Goal: Task Accomplishment & Management: Manage account settings

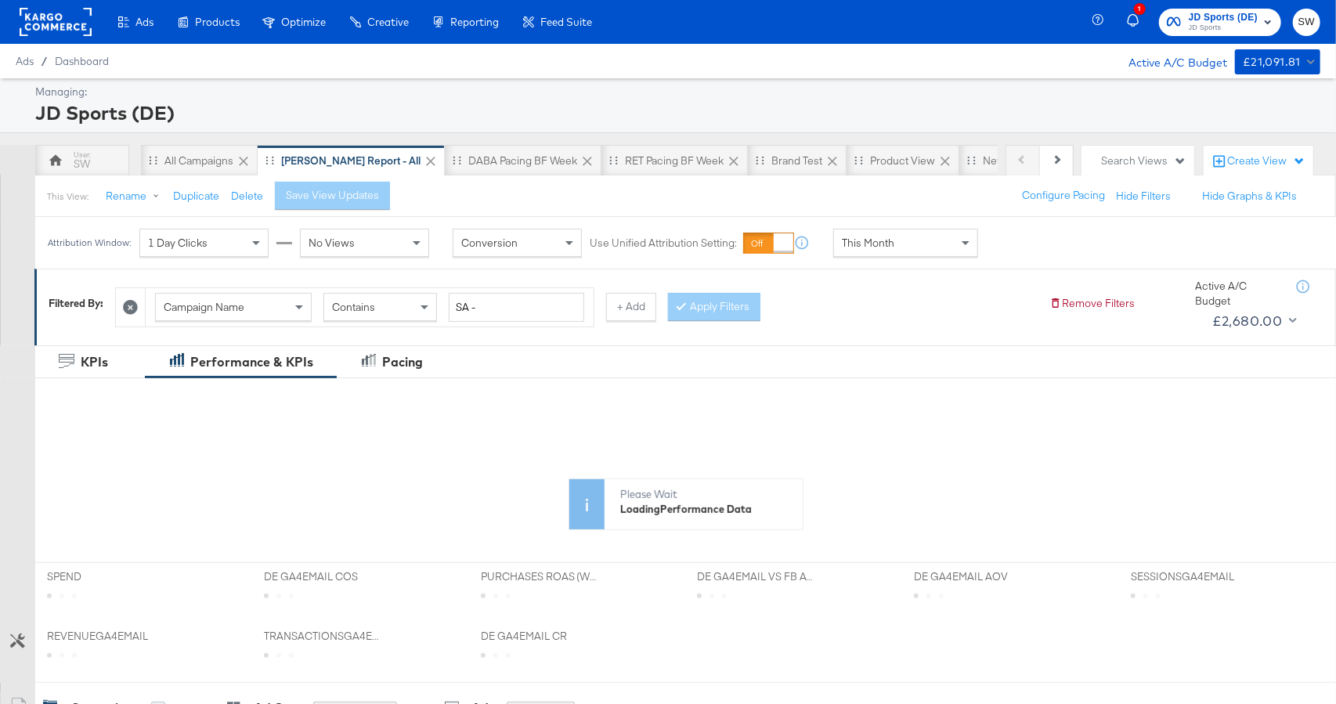
click at [1212, 28] on span "JD Sports" at bounding box center [1222, 28] width 69 height 13
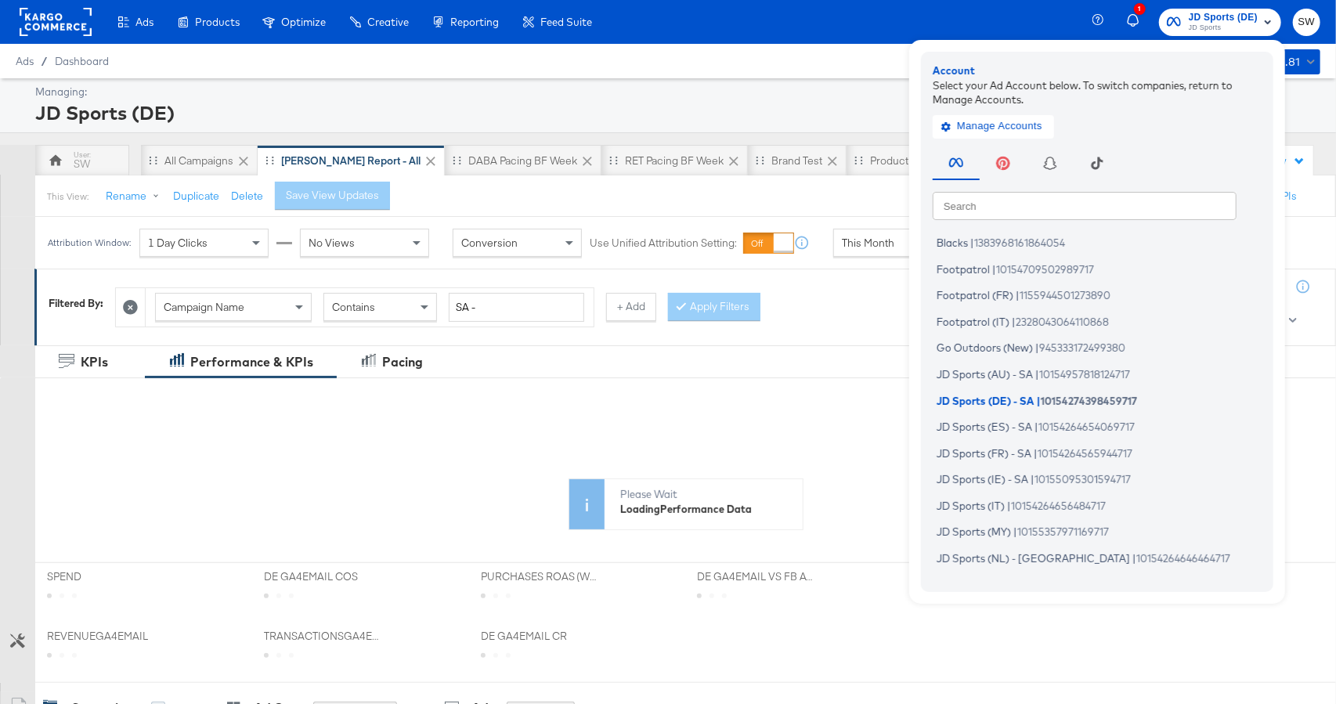
click at [1043, 208] on input "text" at bounding box center [1084, 205] width 304 height 28
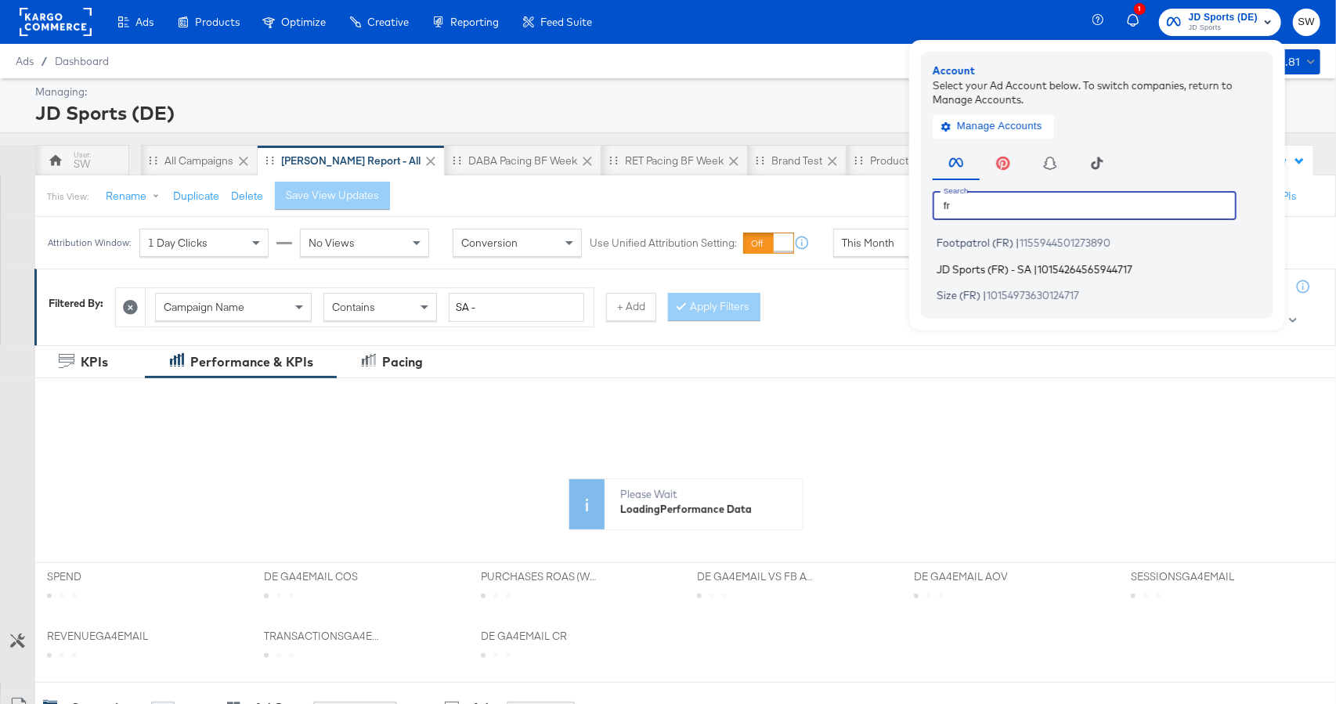
type input "fr"
click at [1029, 269] on span "JD Sports (FR) - SA" at bounding box center [983, 268] width 95 height 13
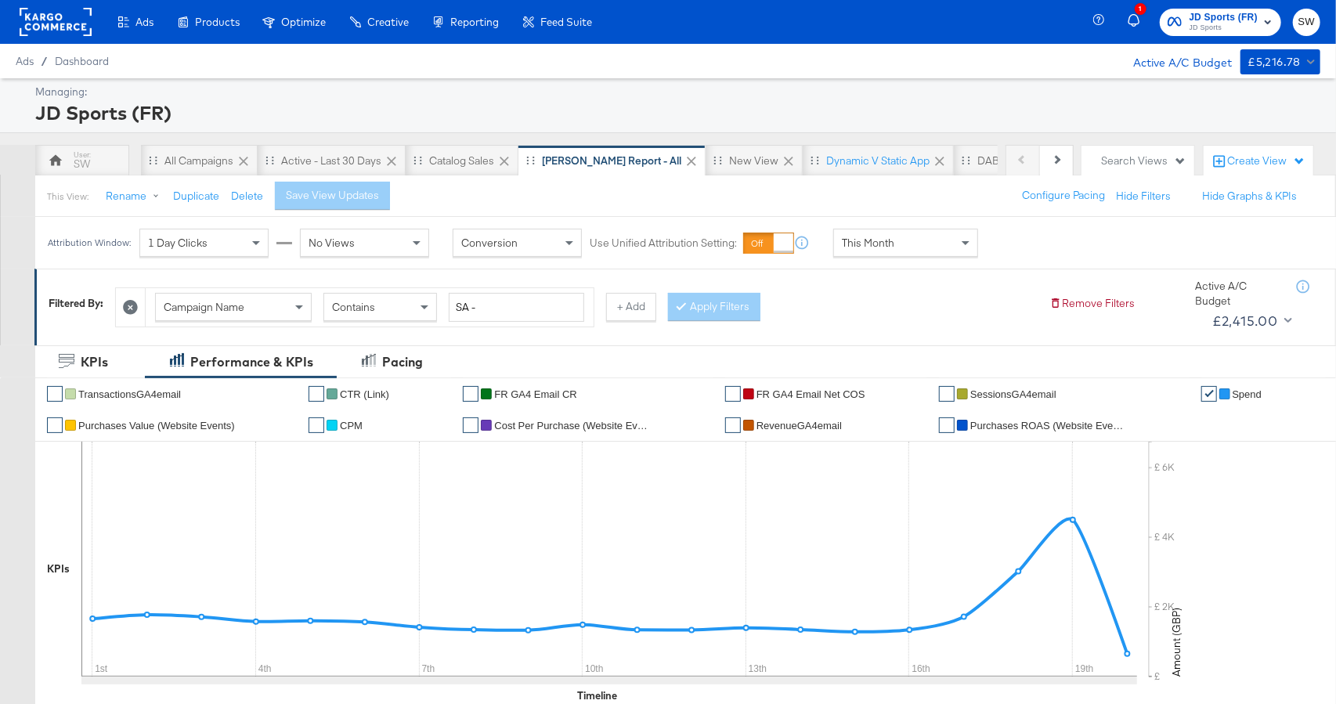
click at [896, 239] on div "This Month" at bounding box center [905, 242] width 143 height 27
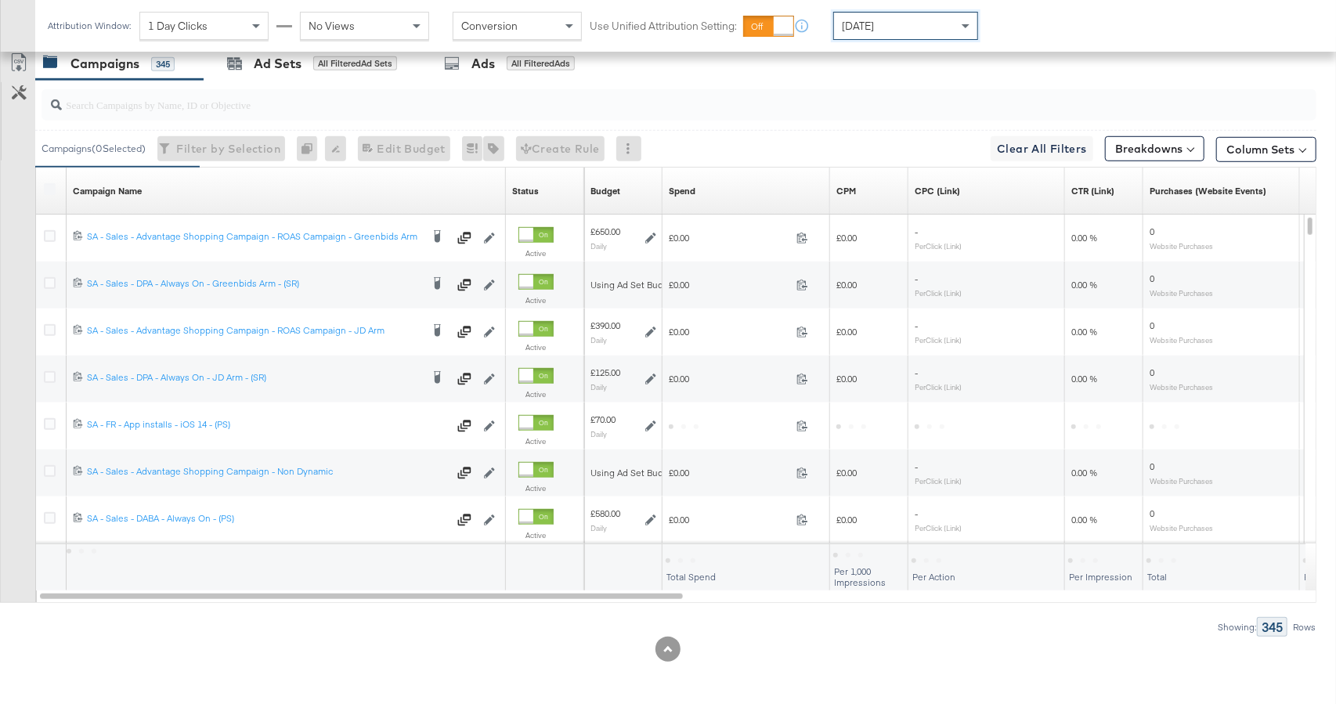
scroll to position [797, 0]
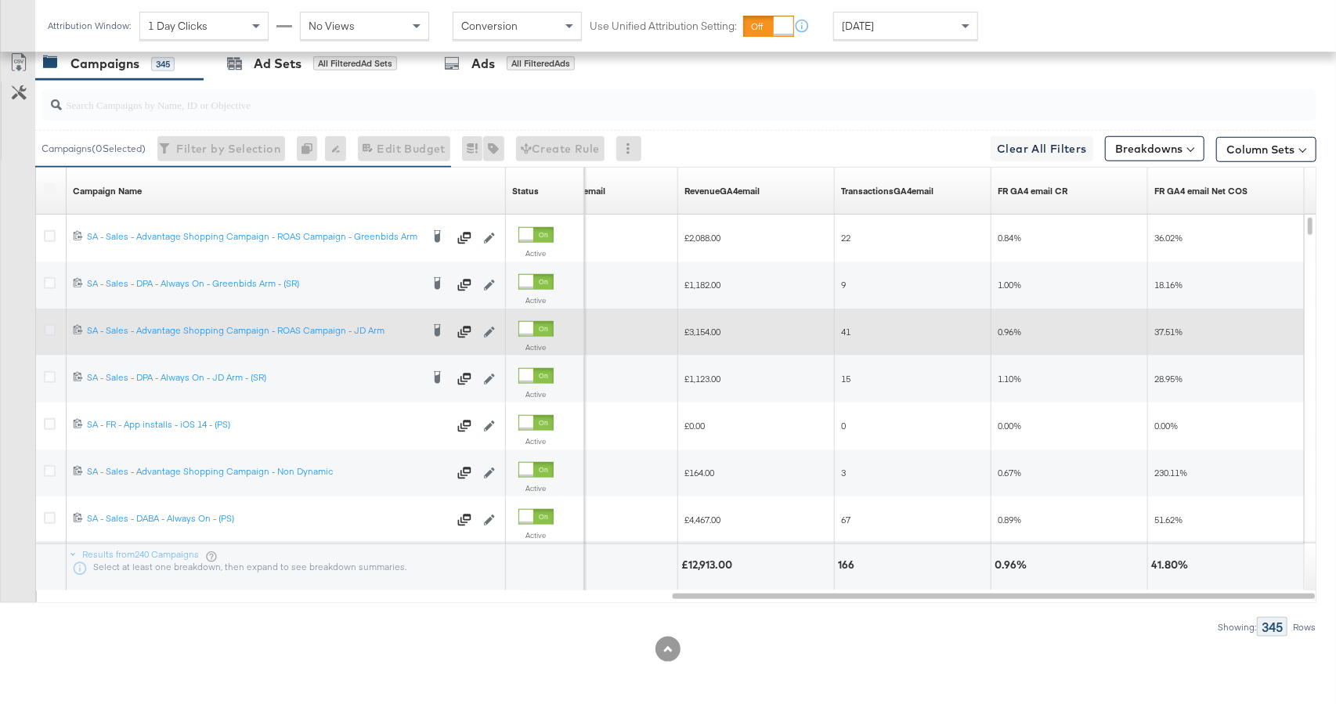
click at [49, 327] on icon at bounding box center [50, 330] width 12 height 12
click at [0, 0] on input "checkbox" at bounding box center [0, 0] width 0 height 0
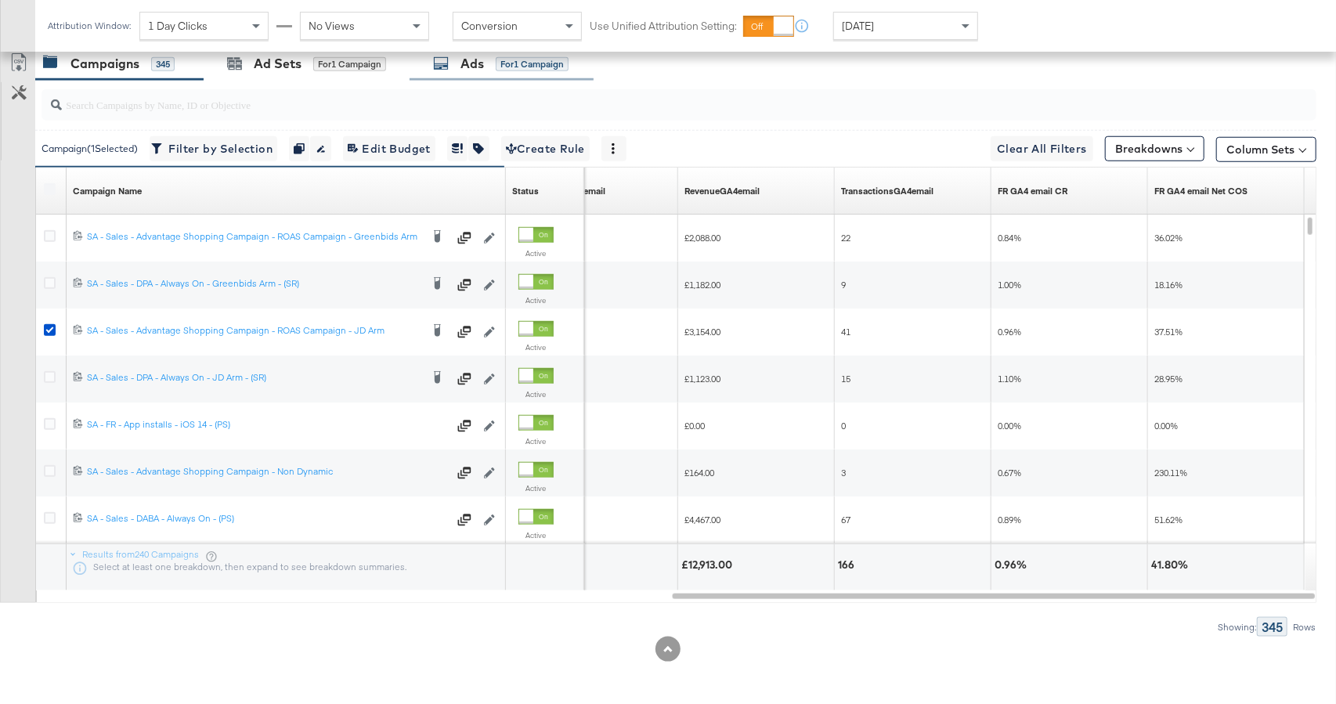
click at [489, 78] on div "Ads for 1 Campaign" at bounding box center [501, 64] width 184 height 34
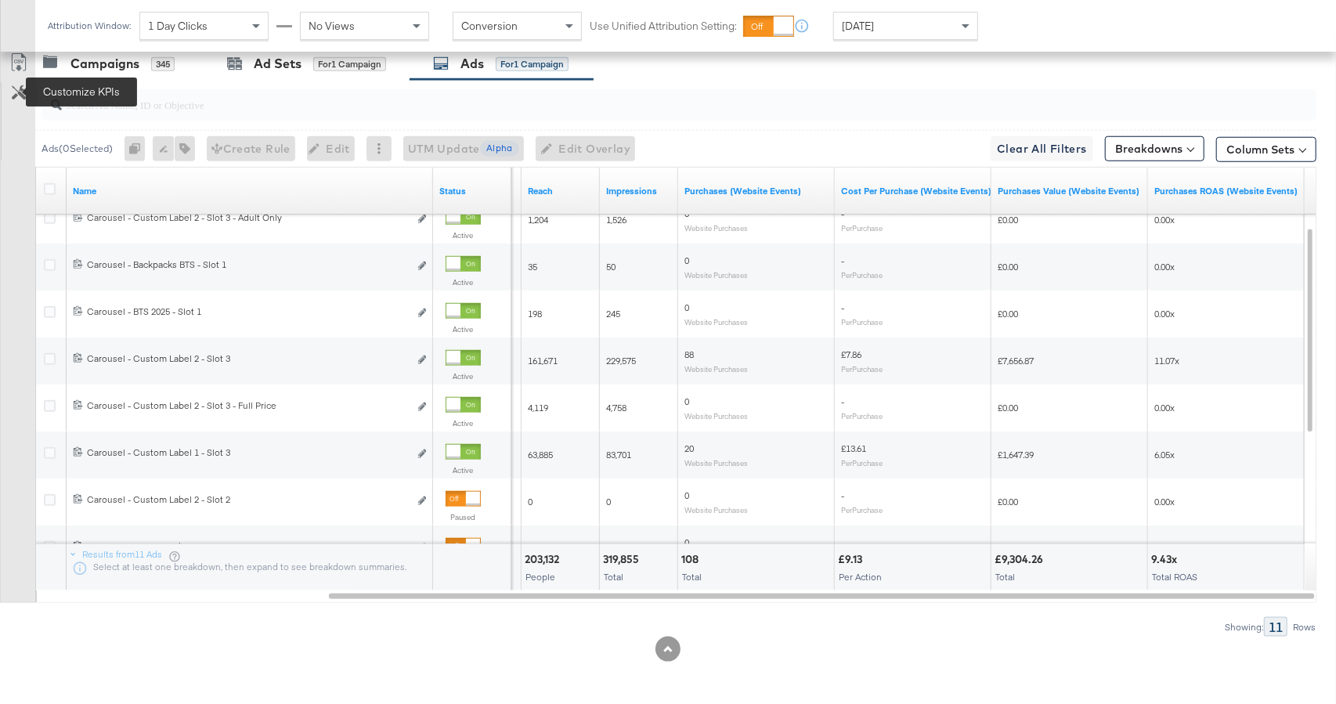
click at [16, 93] on icon at bounding box center [19, 92] width 15 height 15
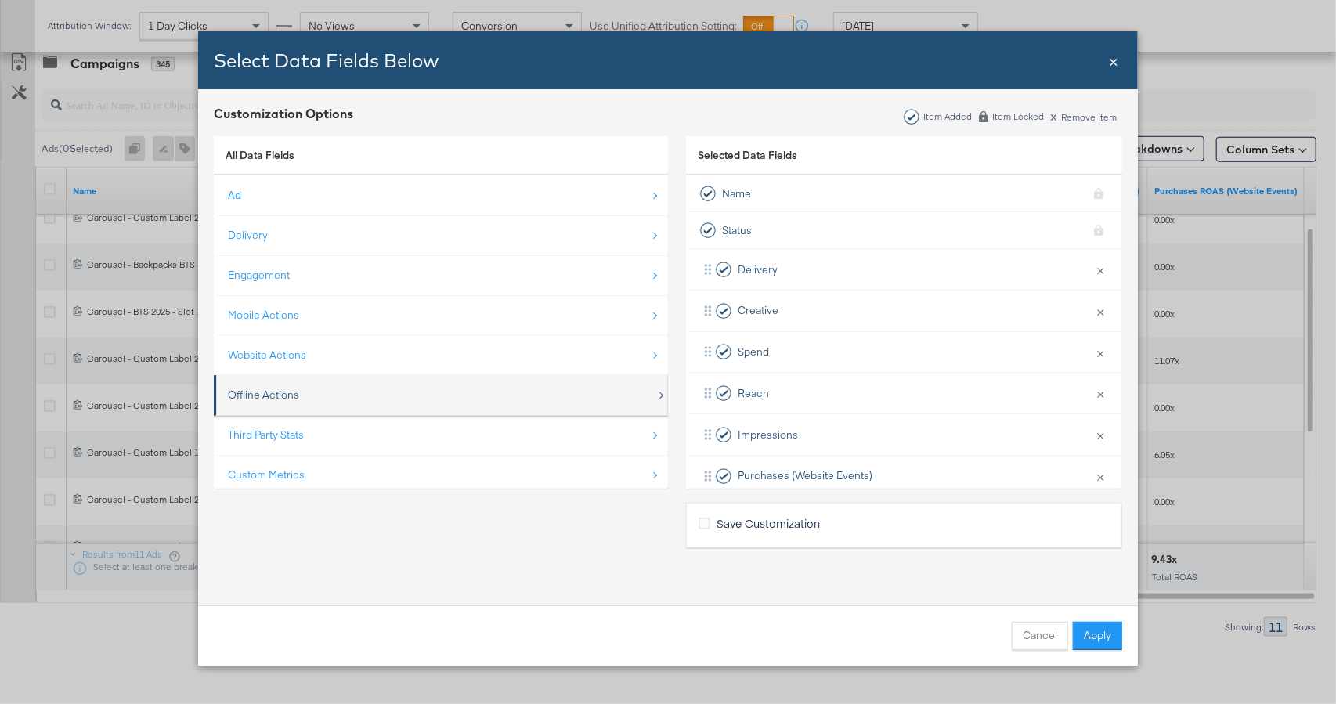
scroll to position [22, 0]
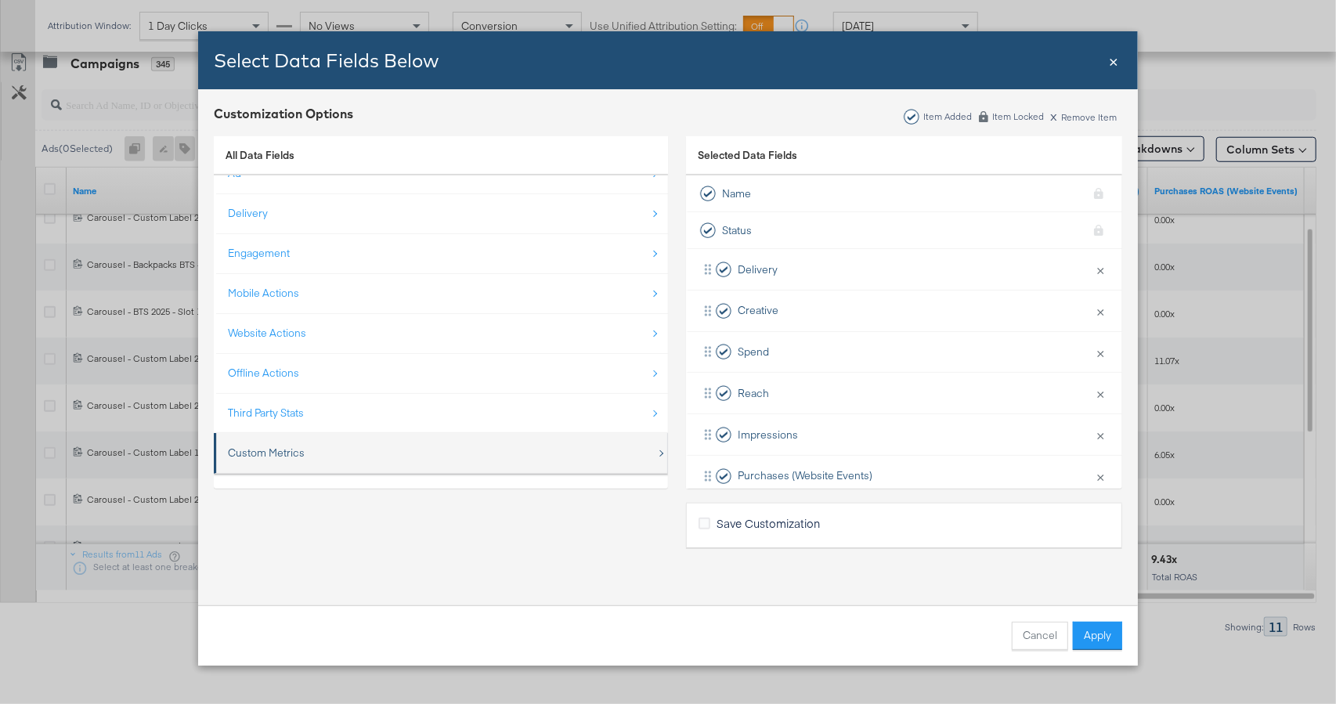
click at [325, 449] on div "Custom Metrics" at bounding box center [442, 453] width 428 height 32
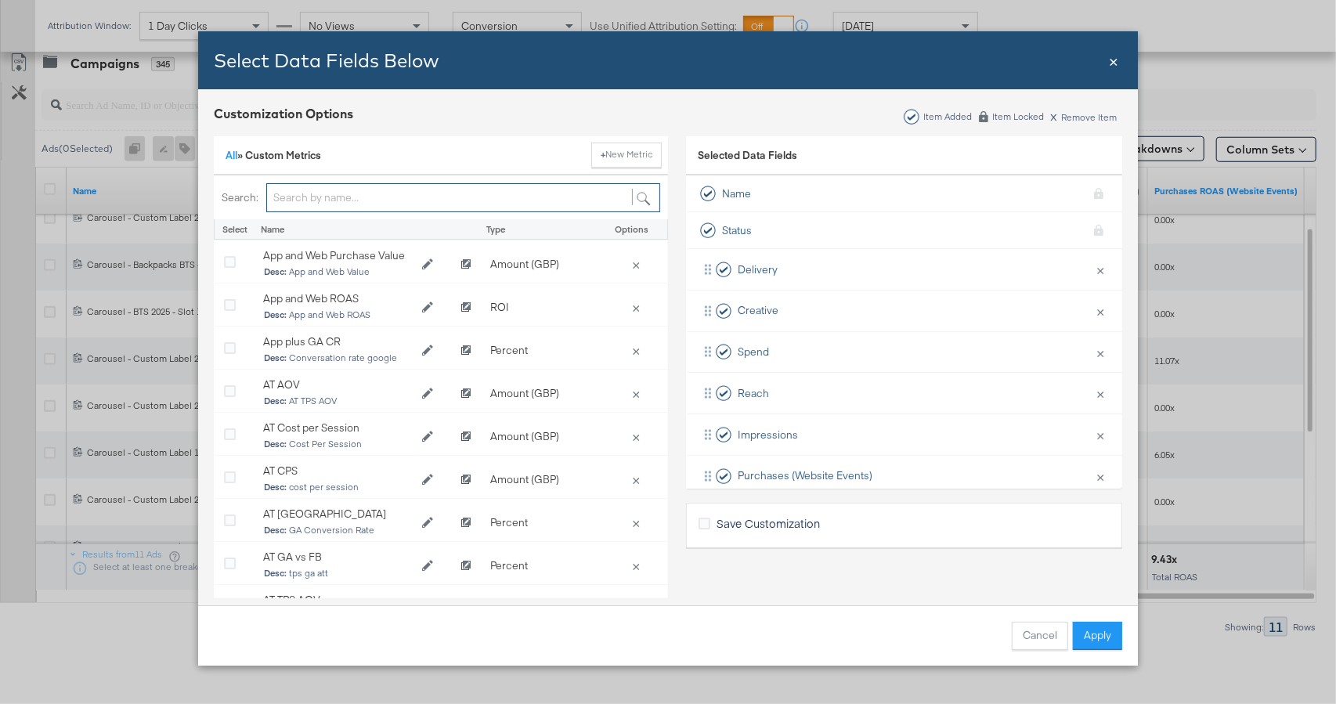
click at [332, 202] on input "Bulk Add Locations Modal" at bounding box center [463, 197] width 394 height 29
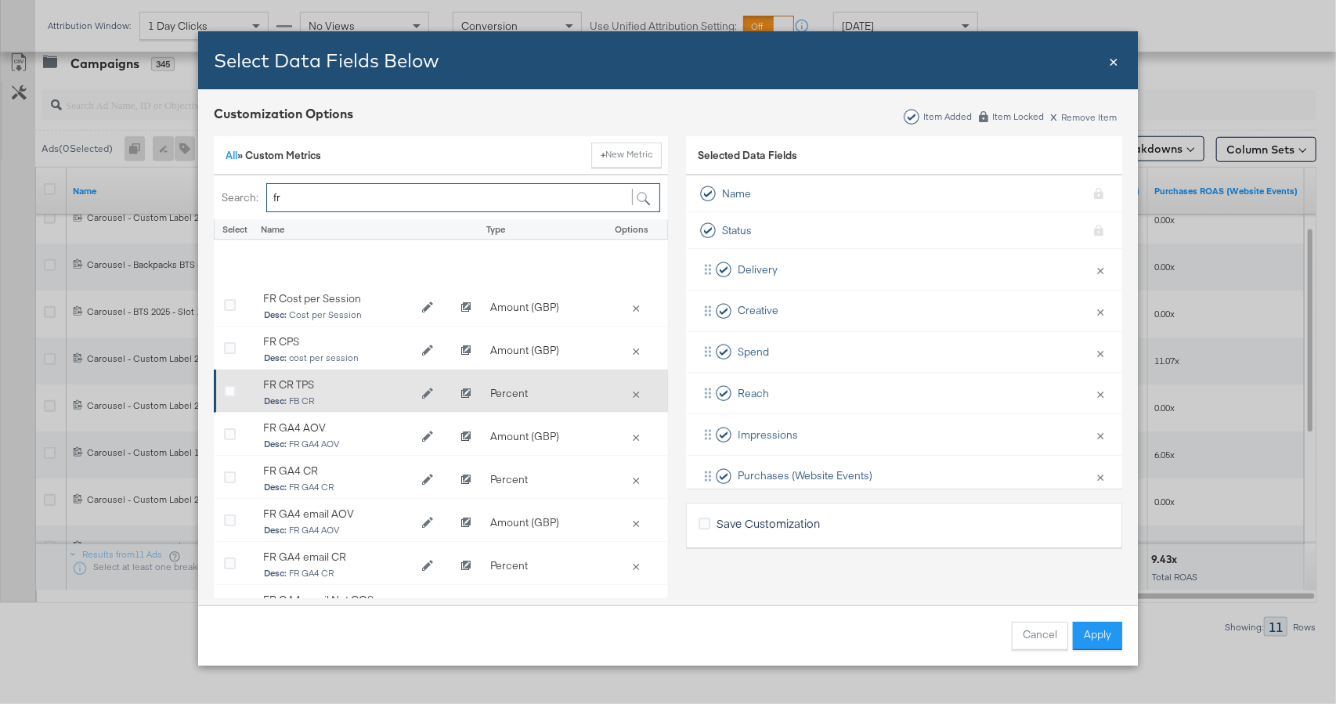
scroll to position [152, 0]
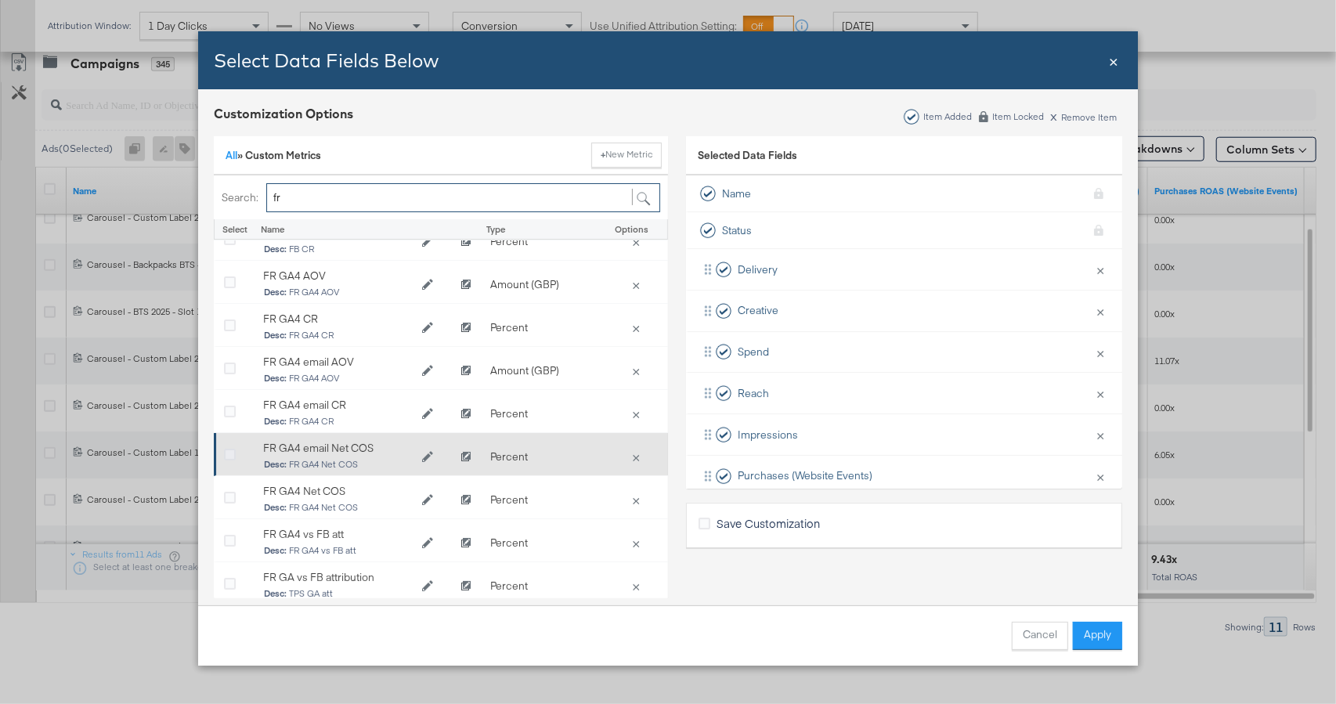
type input "fr"
click at [229, 452] on icon "Bulk Add Locations Modal" at bounding box center [230, 455] width 12 height 12
click at [0, 0] on input "Bulk Add Locations Modal" at bounding box center [0, 0] width 0 height 0
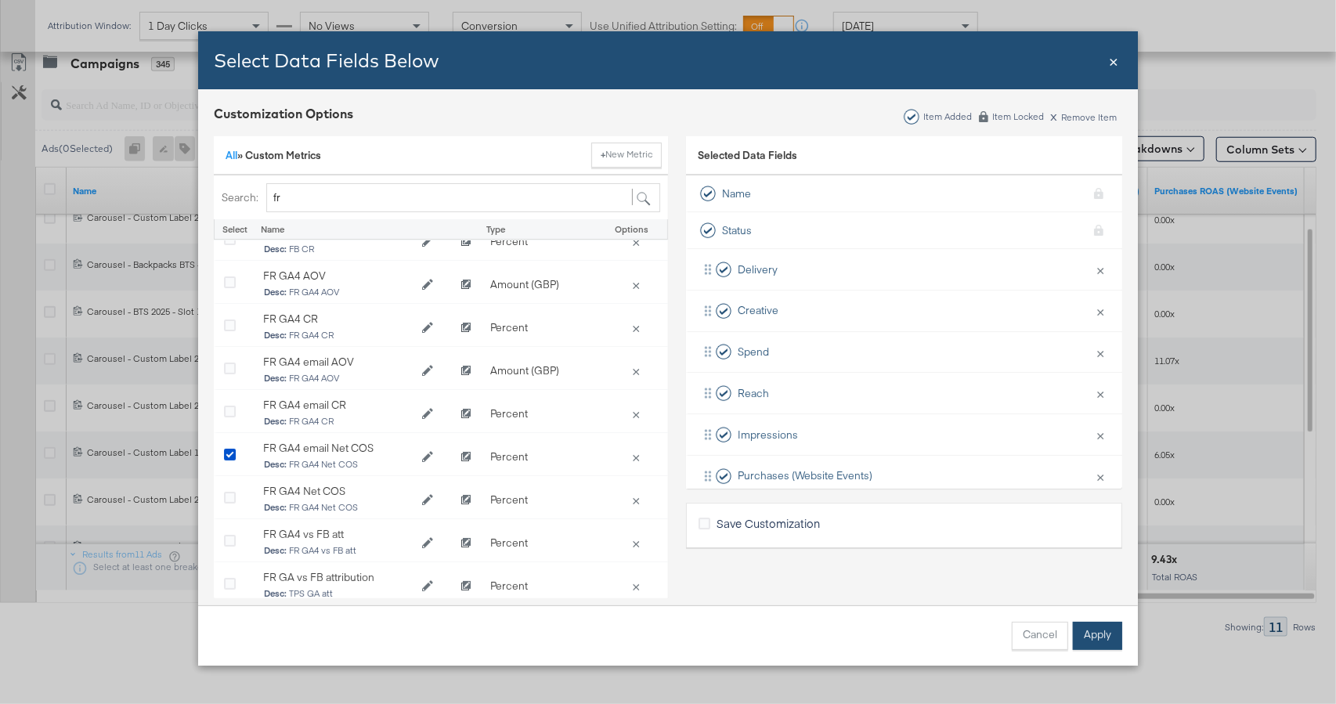
click at [1109, 642] on button "Apply" at bounding box center [1097, 636] width 49 height 28
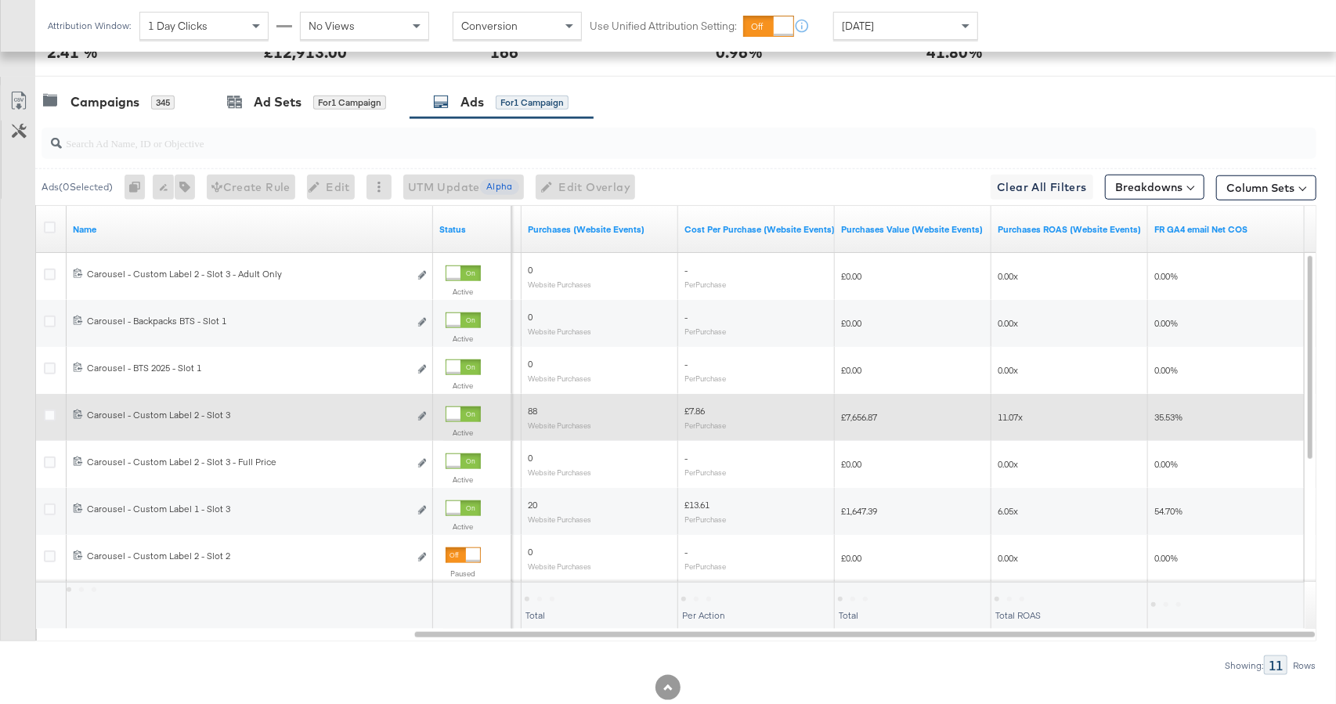
scroll to position [758, 0]
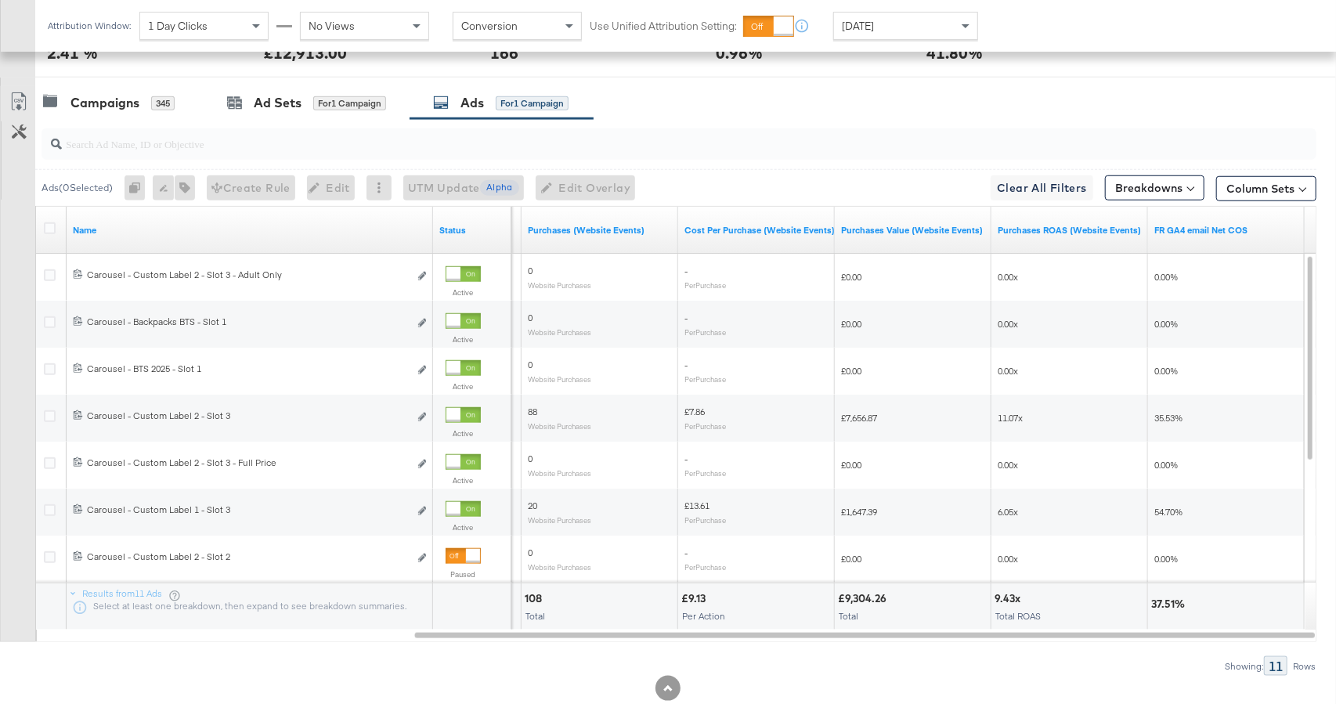
click at [912, 16] on div "[DATE]" at bounding box center [905, 26] width 143 height 27
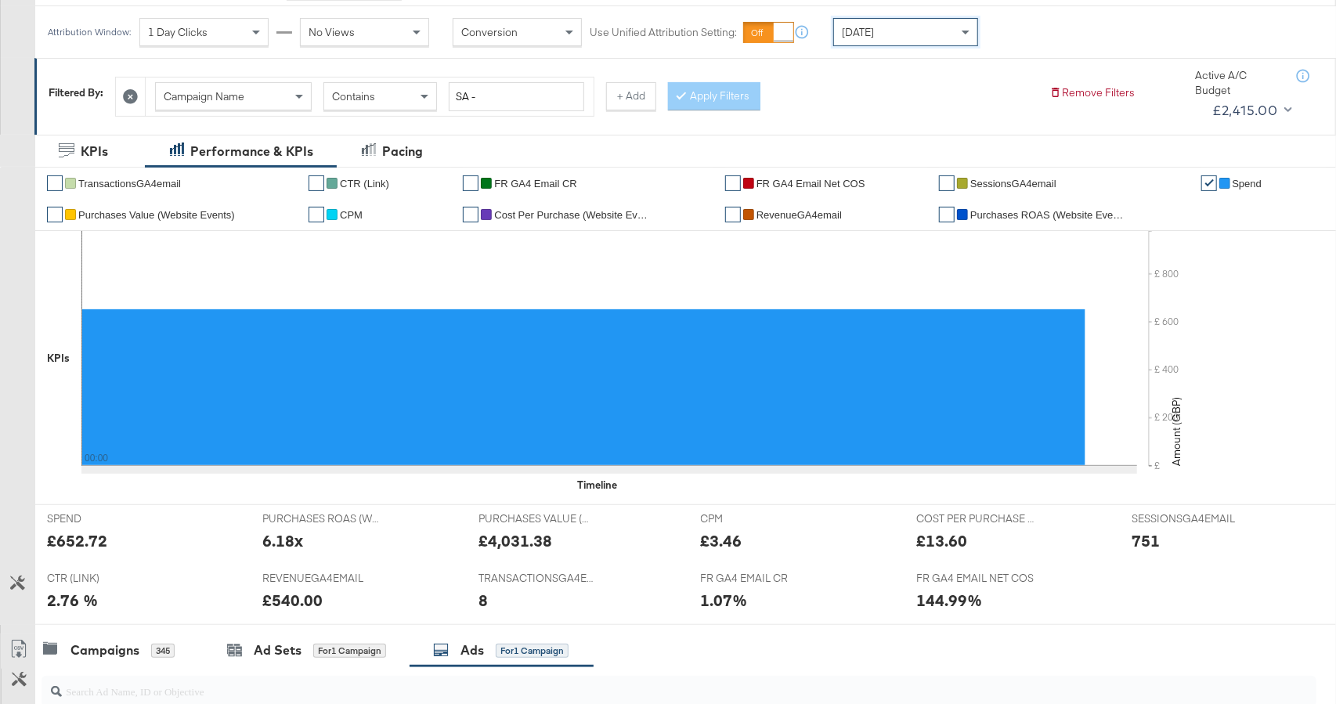
scroll to position [0, 0]
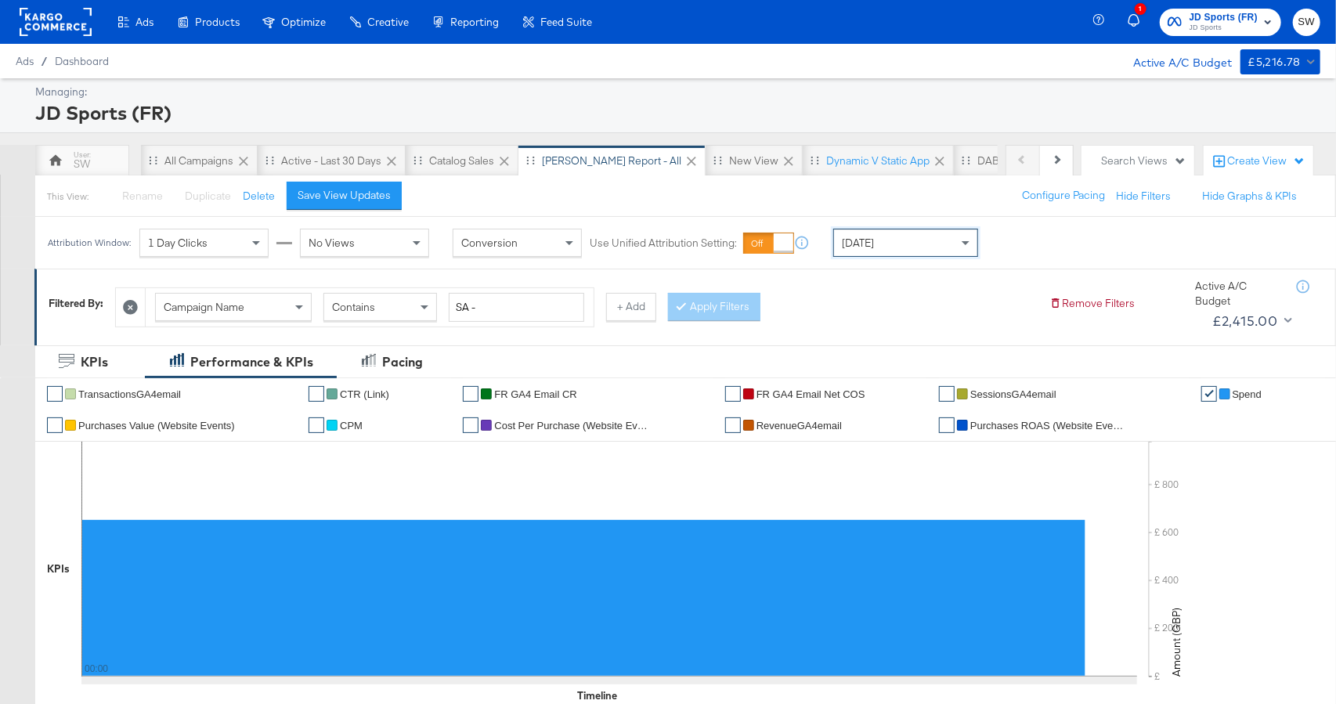
click at [1252, 20] on span "JD Sports (FR)" at bounding box center [1223, 17] width 69 height 16
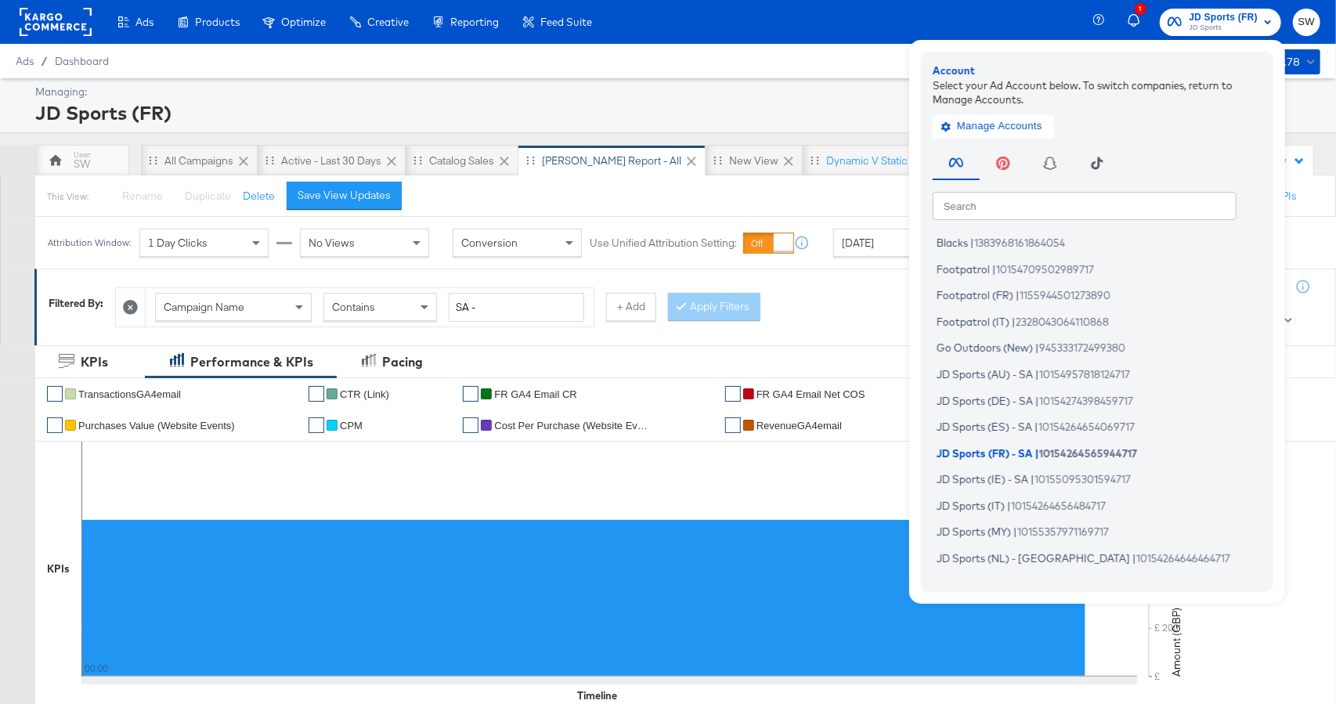
click at [1023, 220] on div "Search Search Blacks | 1383968161864054 Footpatrol | 10154709502989717 Footpatr…" at bounding box center [1100, 361] width 337 height 438
click at [1020, 213] on input "text" at bounding box center [1084, 205] width 304 height 28
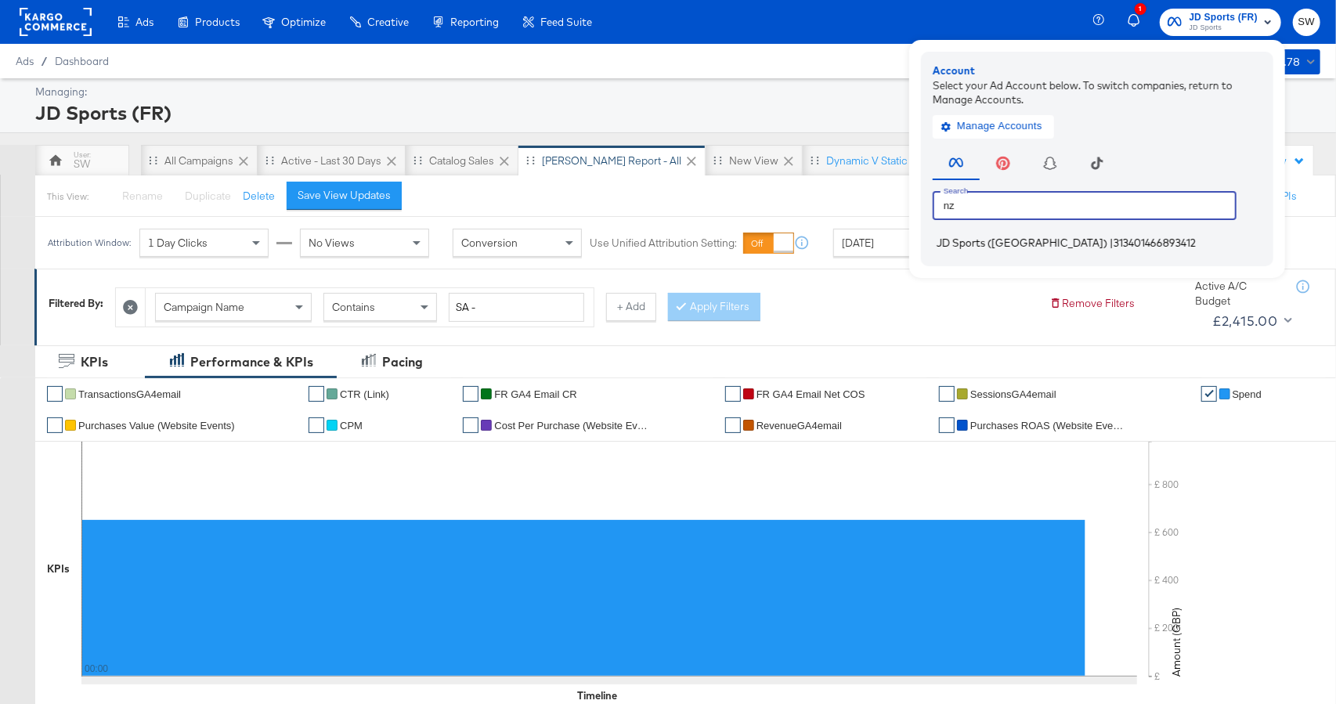
type input "nz"
drag, startPoint x: 1011, startPoint y: 238, endPoint x: 1300, endPoint y: 328, distance: 301.8
click at [1014, 239] on li "JD Sports (NZ) | 313401466893412" at bounding box center [1100, 243] width 337 height 23
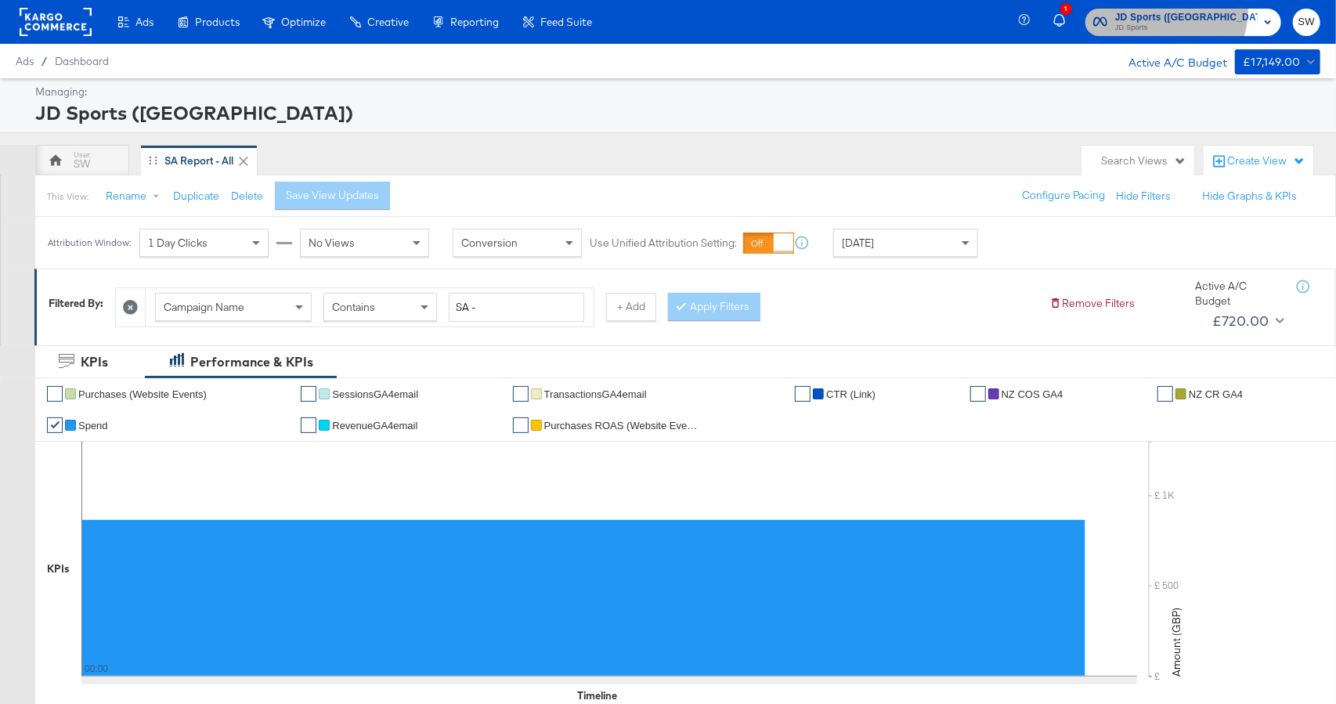
click at [1239, 11] on span "JD Sports ([GEOGRAPHIC_DATA])" at bounding box center [1186, 17] width 142 height 16
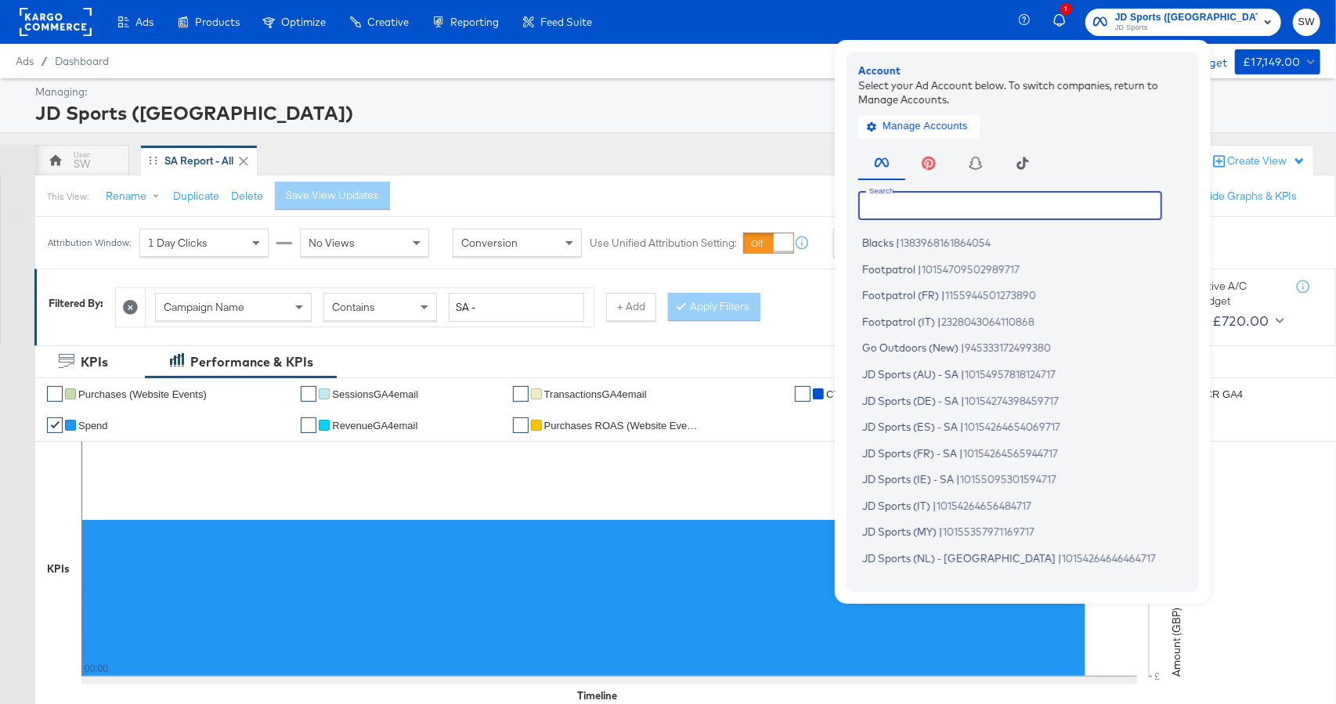
click at [1078, 211] on input "text" at bounding box center [1010, 205] width 304 height 28
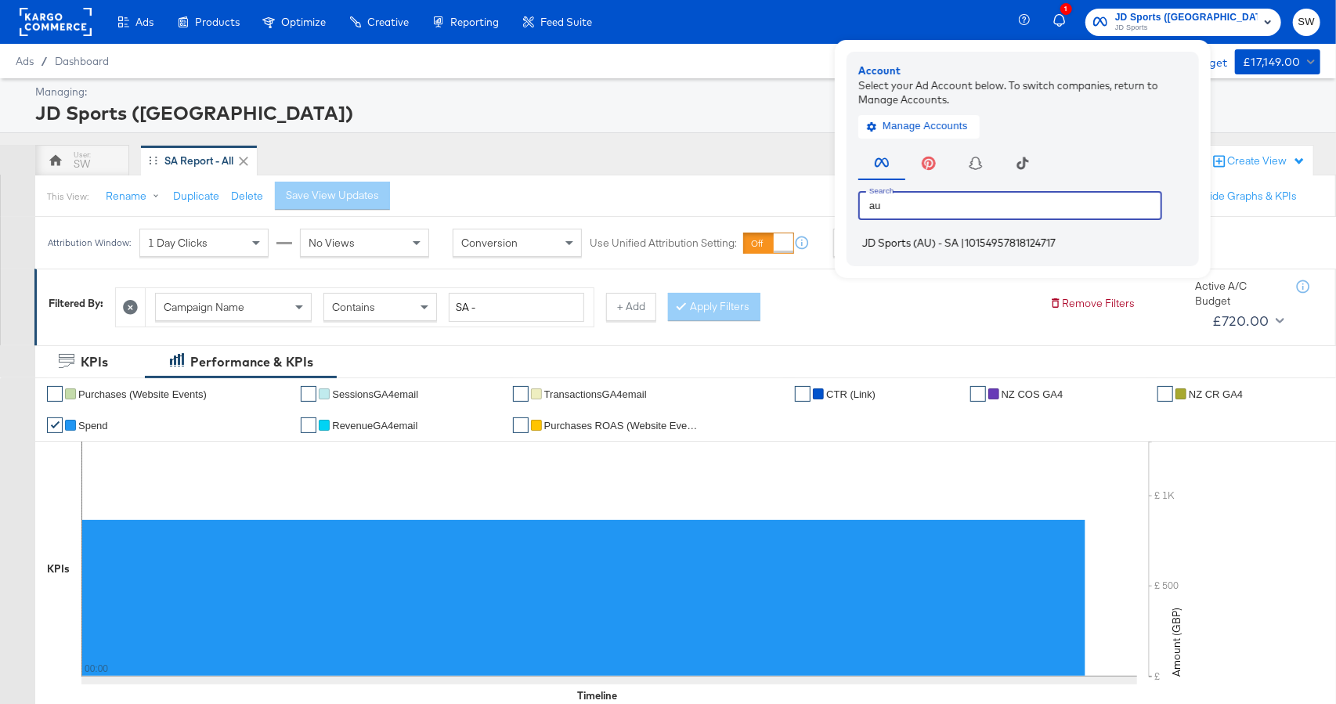
type input "au"
click at [1055, 245] on span "10154957818124717" at bounding box center [1010, 242] width 91 height 13
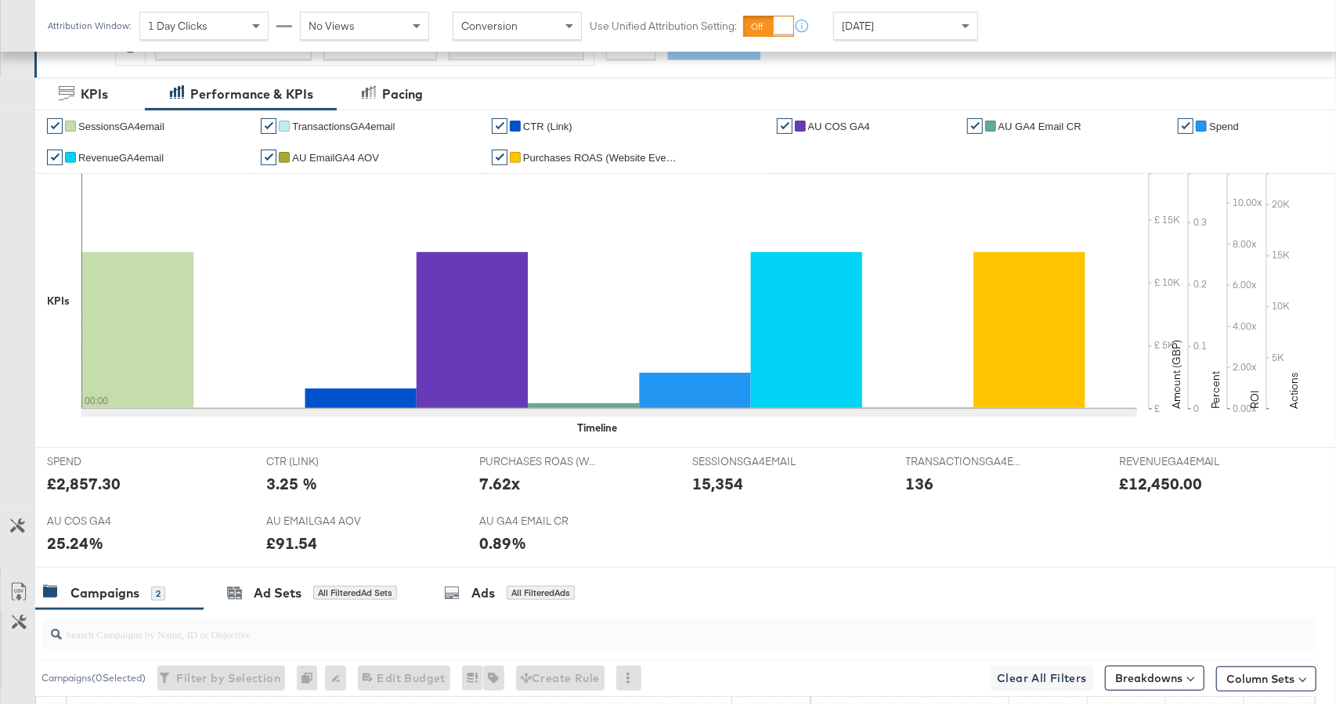
scroll to position [597, 0]
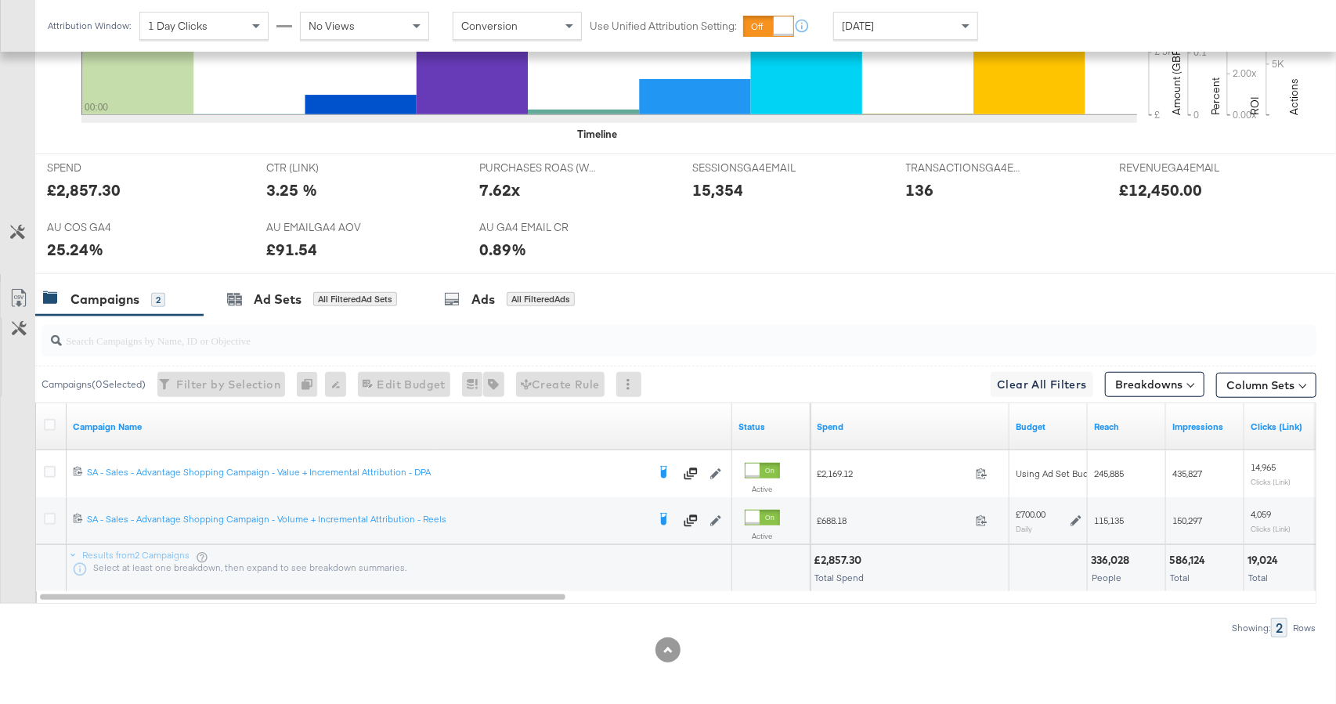
click at [893, 25] on div "[DATE]" at bounding box center [905, 26] width 143 height 27
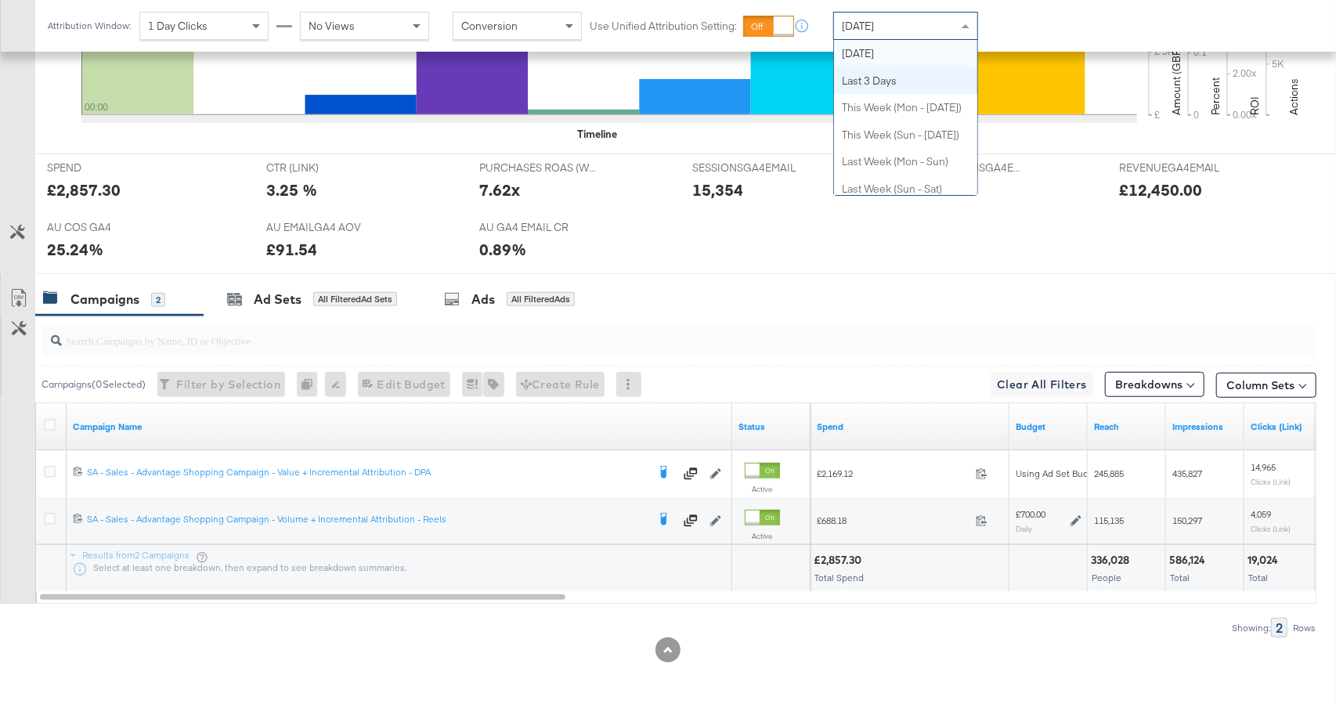
scroll to position [0, 0]
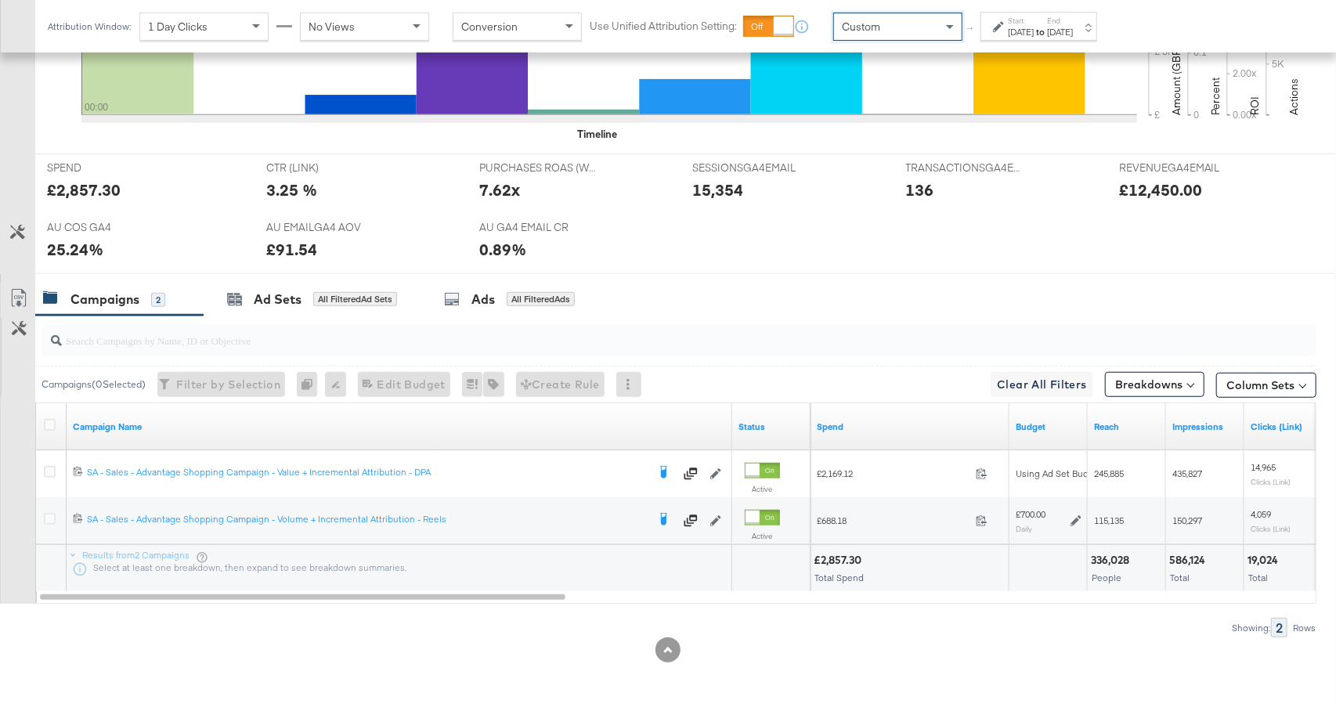
click at [1013, 30] on div "Aug 20th 2025" at bounding box center [1021, 32] width 26 height 13
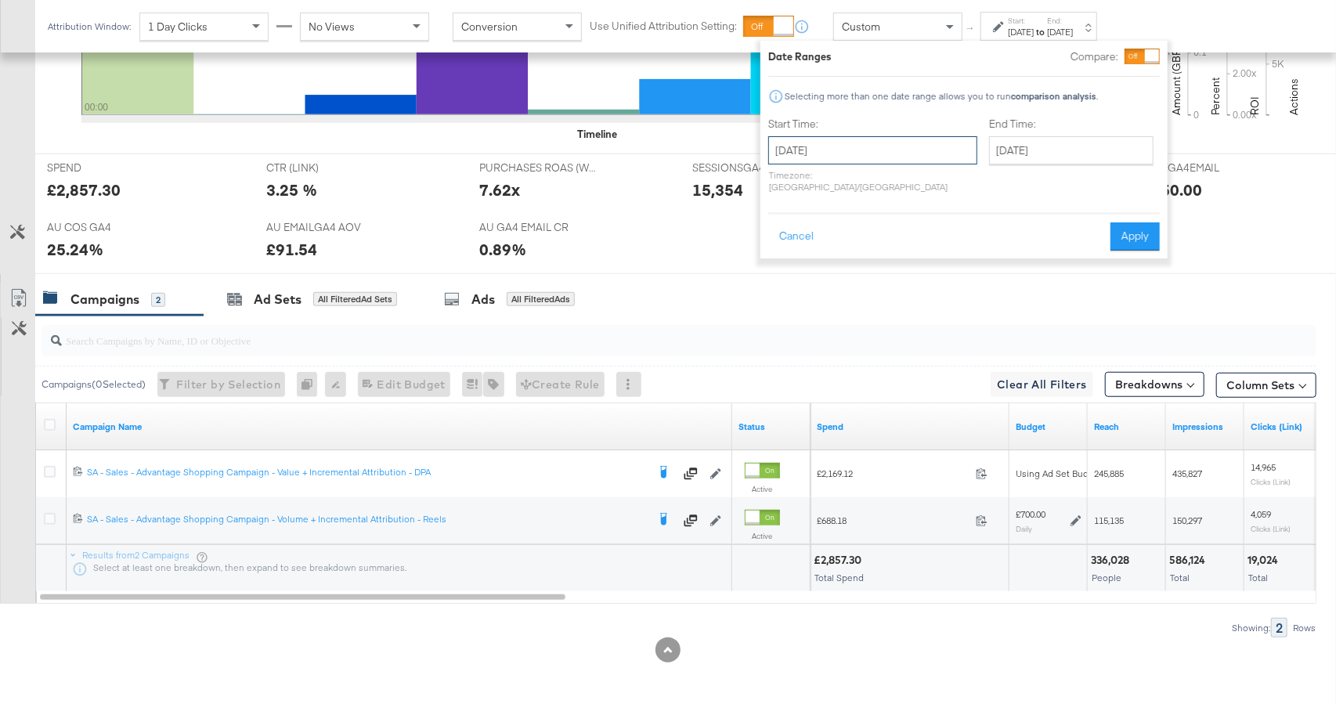
click at [863, 152] on input "[DATE]" at bounding box center [872, 150] width 209 height 28
click at [790, 188] on span "‹" at bounding box center [785, 182] width 24 height 23
click at [787, 294] on td "20" at bounding box center [786, 295] width 27 height 22
type input "[DATE]"
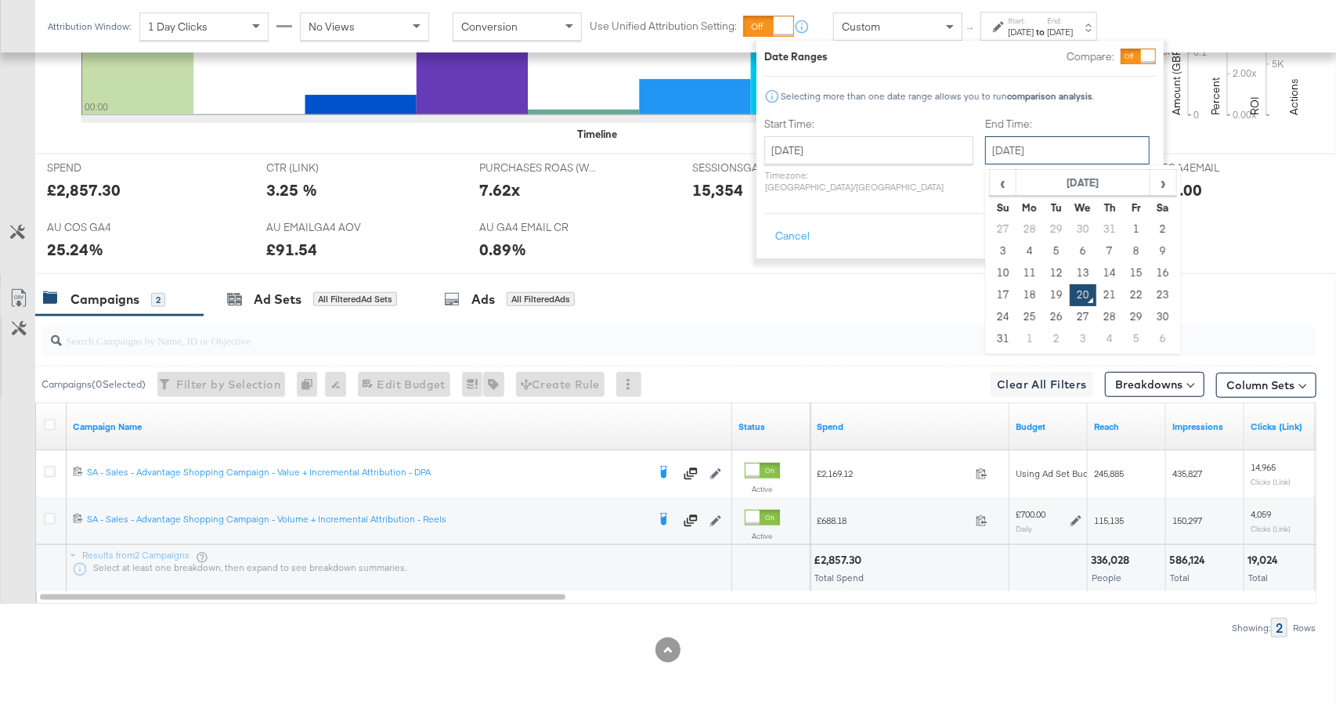
click at [1036, 152] on input "[DATE]" at bounding box center [1067, 150] width 164 height 28
click at [1043, 293] on td "19" at bounding box center [1056, 295] width 27 height 22
type input "[DATE]"
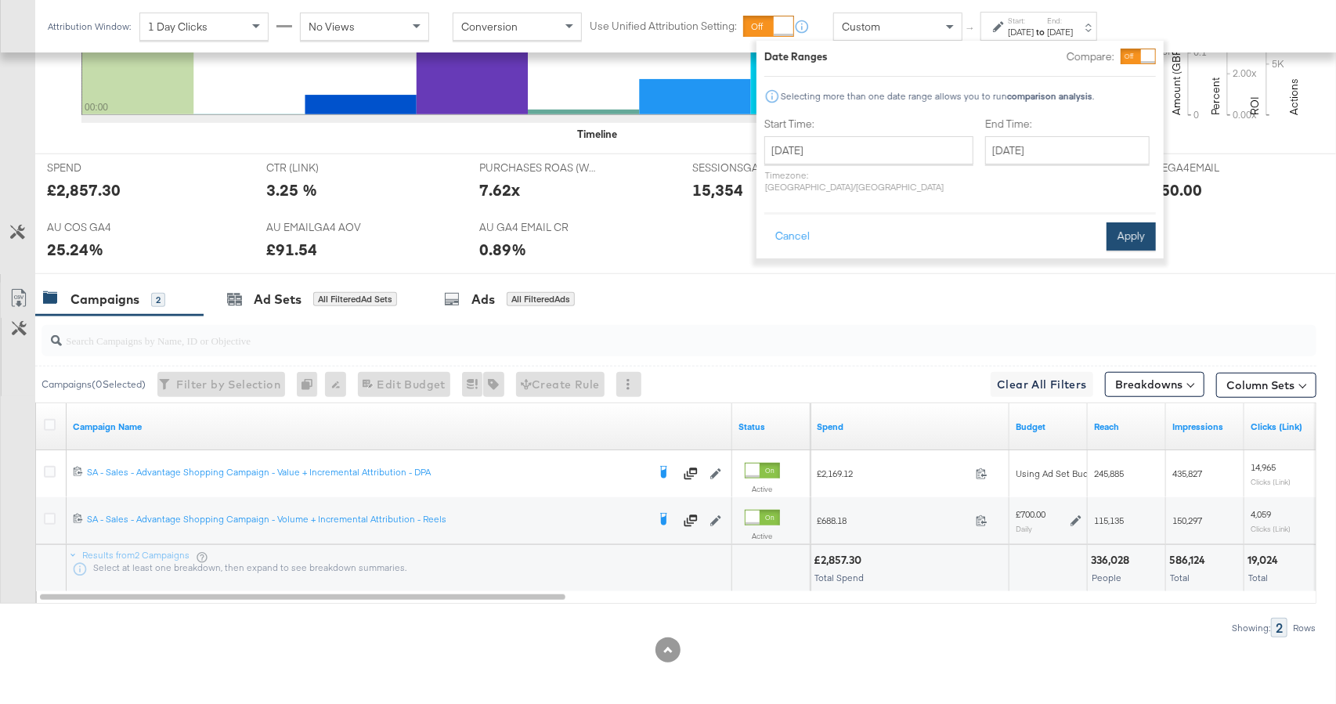
click at [1115, 225] on button "Apply" at bounding box center [1130, 236] width 49 height 28
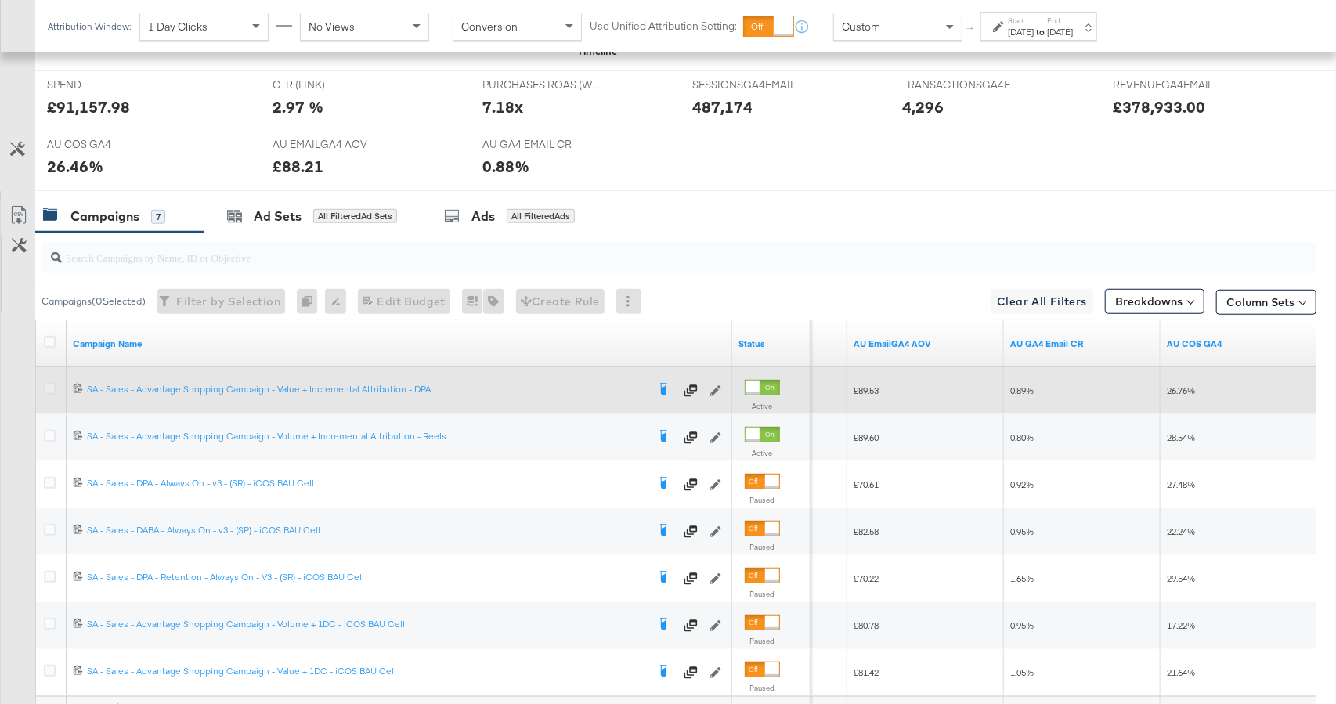
scroll to position [832, 0]
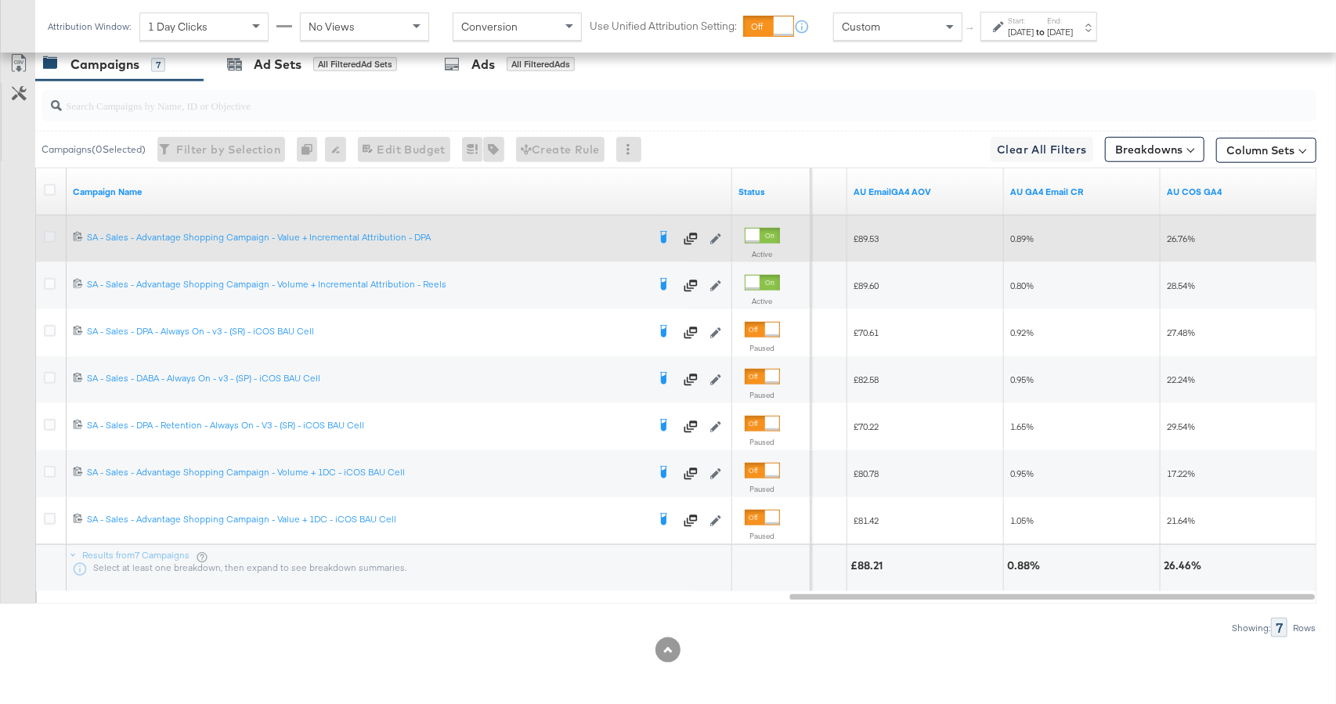
click at [49, 234] on icon at bounding box center [50, 237] width 12 height 12
click at [0, 0] on input "checkbox" at bounding box center [0, 0] width 0 height 0
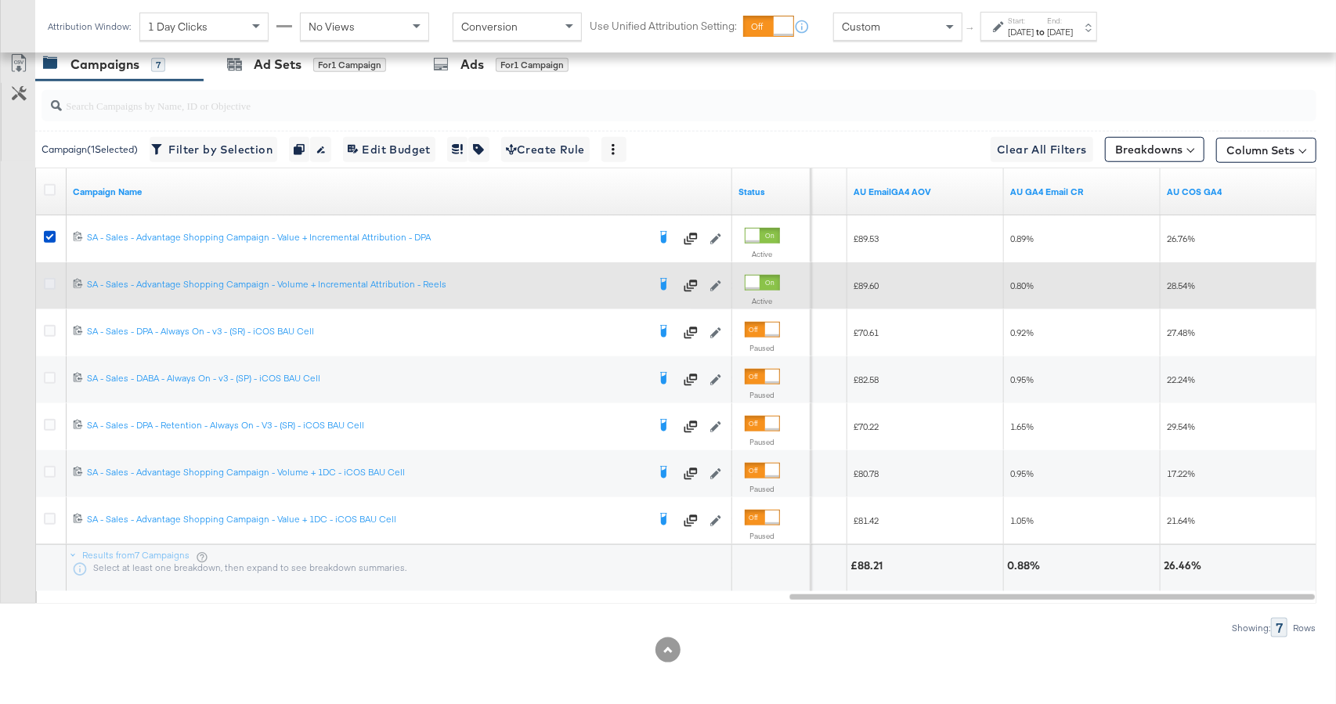
click at [49, 286] on icon at bounding box center [50, 284] width 12 height 12
click at [0, 0] on input "checkbox" at bounding box center [0, 0] width 0 height 0
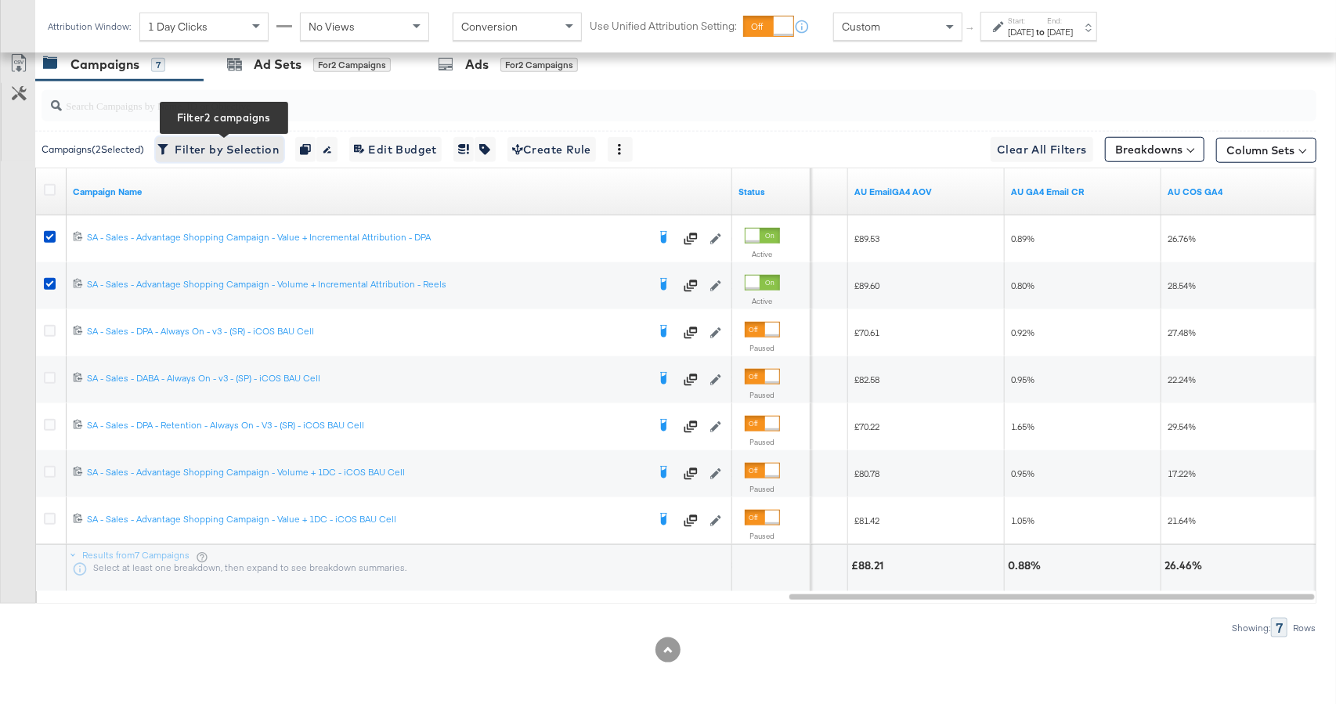
click at [211, 152] on span "Filter by Selection Filter 2 campaigns" at bounding box center [219, 150] width 118 height 20
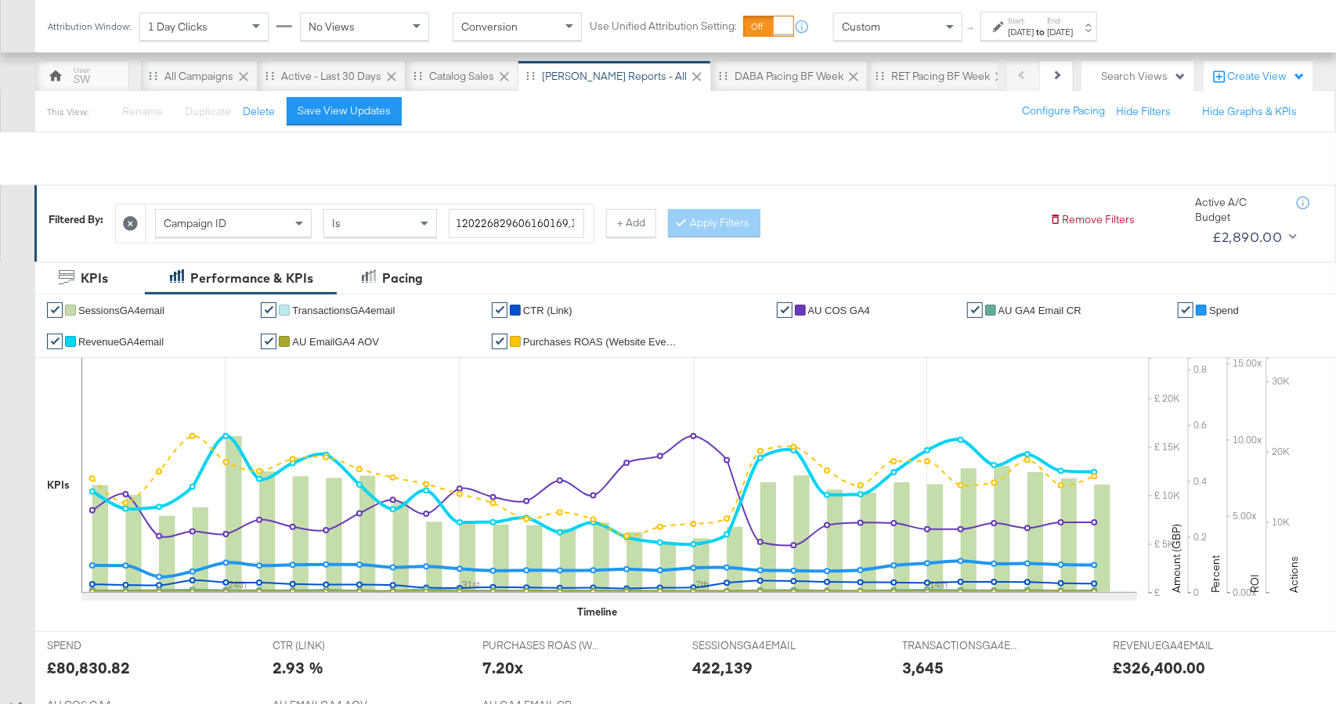
scroll to position [0, 0]
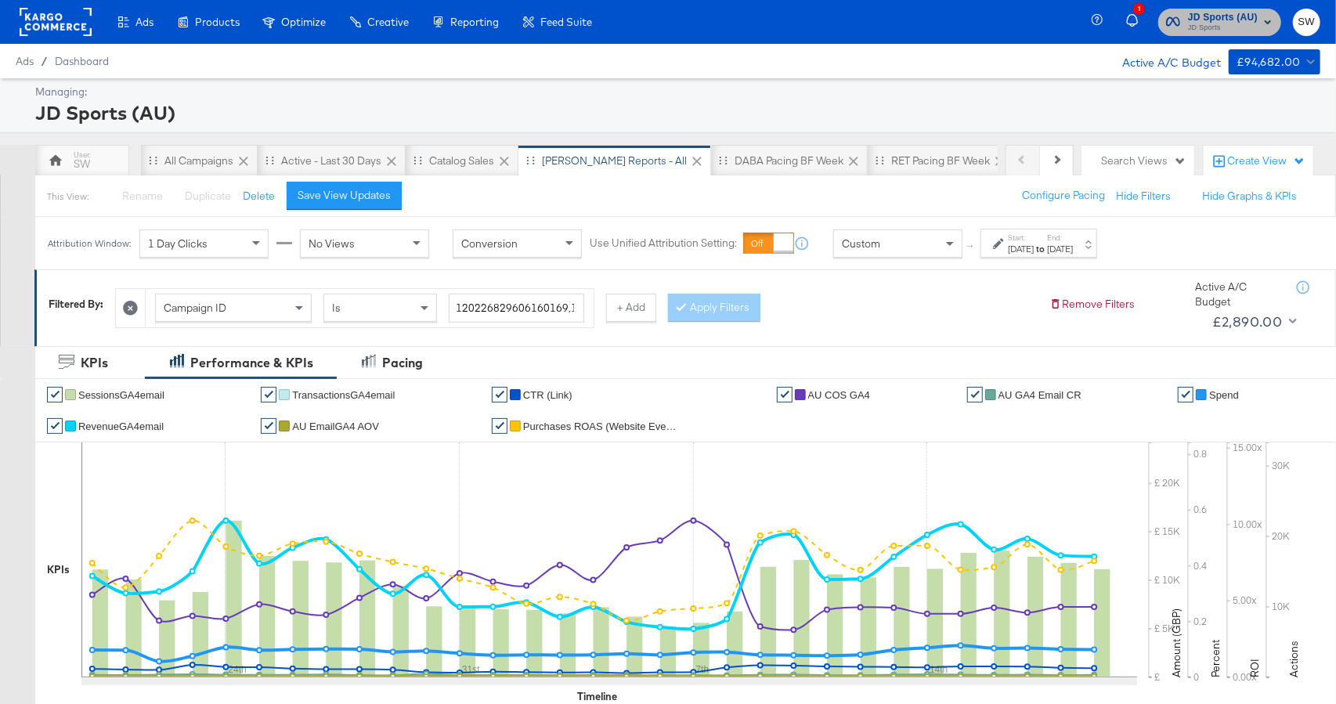
click at [1225, 17] on span "JD Sports (AU)" at bounding box center [1223, 17] width 70 height 16
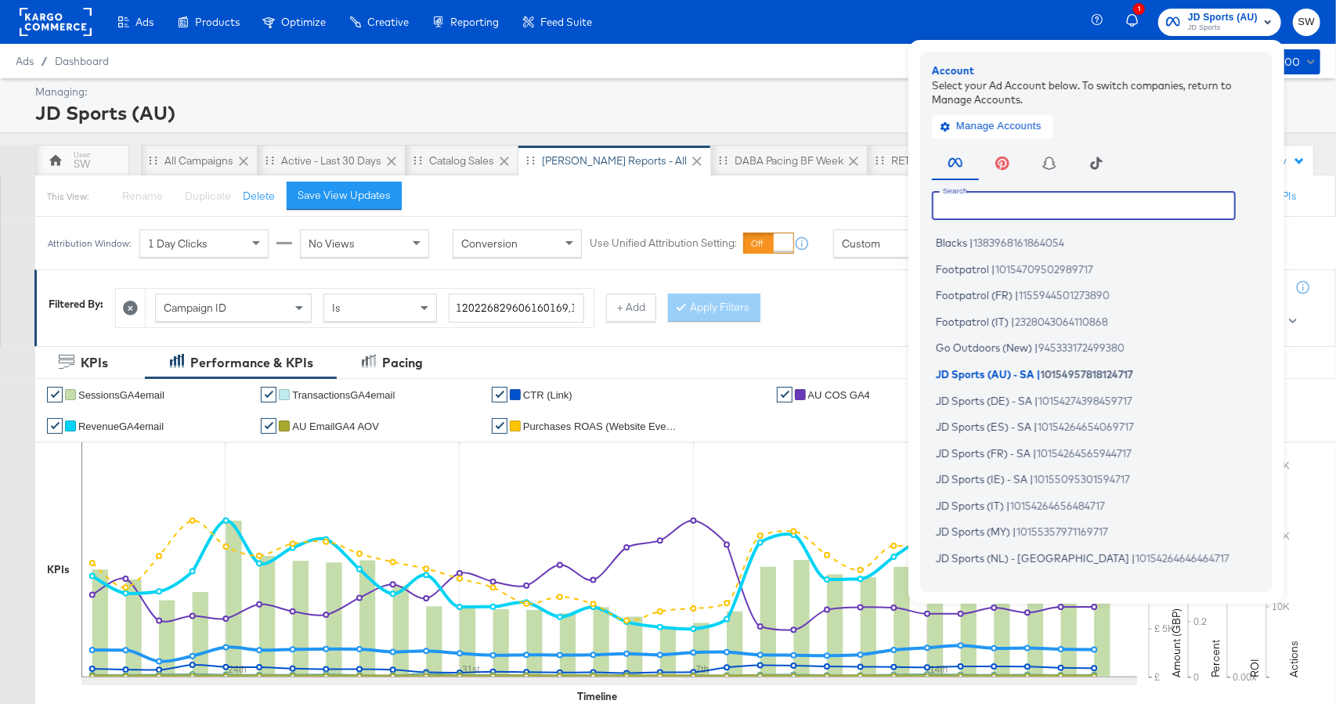
click at [984, 212] on input "text" at bounding box center [1084, 205] width 304 height 28
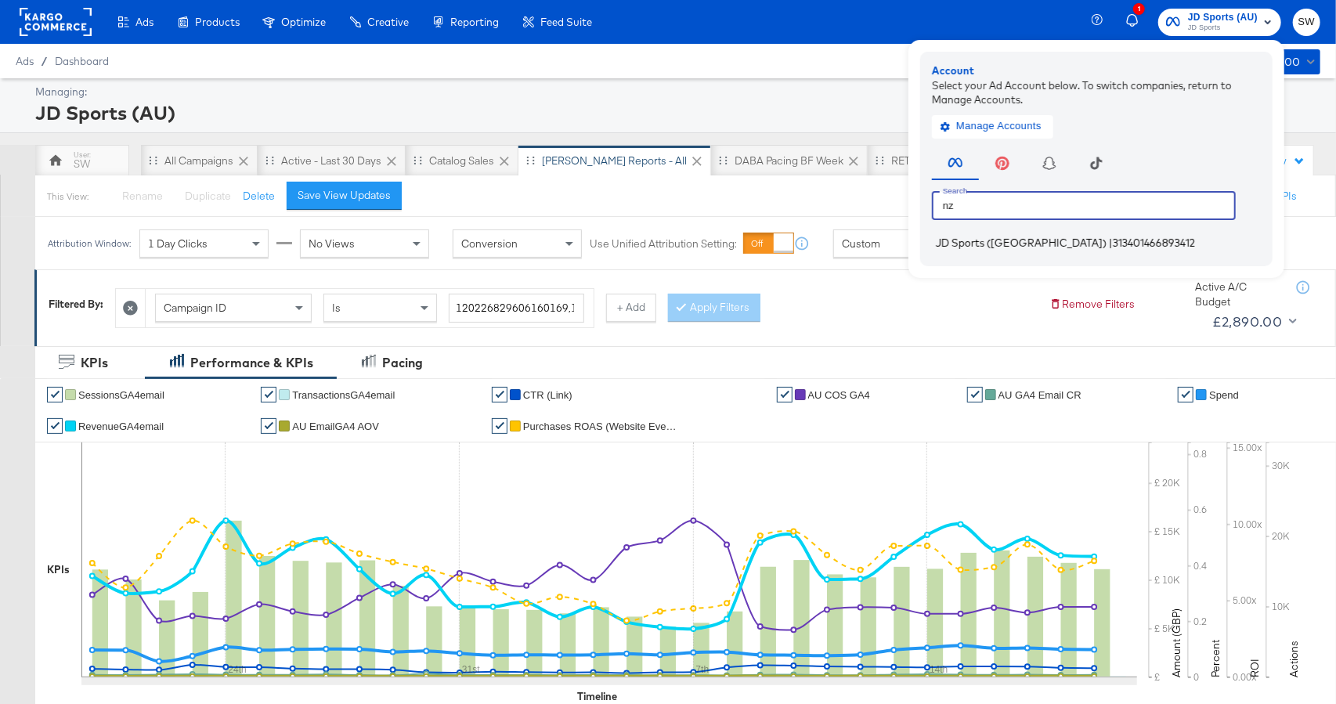
type input "nz"
click at [993, 243] on span "JD Sports ([GEOGRAPHIC_DATA])" at bounding box center [1021, 242] width 171 height 13
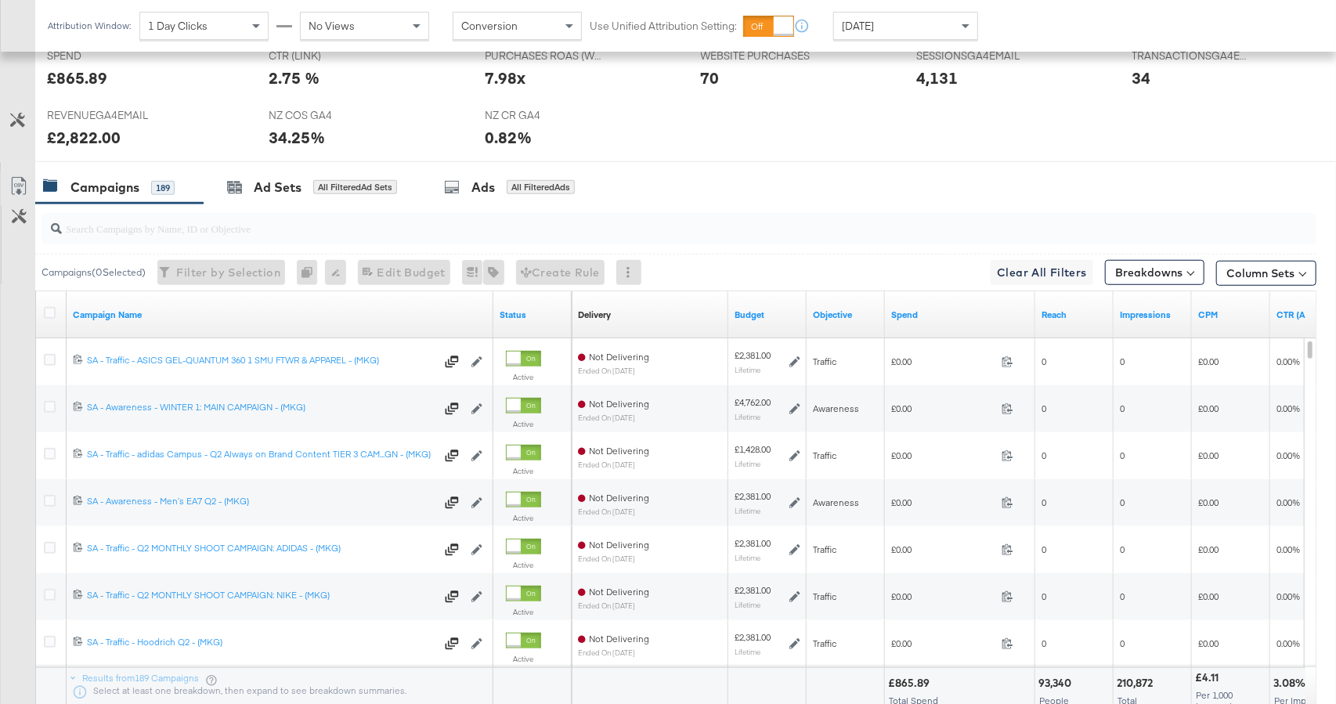
scroll to position [759, 0]
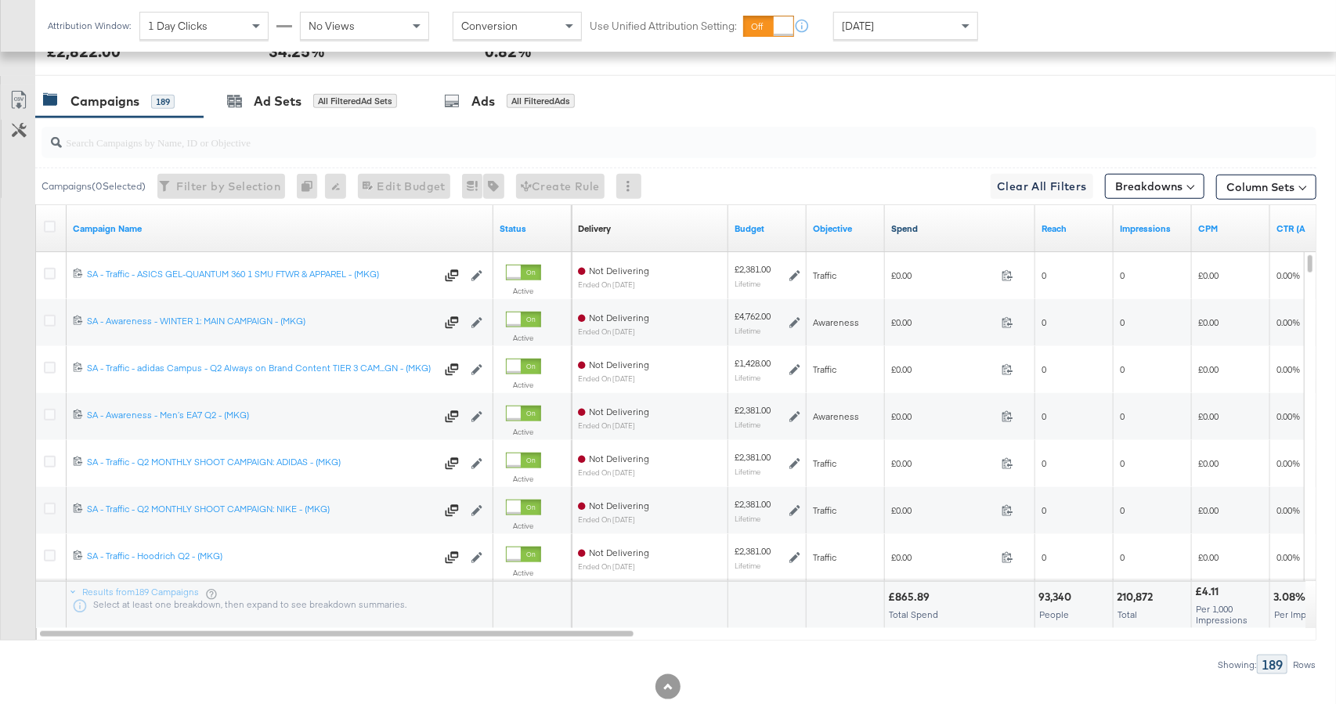
click at [921, 228] on link "Spend" at bounding box center [960, 228] width 138 height 13
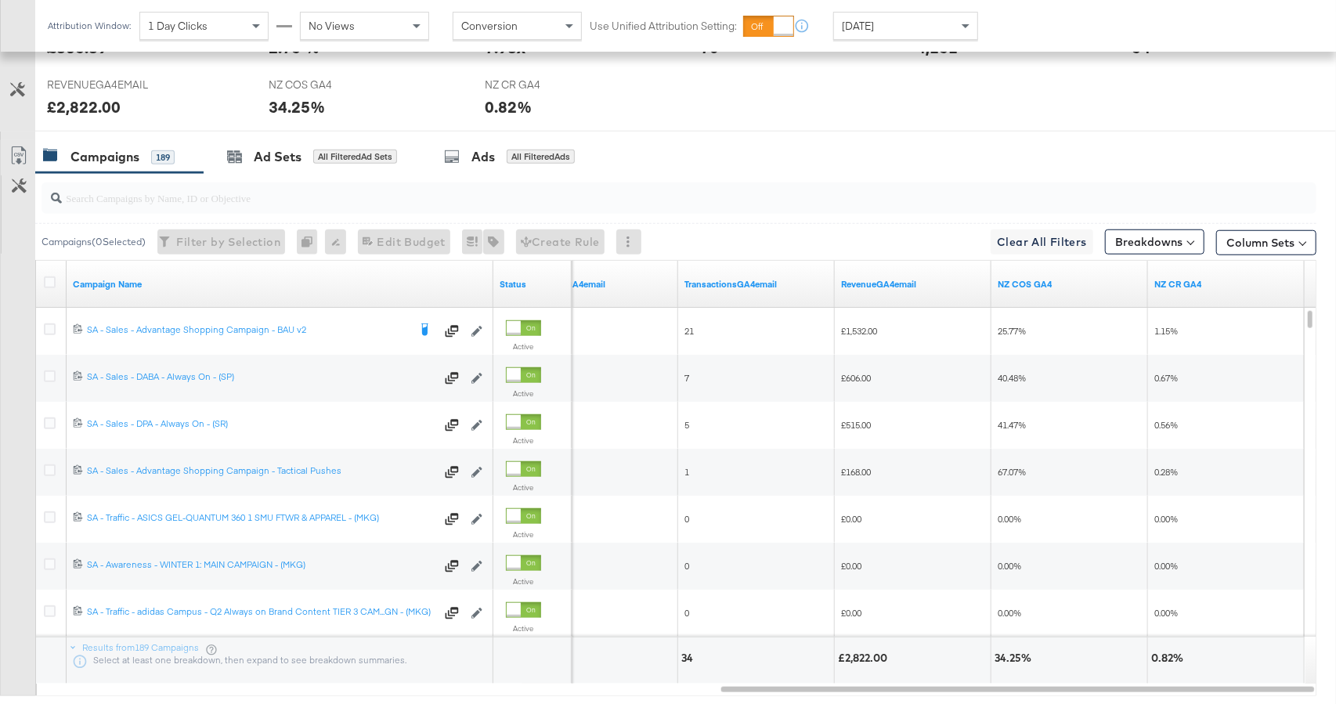
scroll to position [711, 0]
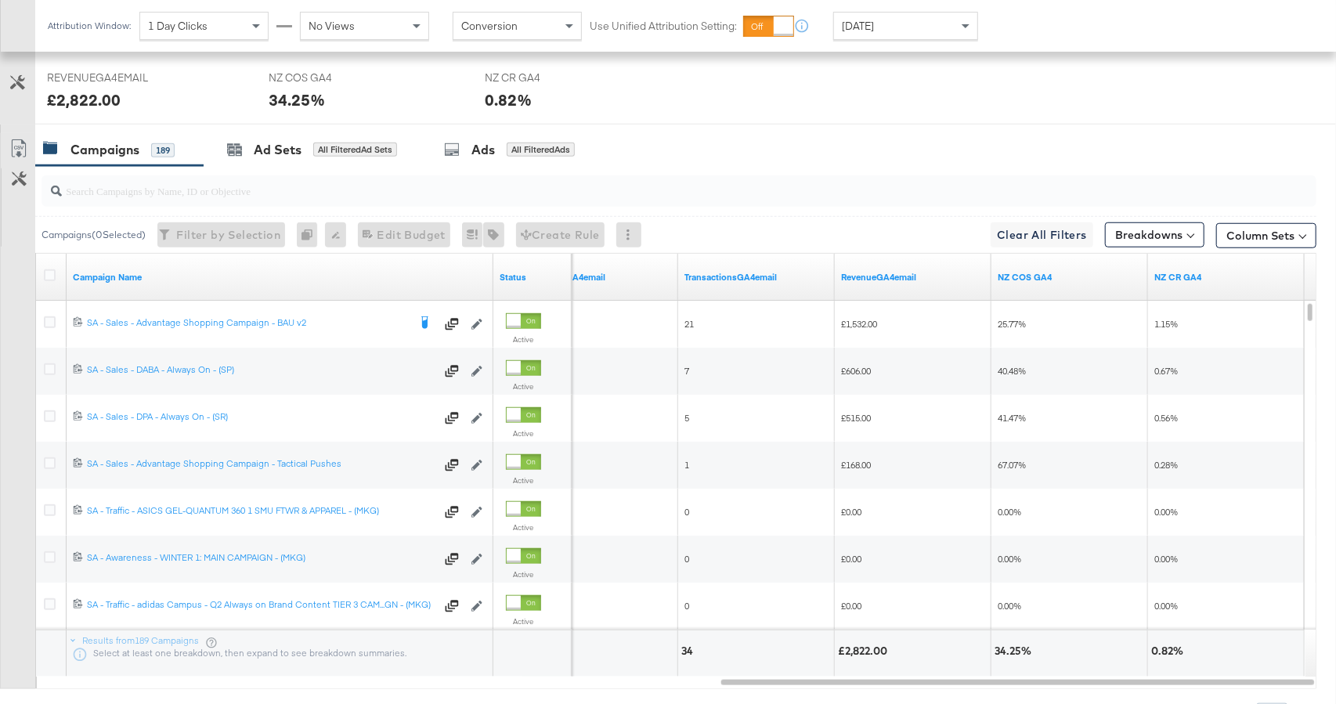
click at [853, 29] on span "[DATE]" at bounding box center [858, 26] width 32 height 14
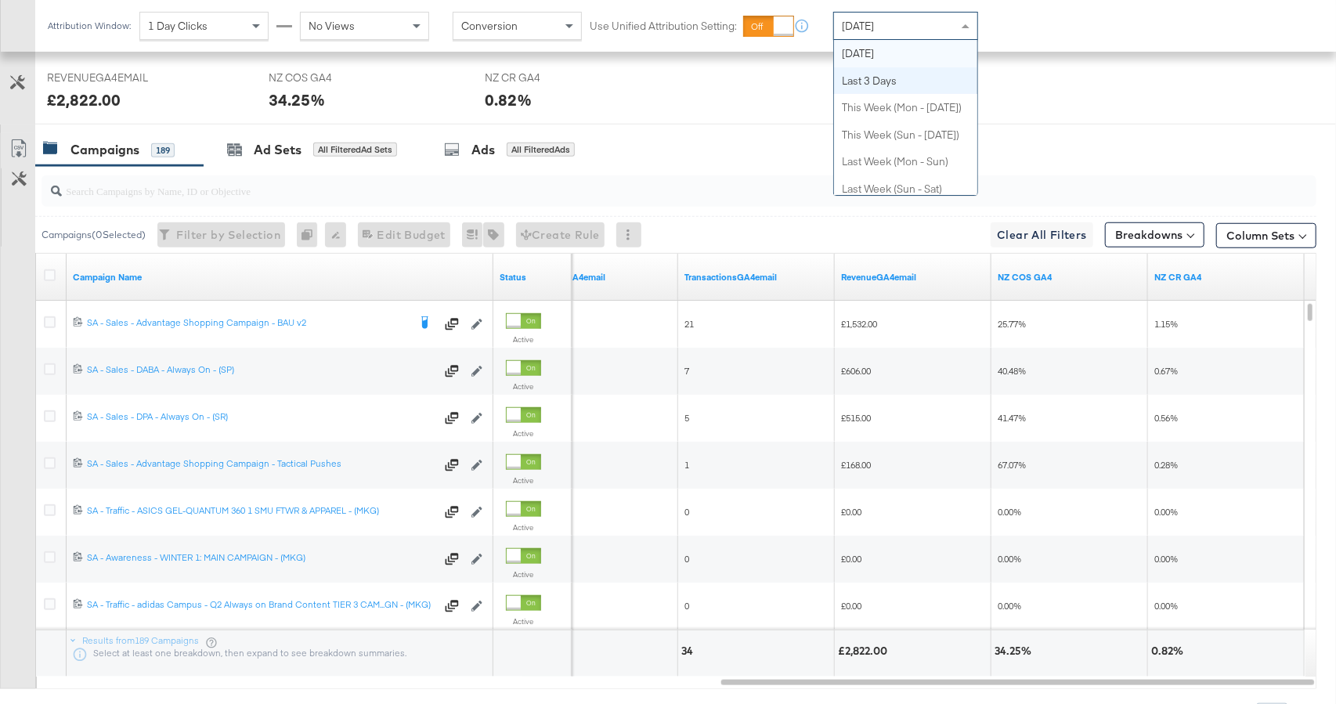
scroll to position [0, 0]
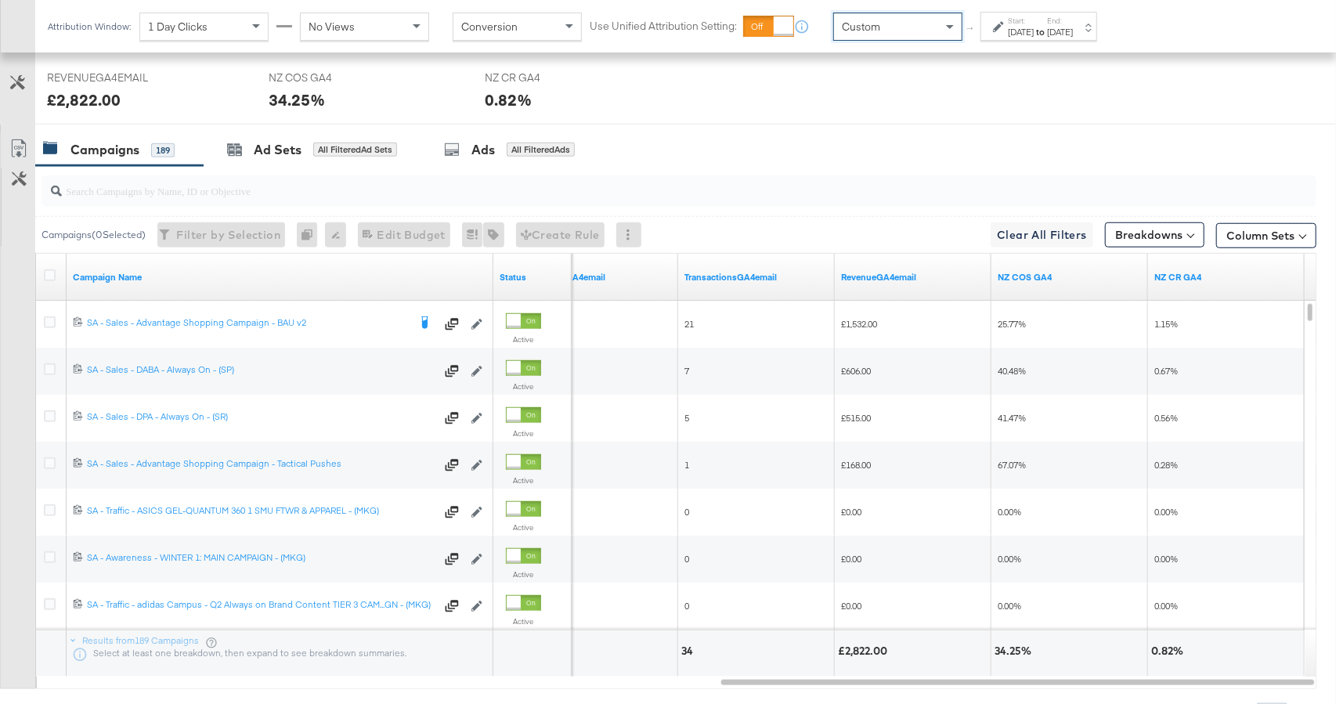
click at [1007, 32] on div "Start: [DATE] to End: [DATE]" at bounding box center [1033, 27] width 80 height 23
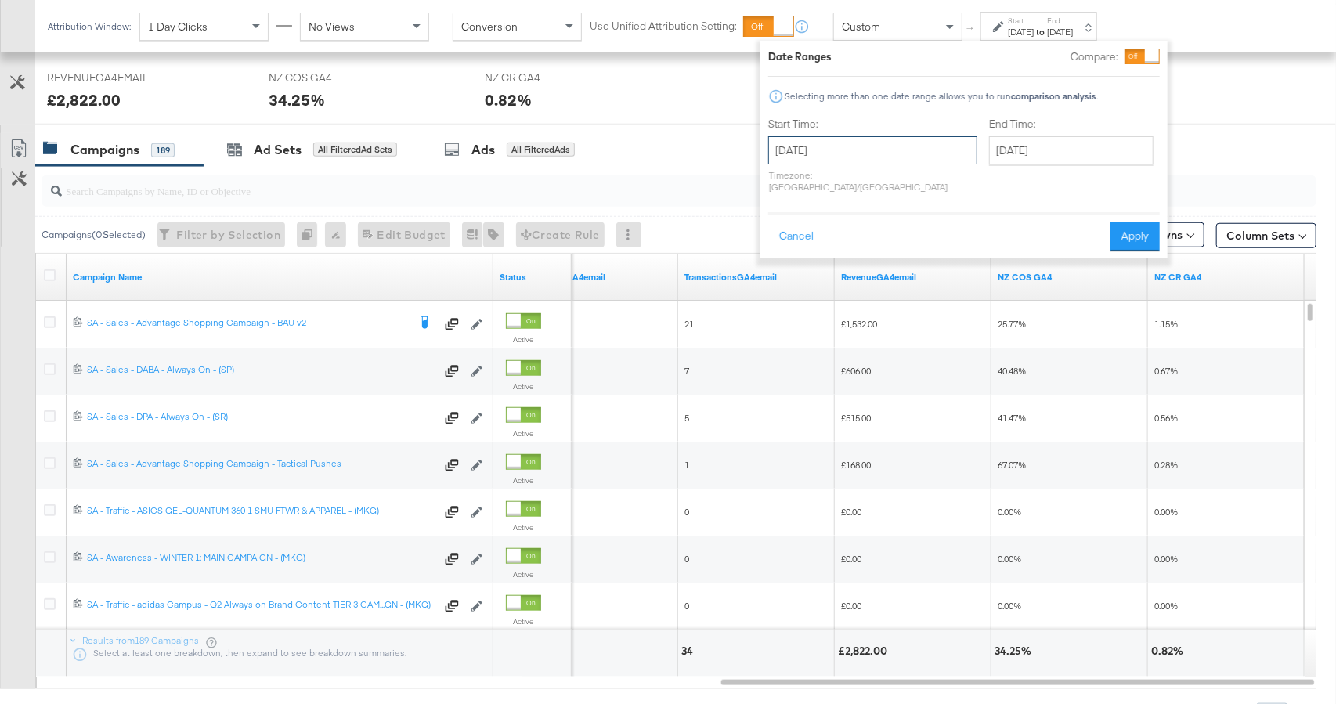
click at [855, 151] on input "[DATE]" at bounding box center [872, 150] width 209 height 28
click at [781, 189] on span "‹" at bounding box center [785, 182] width 24 height 23
click at [791, 296] on td "20" at bounding box center [786, 295] width 27 height 22
type input "[DATE]"
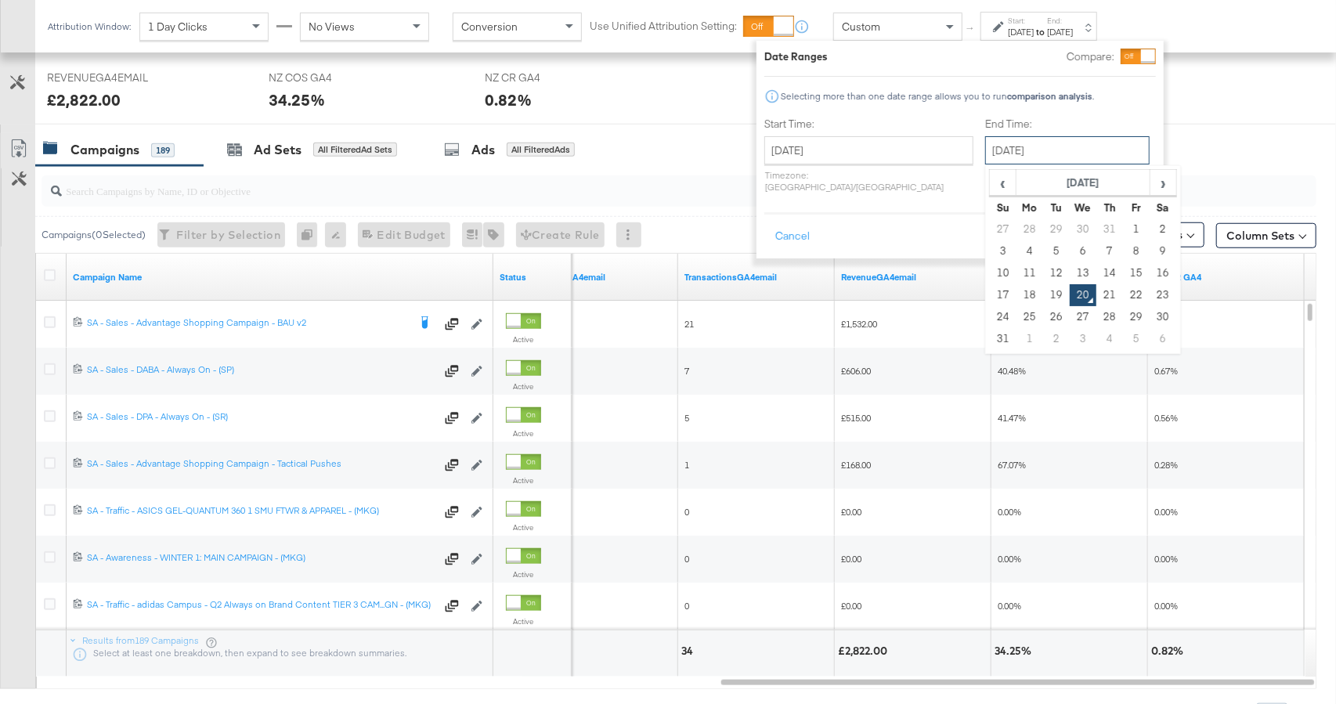
click at [986, 153] on input "[DATE]" at bounding box center [1067, 150] width 164 height 28
click at [1043, 296] on td "19" at bounding box center [1056, 295] width 27 height 22
type input "[DATE]"
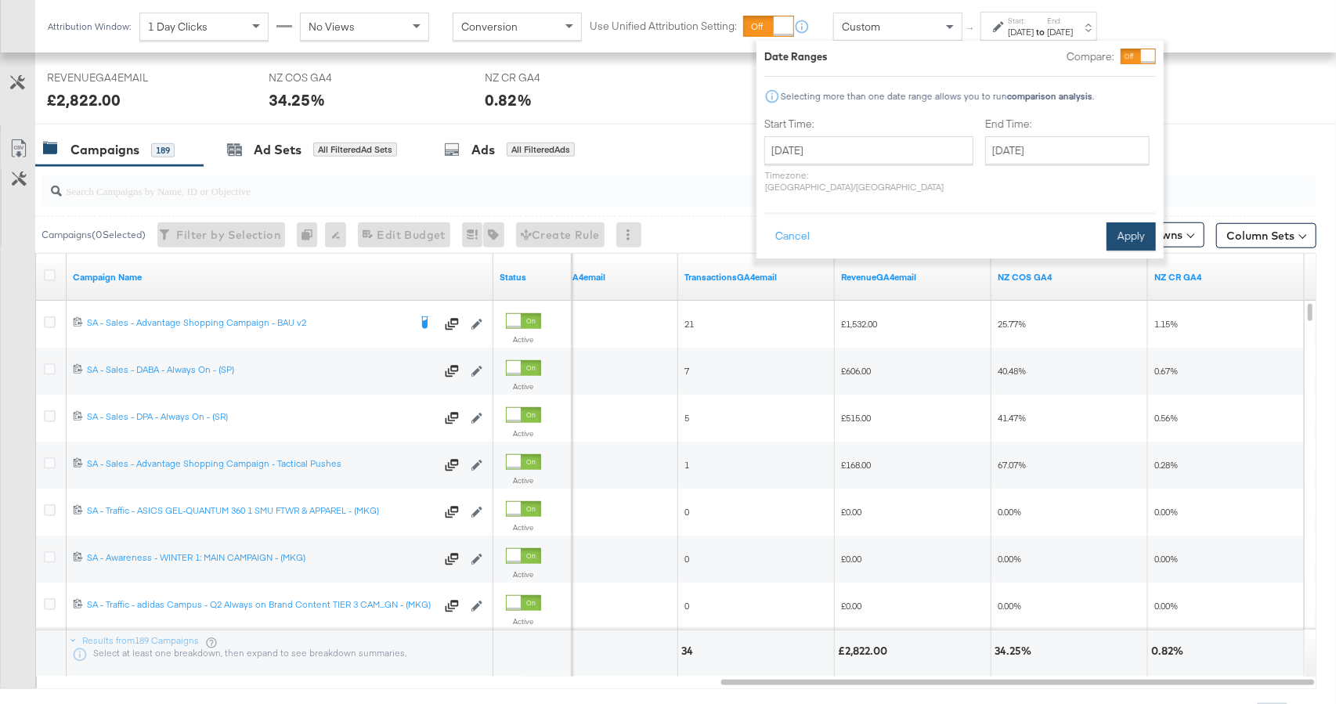
click at [1112, 222] on button "Apply" at bounding box center [1130, 236] width 49 height 28
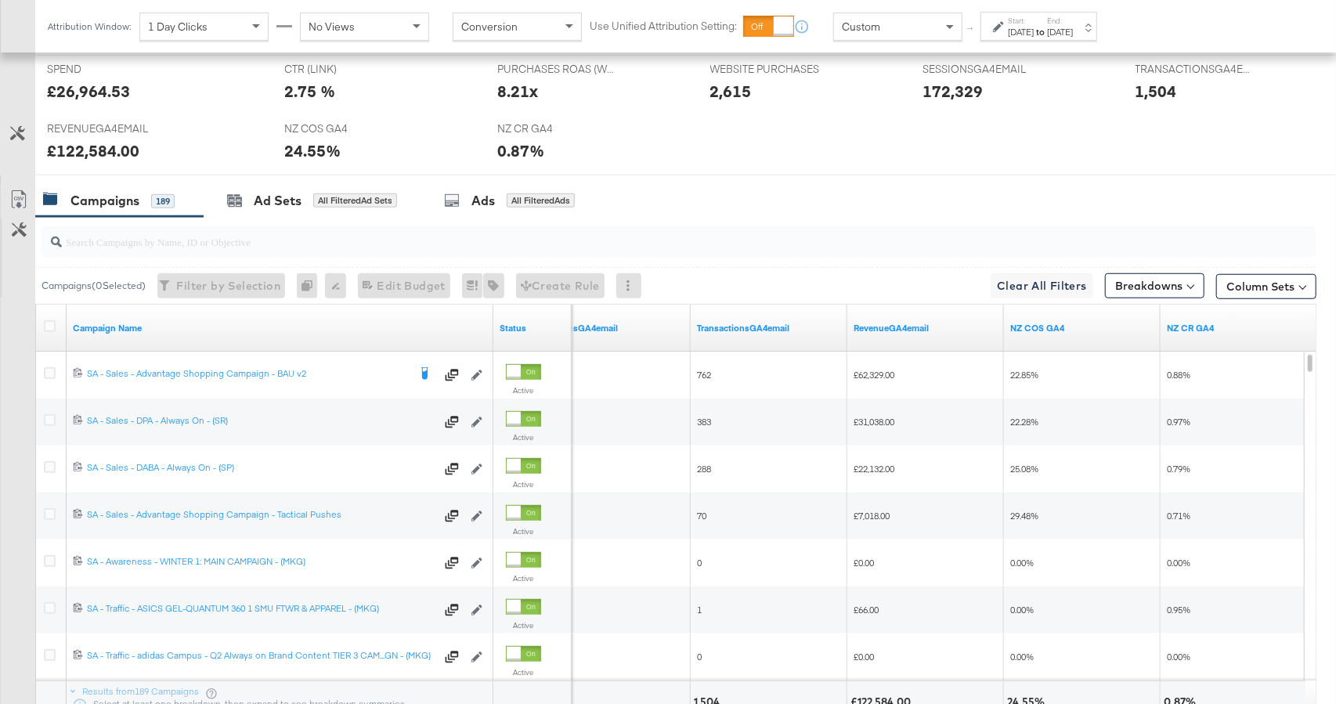
scroll to position [658, 0]
click at [1019, 29] on div "Jul 20th 2025" at bounding box center [1021, 32] width 26 height 13
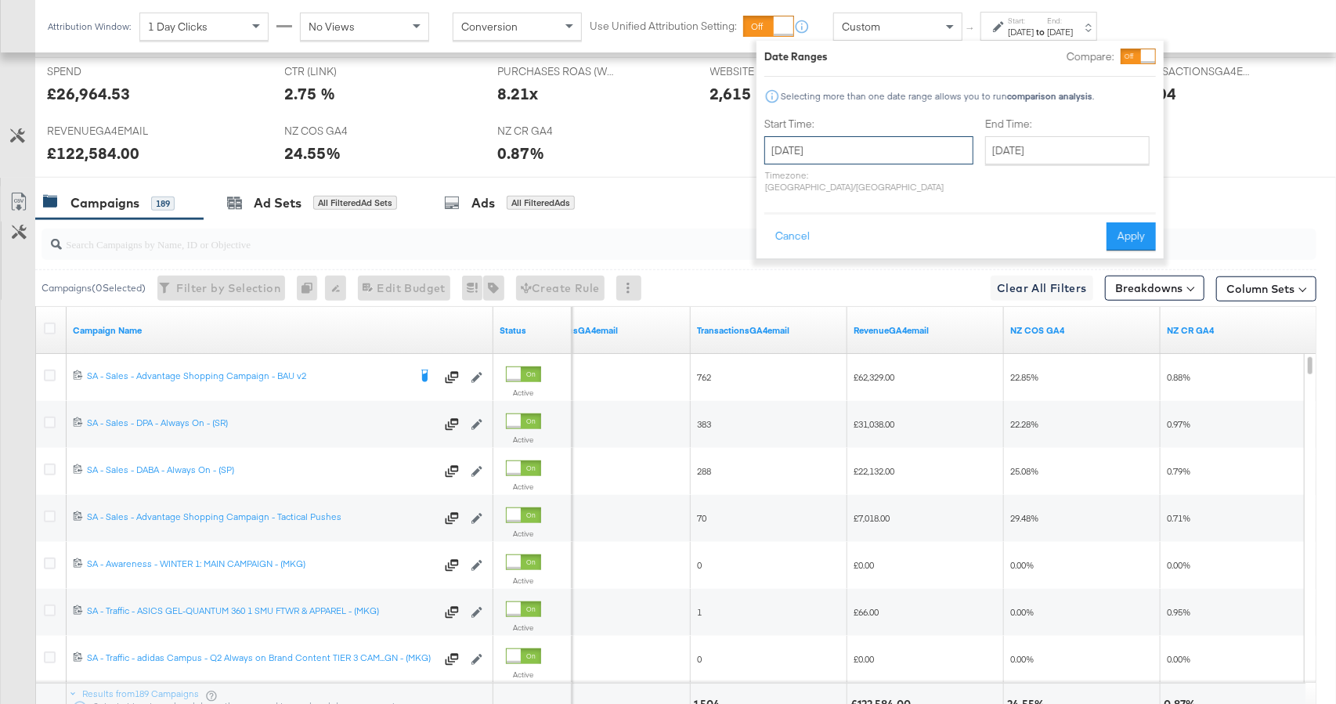
click at [864, 142] on input "July 20th 2025" at bounding box center [868, 150] width 209 height 28
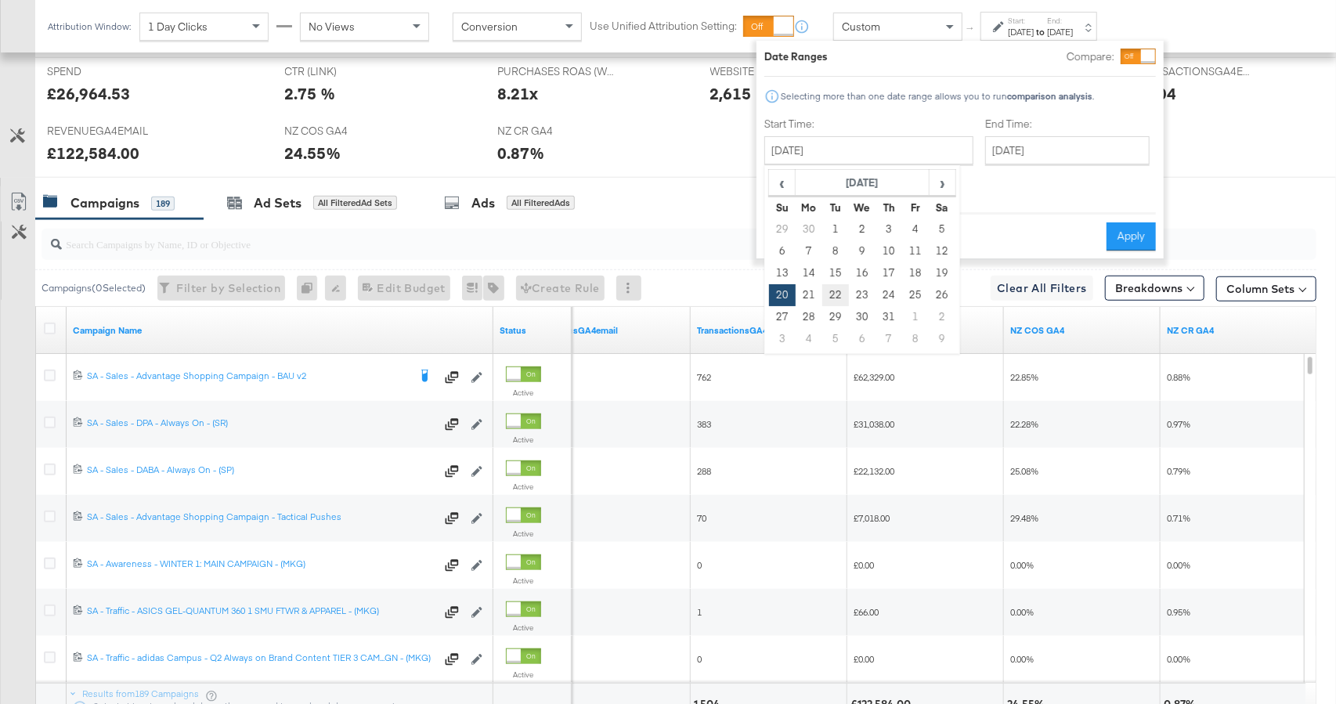
click at [832, 294] on td "22" at bounding box center [835, 295] width 27 height 22
type input "July 22nd 2025"
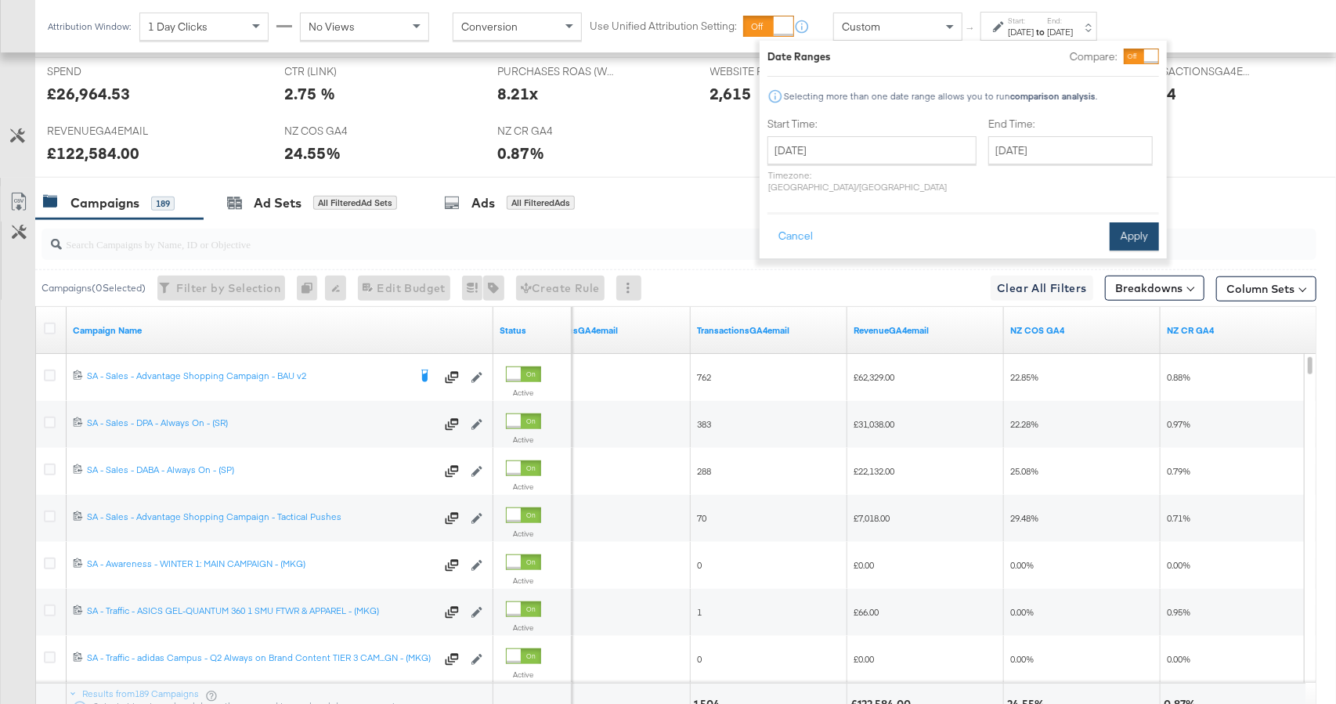
click at [1133, 223] on button "Apply" at bounding box center [1133, 236] width 49 height 28
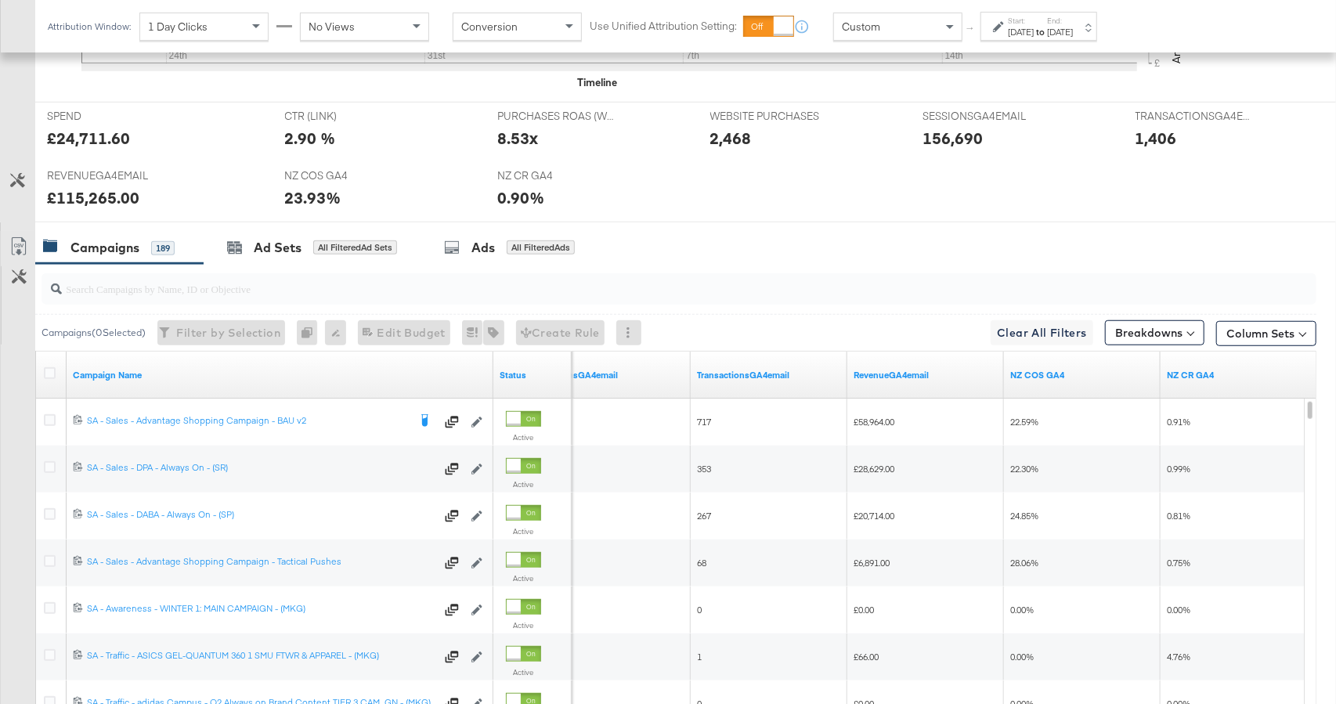
scroll to position [766, 0]
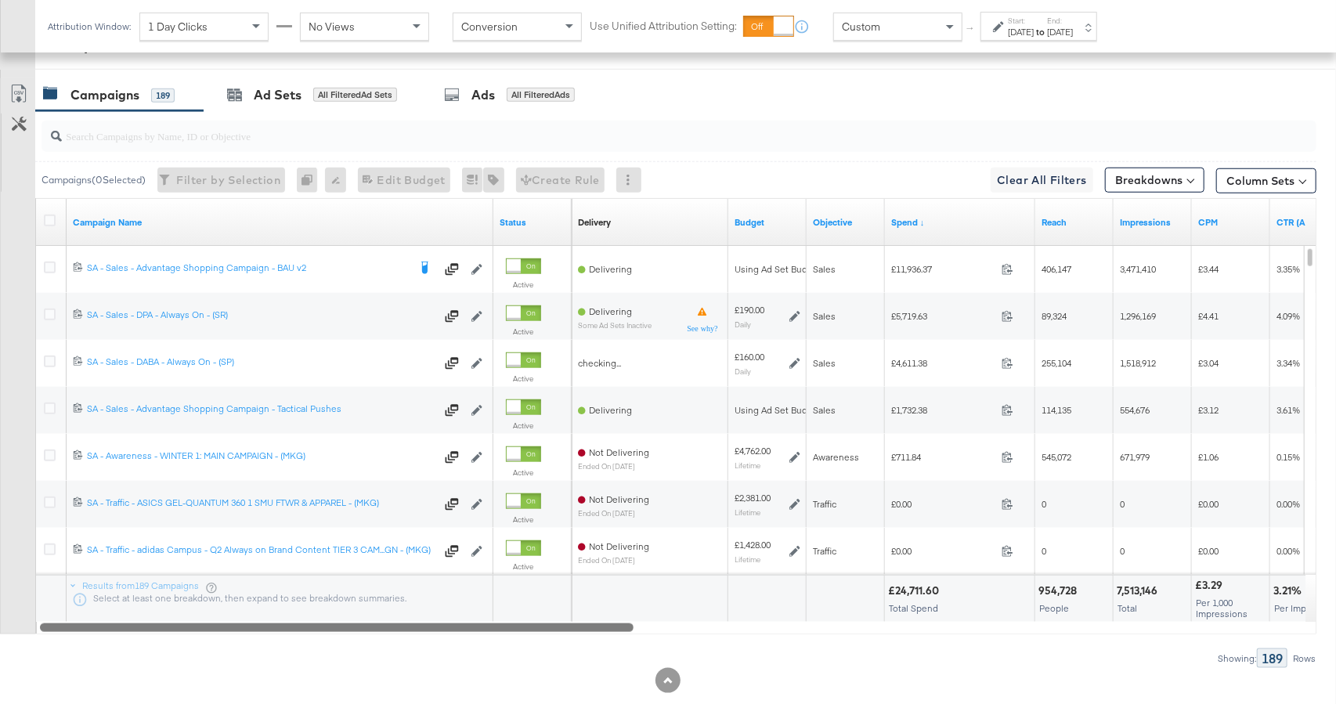
drag, startPoint x: 779, startPoint y: 627, endPoint x: 548, endPoint y: 600, distance: 232.5
click at [74, 600] on div "Campaign Name Status Delivery Sorting Unavailable Budget Objective Spend ↓ Reac…" at bounding box center [675, 416] width 1281 height 436
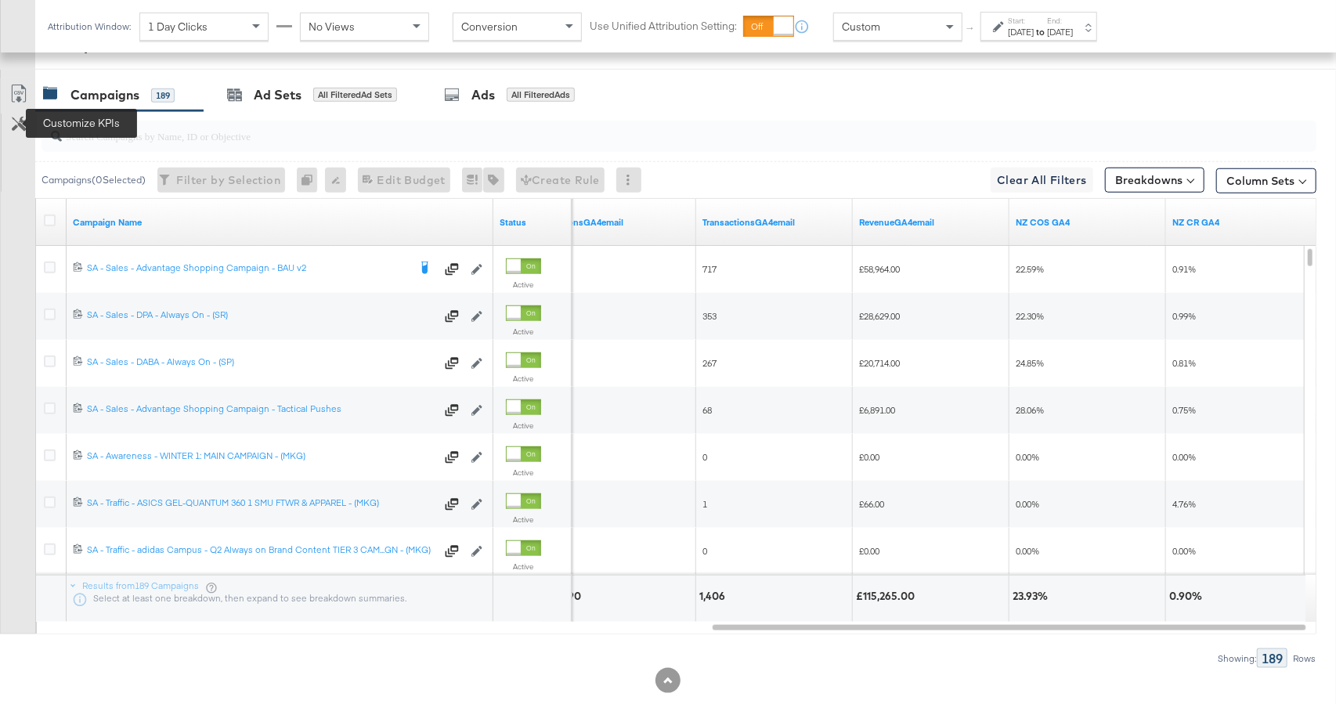
click at [19, 123] on icon at bounding box center [19, 124] width 15 height 15
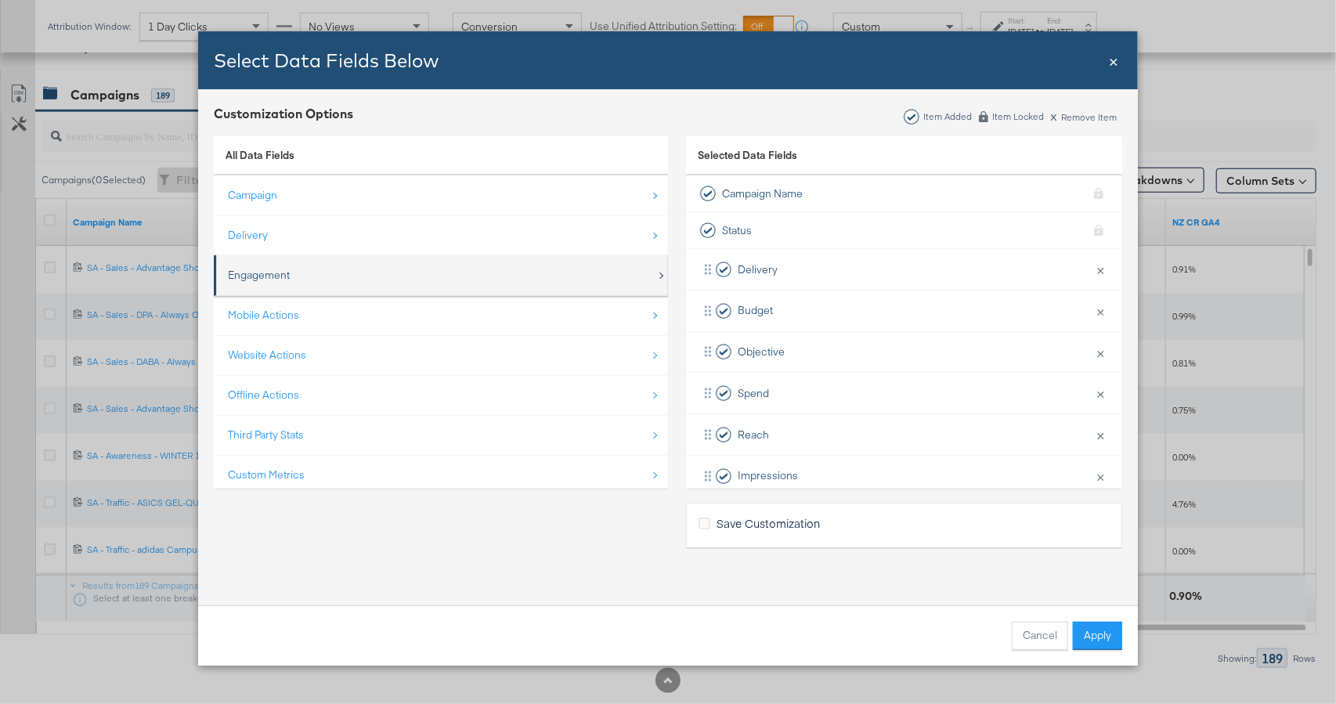
scroll to position [22, 0]
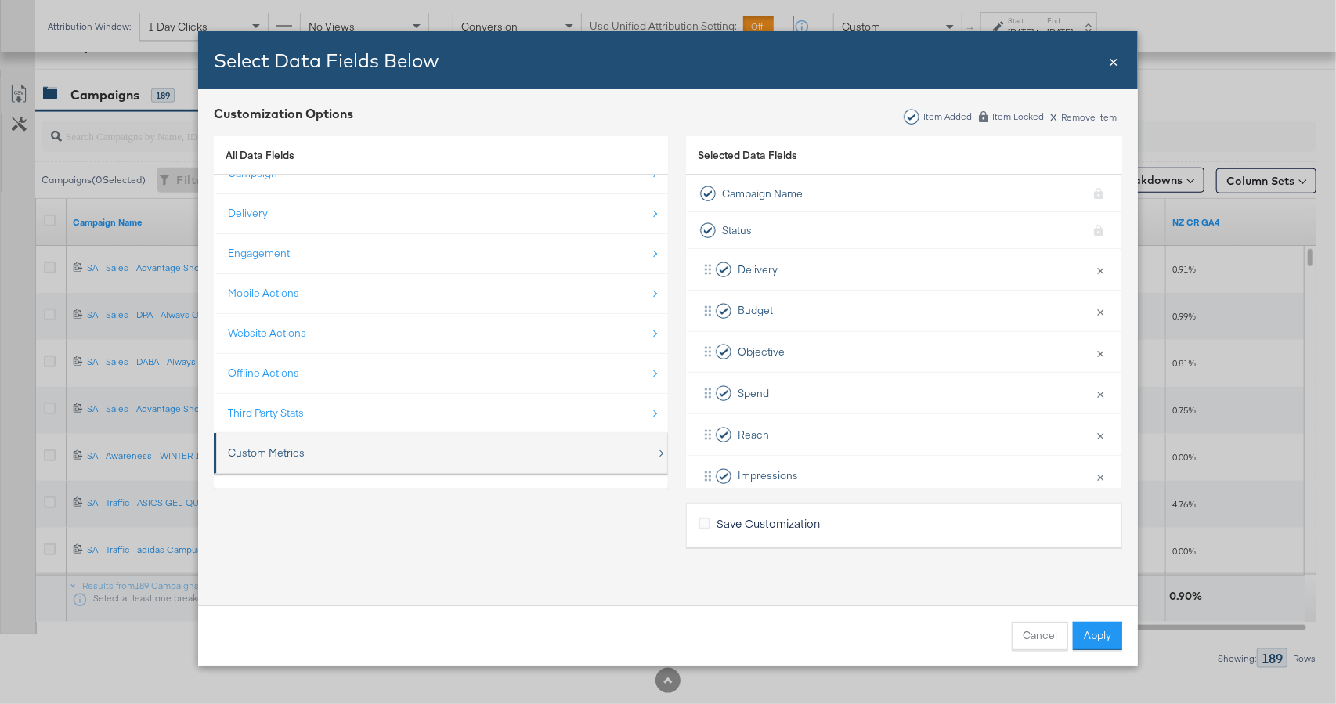
click at [373, 444] on div "Custom Metrics" at bounding box center [442, 453] width 428 height 32
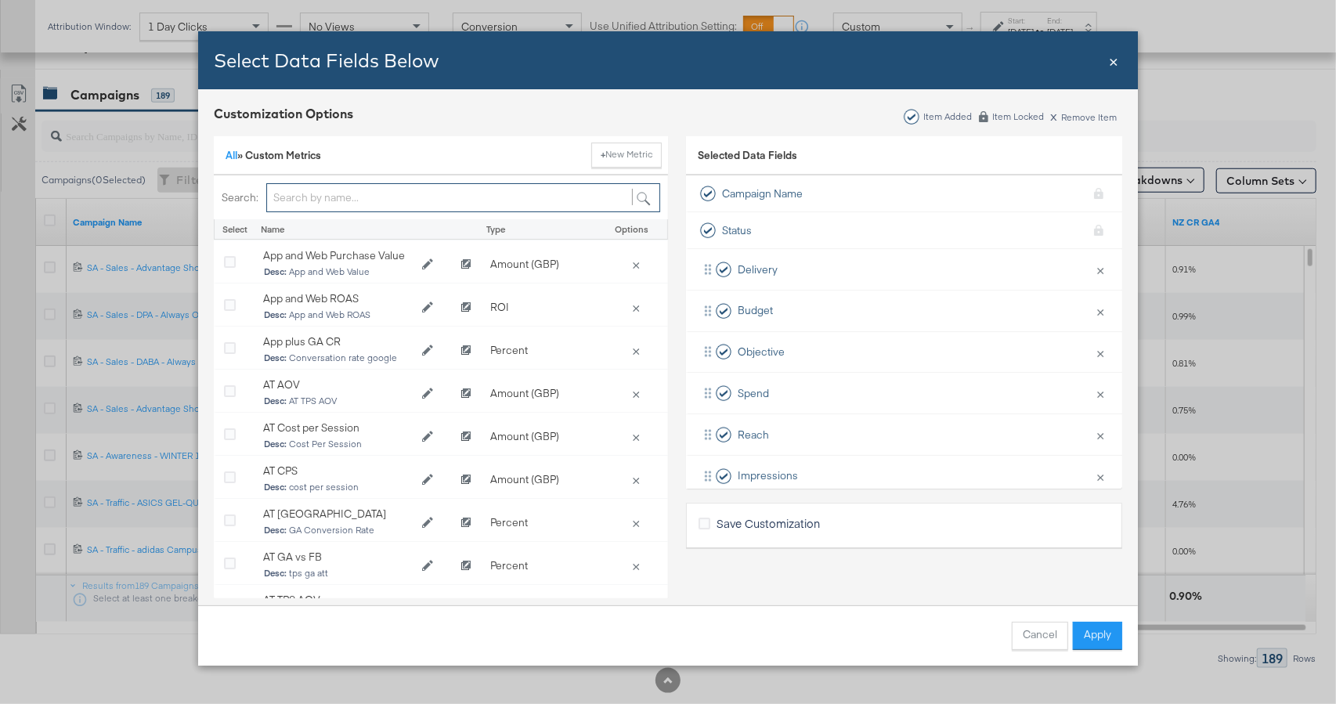
click at [333, 194] on input "Bulk Add Locations Modal" at bounding box center [463, 197] width 394 height 29
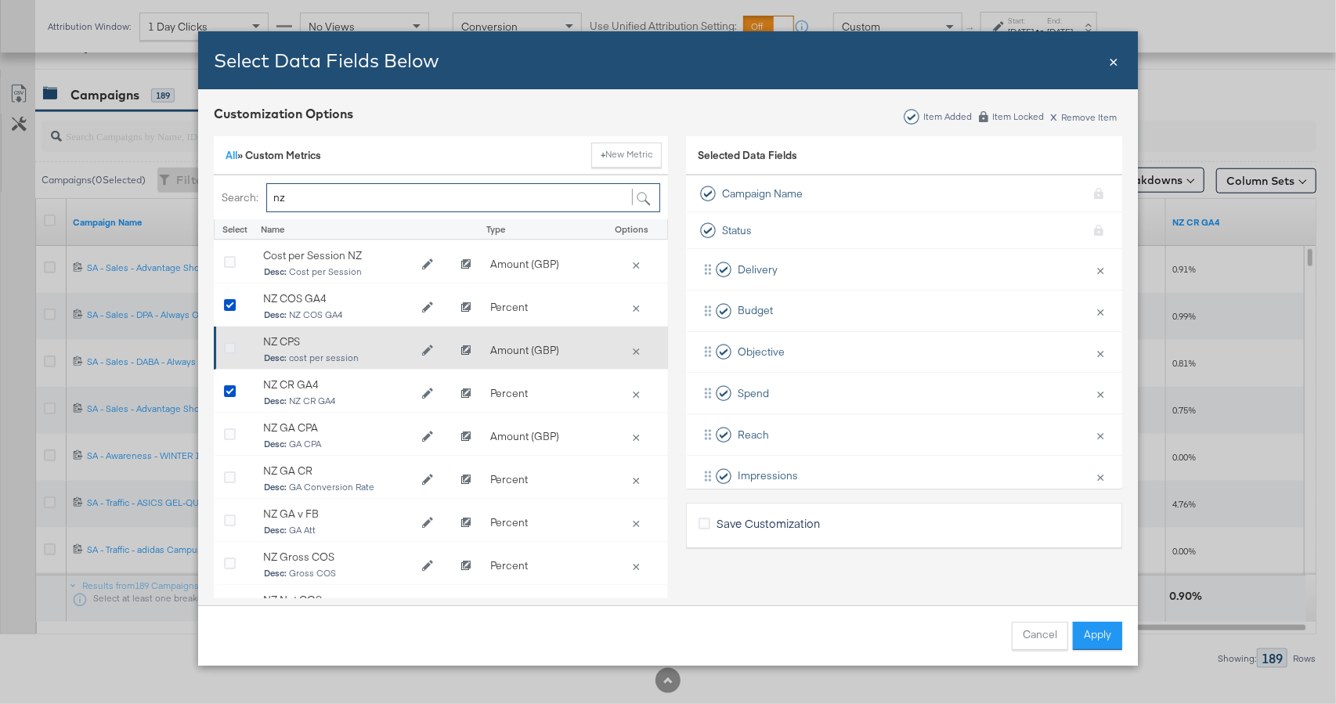
type input "nz"
click at [227, 348] on icon "Bulk Add Locations Modal" at bounding box center [230, 349] width 12 height 12
click at [0, 0] on input "Bulk Add Locations Modal" at bounding box center [0, 0] width 0 height 0
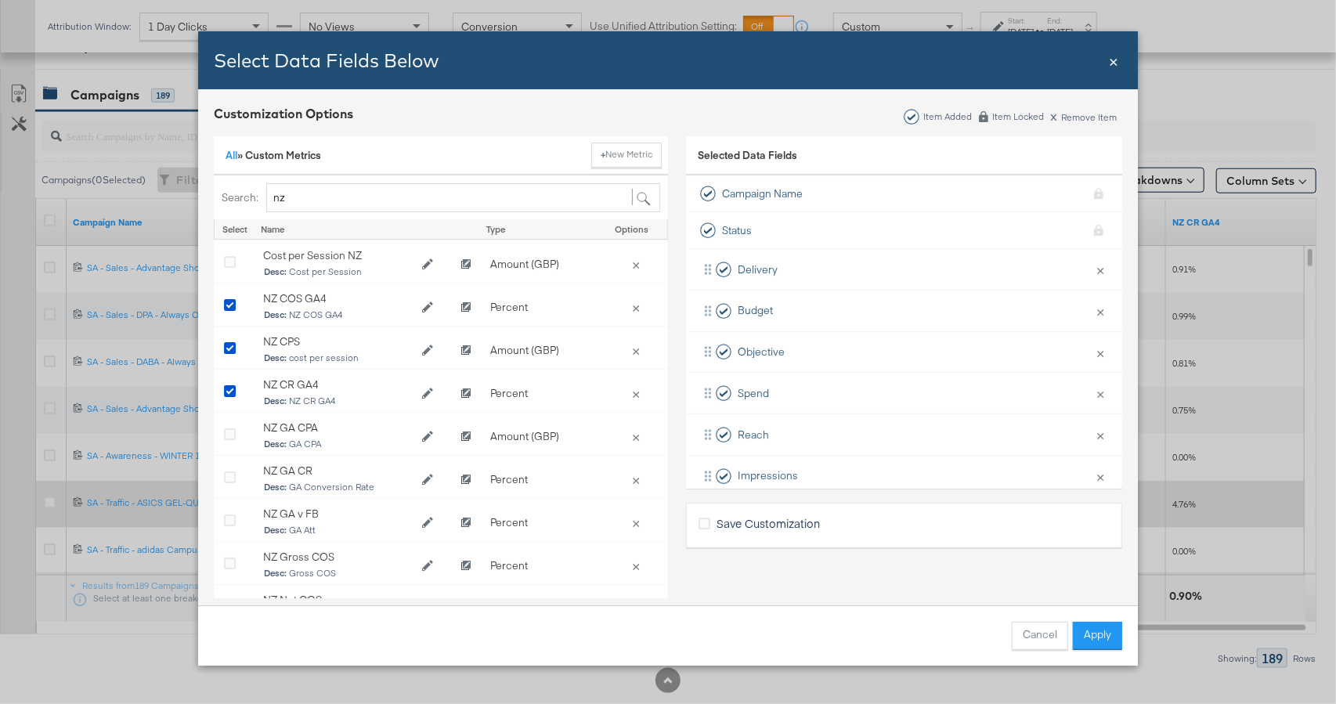
drag, startPoint x: 1100, startPoint y: 634, endPoint x: 1127, endPoint y: 503, distance: 134.2
click at [1100, 633] on button "Apply" at bounding box center [1097, 636] width 49 height 28
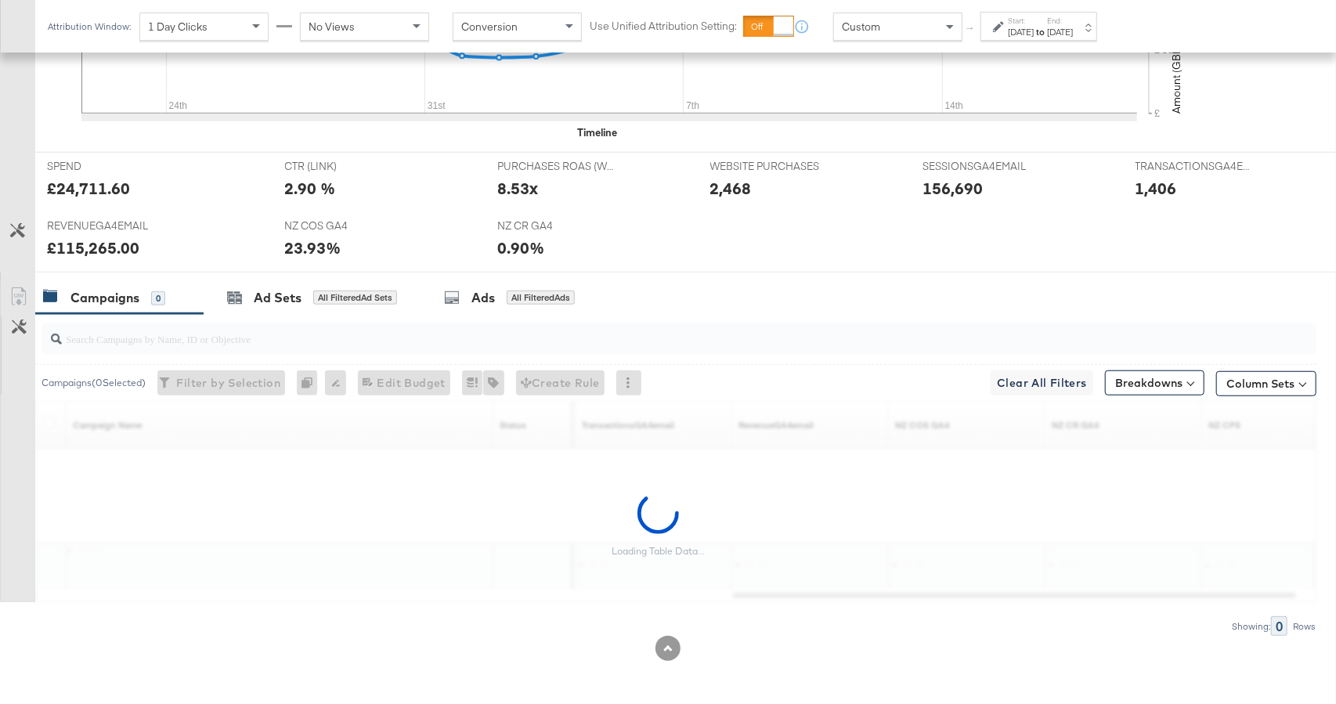
scroll to position [766, 0]
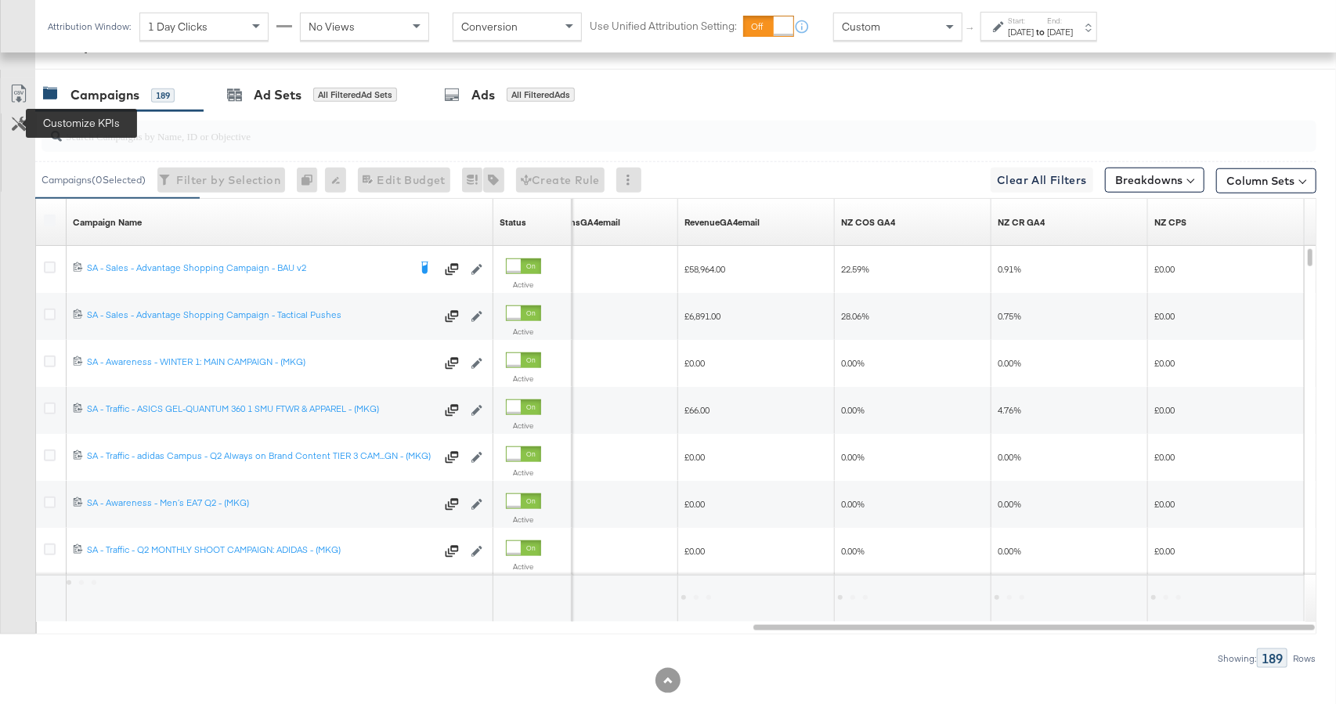
click at [25, 120] on icon at bounding box center [19, 124] width 15 height 15
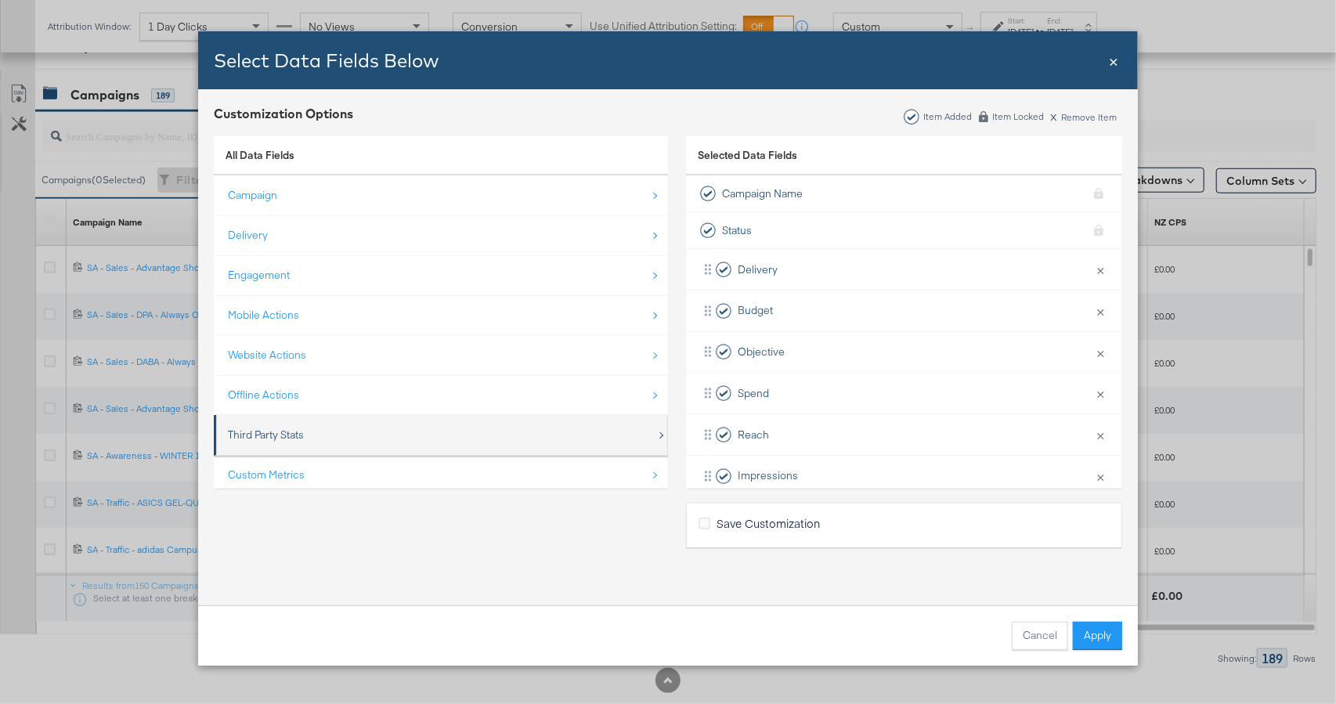
scroll to position [22, 0]
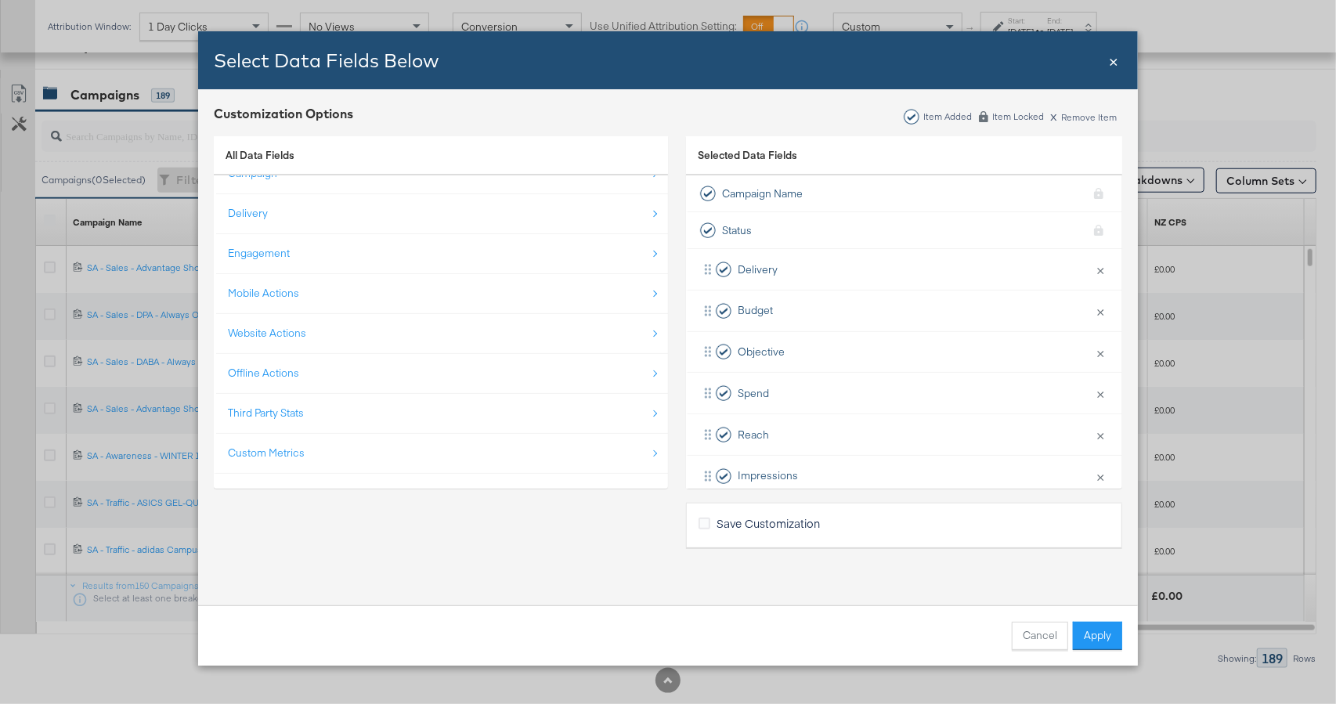
drag, startPoint x: 426, startPoint y: 452, endPoint x: 381, endPoint y: 346, distance: 114.7
click at [426, 452] on div "Custom Metrics" at bounding box center [442, 453] width 428 height 32
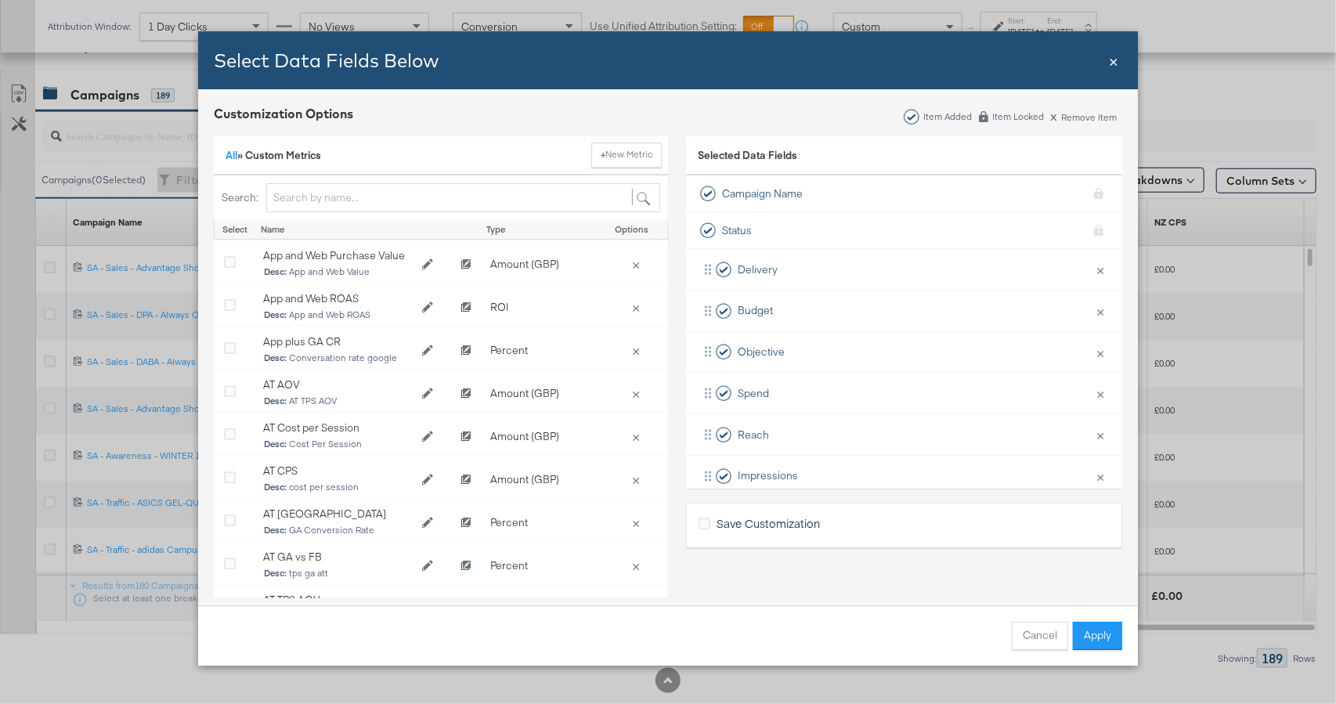
click at [360, 189] on input "Bulk Add Locations Modal" at bounding box center [463, 197] width 394 height 29
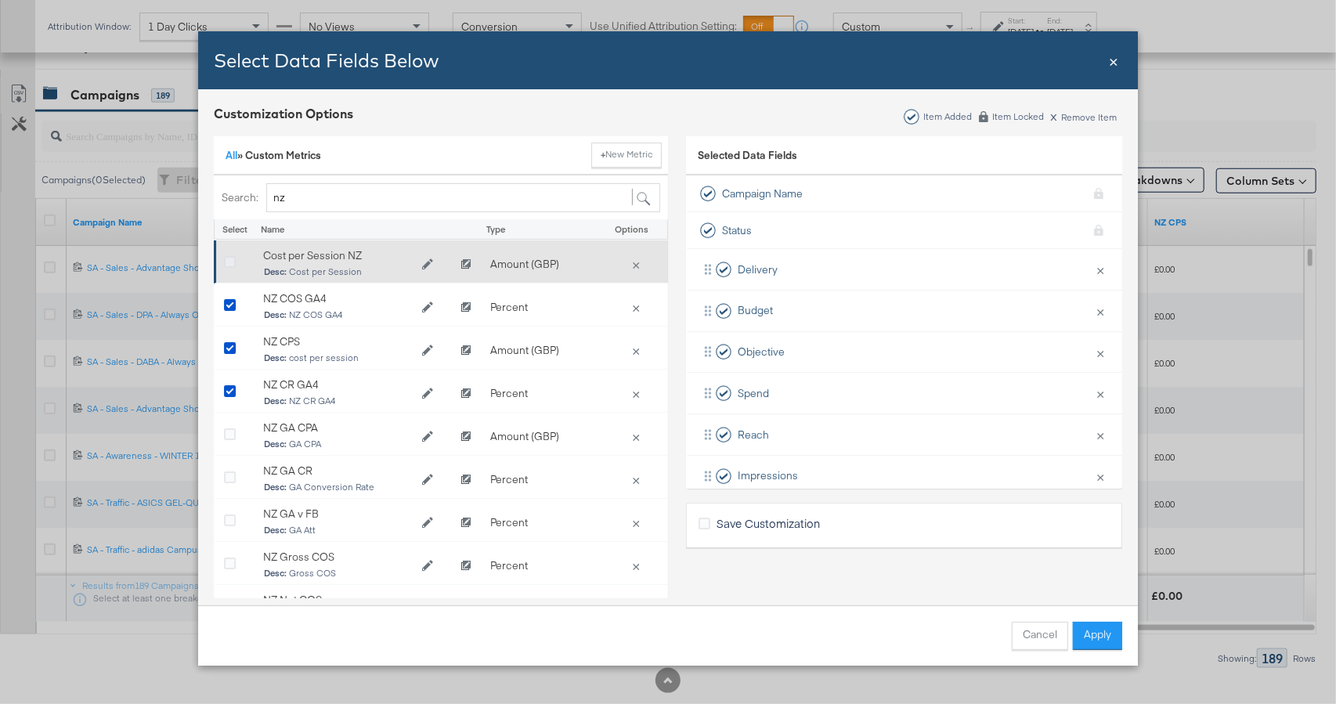
type input "nz"
click at [228, 257] on icon "Bulk Add Locations Modal" at bounding box center [230, 263] width 12 height 12
click at [0, 0] on input "Bulk Add Locations Modal" at bounding box center [0, 0] width 0 height 0
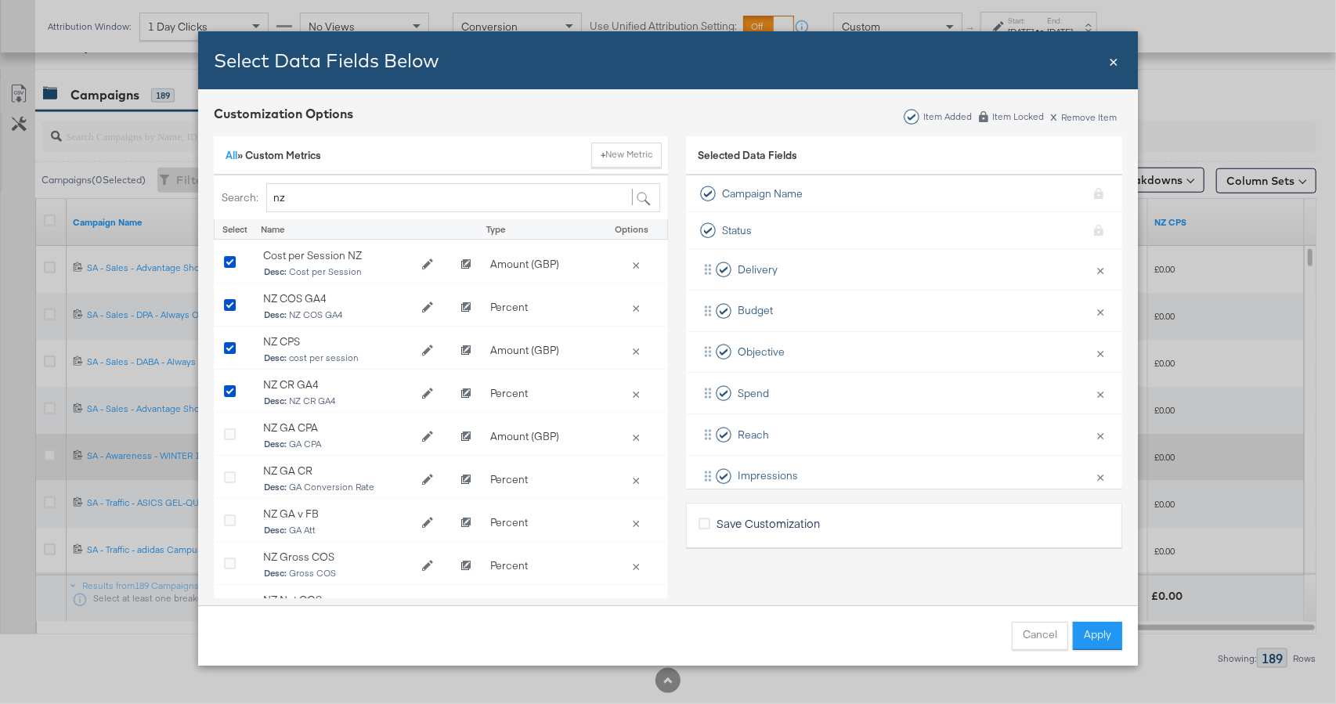
drag, startPoint x: 1107, startPoint y: 637, endPoint x: 1137, endPoint y: 471, distance: 168.6
click at [1107, 637] on button "Apply" at bounding box center [1097, 636] width 49 height 28
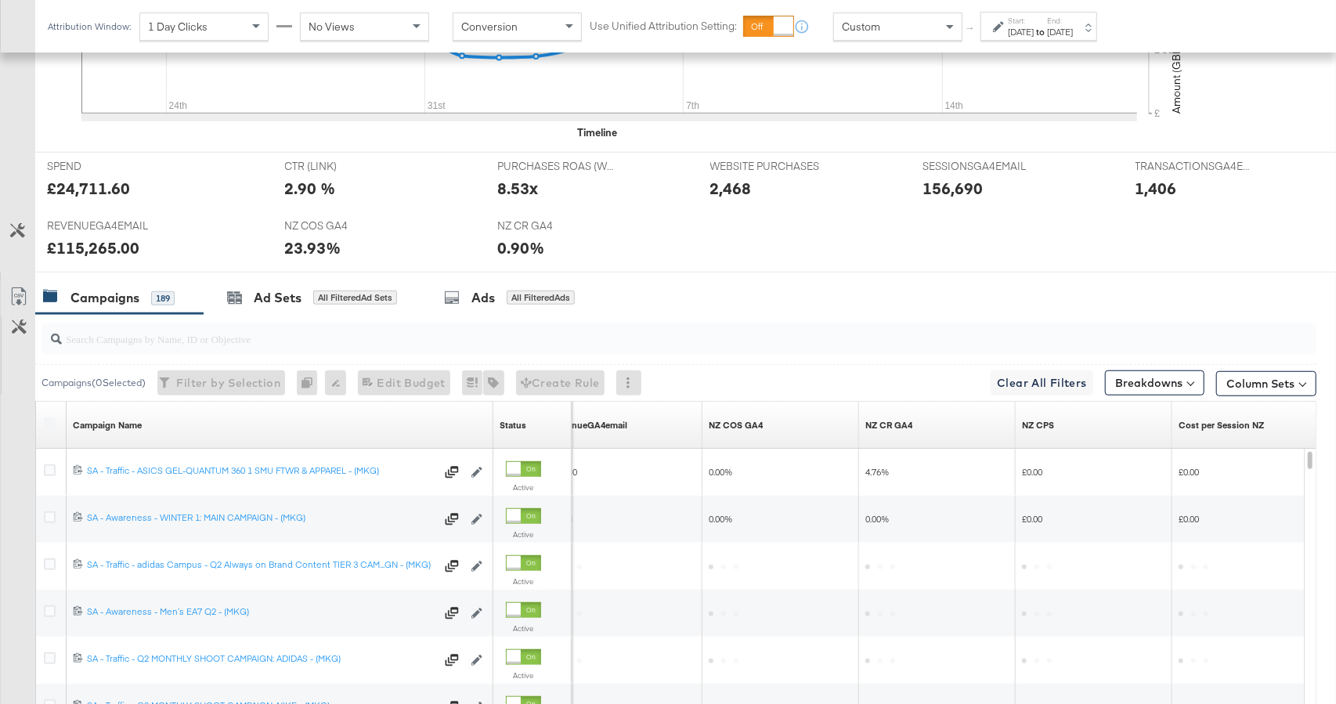
scroll to position [766, 0]
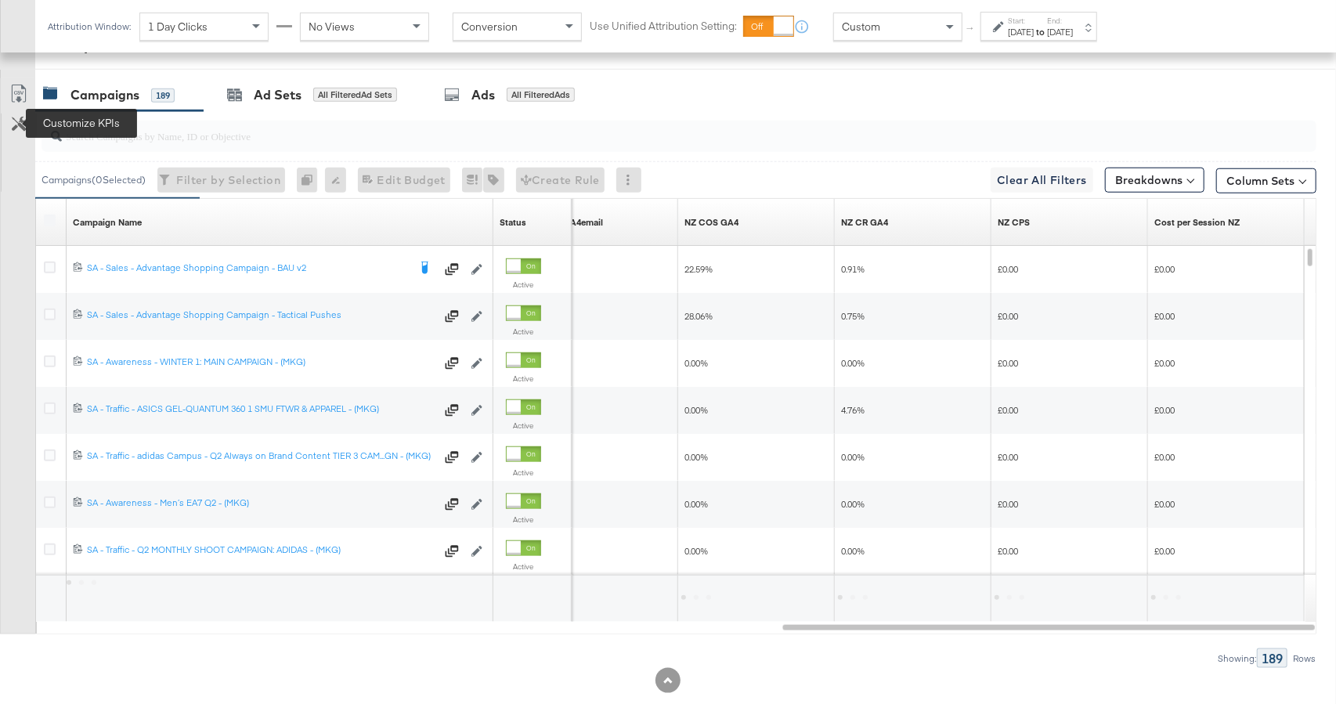
click at [19, 124] on icon at bounding box center [19, 124] width 15 height 15
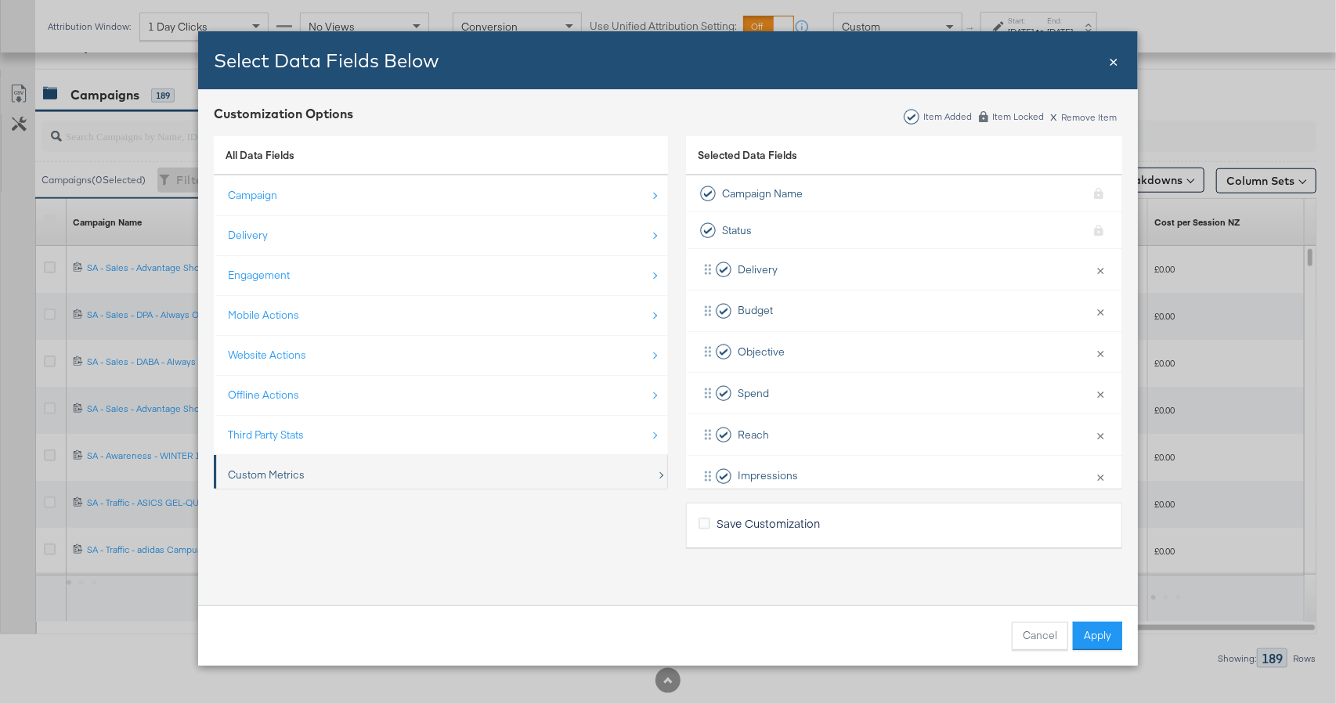
click at [353, 471] on div "Custom Metrics" at bounding box center [442, 475] width 428 height 32
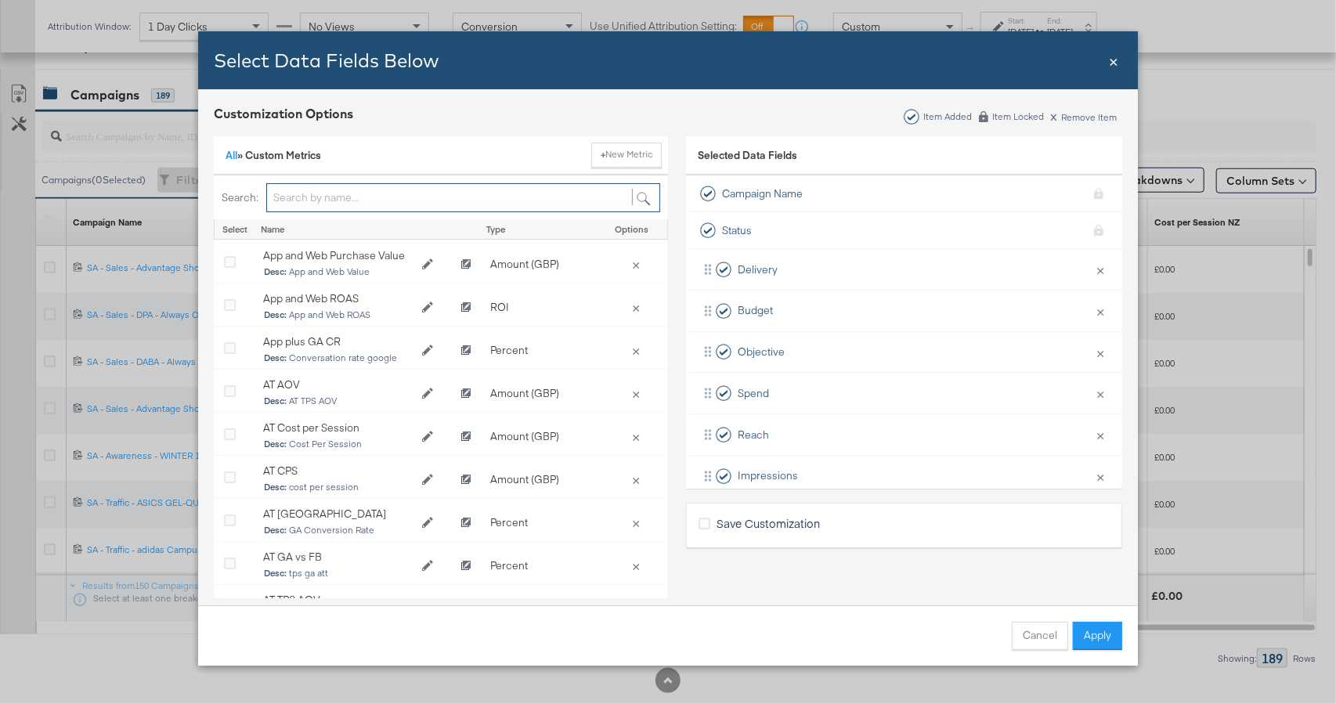
click at [375, 191] on input "Bulk Add Locations Modal" at bounding box center [463, 197] width 394 height 29
type input "nz"
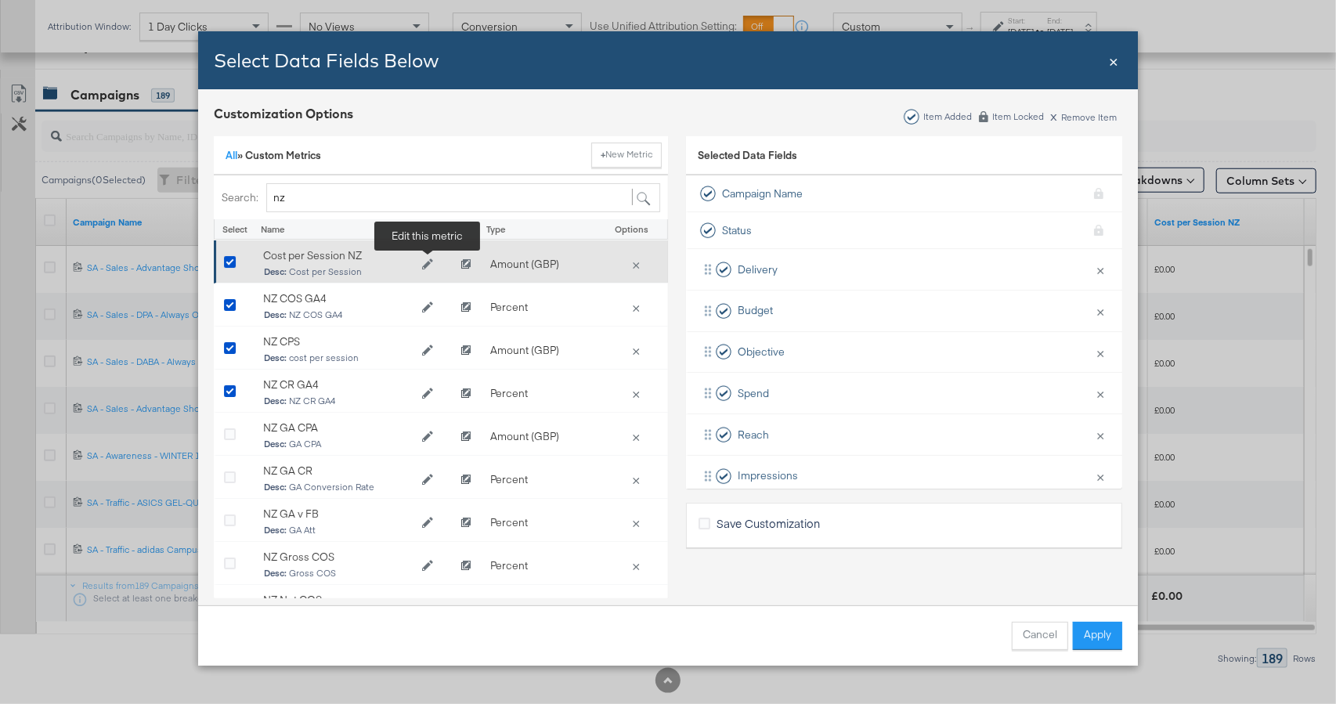
click at [424, 268] on icon "Edit Cost per Session NZ" at bounding box center [427, 264] width 11 height 11
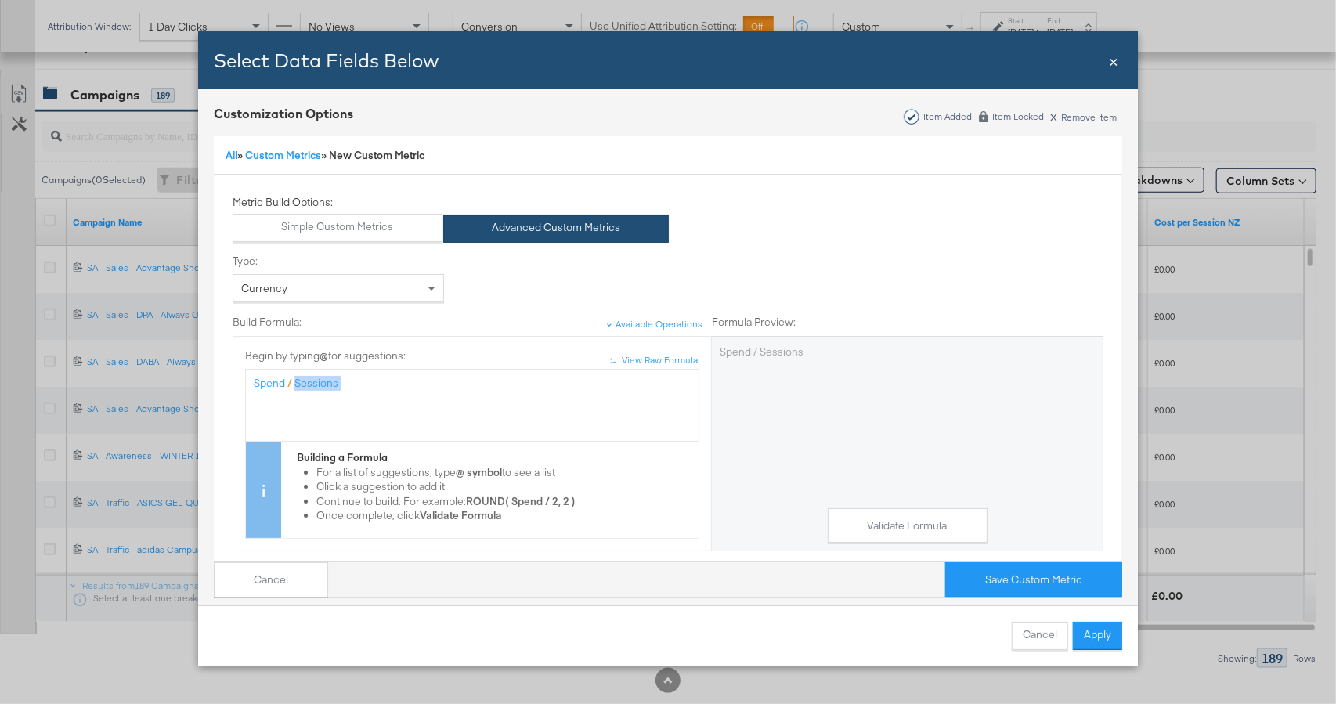
drag, startPoint x: 346, startPoint y: 384, endPoint x: 297, endPoint y: 384, distance: 49.3
click at [297, 384] on div "Spend / Sessions" at bounding box center [472, 383] width 437 height 15
click at [875, 525] on button "Validate Formula" at bounding box center [908, 525] width 160 height 35
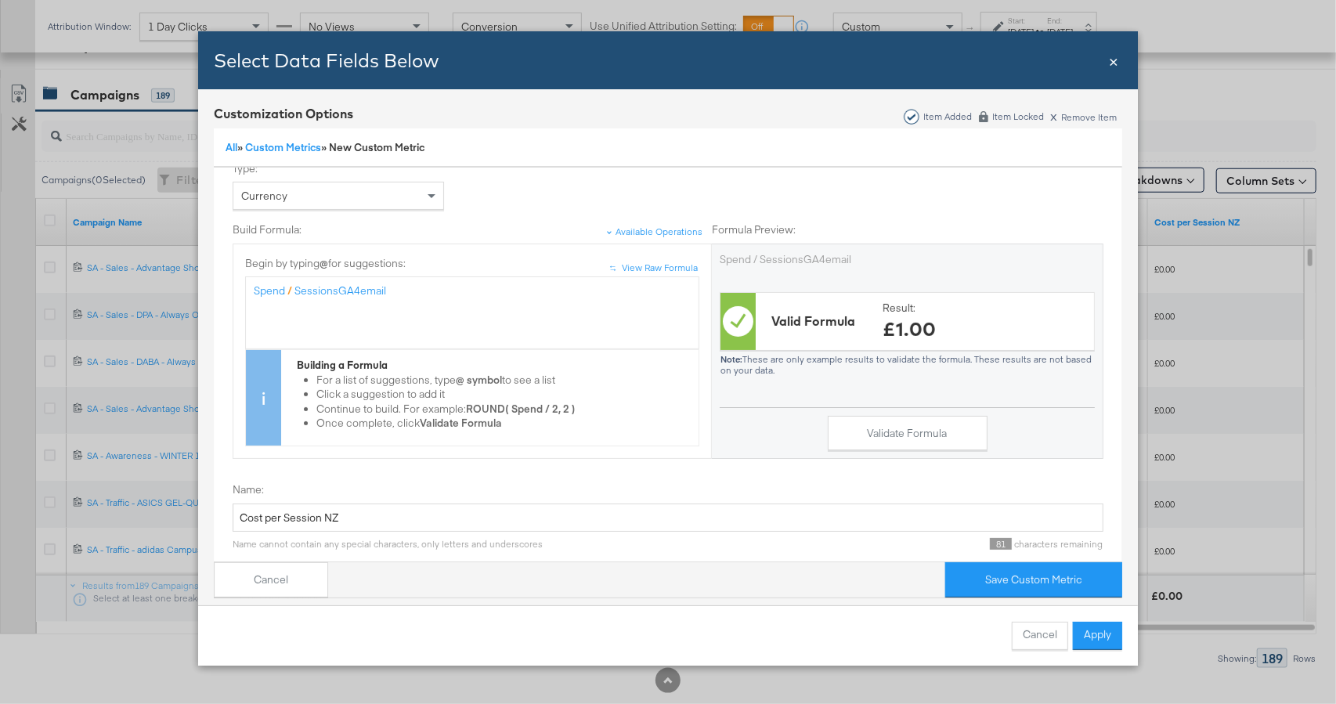
scroll to position [182, 0]
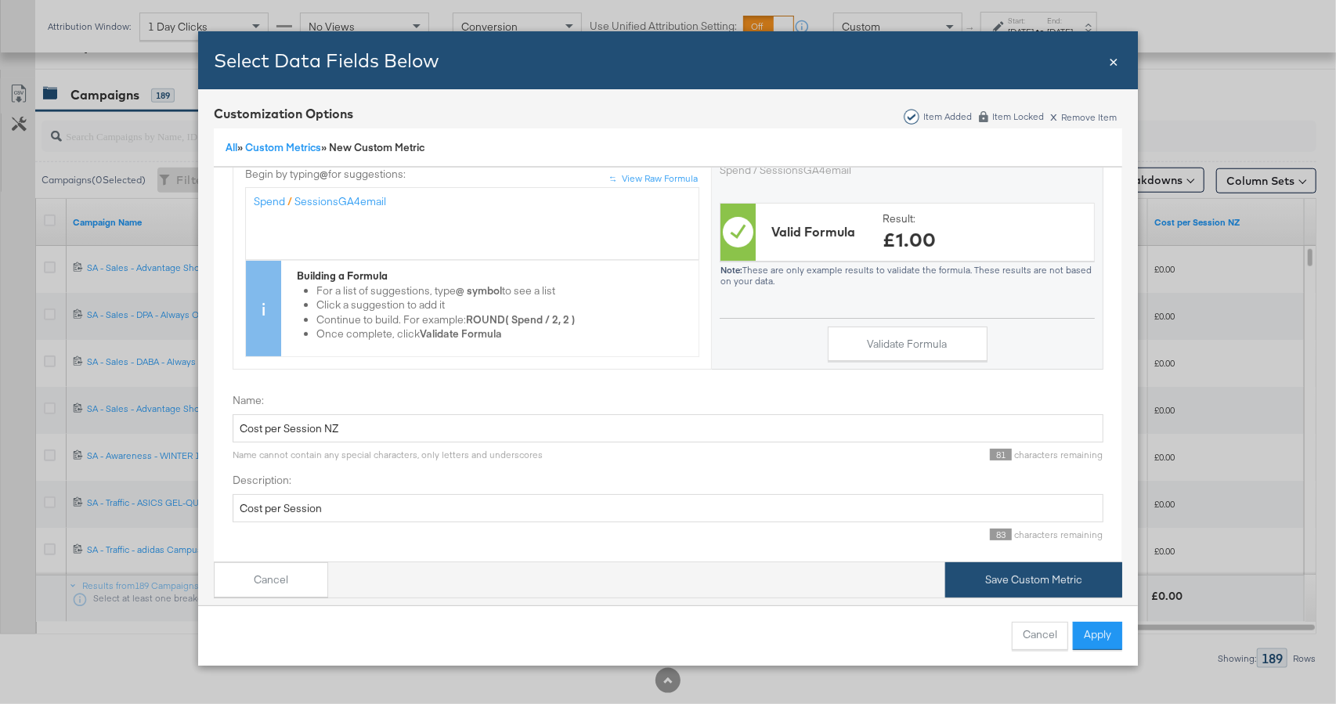
click at [1009, 579] on button "Save Custom Metric" at bounding box center [1033, 579] width 177 height 35
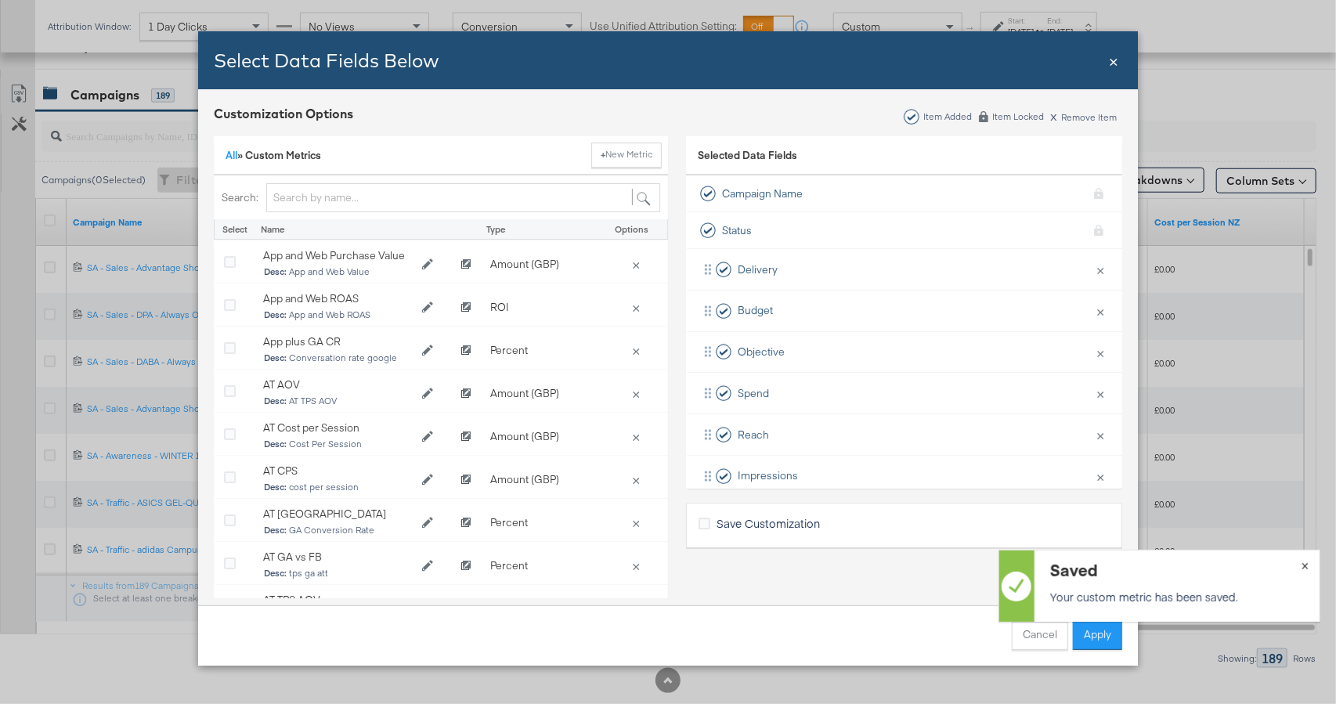
click at [1308, 565] on button "×" at bounding box center [1304, 564] width 29 height 28
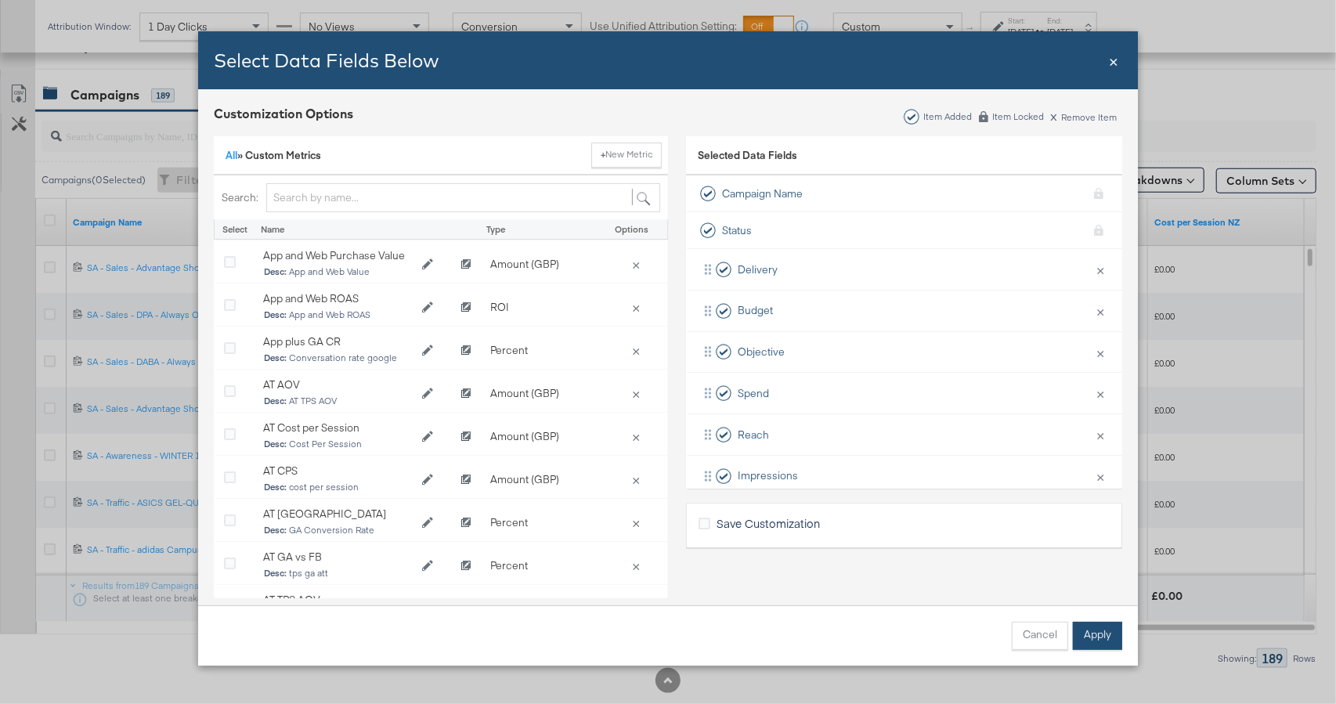
click at [1109, 634] on button "Apply" at bounding box center [1097, 636] width 49 height 28
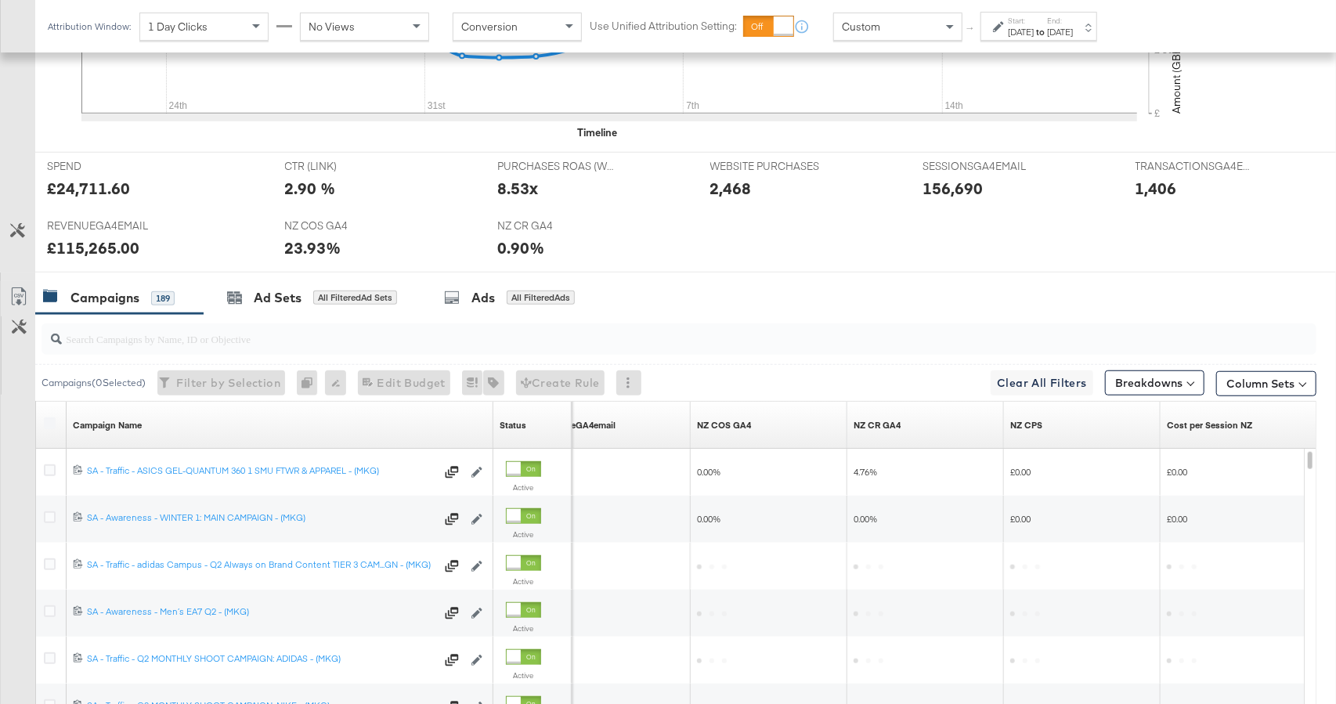
scroll to position [766, 0]
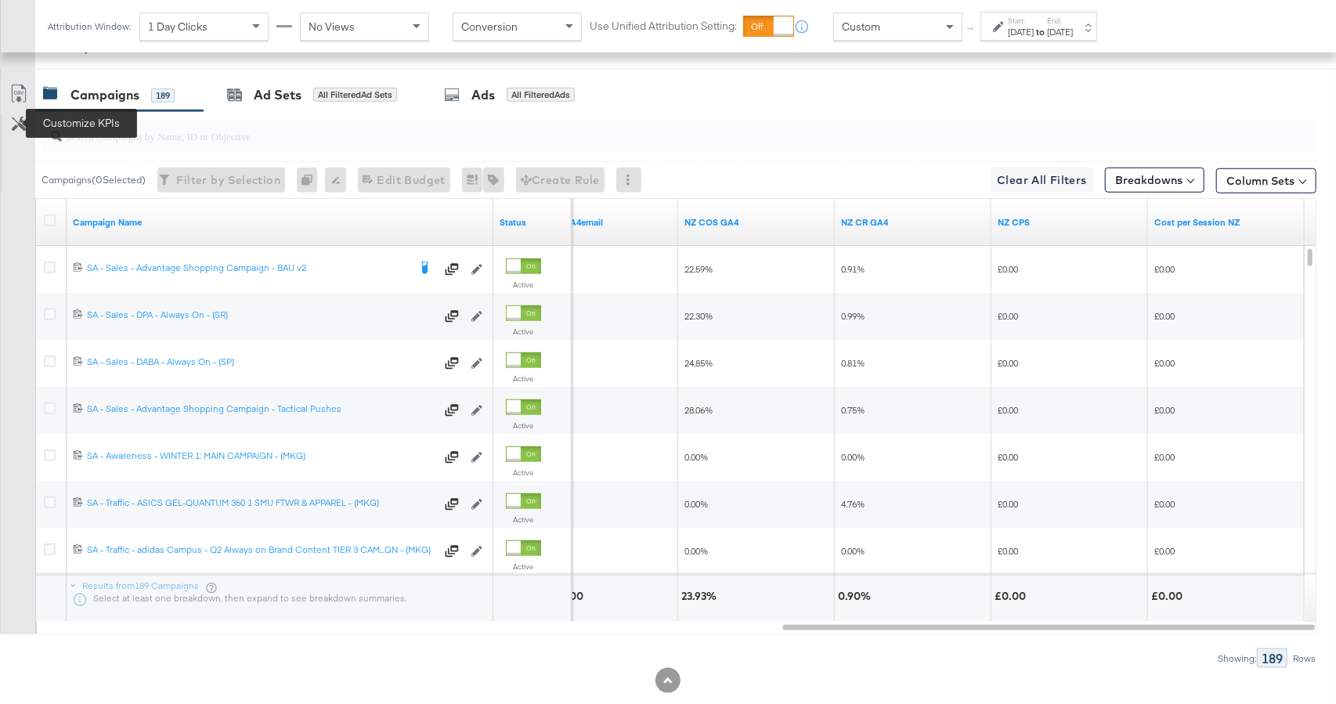
click at [18, 128] on icon at bounding box center [19, 124] width 15 height 15
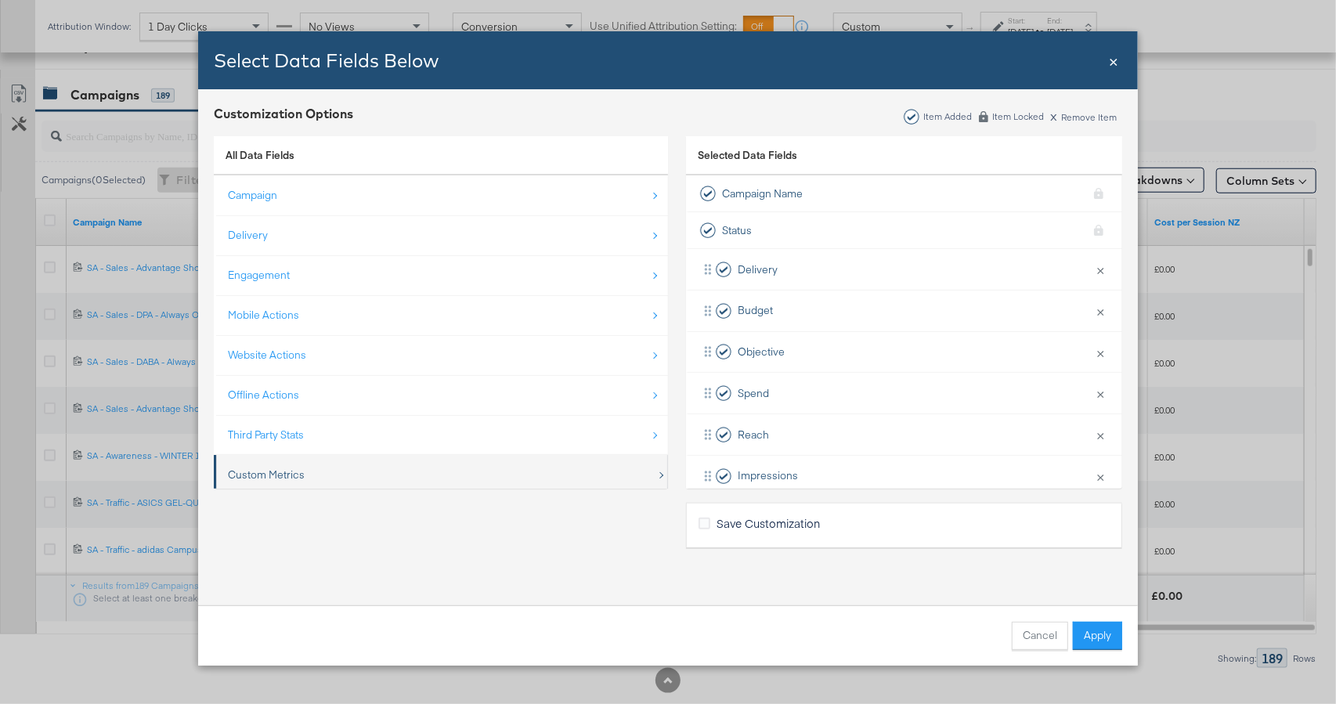
click at [376, 466] on div "Custom Metrics" at bounding box center [442, 475] width 428 height 32
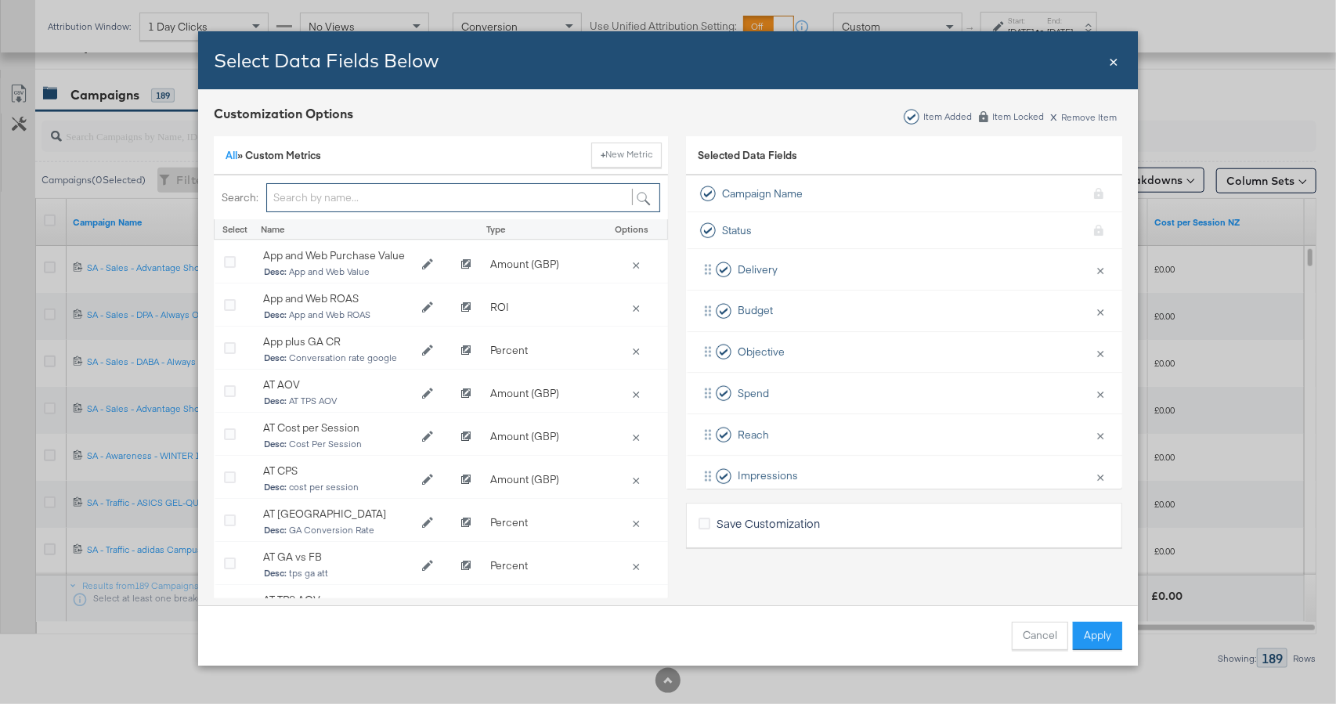
click at [344, 196] on input "Bulk Add Locations Modal" at bounding box center [463, 197] width 394 height 29
type input "nz"
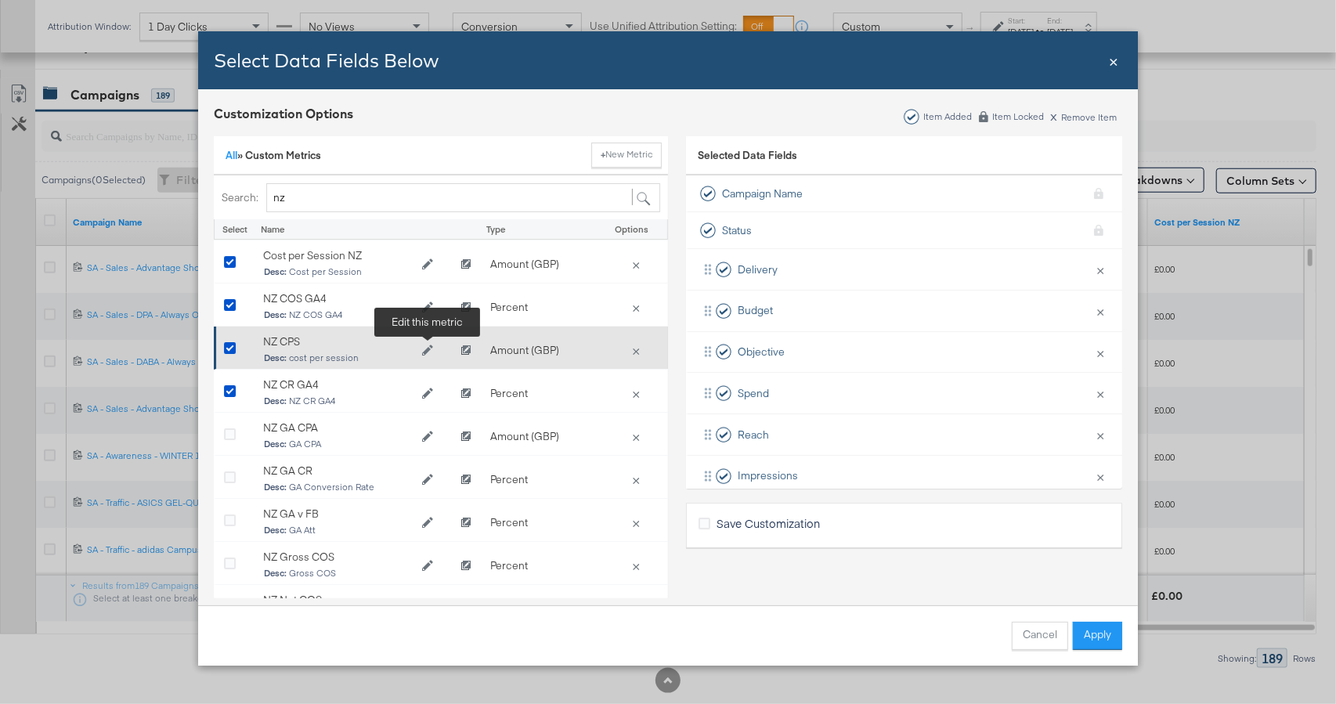
click at [430, 344] on icon "Edit NZ CPS" at bounding box center [427, 349] width 11 height 11
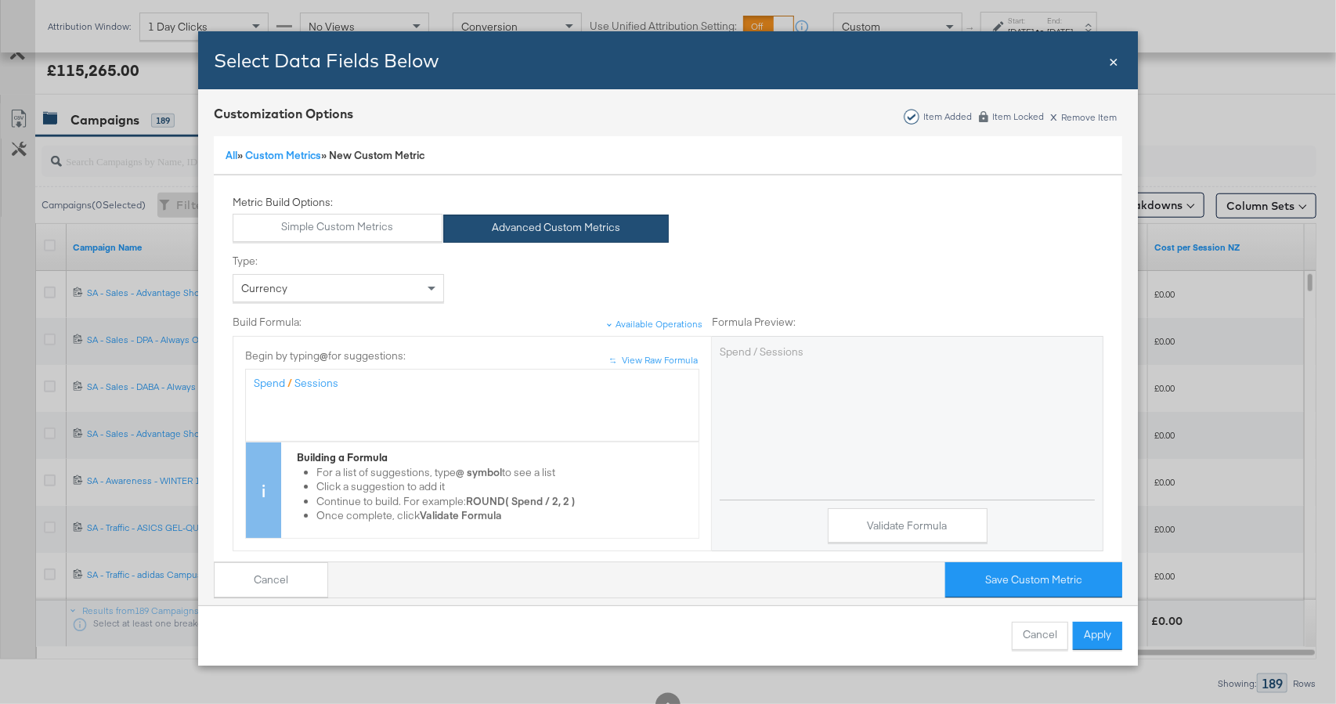
scroll to position [740, 0]
drag, startPoint x: 337, startPoint y: 387, endPoint x: 297, endPoint y: 387, distance: 39.1
click at [297, 387] on div "Spend / Sessions" at bounding box center [472, 383] width 437 height 15
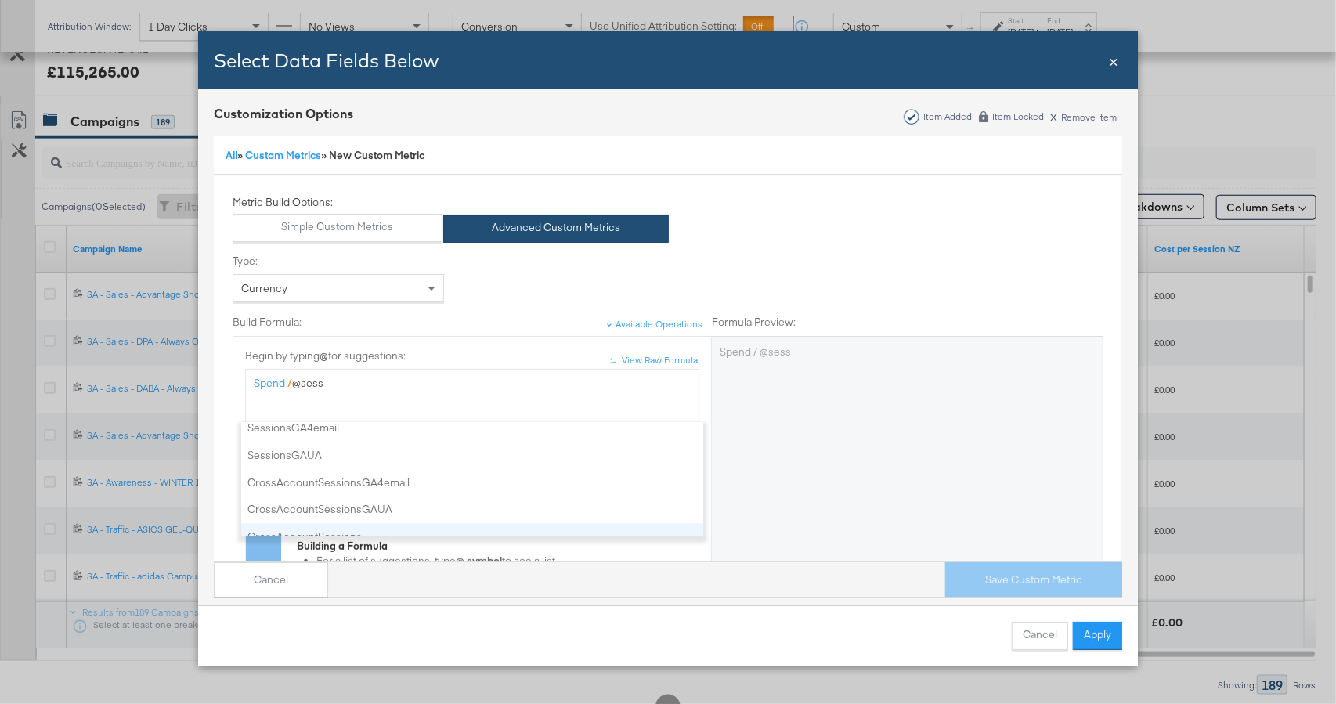
scroll to position [0, 0]
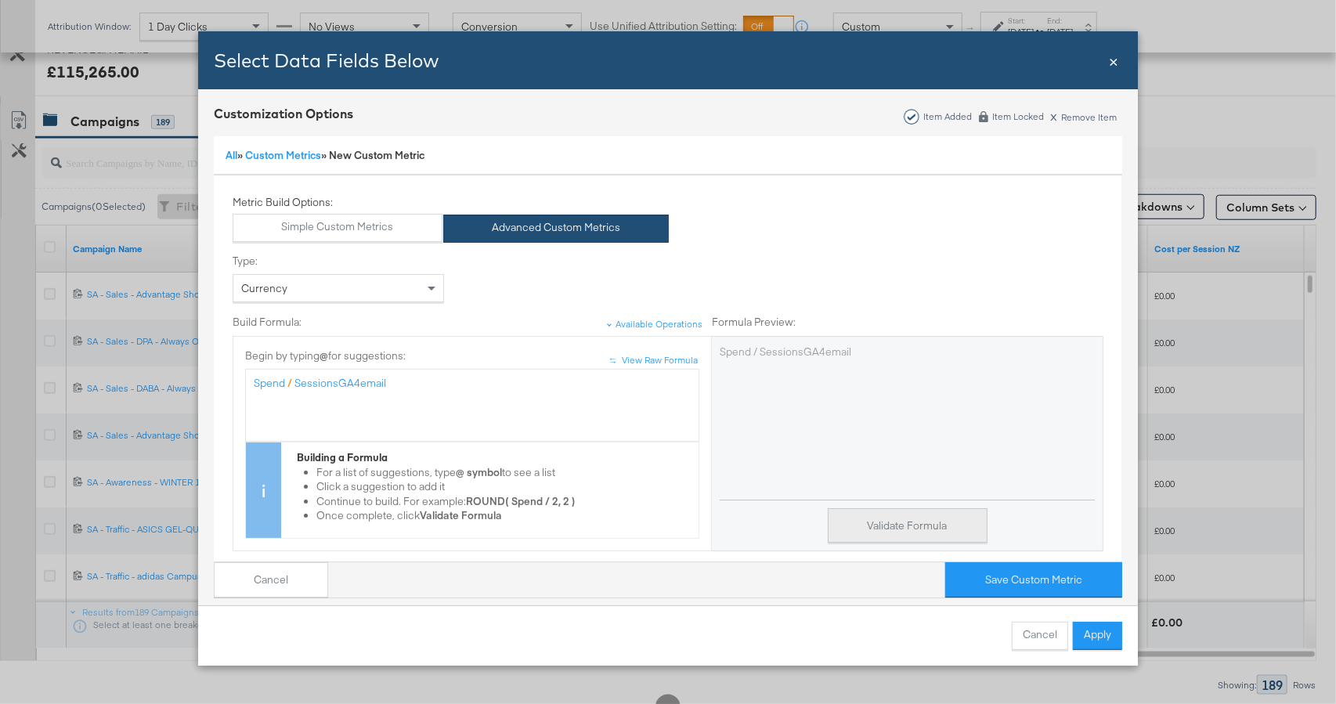
click at [931, 523] on button "Validate Formula" at bounding box center [908, 525] width 160 height 35
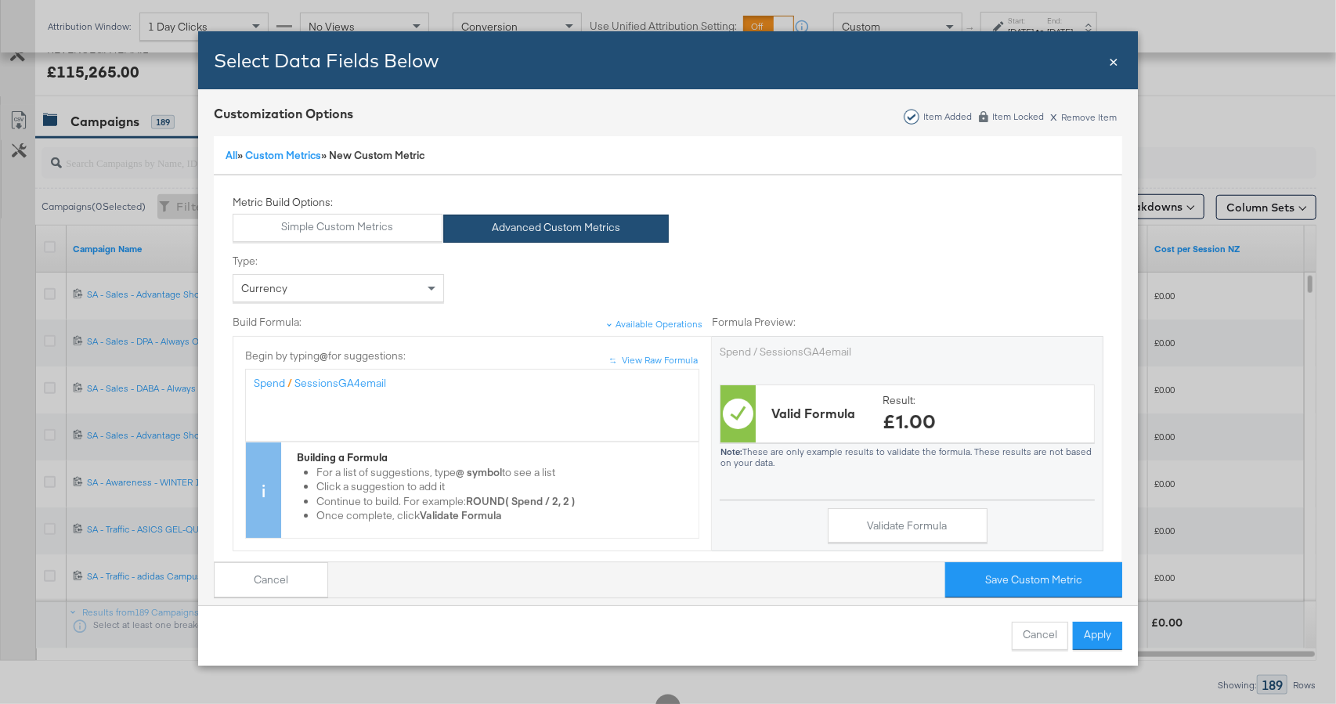
scroll to position [182, 0]
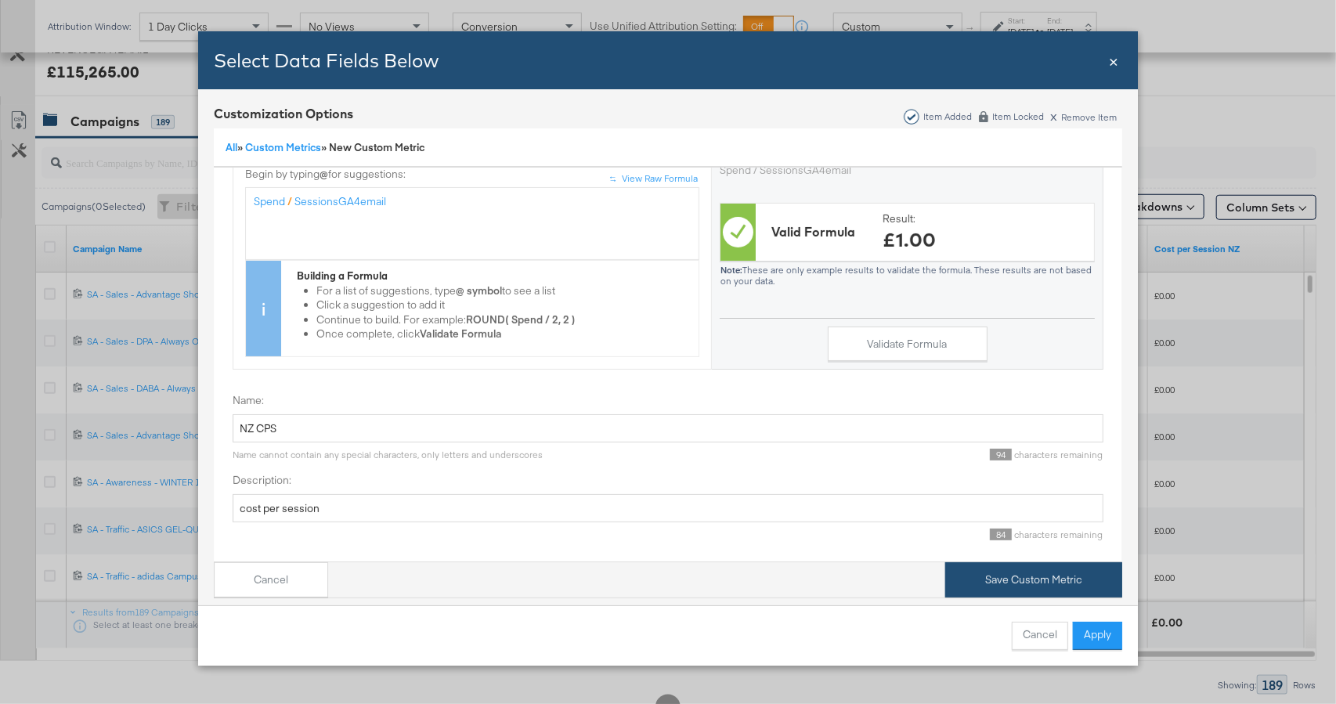
click at [1000, 569] on button "Save Custom Metric" at bounding box center [1033, 579] width 177 height 35
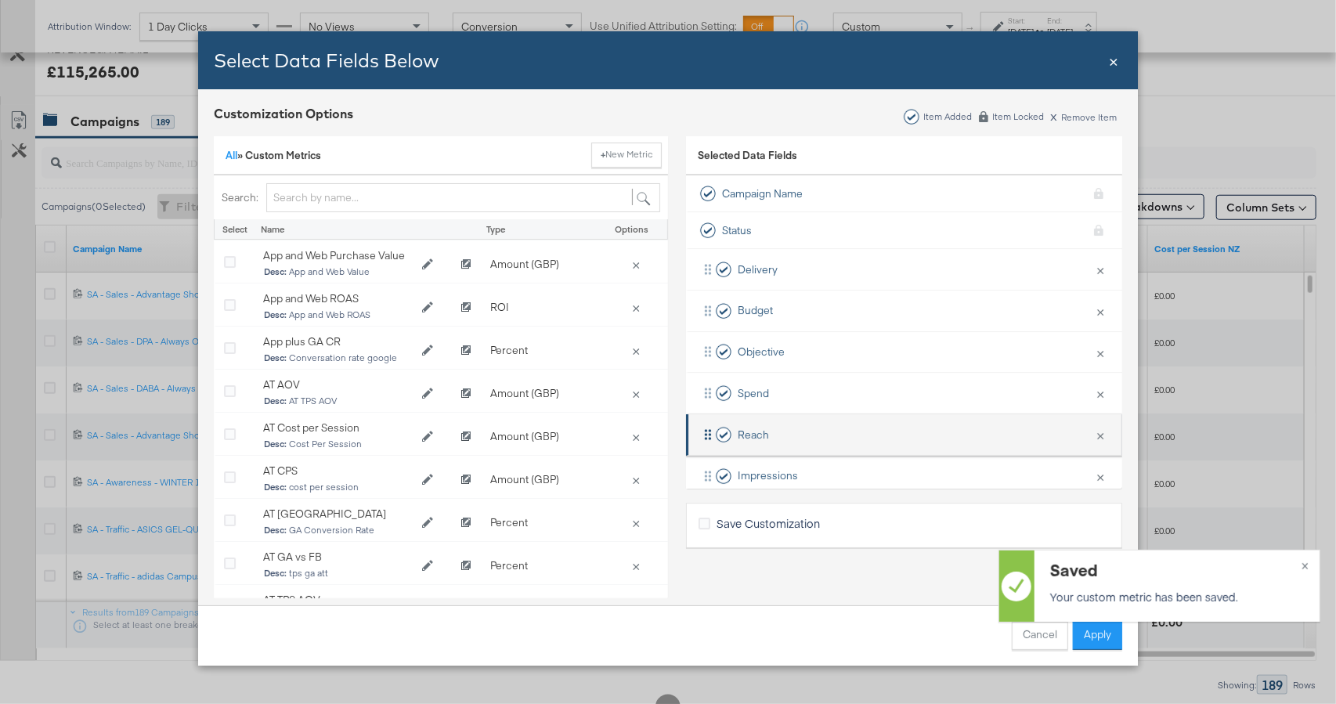
scroll to position [558, 0]
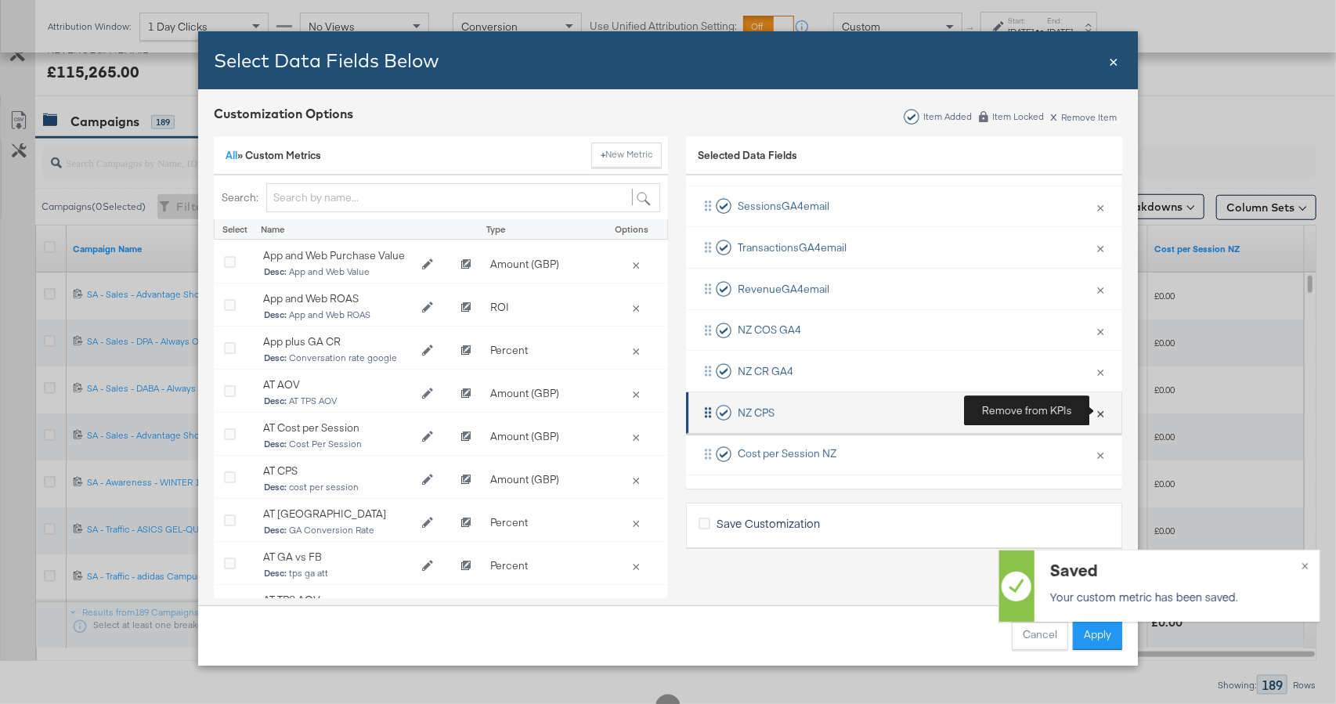
click at [1096, 414] on button "×" at bounding box center [1100, 412] width 20 height 33
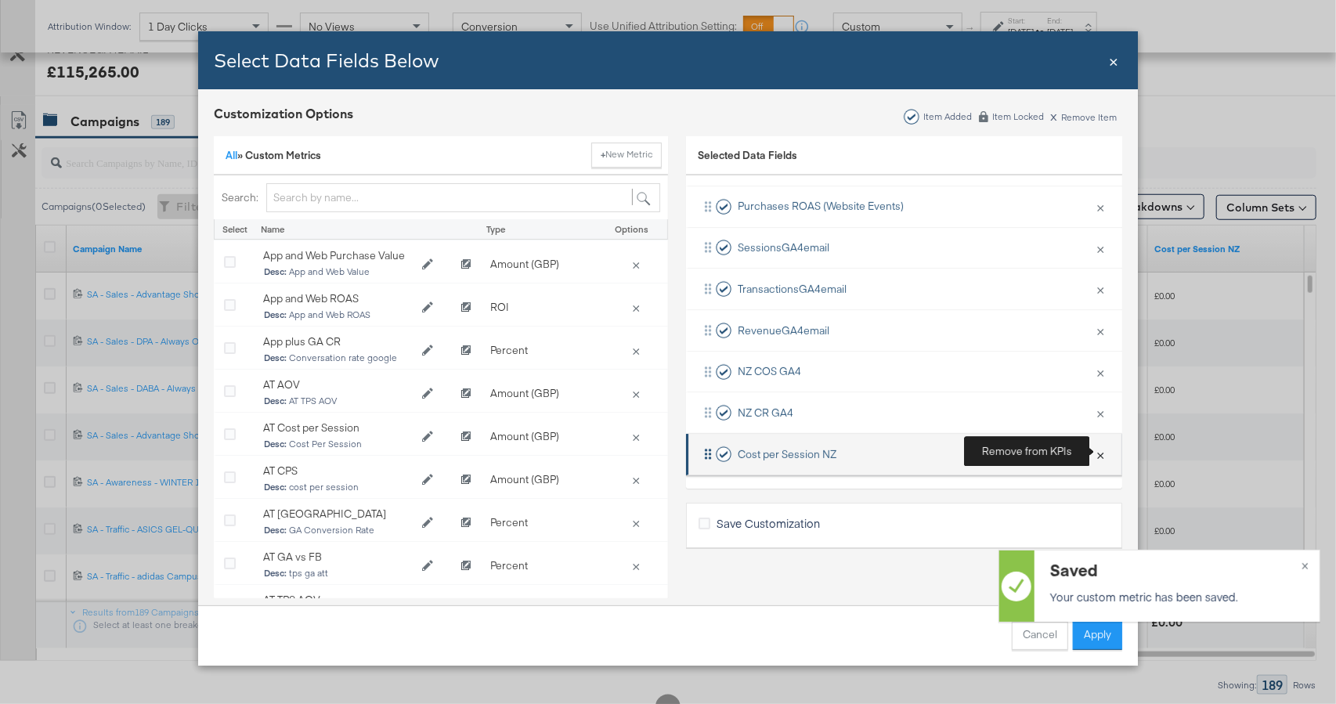
click at [1094, 451] on button "×" at bounding box center [1100, 454] width 20 height 33
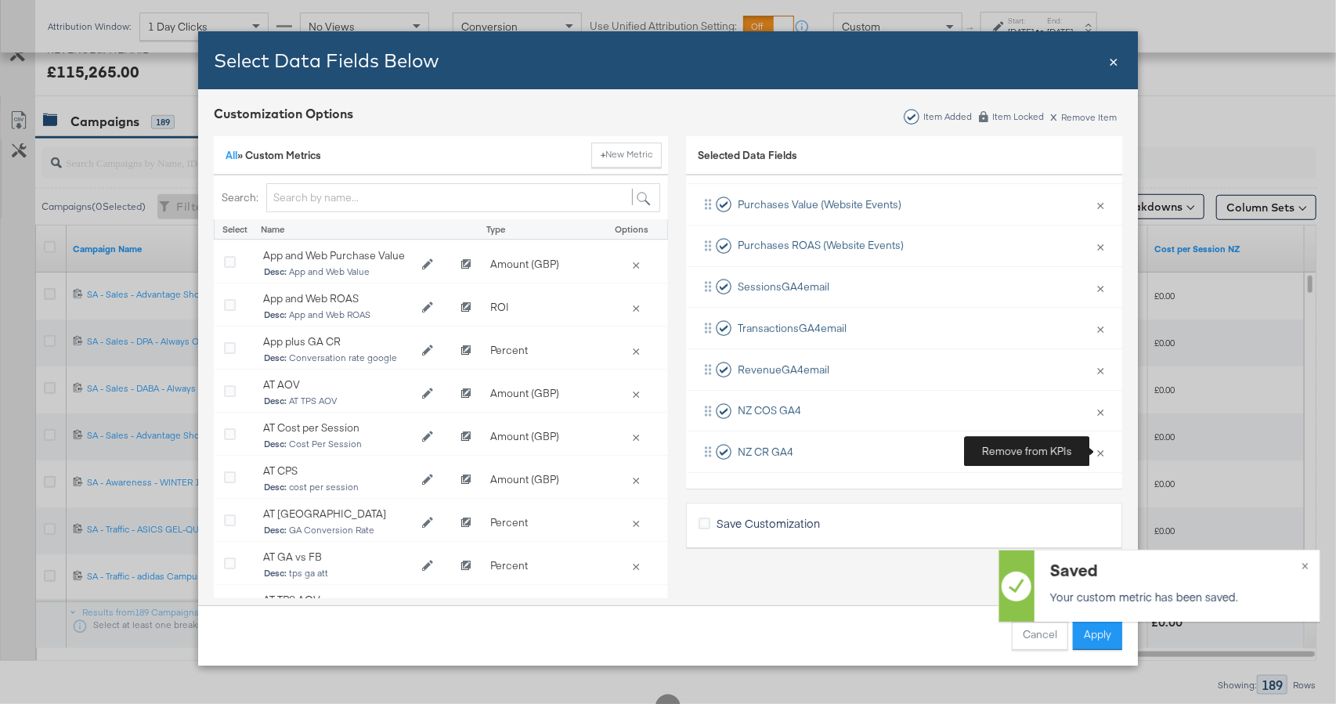
scroll to position [476, 0]
click at [367, 198] on input "Bulk Add Locations Modal" at bounding box center [463, 197] width 394 height 29
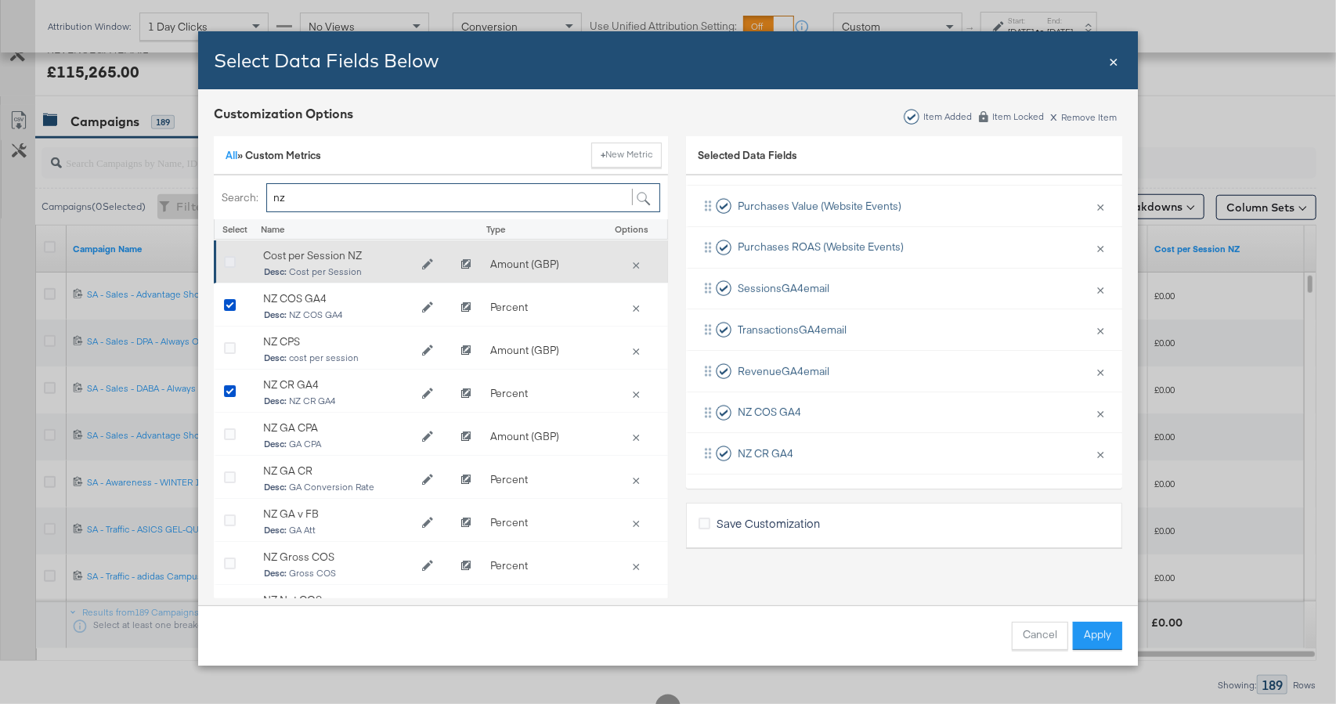
type input "nz"
click at [229, 261] on icon "Bulk Add Locations Modal" at bounding box center [230, 263] width 12 height 12
click at [0, 0] on input "Bulk Add Locations Modal" at bounding box center [0, 0] width 0 height 0
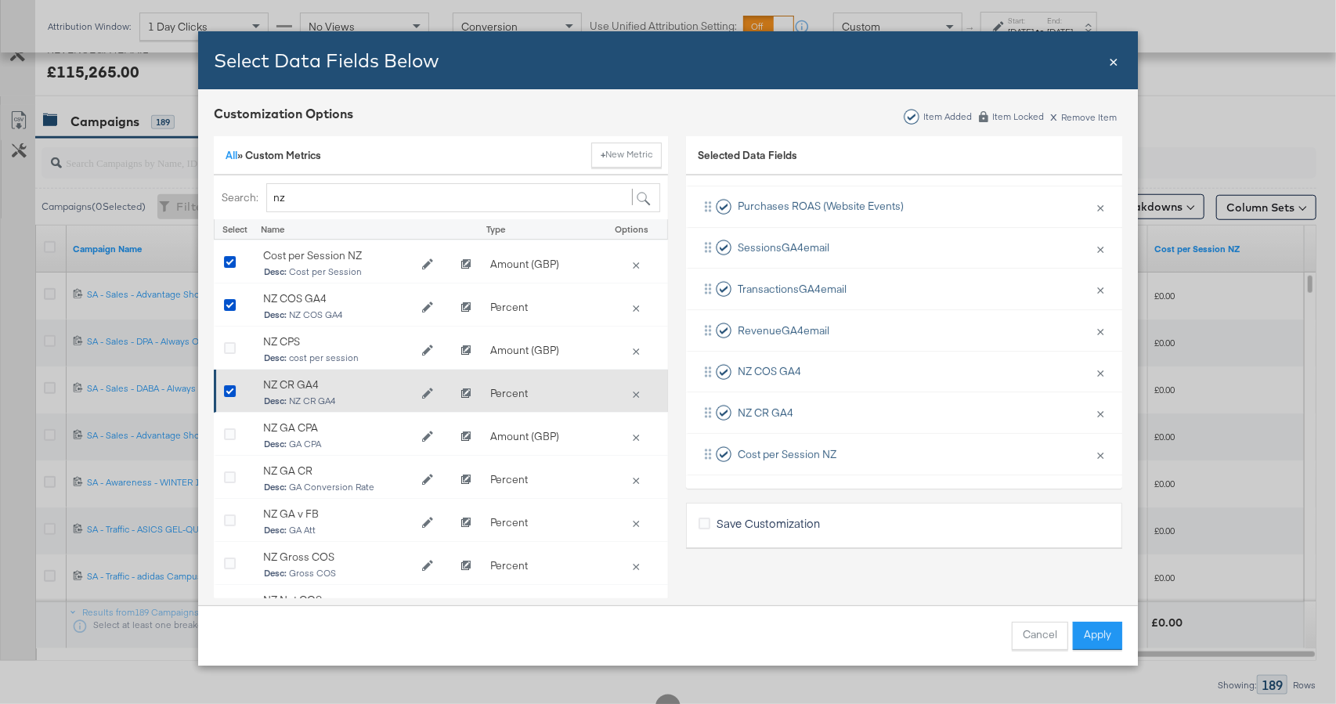
drag, startPoint x: 233, startPoint y: 345, endPoint x: 662, endPoint y: 411, distance: 434.0
click at [233, 345] on icon "Bulk Add Locations Modal" at bounding box center [230, 349] width 12 height 12
click at [0, 0] on input "Bulk Add Locations Modal" at bounding box center [0, 0] width 0 height 0
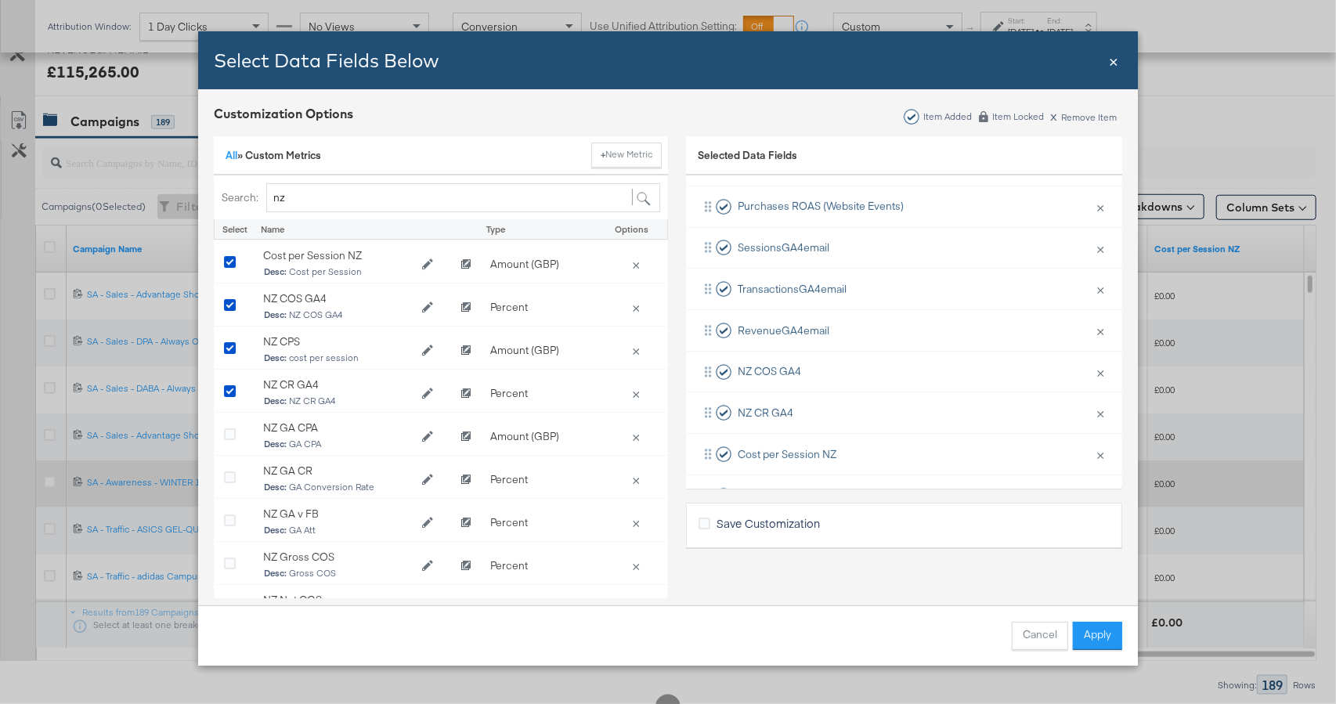
drag, startPoint x: 1104, startPoint y: 636, endPoint x: 1037, endPoint y: 460, distance: 187.8
click at [1104, 635] on button "Apply" at bounding box center [1097, 636] width 49 height 28
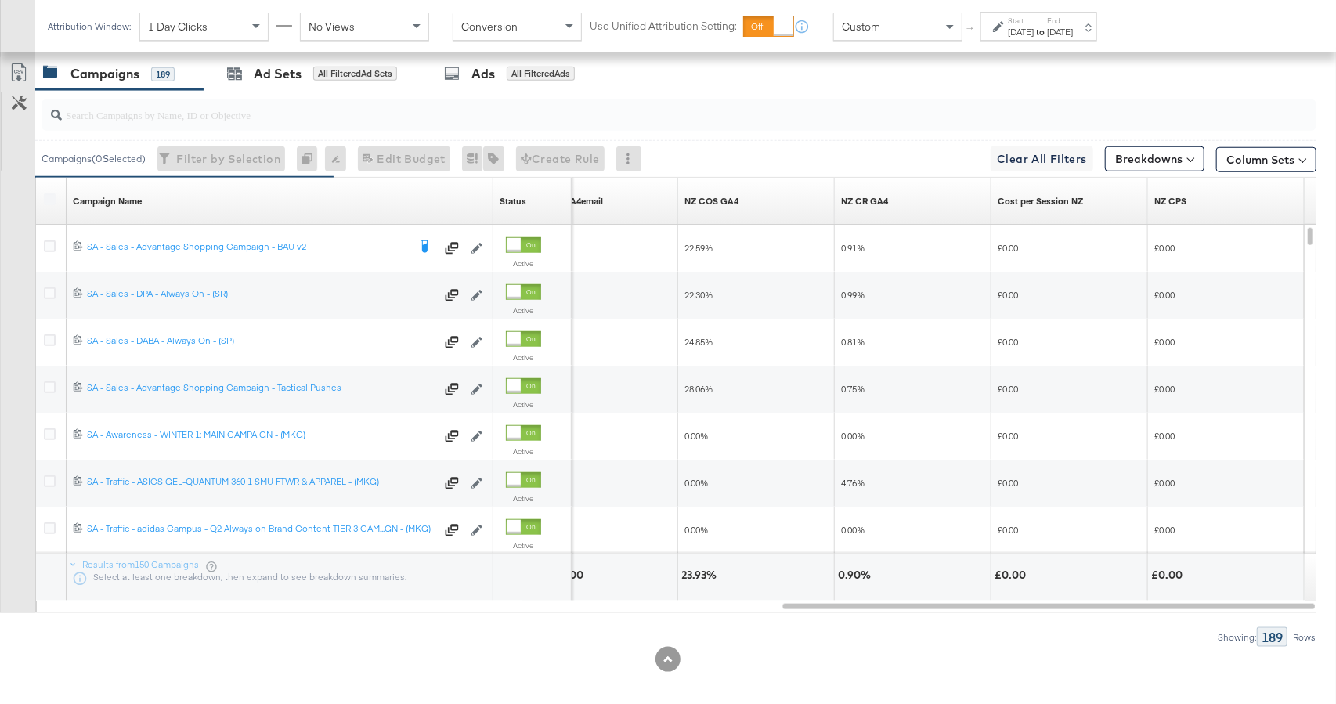
scroll to position [799, 0]
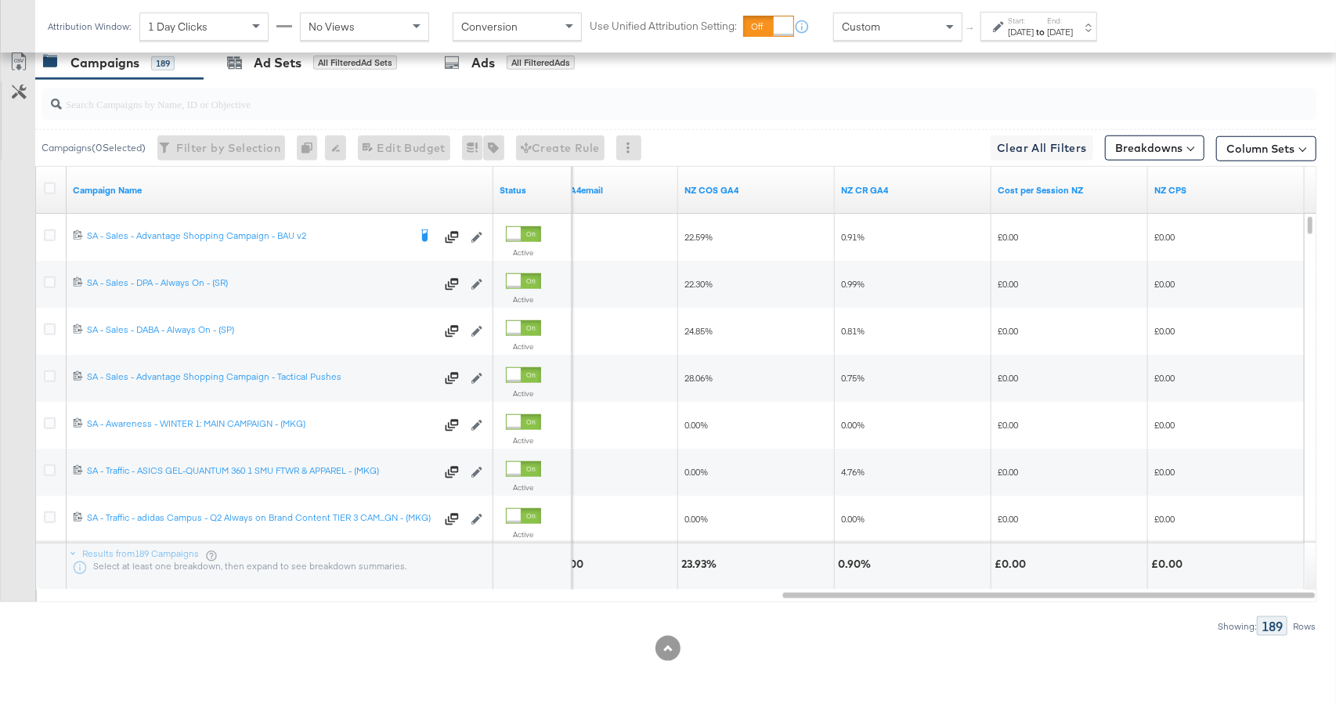
click at [193, 103] on input "search" at bounding box center [631, 97] width 1138 height 31
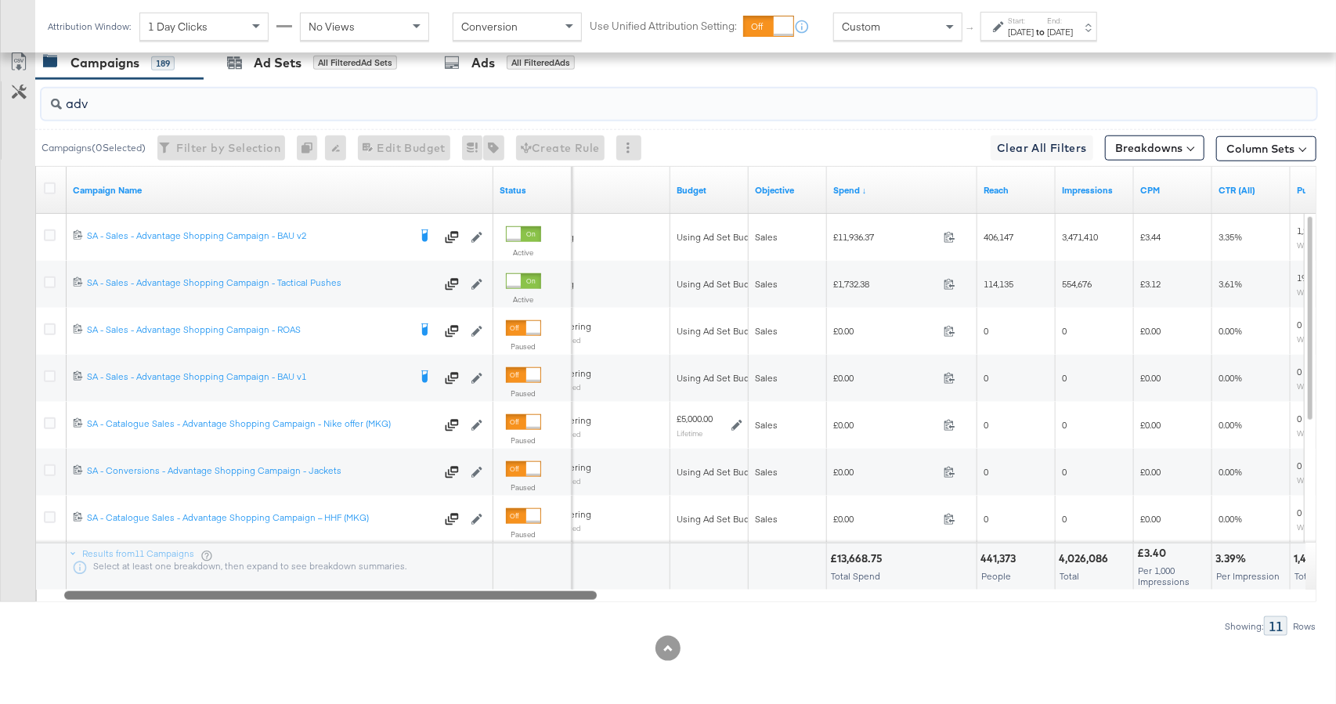
drag, startPoint x: 845, startPoint y: 598, endPoint x: 94, endPoint y: 555, distance: 752.0
click at [92, 555] on div "Campaign Name Status Delivery Sorting Unavailable Budget Objective Spend ↓ Reac…" at bounding box center [675, 384] width 1281 height 436
type input "adv"
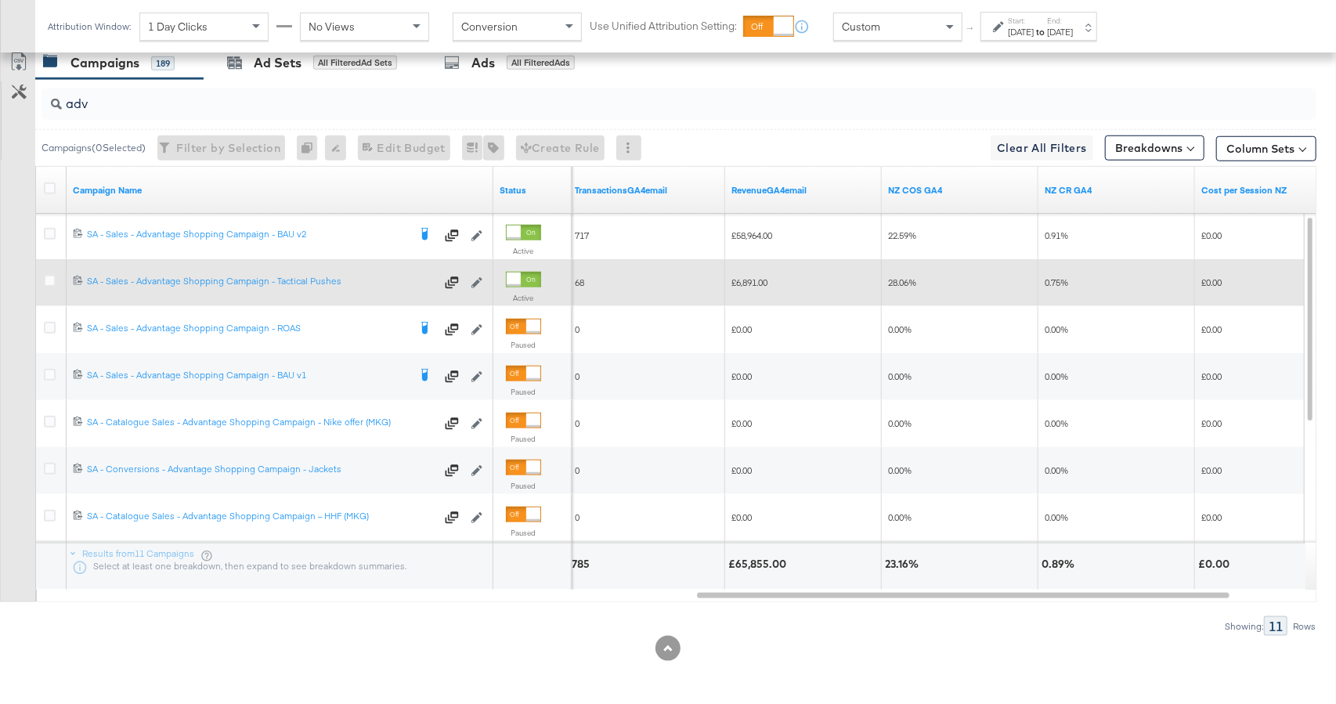
scroll to position [0, 0]
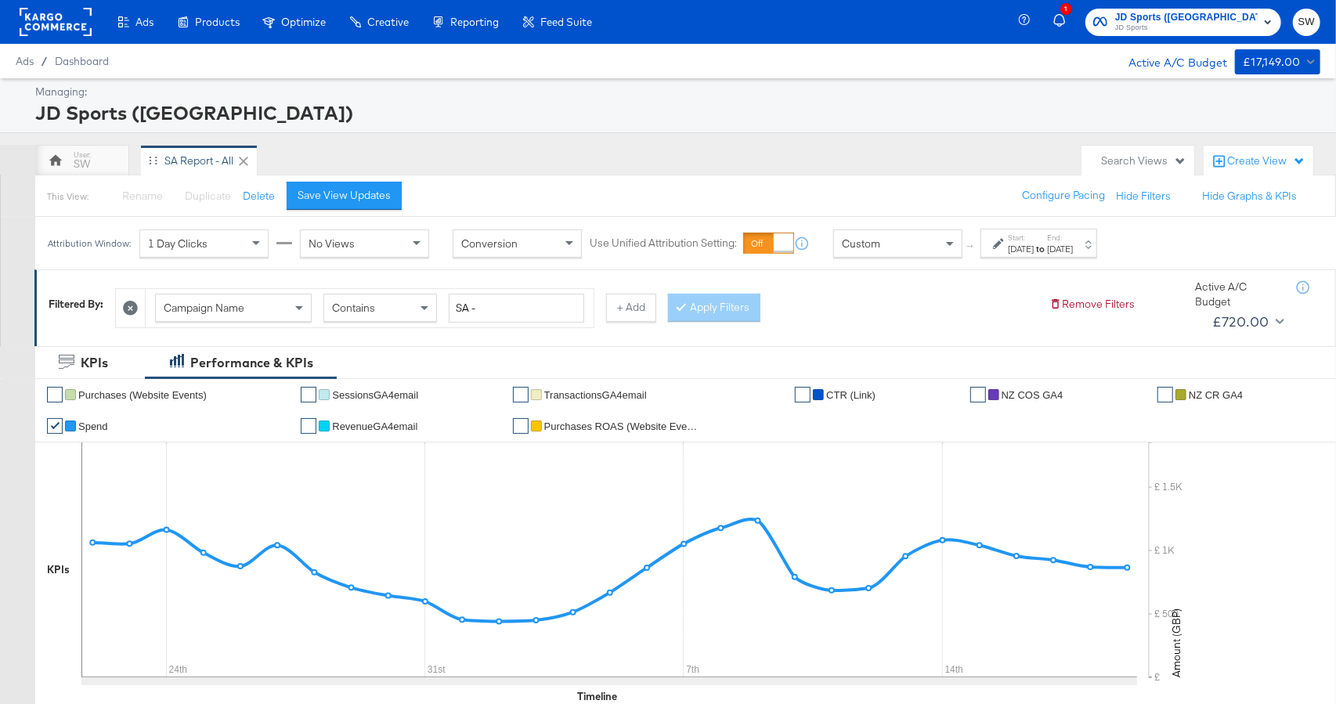
click at [1239, 29] on span "JD Sports" at bounding box center [1186, 28] width 142 height 13
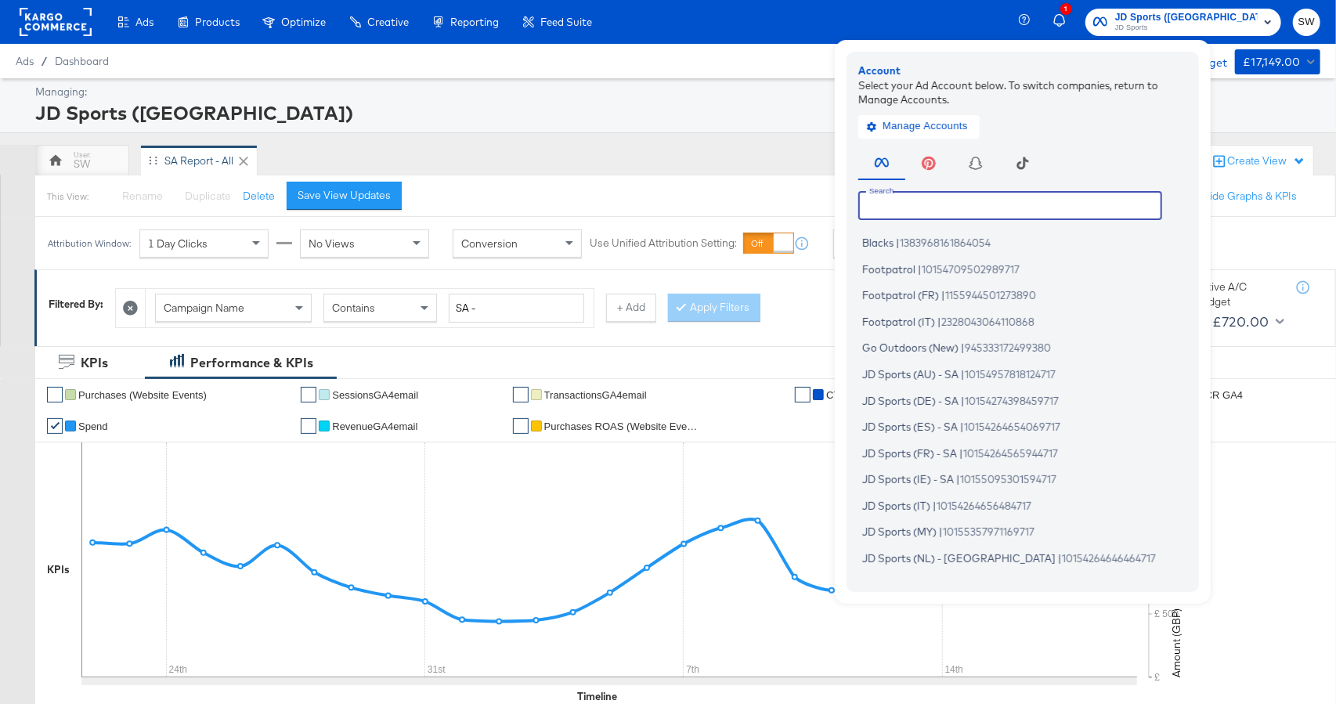
click at [980, 210] on input "text" at bounding box center [1010, 205] width 304 height 28
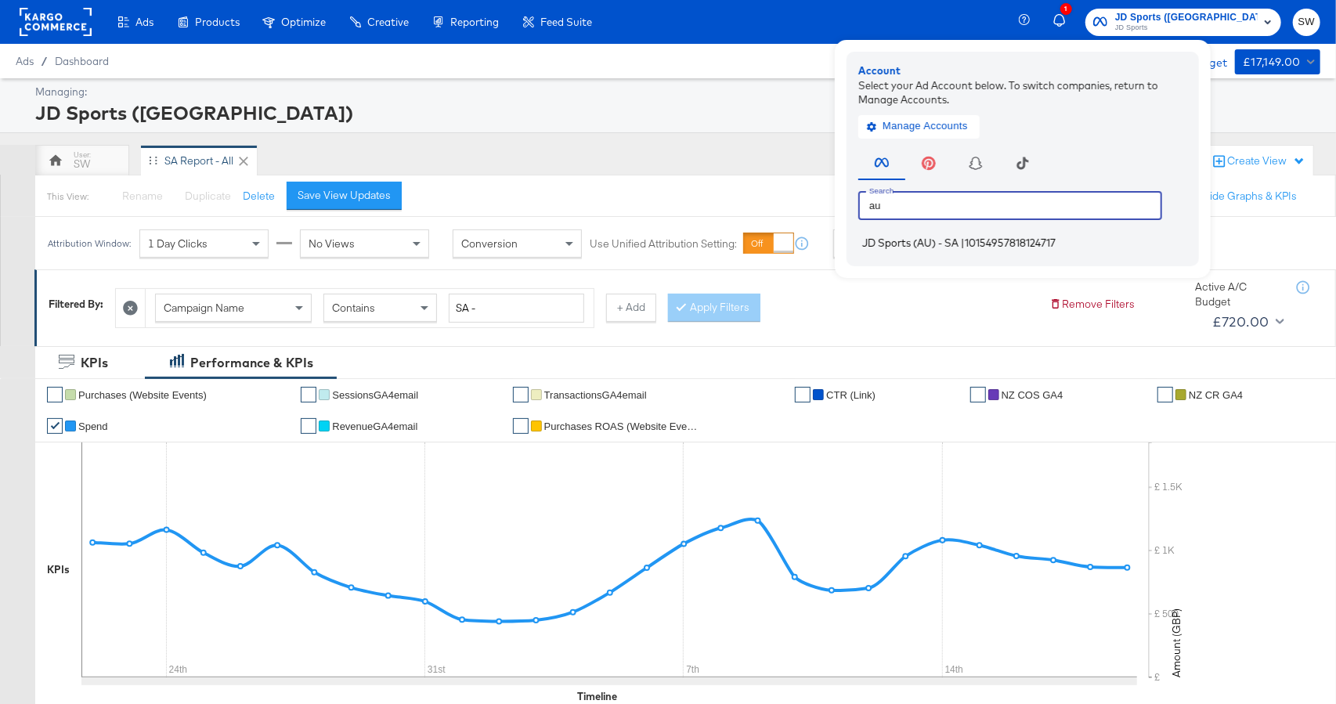
type input "au"
click at [958, 244] on span "JD Sports (AU) - SA" at bounding box center [910, 242] width 96 height 13
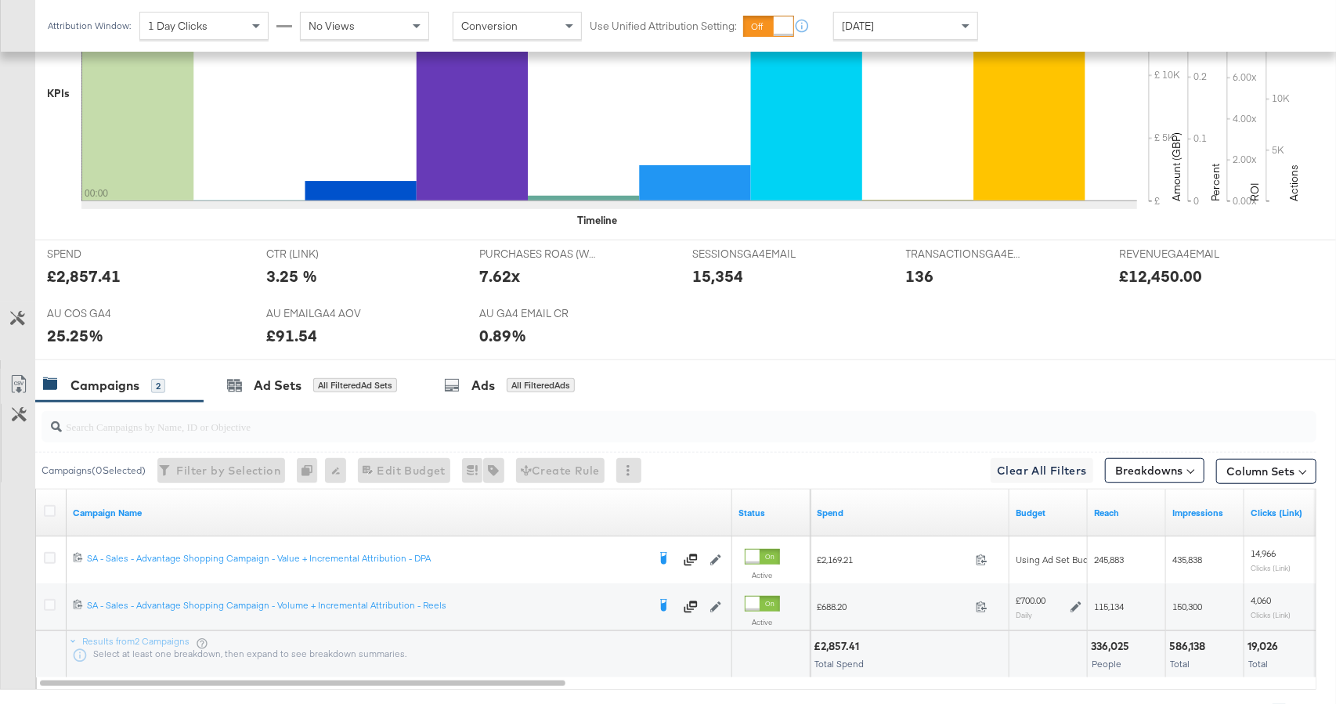
scroll to position [597, 0]
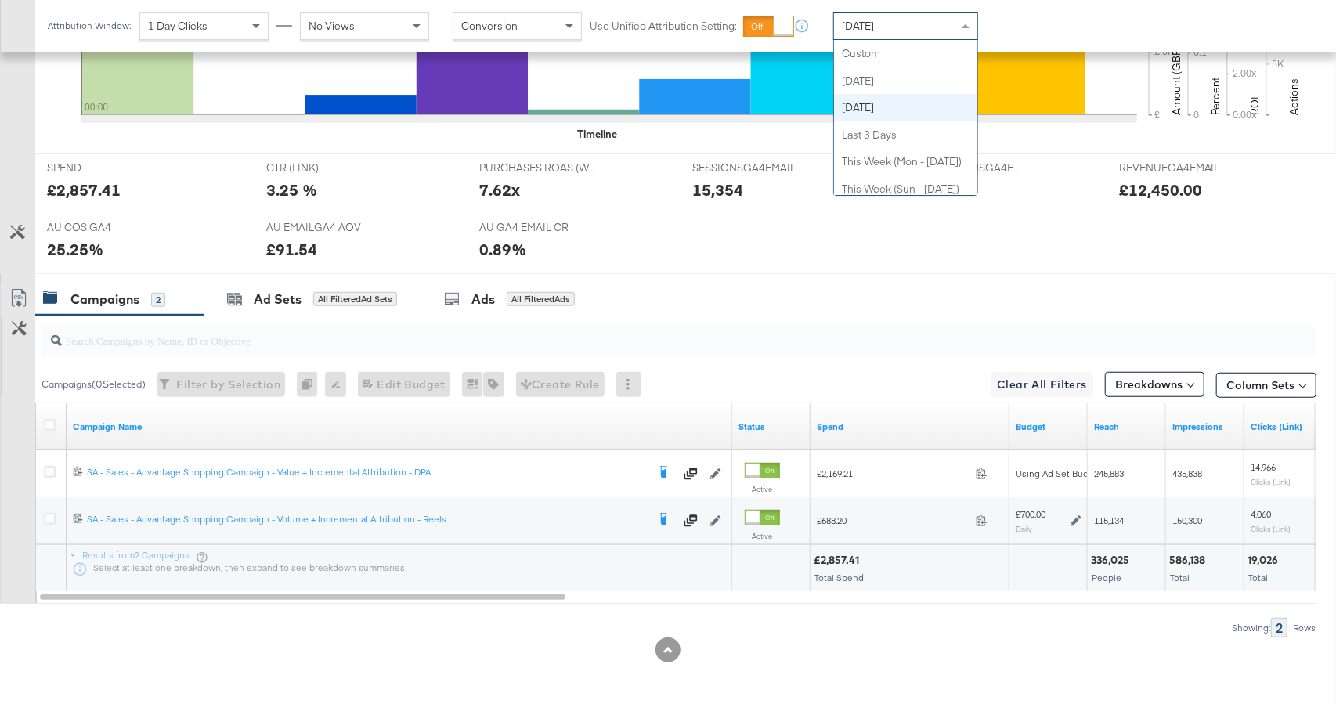
click at [874, 23] on span "[DATE]" at bounding box center [858, 26] width 32 height 14
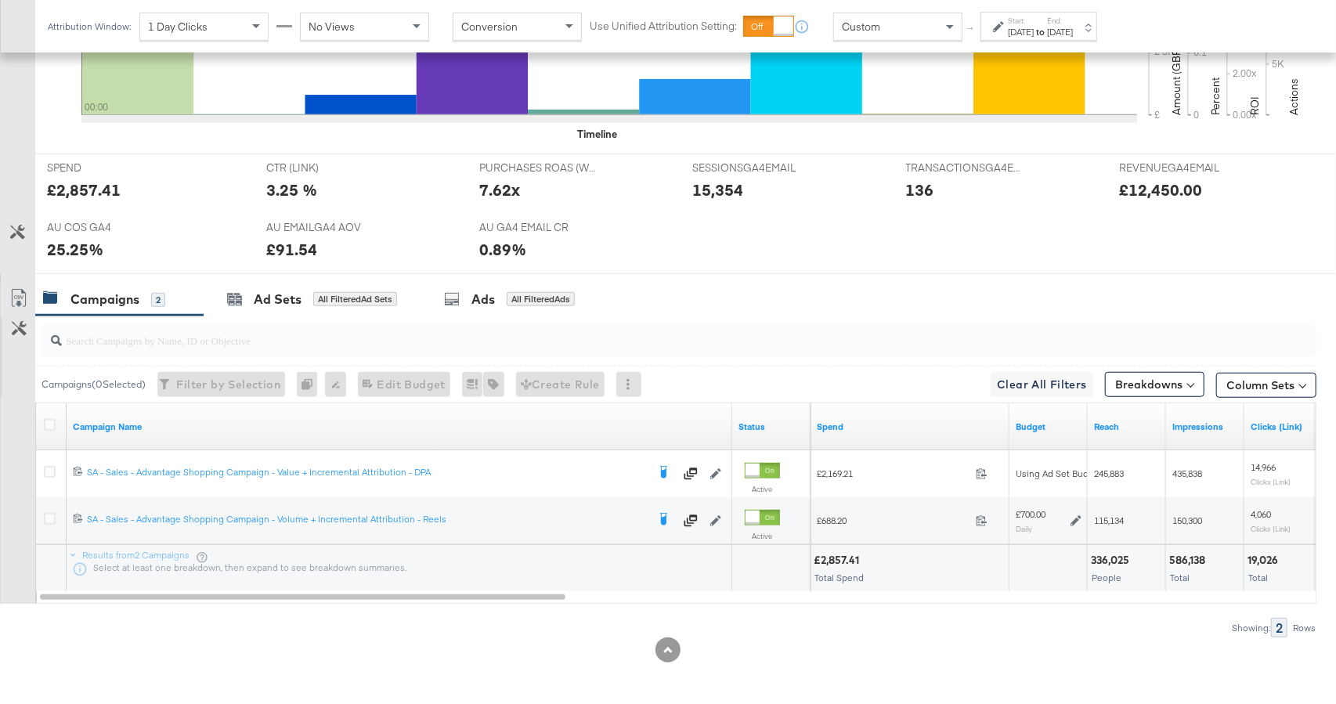
drag, startPoint x: 1019, startPoint y: 26, endPoint x: 1013, endPoint y: 34, distance: 10.2
click at [1019, 27] on div "[DATE]" at bounding box center [1021, 32] width 26 height 13
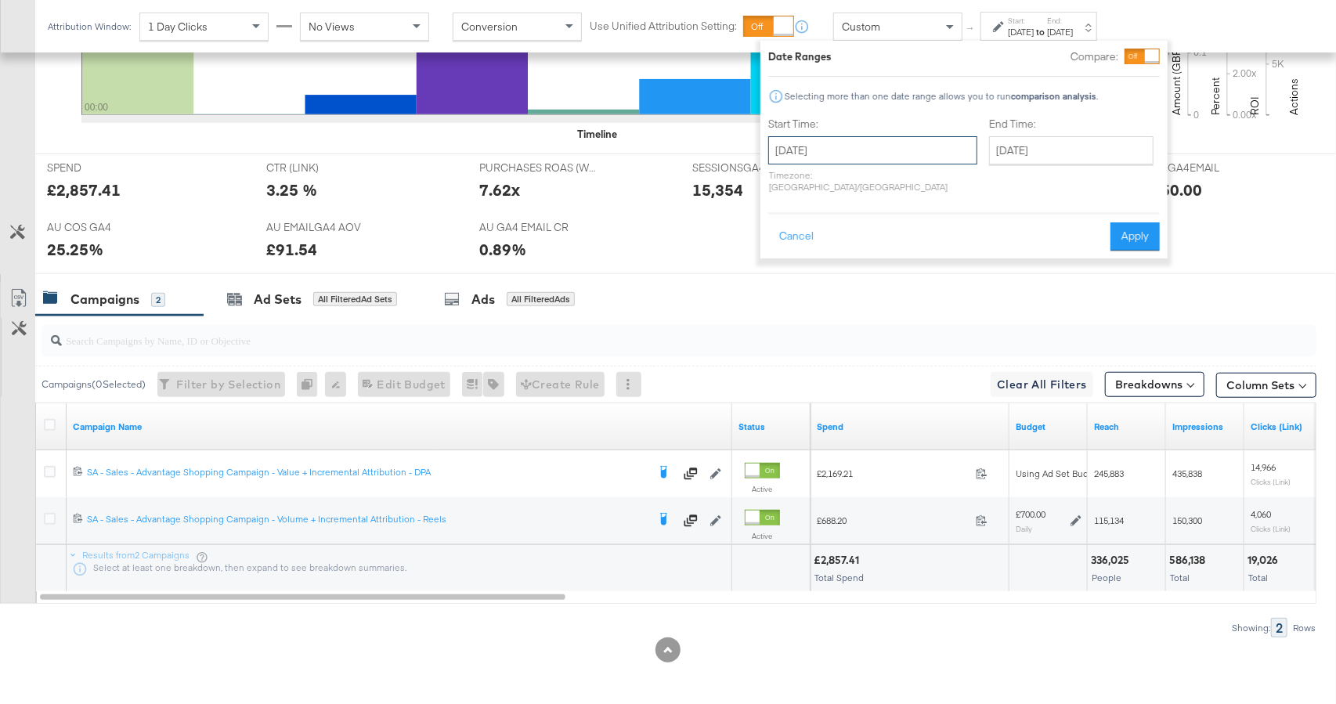
drag, startPoint x: 873, startPoint y: 144, endPoint x: 820, endPoint y: 188, distance: 69.0
click at [872, 144] on input "[DATE]" at bounding box center [872, 150] width 209 height 28
click at [790, 189] on th "‹" at bounding box center [786, 183] width 27 height 27
click at [788, 186] on span "‹" at bounding box center [785, 182] width 24 height 23
click at [950, 184] on span "›" at bounding box center [946, 182] width 24 height 23
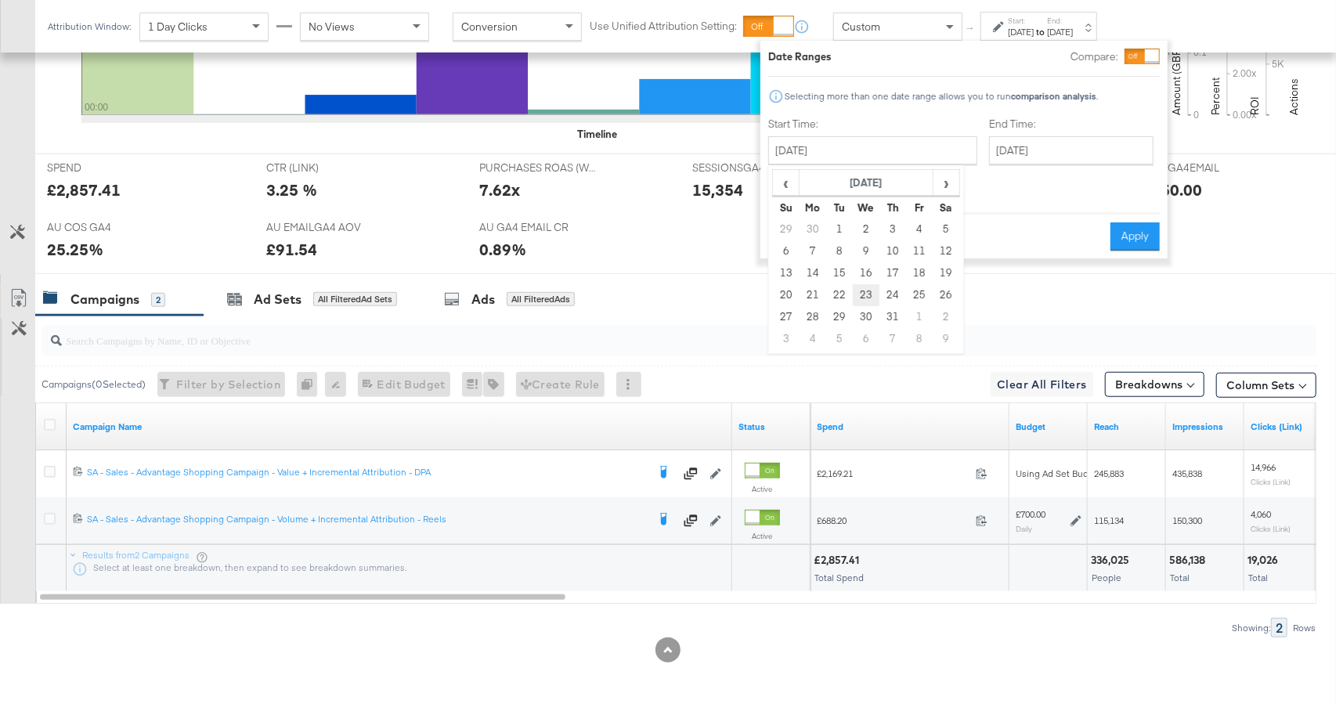
click at [862, 295] on td "23" at bounding box center [866, 295] width 27 height 22
type input "[DATE]"
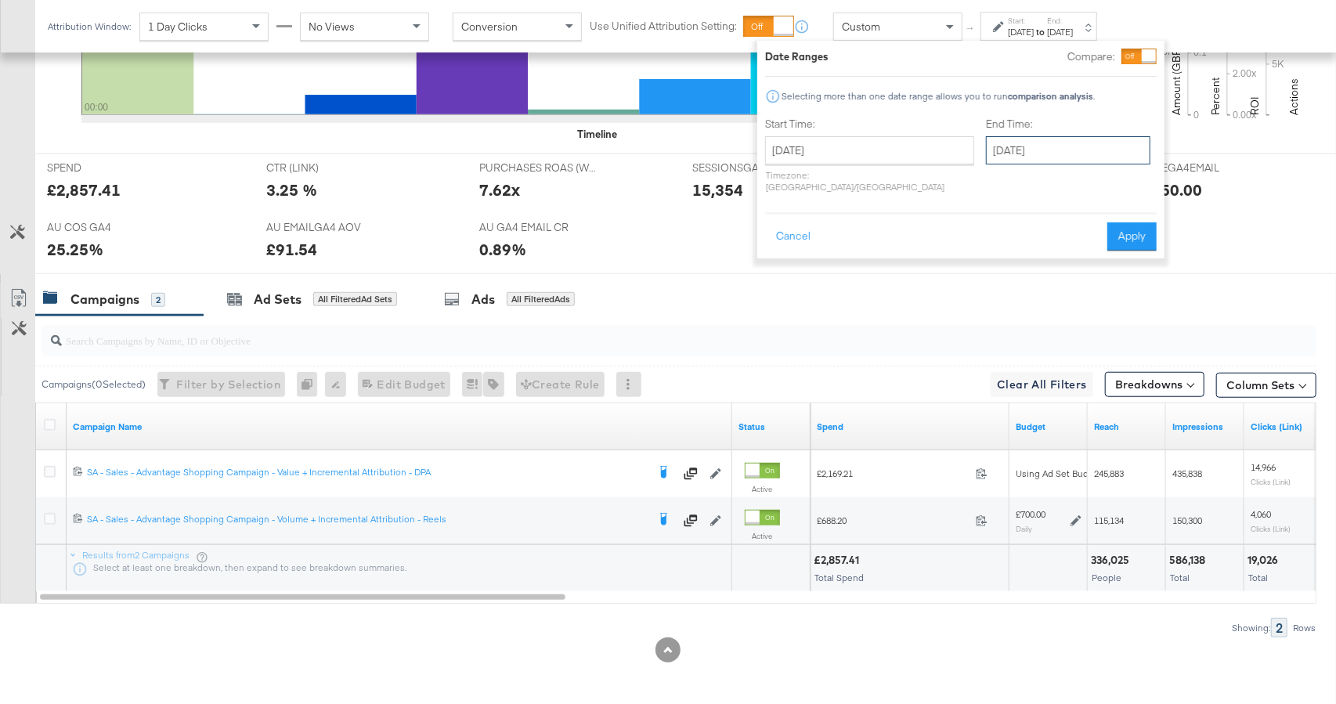
drag, startPoint x: 1052, startPoint y: 142, endPoint x: 1041, endPoint y: 229, distance: 87.6
click at [1052, 144] on input "[DATE]" at bounding box center [1068, 150] width 164 height 28
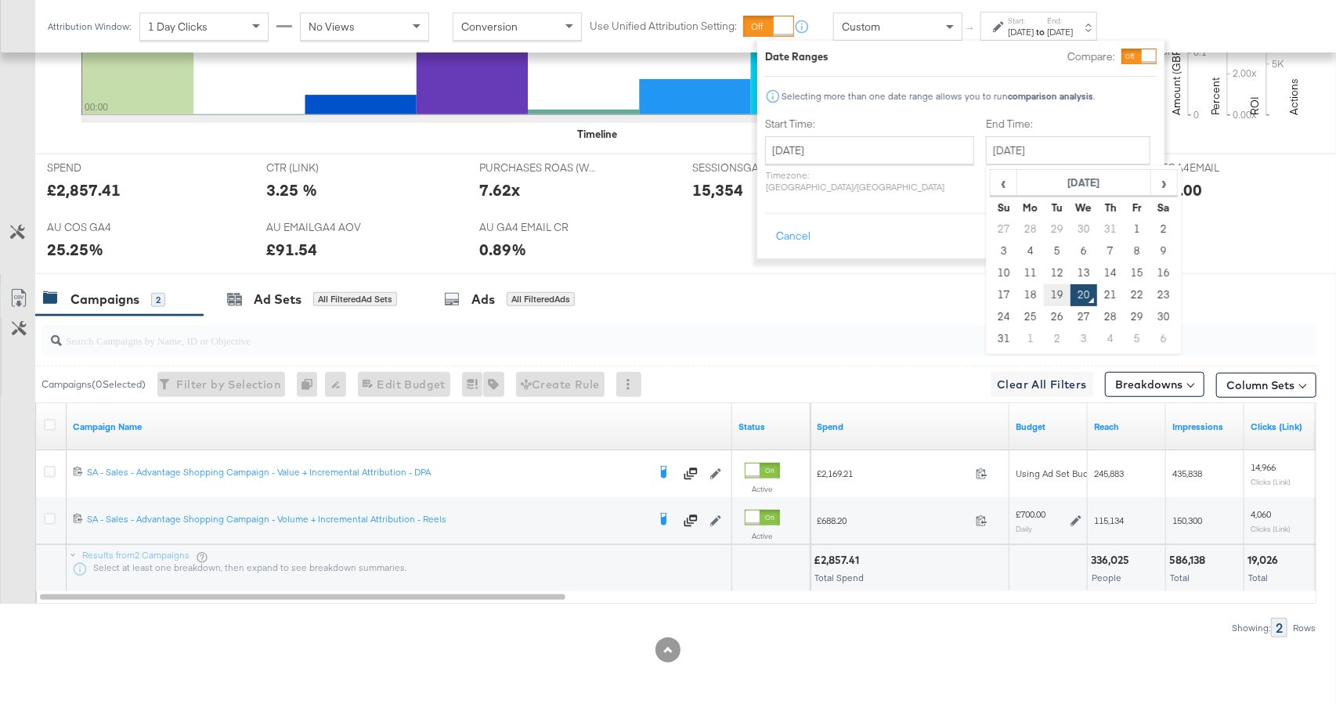
click at [1044, 288] on td "19" at bounding box center [1057, 295] width 27 height 22
type input "August 19th 2025"
click at [1134, 224] on button "Apply" at bounding box center [1131, 236] width 49 height 28
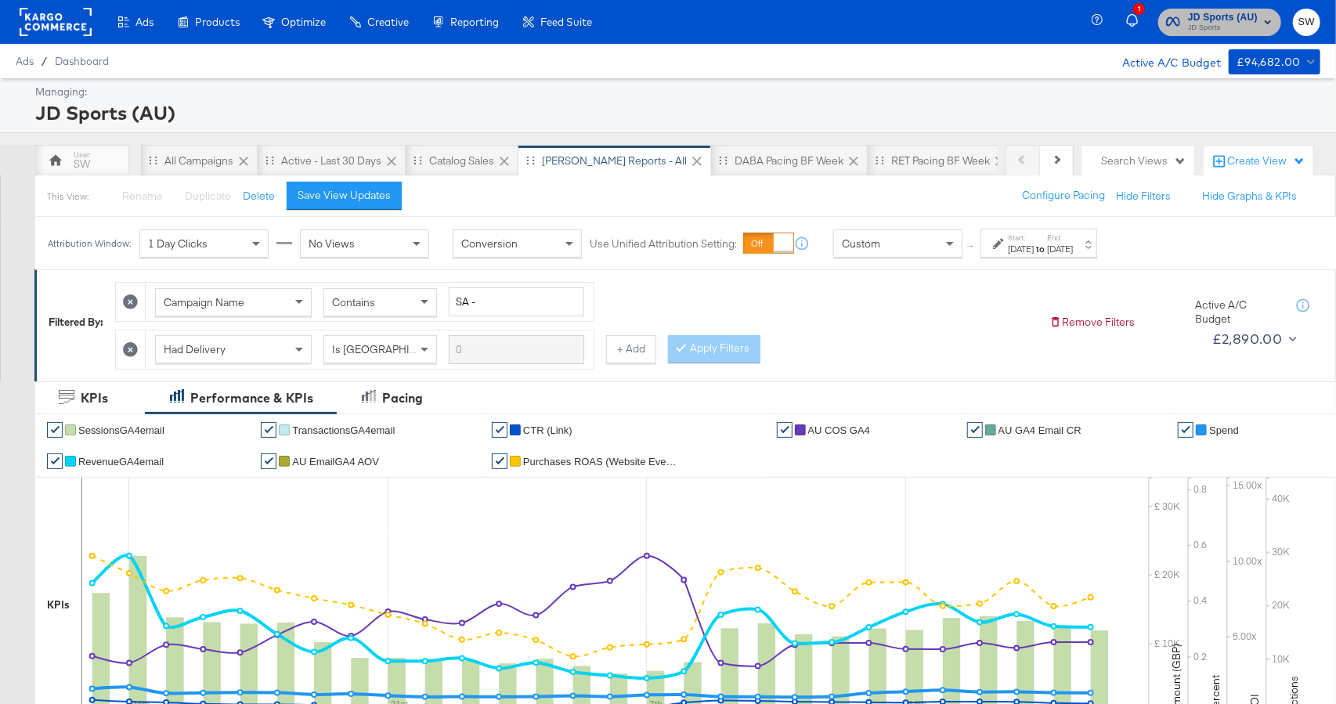
click at [1217, 23] on span "JD Sports" at bounding box center [1223, 28] width 70 height 13
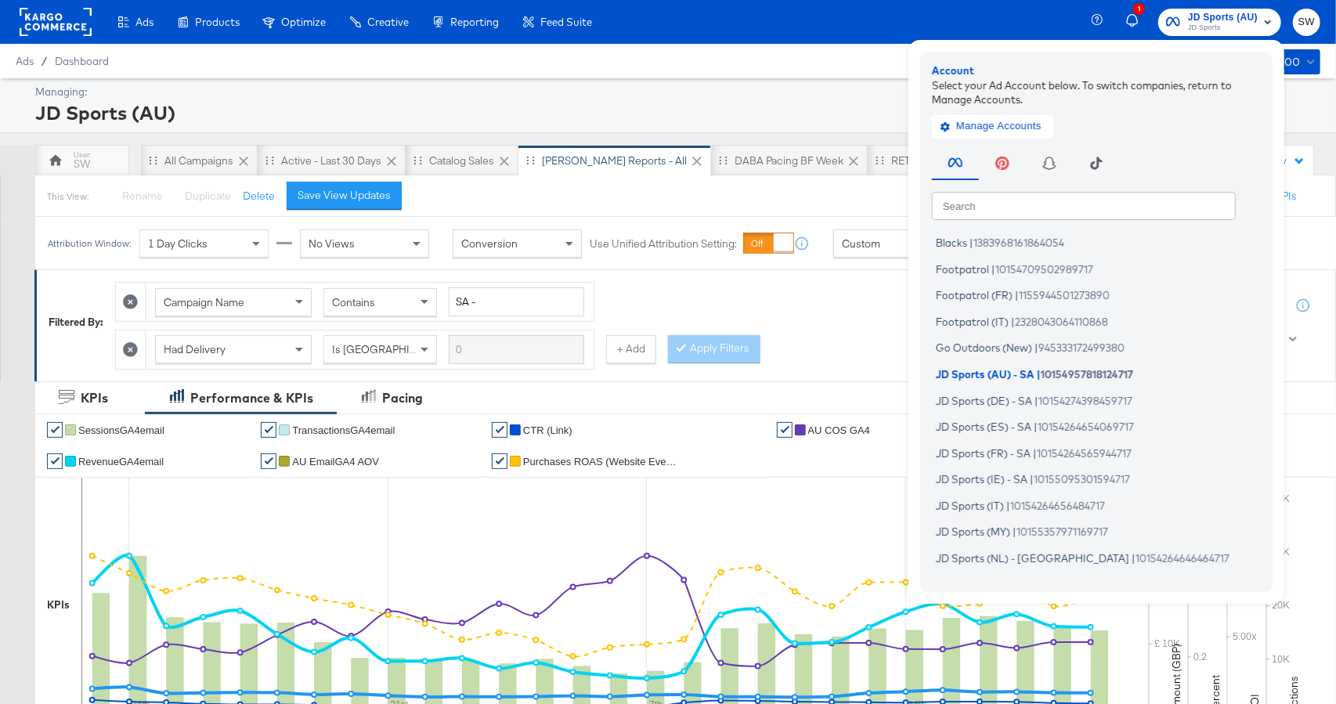
click at [1061, 204] on input "text" at bounding box center [1084, 205] width 304 height 28
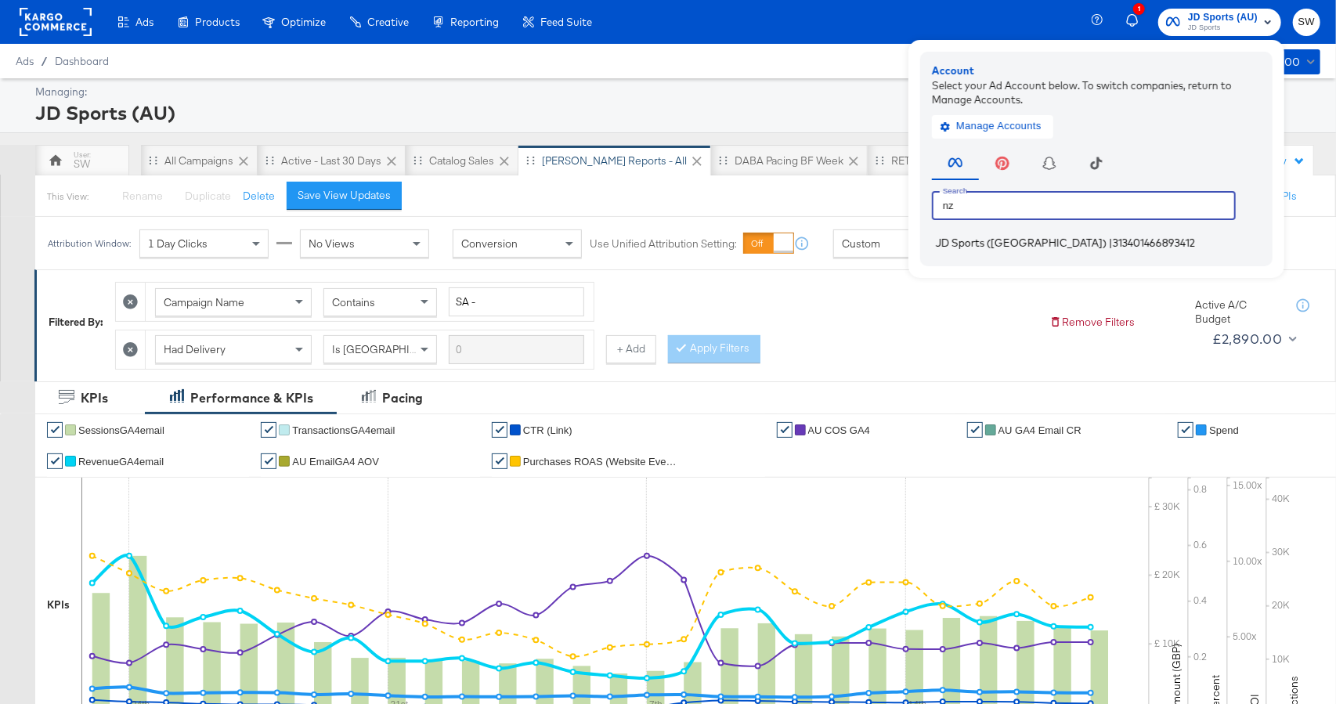
type input "nz"
click at [1112, 244] on span "313401466893412" at bounding box center [1153, 242] width 82 height 13
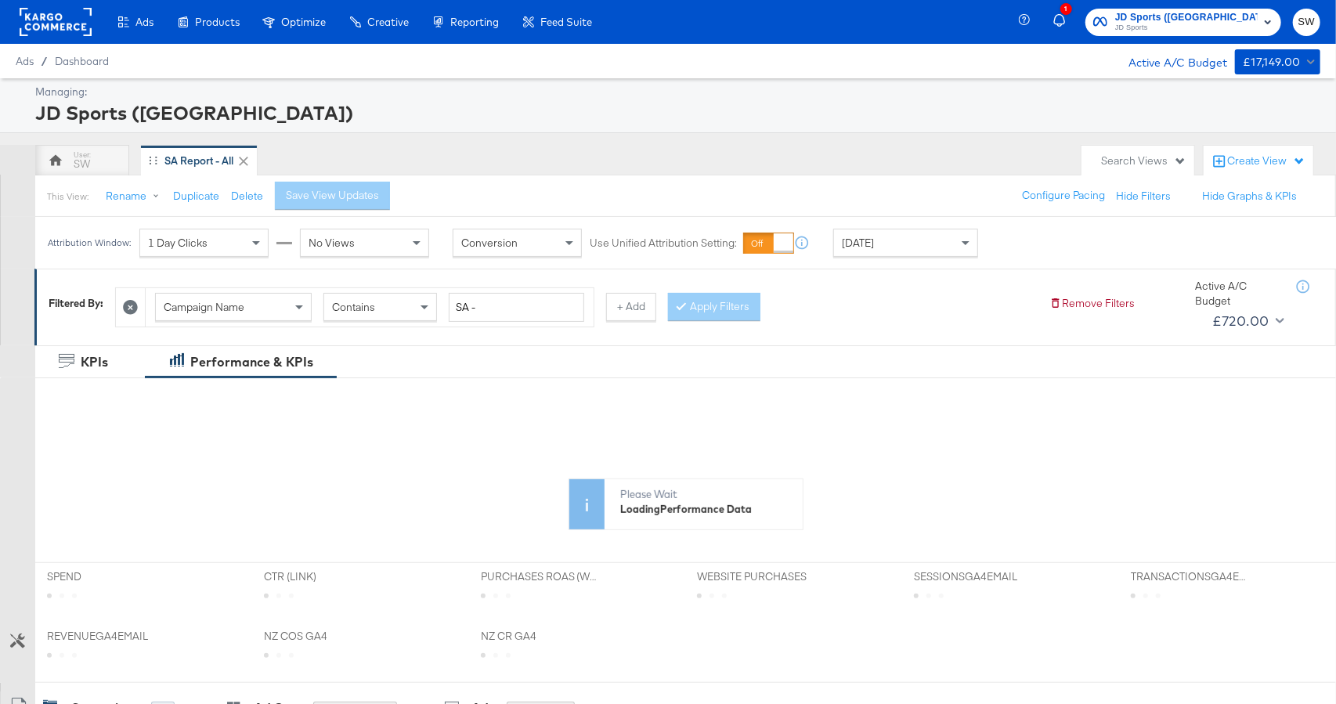
click at [892, 236] on div "[DATE]" at bounding box center [905, 242] width 143 height 27
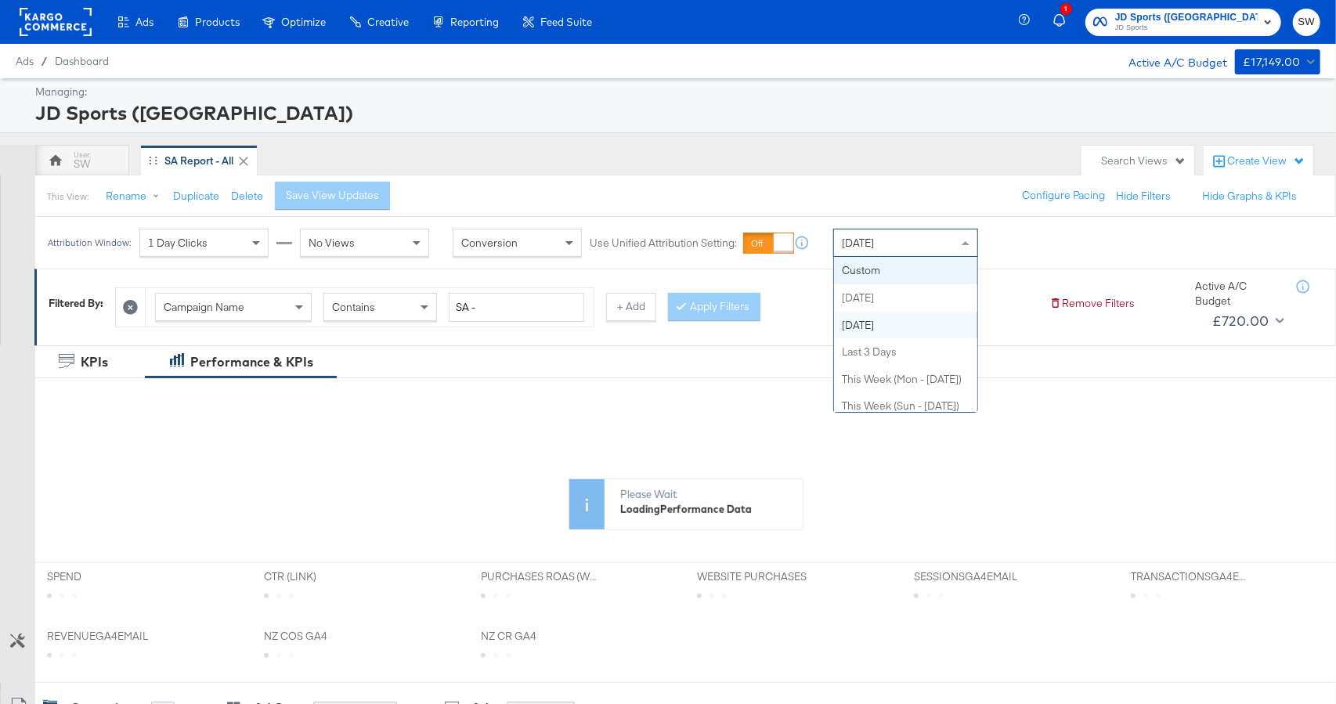
drag, startPoint x: 878, startPoint y: 265, endPoint x: 949, endPoint y: 253, distance: 72.3
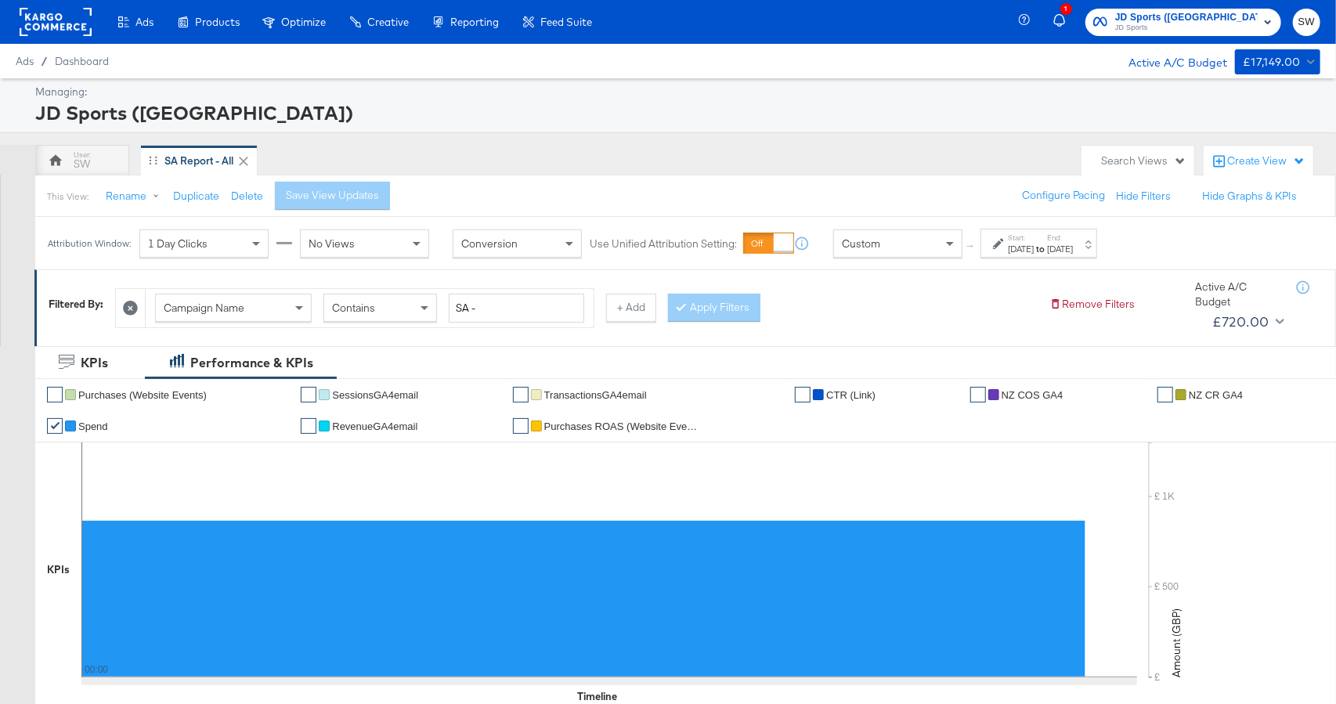
click at [1005, 247] on div at bounding box center [1000, 243] width 15 height 11
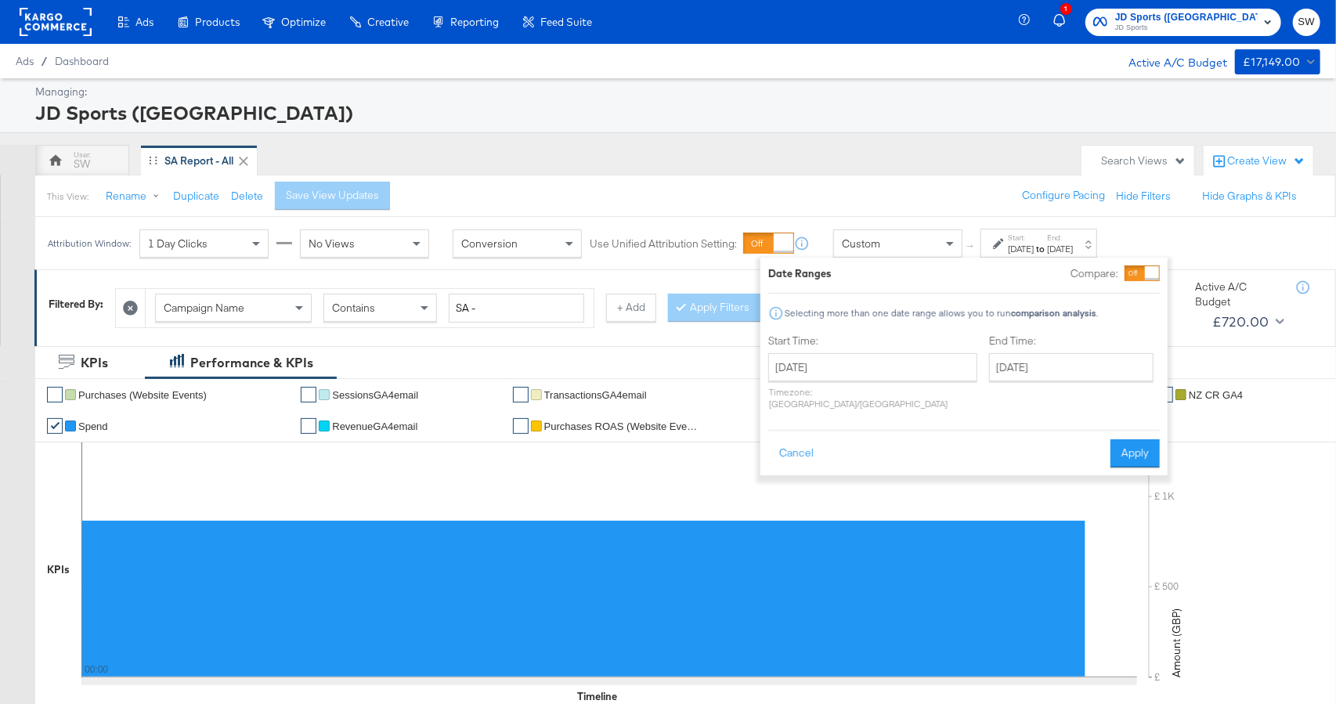
drag, startPoint x: 828, startPoint y: 384, endPoint x: 828, endPoint y: 373, distance: 11.7
click at [827, 384] on div "[DATE] ‹ [DATE] › Su Mo Tu We Th Fr Sa 27 28 29 30 31 1 2 3 4 5 6 7 8 9 10 11 1…" at bounding box center [872, 381] width 209 height 56
click at [828, 367] on input "[DATE]" at bounding box center [872, 367] width 209 height 28
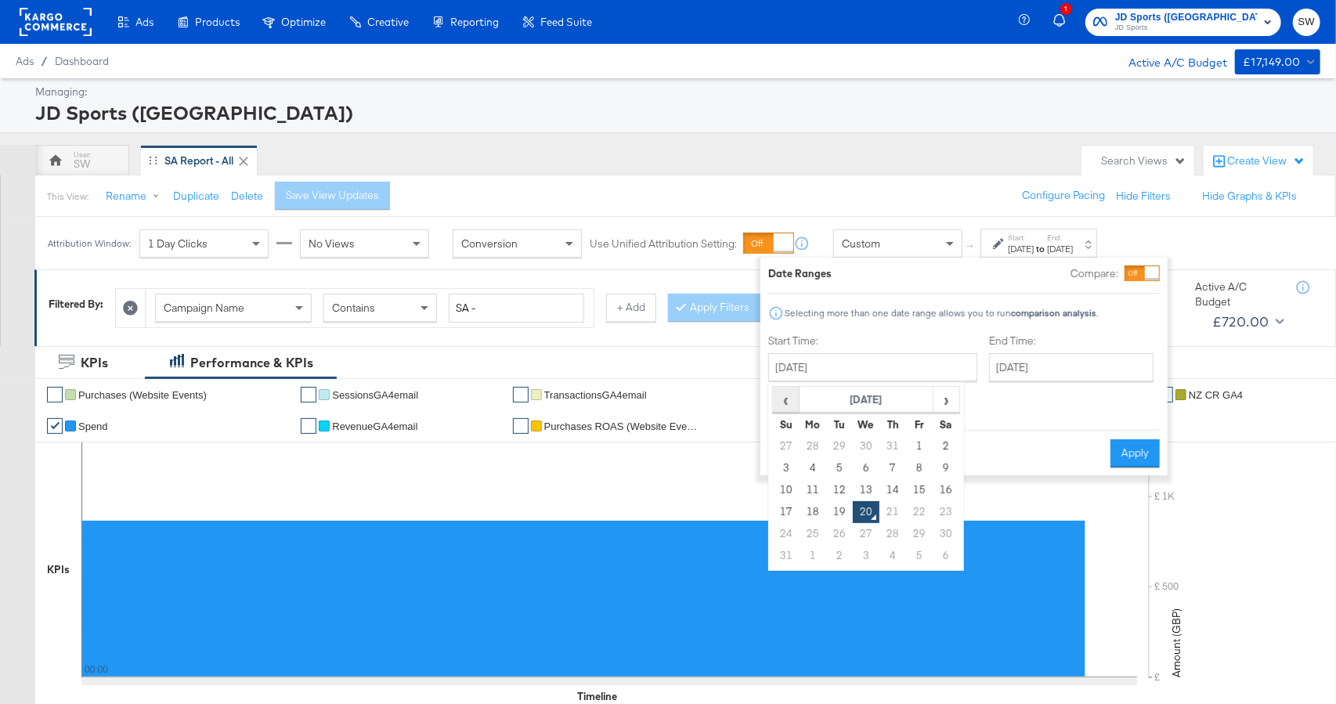
click at [786, 400] on span "‹" at bounding box center [785, 399] width 24 height 23
click at [860, 510] on td "23" at bounding box center [866, 512] width 27 height 22
type input "[DATE]"
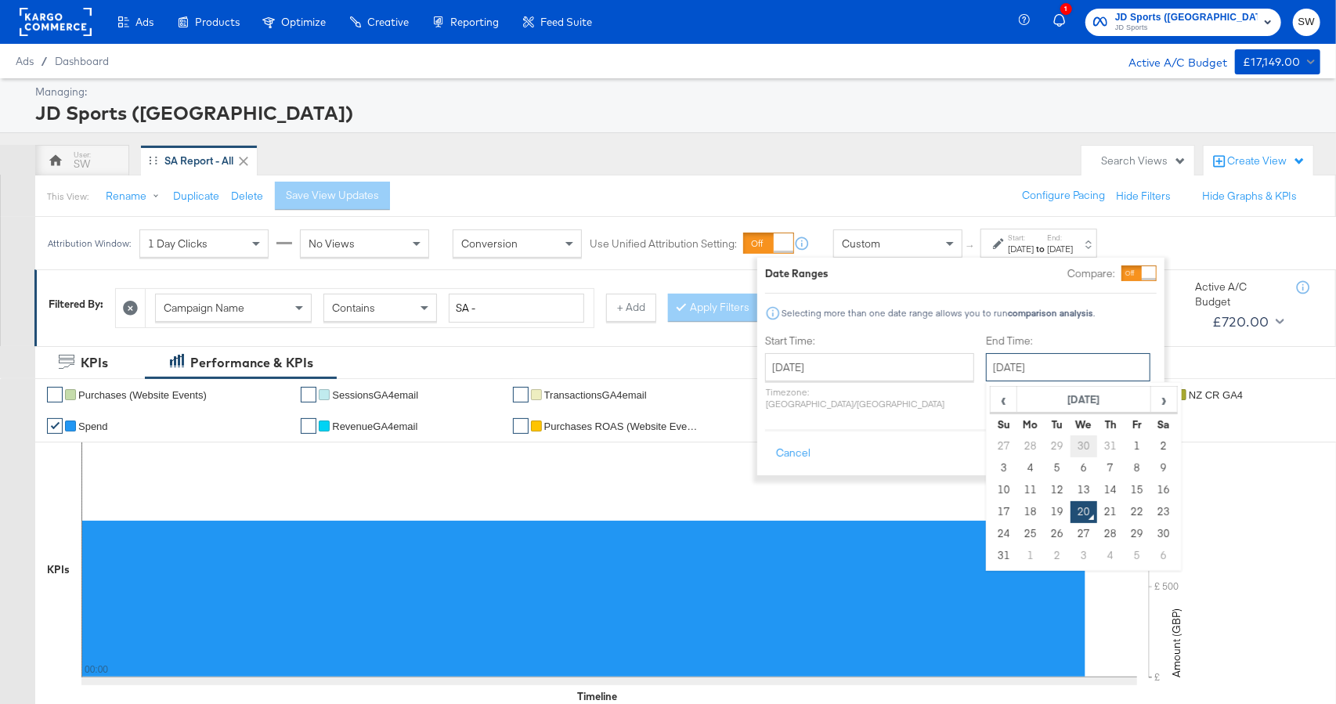
drag, startPoint x: 1035, startPoint y: 367, endPoint x: 1047, endPoint y: 449, distance: 83.0
click at [1035, 367] on input "[DATE]" at bounding box center [1068, 367] width 164 height 28
click at [1044, 513] on td "19" at bounding box center [1057, 512] width 27 height 22
type input "[DATE]"
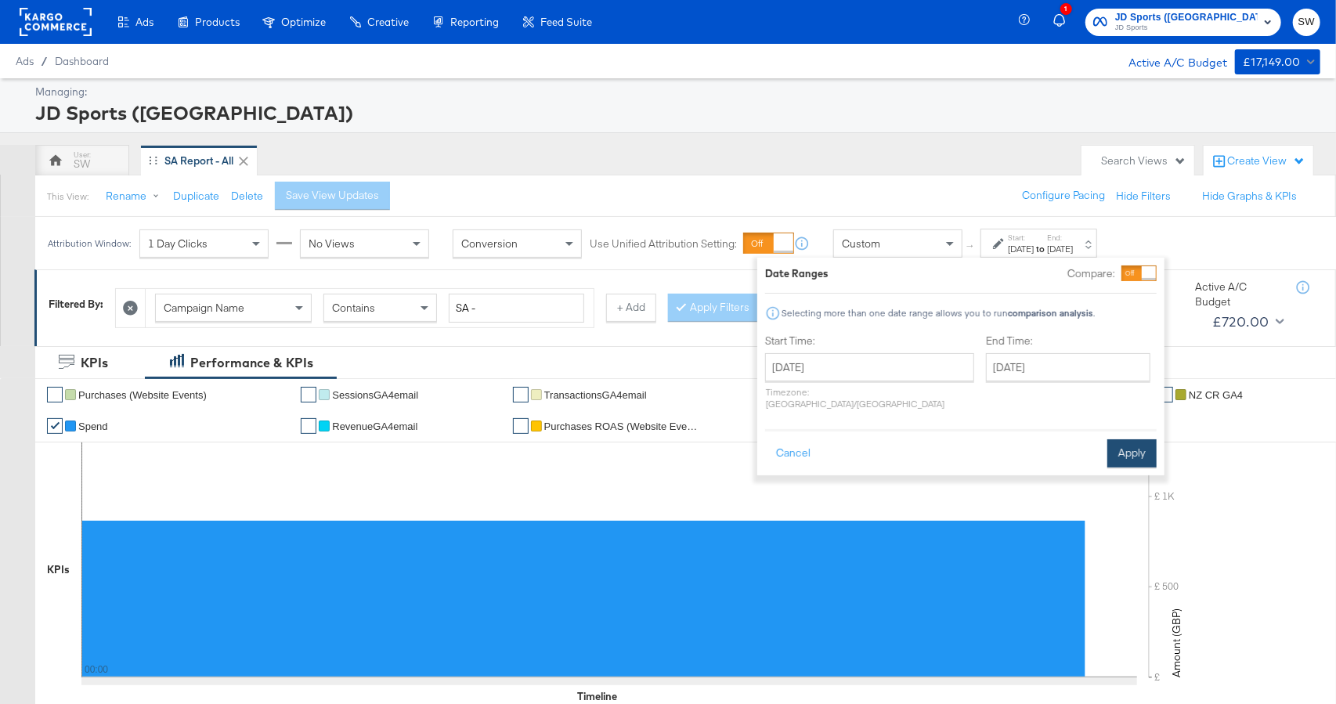
click at [1122, 450] on button "Apply" at bounding box center [1131, 453] width 49 height 28
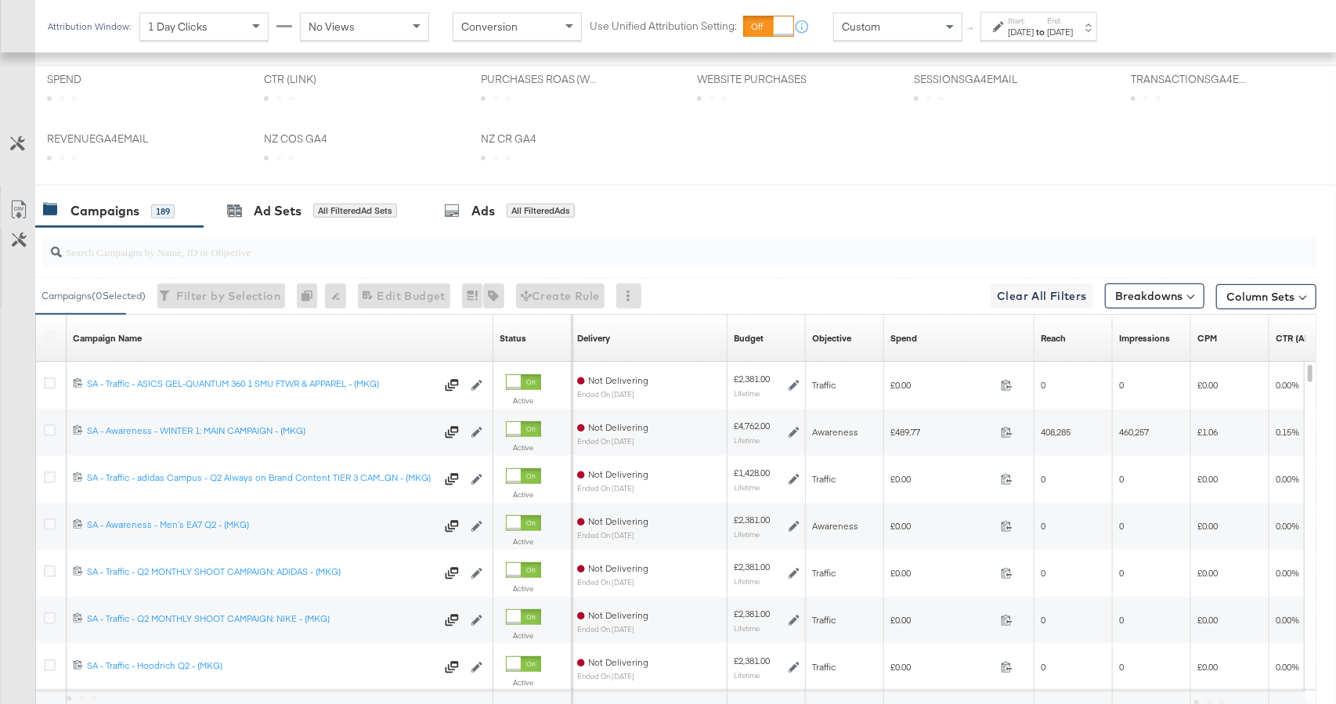
scroll to position [593, 0]
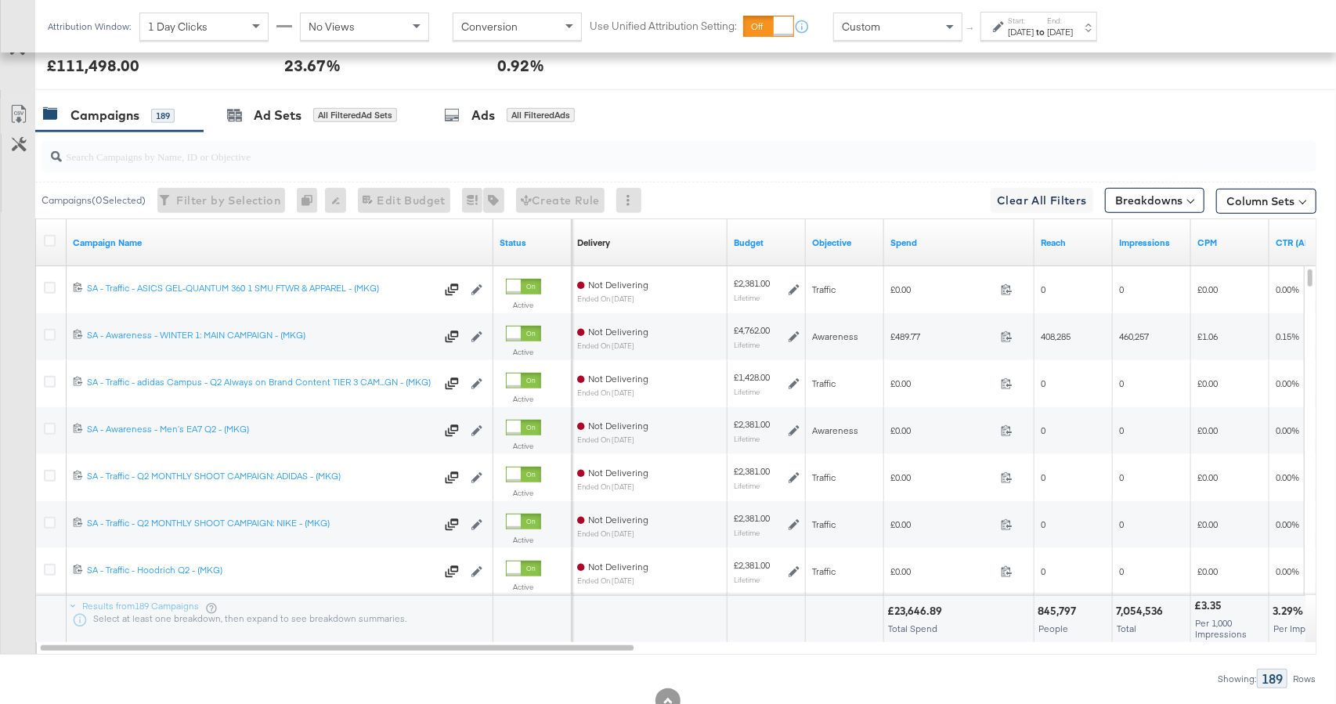
click at [912, 254] on div "Spend" at bounding box center [959, 242] width 150 height 47
click at [908, 247] on link "Spend" at bounding box center [959, 243] width 138 height 13
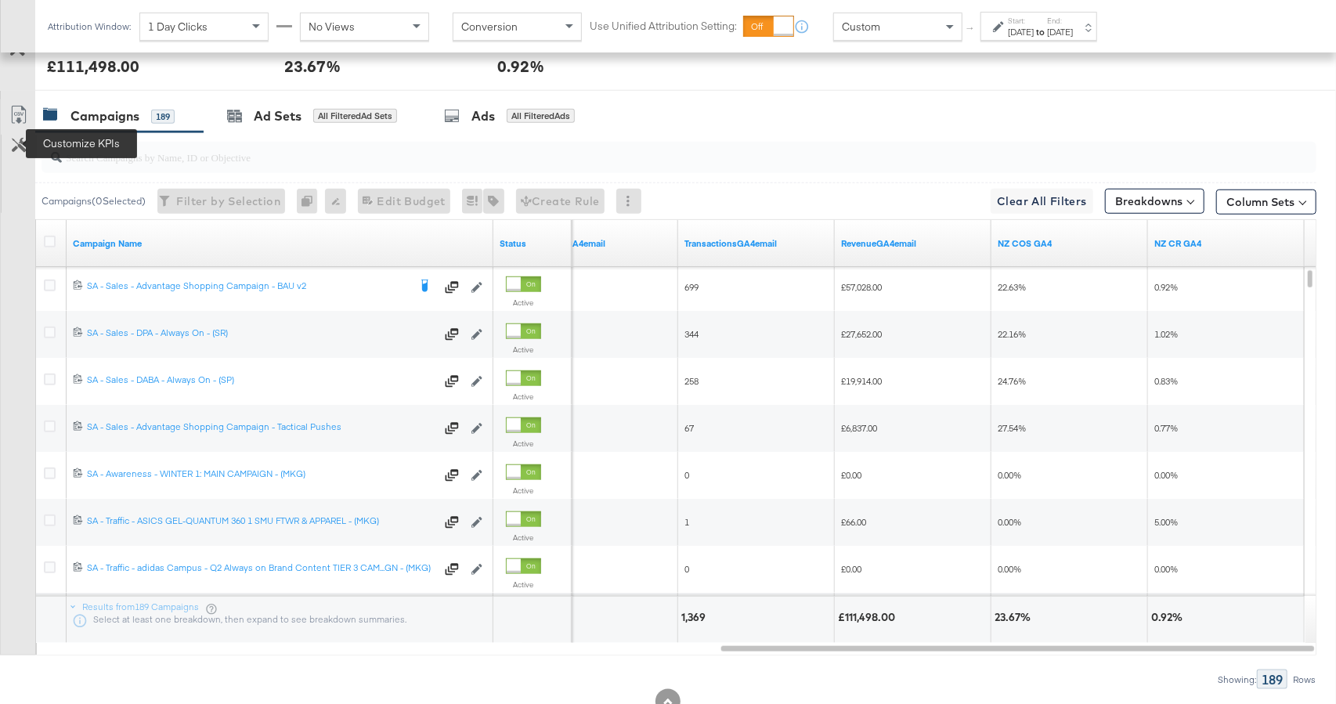
click at [20, 148] on icon at bounding box center [19, 145] width 15 height 15
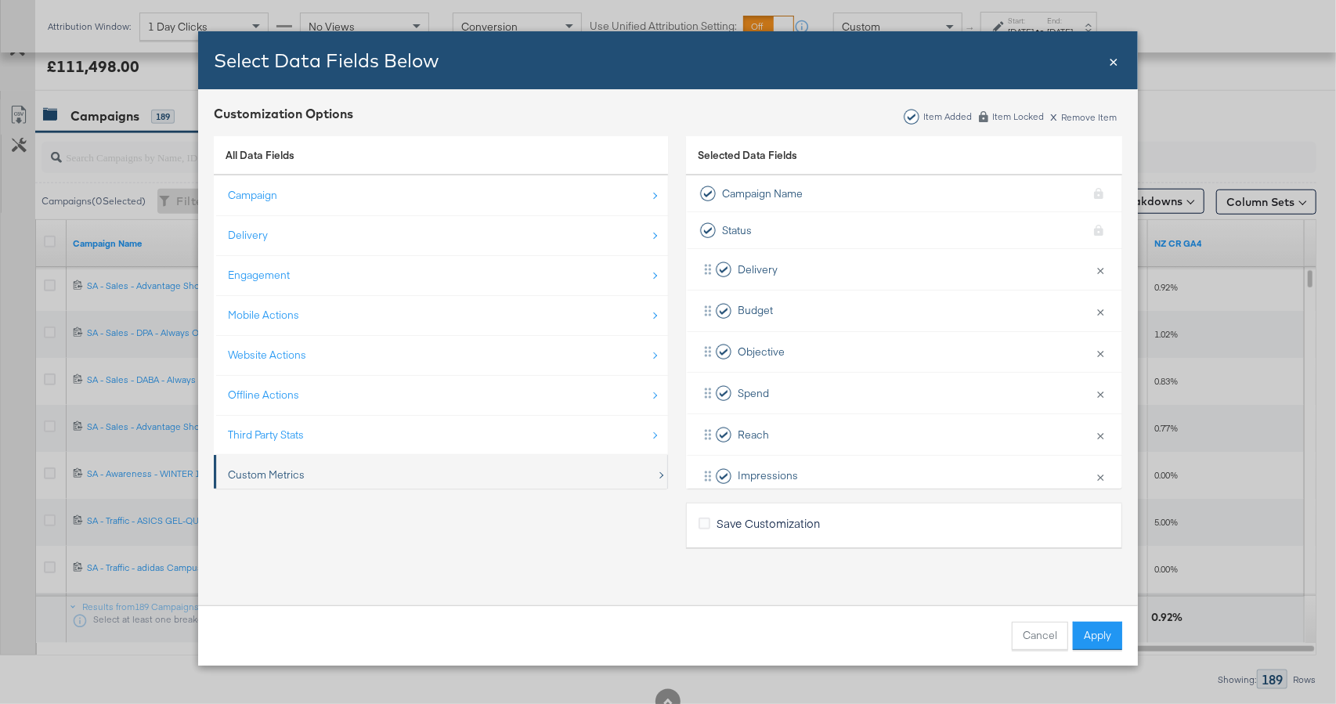
click at [385, 480] on div "Custom Metrics" at bounding box center [442, 475] width 428 height 32
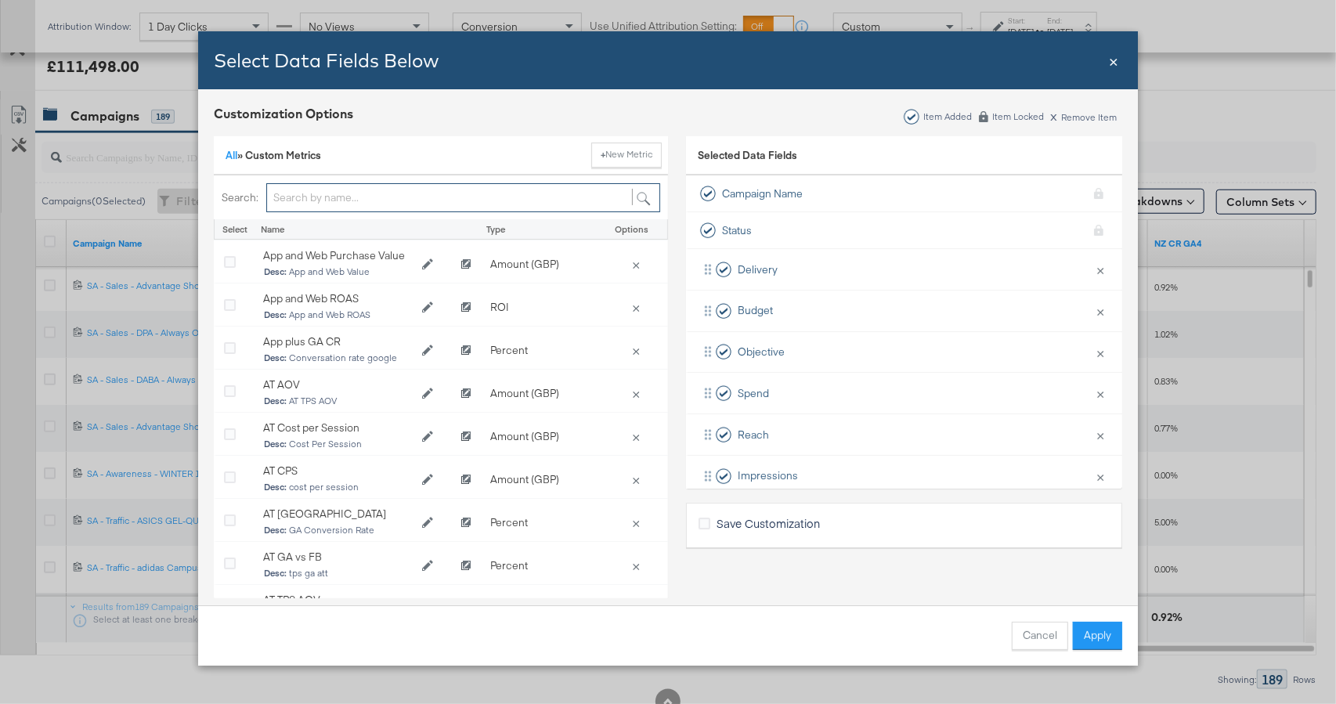
click at [355, 198] on input "Bulk Add Locations Modal" at bounding box center [463, 197] width 394 height 29
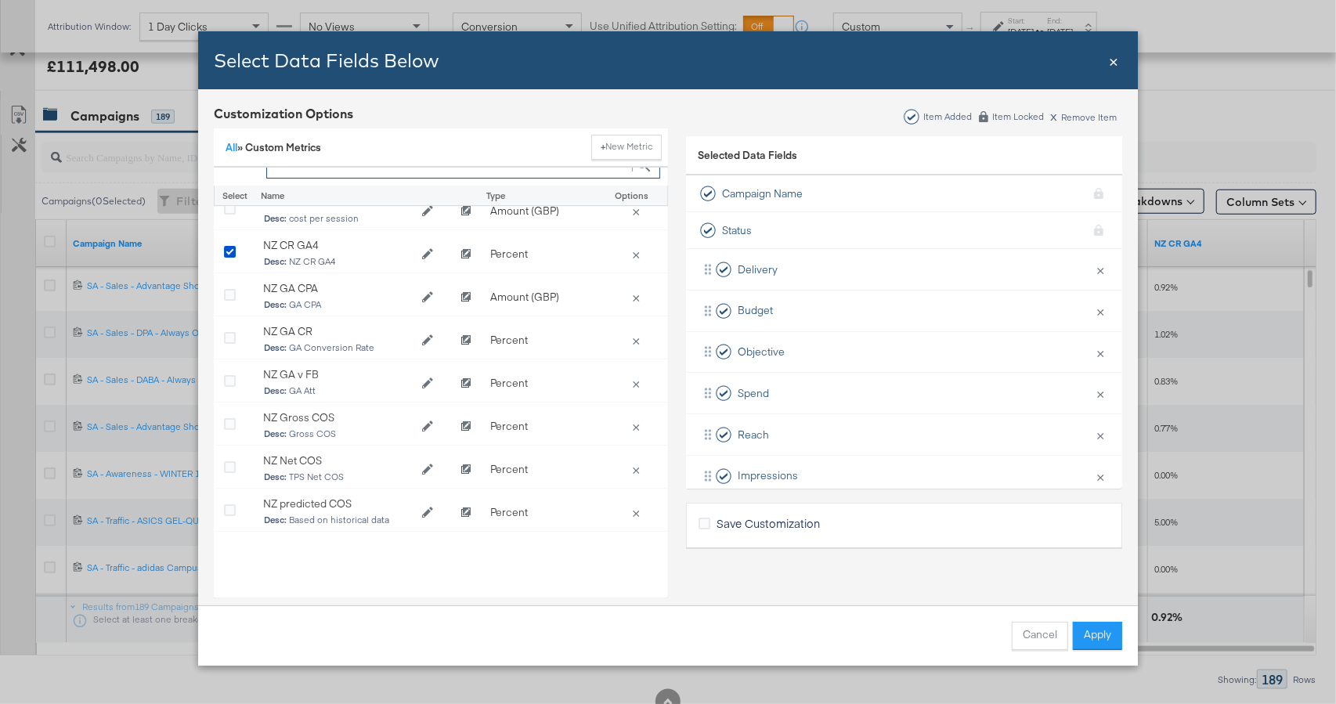
scroll to position [0, 0]
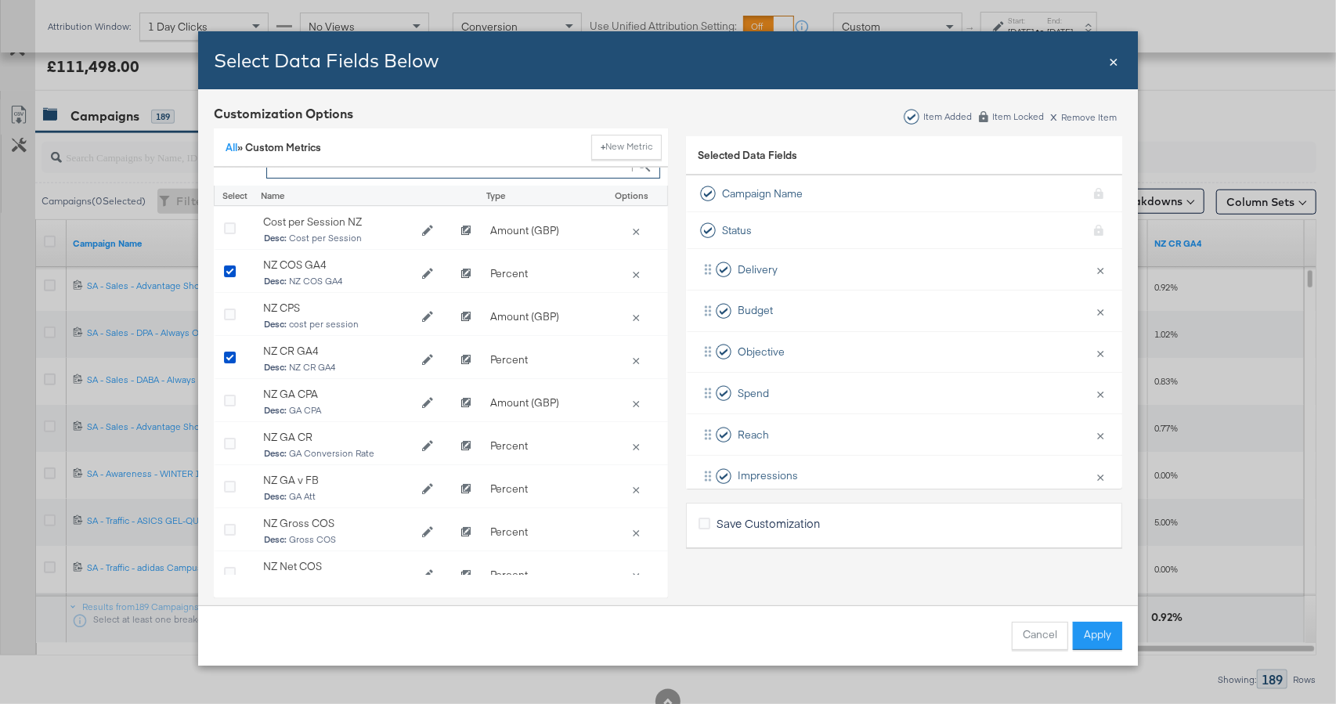
click at [304, 173] on input "nz" at bounding box center [463, 164] width 394 height 29
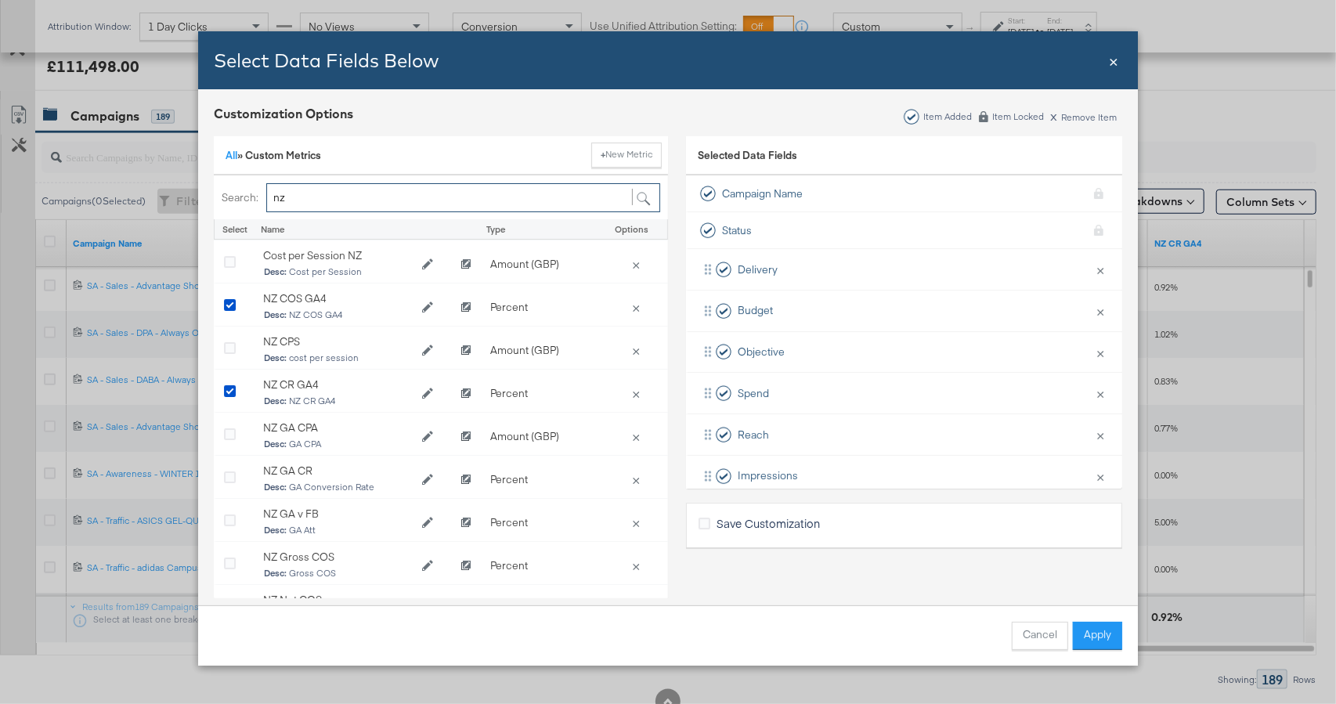
drag, startPoint x: 320, startPoint y: 208, endPoint x: 269, endPoint y: 197, distance: 53.0
click at [269, 197] on input "nz" at bounding box center [463, 197] width 394 height 29
type input "au"
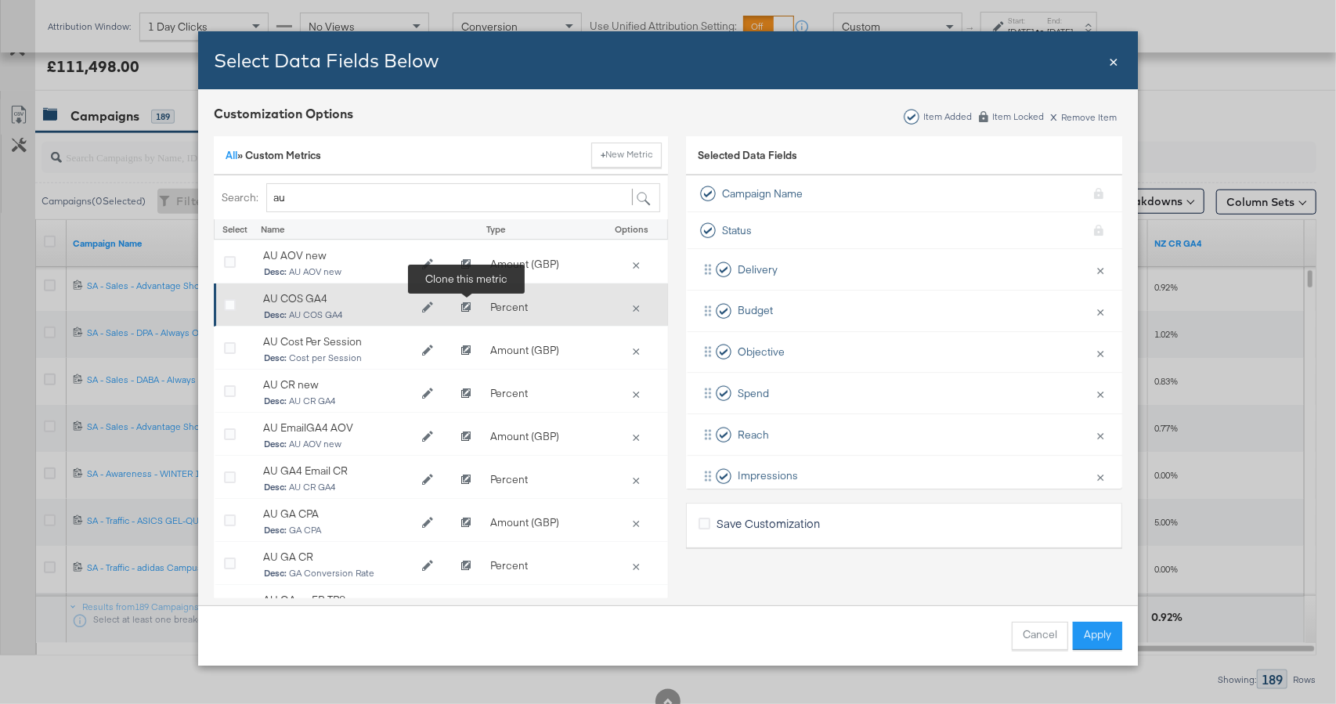
click at [464, 305] on icon "Clone AU COS GA4" at bounding box center [465, 307] width 9 height 9
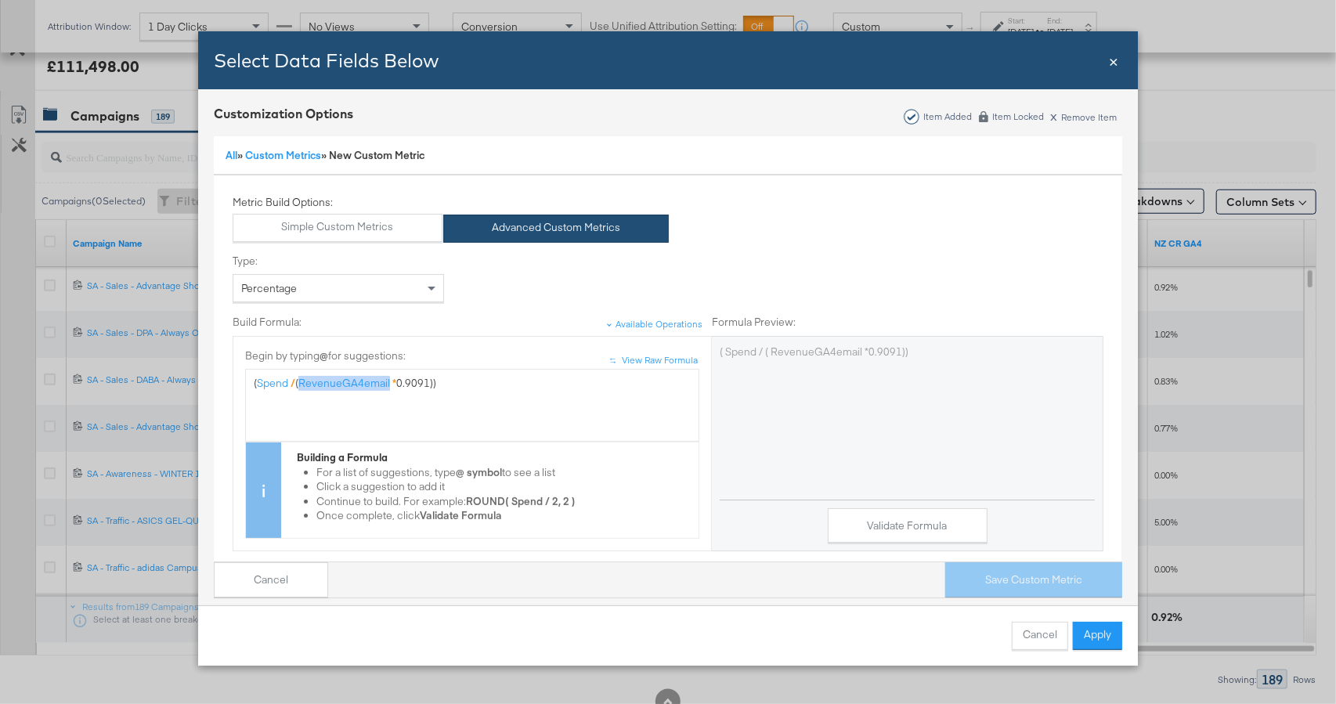
drag, startPoint x: 397, startPoint y: 384, endPoint x: 307, endPoint y: 384, distance: 90.0
click at [307, 384] on div "( Spend / ( RevenueGA4email * 0.9091))" at bounding box center [472, 383] width 437 height 15
drag, startPoint x: 884, startPoint y: 528, endPoint x: 786, endPoint y: 496, distance: 103.0
click at [883, 528] on button "Validate Formula" at bounding box center [908, 525] width 160 height 35
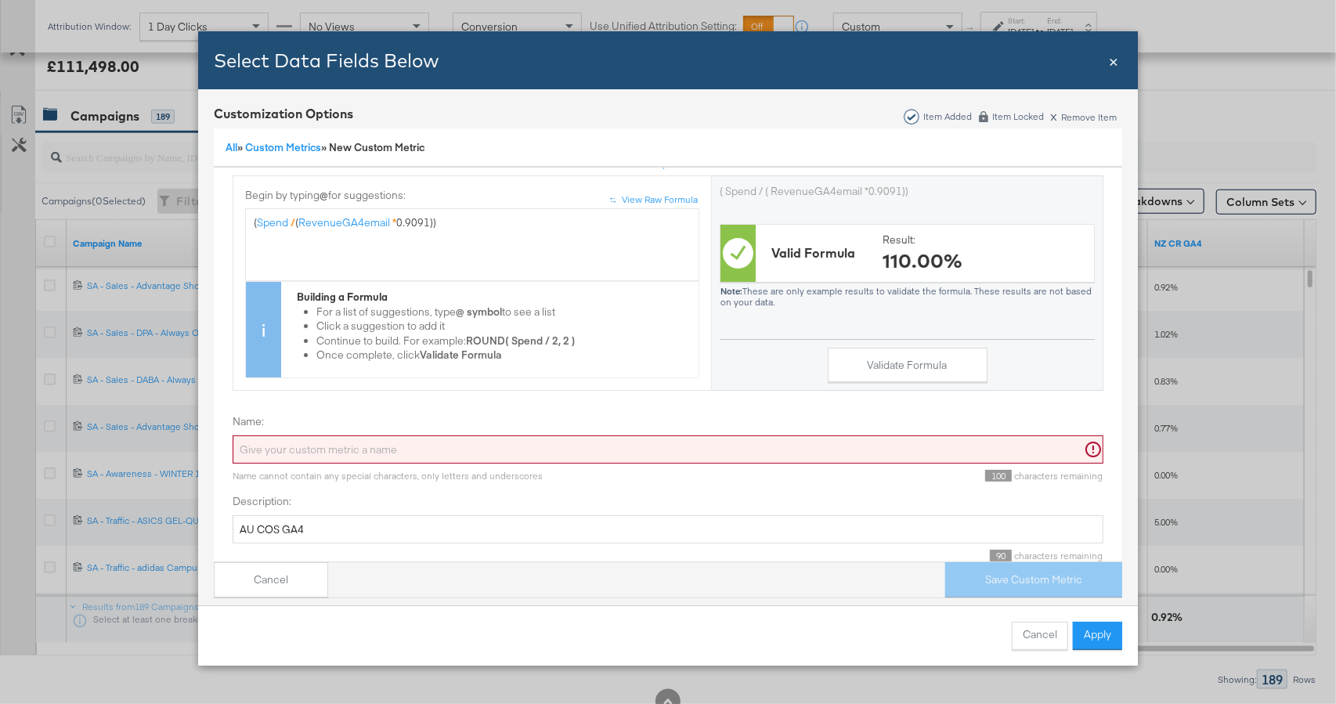
scroll to position [182, 0]
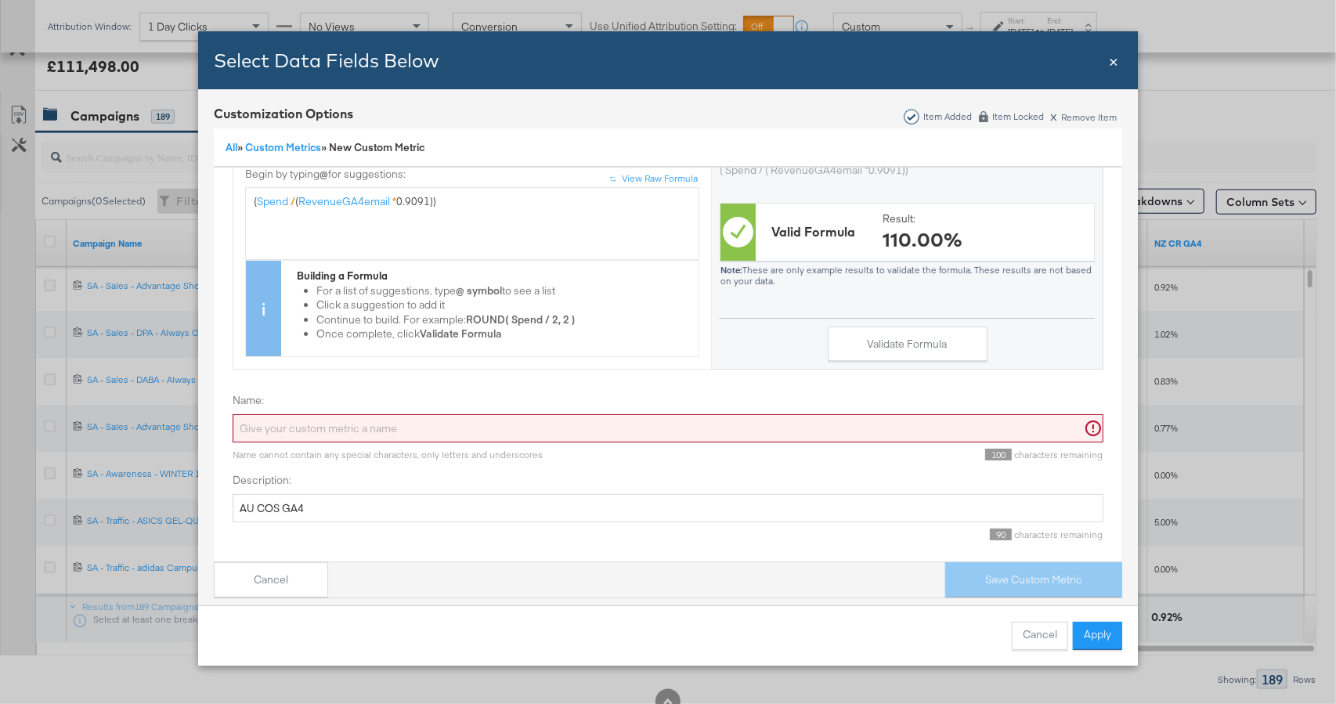
click at [255, 423] on input "Name:" at bounding box center [668, 428] width 871 height 29
drag, startPoint x: 256, startPoint y: 507, endPoint x: 207, endPoint y: 499, distance: 49.2
click at [207, 499] on div "Customization Options Item Added Item Locked x Remove Item All » Custom Metrics…" at bounding box center [667, 351] width 939 height 524
click at [280, 575] on button "Cancel" at bounding box center [271, 579] width 114 height 35
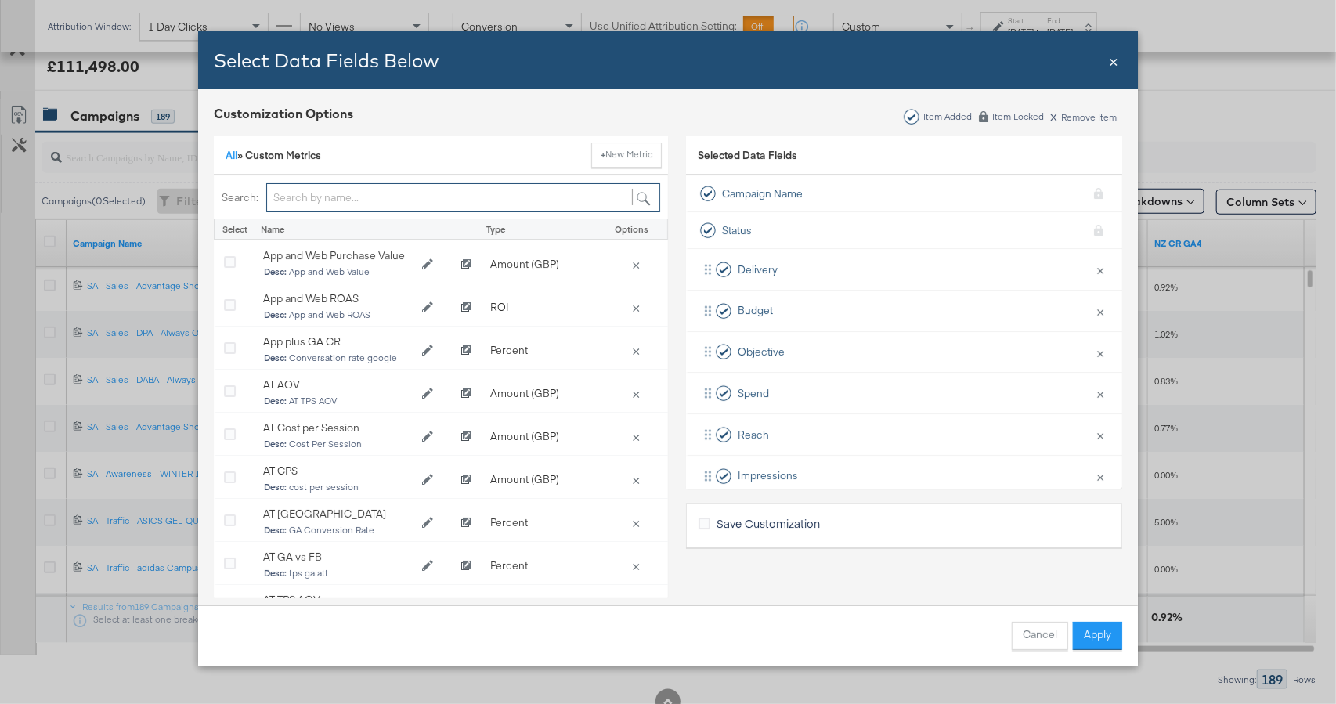
click at [317, 200] on input "Bulk Add Locations Modal" at bounding box center [463, 197] width 394 height 29
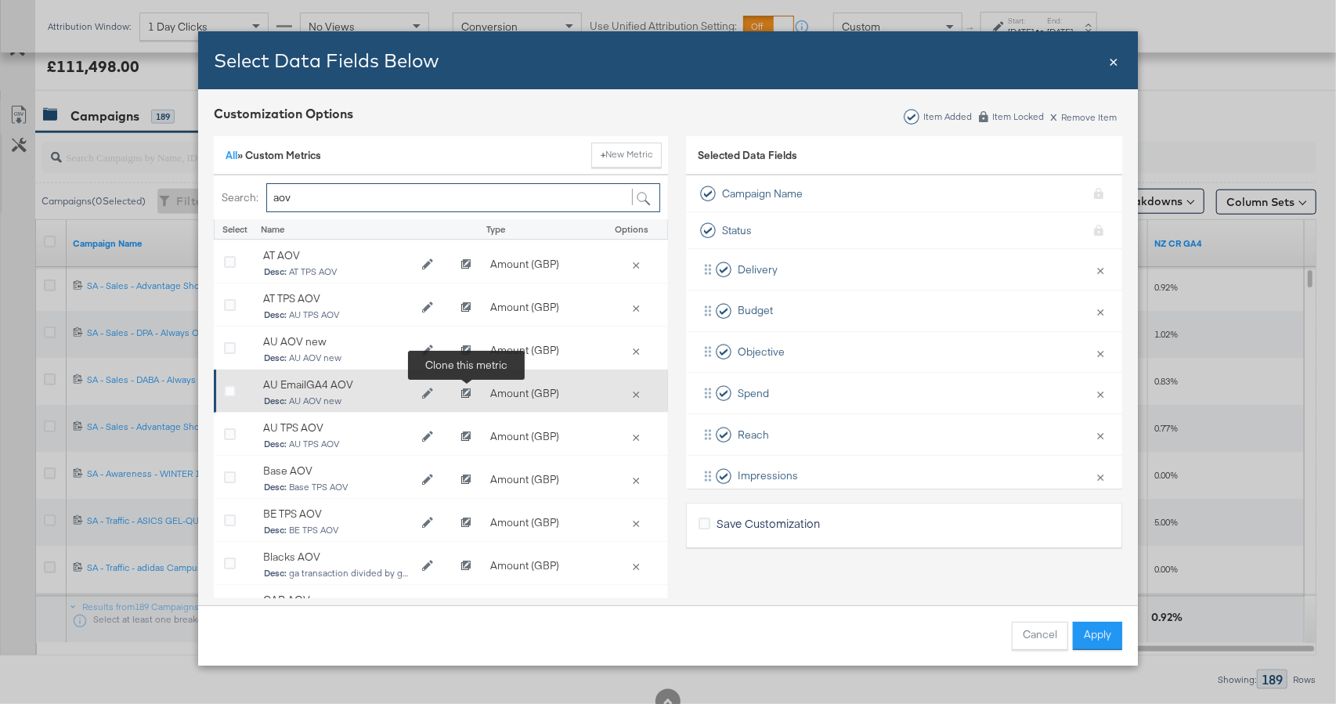
type input "aov"
click at [464, 395] on icon "Clone AU EmailGA4 AOV" at bounding box center [465, 393] width 9 height 9
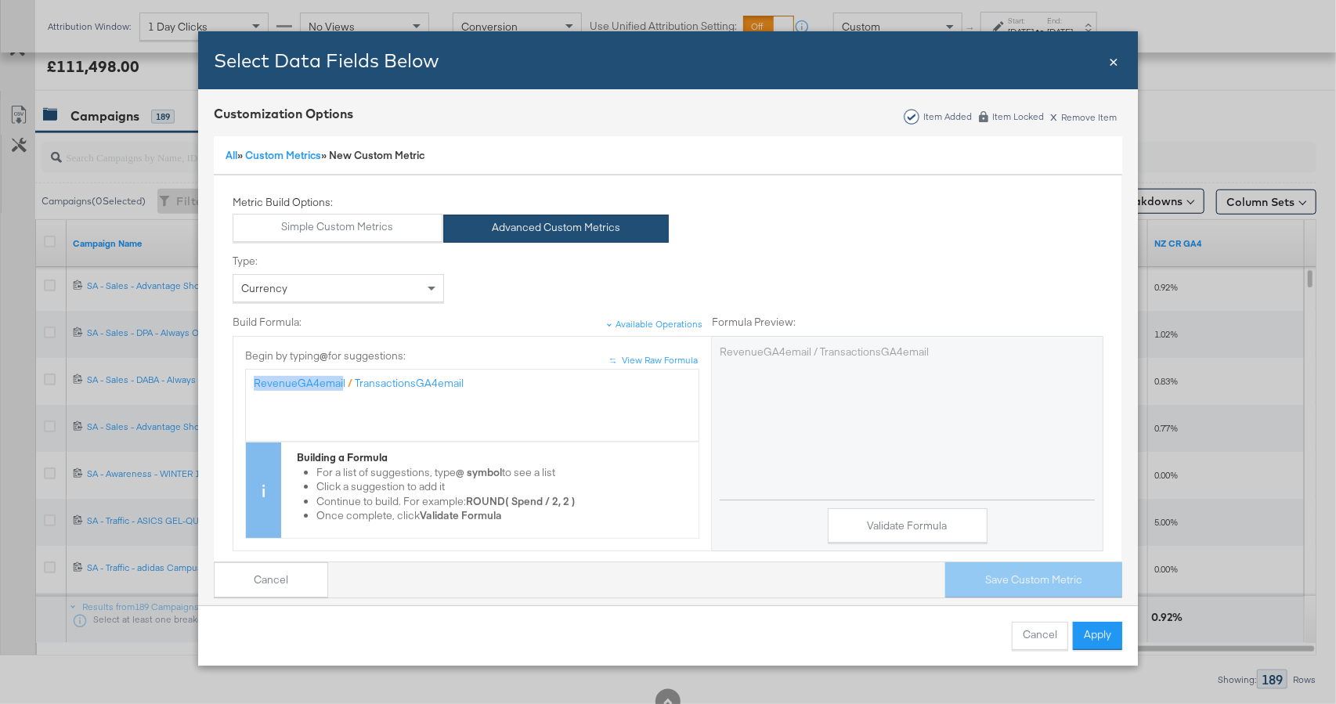
drag, startPoint x: 341, startPoint y: 384, endPoint x: 224, endPoint y: 384, distance: 117.4
click at [223, 384] on div "Metric Build Options: Simple Custom Metrics Advanced Custom Metrics Type: Curre…" at bounding box center [668, 470] width 910 height 550
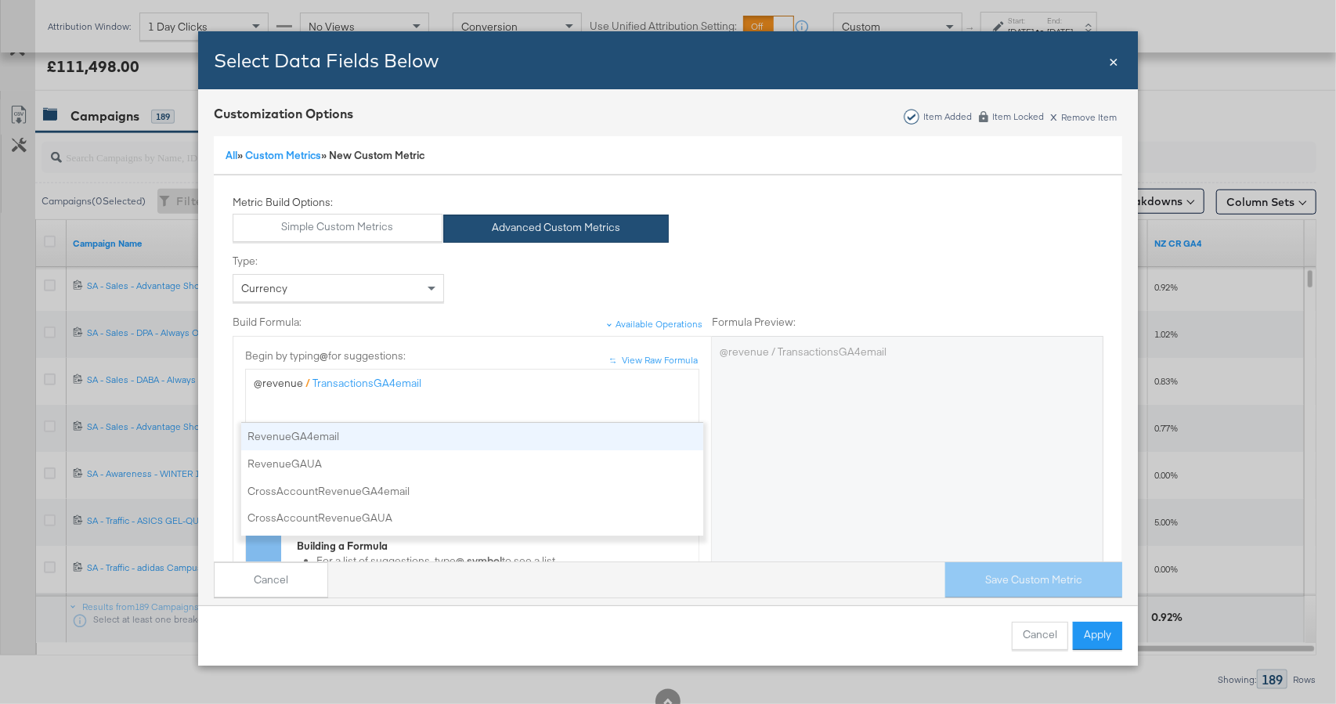
drag, startPoint x: 313, startPoint y: 435, endPoint x: 344, endPoint y: 424, distance: 32.2
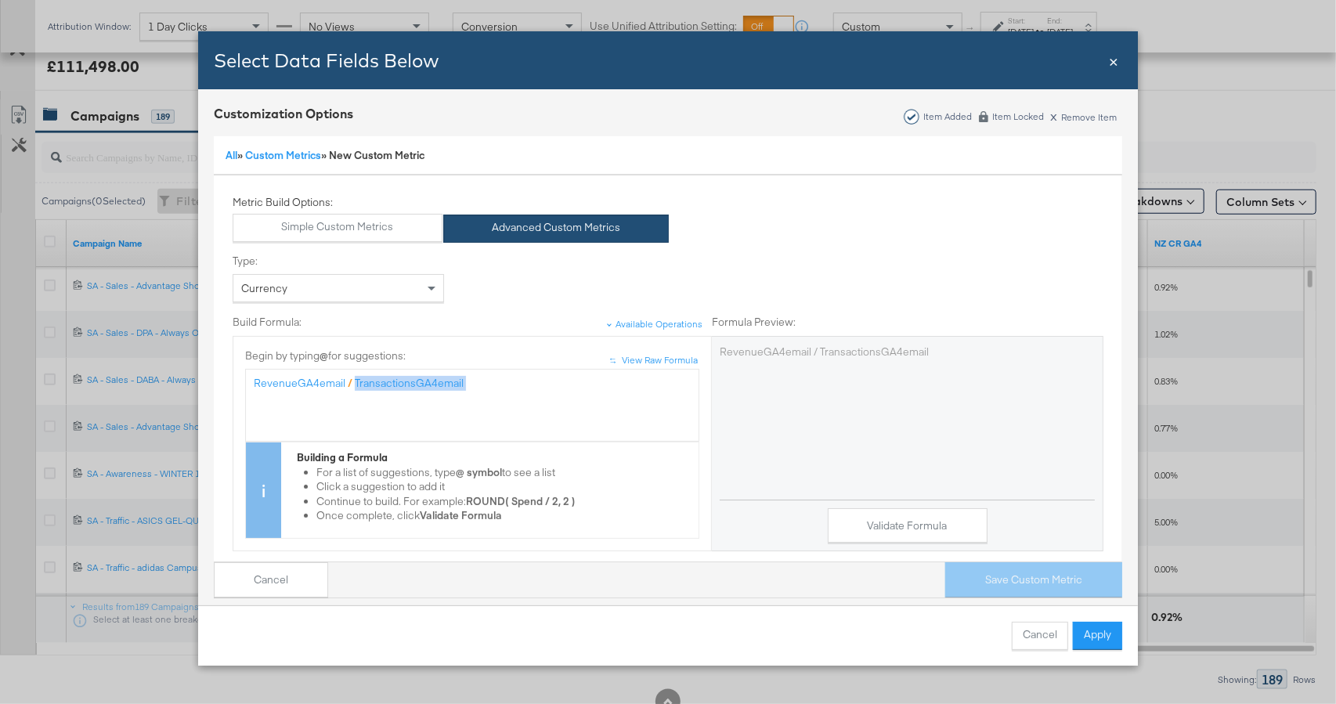
drag, startPoint x: 434, startPoint y: 384, endPoint x: 354, endPoint y: 384, distance: 79.9
click at [353, 384] on div "RevenueGA4email / TransactionsGA4email" at bounding box center [472, 383] width 437 height 15
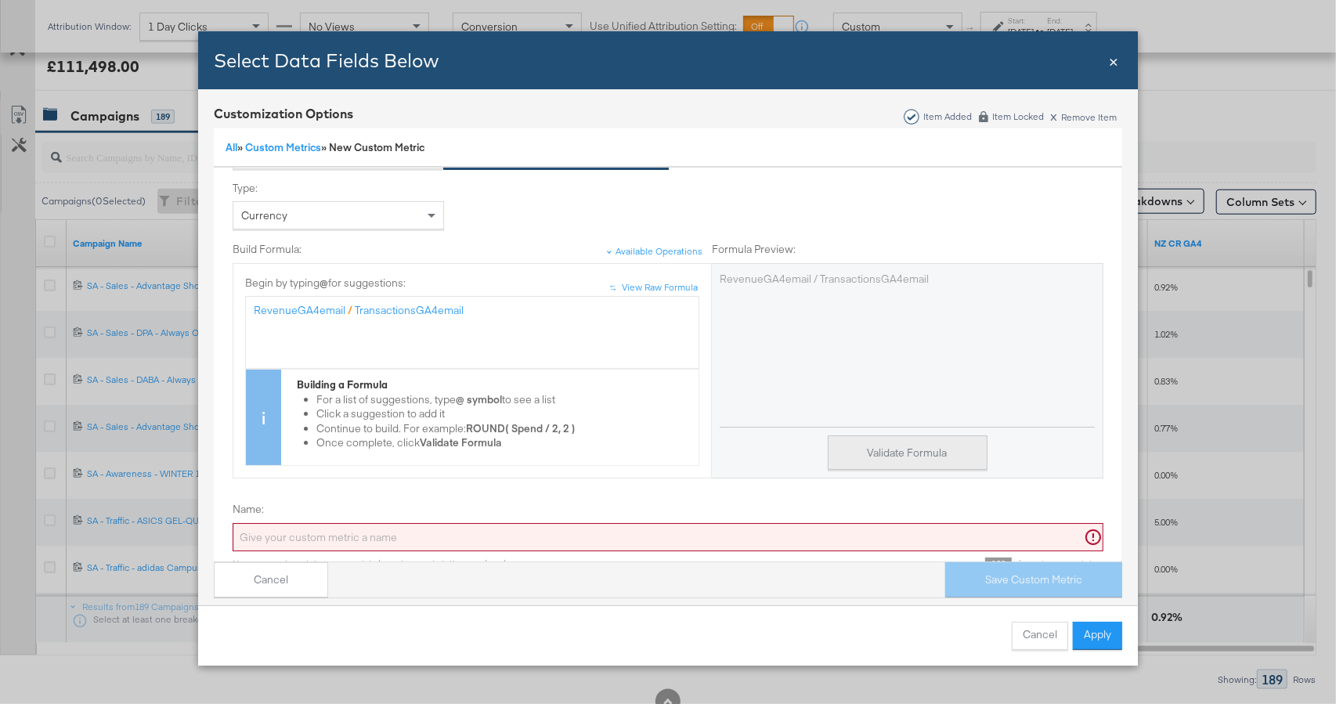
click at [938, 451] on button "Validate Formula" at bounding box center [908, 452] width 160 height 35
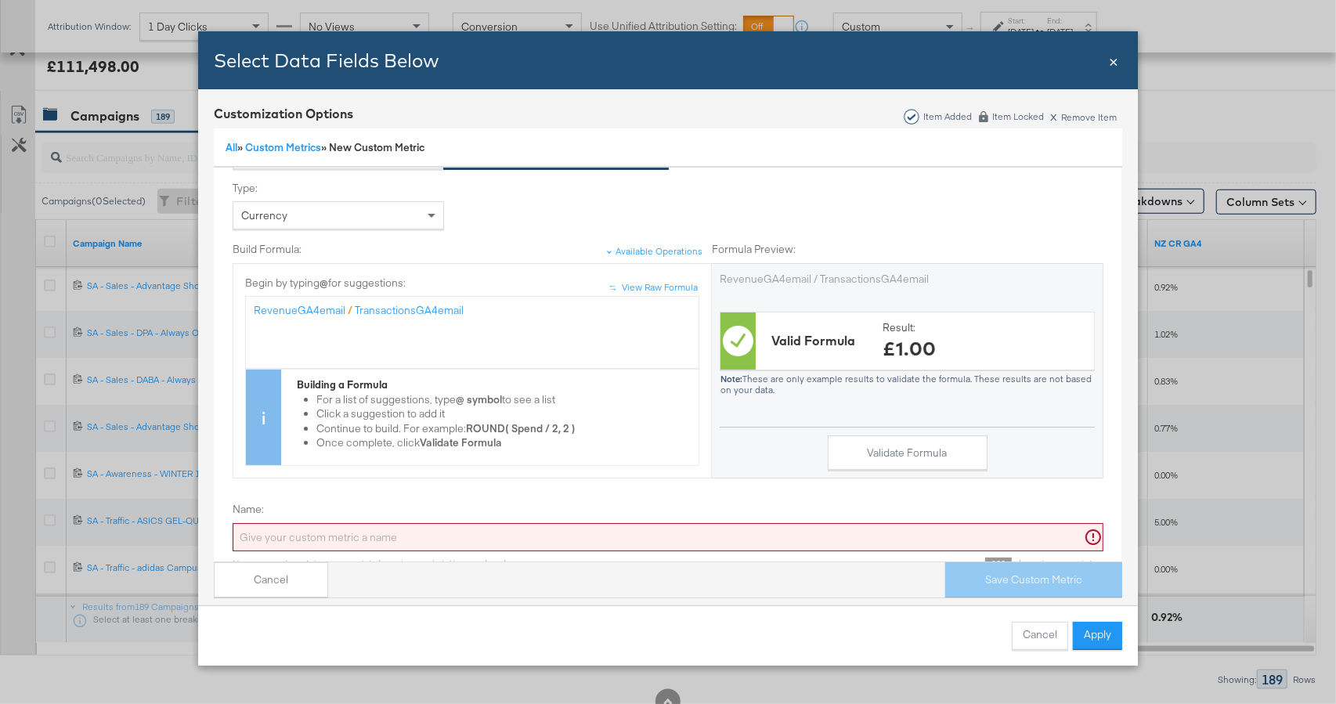
scroll to position [182, 0]
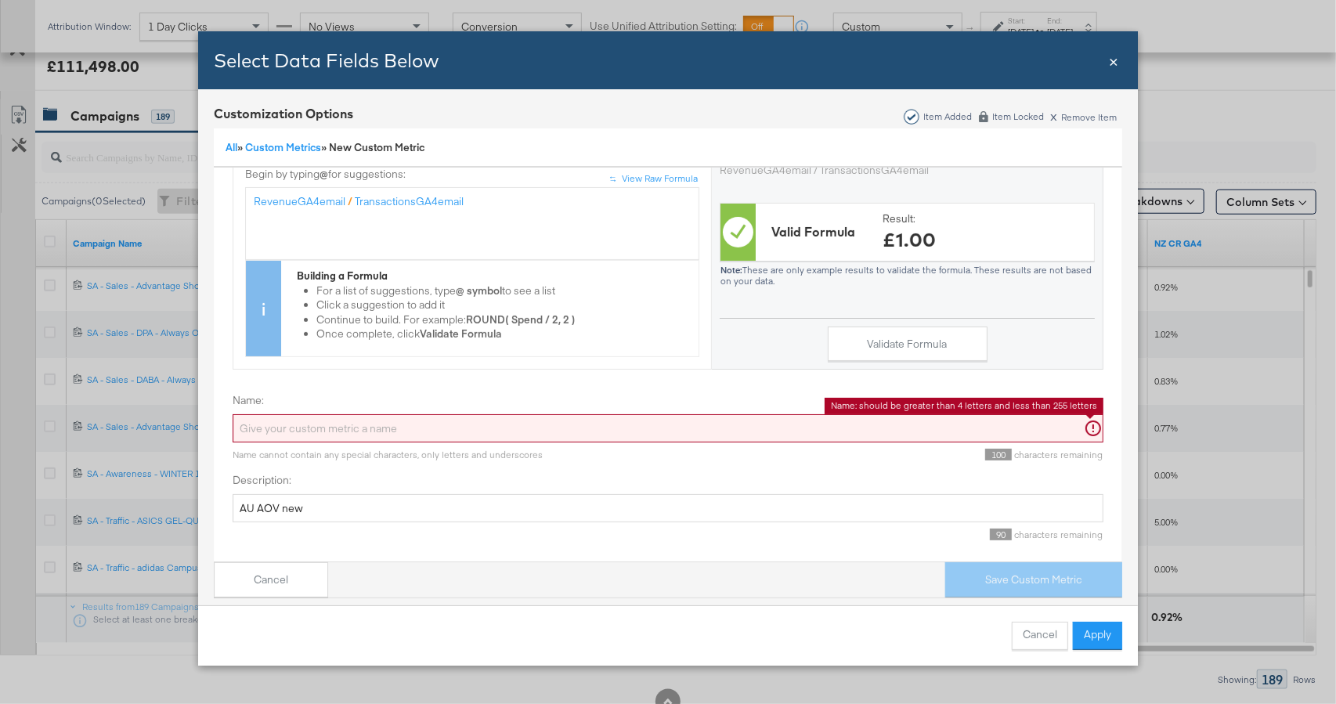
click at [565, 424] on input "Name:" at bounding box center [668, 428] width 871 height 29
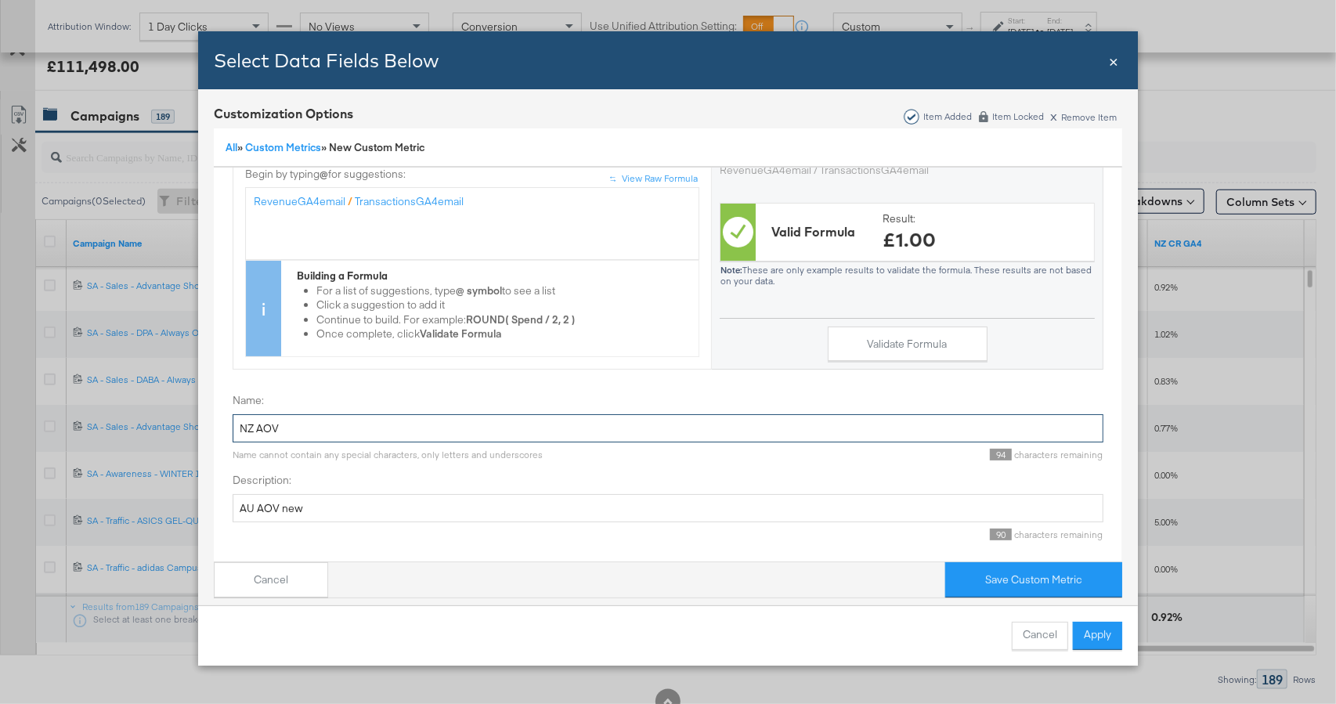
type input "NZ AOV"
drag, startPoint x: 254, startPoint y: 506, endPoint x: 226, endPoint y: 501, distance: 27.8
click at [226, 501] on div "Metric Build Options: Simple Custom Metrics Advanced Custom Metrics Type: Curre…" at bounding box center [668, 288] width 910 height 550
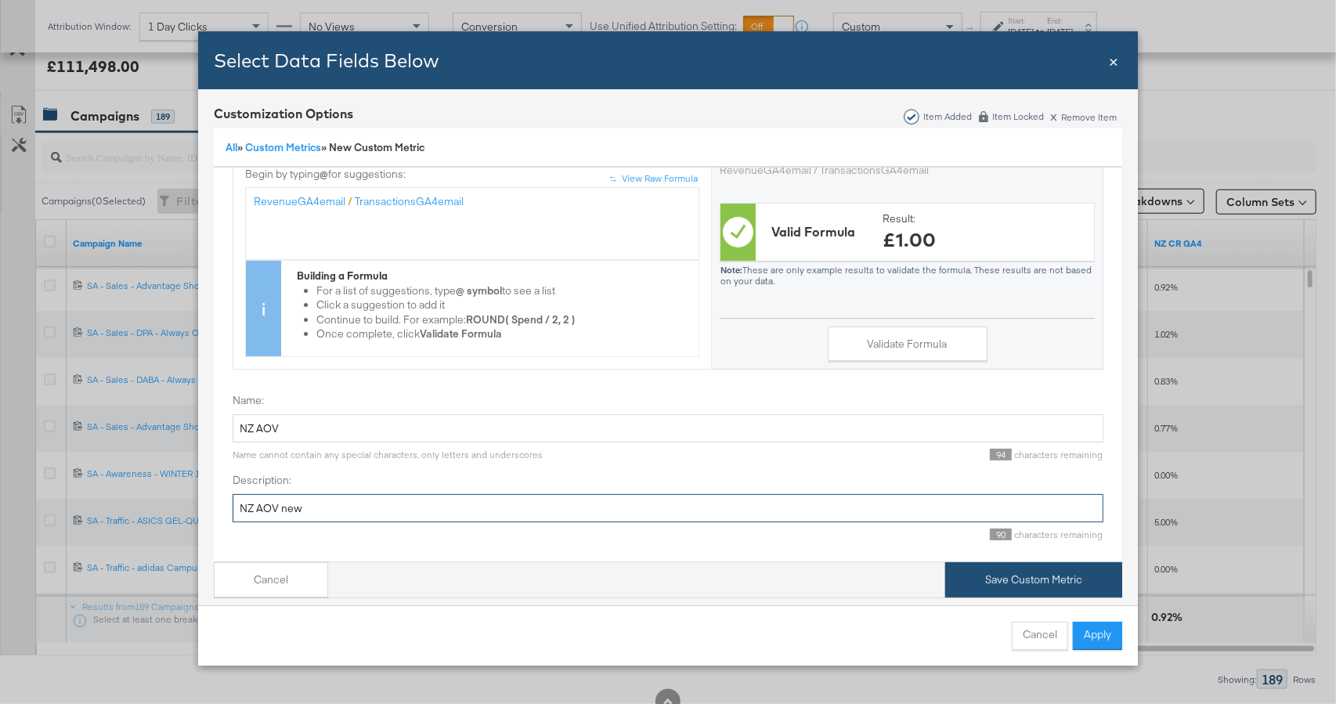
type input "NZ AOV new"
click at [985, 567] on button "Save Custom Metric" at bounding box center [1033, 579] width 177 height 35
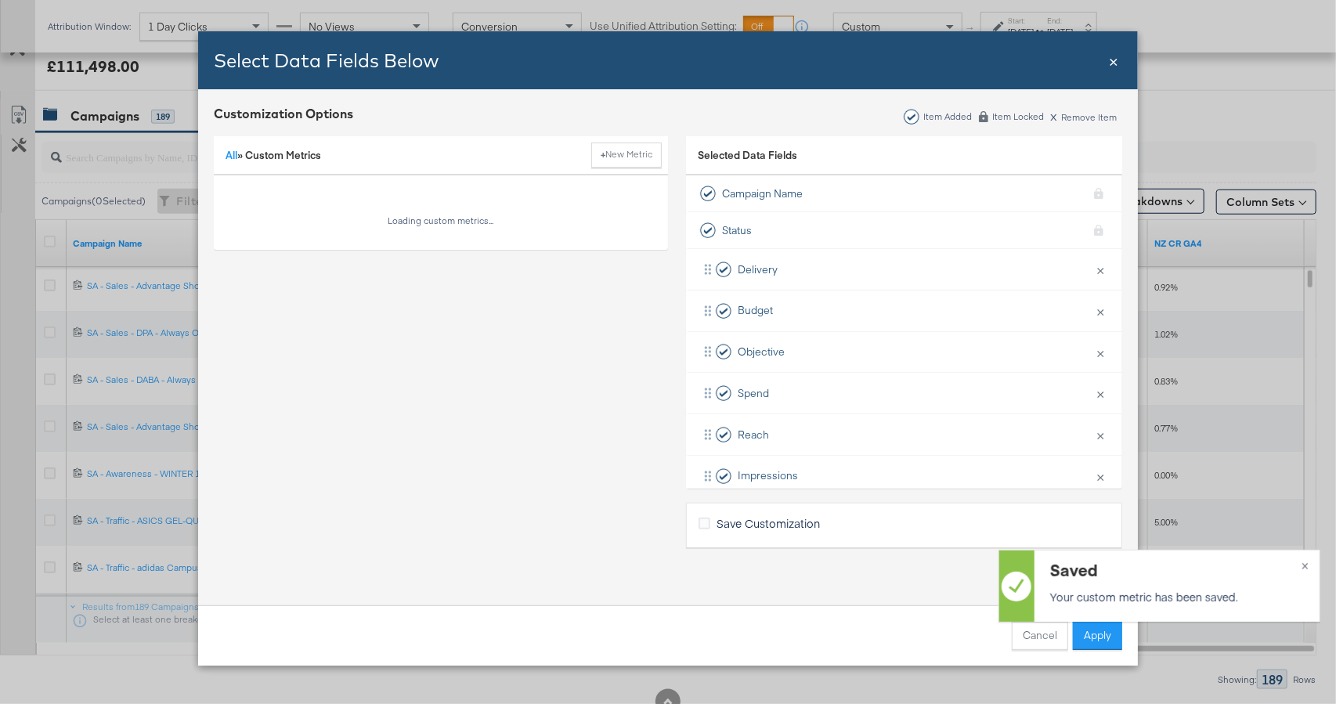
scroll to position [0, 0]
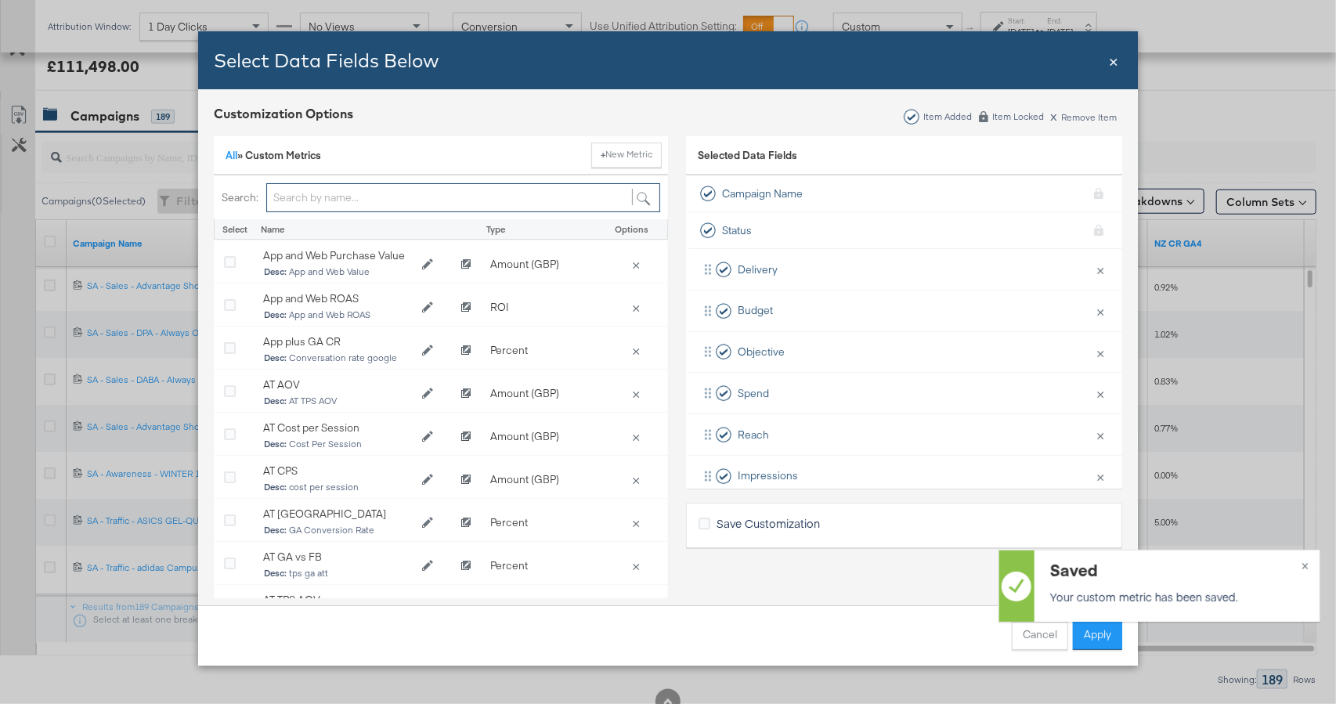
click at [382, 193] on input "Bulk Add Locations Modal" at bounding box center [463, 197] width 394 height 29
type input "a"
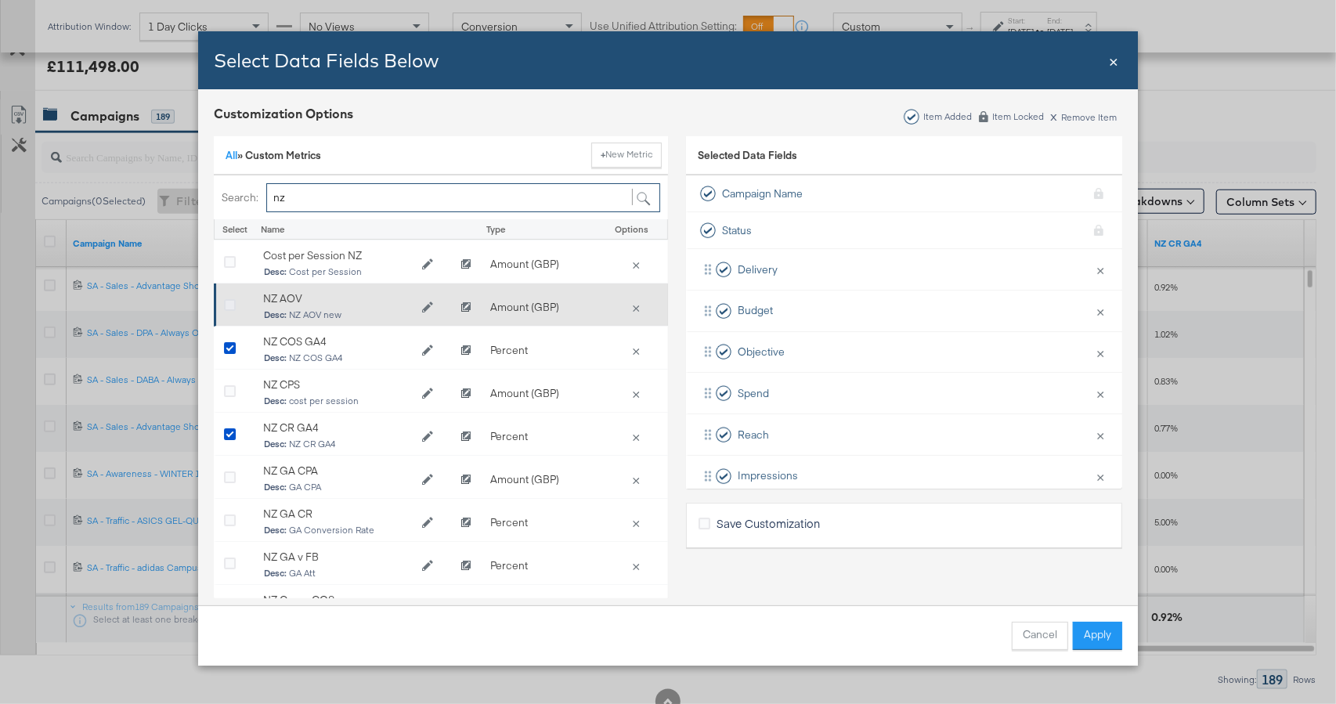
type input "nz"
click at [231, 304] on icon "Bulk Add Locations Modal" at bounding box center [230, 306] width 12 height 12
click at [0, 0] on input "Bulk Add Locations Modal" at bounding box center [0, 0] width 0 height 0
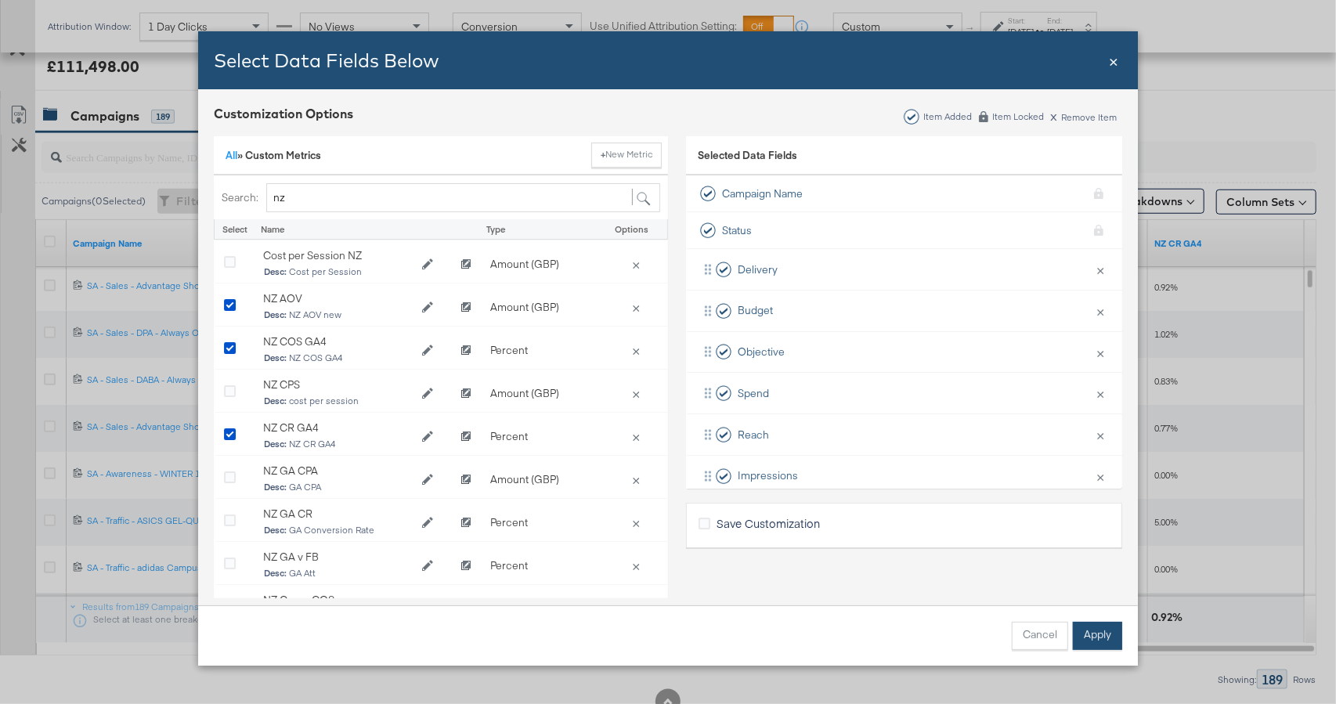
click at [1084, 626] on button "Apply" at bounding box center [1097, 636] width 49 height 28
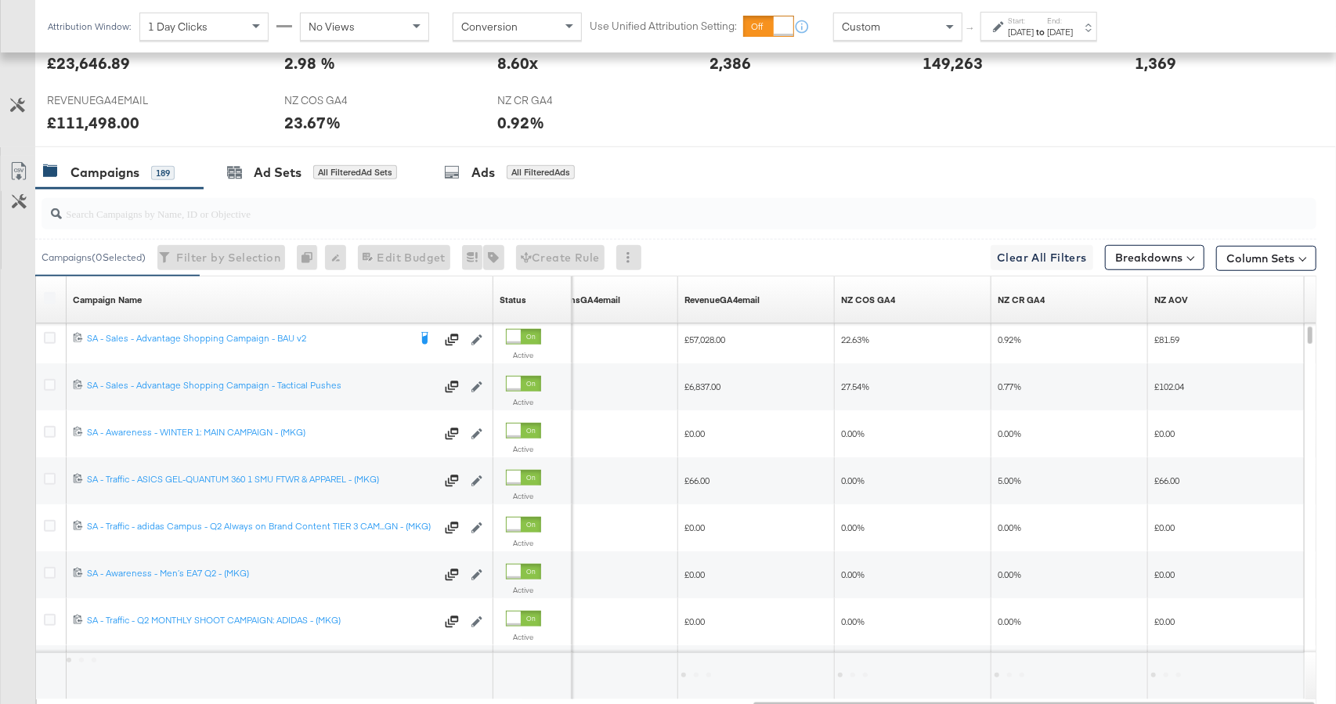
scroll to position [799, 0]
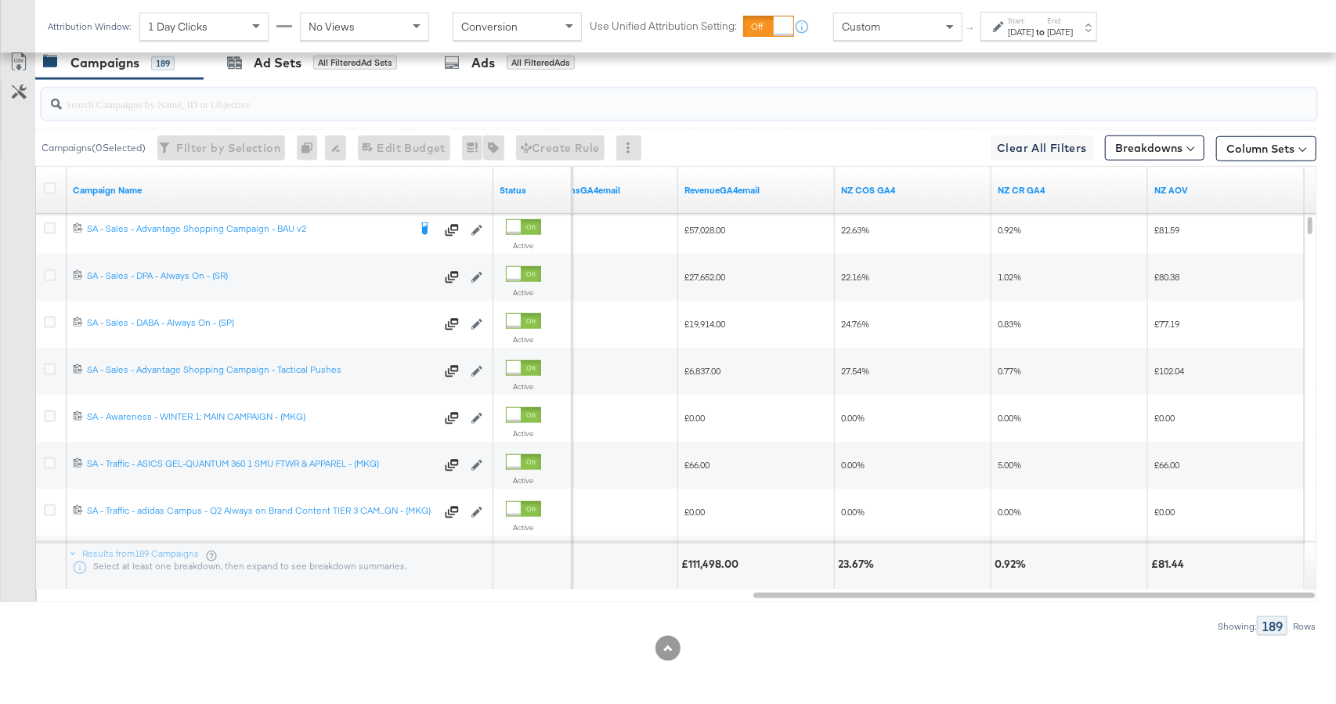
click at [309, 98] on input "search" at bounding box center [631, 97] width 1138 height 31
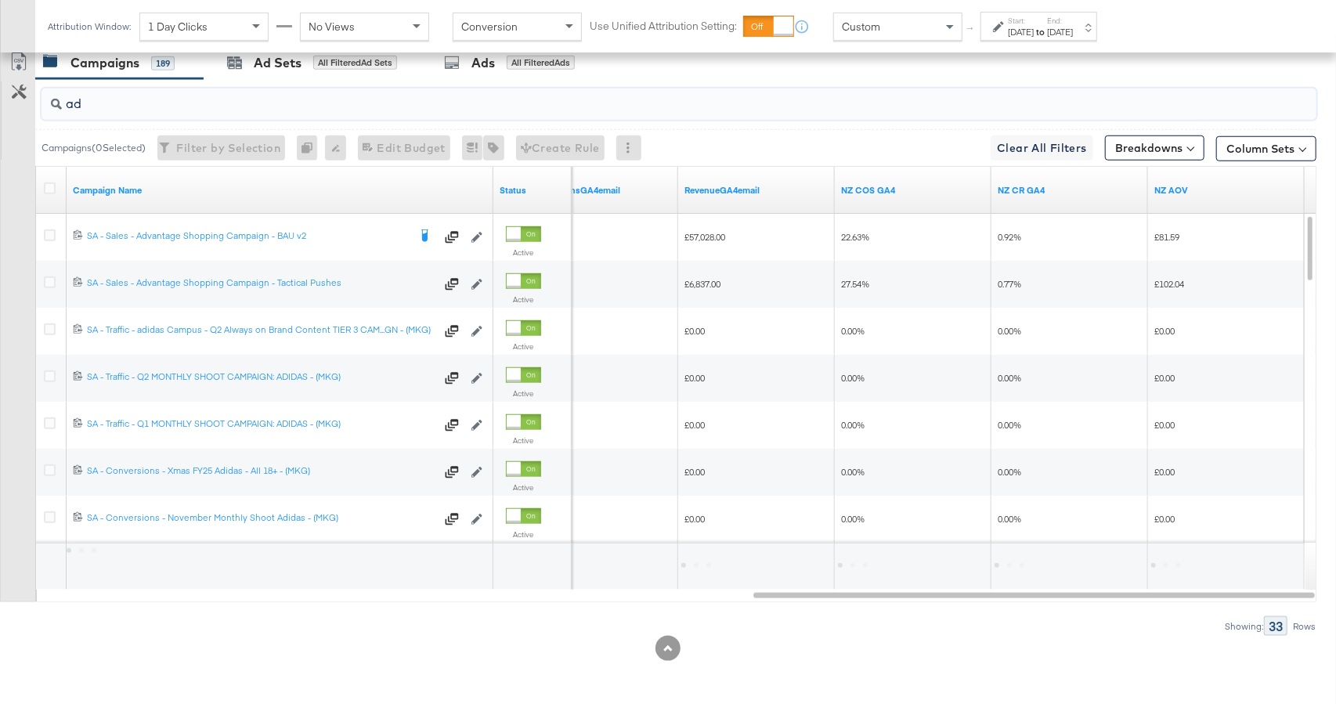
type input "a"
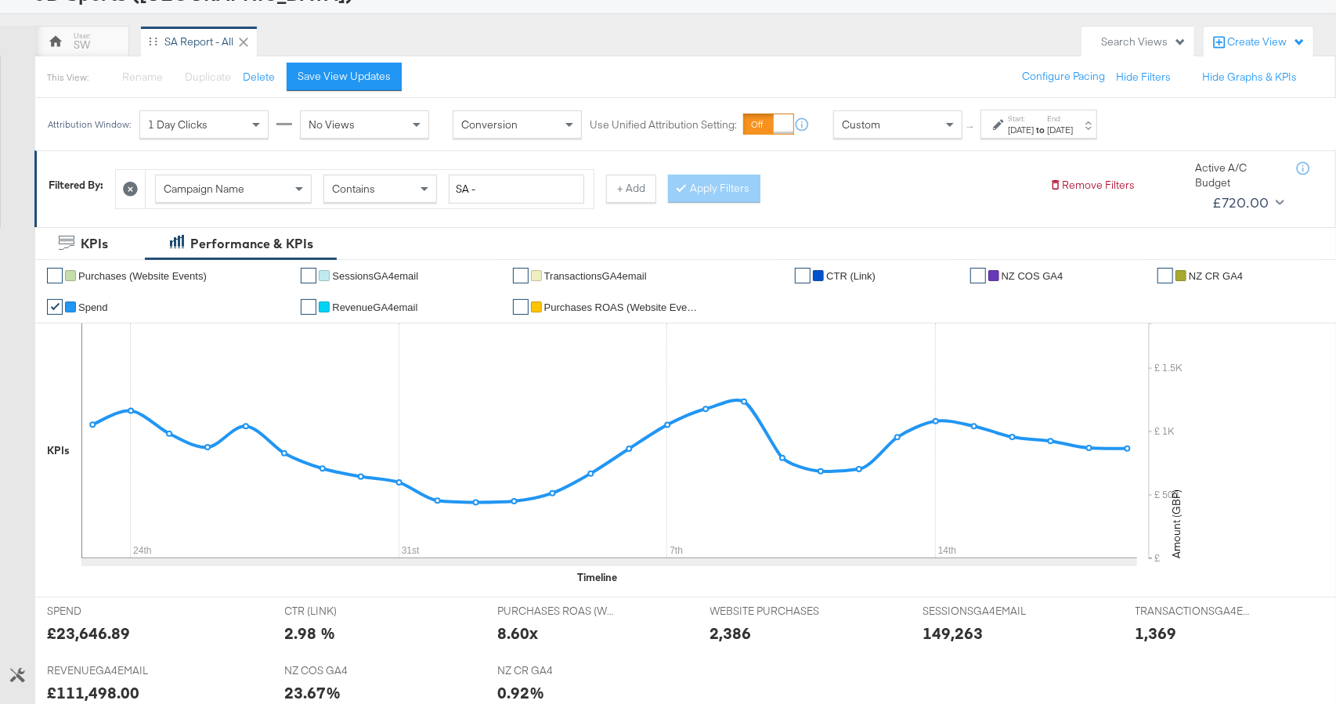
scroll to position [0, 0]
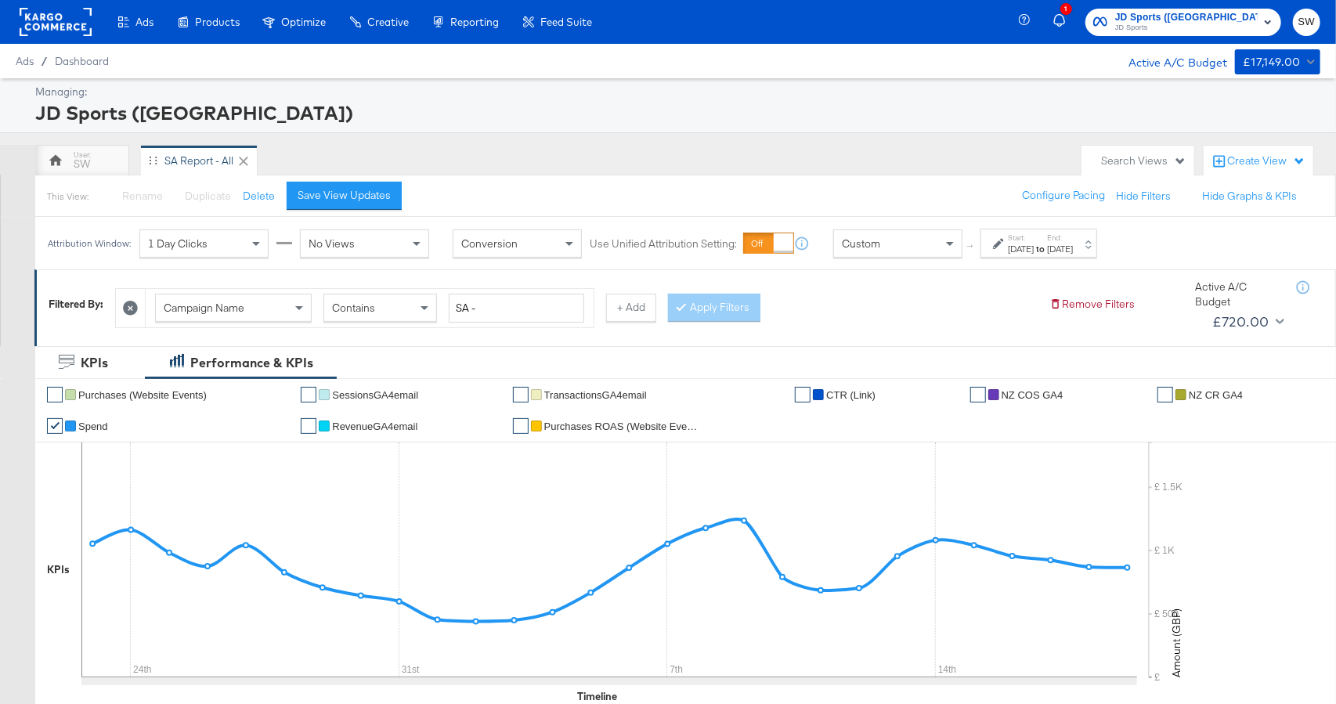
click at [895, 244] on div "Custom" at bounding box center [898, 243] width 128 height 27
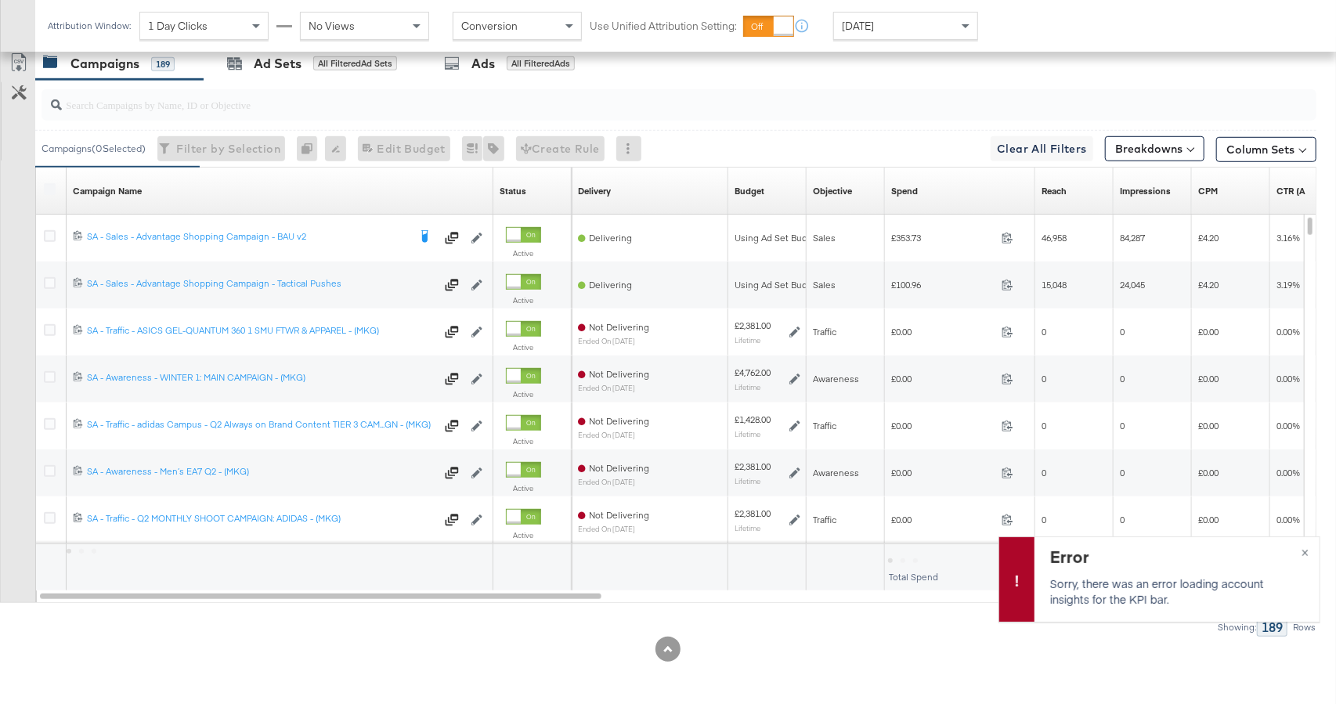
scroll to position [797, 0]
click at [1305, 551] on span "×" at bounding box center [1304, 551] width 7 height 18
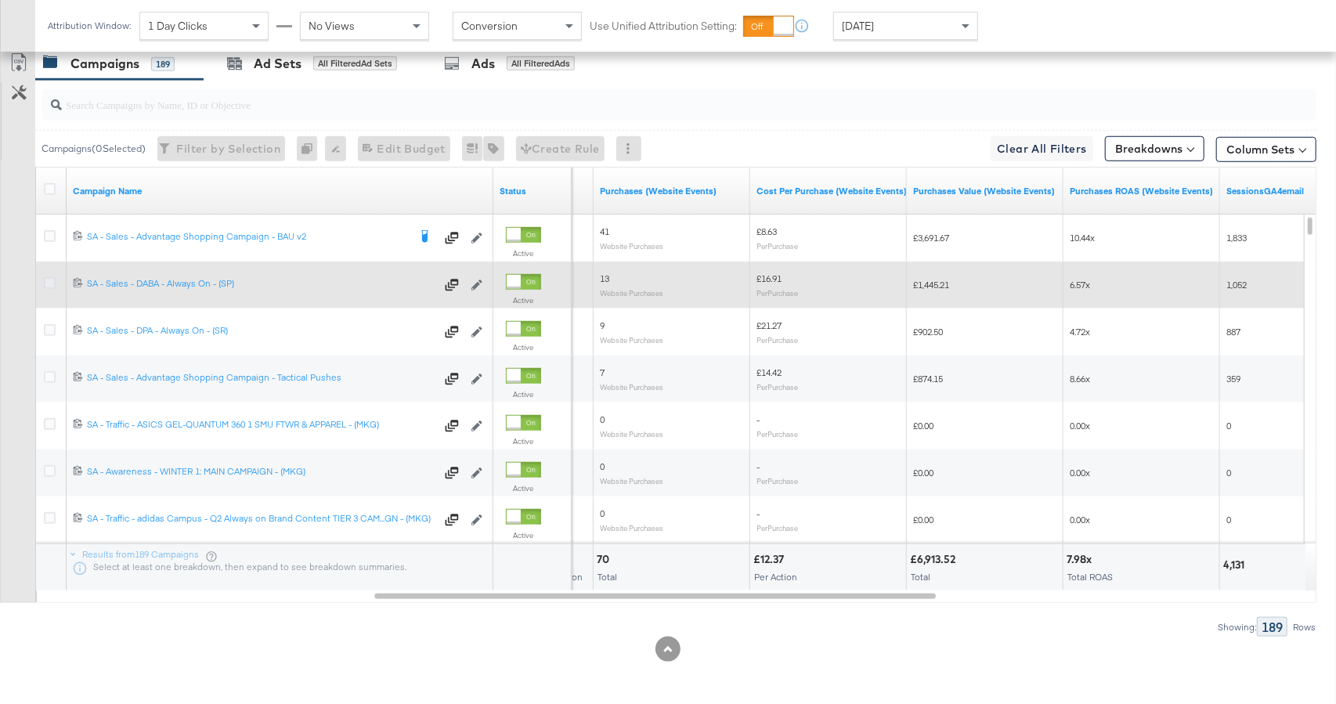
click at [45, 280] on icon at bounding box center [50, 283] width 12 height 12
click at [0, 0] on input "checkbox" at bounding box center [0, 0] width 0 height 0
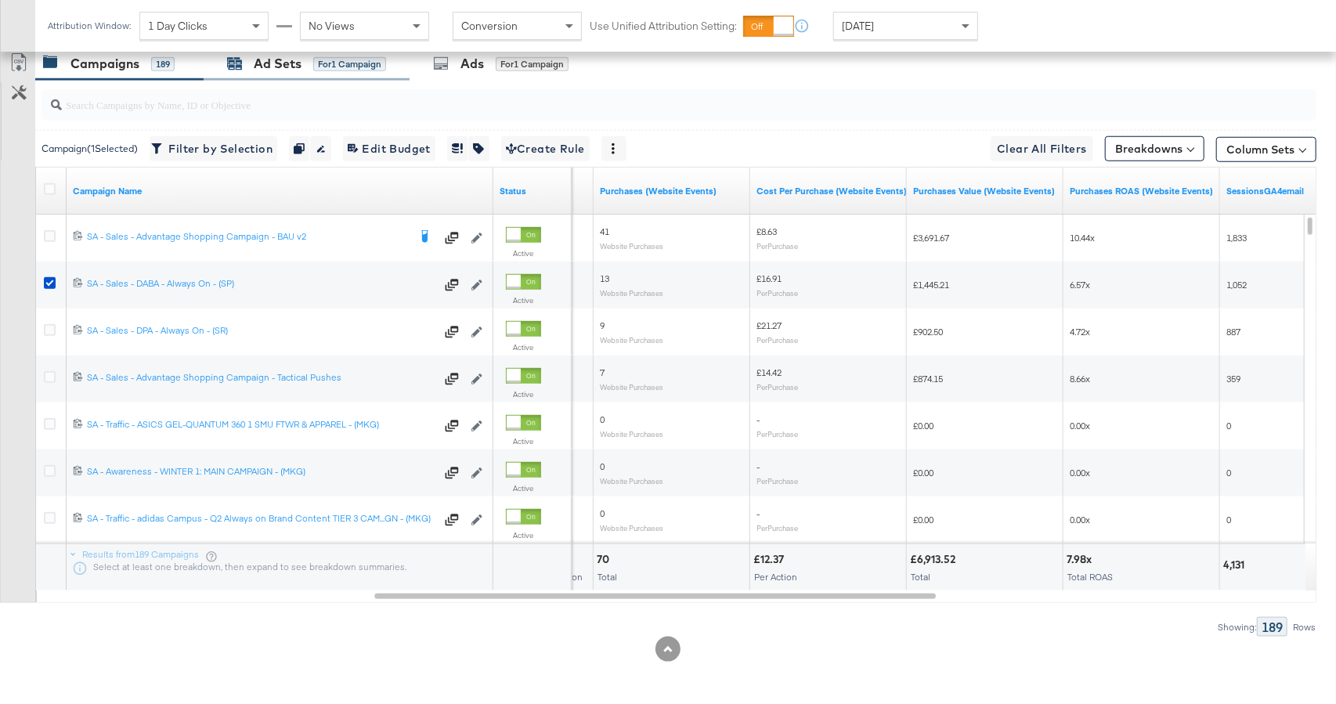
click at [276, 67] on div "Ad Sets" at bounding box center [278, 64] width 48 height 18
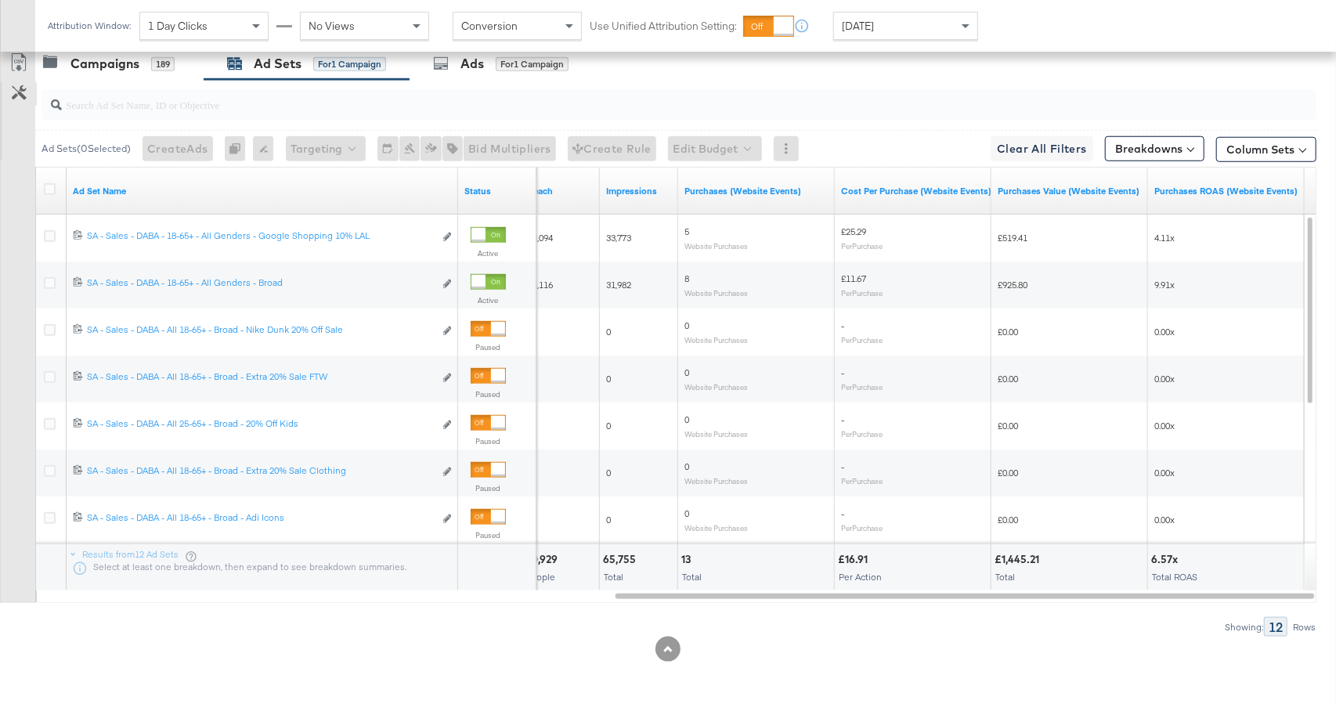
click at [20, 101] on button "Customize KPIs" at bounding box center [19, 93] width 35 height 23
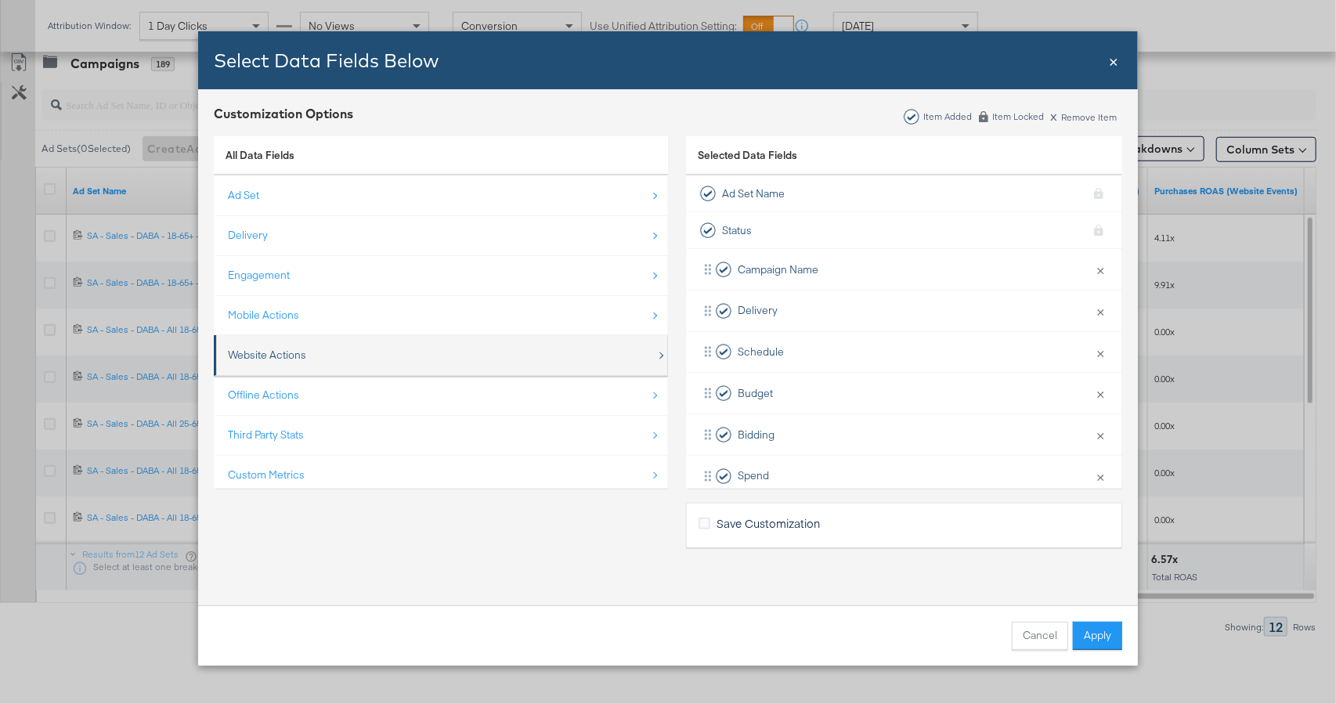
scroll to position [22, 0]
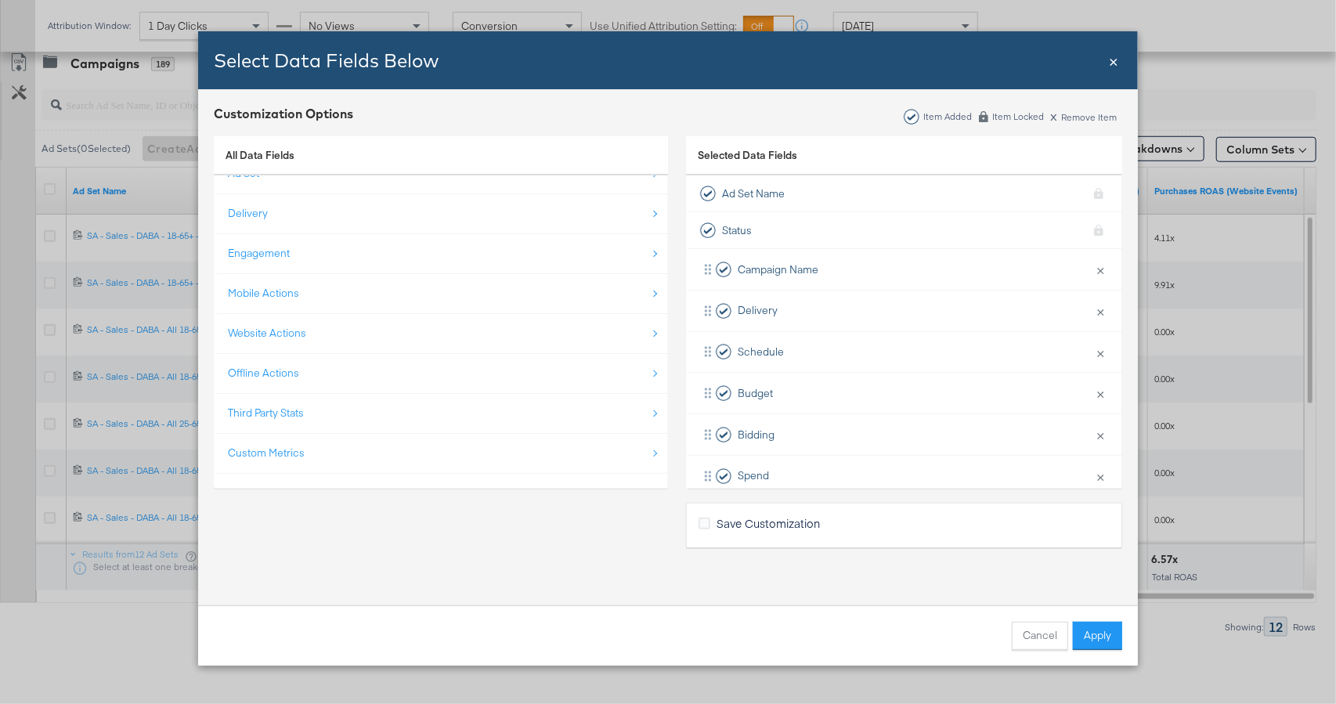
click at [370, 455] on div "Custom Metrics" at bounding box center [442, 453] width 428 height 32
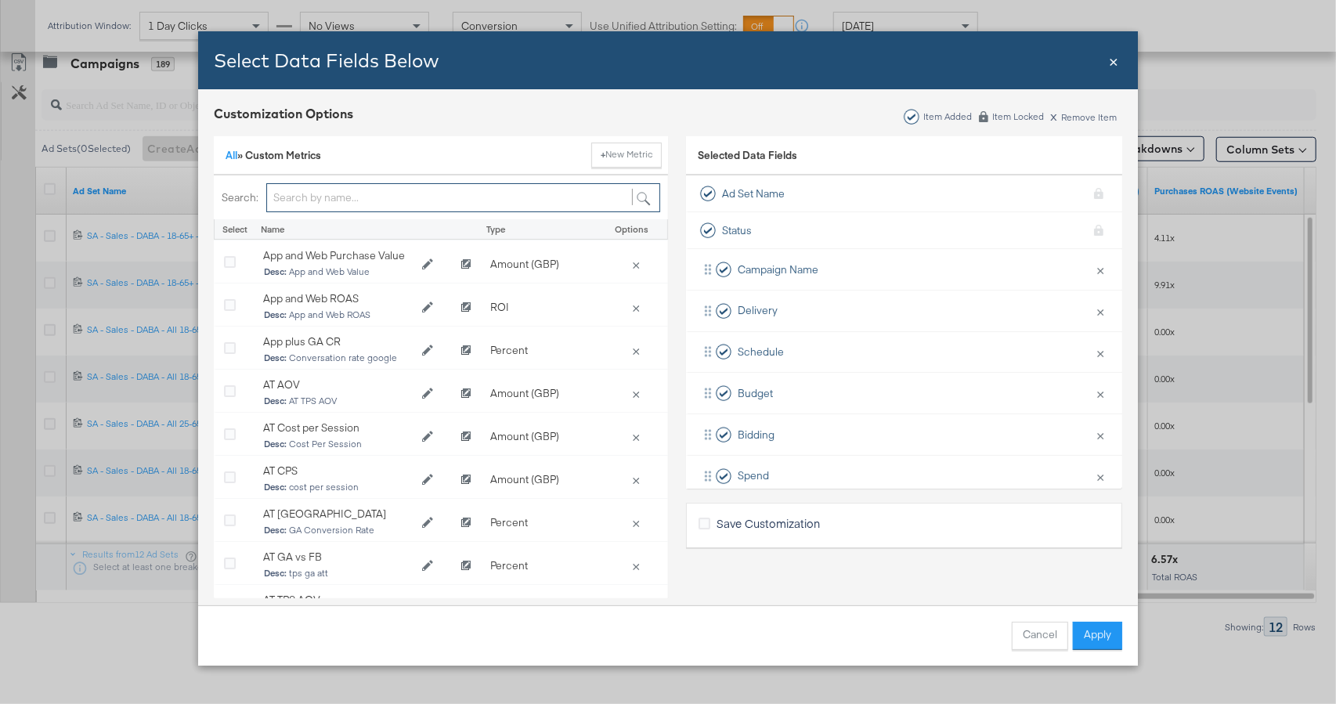
click at [483, 190] on input "Bulk Add Locations Modal" at bounding box center [463, 197] width 394 height 29
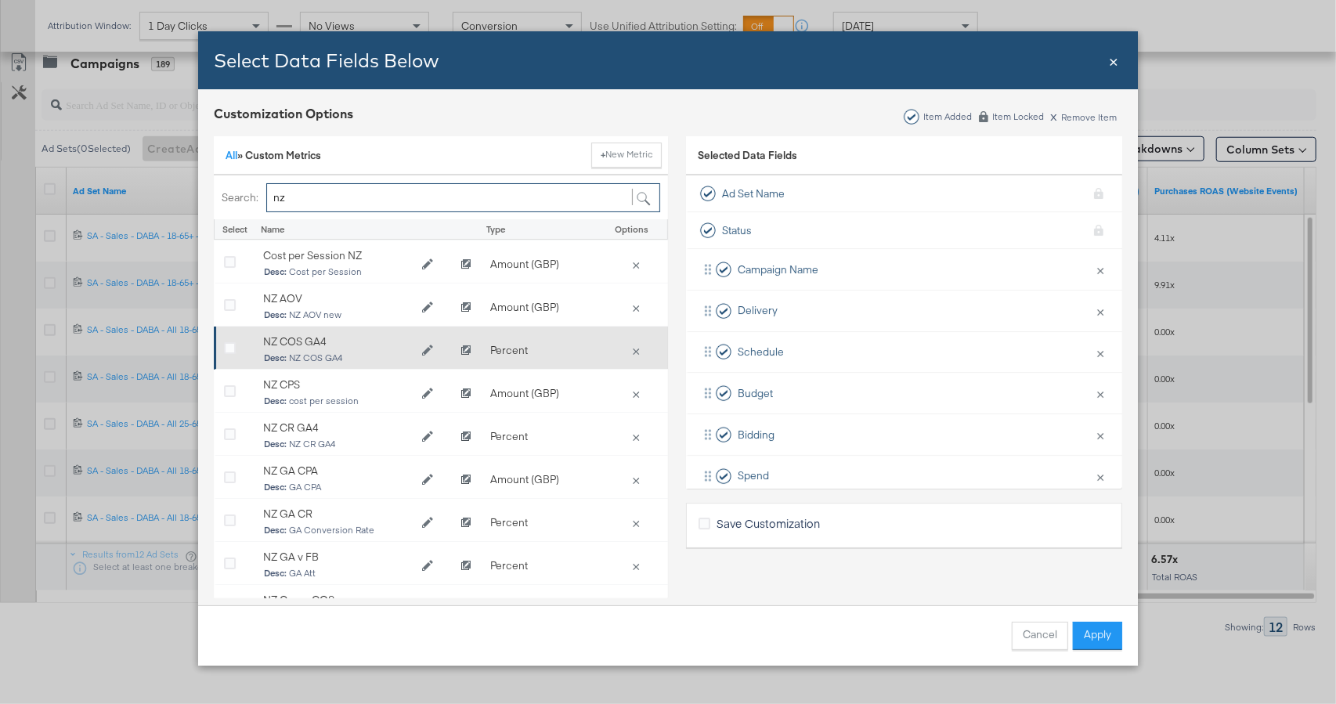
type input "nz"
click at [332, 355] on span "Desc: NZ COS GA4" at bounding box center [337, 358] width 147 height 11
click at [226, 348] on icon "Bulk Add Locations Modal" at bounding box center [230, 349] width 12 height 12
click at [0, 0] on input "Bulk Add Locations Modal" at bounding box center [0, 0] width 0 height 0
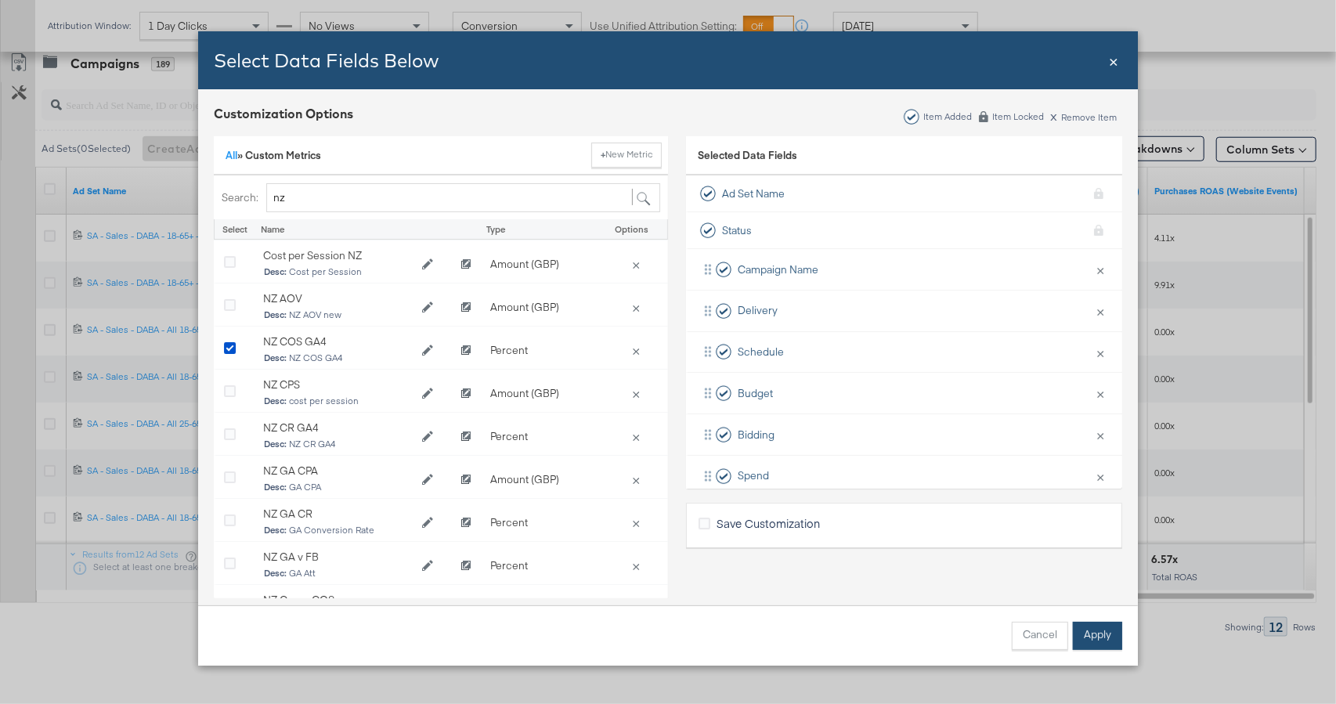
click at [1098, 635] on button "Apply" at bounding box center [1097, 636] width 49 height 28
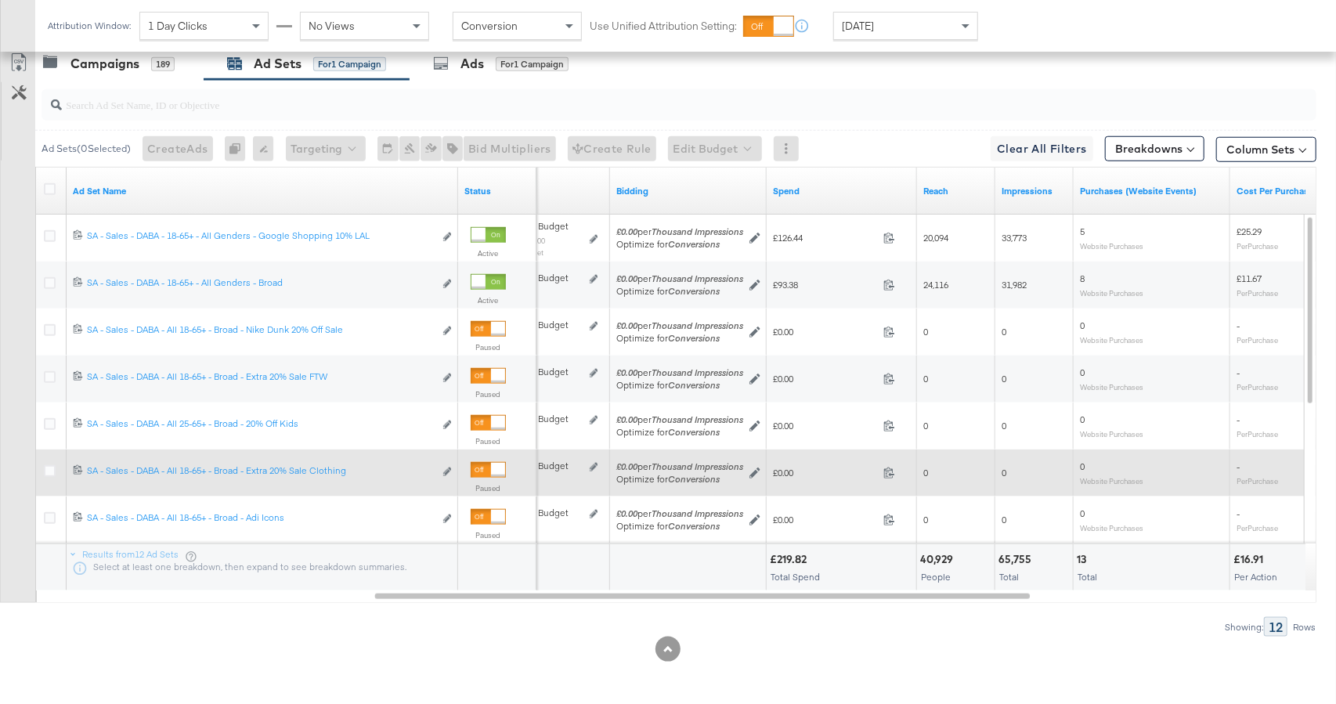
drag, startPoint x: 899, startPoint y: 7, endPoint x: 896, endPoint y: 22, distance: 15.1
click at [898, 13] on div "Attribution Window: 1 Day Clicks No Views Conversion Use Unified Attribution Se…" at bounding box center [516, 26] width 962 height 52
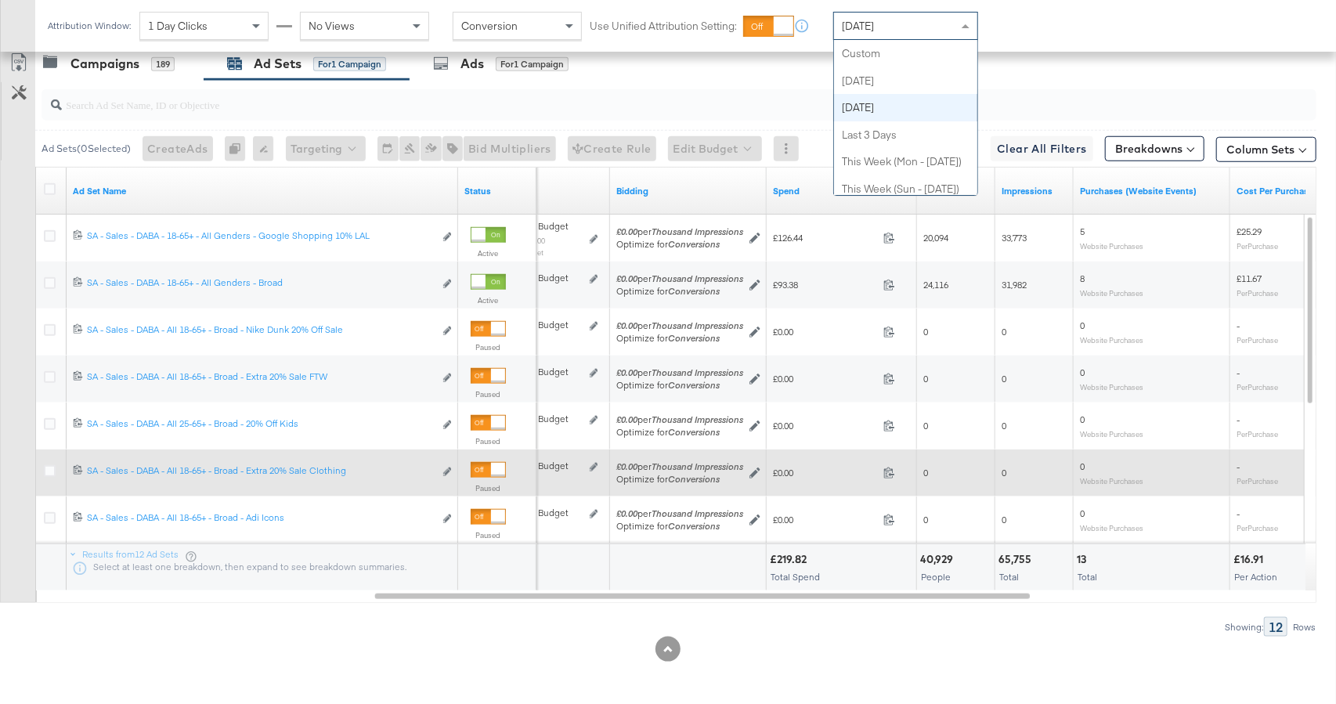
click at [895, 29] on div "[DATE]" at bounding box center [905, 26] width 143 height 27
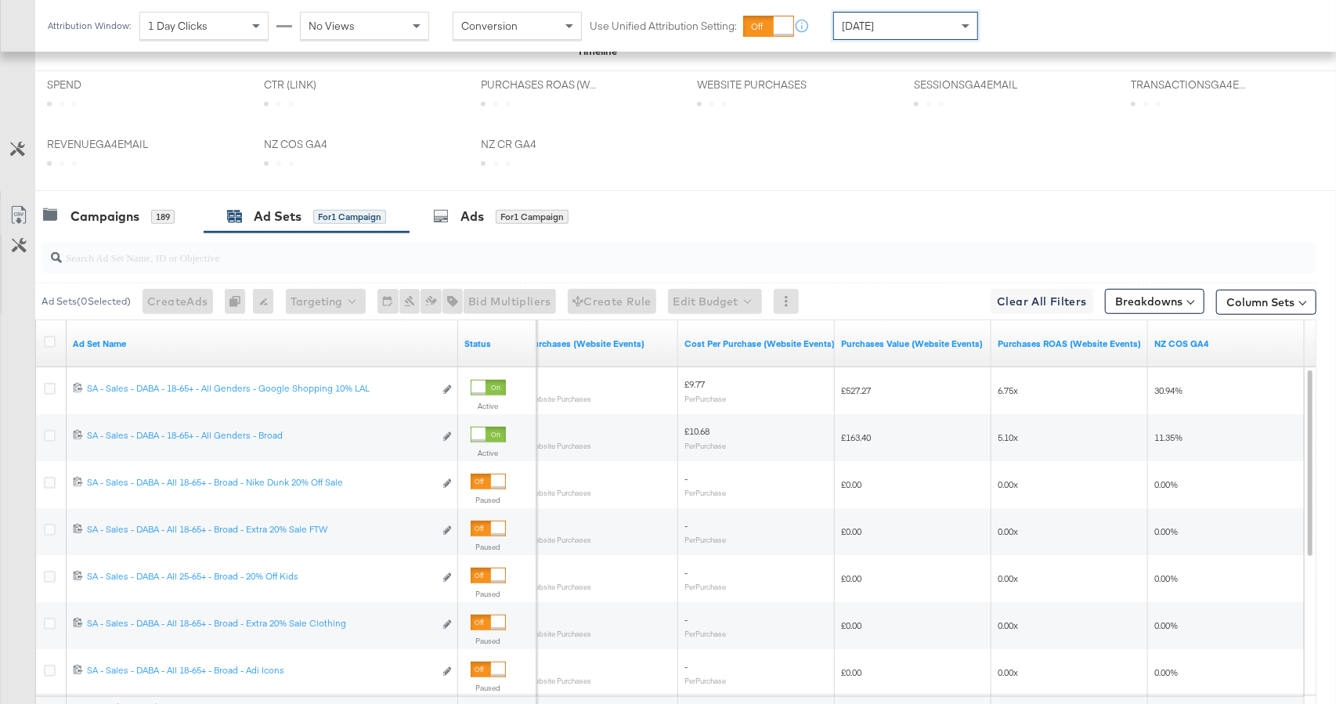
scroll to position [797, 0]
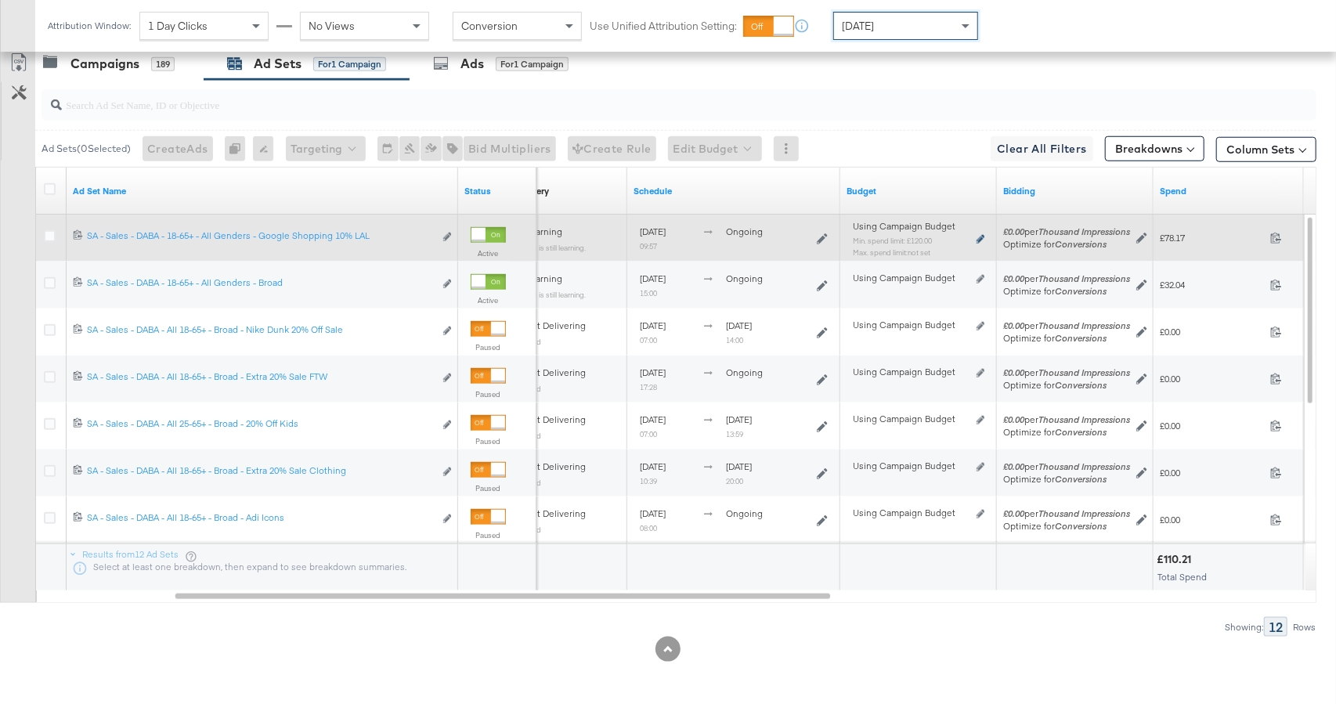
click at [983, 236] on icon at bounding box center [980, 239] width 8 height 9
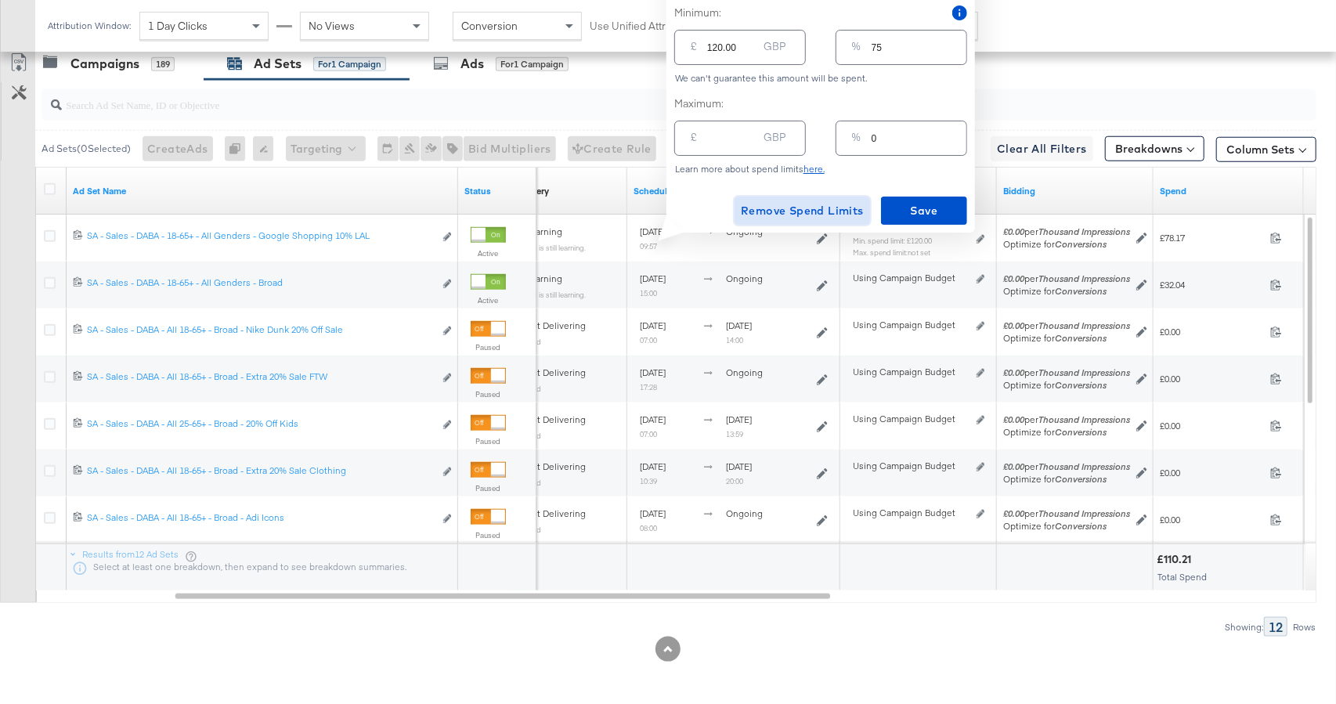
click at [829, 215] on span "Remove Spend Limits" at bounding box center [802, 211] width 123 height 20
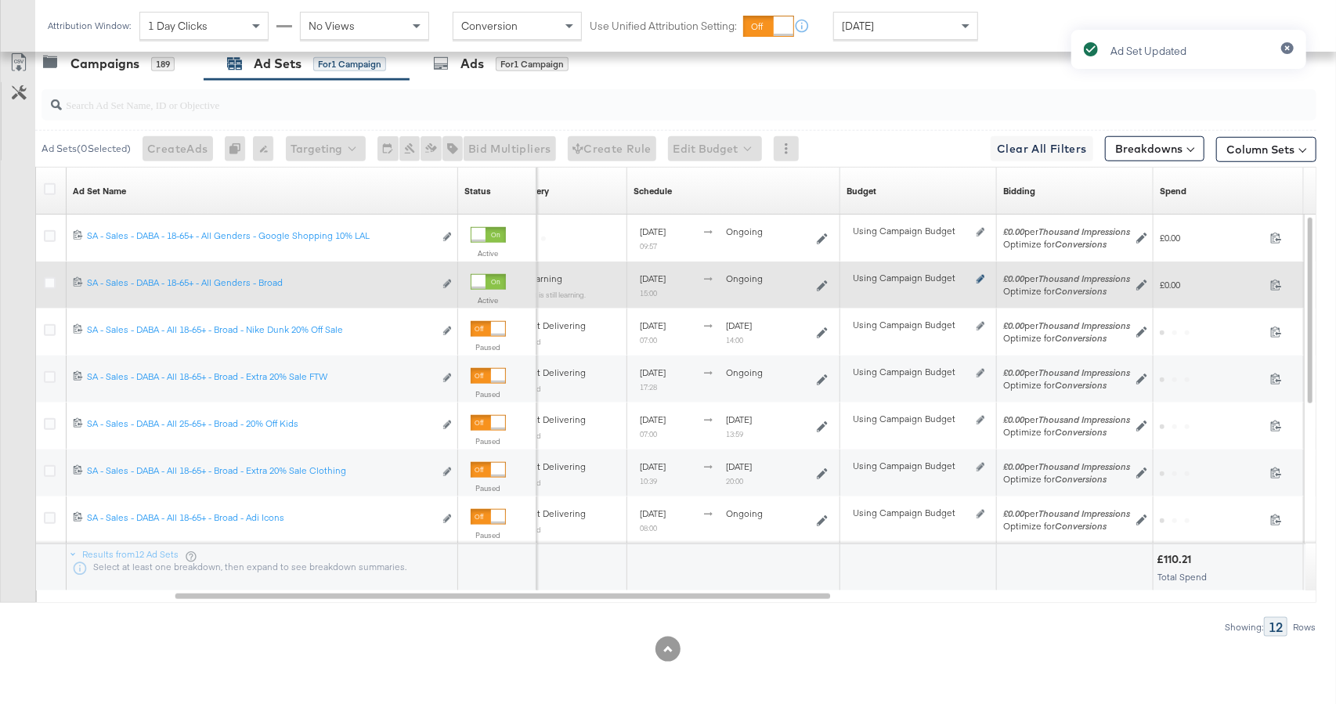
click at [979, 278] on icon at bounding box center [980, 279] width 8 height 9
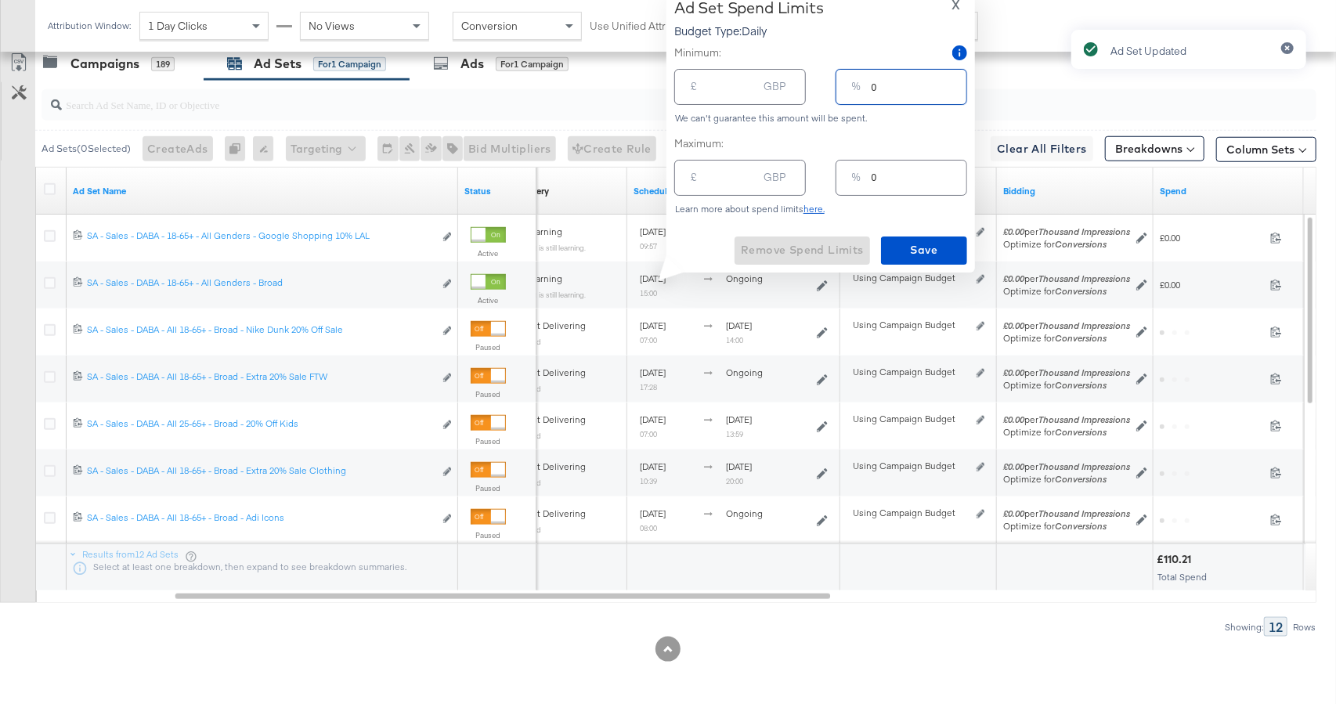
drag, startPoint x: 899, startPoint y: 88, endPoint x: 846, endPoint y: 87, distance: 52.5
click at [846, 87] on div "% 0" at bounding box center [901, 86] width 132 height 35
type input "8"
type input "12.80"
type input "80"
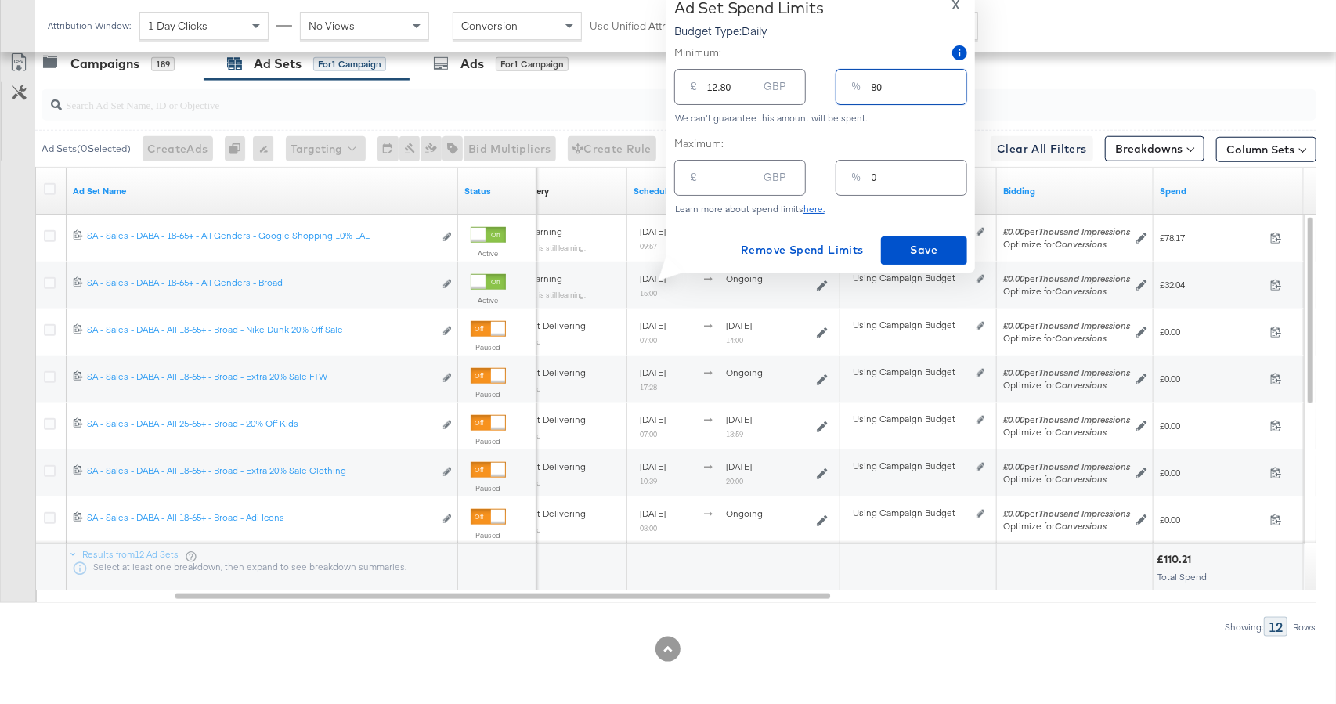
type input "128.00"
type input "80"
click at [922, 254] on span "Save" at bounding box center [924, 250] width 74 height 20
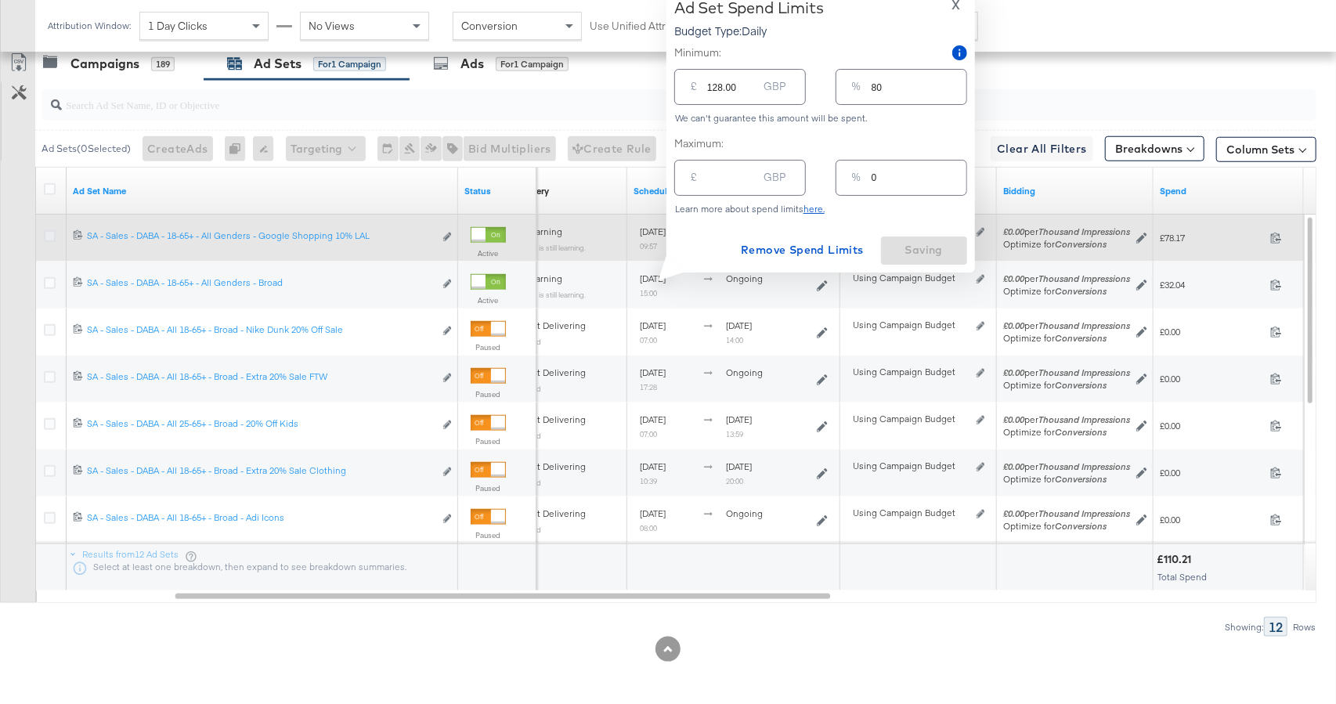
click at [52, 233] on icon at bounding box center [50, 236] width 12 height 12
click at [0, 0] on input "checkbox" at bounding box center [0, 0] width 0 height 0
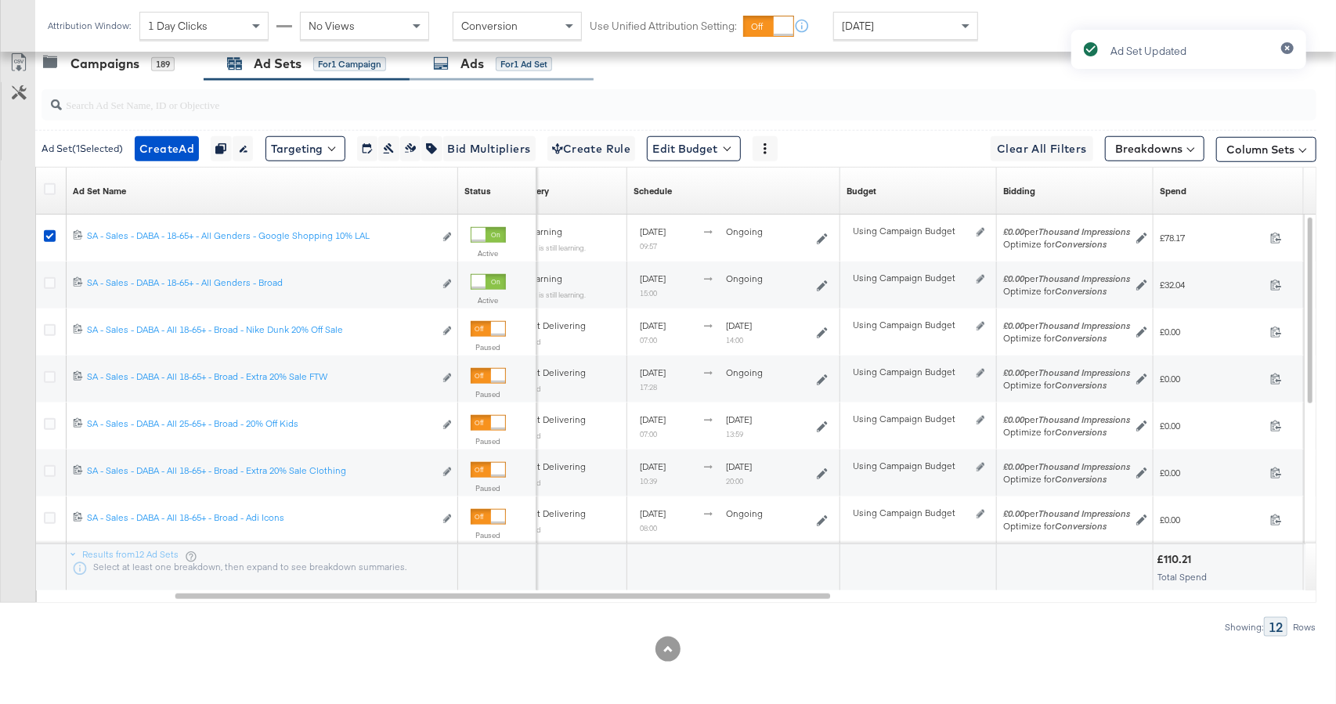
click at [521, 66] on div "for 1 Ad Set" at bounding box center [524, 64] width 56 height 14
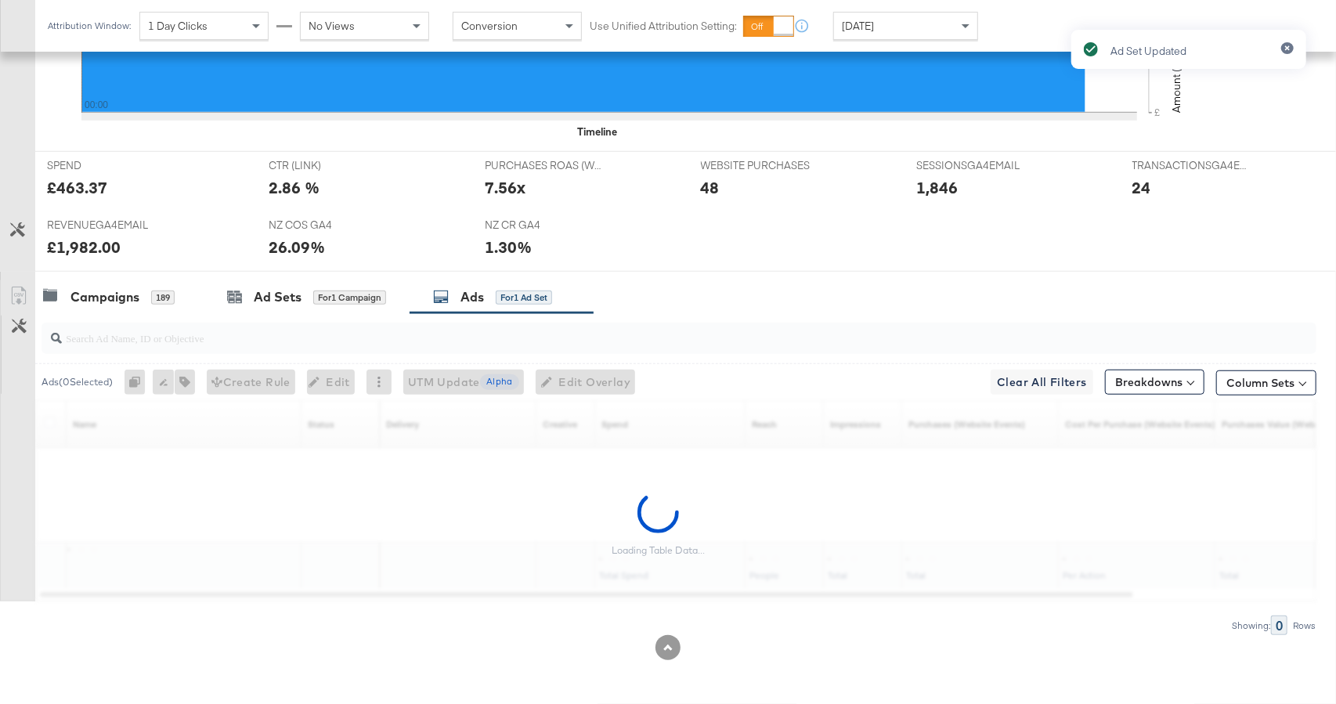
scroll to position [562, 0]
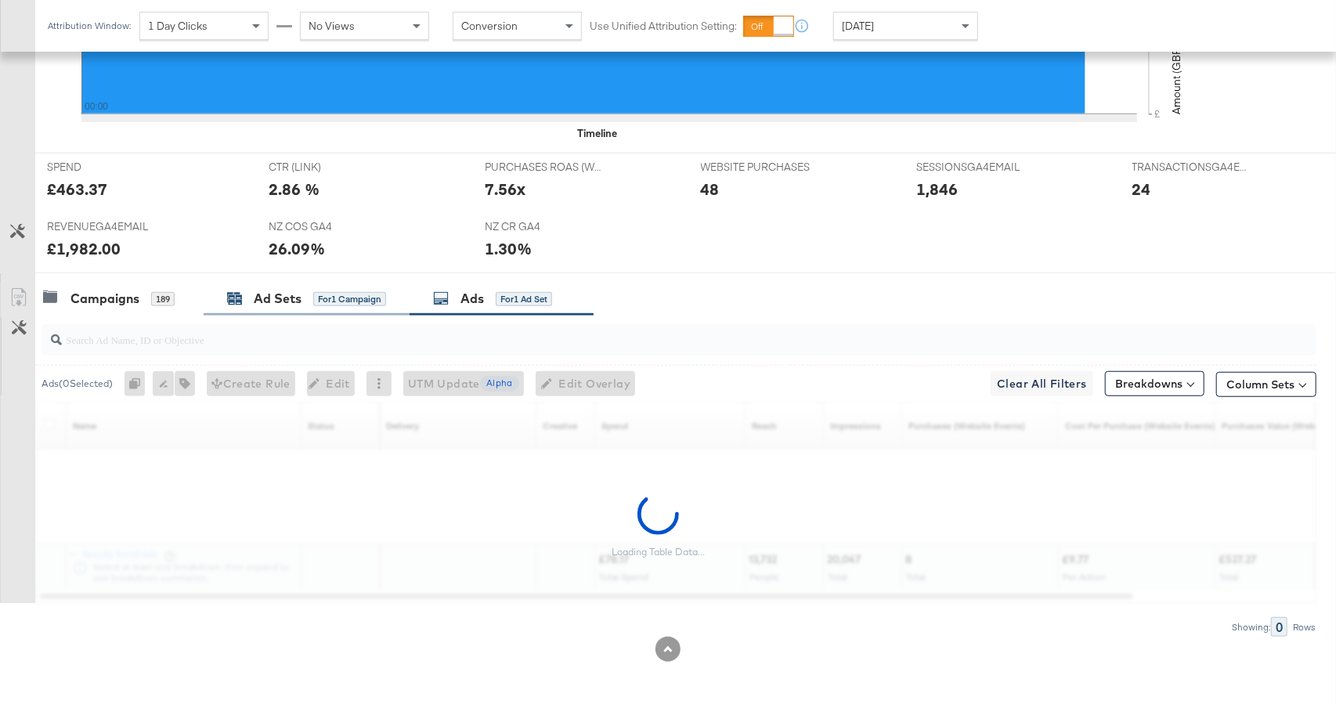
click at [270, 288] on div "Ad Sets for 1 Campaign" at bounding box center [307, 299] width 206 height 34
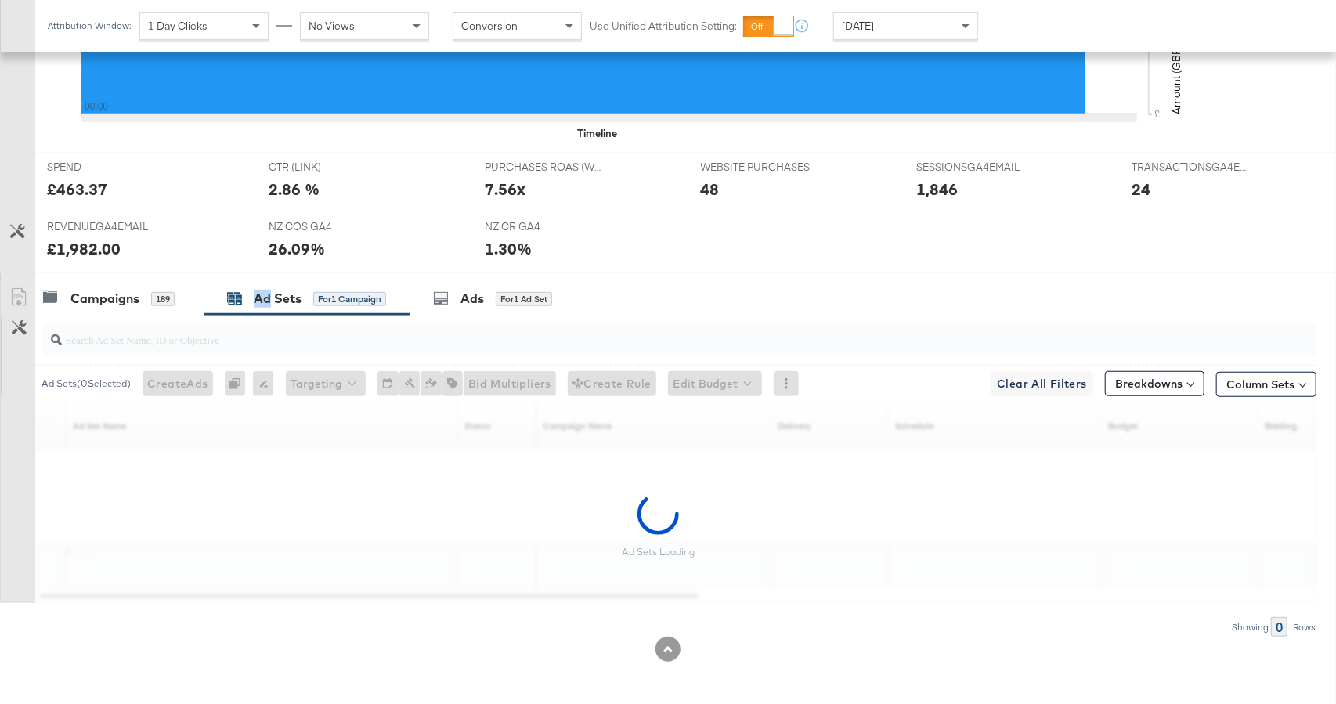
scroll to position [797, 0]
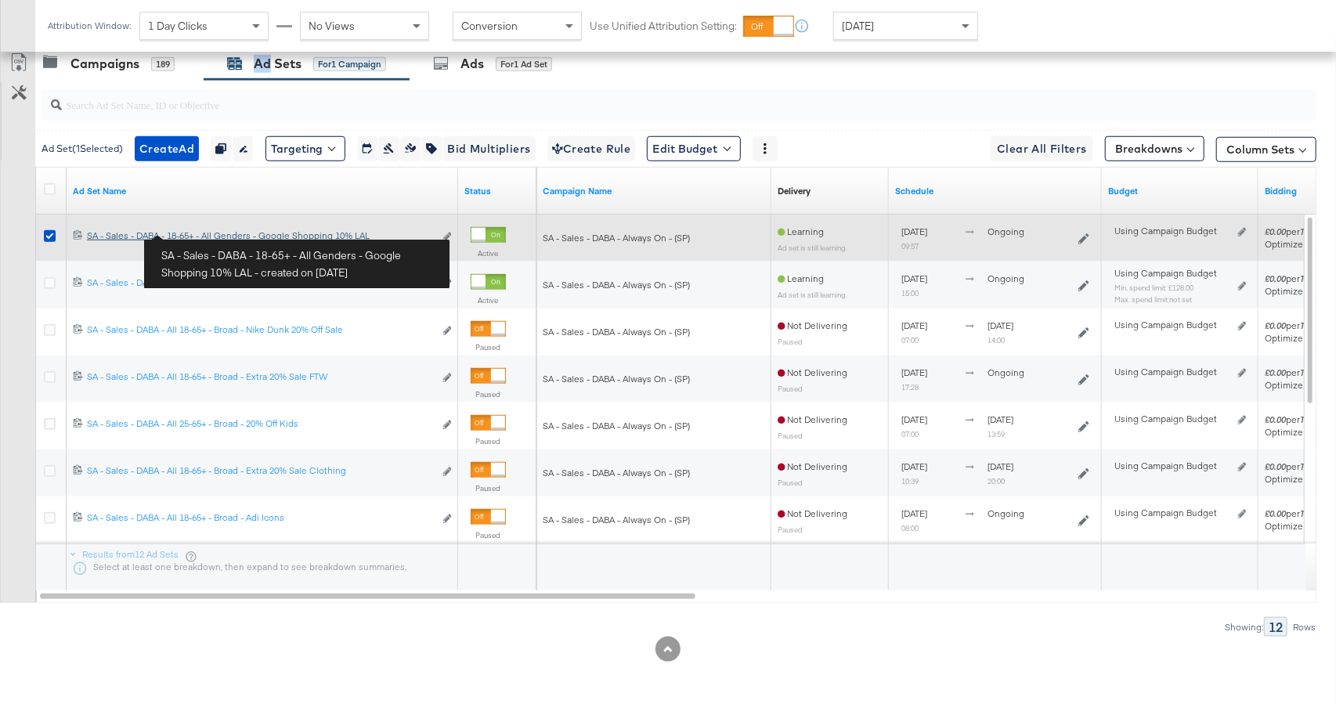
click at [203, 233] on div "SA - Sales - DABA - 18-65+ - All Genders - Google Shopping 10% LAL SA - Sales -…" at bounding box center [260, 235] width 347 height 13
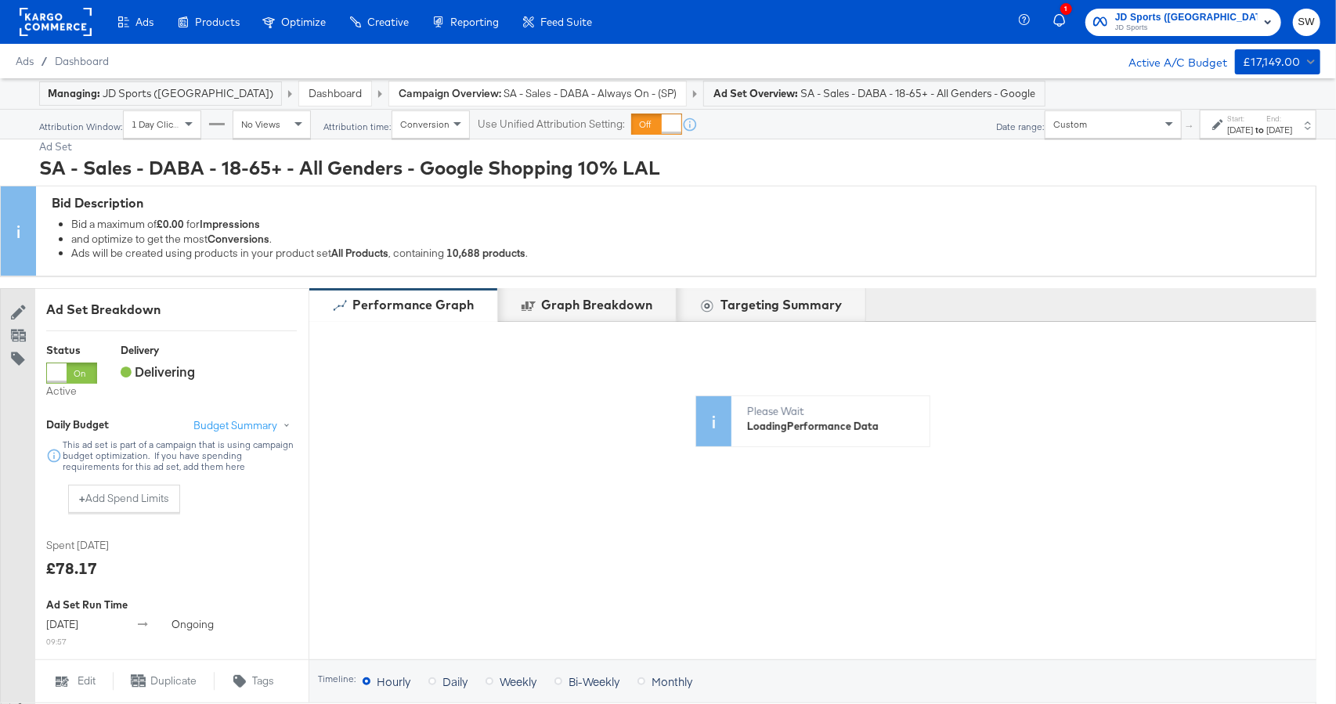
scroll to position [28, 0]
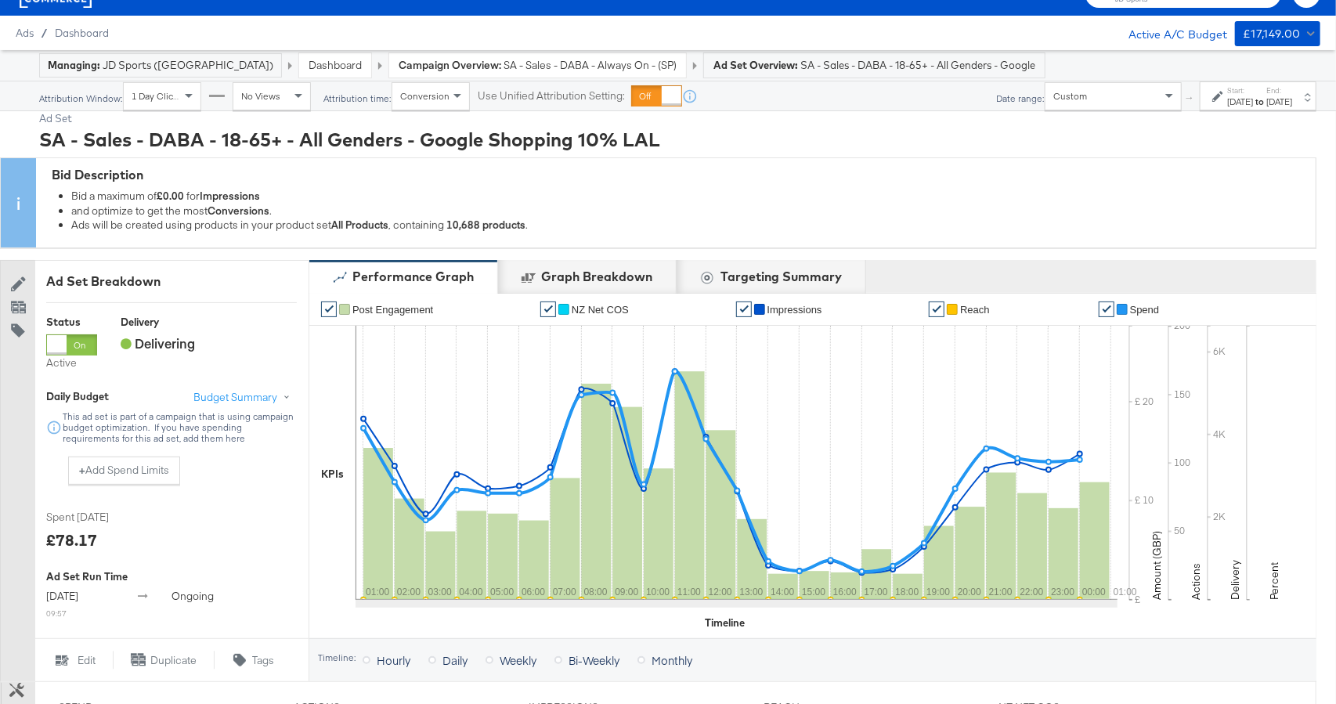
click at [1063, 89] on div "Custom" at bounding box center [1112, 96] width 135 height 27
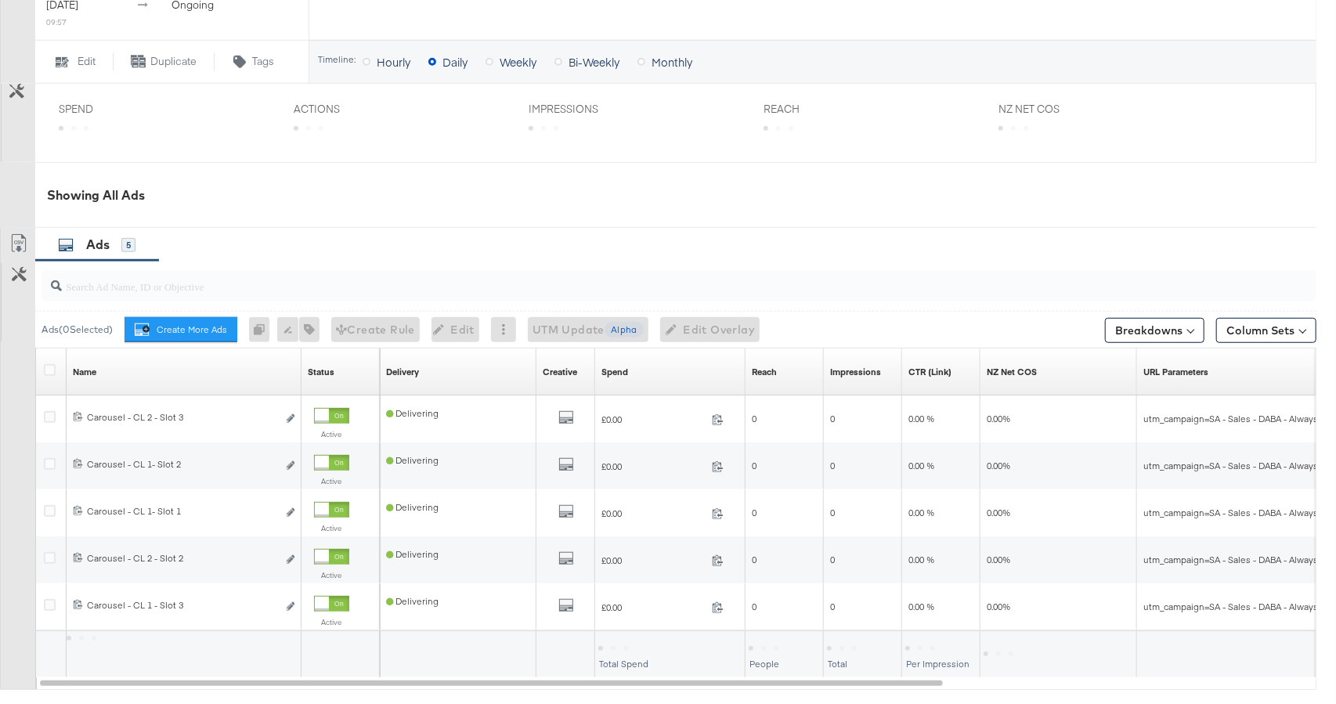
scroll to position [761, 0]
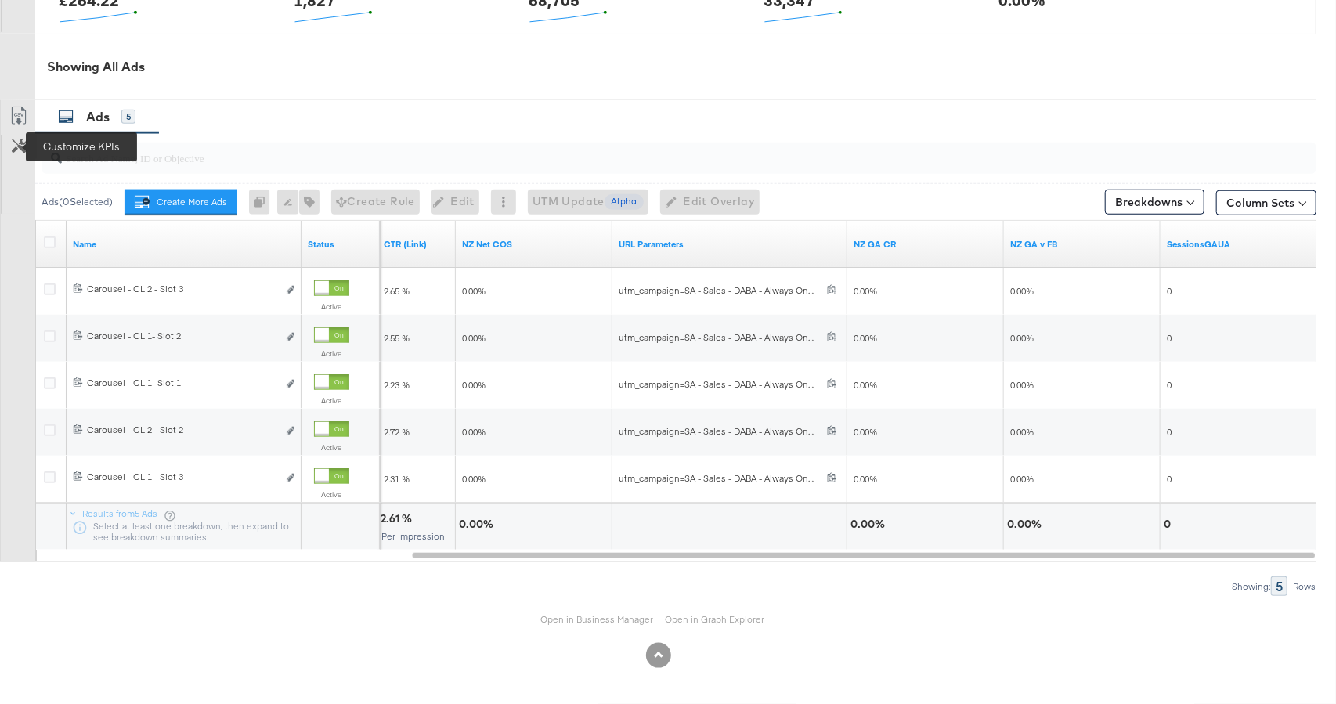
click at [12, 150] on icon at bounding box center [19, 146] width 15 height 15
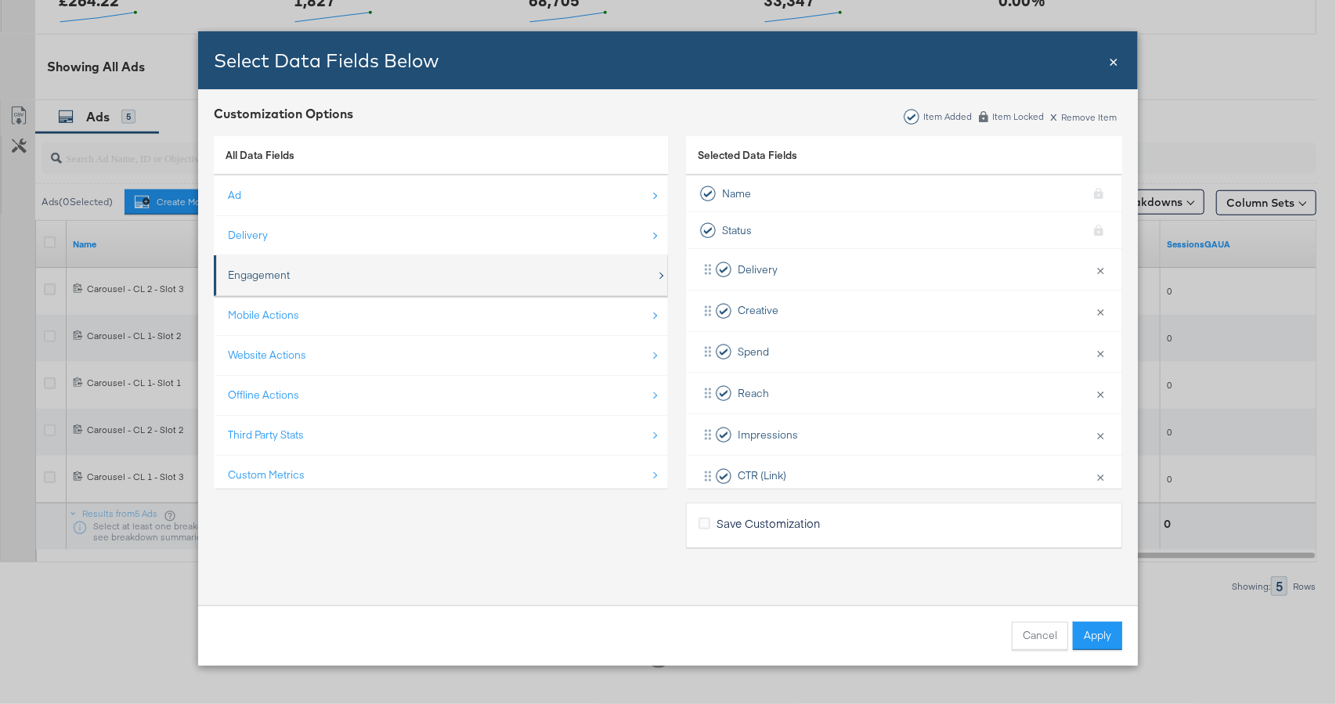
scroll to position [22, 0]
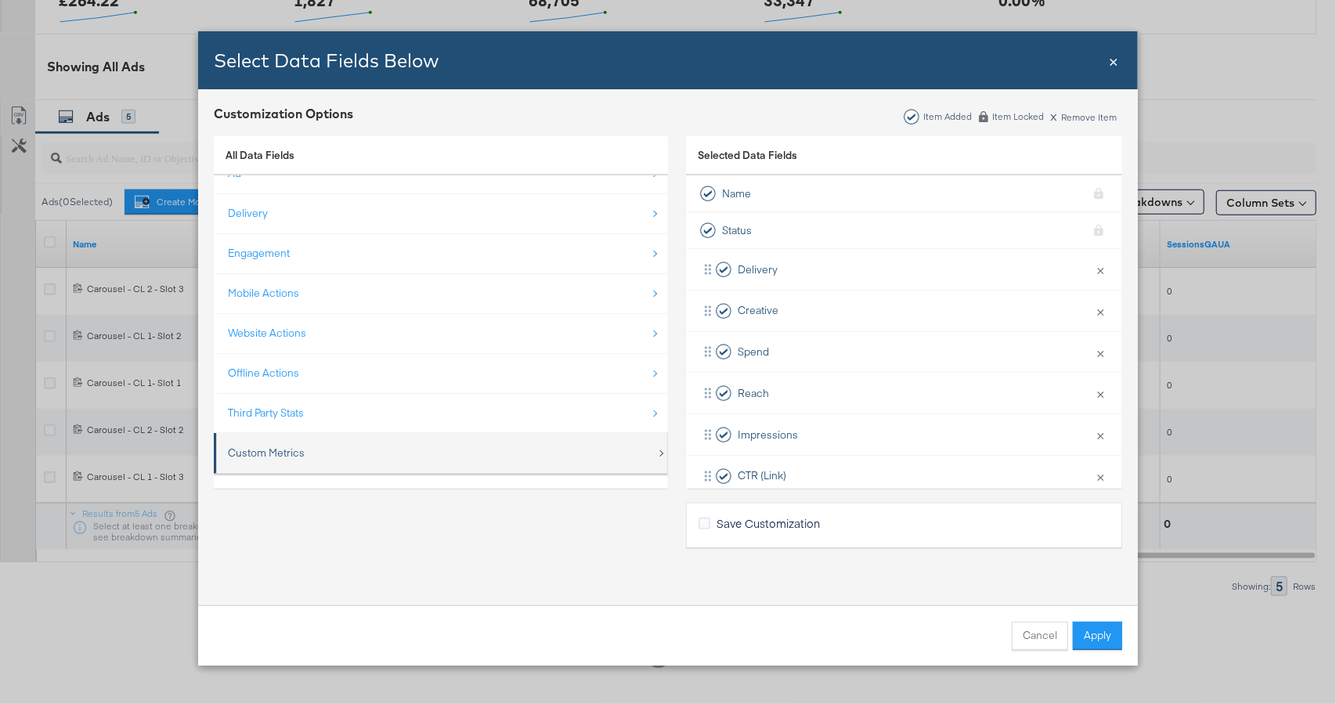
click at [381, 456] on div "Custom Metrics" at bounding box center [442, 453] width 428 height 32
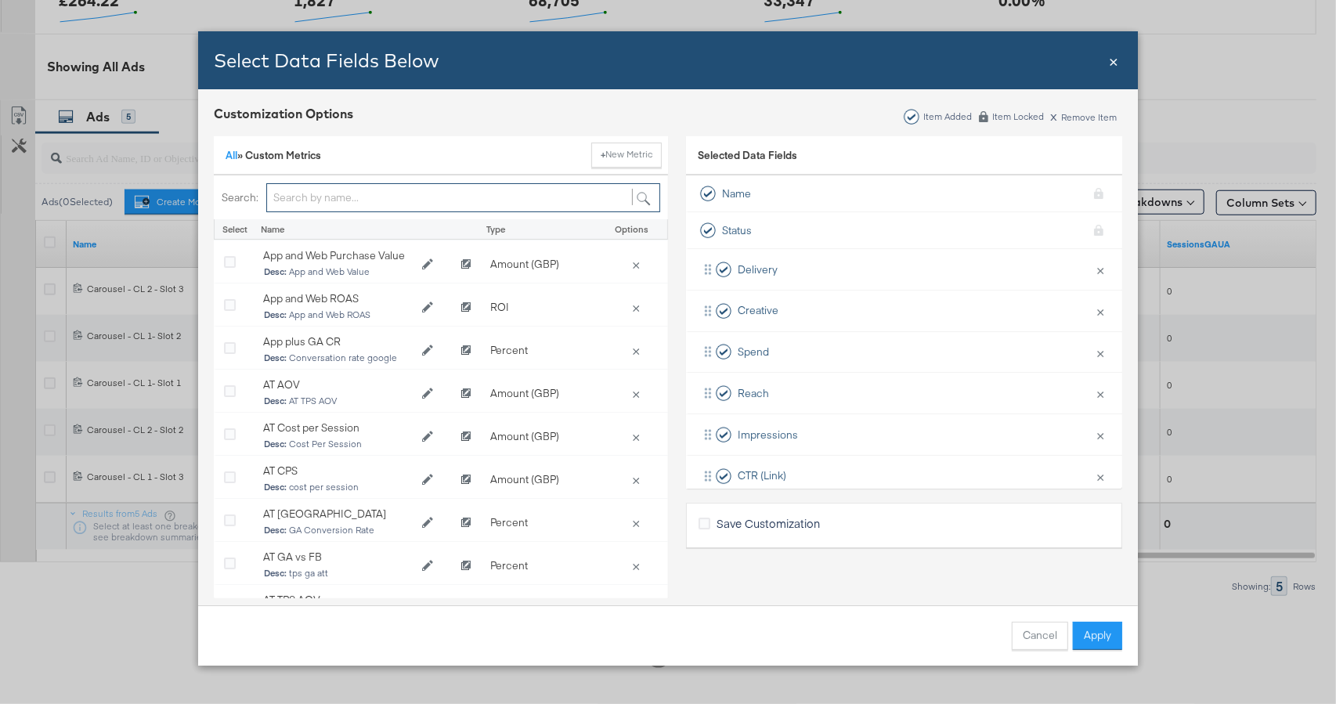
click at [352, 208] on input "Bulk Add Locations Modal" at bounding box center [463, 197] width 394 height 29
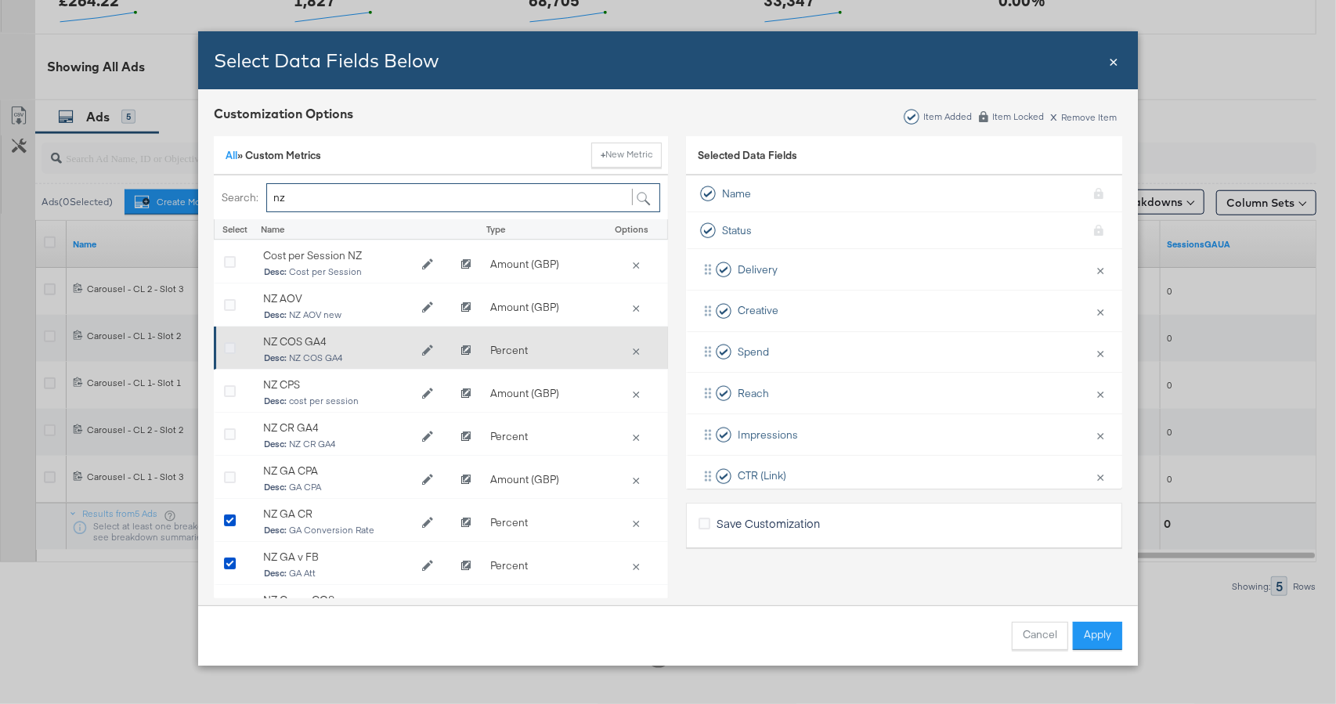
type input "nz"
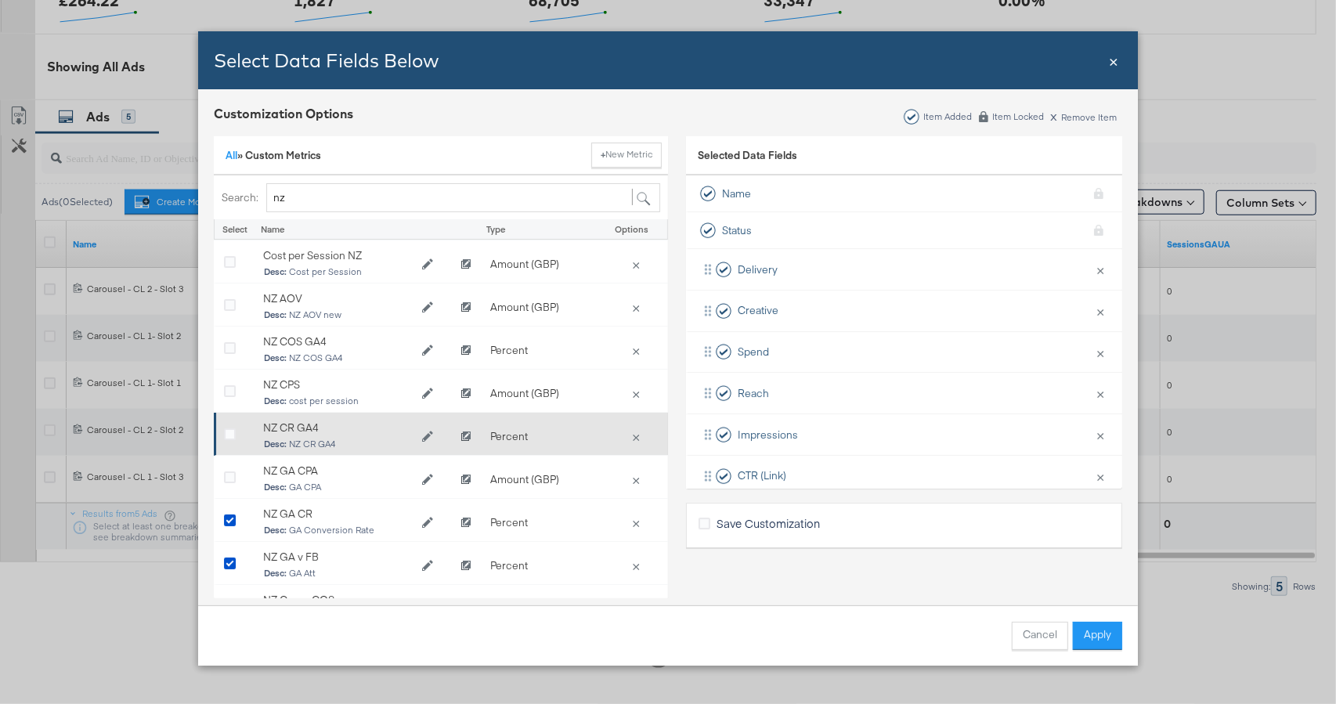
drag, startPoint x: 227, startPoint y: 348, endPoint x: 518, endPoint y: 446, distance: 307.5
click at [227, 348] on icon "Bulk Add Locations Modal" at bounding box center [230, 349] width 12 height 12
click at [0, 0] on input "Bulk Add Locations Modal" at bounding box center [0, 0] width 0 height 0
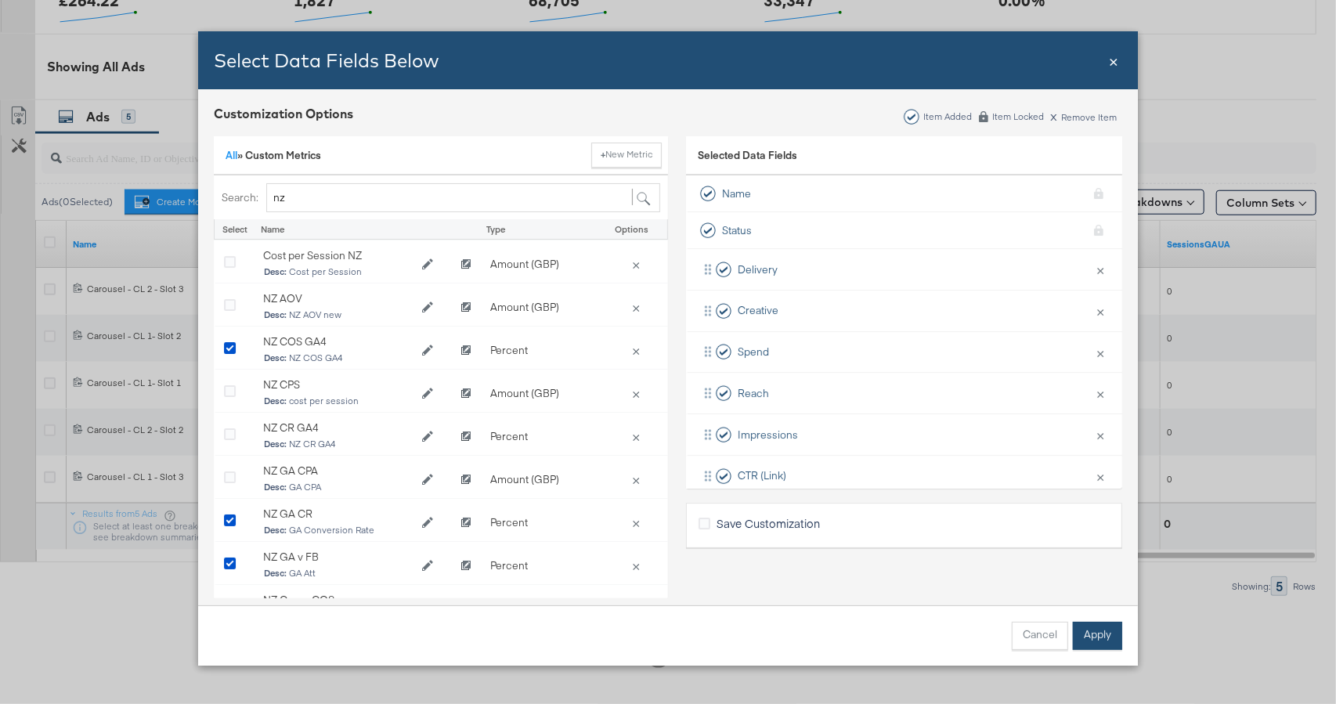
click at [1098, 636] on button "Apply" at bounding box center [1097, 636] width 49 height 28
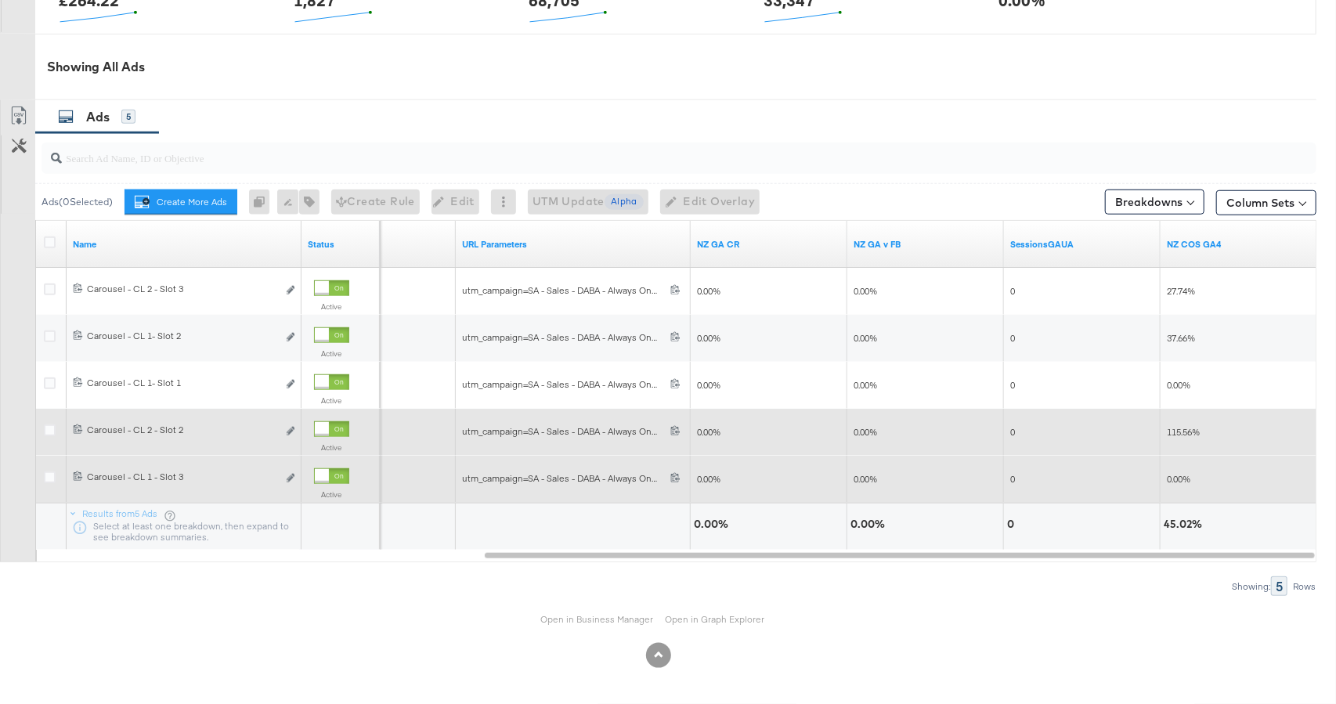
click at [329, 427] on div at bounding box center [322, 429] width 14 height 14
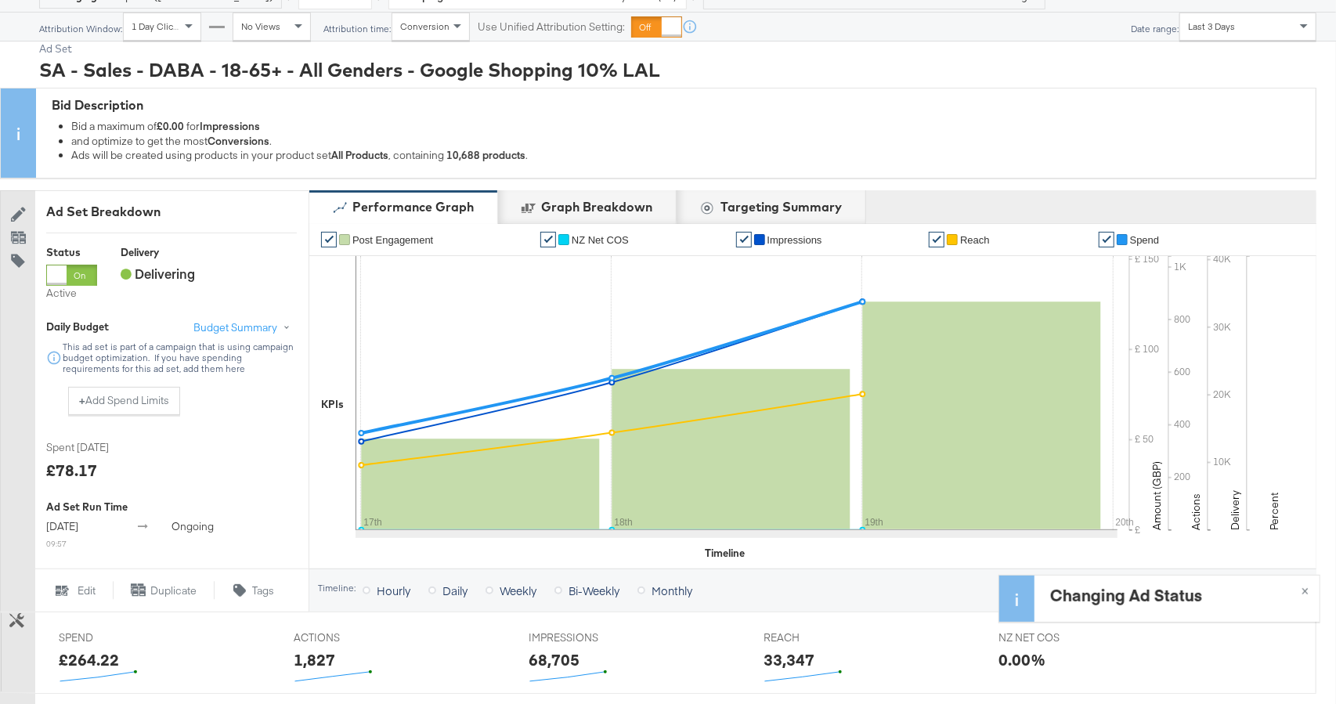
scroll to position [0, 0]
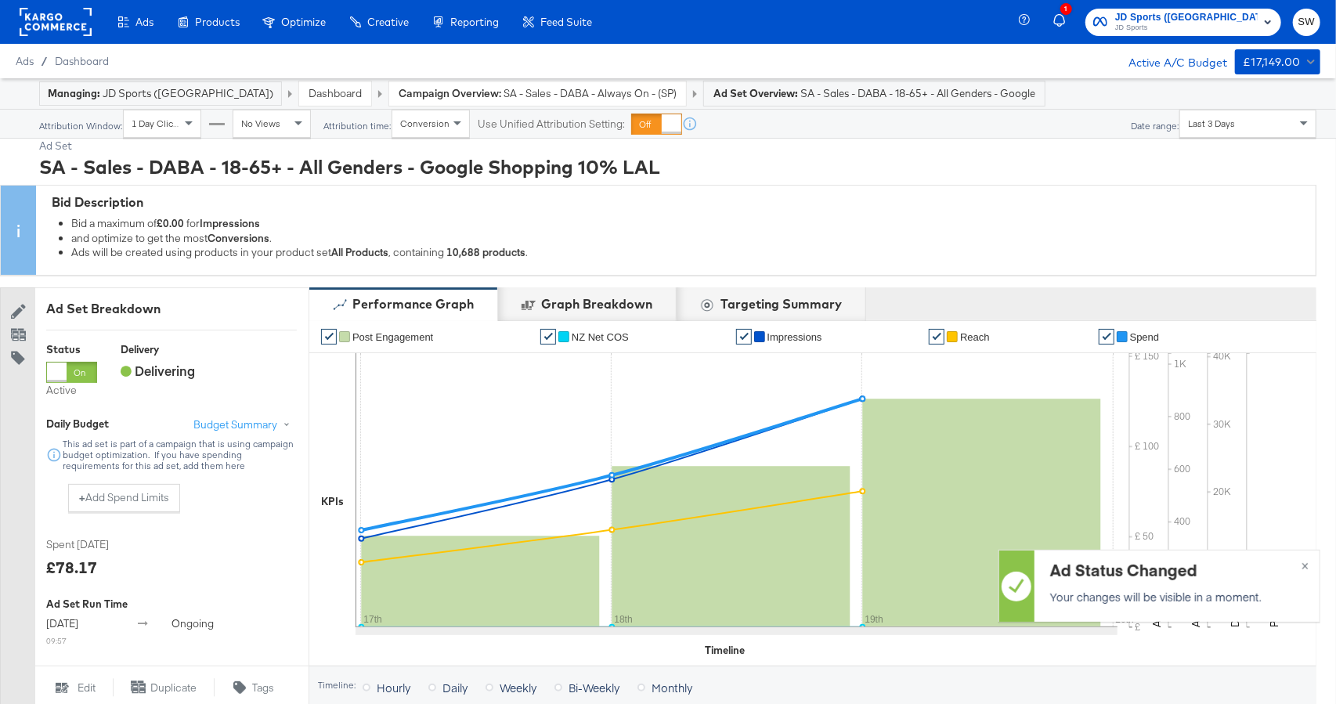
drag, startPoint x: 1208, startPoint y: 104, endPoint x: 1210, endPoint y: 119, distance: 15.0
click at [1208, 121] on span "Last 3 Days" at bounding box center [1211, 123] width 47 height 12
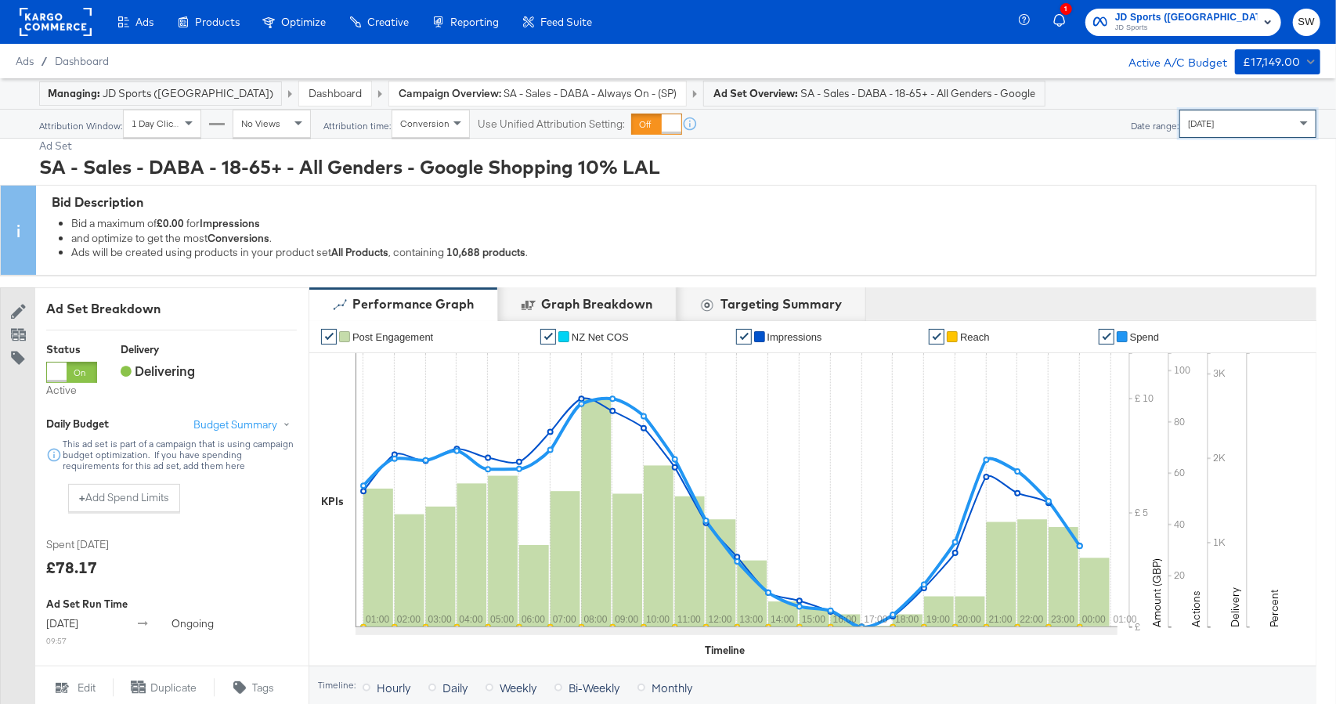
click at [308, 89] on link "Dashboard" at bounding box center [334, 93] width 53 height 14
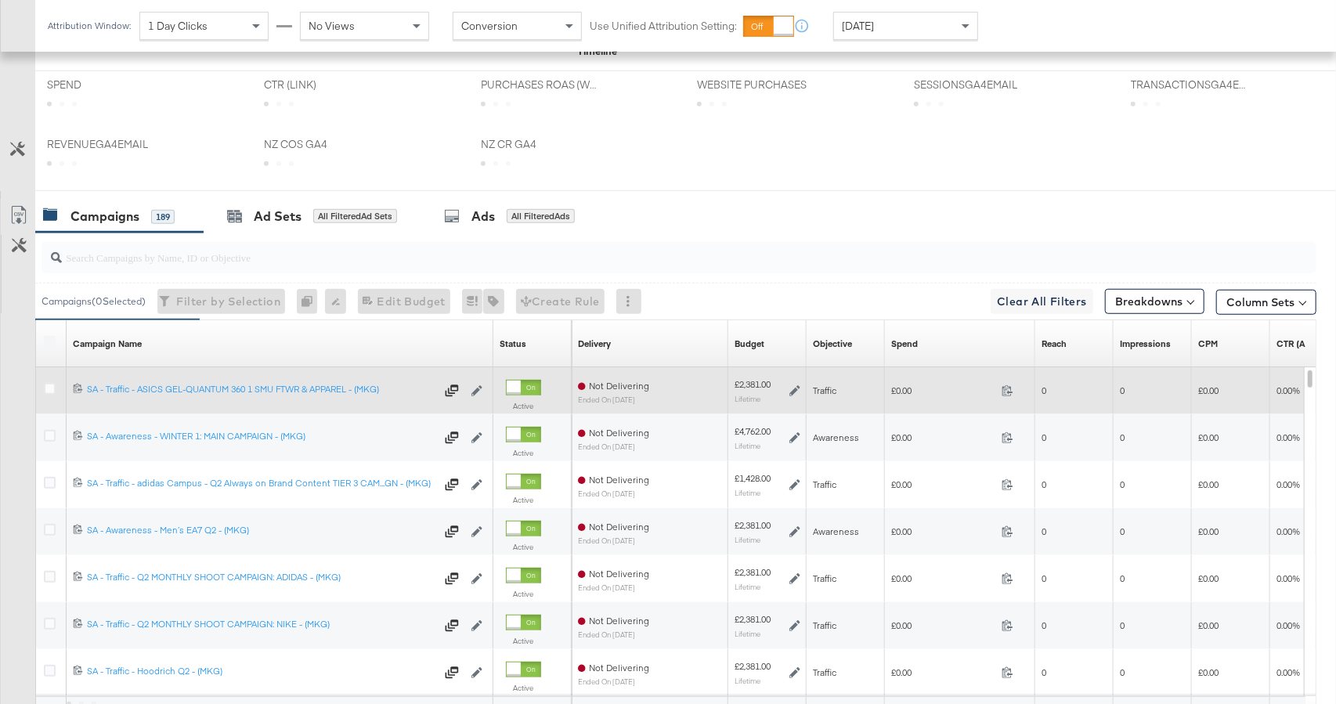
scroll to position [797, 0]
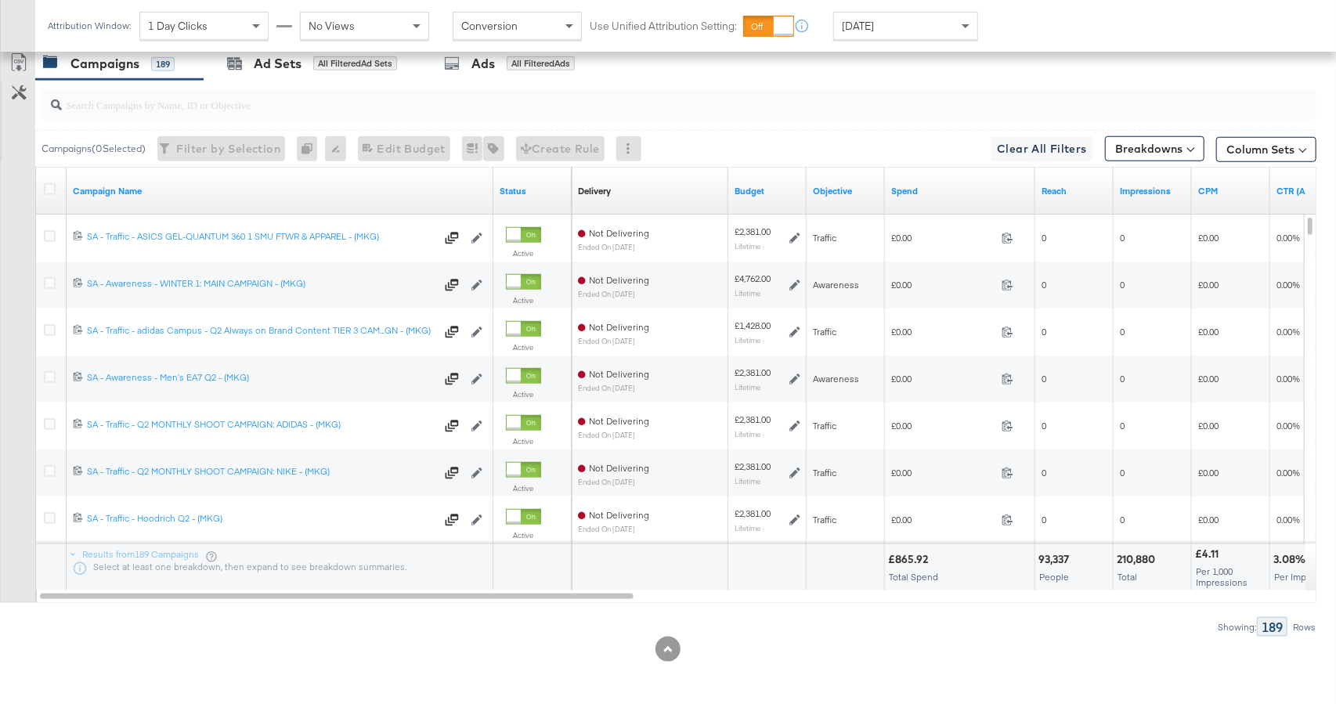
click at [921, 197] on div "Spend" at bounding box center [960, 190] width 150 height 25
click at [932, 188] on link "Spend" at bounding box center [960, 191] width 138 height 13
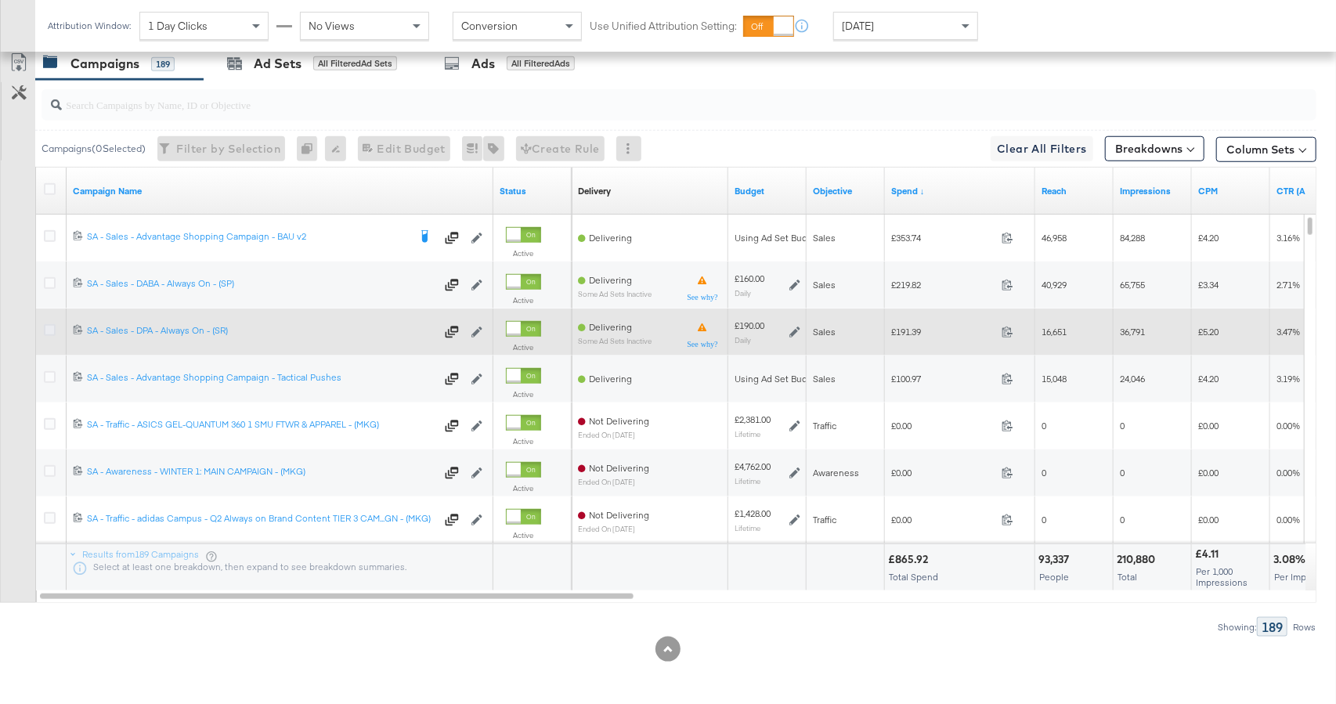
click at [49, 329] on icon at bounding box center [50, 330] width 12 height 12
click at [0, 0] on input "checkbox" at bounding box center [0, 0] width 0 height 0
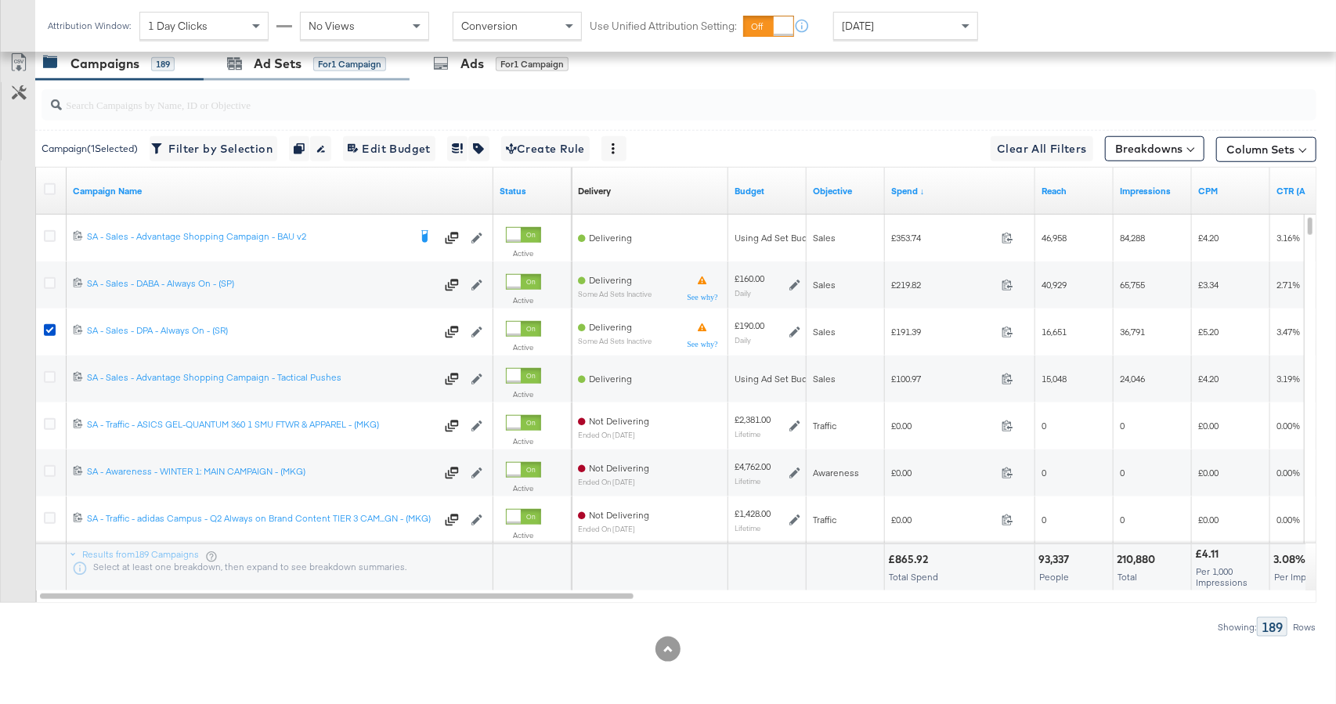
click at [346, 73] on div "Ad Sets for 1 Campaign" at bounding box center [307, 64] width 206 height 34
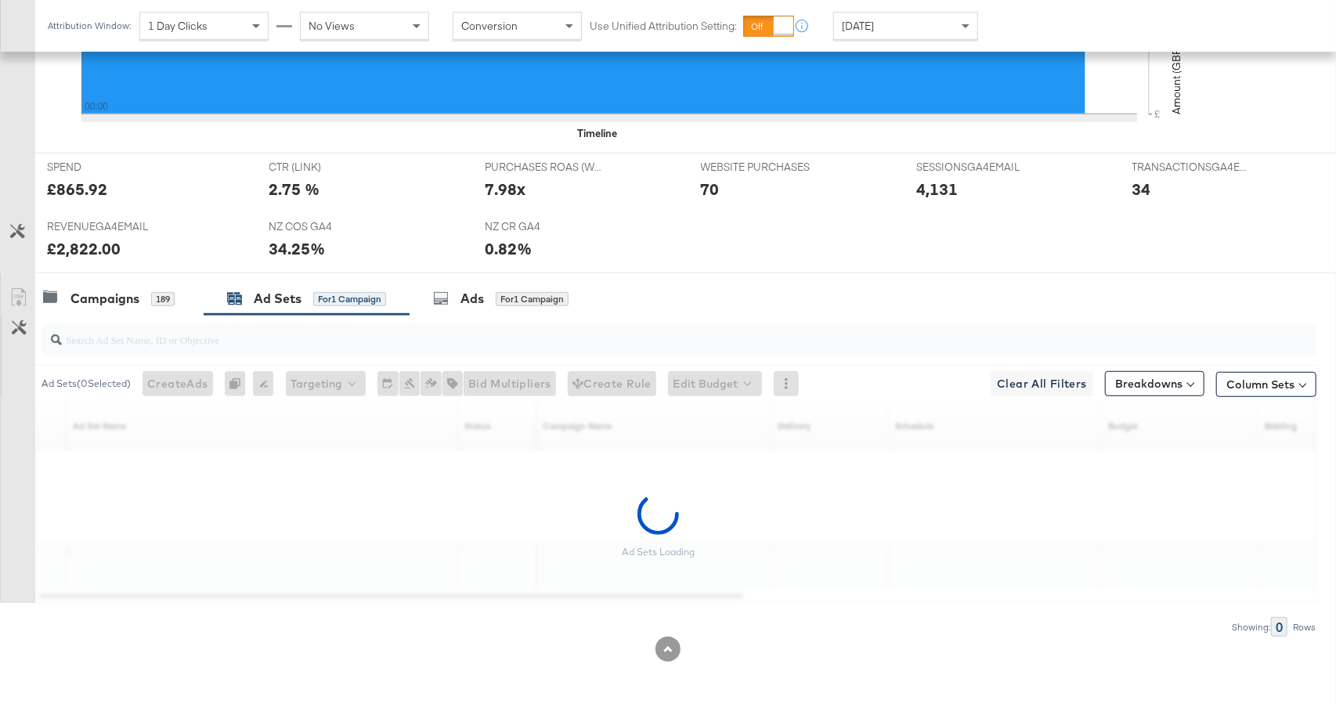
scroll to position [656, 0]
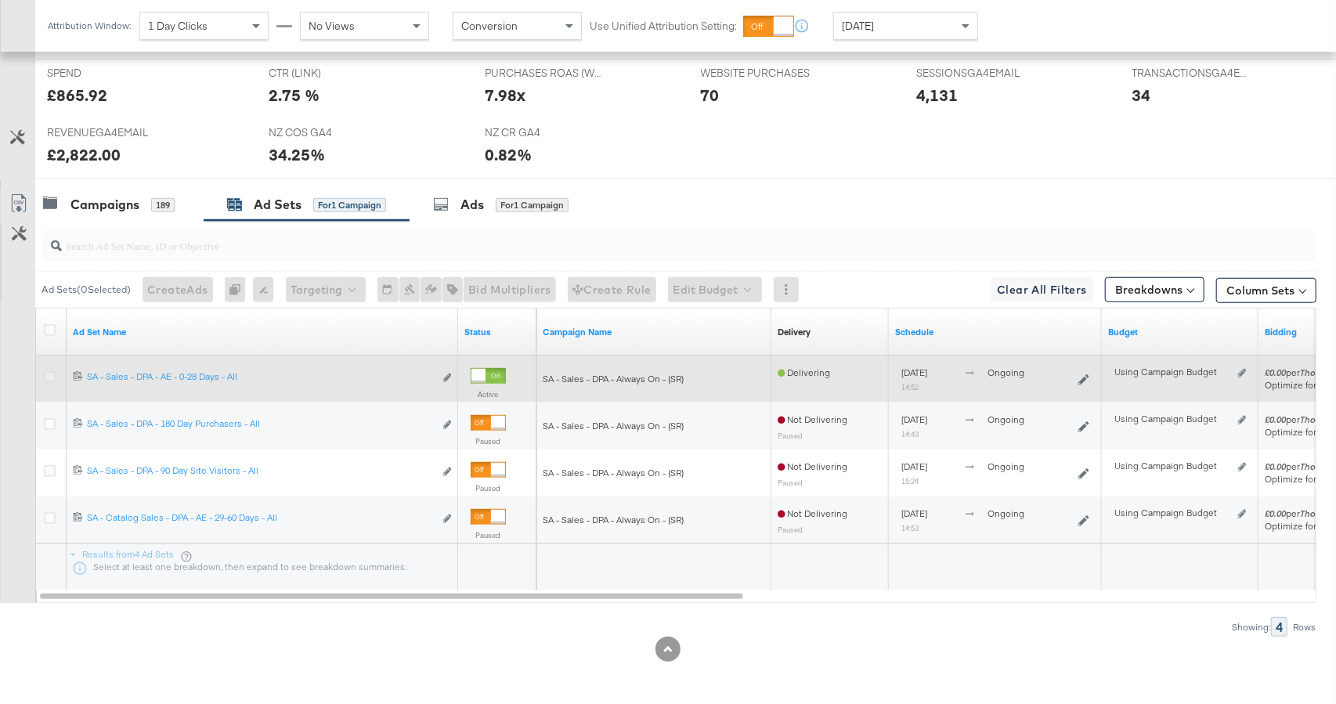
click at [44, 377] on icon at bounding box center [50, 377] width 12 height 12
click at [0, 0] on input "checkbox" at bounding box center [0, 0] width 0 height 0
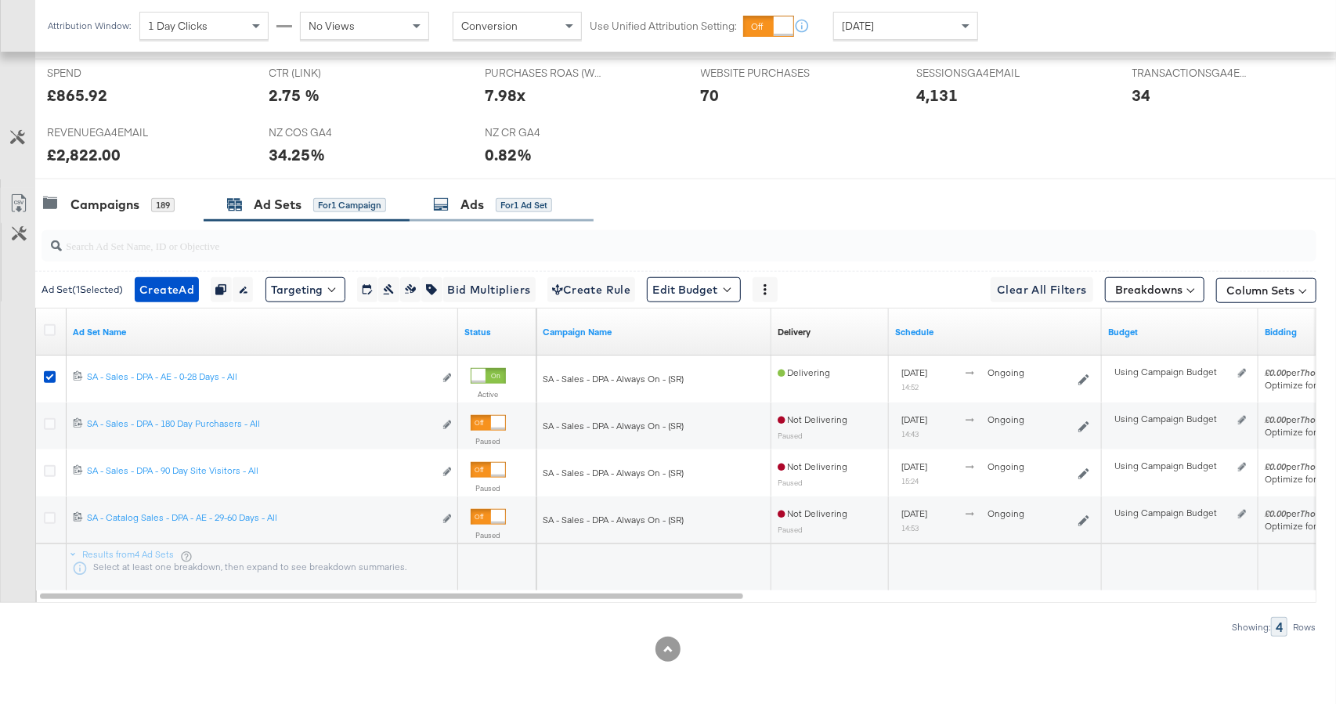
click at [506, 198] on div "for 1 Ad Set" at bounding box center [524, 205] width 56 height 14
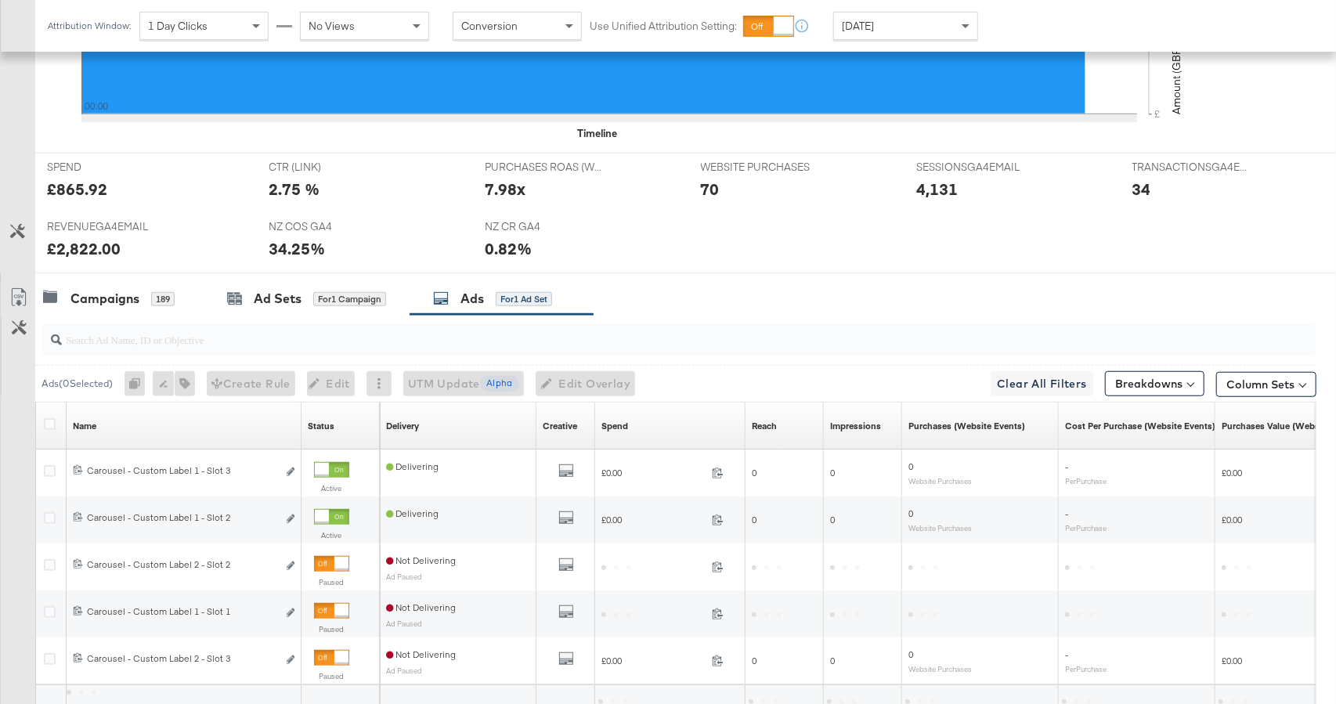
scroll to position [703, 0]
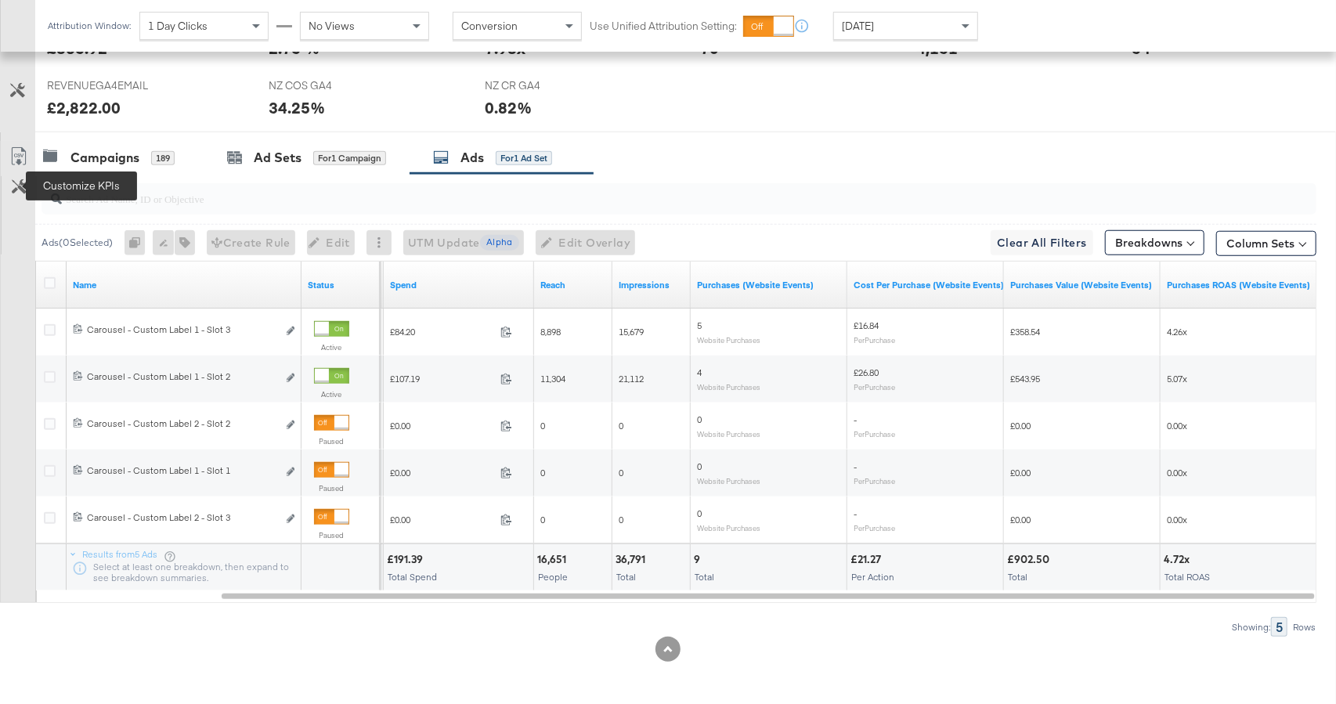
click at [24, 183] on icon at bounding box center [19, 186] width 15 height 15
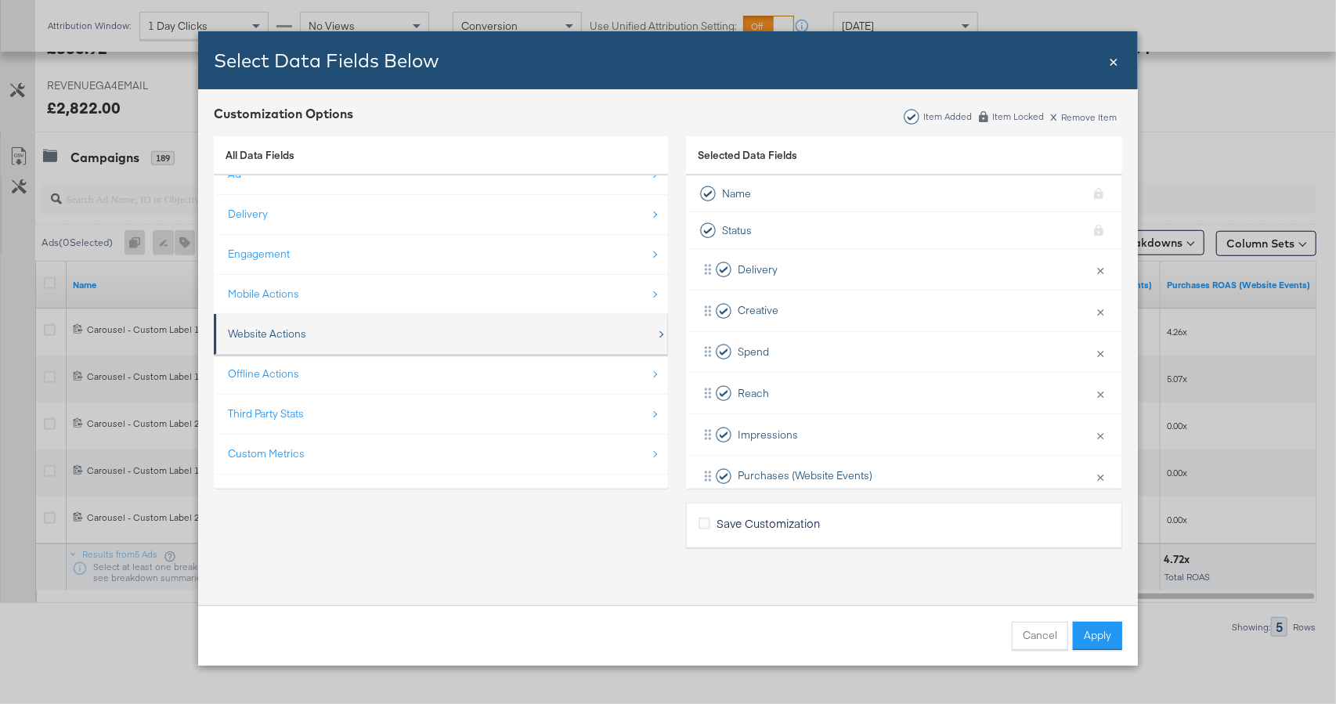
scroll to position [22, 0]
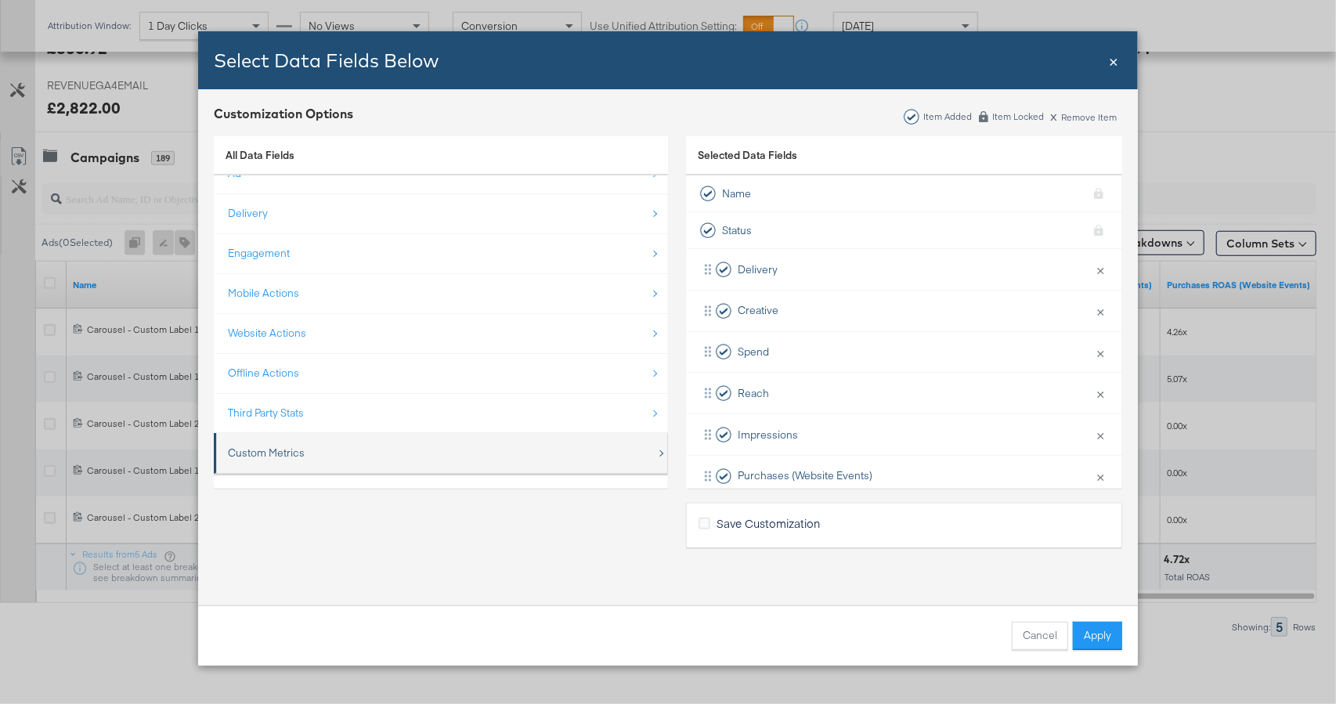
click at [442, 447] on div "Custom Metrics" at bounding box center [442, 453] width 428 height 32
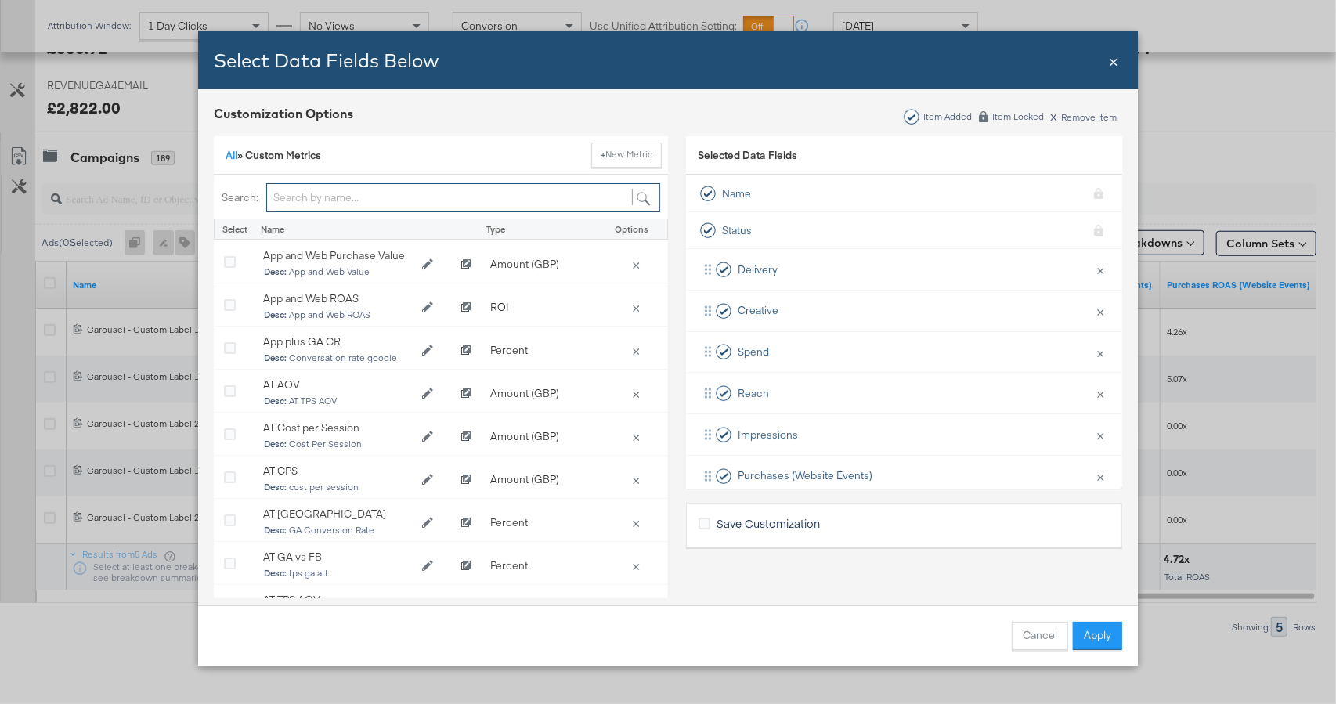
click at [382, 191] on input "Bulk Add Locations Modal" at bounding box center [463, 197] width 394 height 29
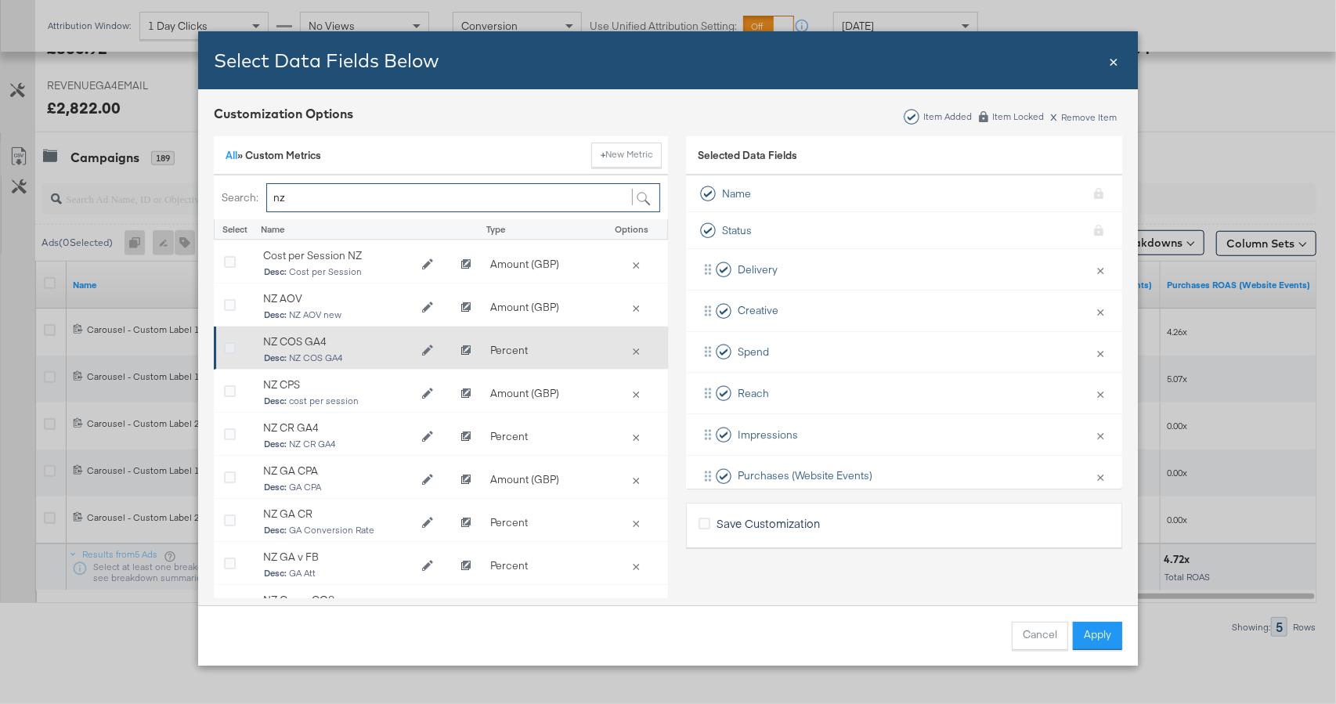
type input "nz"
click at [233, 348] on icon "Bulk Add Locations Modal" at bounding box center [230, 349] width 12 height 12
click at [0, 0] on input "Bulk Add Locations Modal" at bounding box center [0, 0] width 0 height 0
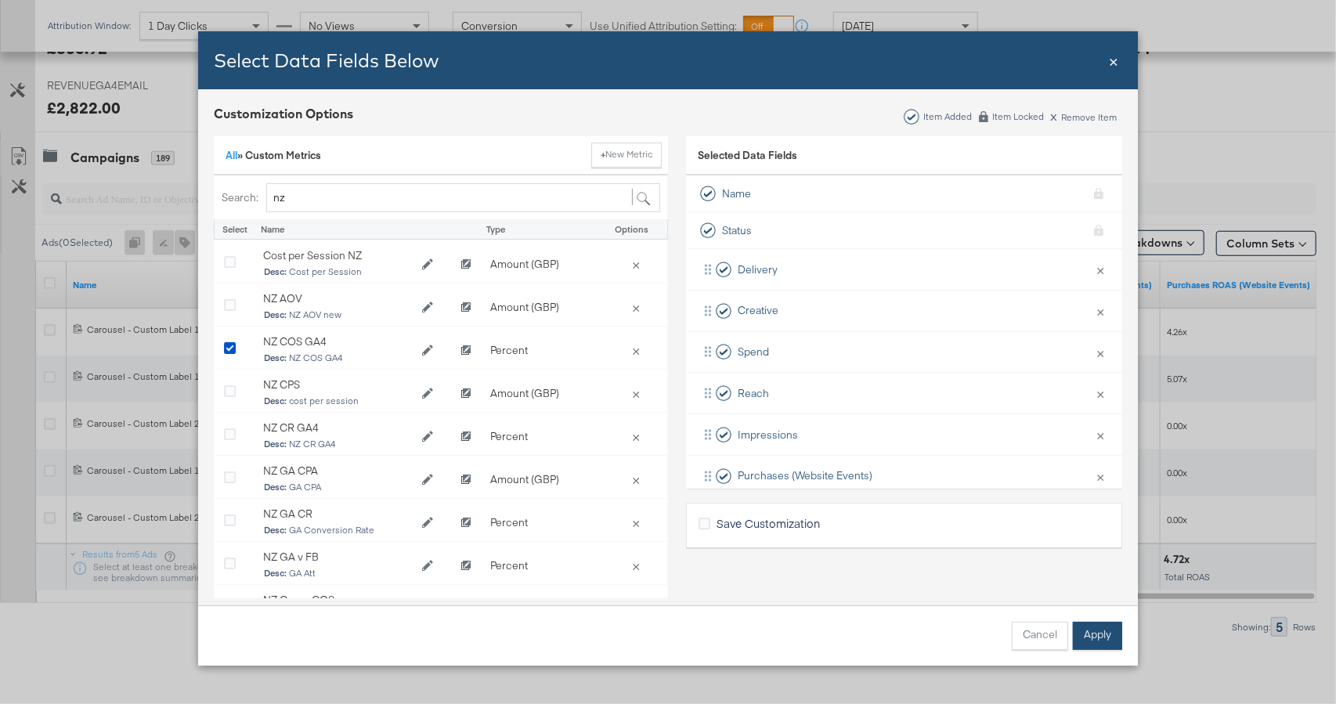
click at [1099, 636] on button "Apply" at bounding box center [1097, 636] width 49 height 28
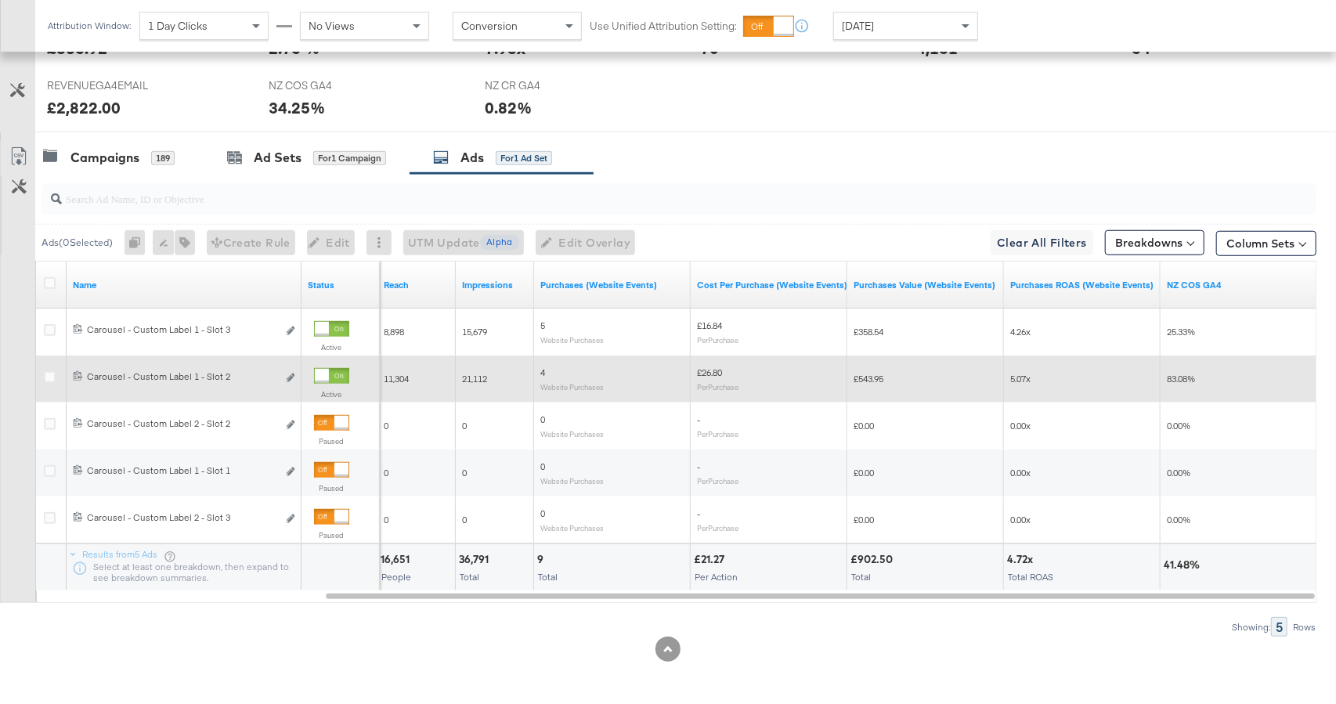
click at [330, 377] on div at bounding box center [331, 376] width 35 height 16
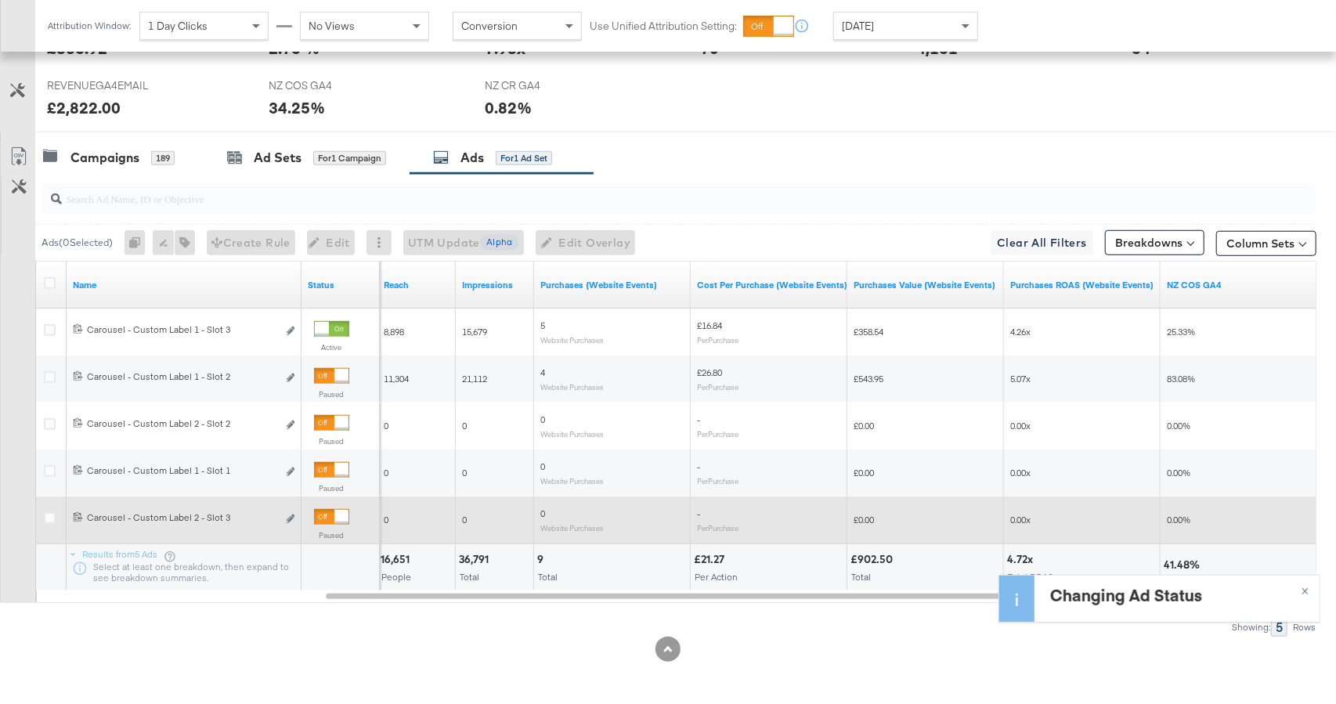
click at [334, 512] on div at bounding box center [341, 517] width 14 height 14
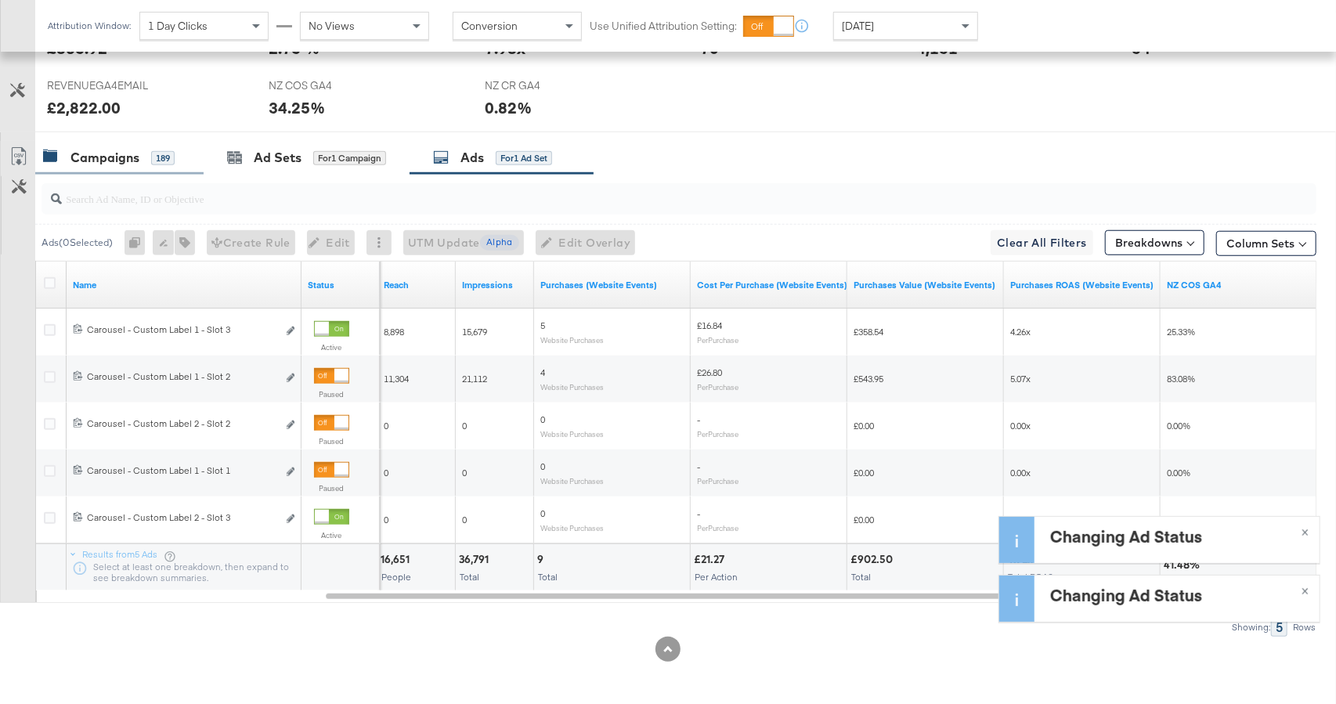
click at [99, 157] on div "Campaigns" at bounding box center [104, 158] width 69 height 18
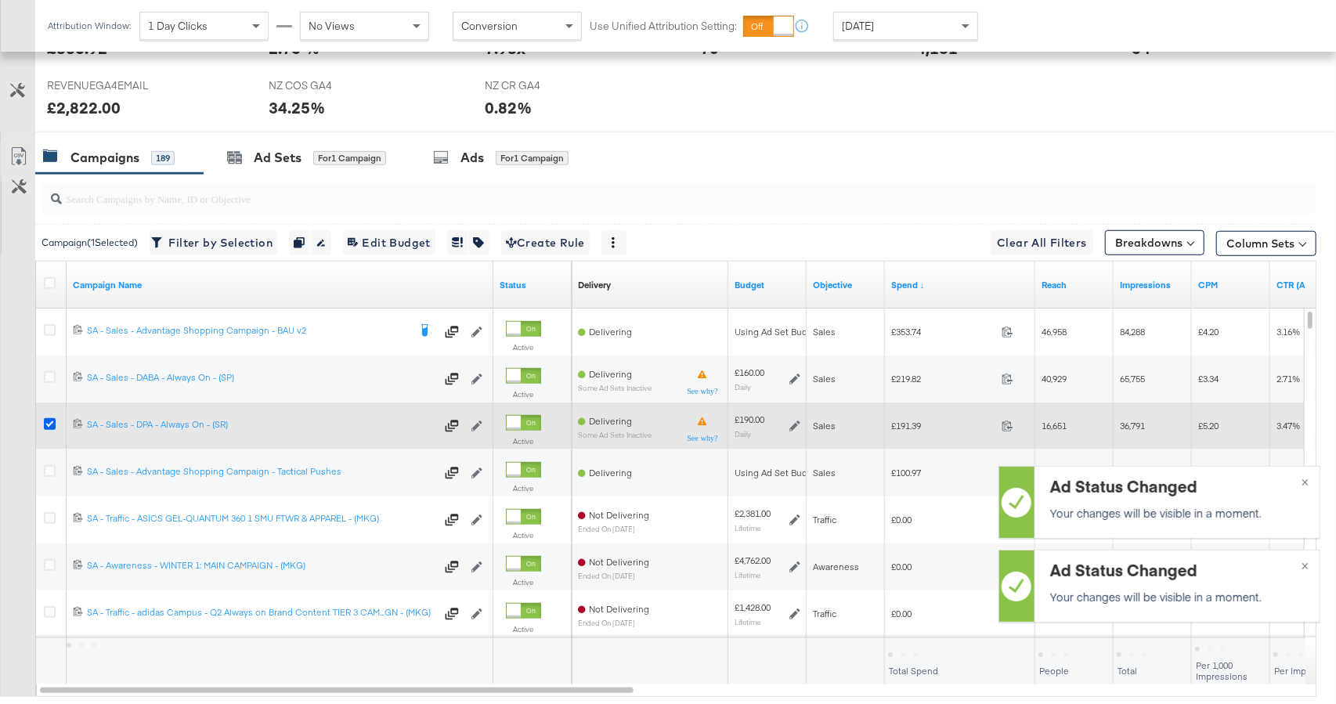
click at [50, 426] on icon at bounding box center [50, 424] width 12 height 12
click at [0, 0] on input "checkbox" at bounding box center [0, 0] width 0 height 0
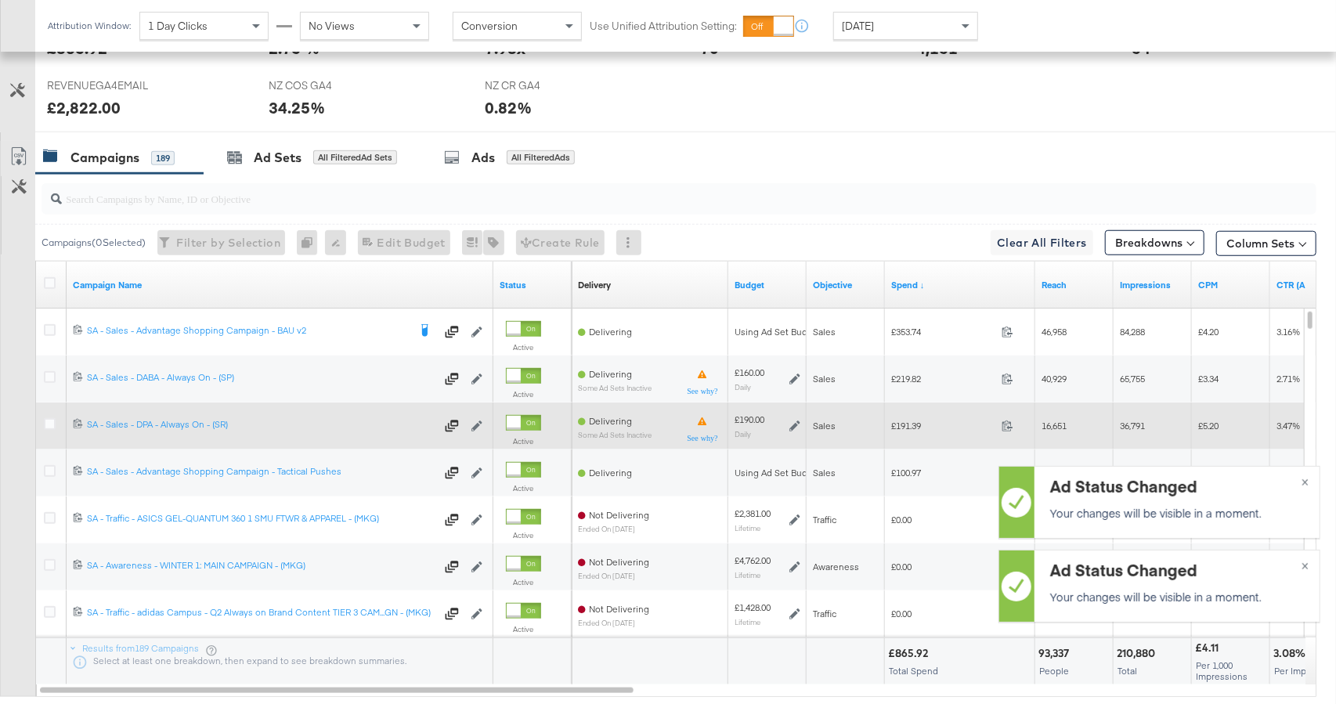
click at [791, 424] on icon at bounding box center [794, 425] width 11 height 11
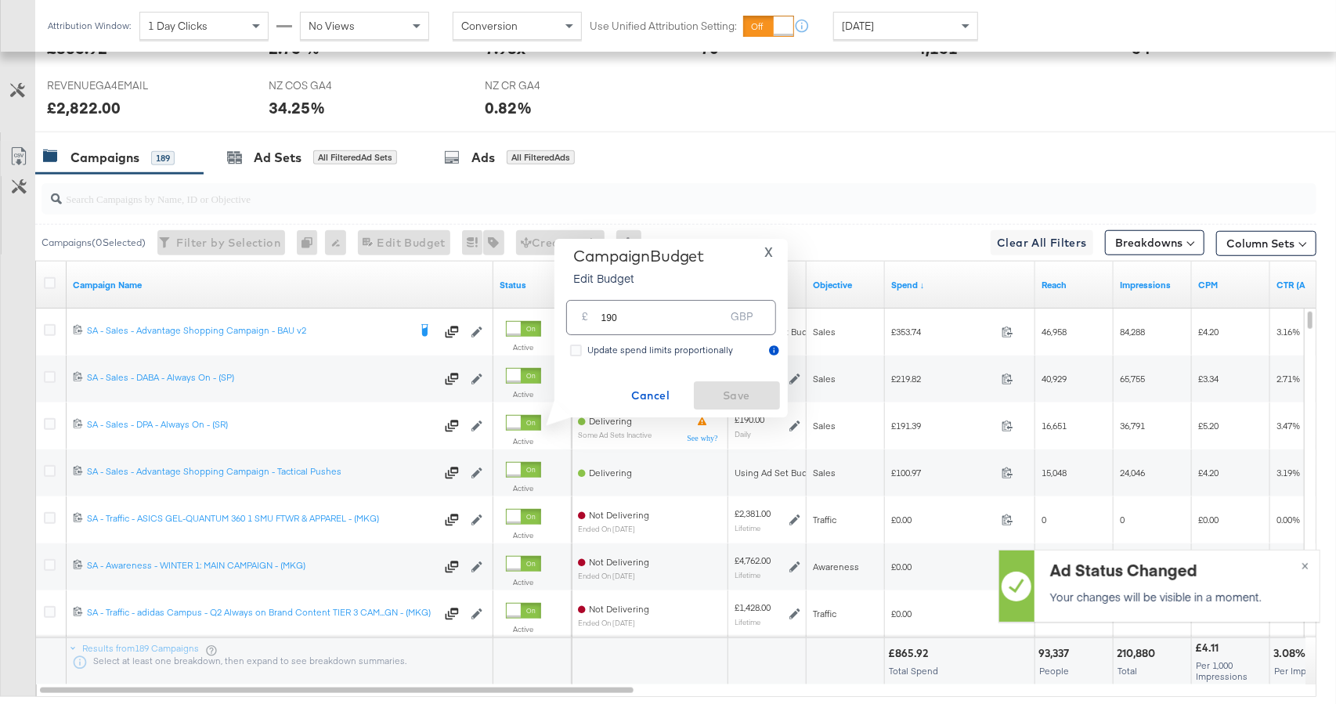
click at [655, 326] on input "190" at bounding box center [663, 311] width 124 height 34
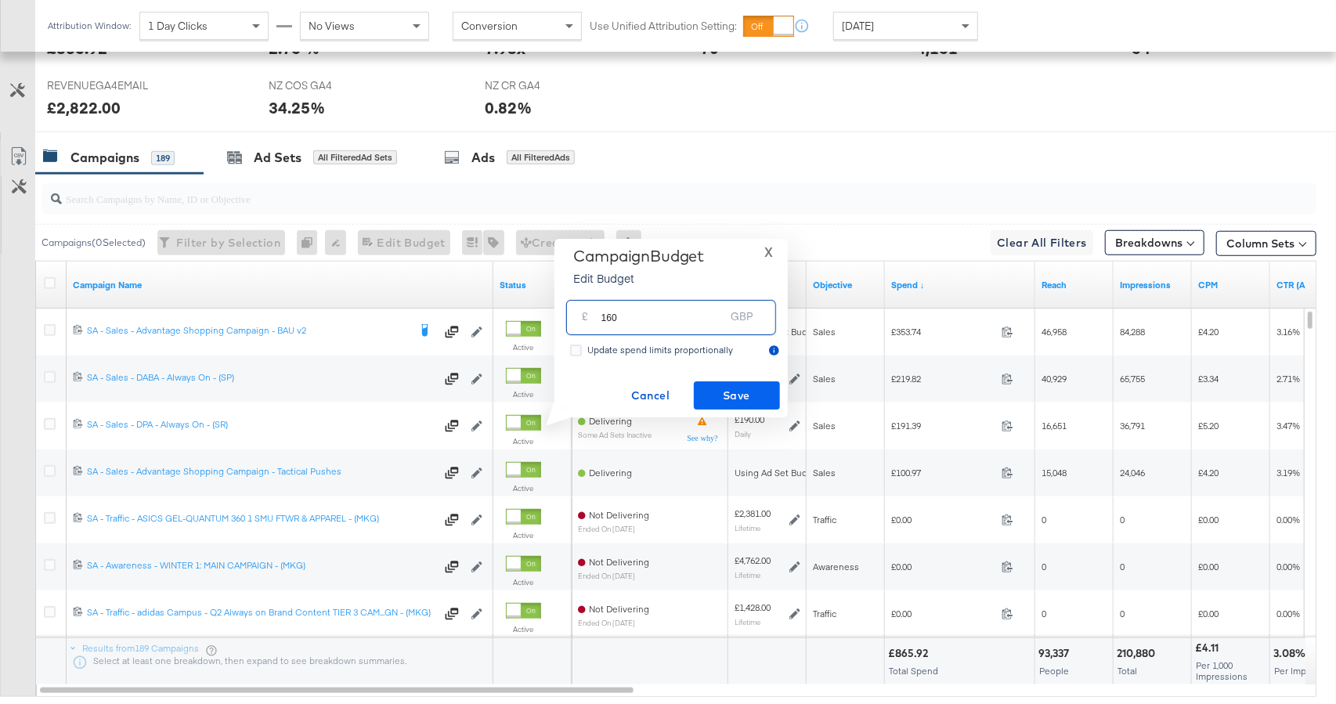
type input "160"
click at [737, 398] on span "Save" at bounding box center [737, 396] width 74 height 20
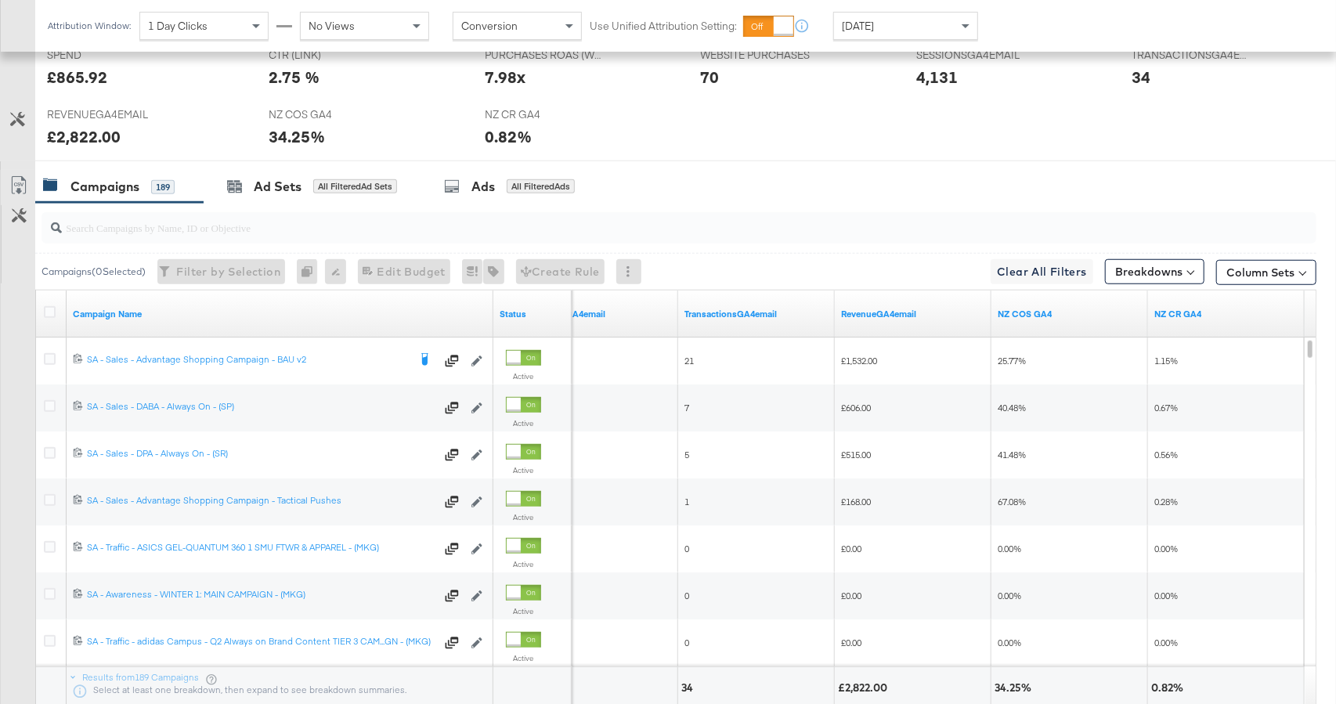
scroll to position [672, 0]
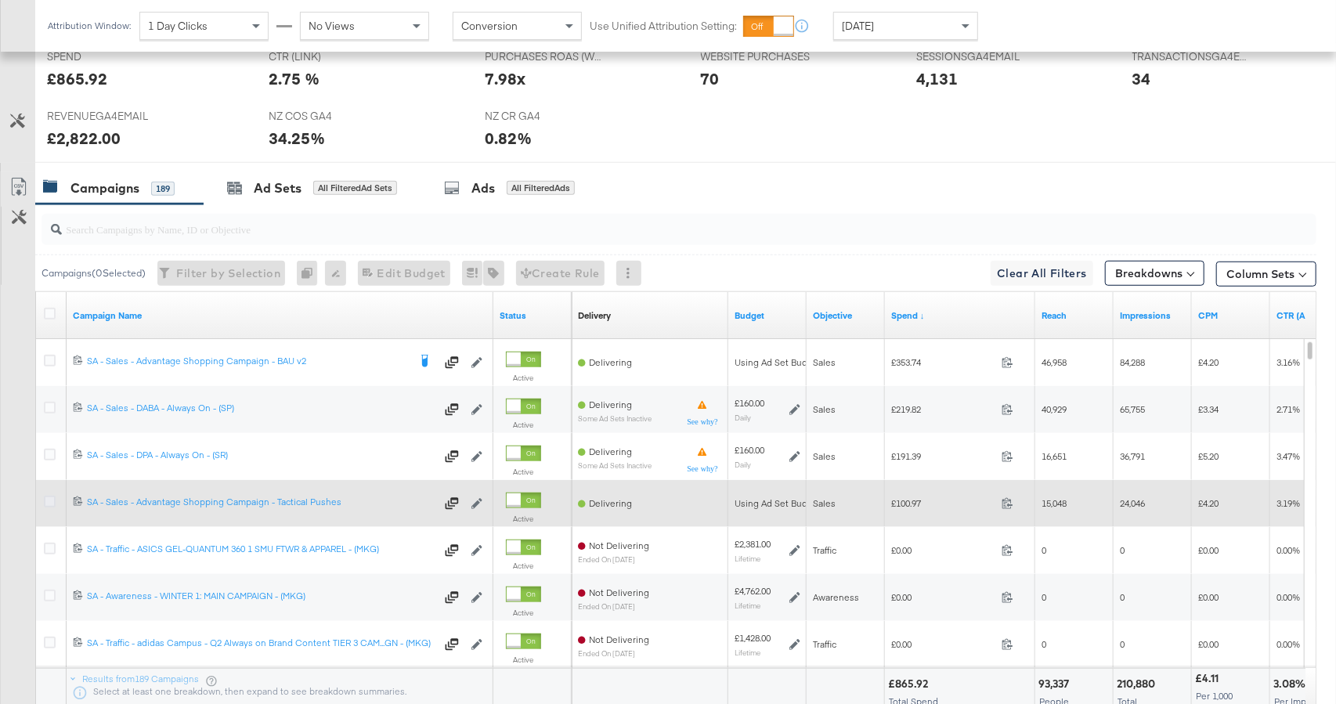
click at [52, 498] on icon at bounding box center [50, 502] width 12 height 12
click at [0, 0] on input "checkbox" at bounding box center [0, 0] width 0 height 0
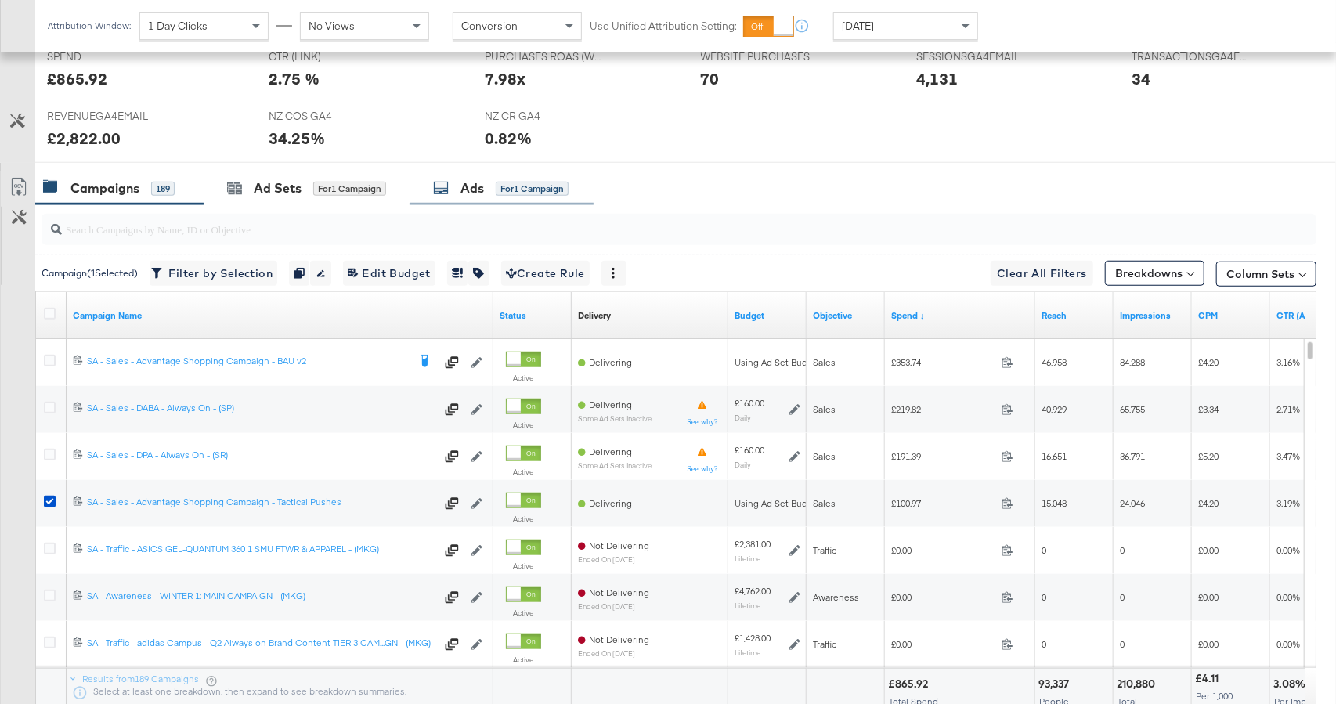
click at [478, 184] on div "Ads" at bounding box center [471, 188] width 23 height 18
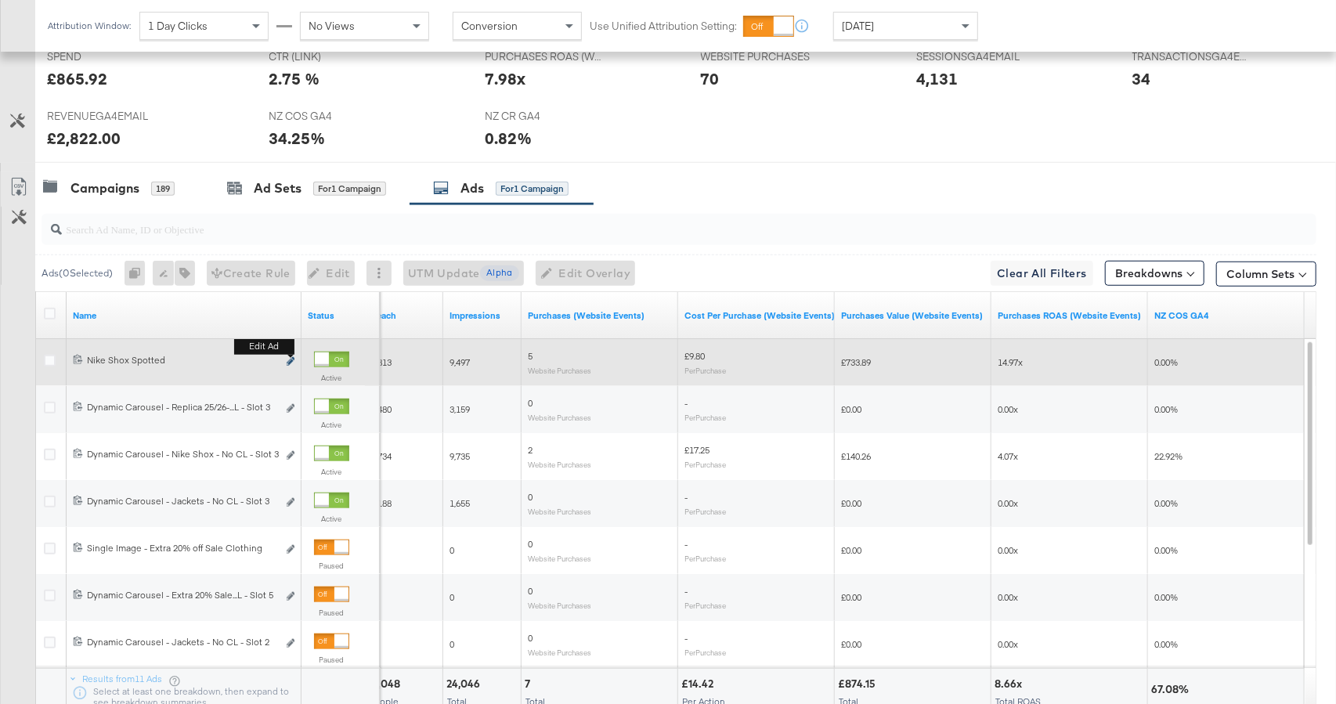
click at [289, 362] on icon "link" at bounding box center [291, 361] width 8 height 9
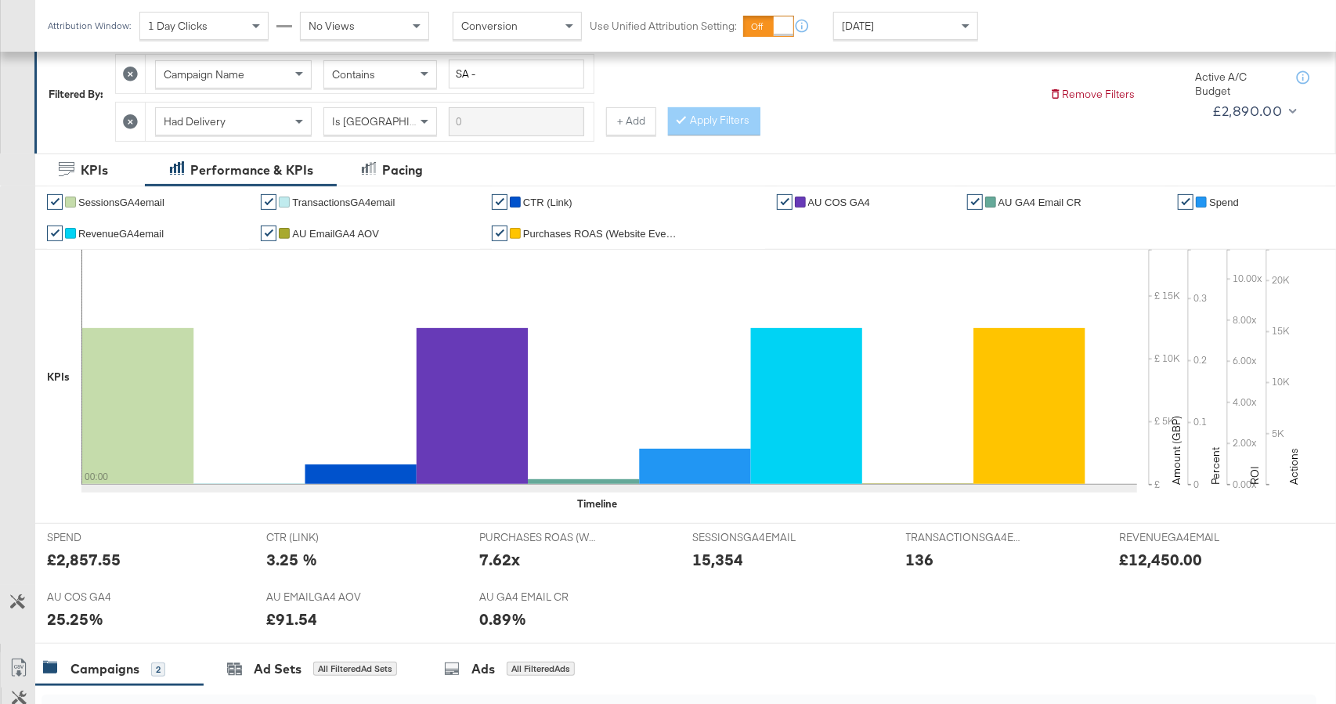
scroll to position [597, 0]
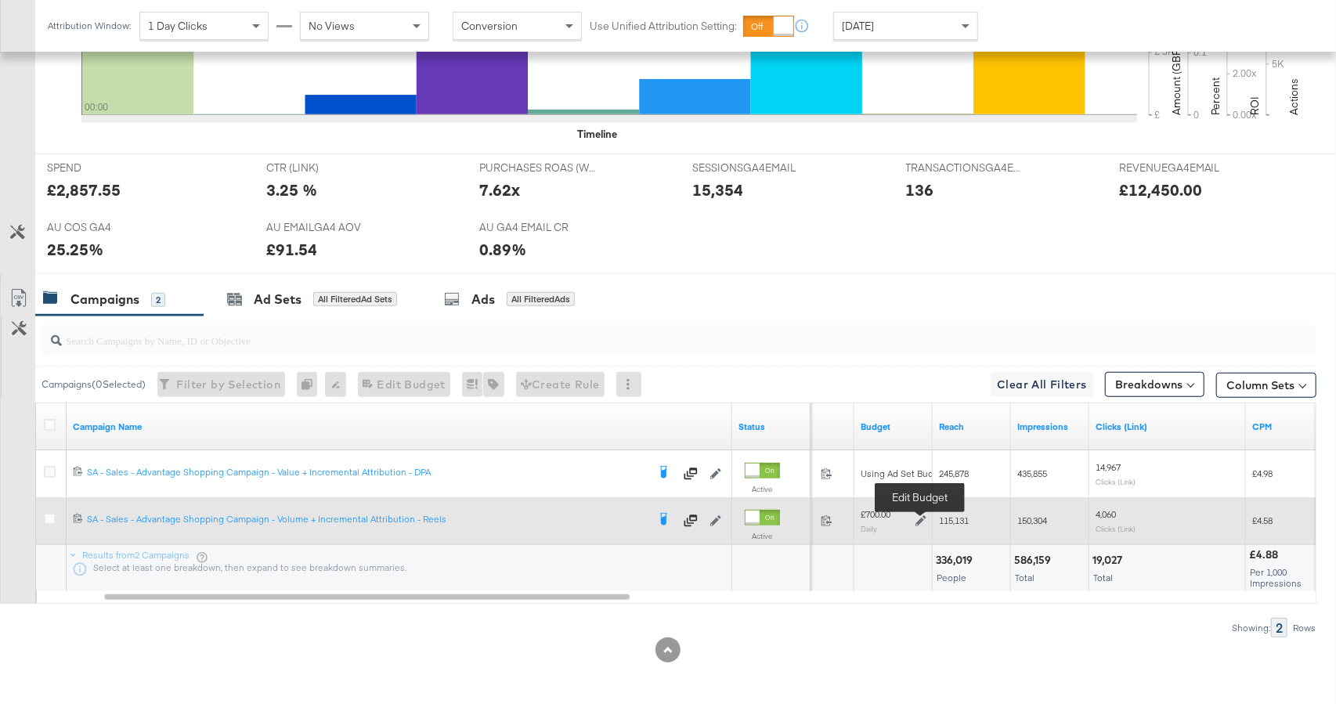
click at [921, 519] on icon at bounding box center [920, 520] width 11 height 11
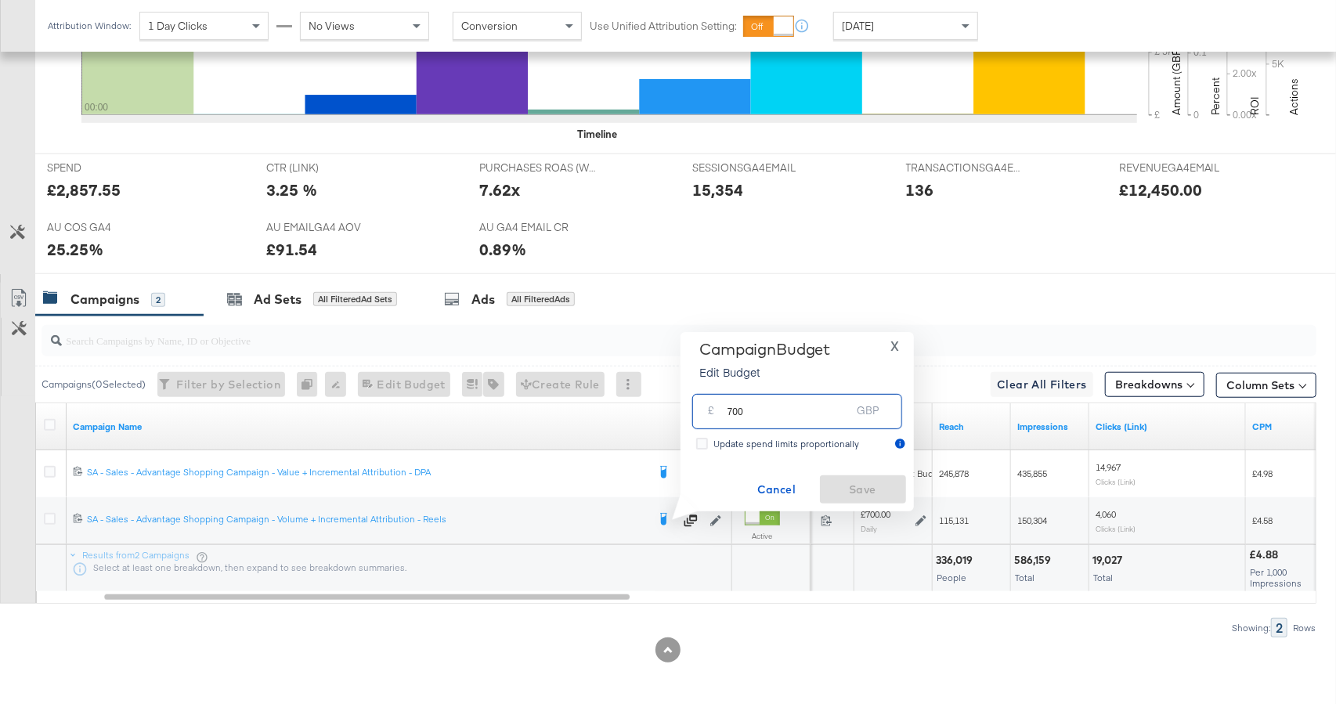
drag, startPoint x: 765, startPoint y: 413, endPoint x: 686, endPoint y: 409, distance: 79.2
click at [686, 409] on div "Campaign Budget Edit Budget X £ 700 GBP Update spend limits proportionally Canc…" at bounding box center [796, 421] width 233 height 179
type input "600"
click at [856, 486] on span "Save" at bounding box center [863, 490] width 74 height 20
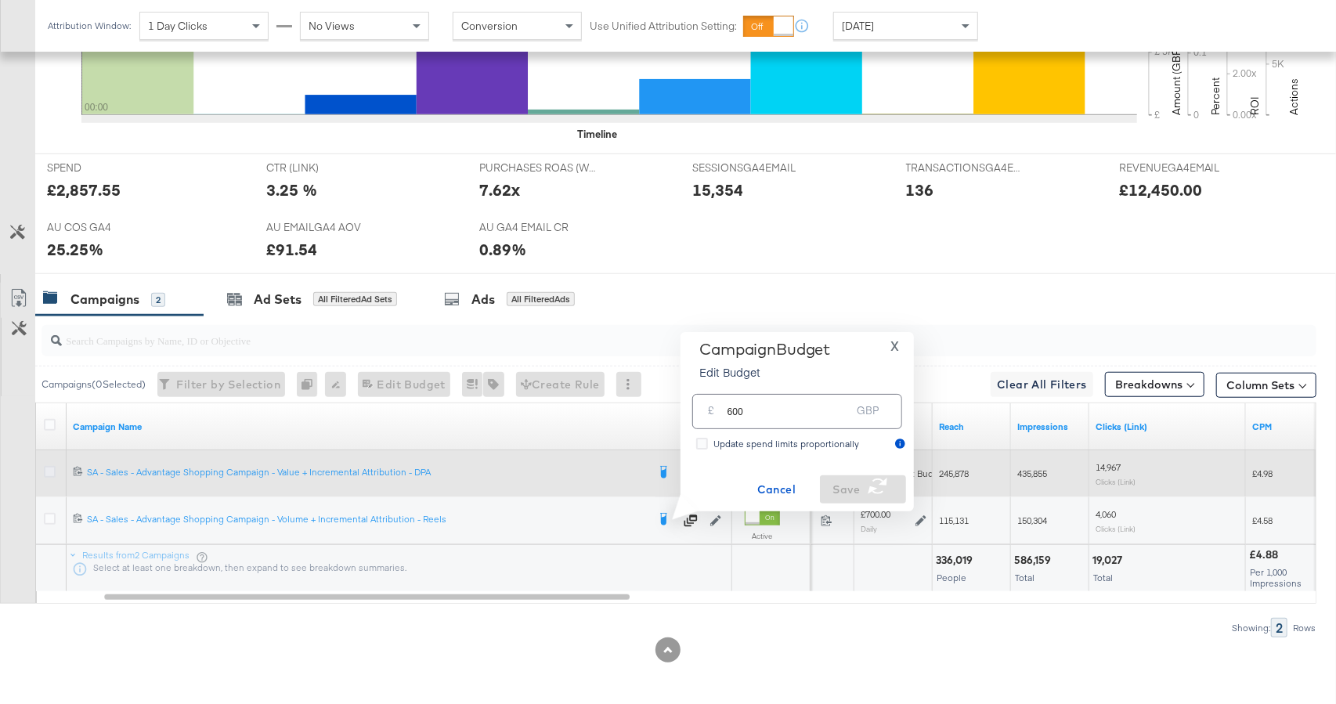
click at [50, 470] on icon at bounding box center [50, 472] width 12 height 12
click at [0, 0] on input "checkbox" at bounding box center [0, 0] width 0 height 0
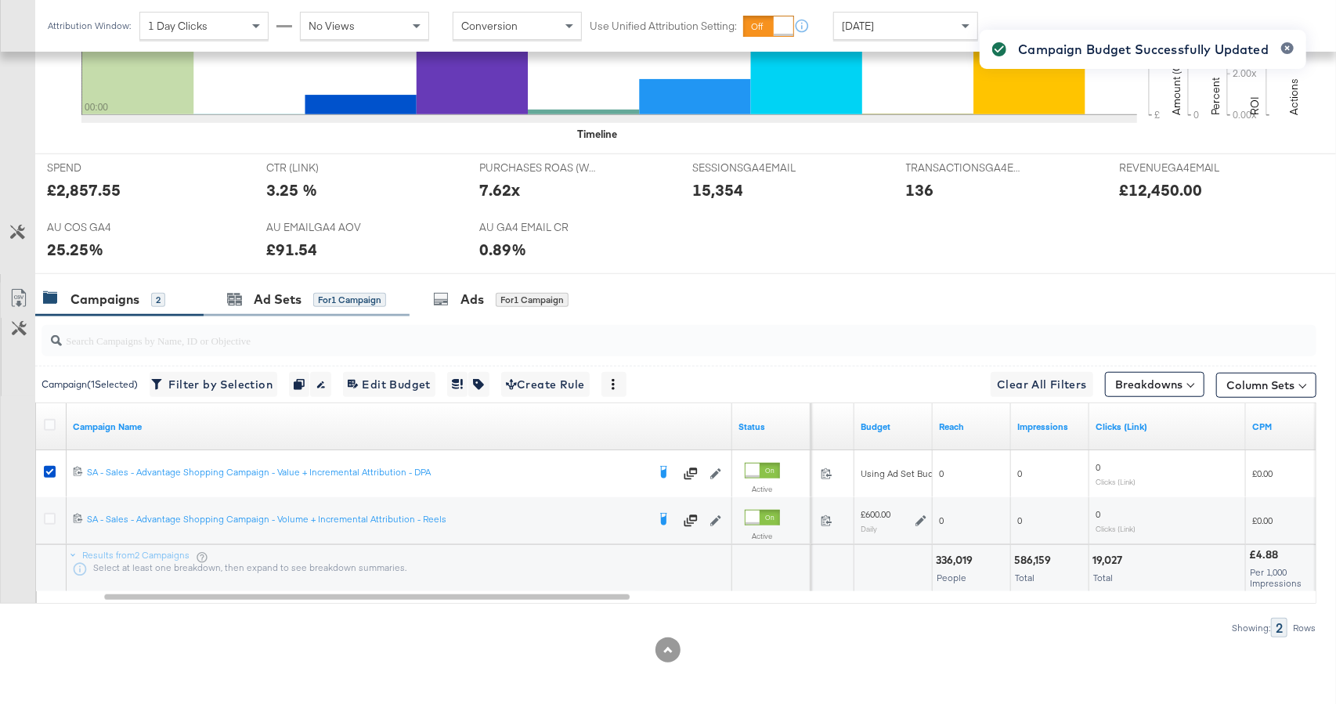
click at [329, 308] on div "Ad Sets for 1 Campaign" at bounding box center [307, 300] width 206 height 34
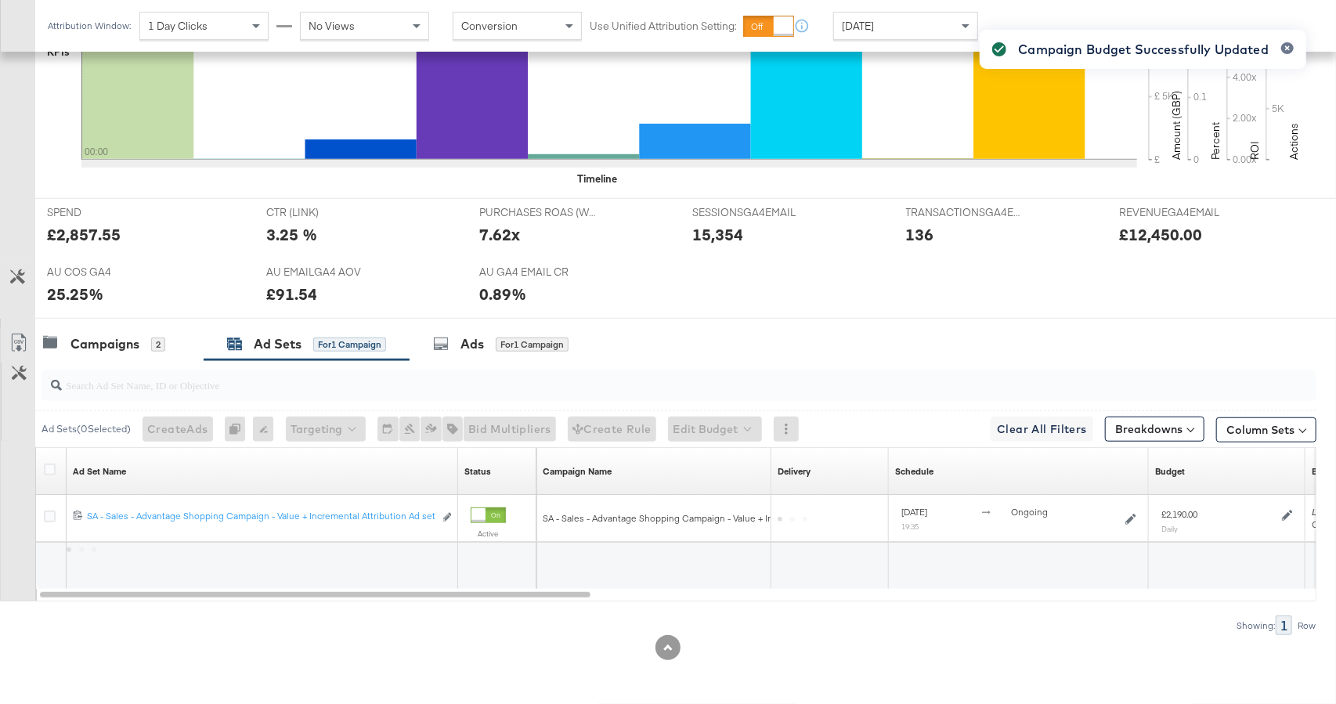
scroll to position [550, 0]
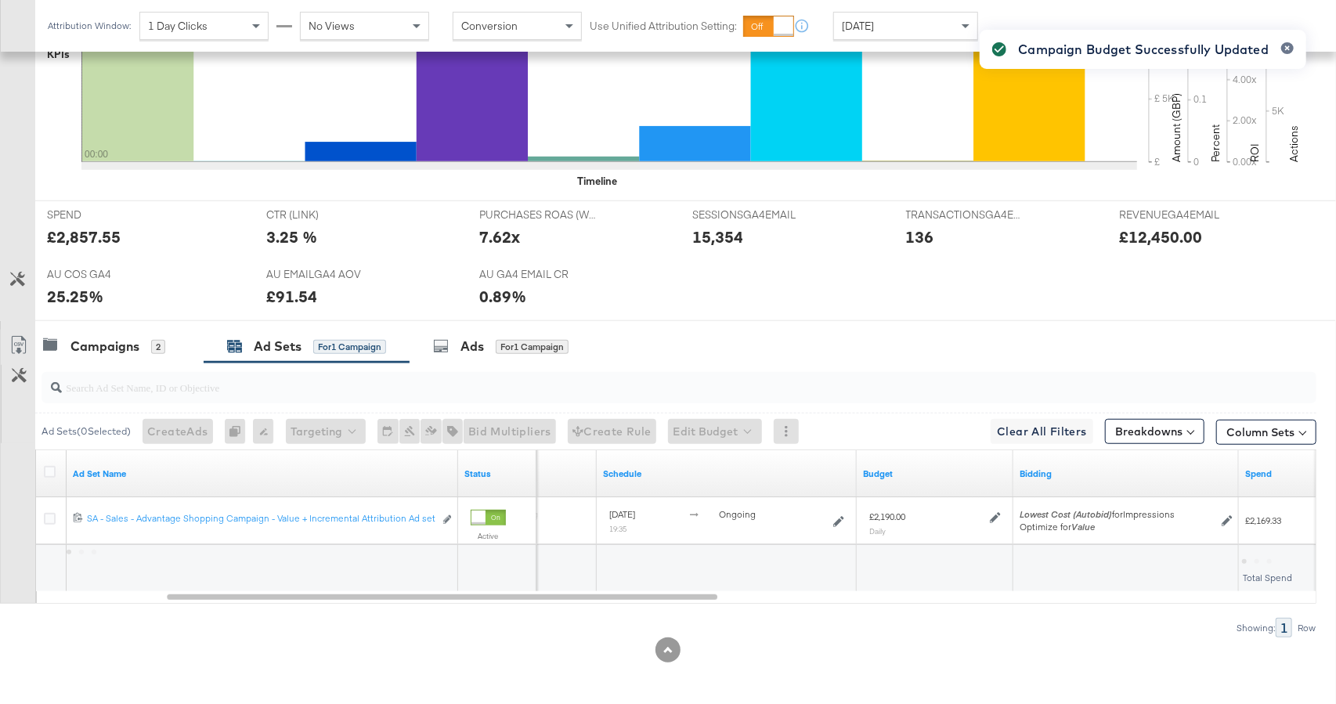
click at [997, 515] on div "Campaign Budget Successfully Updated" at bounding box center [1143, 323] width 358 height 619
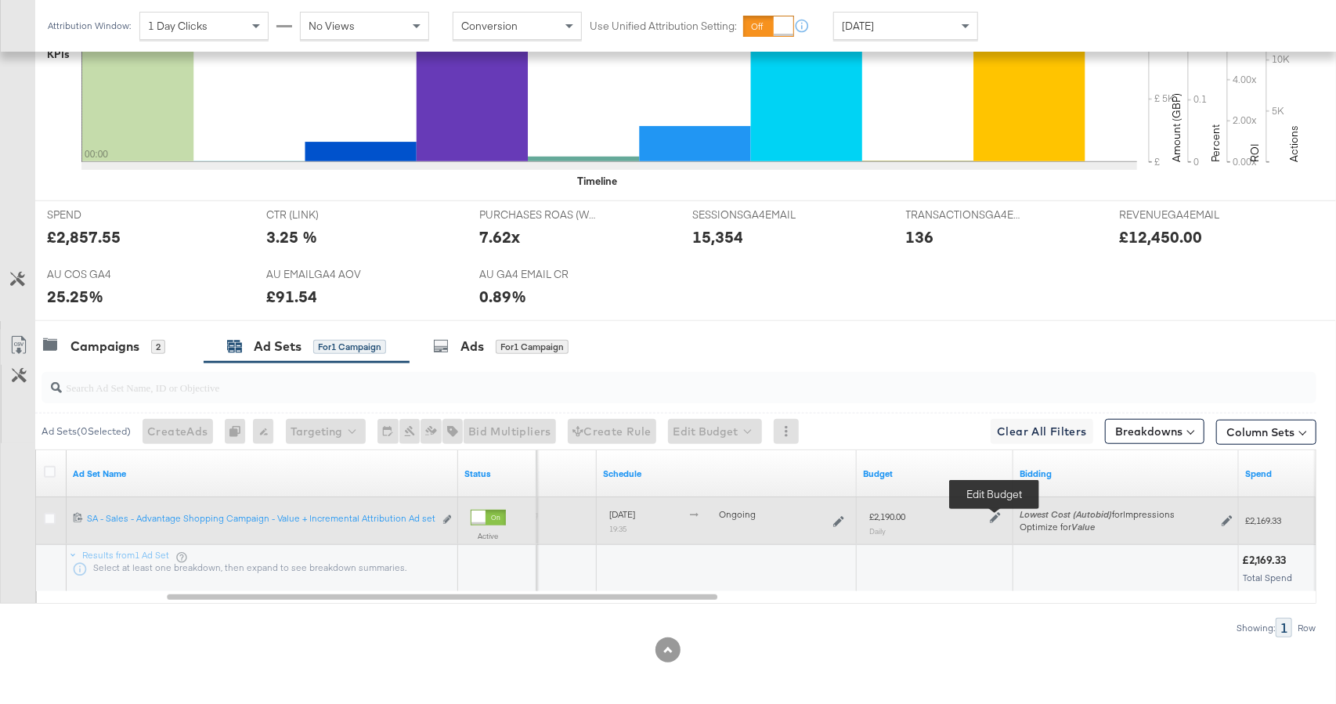
click at [993, 514] on icon at bounding box center [995, 517] width 11 height 11
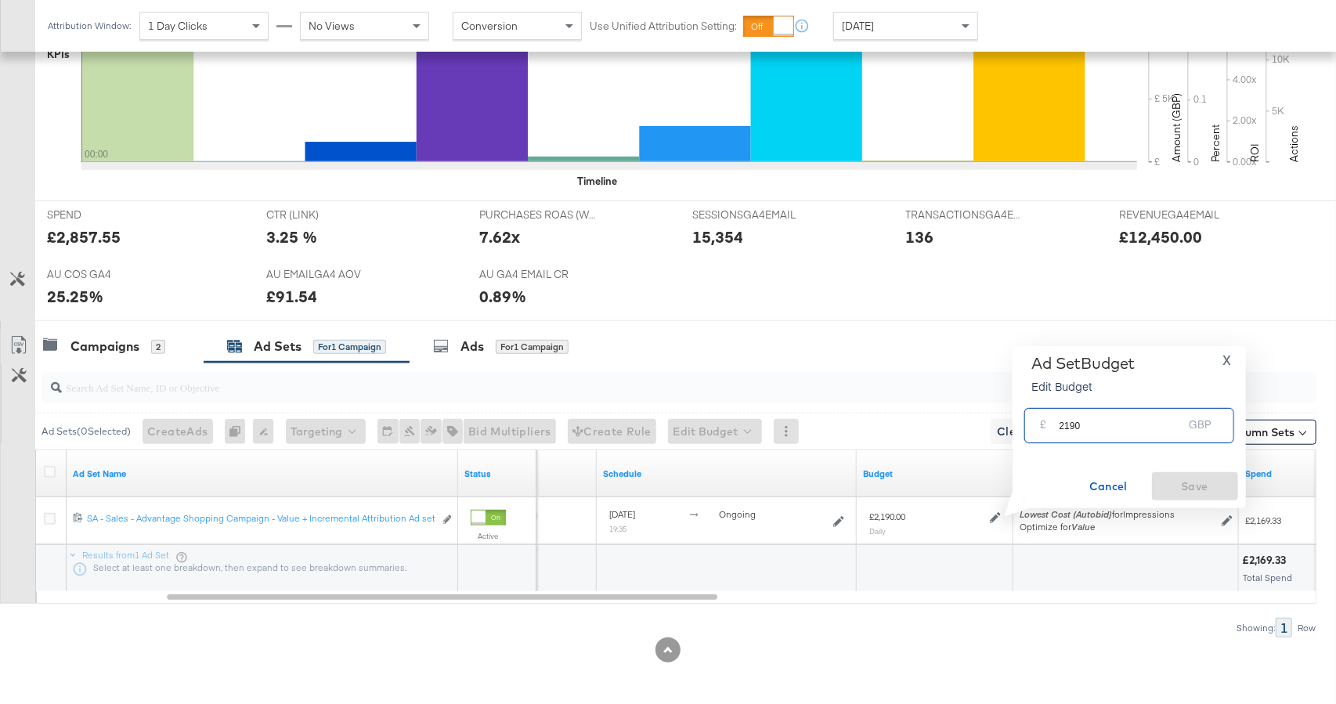
click at [1069, 425] on input "2190" at bounding box center [1121, 419] width 124 height 34
type input "2290"
click at [1177, 486] on span "Save" at bounding box center [1195, 487] width 74 height 20
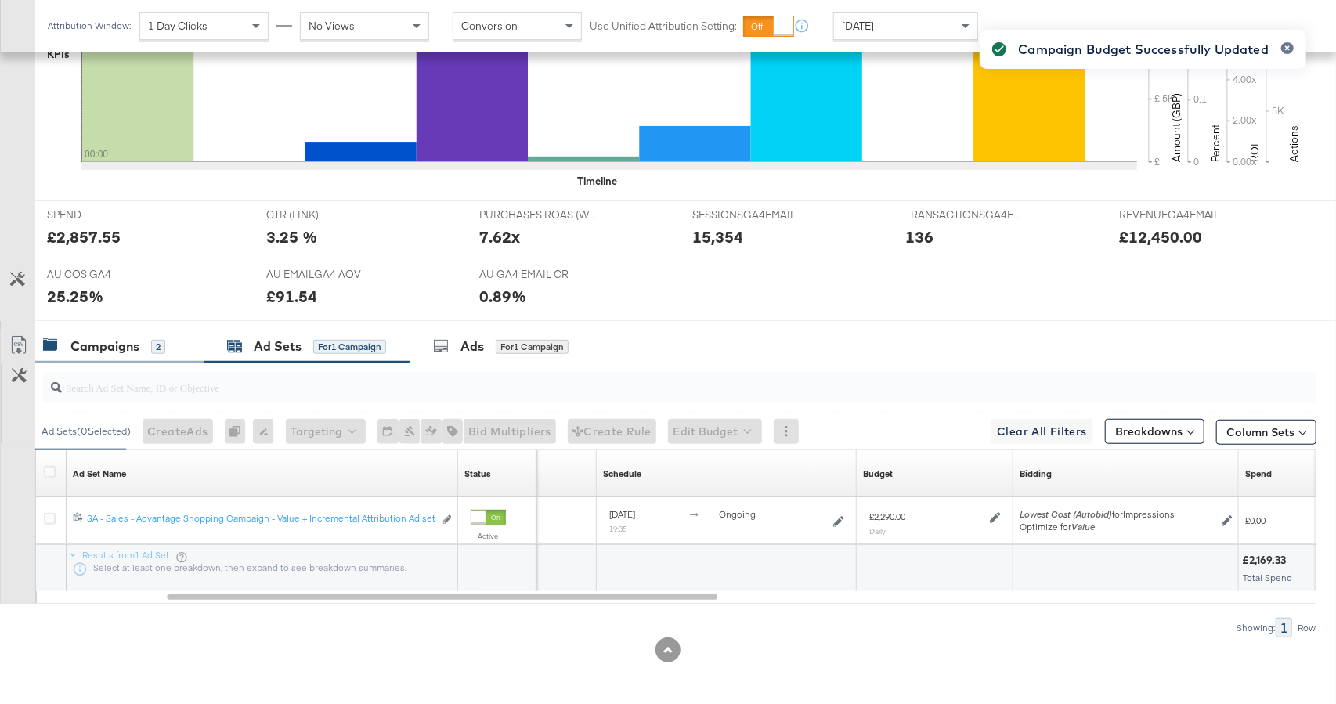
click at [127, 344] on div "Campaigns" at bounding box center [104, 346] width 69 height 18
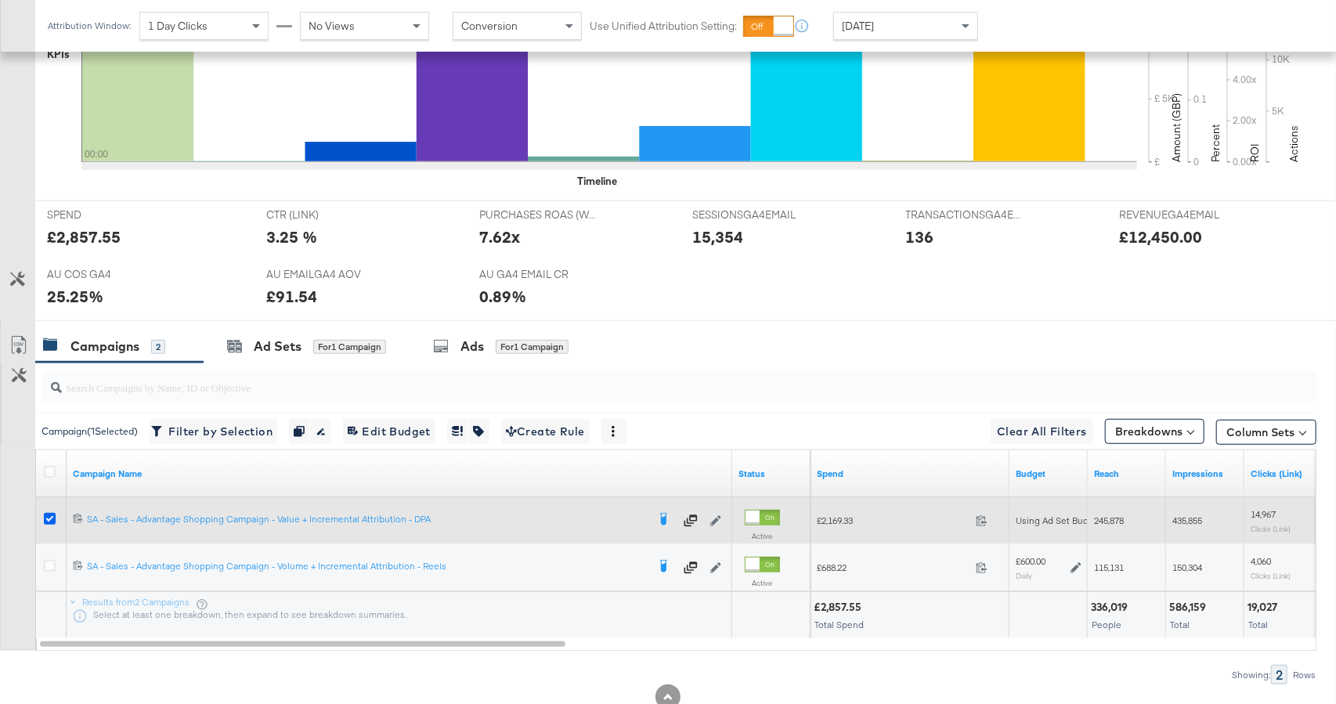
click at [44, 516] on icon at bounding box center [50, 519] width 12 height 12
click at [0, 0] on input "checkbox" at bounding box center [0, 0] width 0 height 0
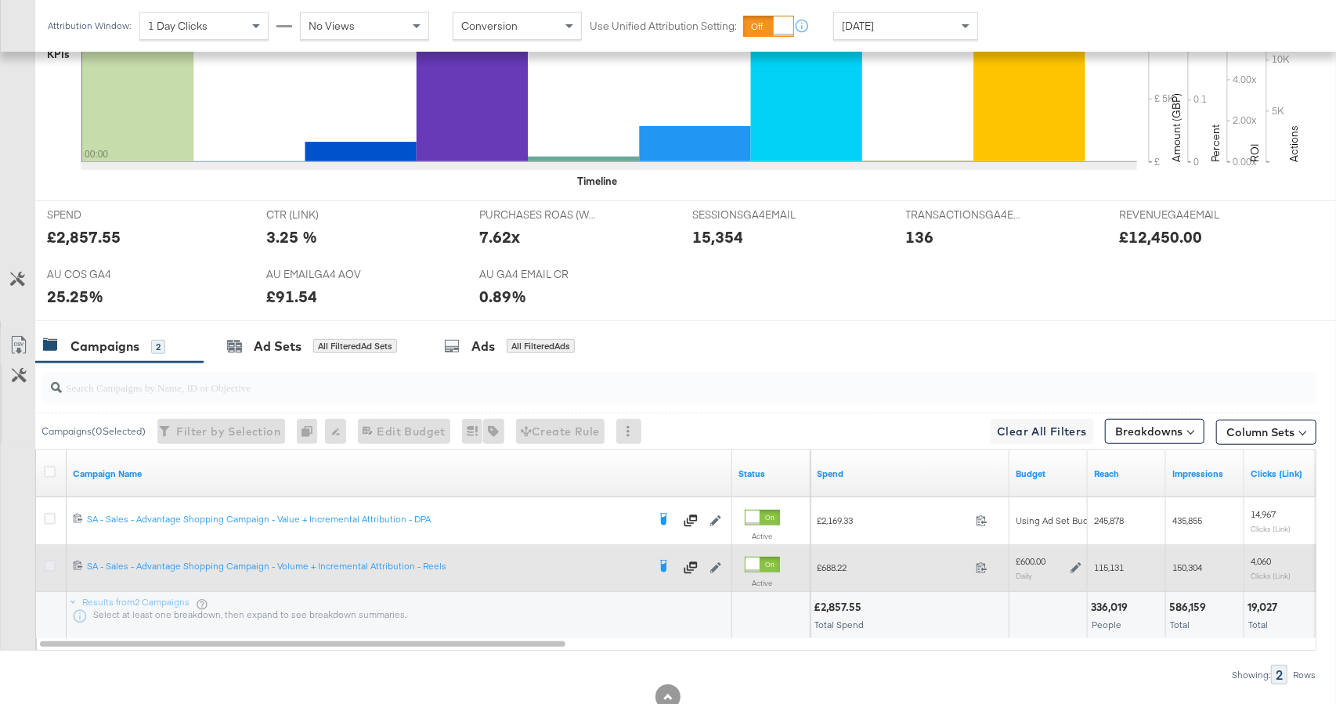
click at [46, 562] on icon at bounding box center [50, 566] width 12 height 12
click at [0, 0] on input "checkbox" at bounding box center [0, 0] width 0 height 0
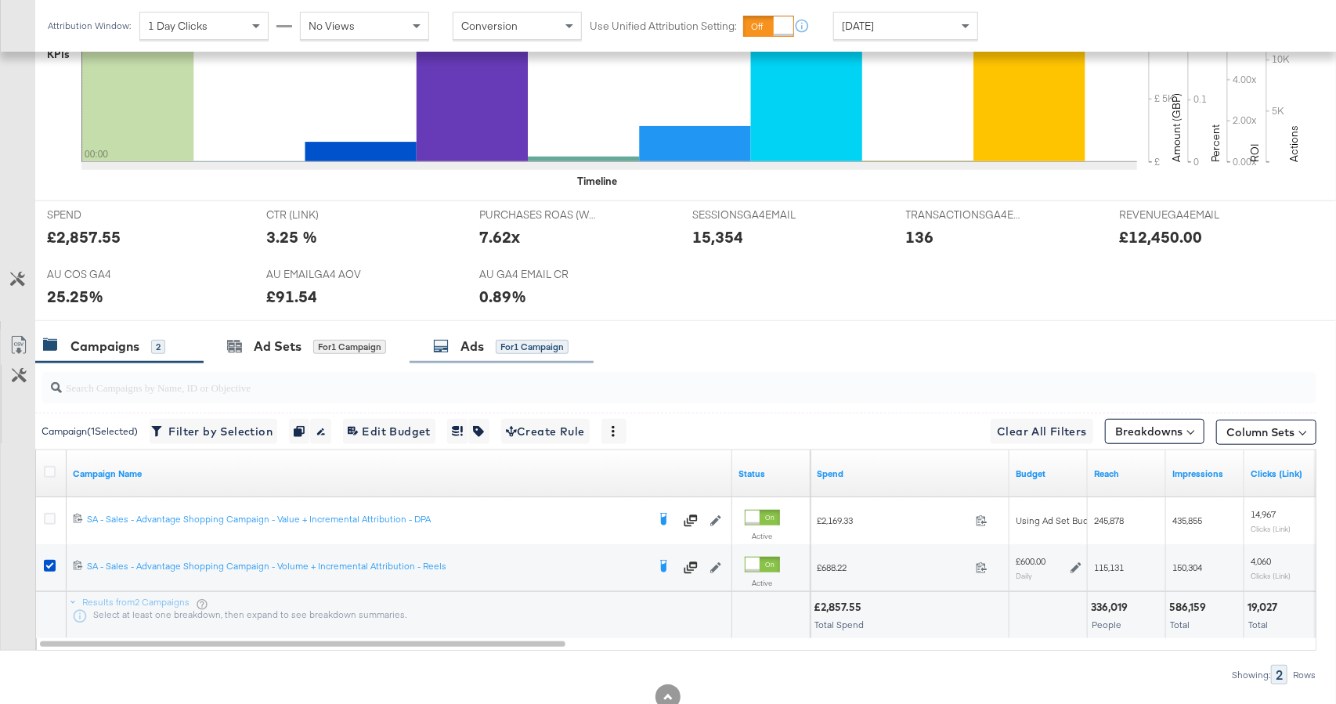
click at [517, 351] on div "for 1 Campaign" at bounding box center [532, 347] width 73 height 14
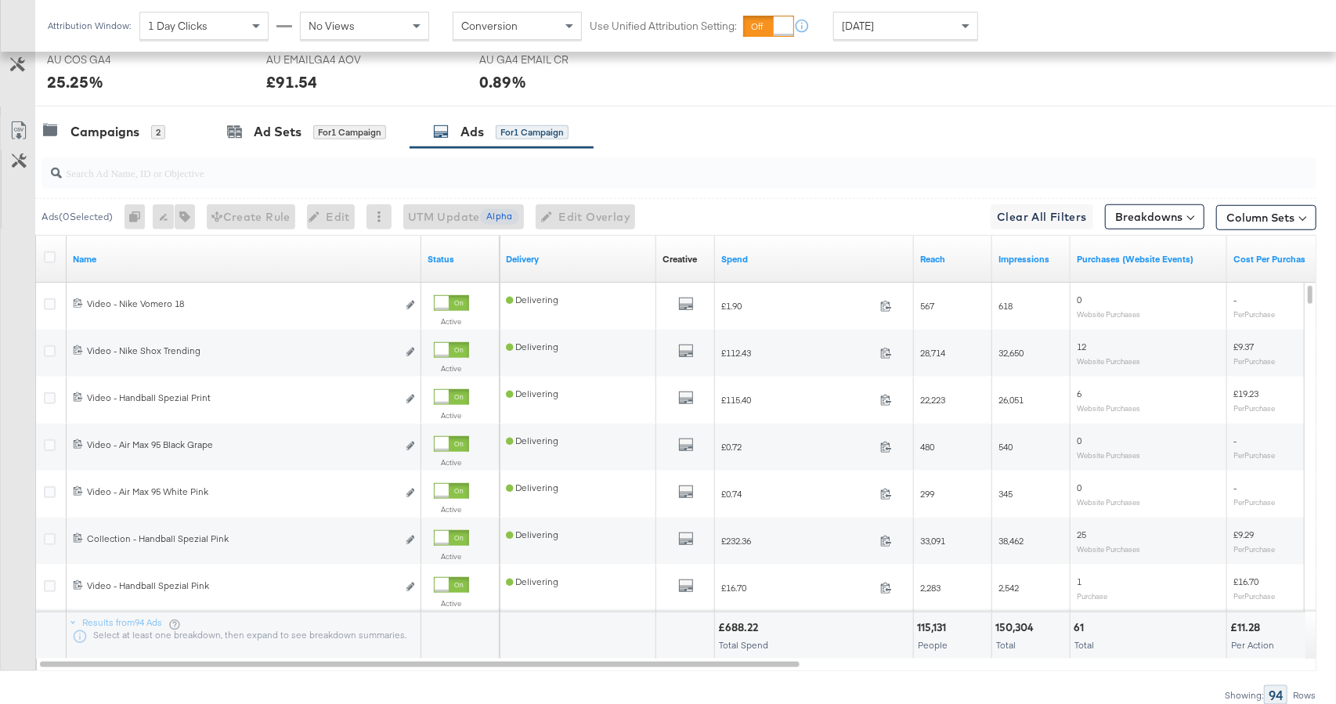
scroll to position [831, 0]
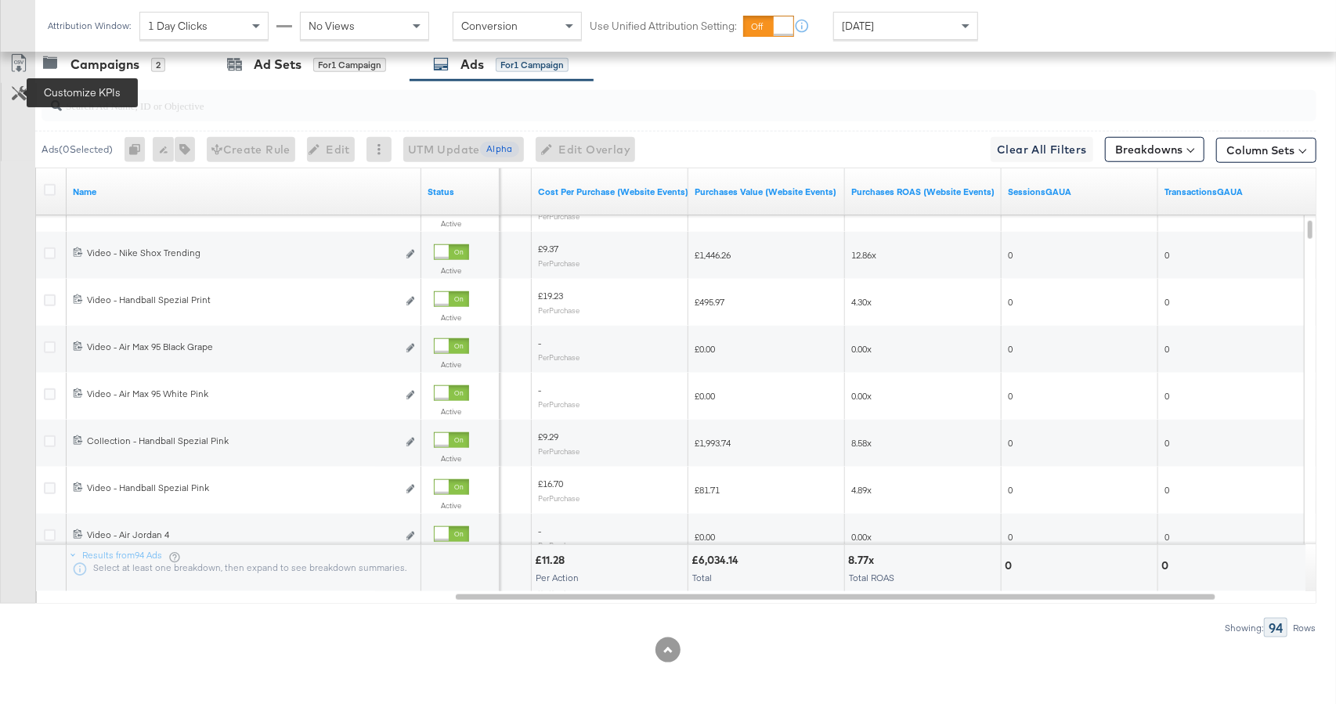
click at [25, 99] on button "Customize KPIs" at bounding box center [19, 94] width 35 height 23
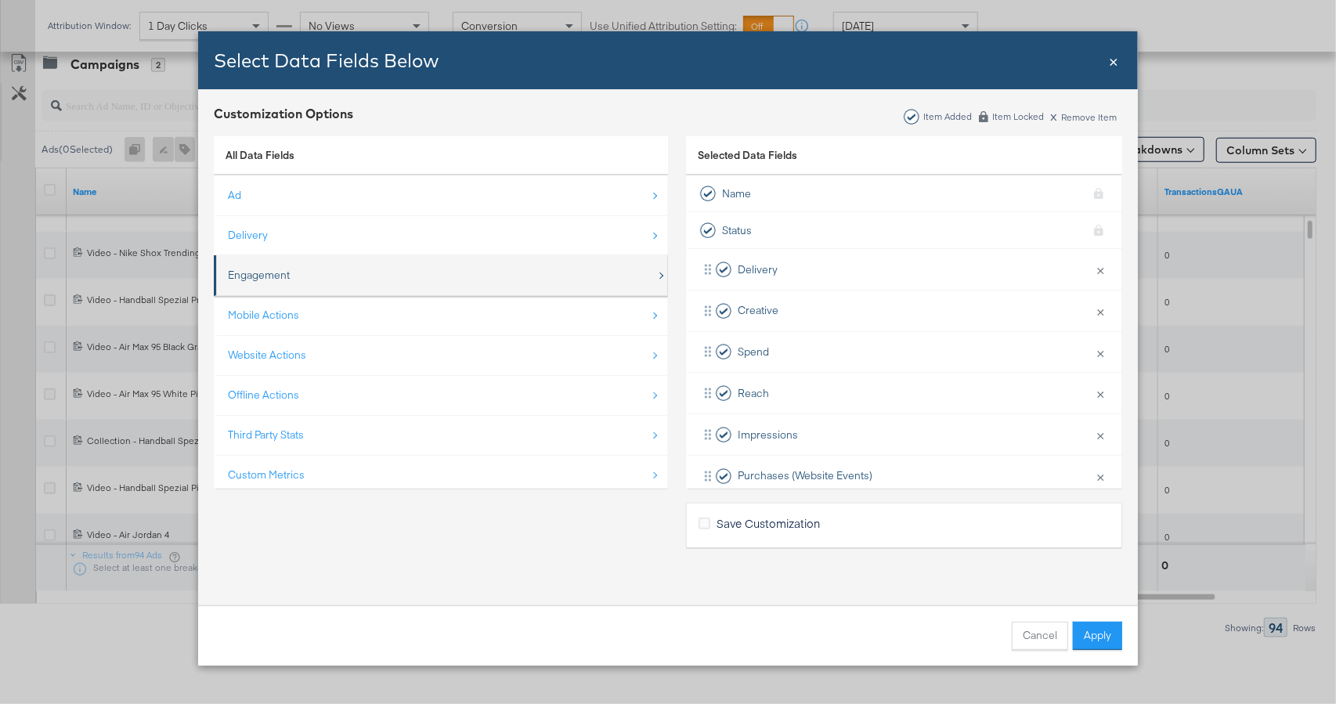
scroll to position [22, 0]
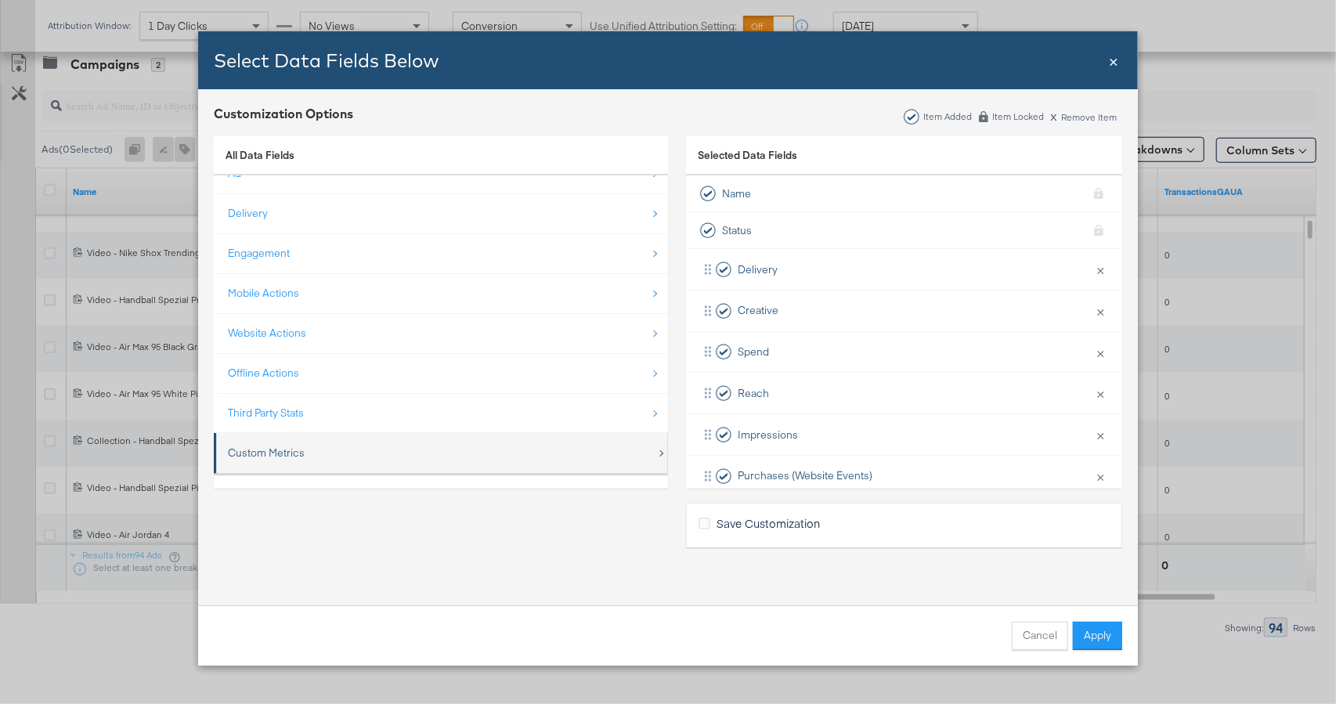
click at [381, 460] on div "Custom Metrics" at bounding box center [442, 453] width 428 height 32
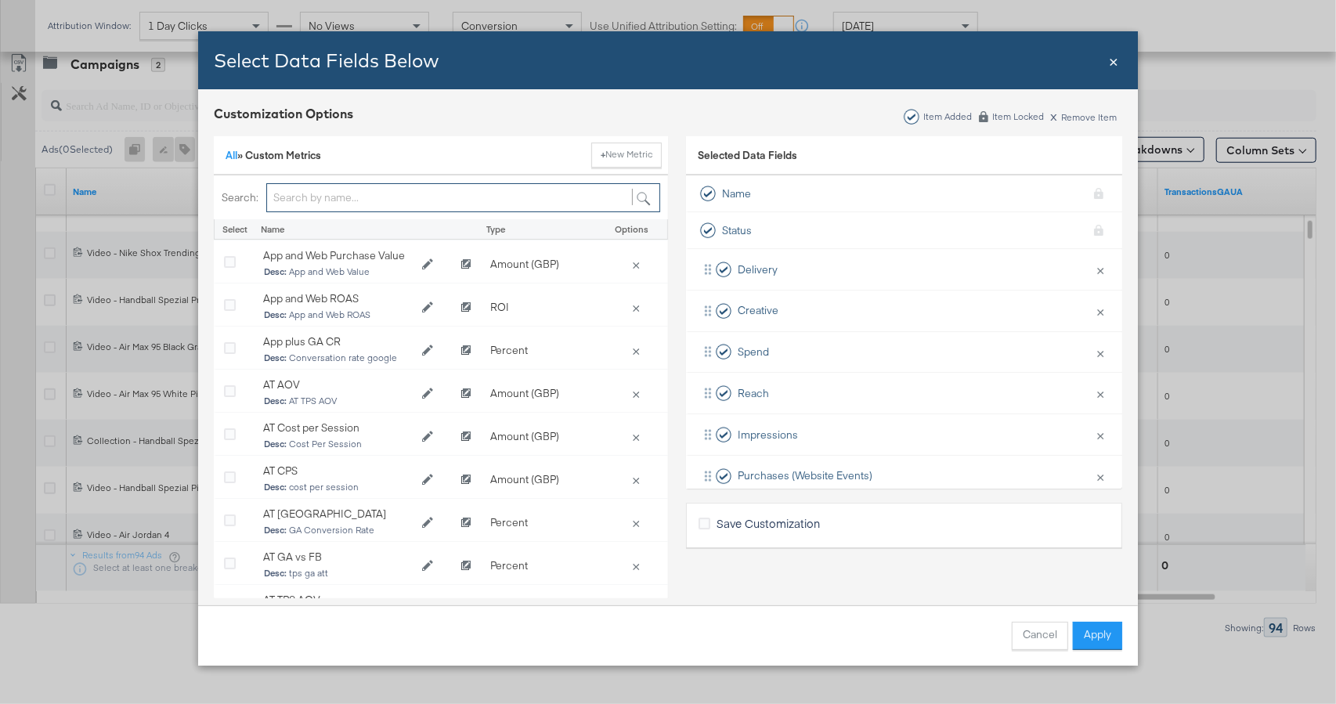
click at [380, 206] on input "Bulk Add Locations Modal" at bounding box center [463, 197] width 394 height 29
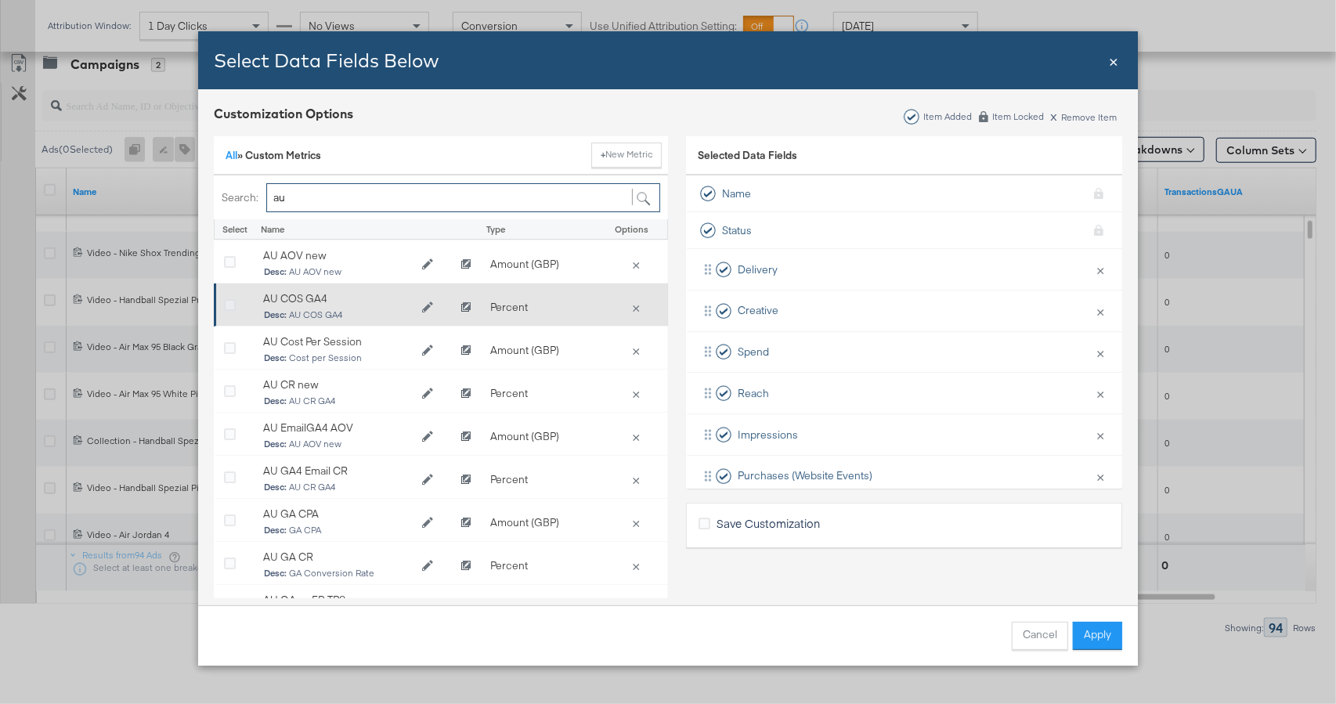
type input "au"
click at [234, 303] on icon "Bulk Add Locations Modal" at bounding box center [230, 306] width 12 height 12
click at [0, 0] on input "Bulk Add Locations Modal" at bounding box center [0, 0] width 0 height 0
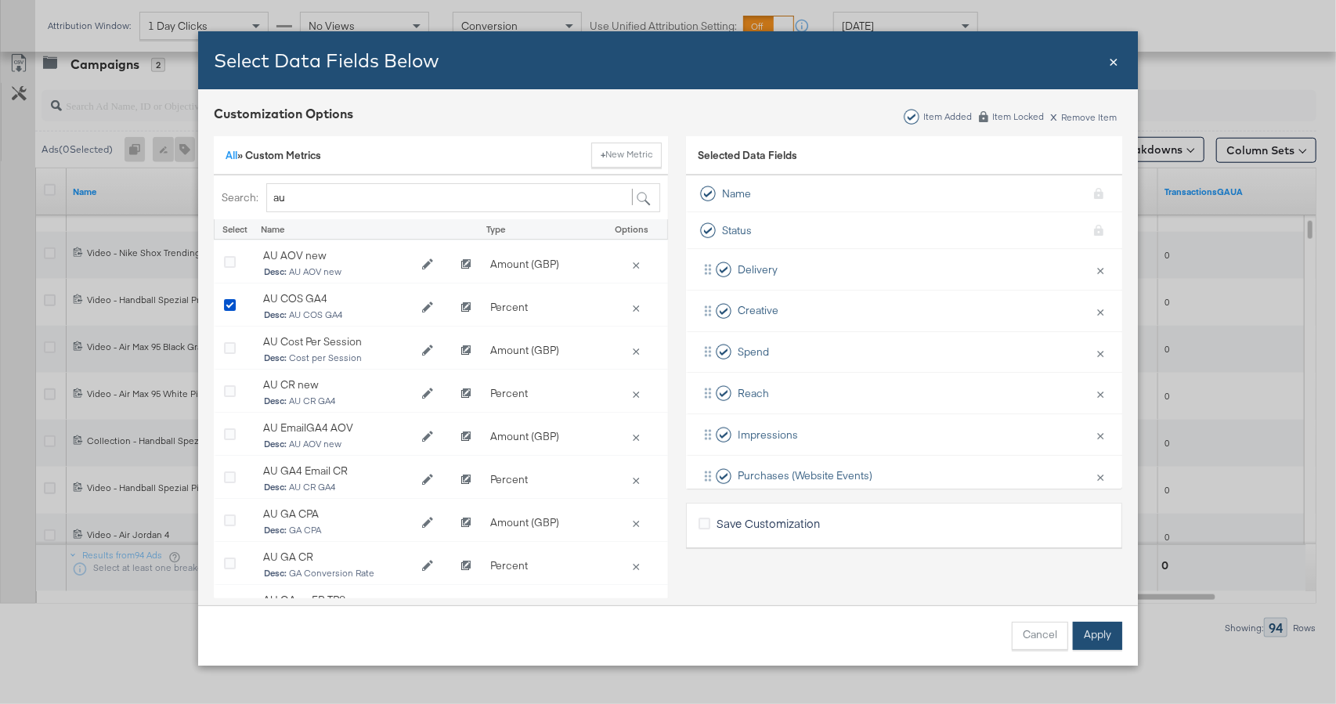
click at [1094, 629] on button "Apply" at bounding box center [1097, 636] width 49 height 28
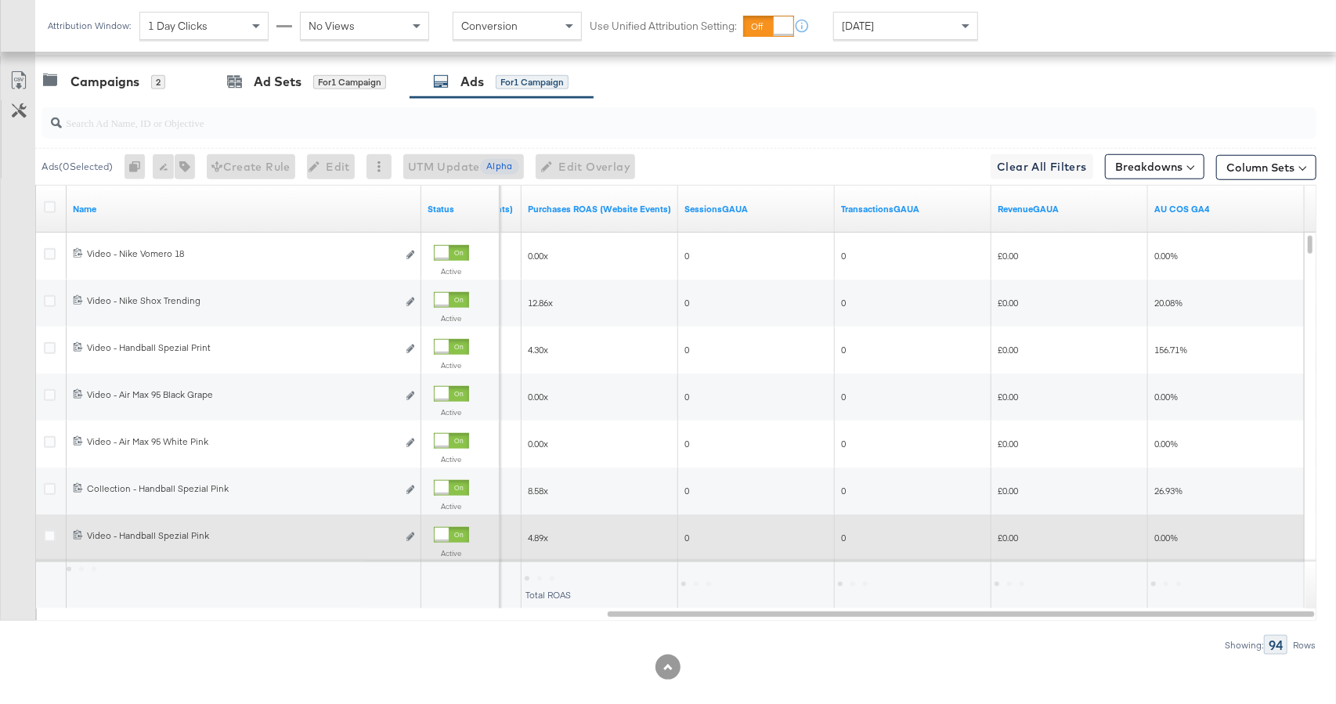
scroll to position [778, 0]
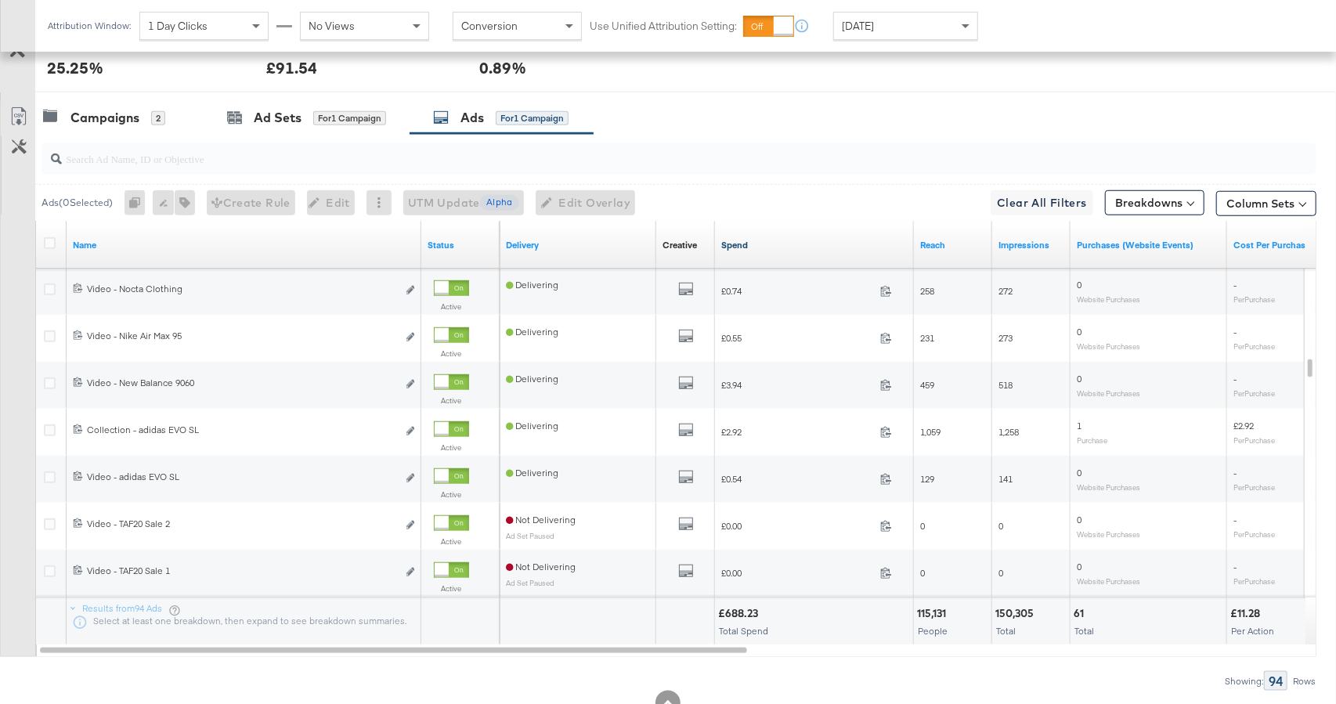
click at [752, 249] on link "Spend" at bounding box center [814, 245] width 186 height 13
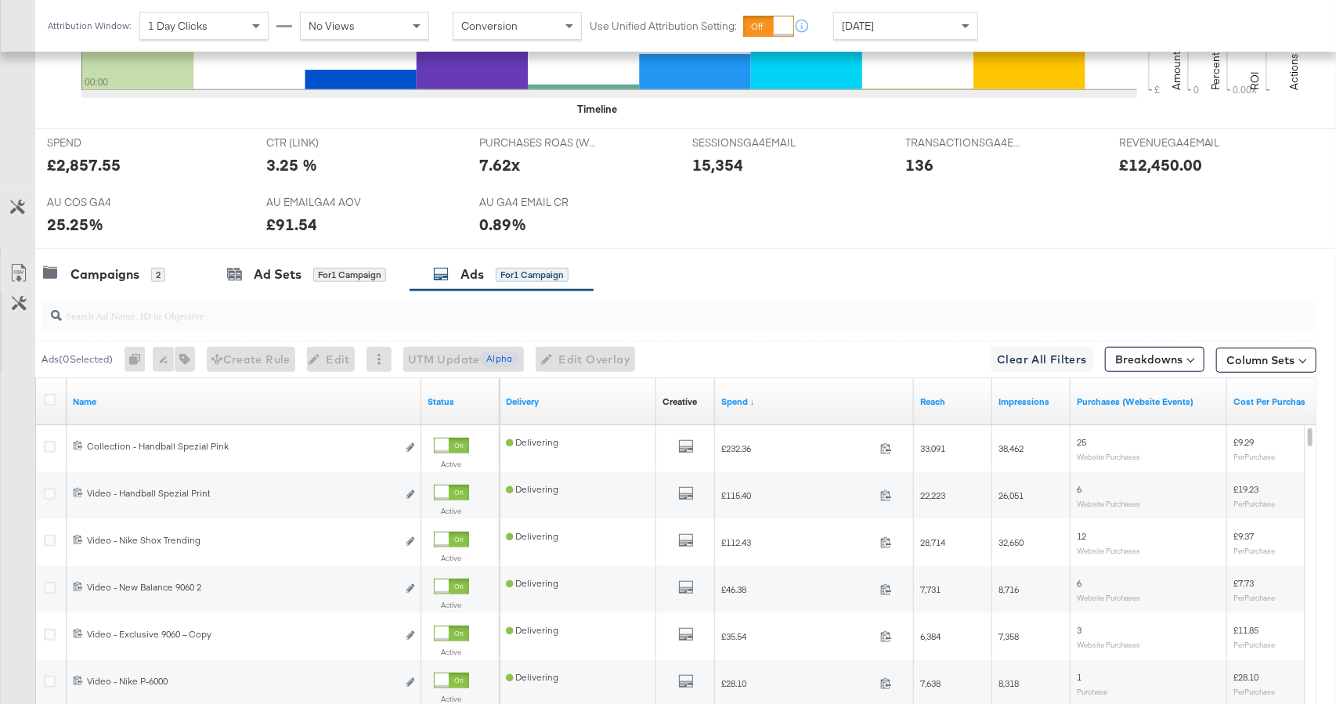
scroll to position [642, 0]
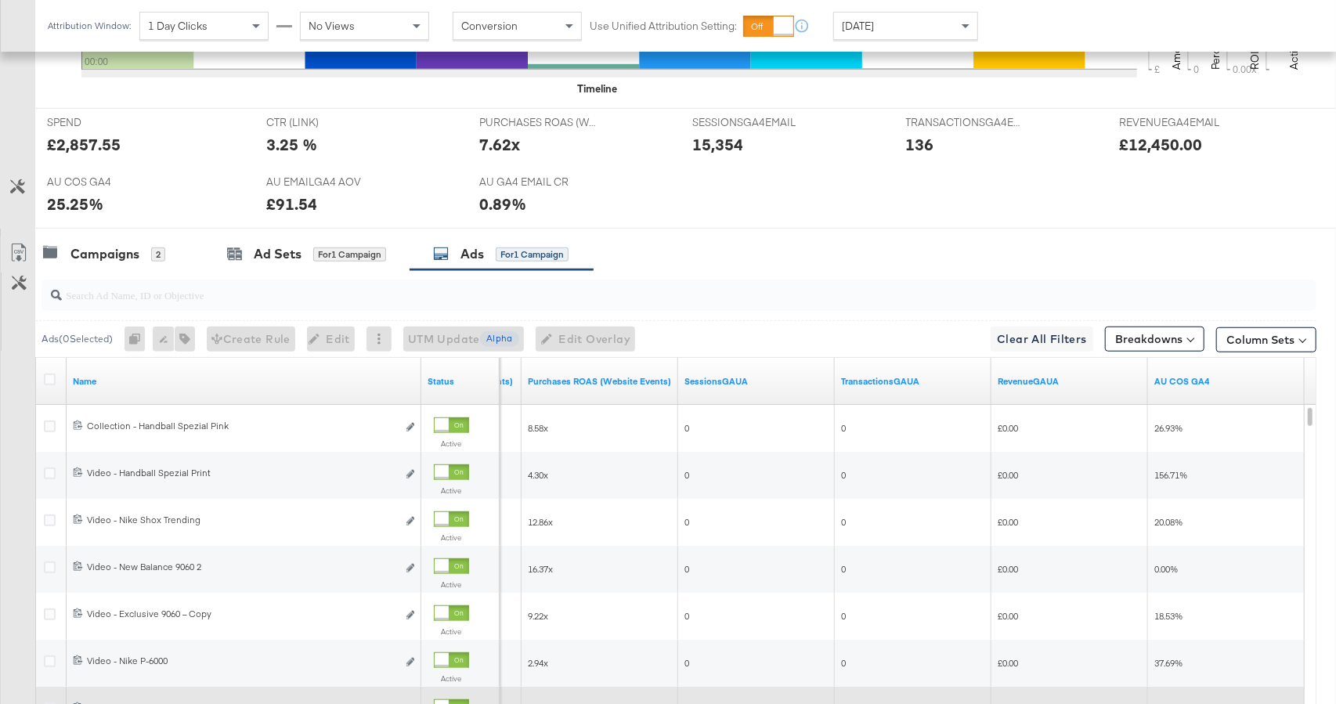
click at [882, 39] on div "Attribution Window: 1 Day Clicks No Views Conversion Use Unified Attribution Se…" at bounding box center [516, 26] width 962 height 52
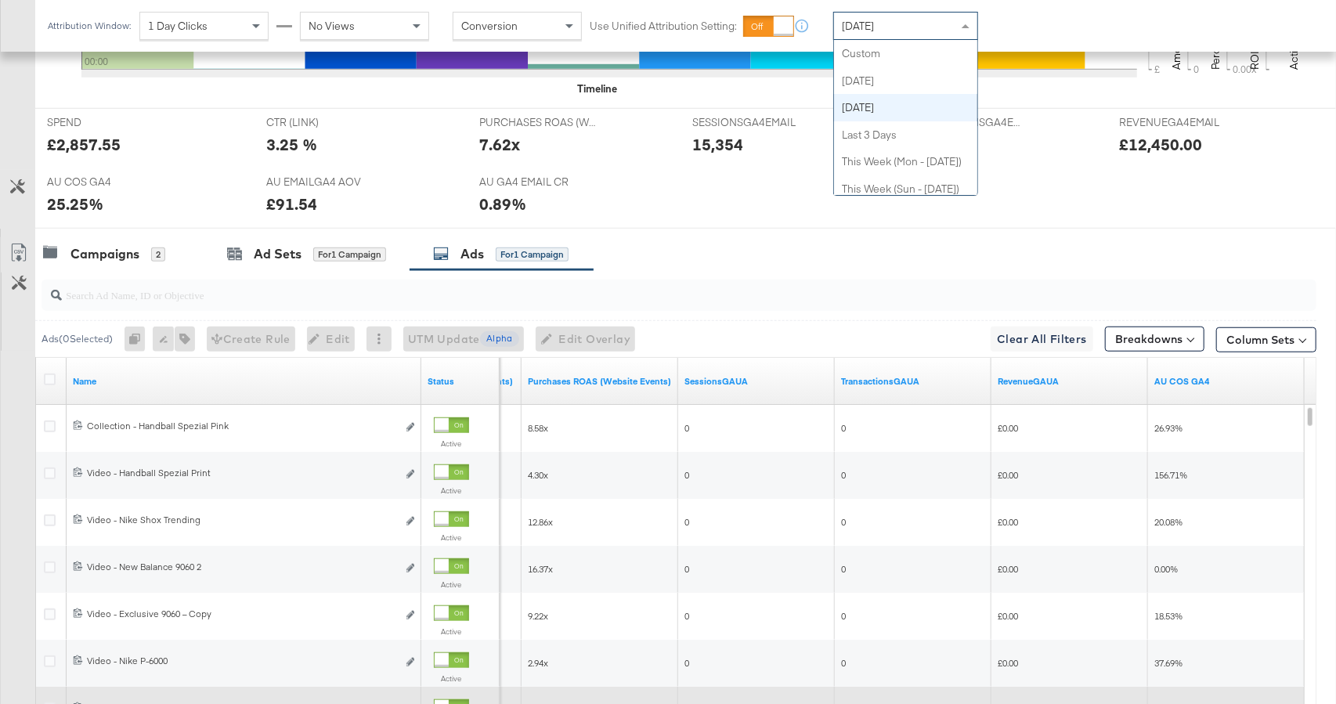
drag, startPoint x: 881, startPoint y: 31, endPoint x: 877, endPoint y: 65, distance: 33.9
click at [874, 31] on span "[DATE]" at bounding box center [858, 26] width 32 height 14
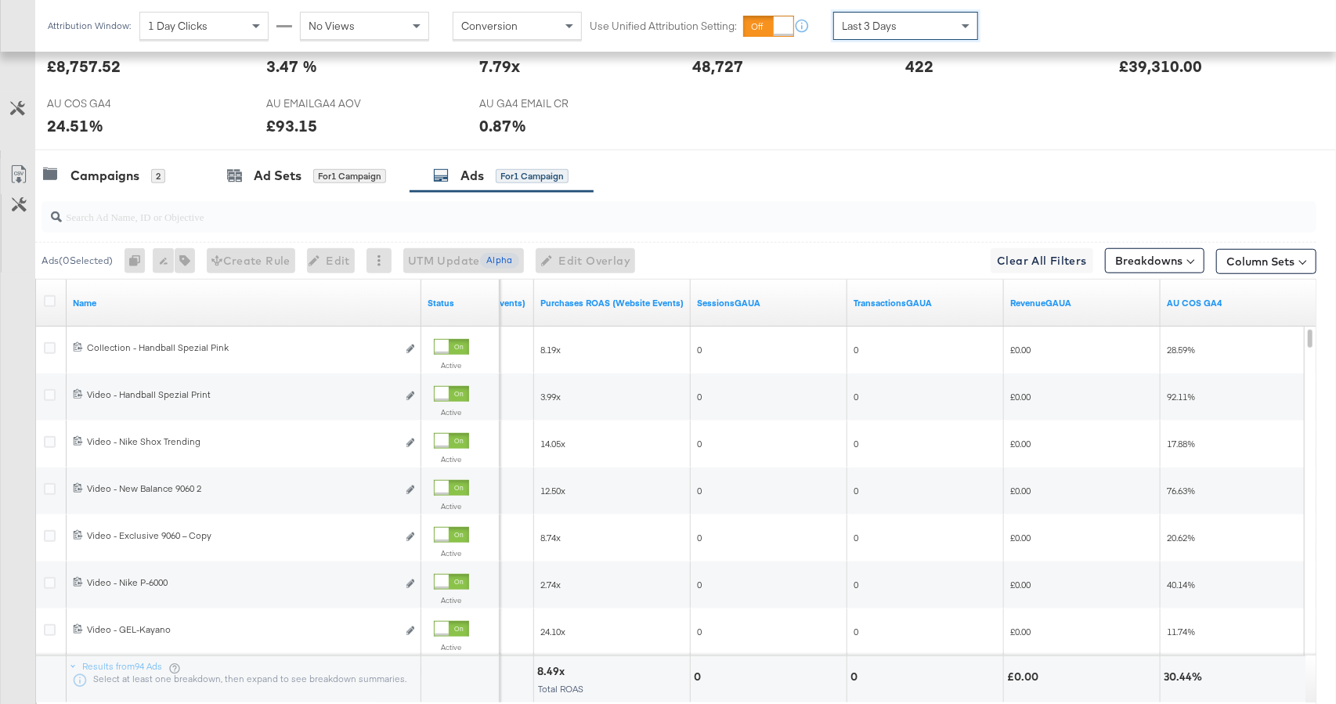
scroll to position [723, 0]
click at [890, 20] on span "Last 3 Days" at bounding box center [869, 26] width 55 height 14
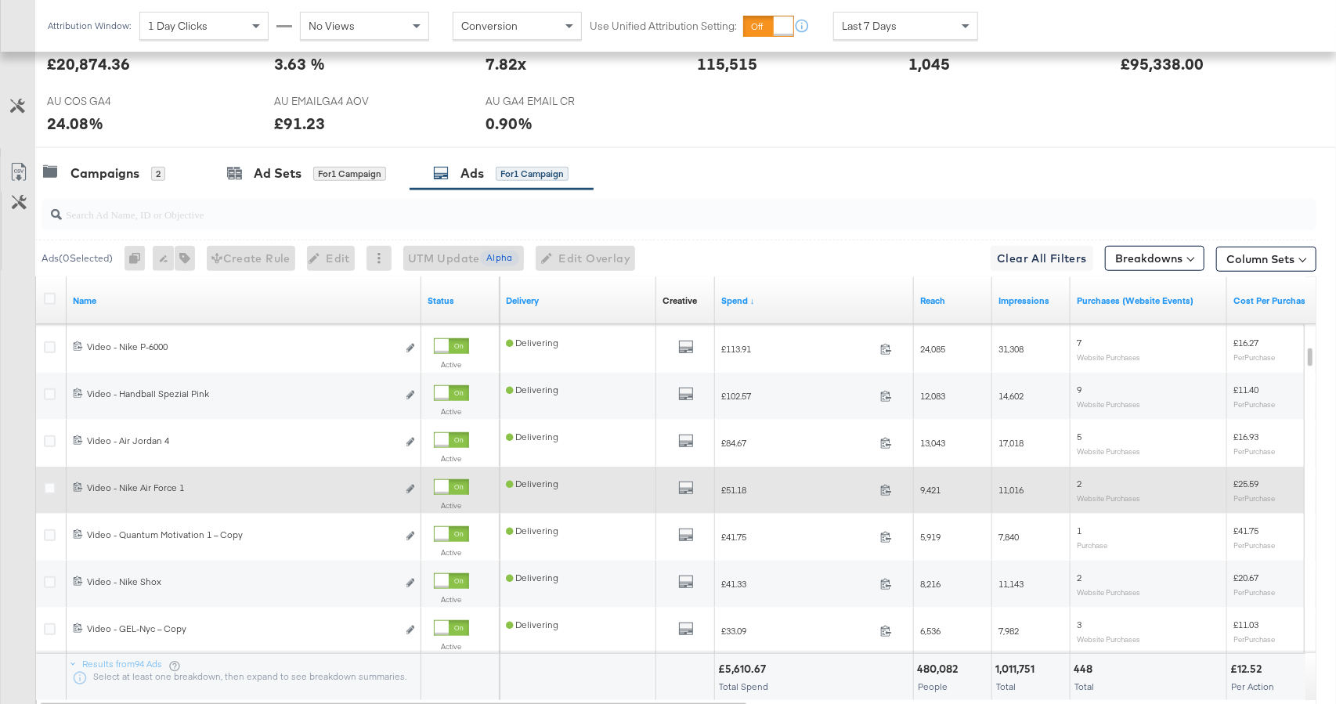
drag, startPoint x: 454, startPoint y: 487, endPoint x: 541, endPoint y: 483, distance: 87.0
click at [449, 487] on div at bounding box center [442, 487] width 14 height 14
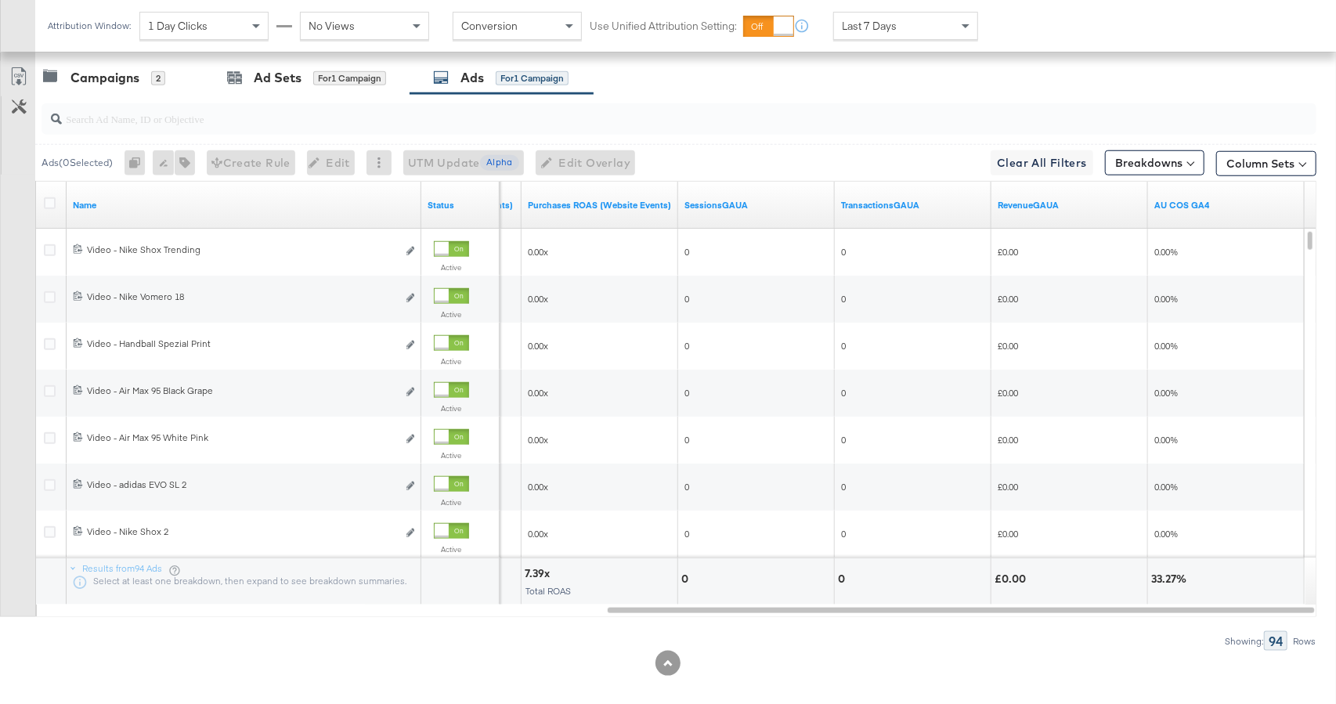
scroll to position [831, 0]
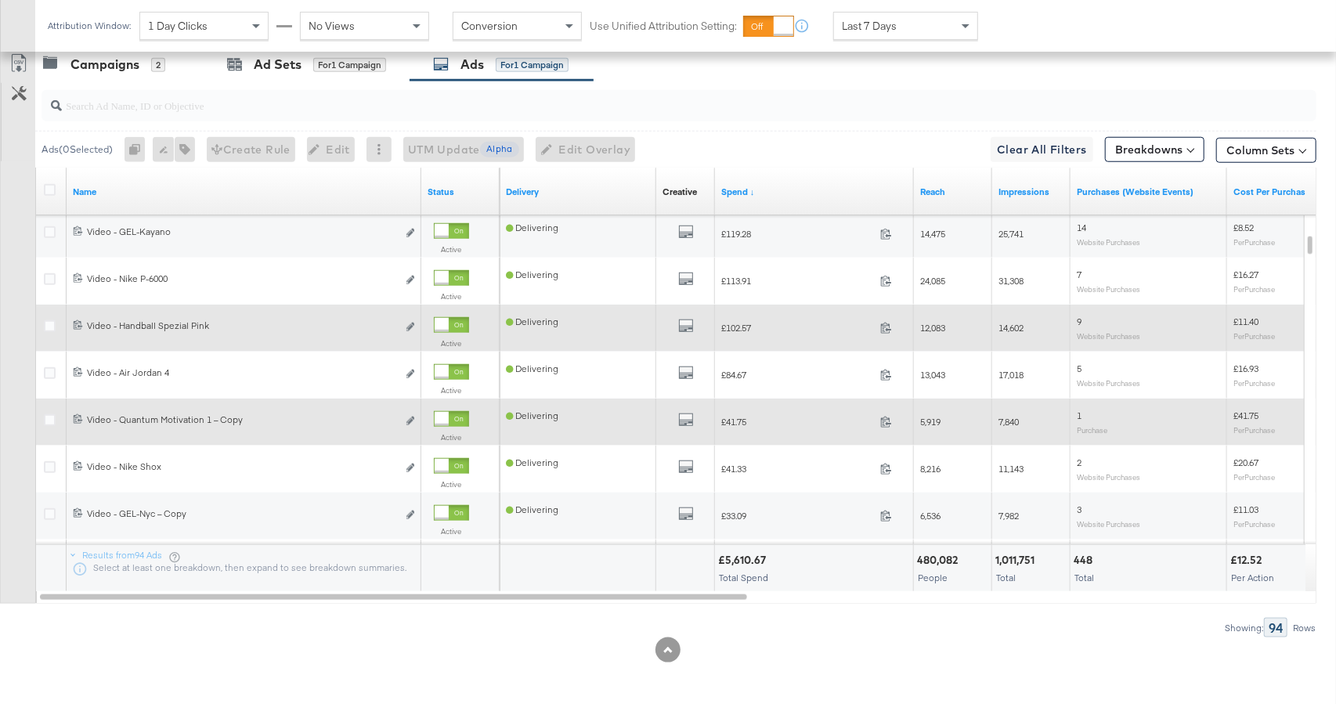
click at [449, 323] on div at bounding box center [442, 325] width 14 height 14
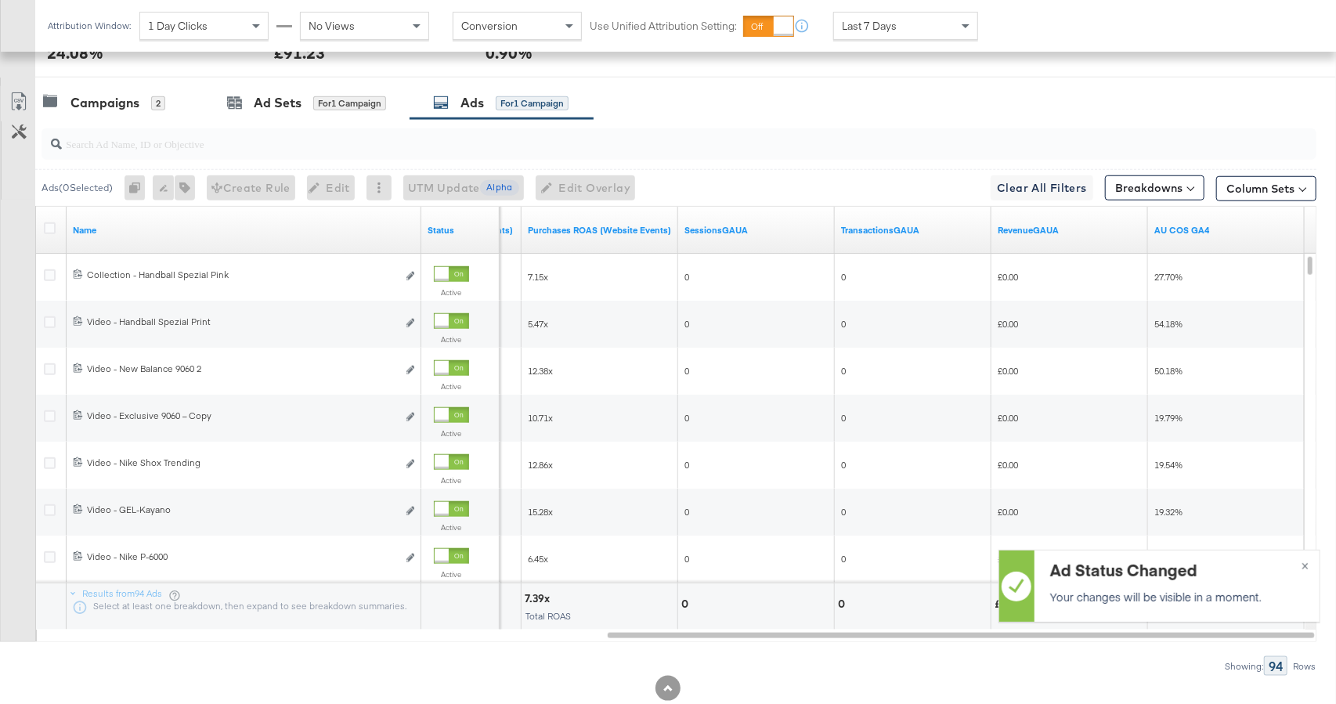
scroll to position [784, 0]
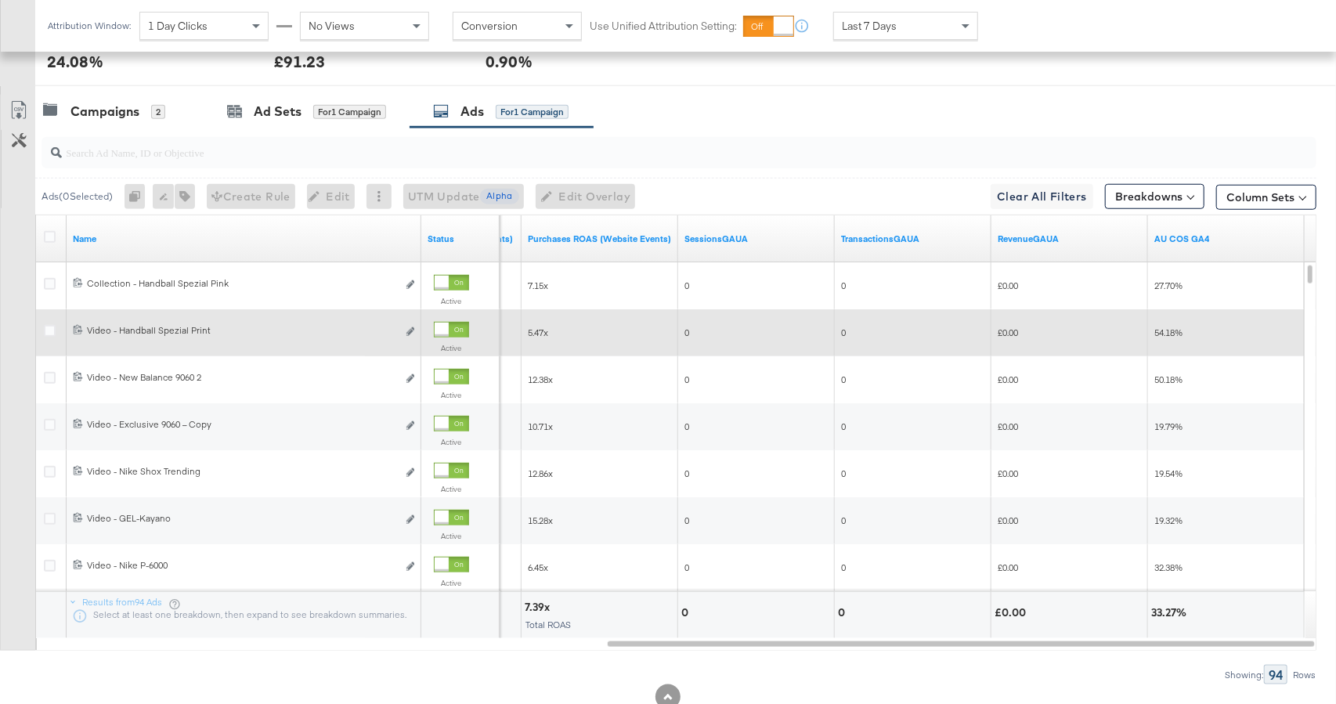
click at [445, 324] on div at bounding box center [442, 330] width 14 height 14
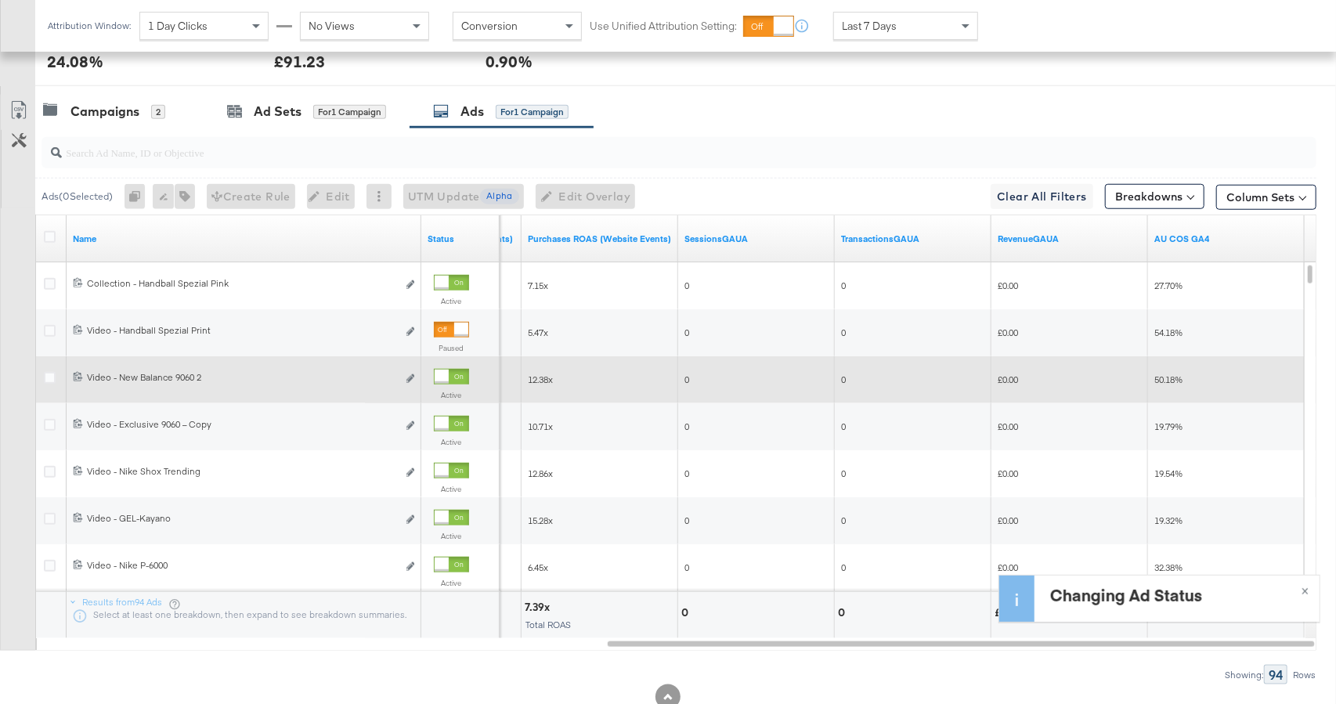
click at [450, 371] on div at bounding box center [451, 377] width 35 height 16
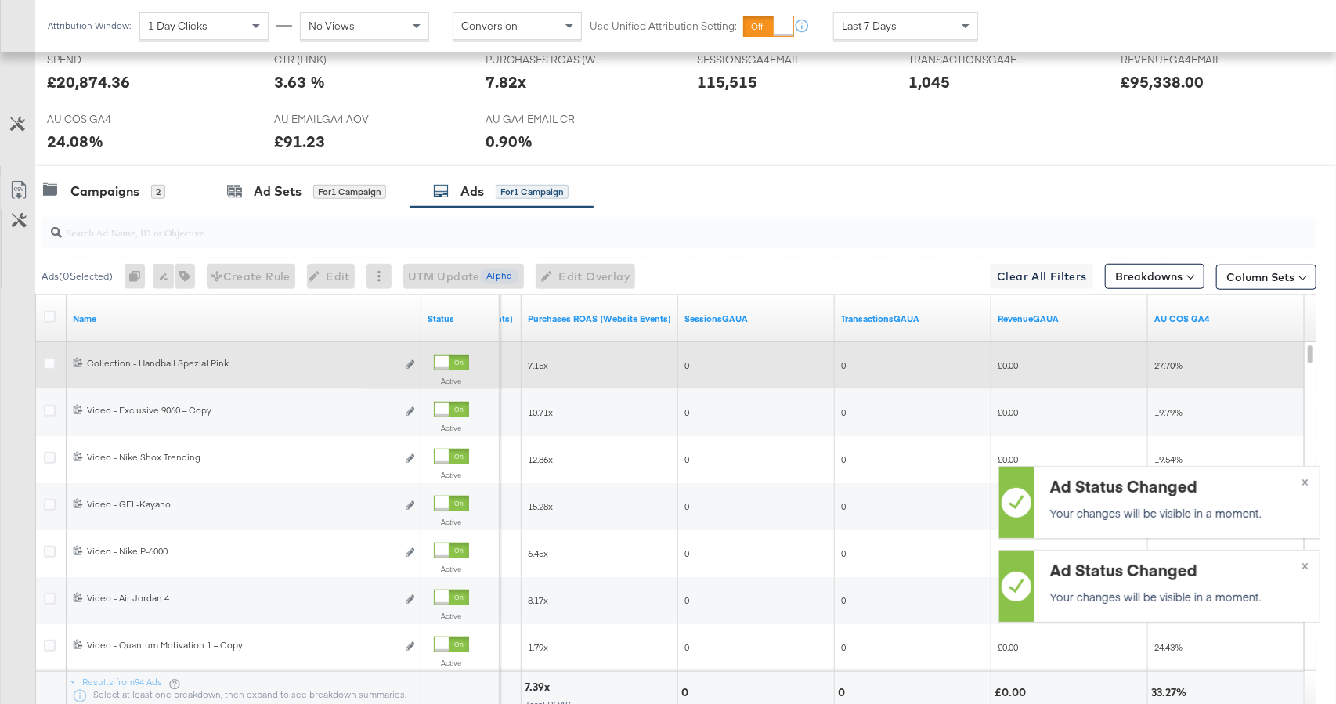
scroll to position [702, 0]
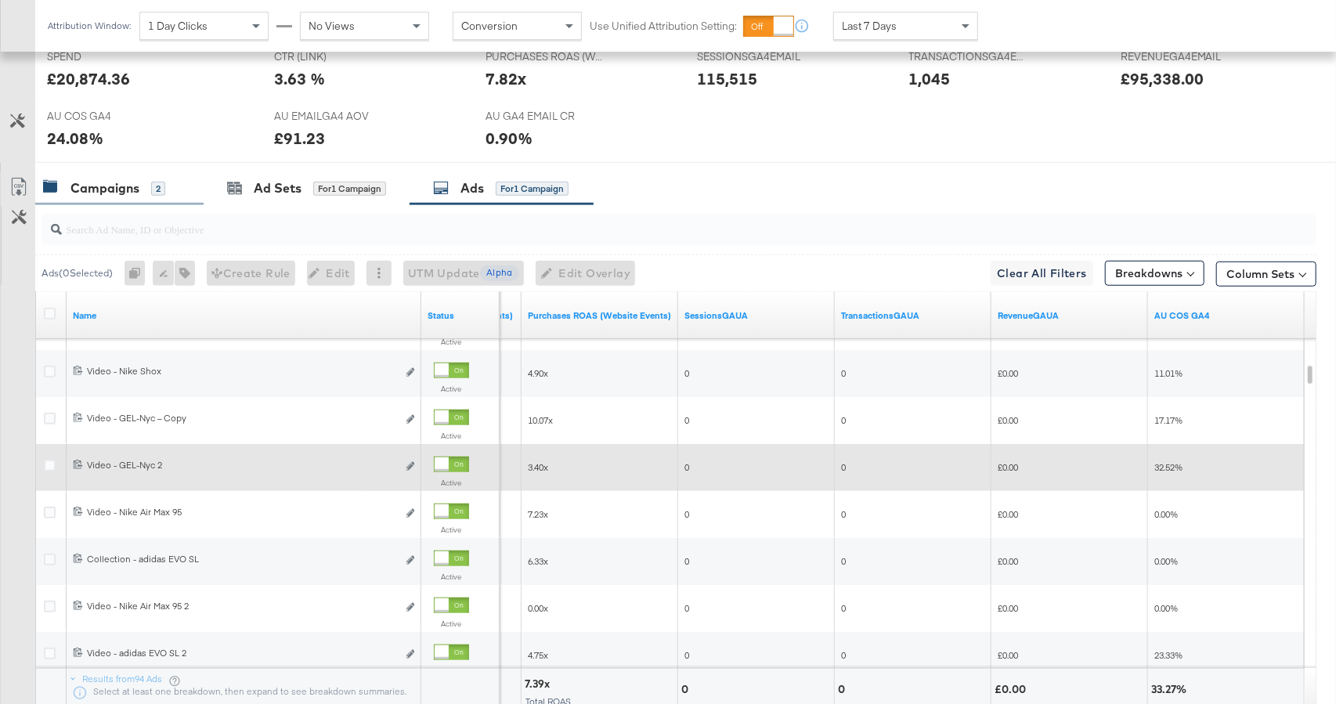
click at [147, 198] on div "Campaigns 2" at bounding box center [119, 188] width 168 height 34
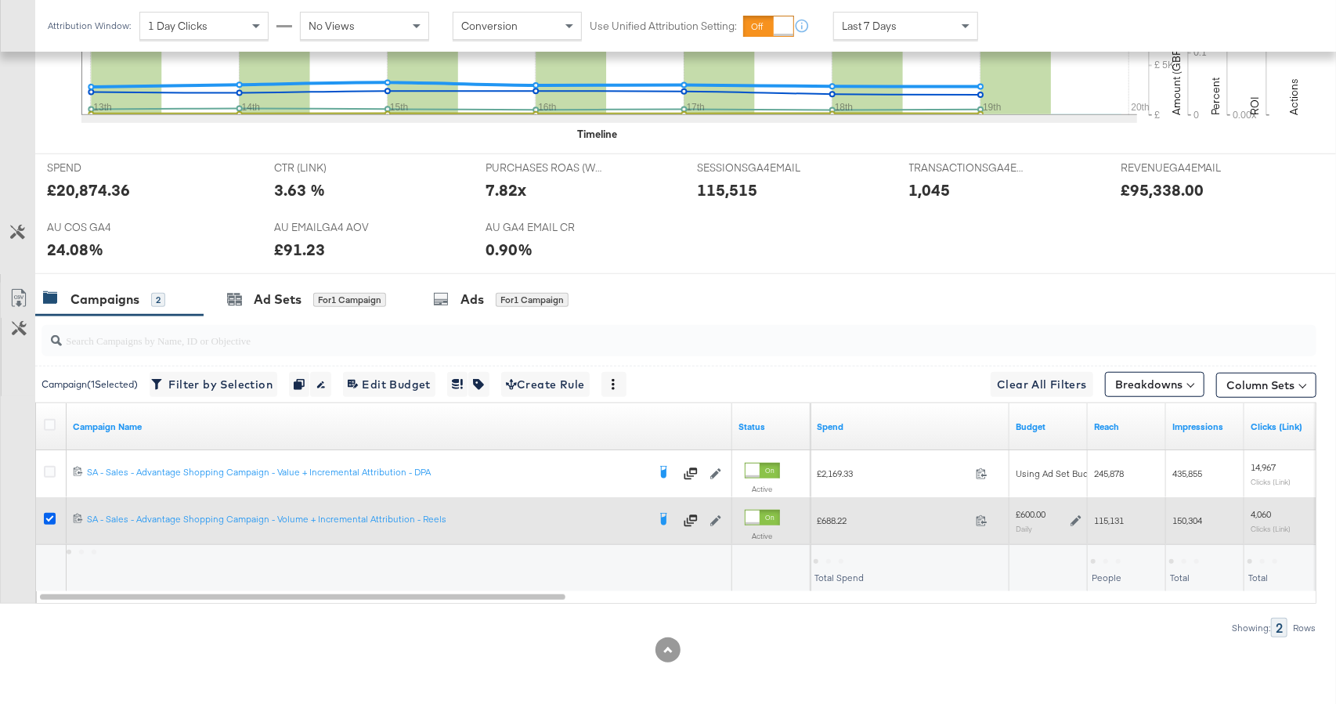
click at [44, 518] on icon at bounding box center [50, 519] width 12 height 12
click at [0, 0] on input "checkbox" at bounding box center [0, 0] width 0 height 0
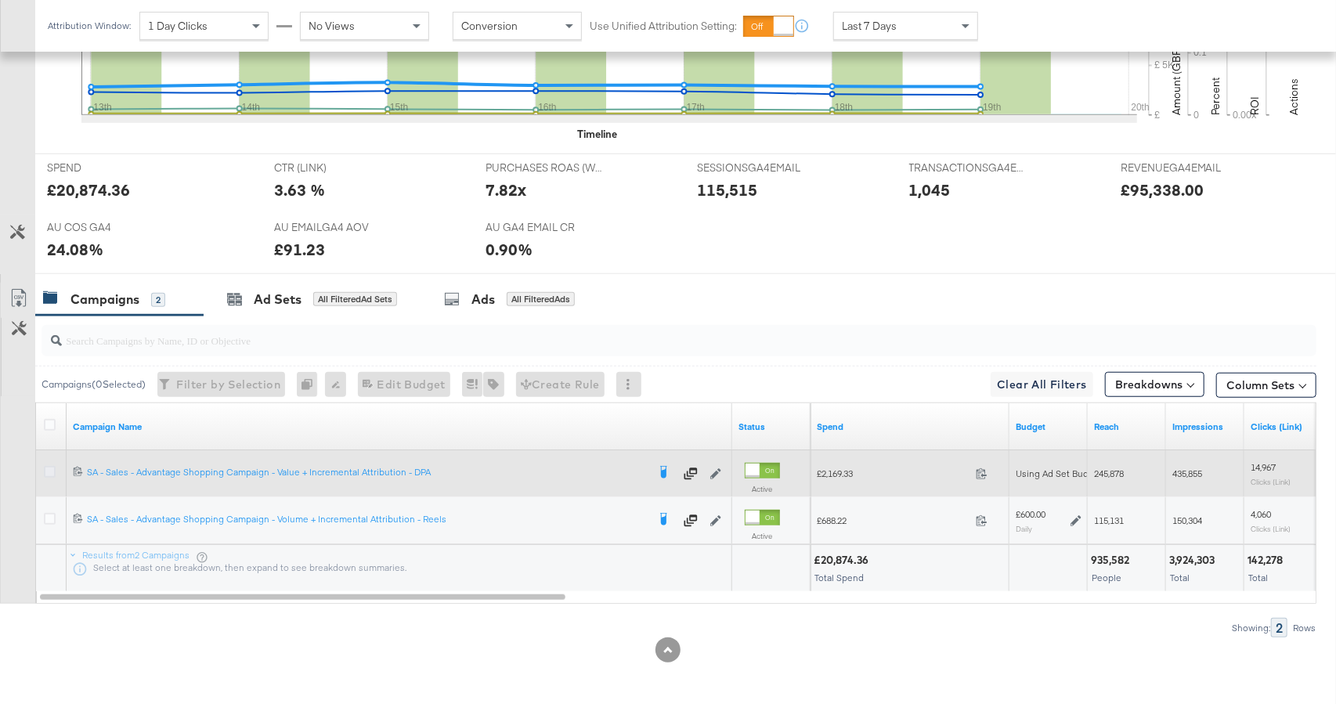
click at [49, 470] on icon at bounding box center [50, 472] width 12 height 12
click at [0, 0] on input "checkbox" at bounding box center [0, 0] width 0 height 0
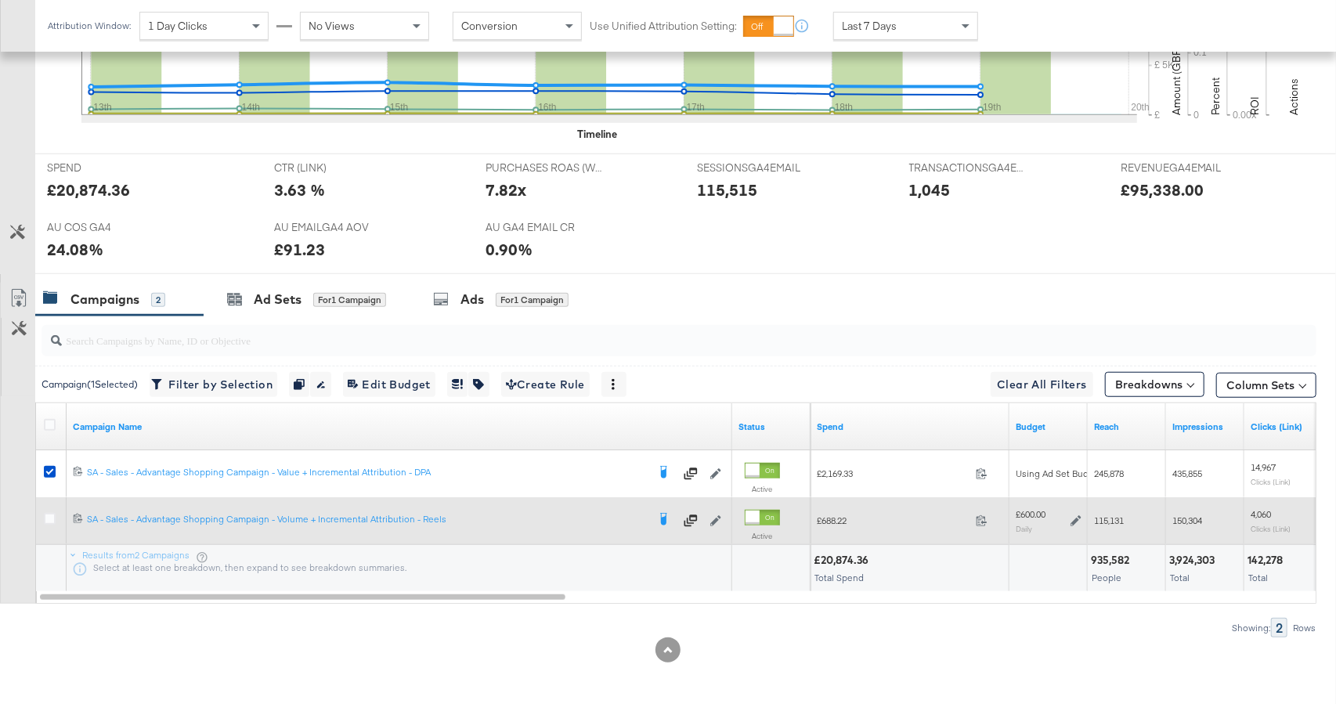
click at [48, 523] on div at bounding box center [52, 521] width 16 height 16
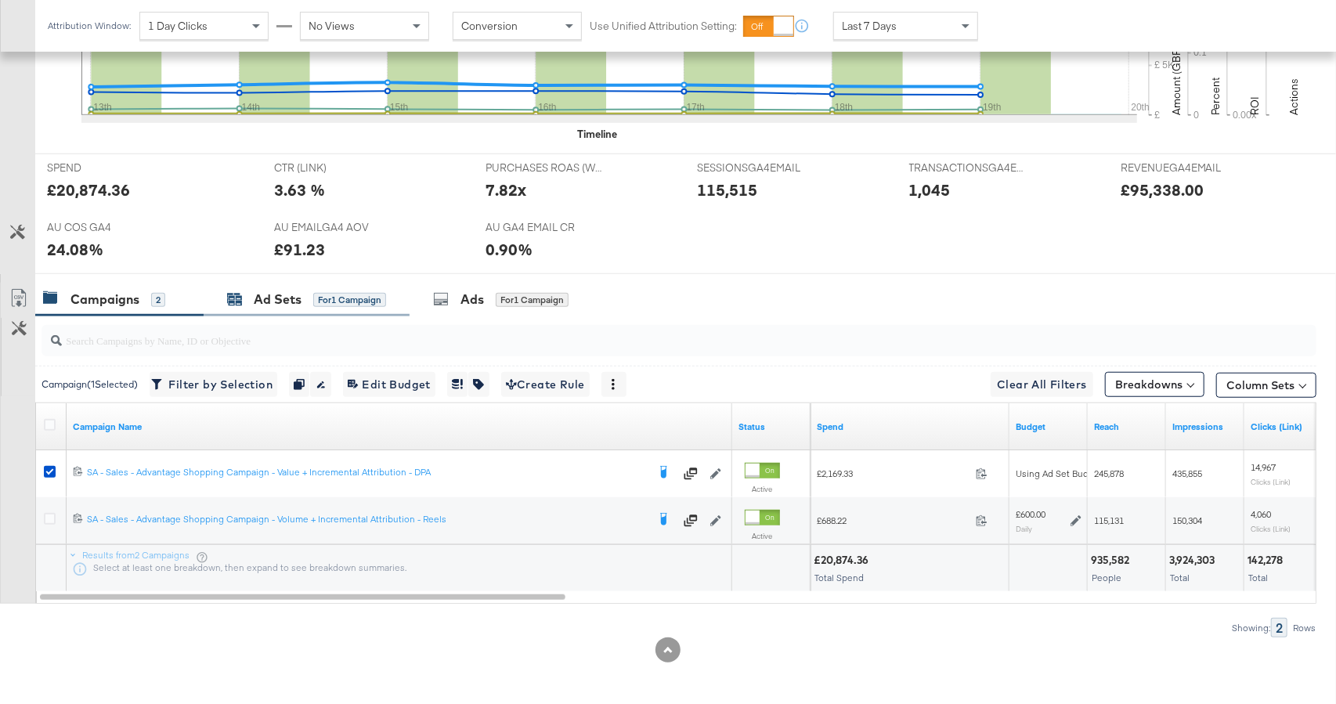
click at [370, 297] on div "for 1 Campaign" at bounding box center [349, 300] width 73 height 14
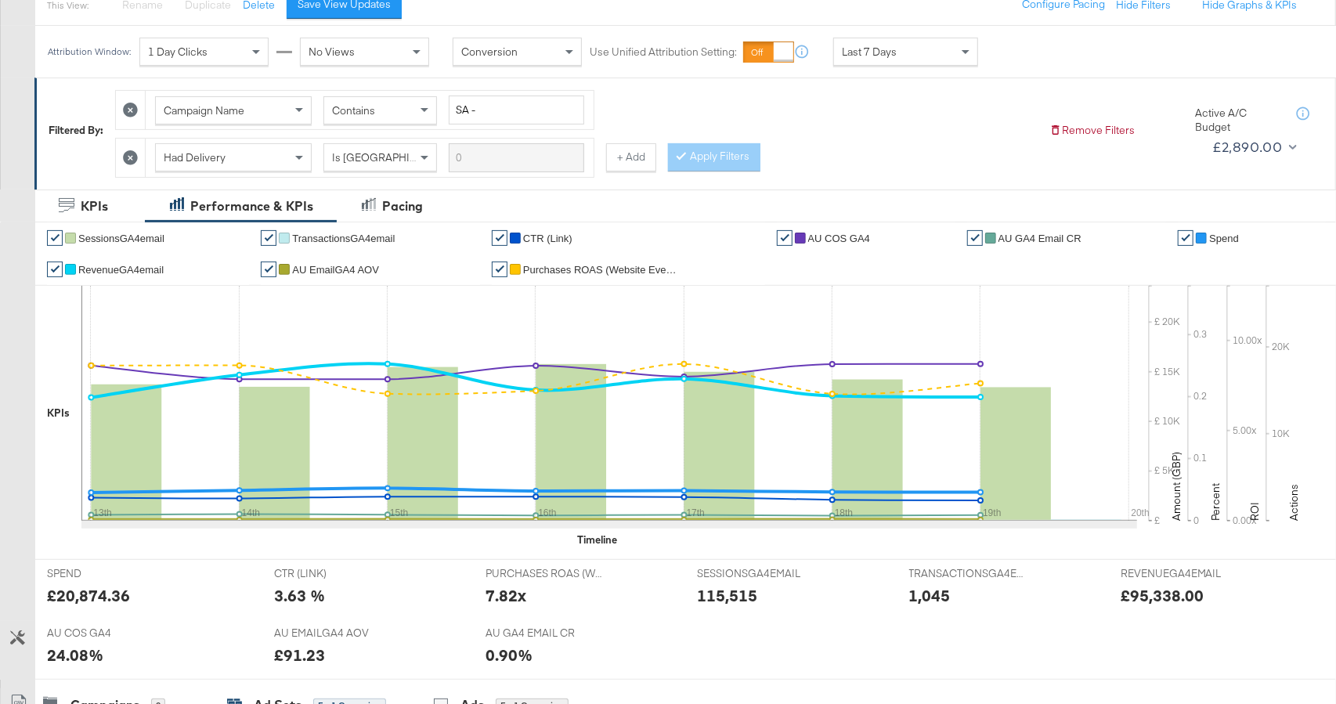
scroll to position [0, 0]
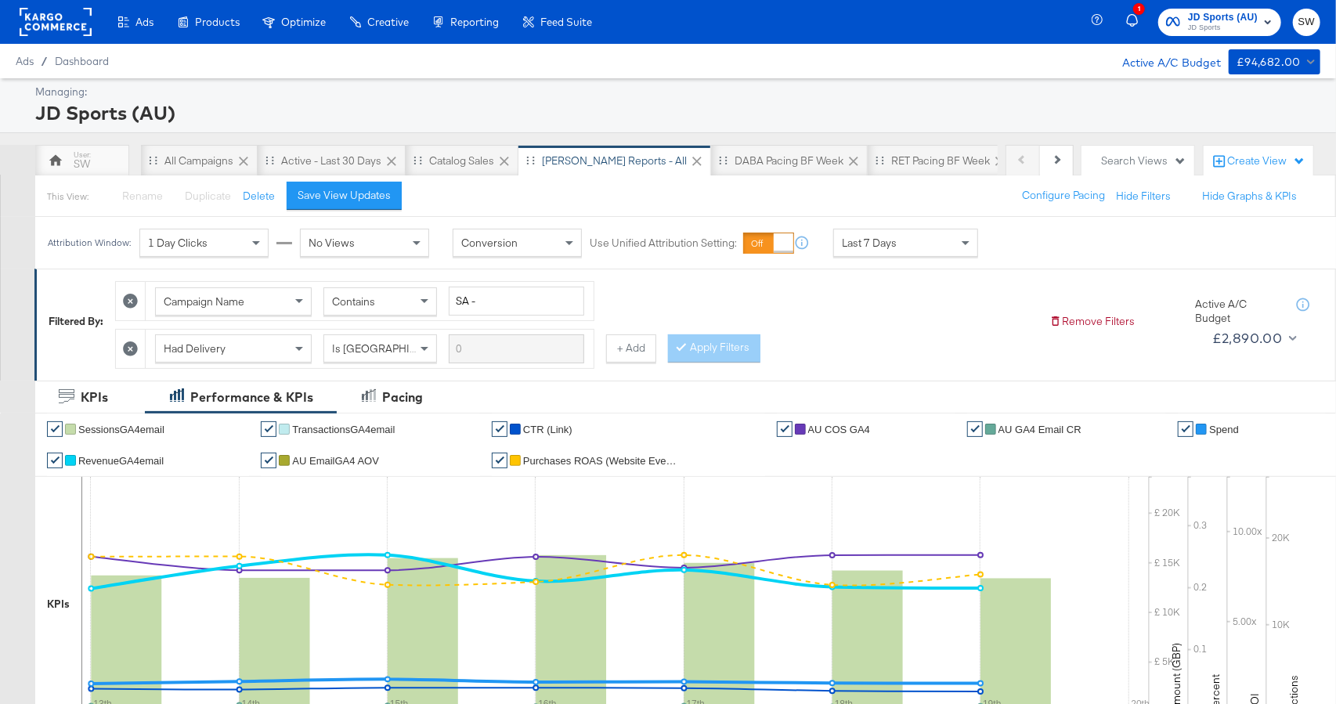
click at [1251, 16] on span "JD Sports (AU)" at bounding box center [1223, 17] width 70 height 16
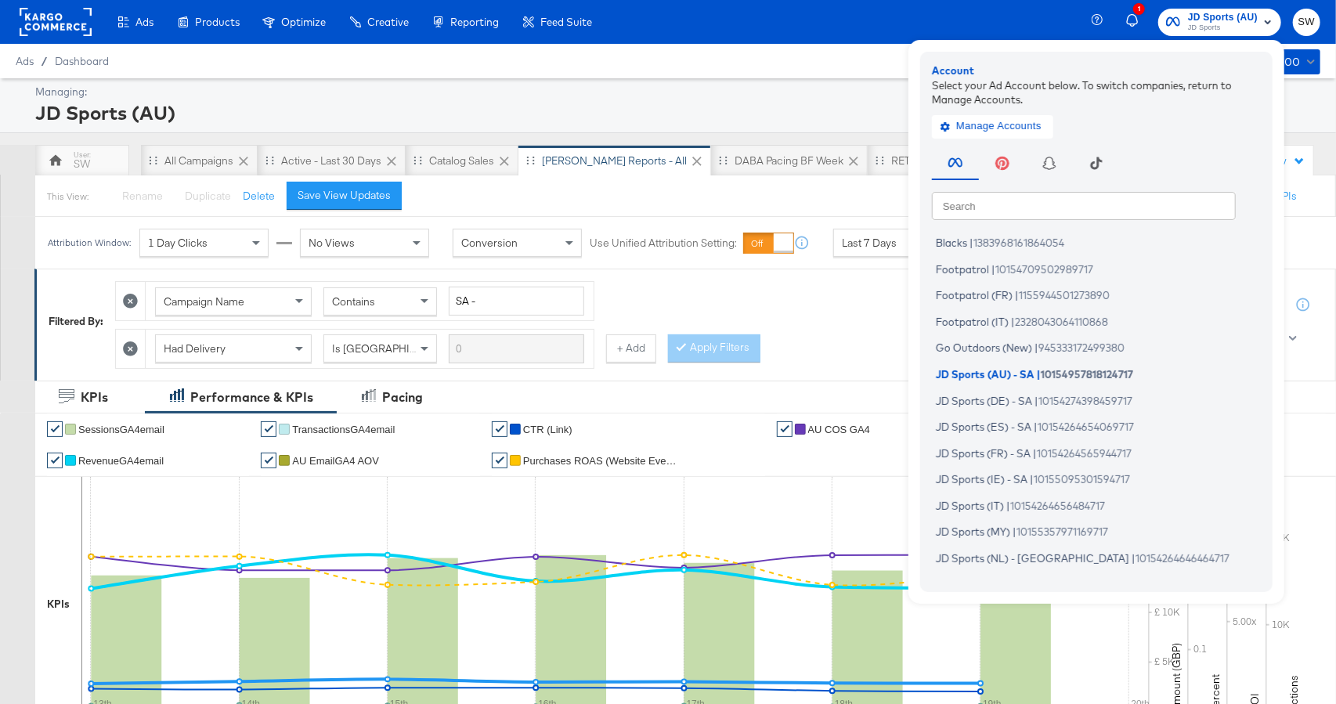
click at [1105, 222] on div "Search Search Blacks | 1383968161864054 Footpatrol | 10154709502989717 Footpatr…" at bounding box center [1100, 361] width 337 height 438
click at [1109, 215] on input "text" at bounding box center [1084, 205] width 304 height 28
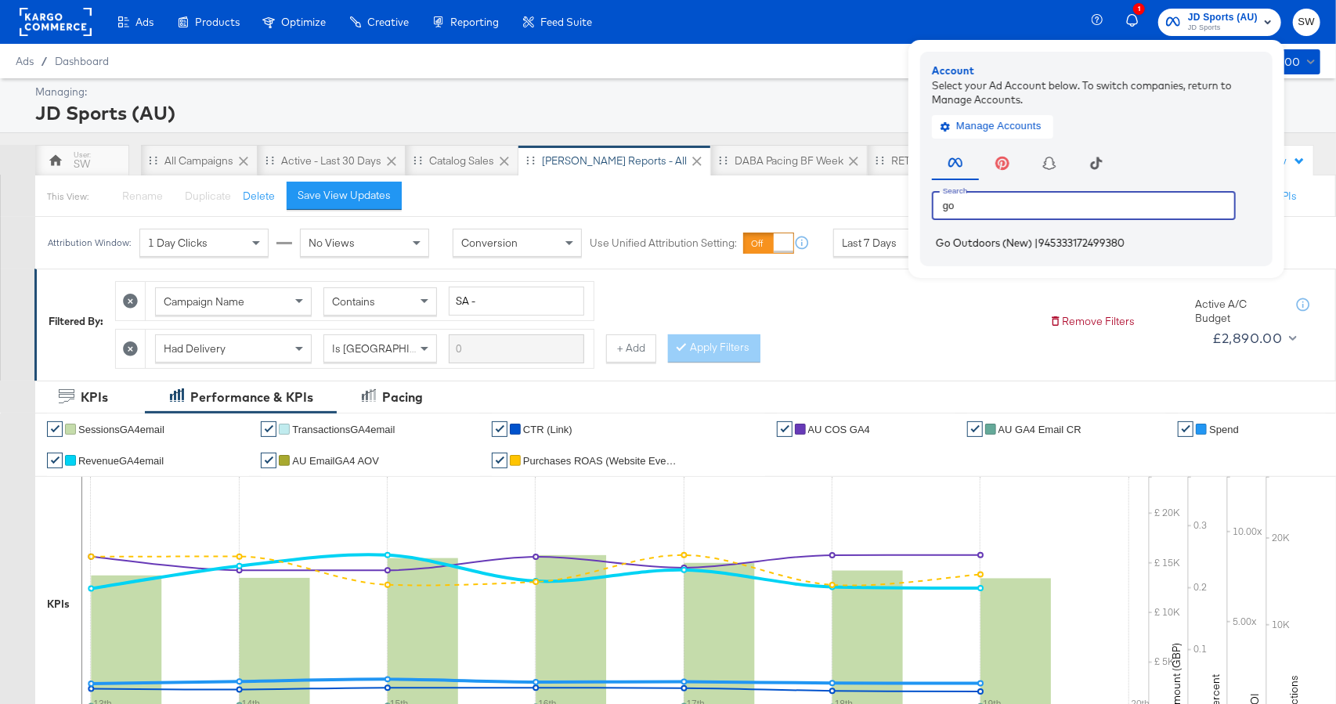
type input "go"
drag, startPoint x: 1105, startPoint y: 245, endPoint x: 1148, endPoint y: 234, distance: 45.2
click at [1105, 245] on span "945333172499380" at bounding box center [1081, 242] width 86 height 13
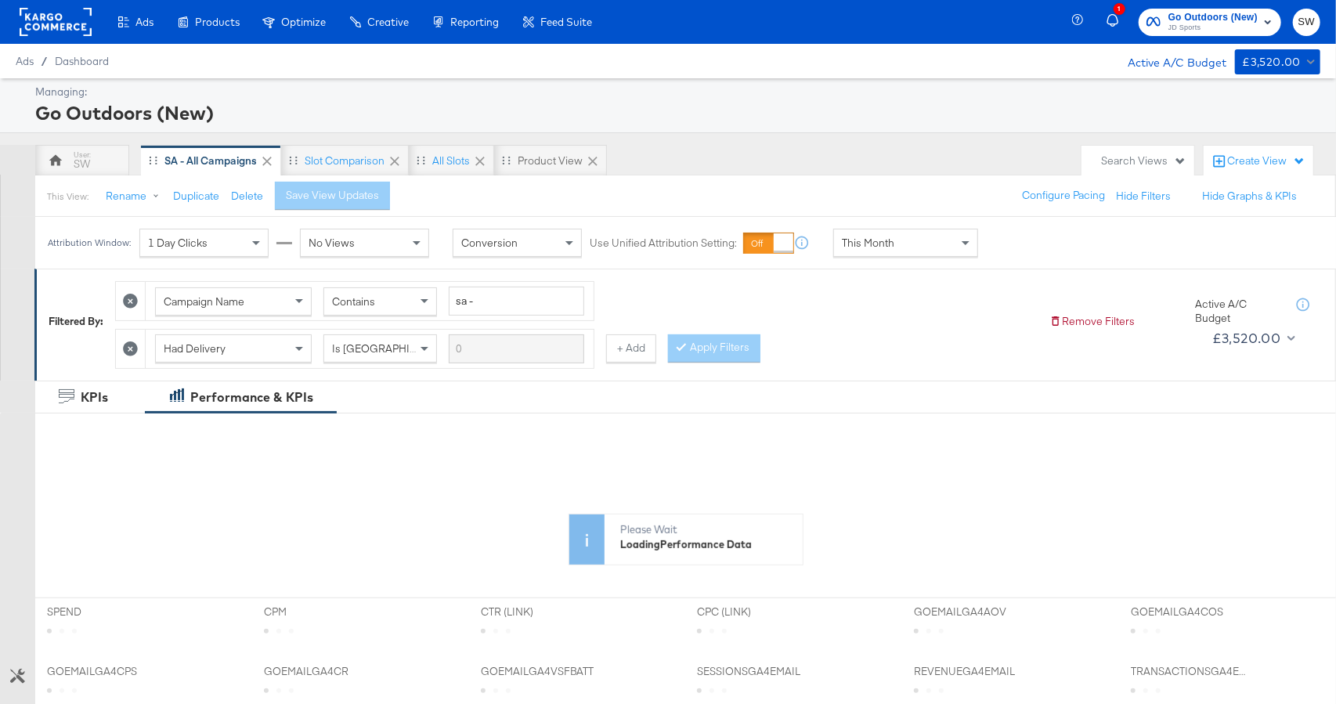
click at [883, 247] on span "This Month" at bounding box center [868, 243] width 52 height 14
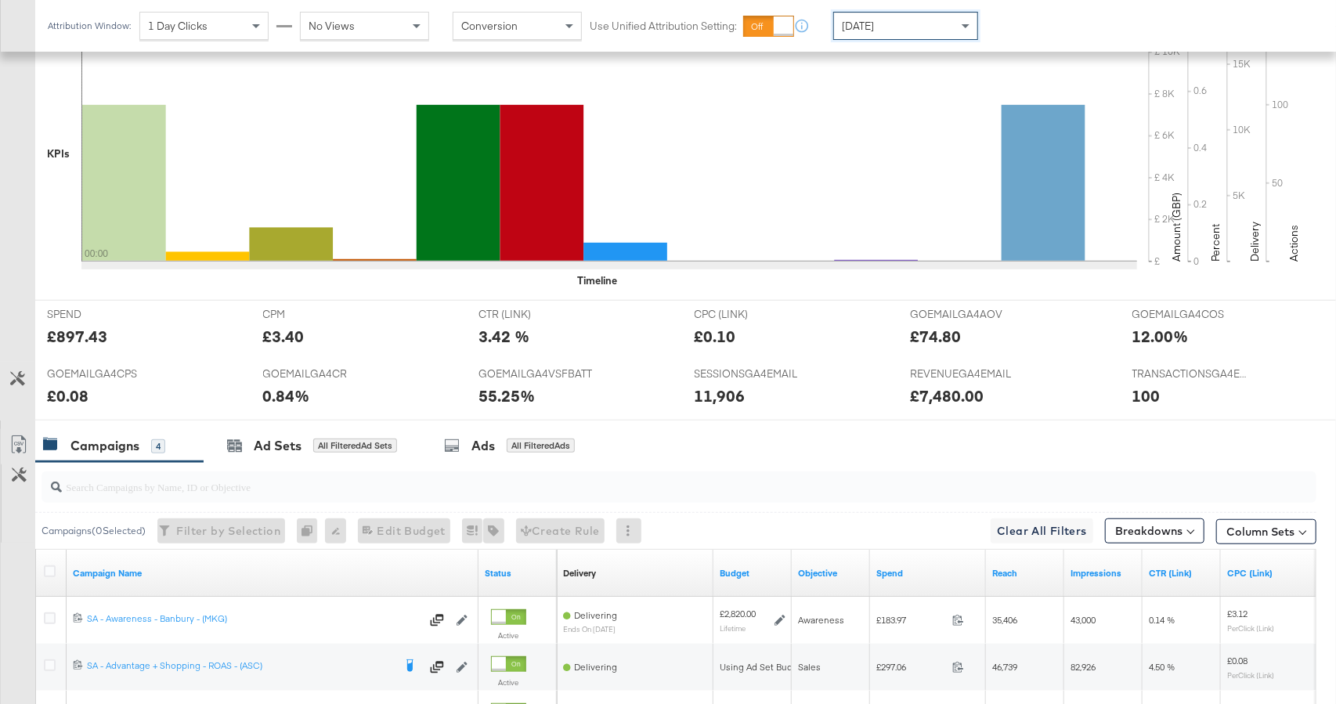
scroll to position [691, 0]
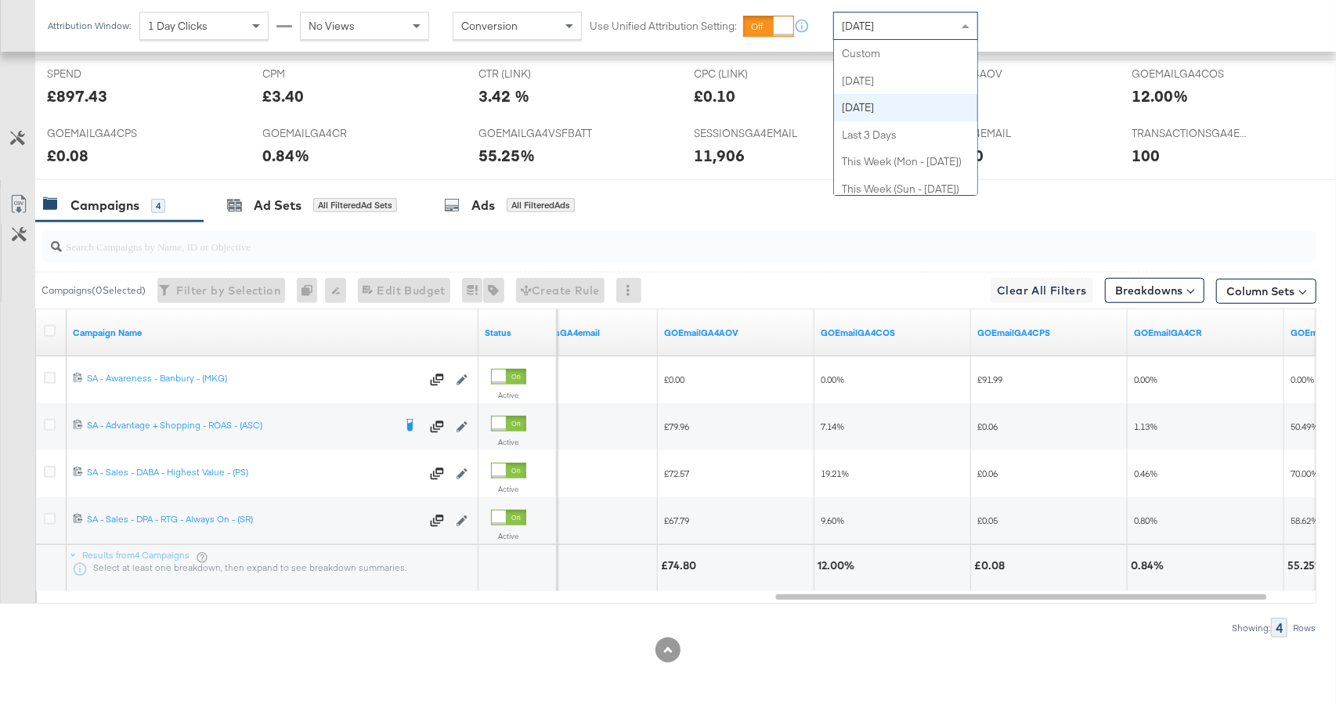
click at [878, 16] on div "[DATE]" at bounding box center [905, 26] width 143 height 27
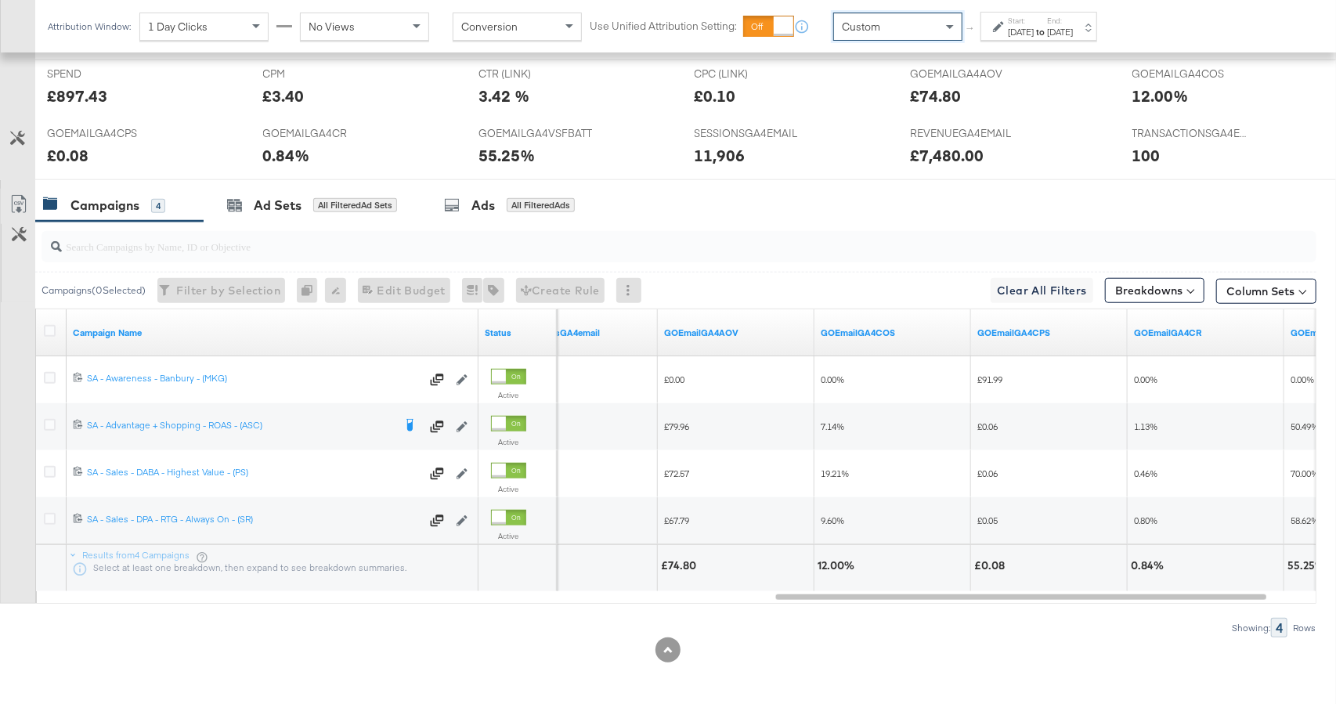
drag, startPoint x: 871, startPoint y: 54, endPoint x: 1015, endPoint y: 41, distance: 144.6
click at [1011, 30] on div "[DATE]" at bounding box center [1021, 32] width 26 height 13
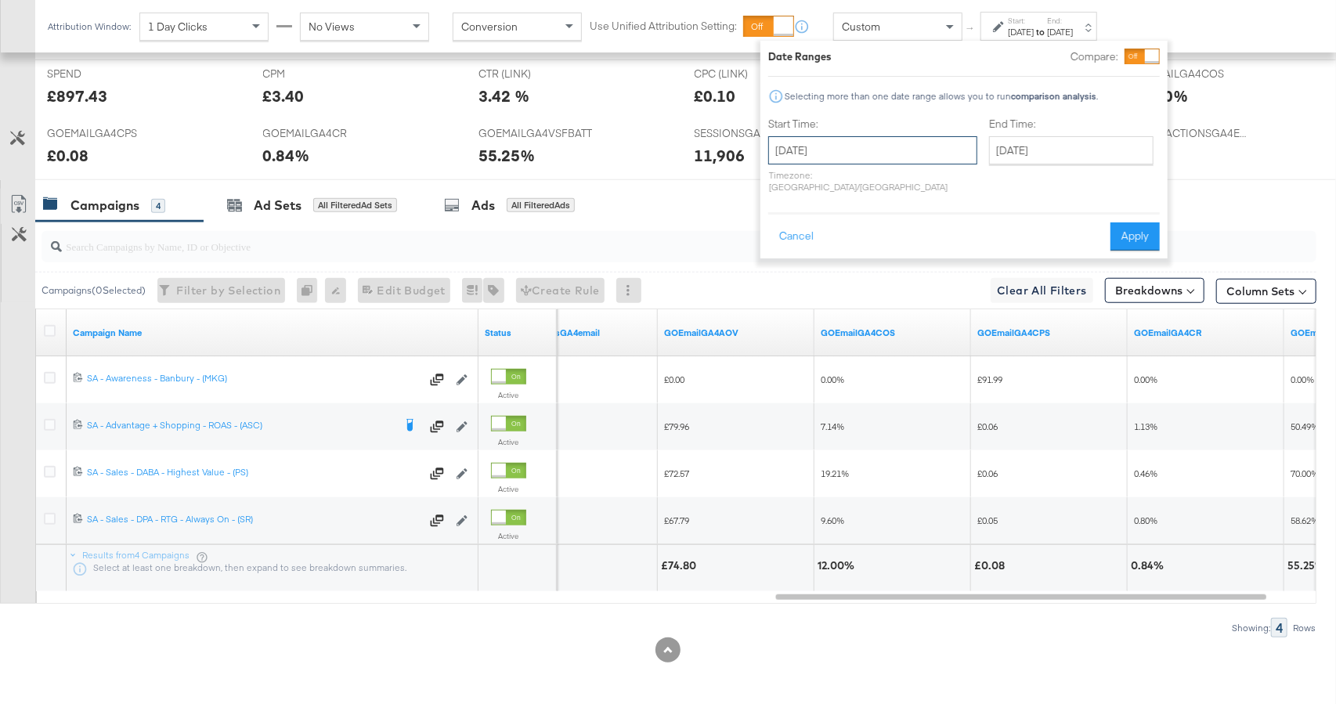
click at [883, 140] on input "[DATE]" at bounding box center [872, 150] width 209 height 28
click at [782, 292] on td "17" at bounding box center [786, 295] width 27 height 22
type input "[DATE]"
click at [997, 152] on input "[DATE]" at bounding box center [1071, 150] width 164 height 28
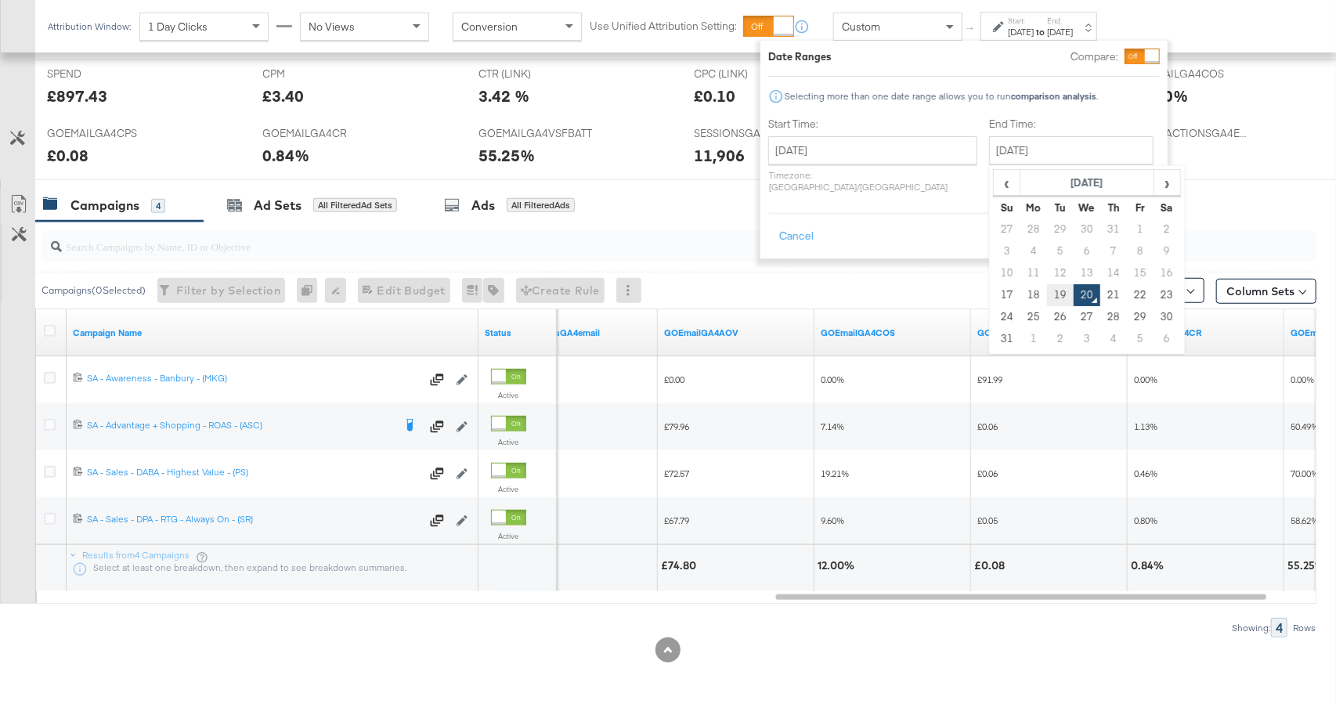
click at [1047, 293] on td "19" at bounding box center [1060, 295] width 27 height 22
type input "[DATE]"
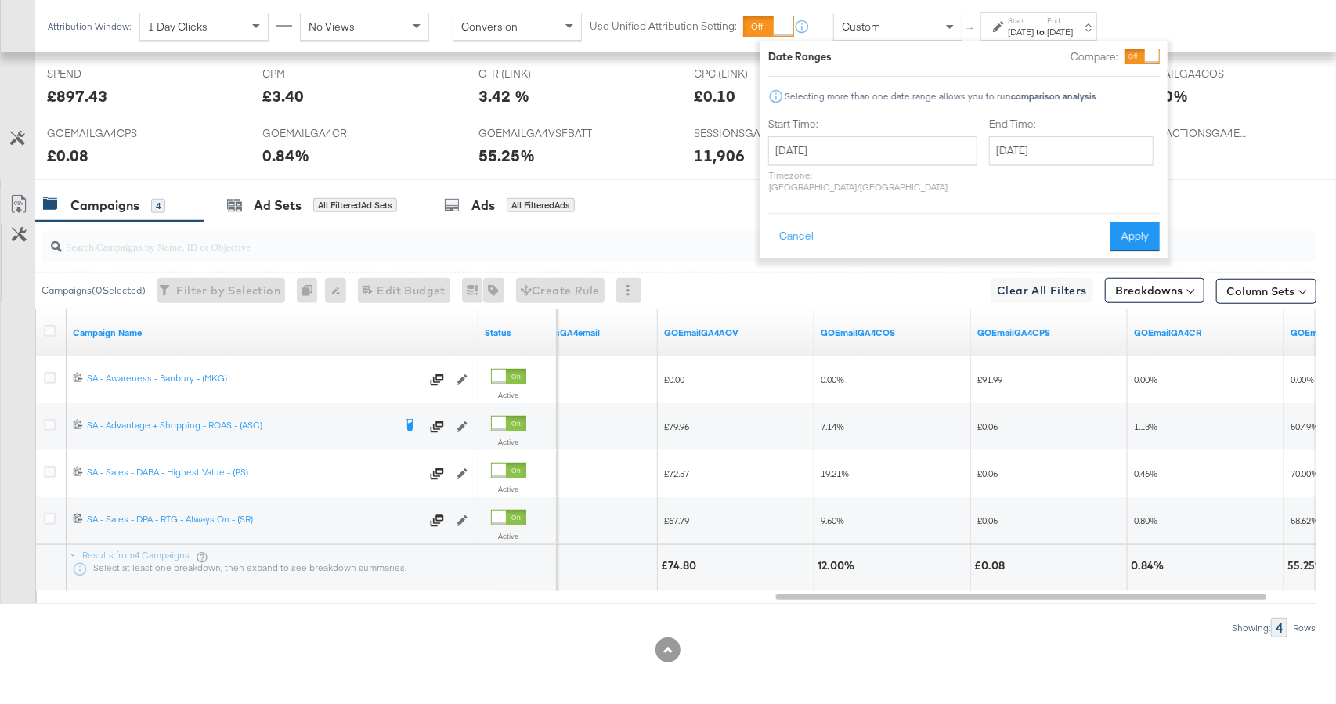
click at [1127, 223] on button "Apply" at bounding box center [1134, 236] width 49 height 28
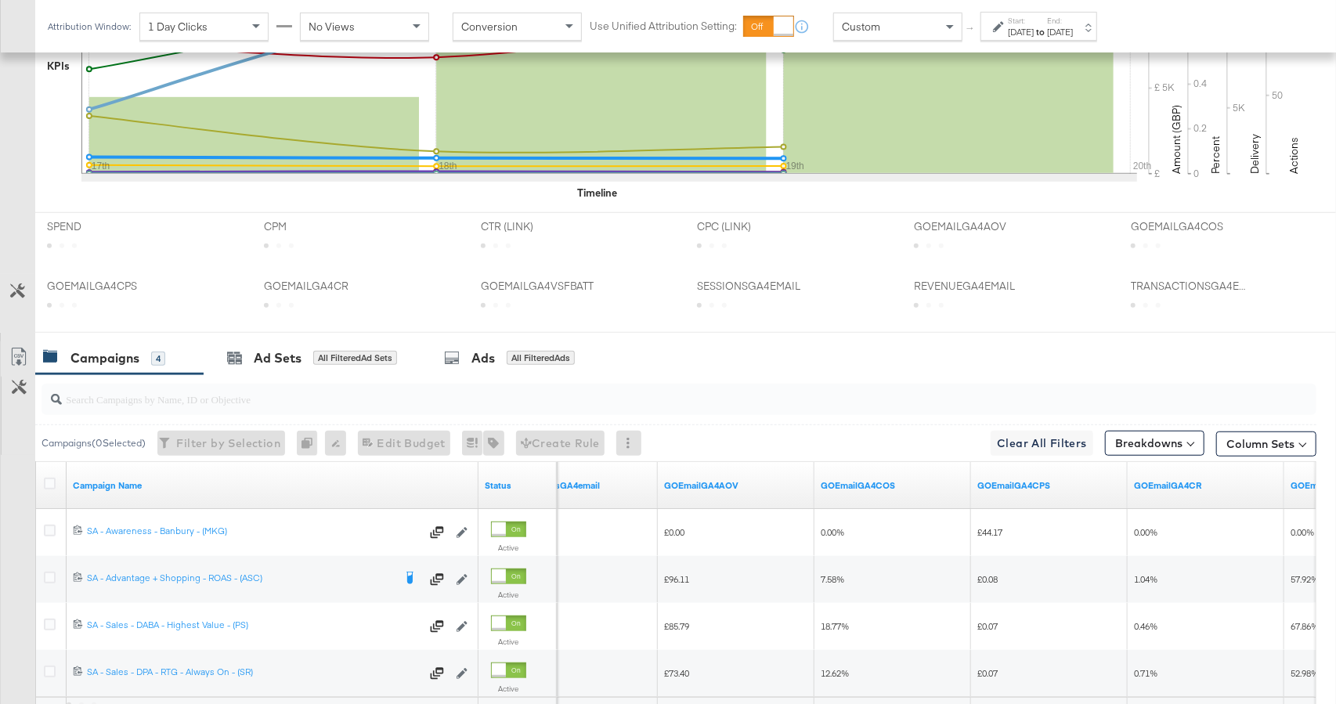
scroll to position [691, 0]
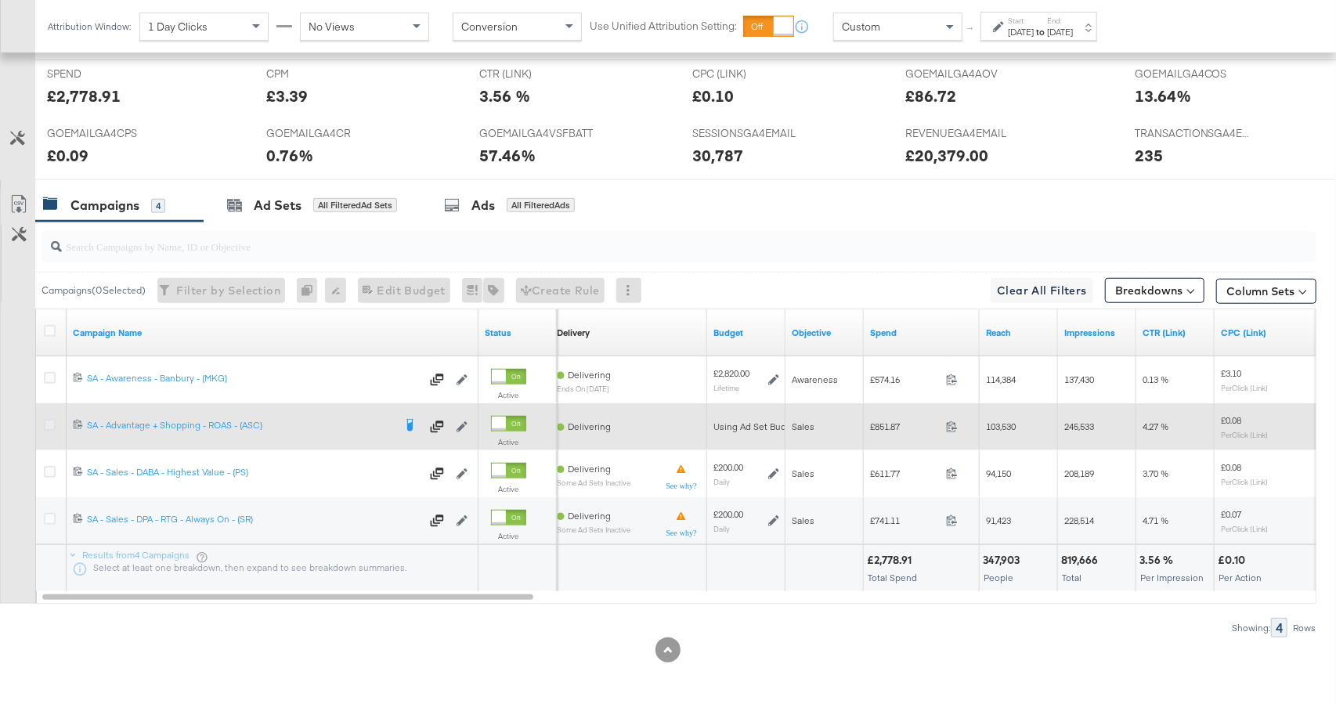
click at [49, 422] on icon at bounding box center [50, 425] width 12 height 12
click at [0, 0] on input "checkbox" at bounding box center [0, 0] width 0 height 0
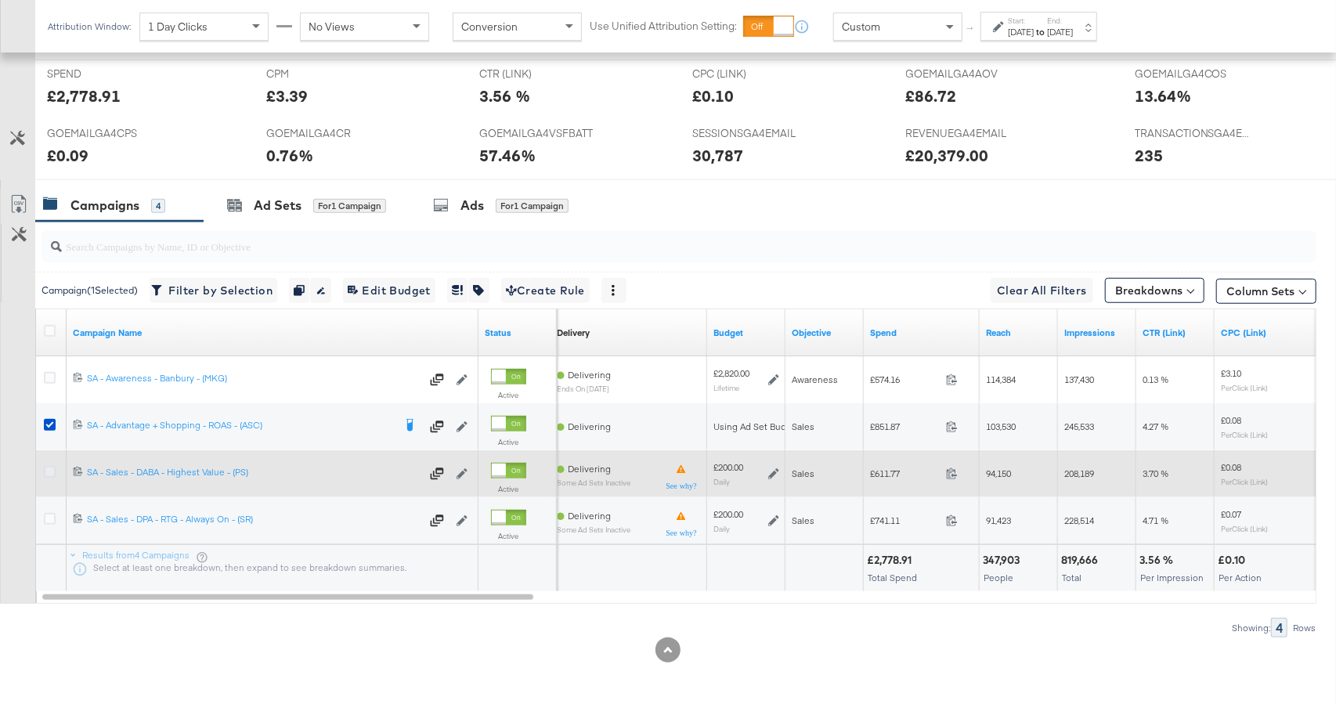
click at [51, 471] on icon at bounding box center [50, 472] width 12 height 12
click at [0, 0] on input "checkbox" at bounding box center [0, 0] width 0 height 0
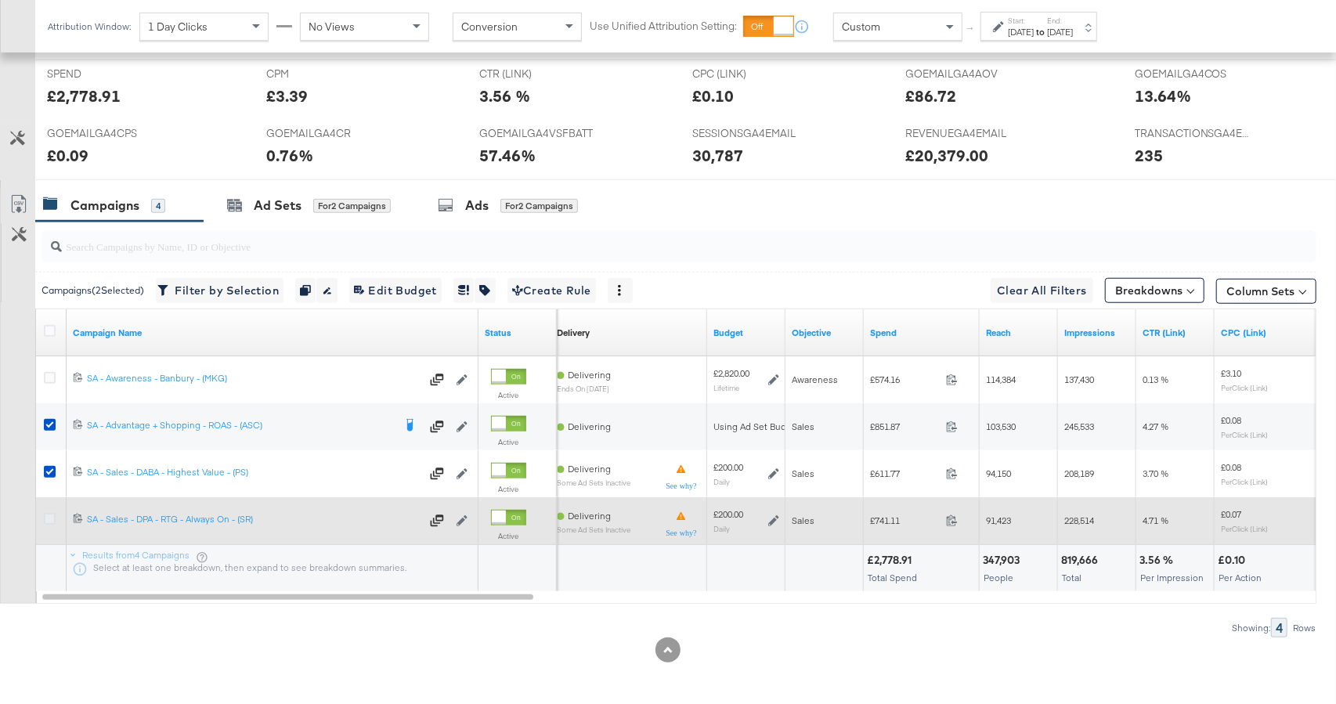
click at [49, 514] on icon at bounding box center [50, 519] width 12 height 12
click at [0, 0] on input "checkbox" at bounding box center [0, 0] width 0 height 0
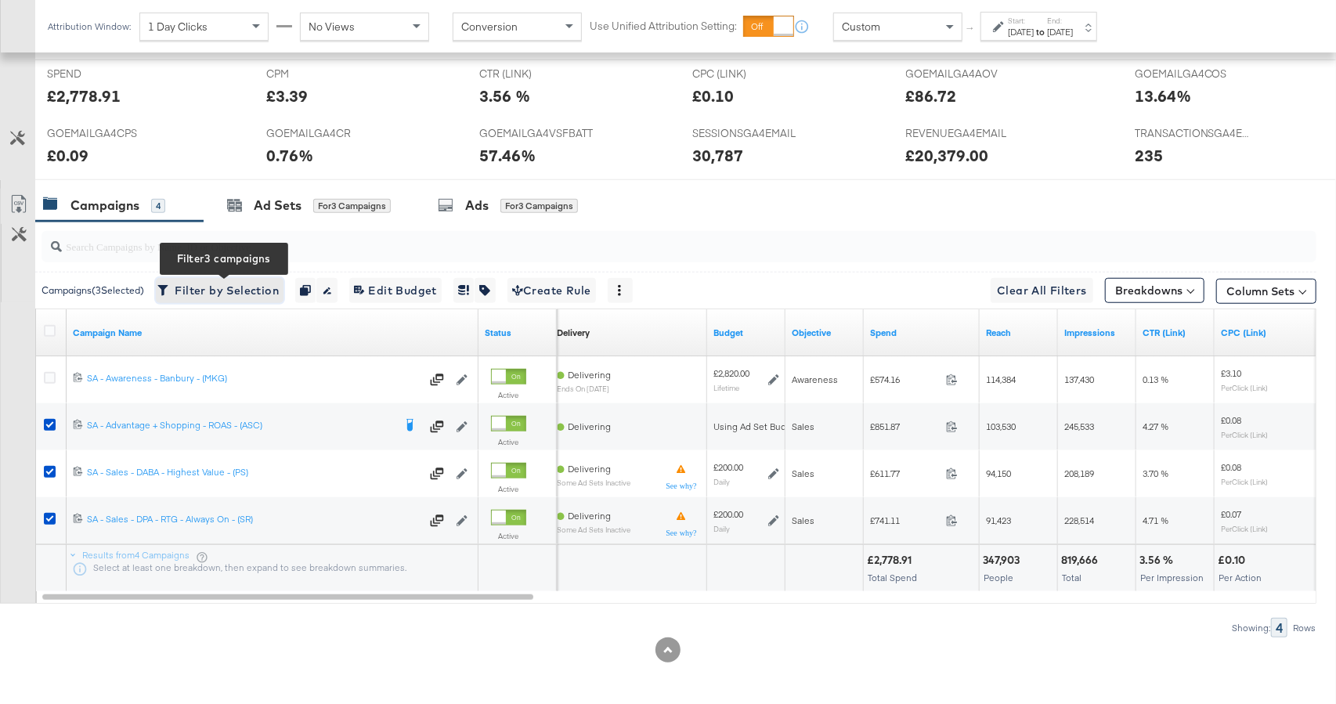
click at [214, 290] on span "Filter by Selection Filter 3 campaigns" at bounding box center [219, 291] width 118 height 20
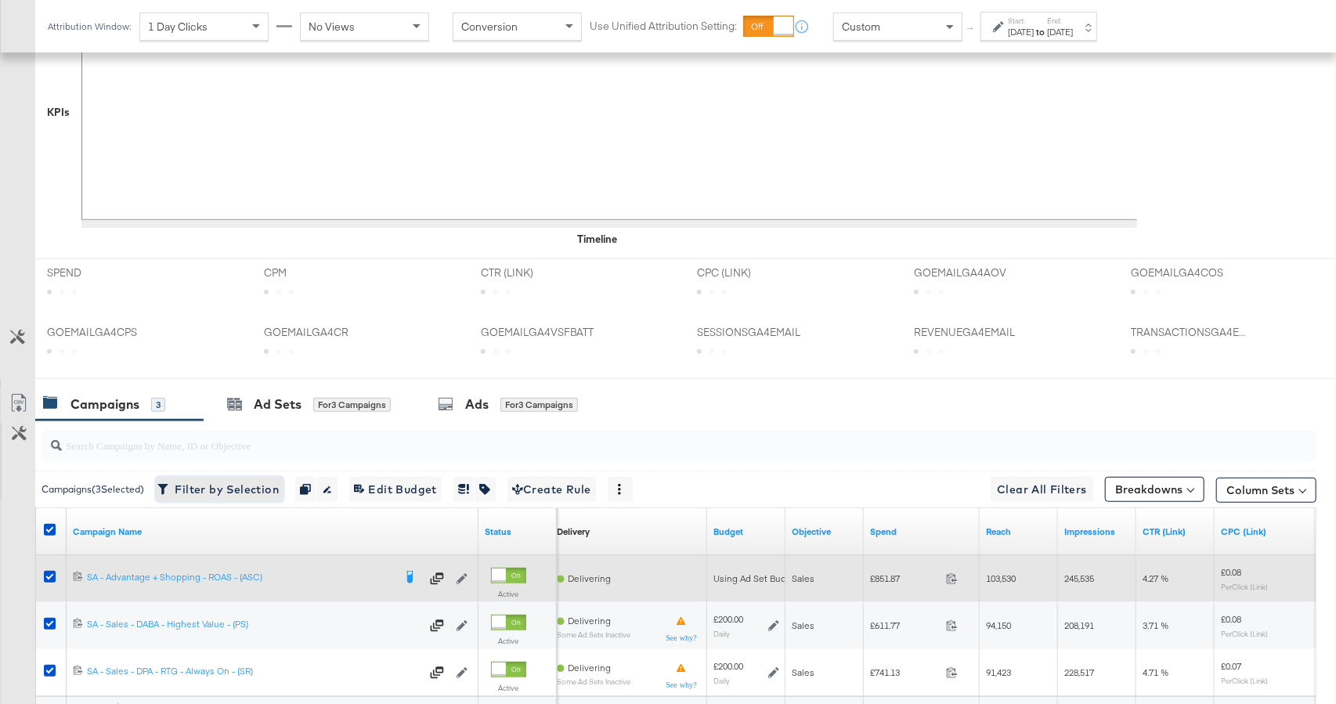
scroll to position [611, 0]
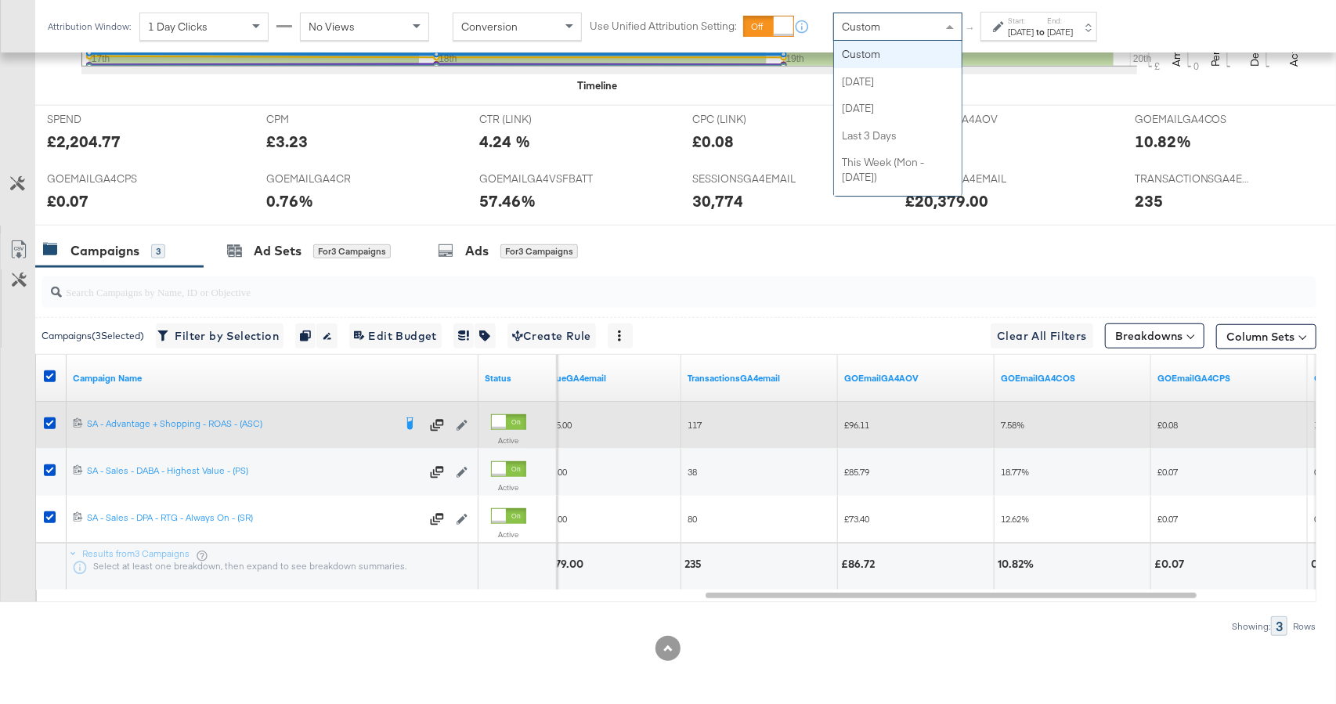
click at [878, 21] on span "Custom" at bounding box center [861, 27] width 38 height 14
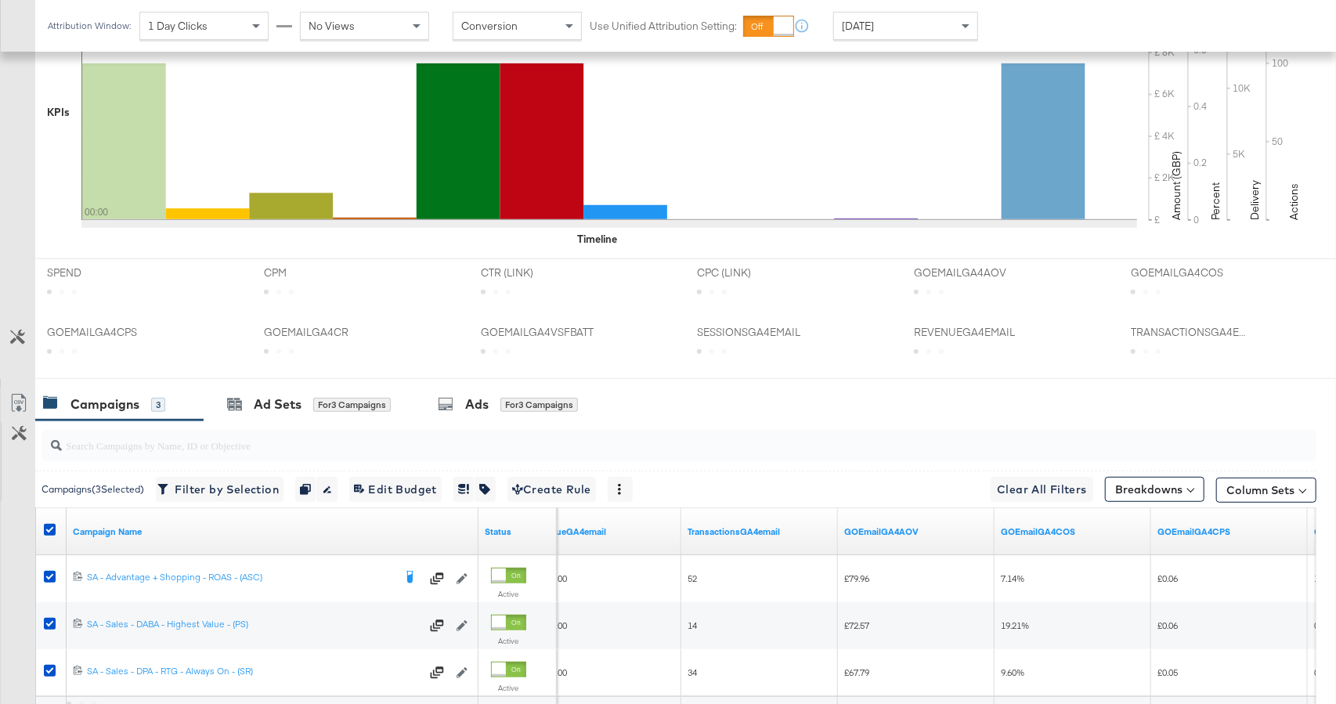
scroll to position [609, 0]
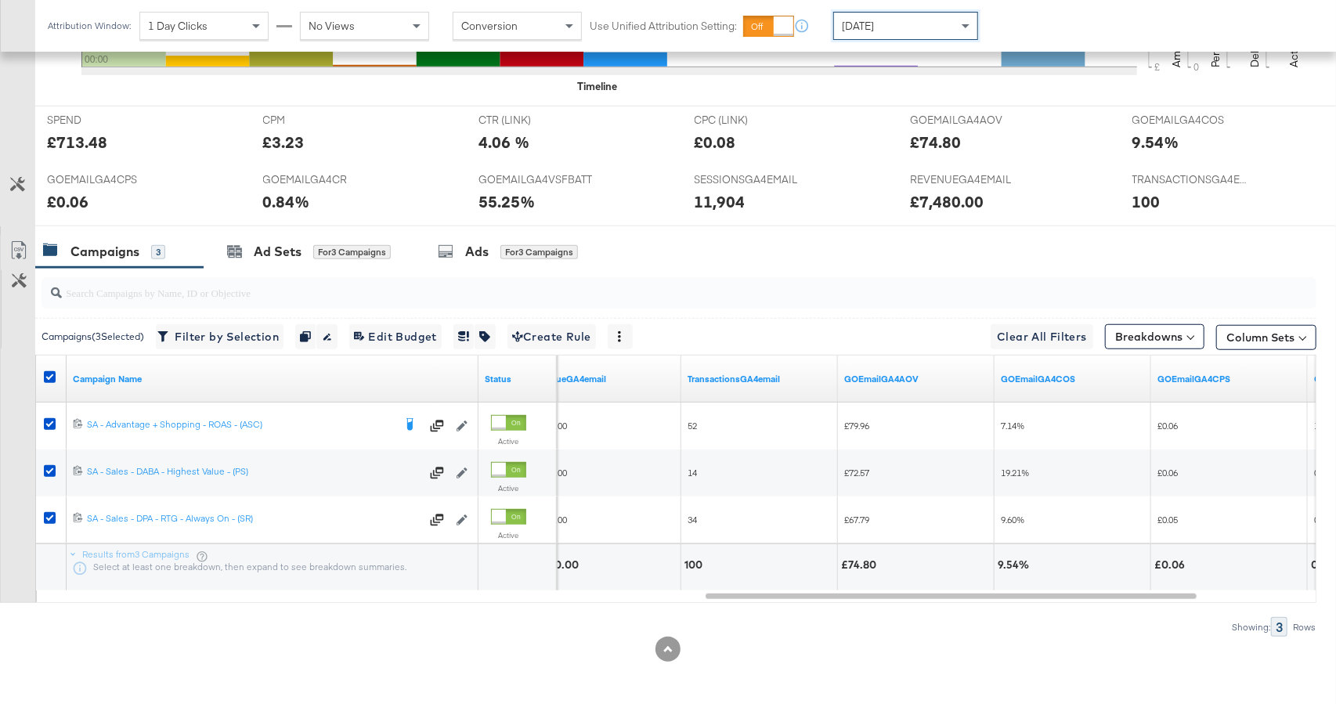
click at [899, 24] on div "[DATE]" at bounding box center [905, 26] width 143 height 27
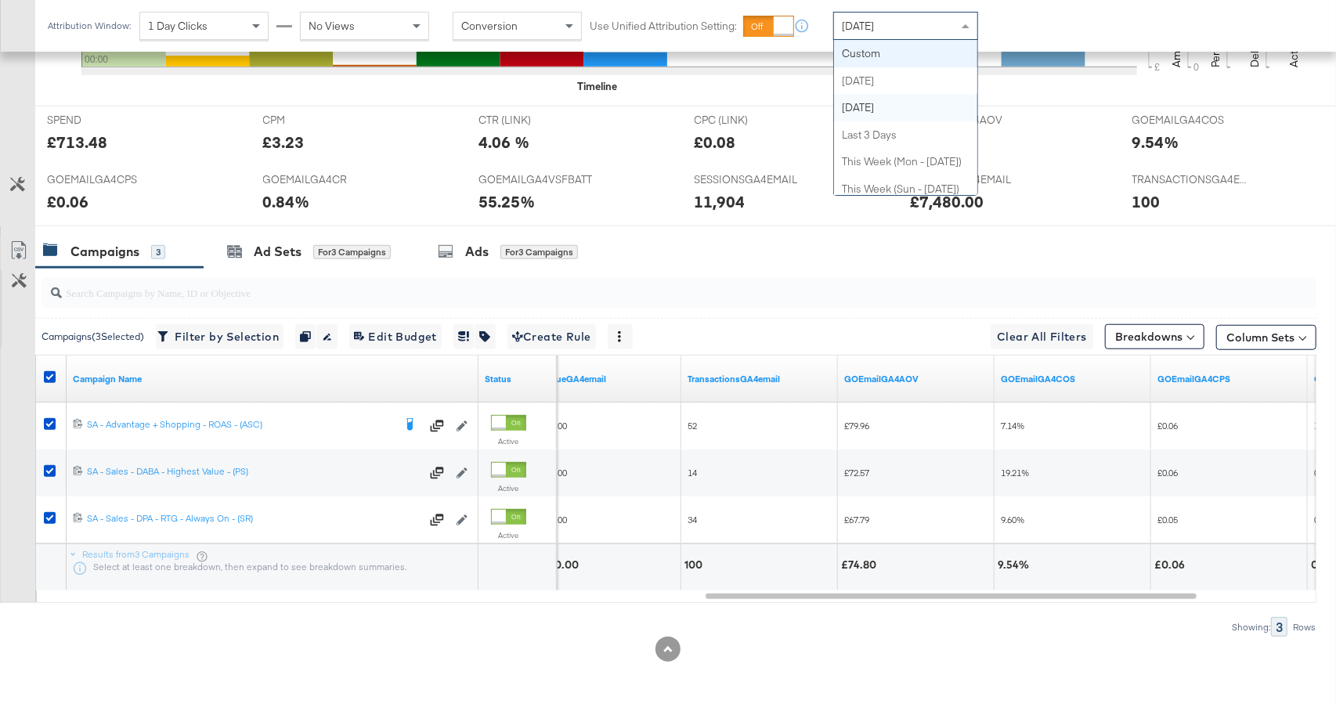
drag, startPoint x: 905, startPoint y: 52, endPoint x: 976, endPoint y: 41, distance: 72.1
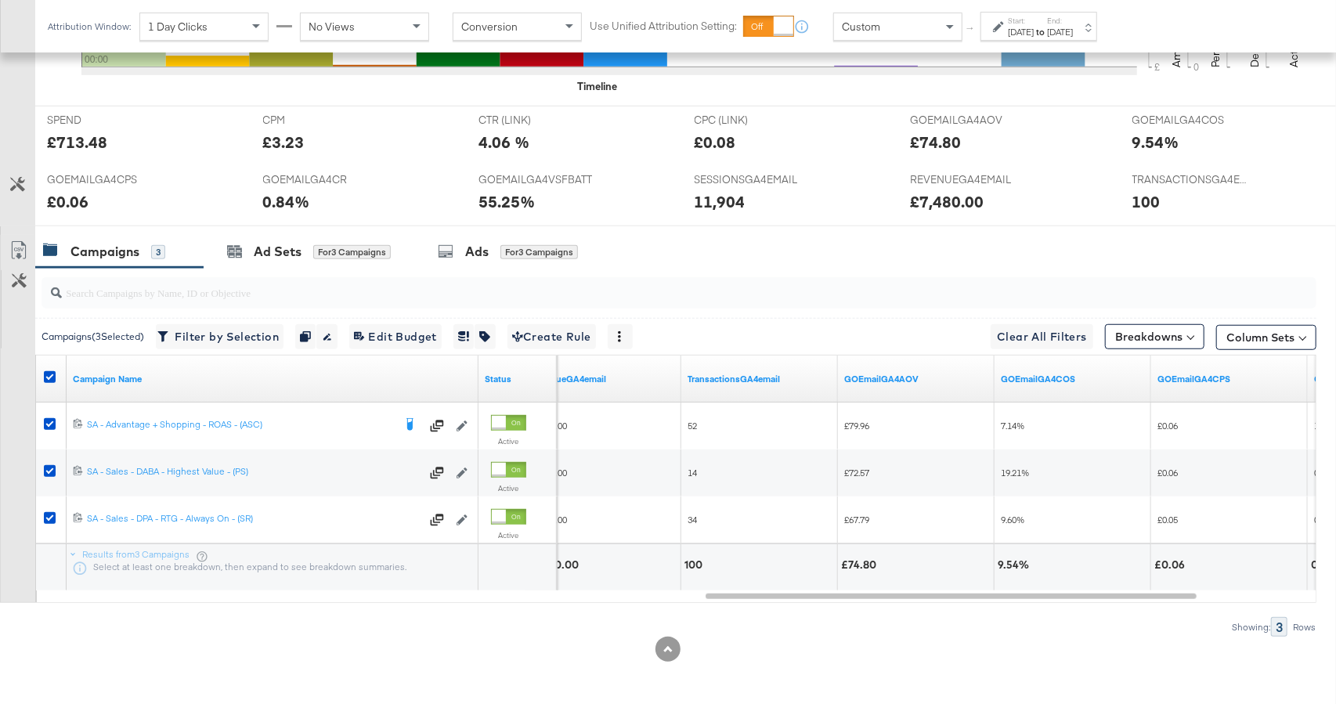
click at [1004, 31] on div at bounding box center [1000, 26] width 15 height 11
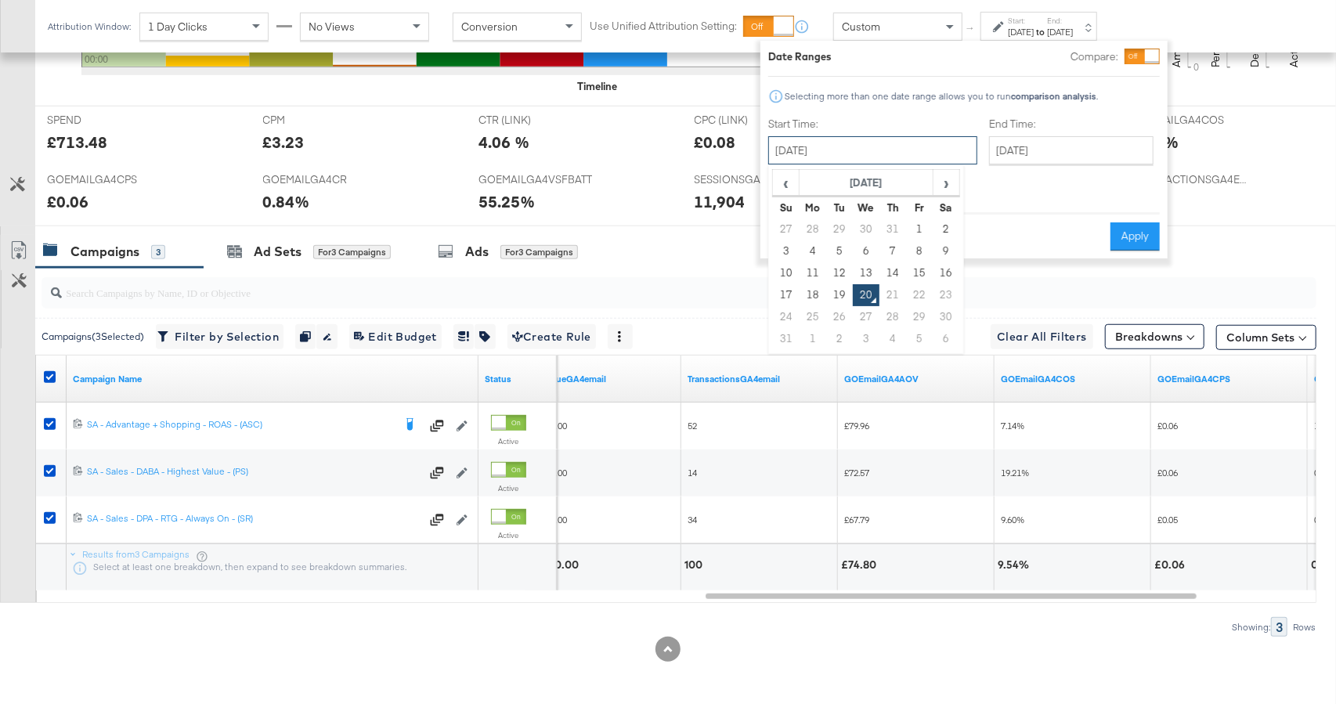
click at [892, 144] on input "[DATE]" at bounding box center [872, 150] width 209 height 28
click at [870, 184] on th "[DATE]" at bounding box center [866, 183] width 134 height 27
click at [863, 181] on th "2025" at bounding box center [866, 183] width 156 height 27
click at [846, 254] on td "2024" at bounding box center [842, 255] width 47 height 39
click at [935, 256] on td "Aug" at bounding box center [936, 255] width 47 height 39
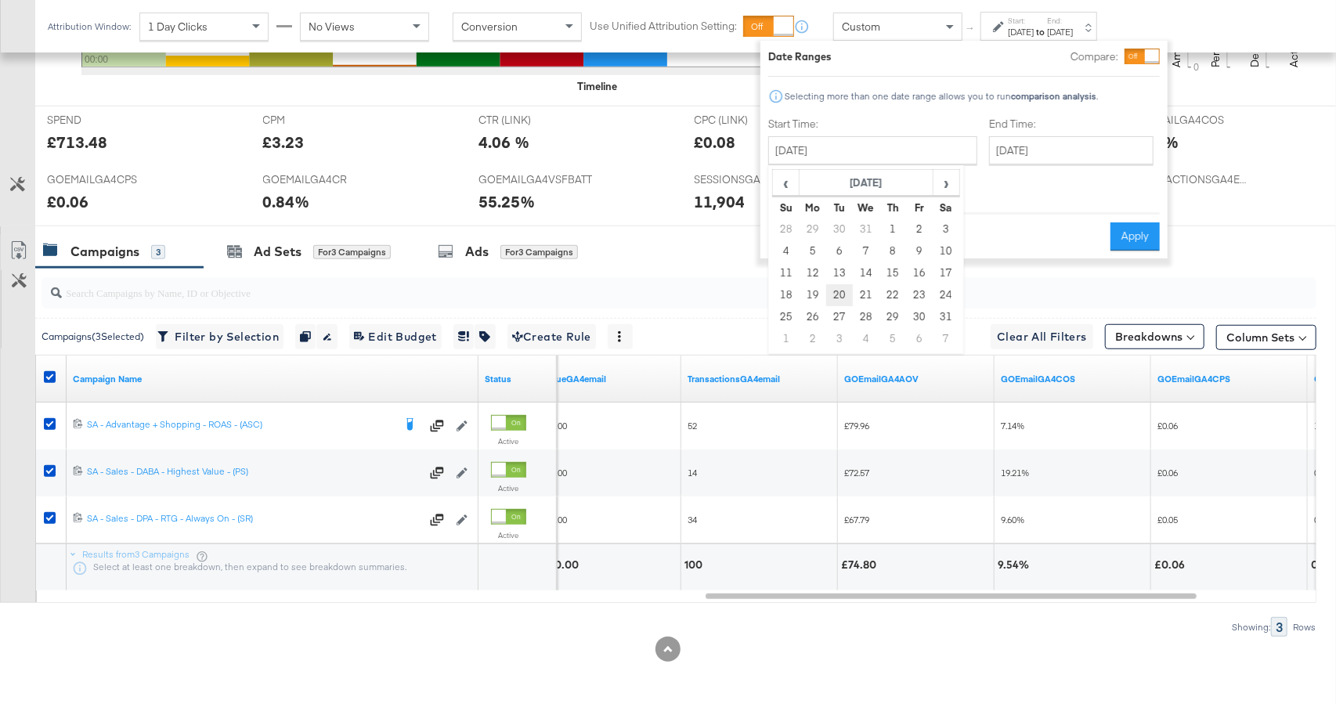
click at [833, 297] on td "20" at bounding box center [839, 295] width 27 height 22
type input "[DATE]"
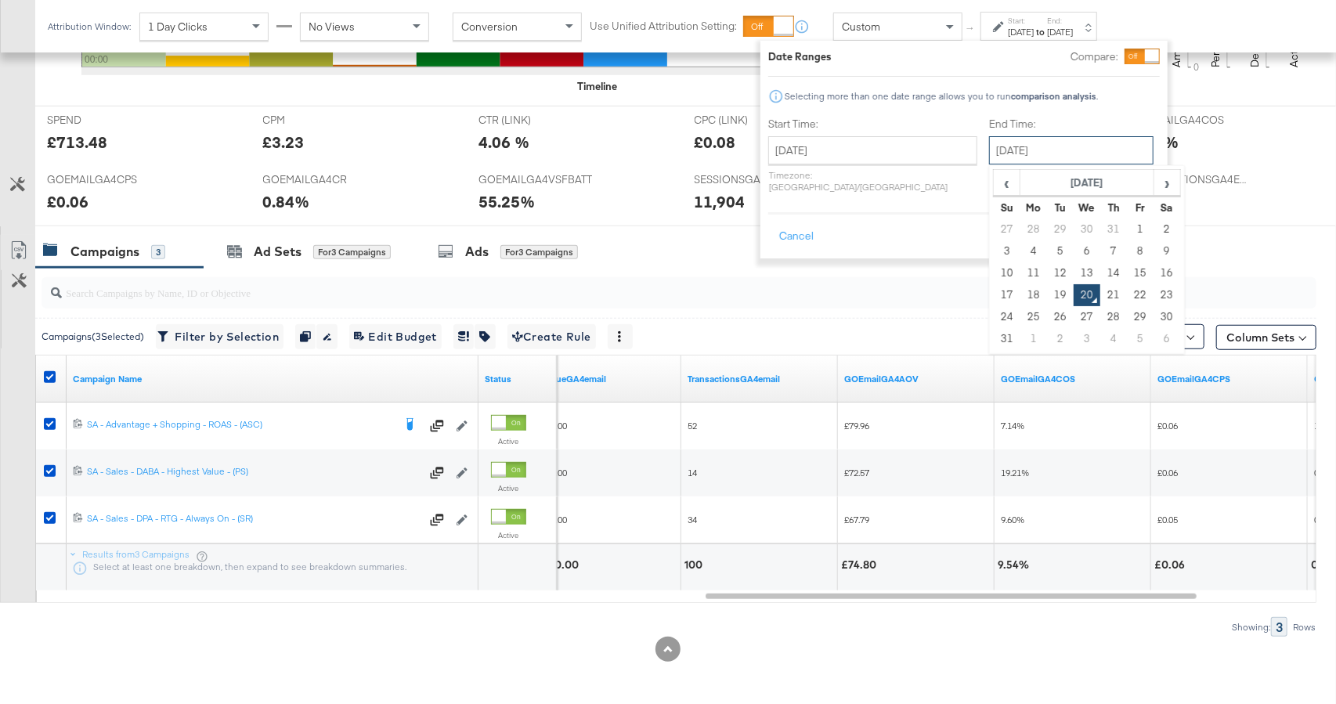
click at [1014, 142] on input "[DATE]" at bounding box center [1071, 150] width 164 height 28
drag, startPoint x: 1141, startPoint y: 156, endPoint x: 1146, endPoint y: 197, distance: 41.9
click at [1141, 156] on div "Start Time: [DATE] ‹ [DATE] › Su Mo Tu We Th Fr Sa 28 29 30 31 1 2 3 4 5 6 7 8 …" at bounding box center [963, 158] width 391 height 83
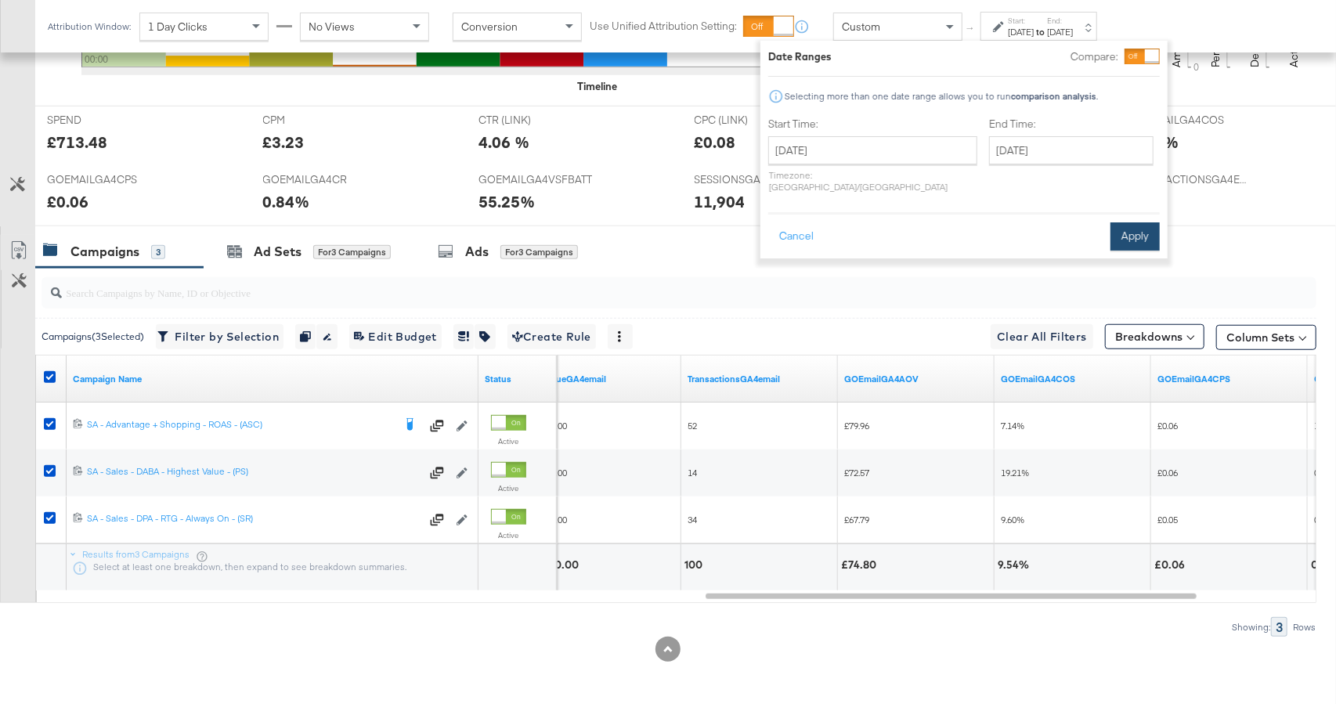
click at [1145, 224] on button "Apply" at bounding box center [1134, 236] width 49 height 28
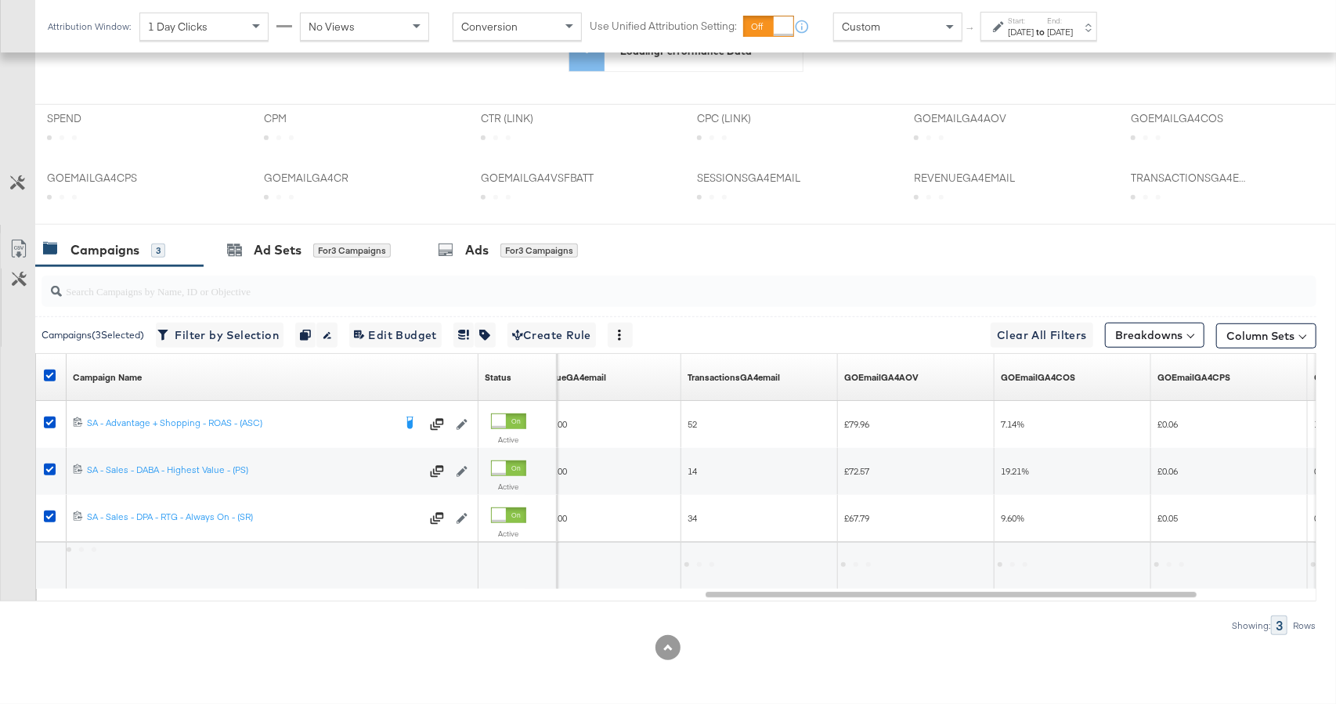
scroll to position [457, 0]
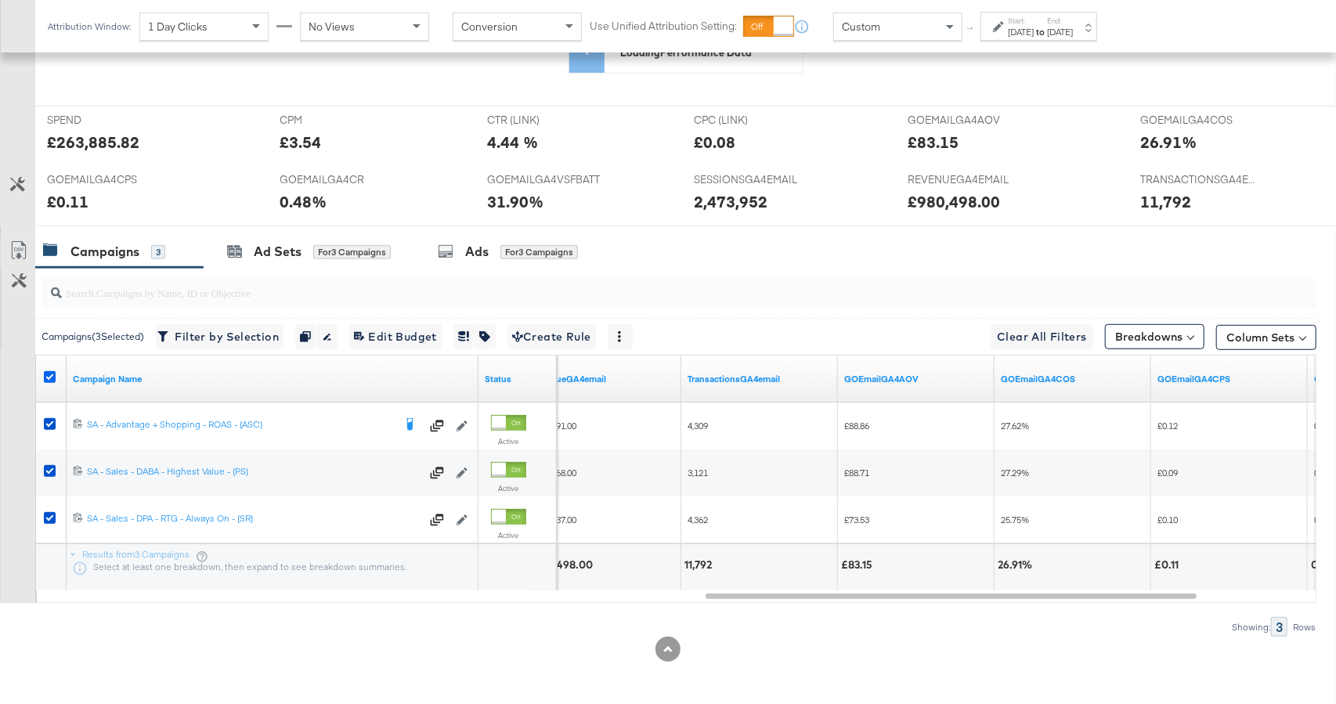
click at [44, 376] on icon at bounding box center [50, 377] width 12 height 12
click at [0, 0] on input "checkbox" at bounding box center [0, 0] width 0 height 0
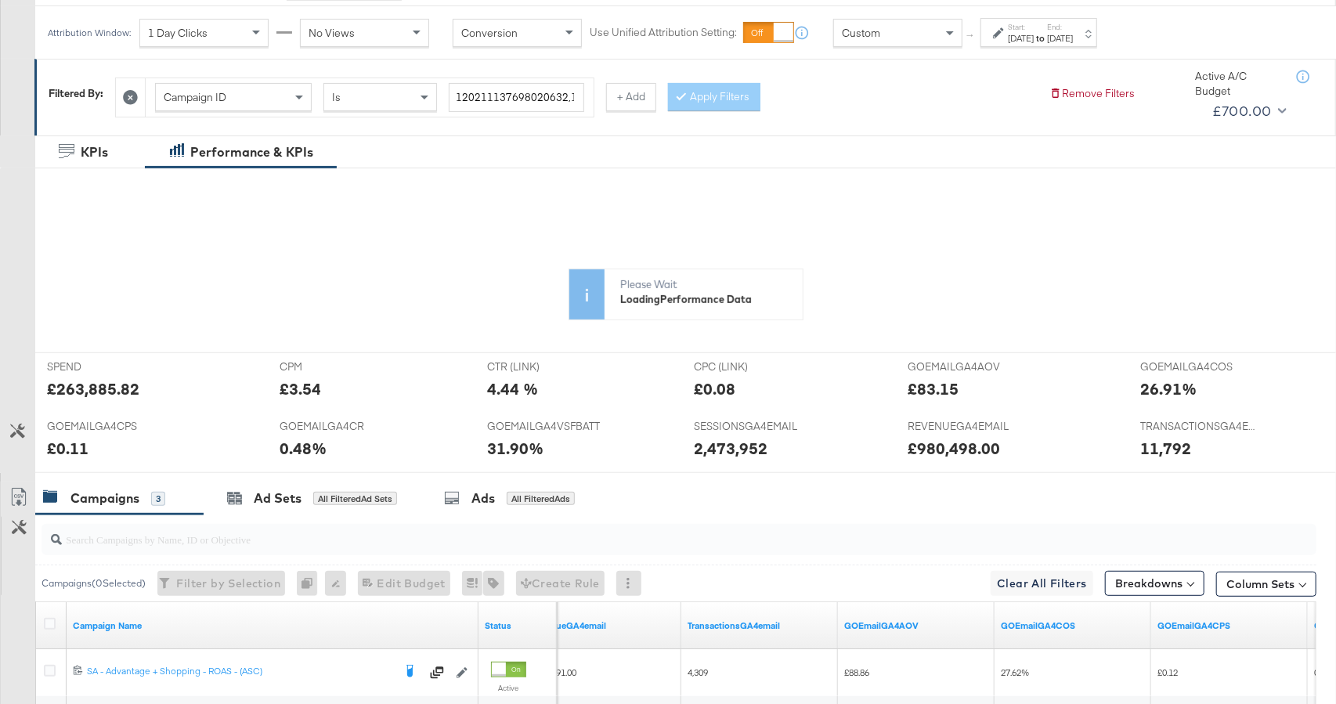
scroll to position [0, 0]
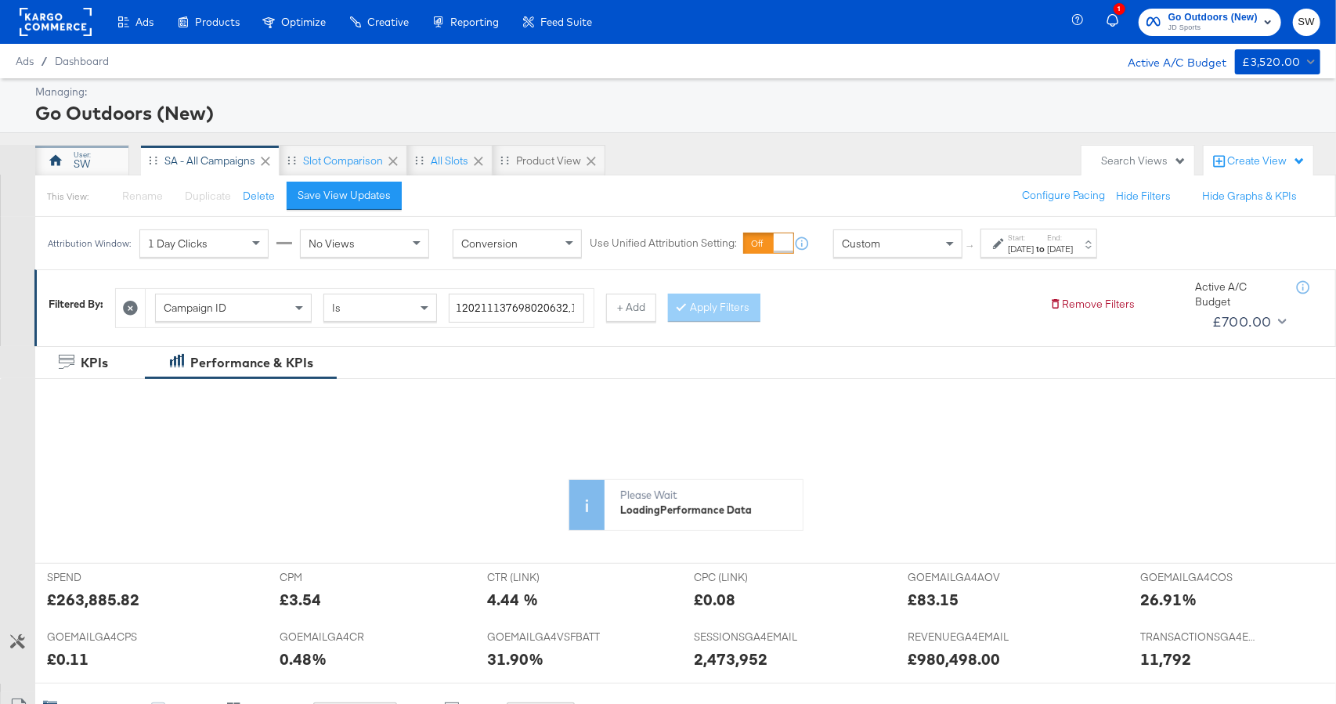
click at [67, 158] on div "SW" at bounding box center [82, 160] width 94 height 31
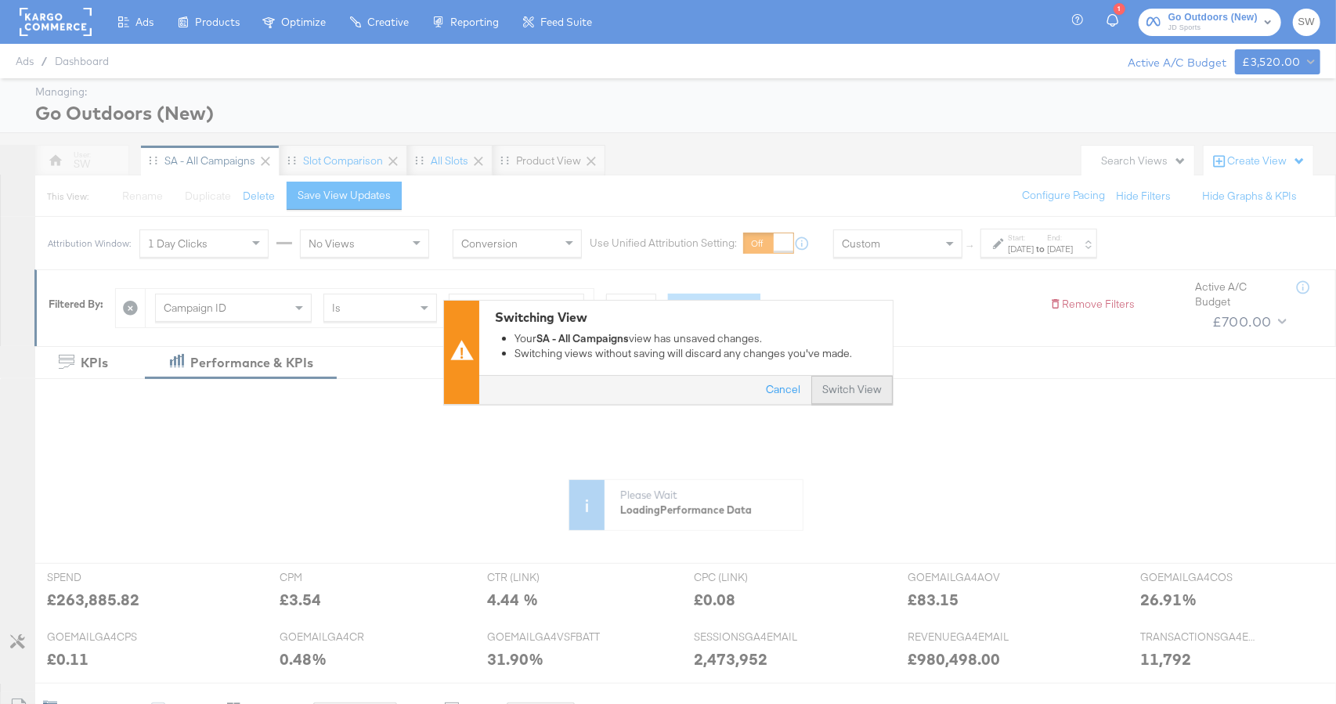
click at [838, 391] on button "Switch View" at bounding box center [851, 390] width 81 height 28
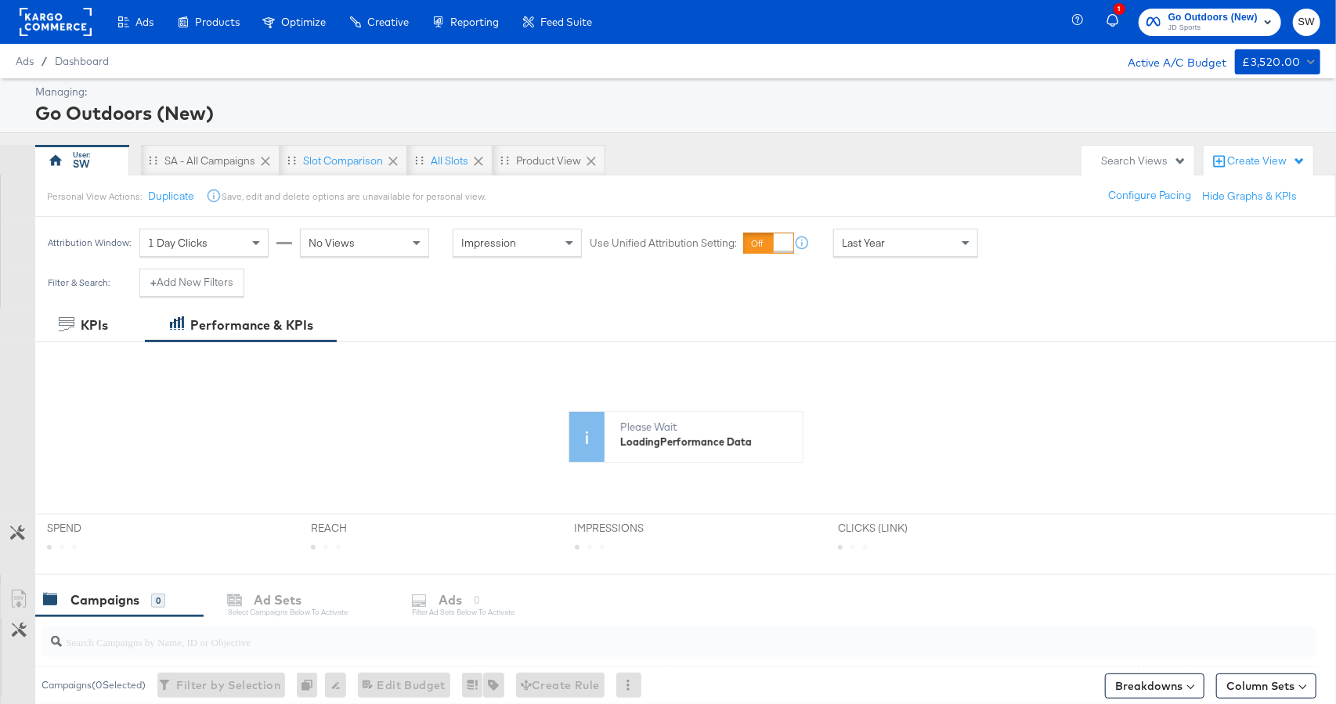
drag, startPoint x: 215, startPoint y: 163, endPoint x: 608, endPoint y: 207, distance: 396.3
click at [215, 164] on div "SA - All Campaigns" at bounding box center [209, 160] width 91 height 15
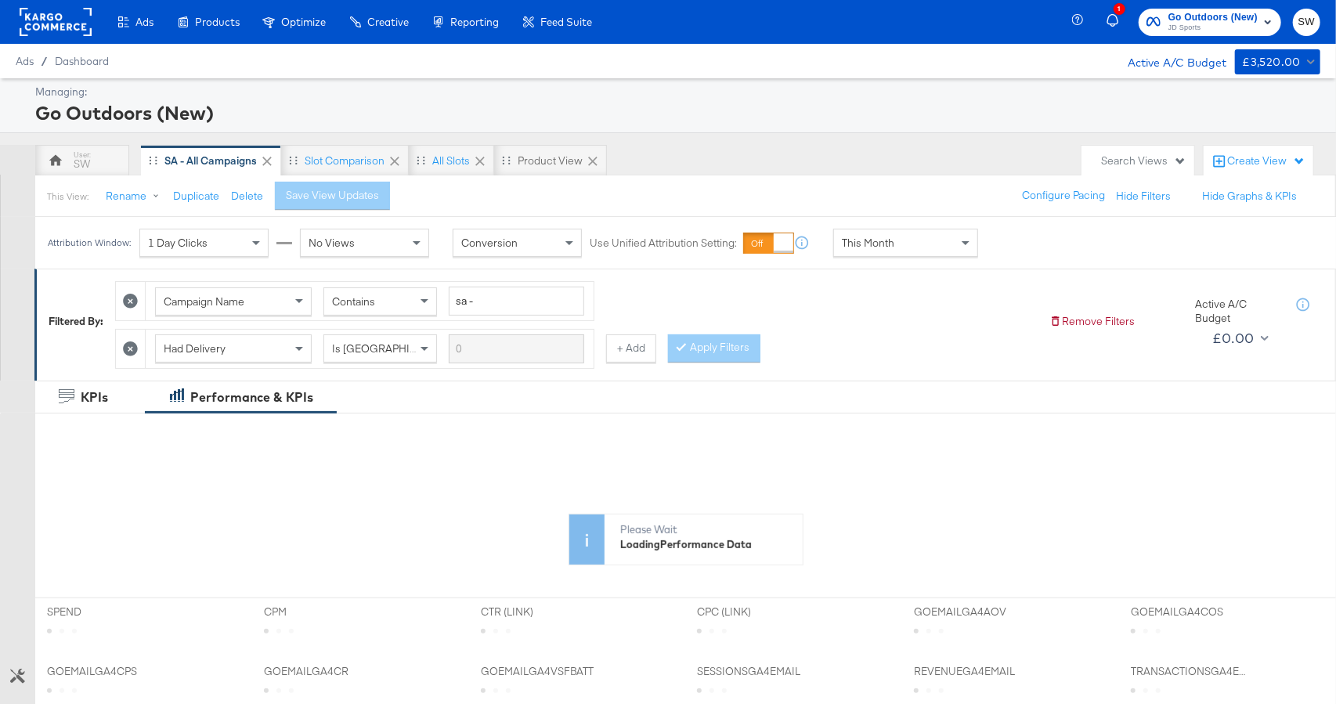
click at [842, 240] on span "This Month" at bounding box center [868, 243] width 52 height 14
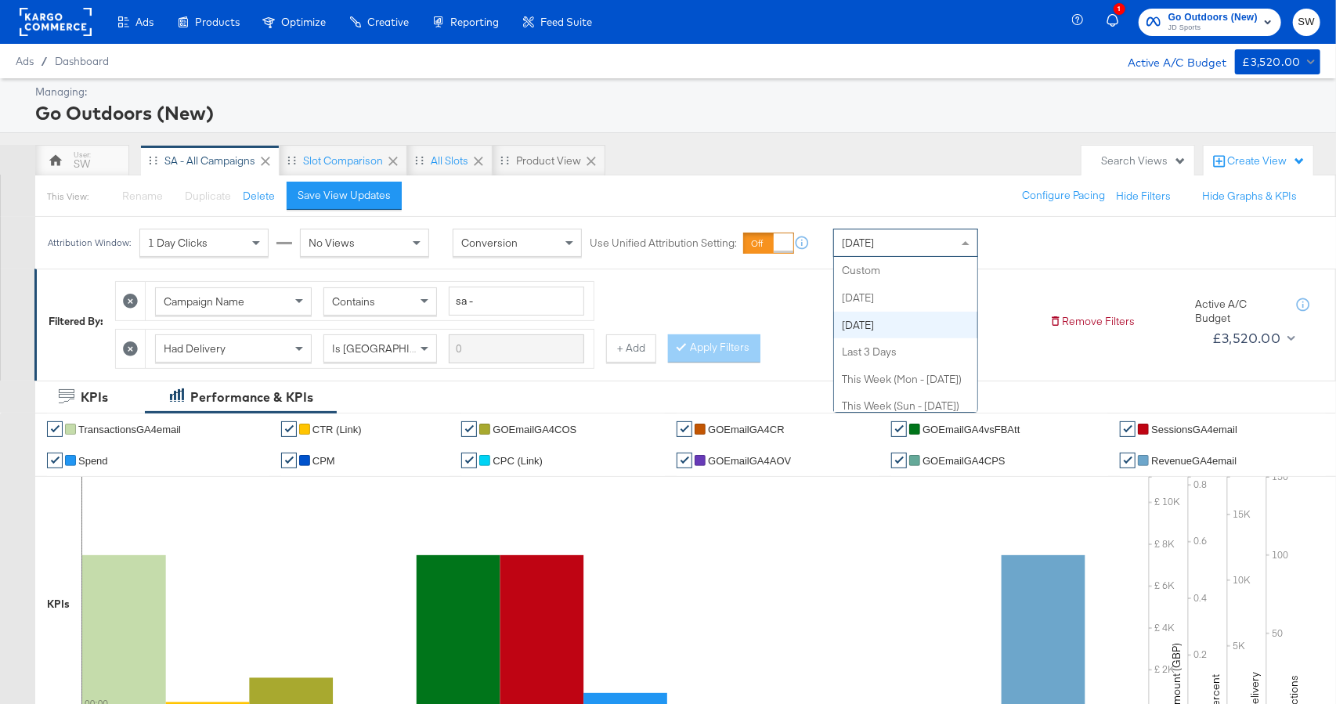
drag, startPoint x: 907, startPoint y: 250, endPoint x: 907, endPoint y: 265, distance: 14.9
click at [907, 250] on div "[DATE]" at bounding box center [905, 242] width 143 height 27
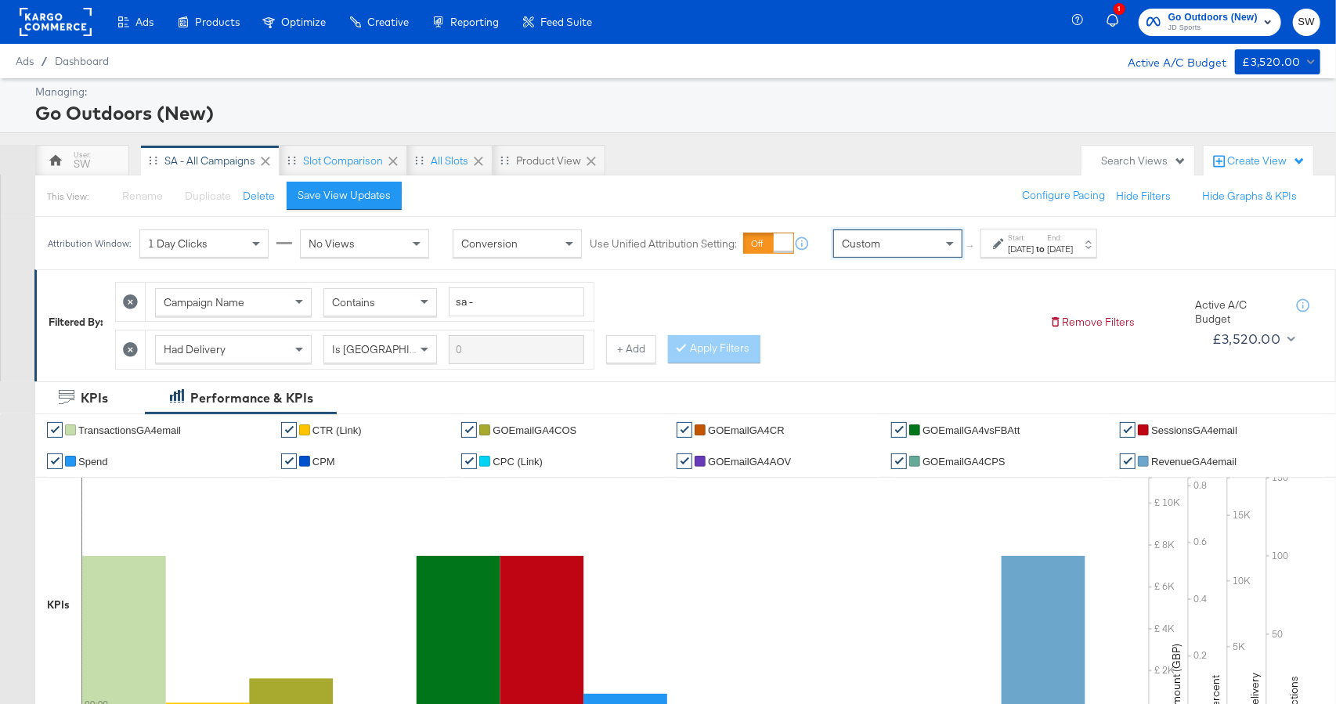
click at [1028, 243] on div "[DATE]" at bounding box center [1021, 249] width 26 height 13
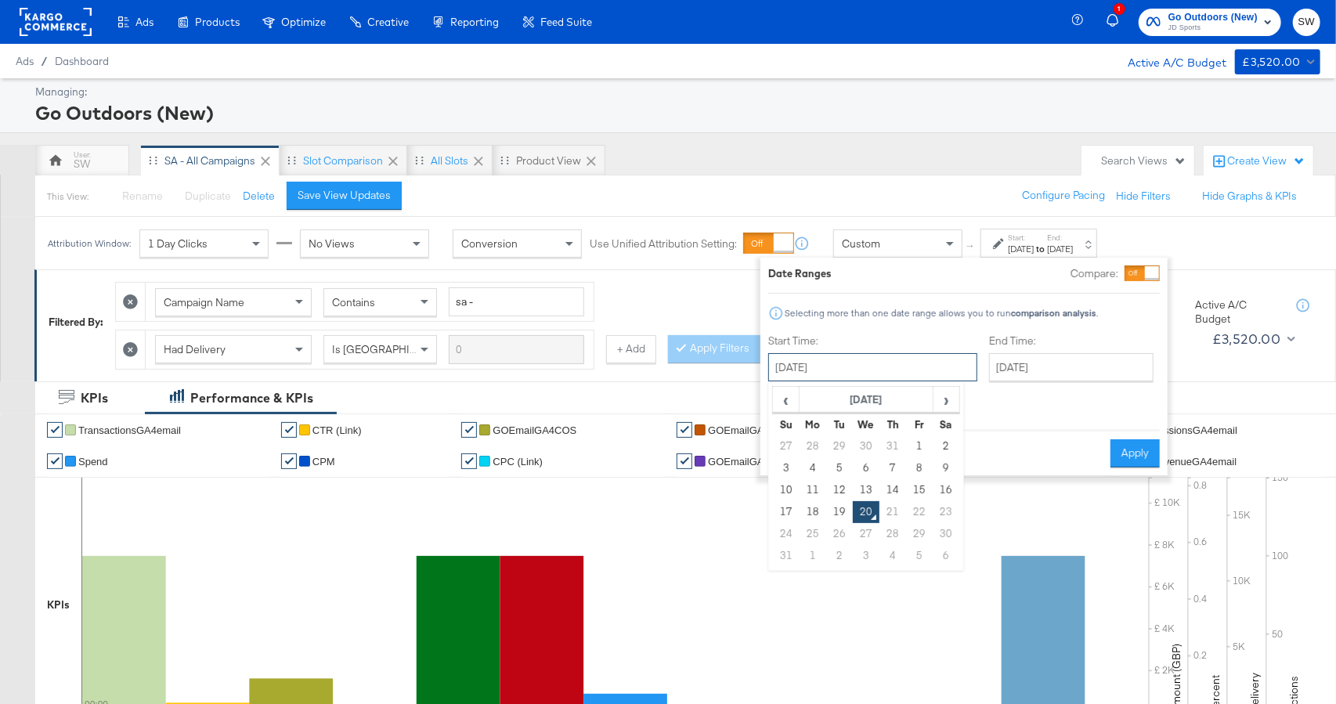
click at [873, 365] on input "[DATE]" at bounding box center [872, 367] width 209 height 28
click at [889, 400] on th "[DATE]" at bounding box center [866, 400] width 134 height 27
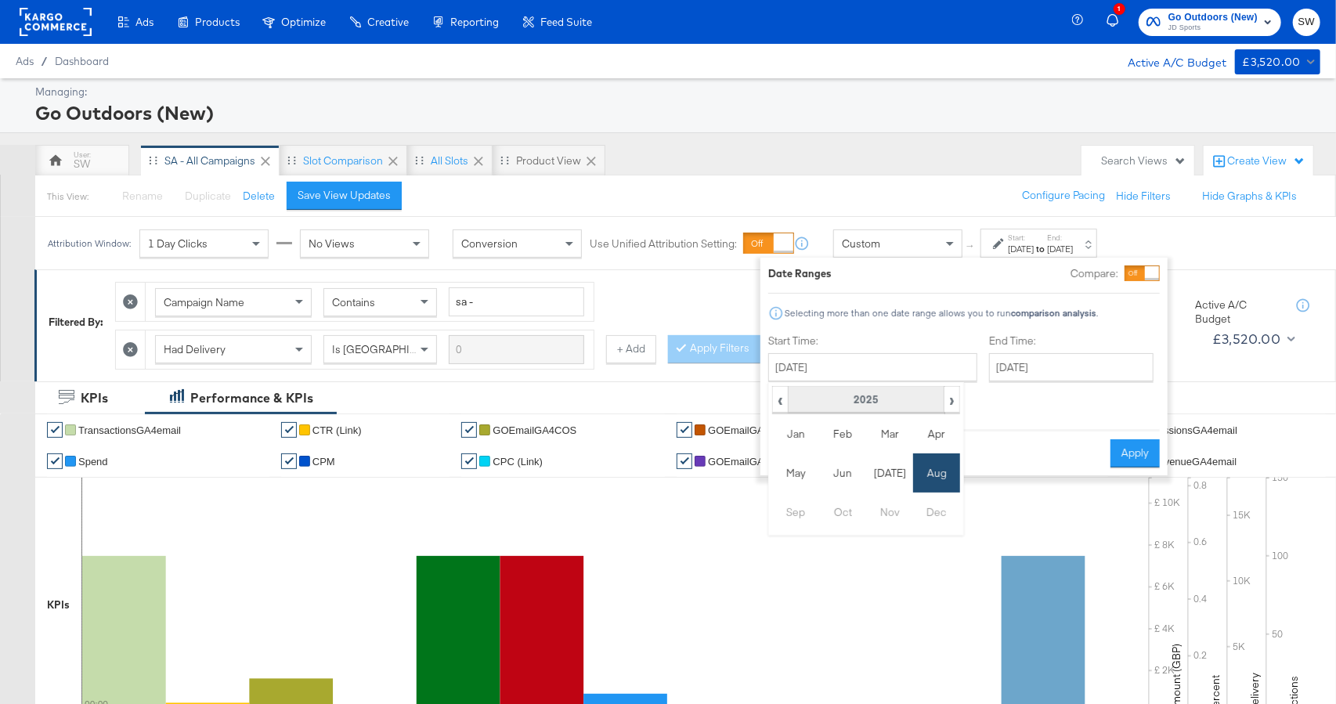
click at [879, 397] on th "2025" at bounding box center [866, 400] width 156 height 27
click at [837, 469] on td "2024" at bounding box center [842, 472] width 47 height 39
click at [944, 474] on td "Aug" at bounding box center [936, 472] width 47 height 39
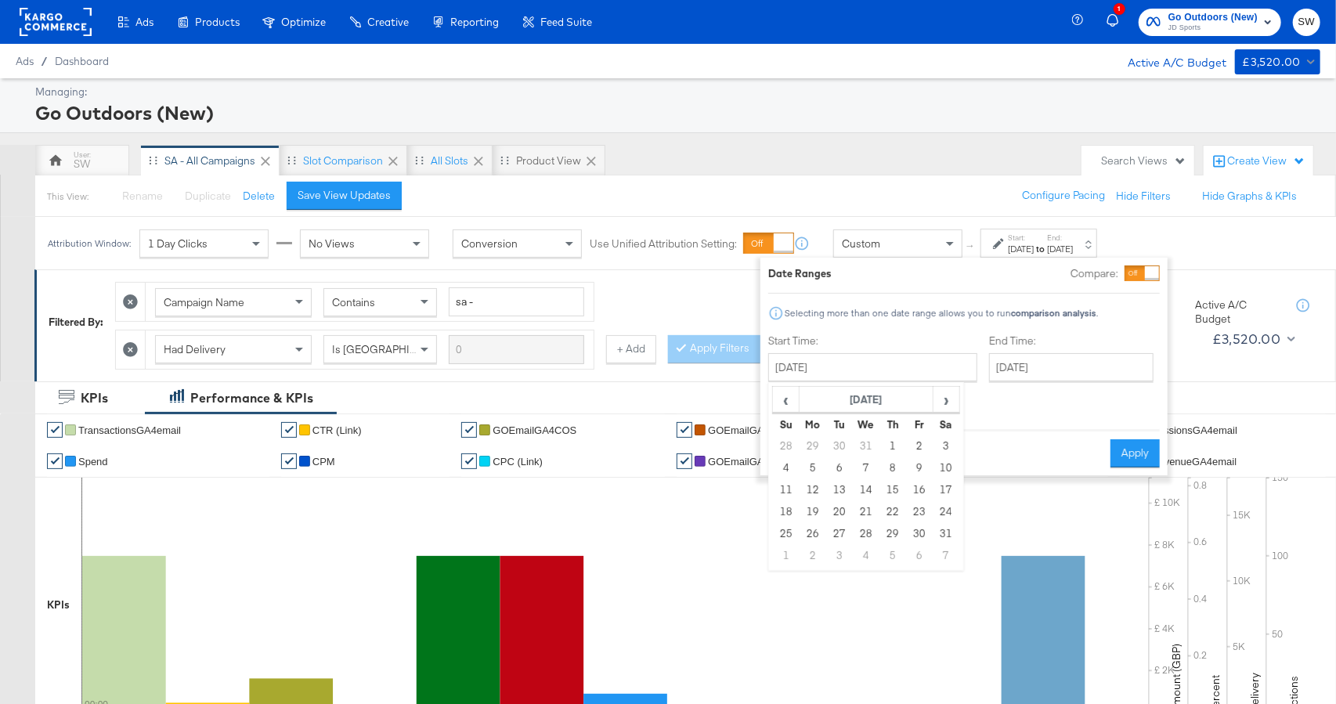
drag, startPoint x: 833, startPoint y: 509, endPoint x: 849, endPoint y: 503, distance: 16.6
click at [834, 510] on td "20" at bounding box center [839, 512] width 27 height 22
type input "[DATE]"
click at [1015, 373] on input "[DATE]" at bounding box center [1071, 367] width 164 height 28
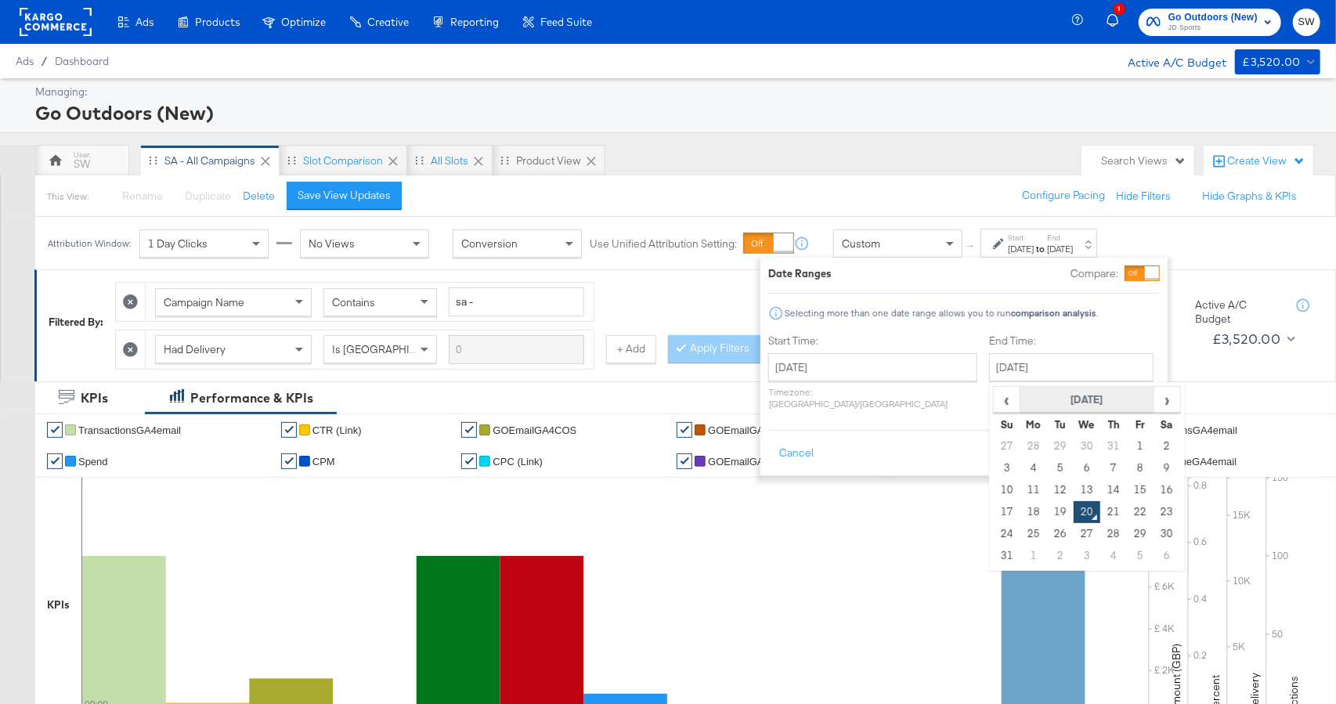
click at [1032, 405] on th "[DATE]" at bounding box center [1087, 400] width 134 height 27
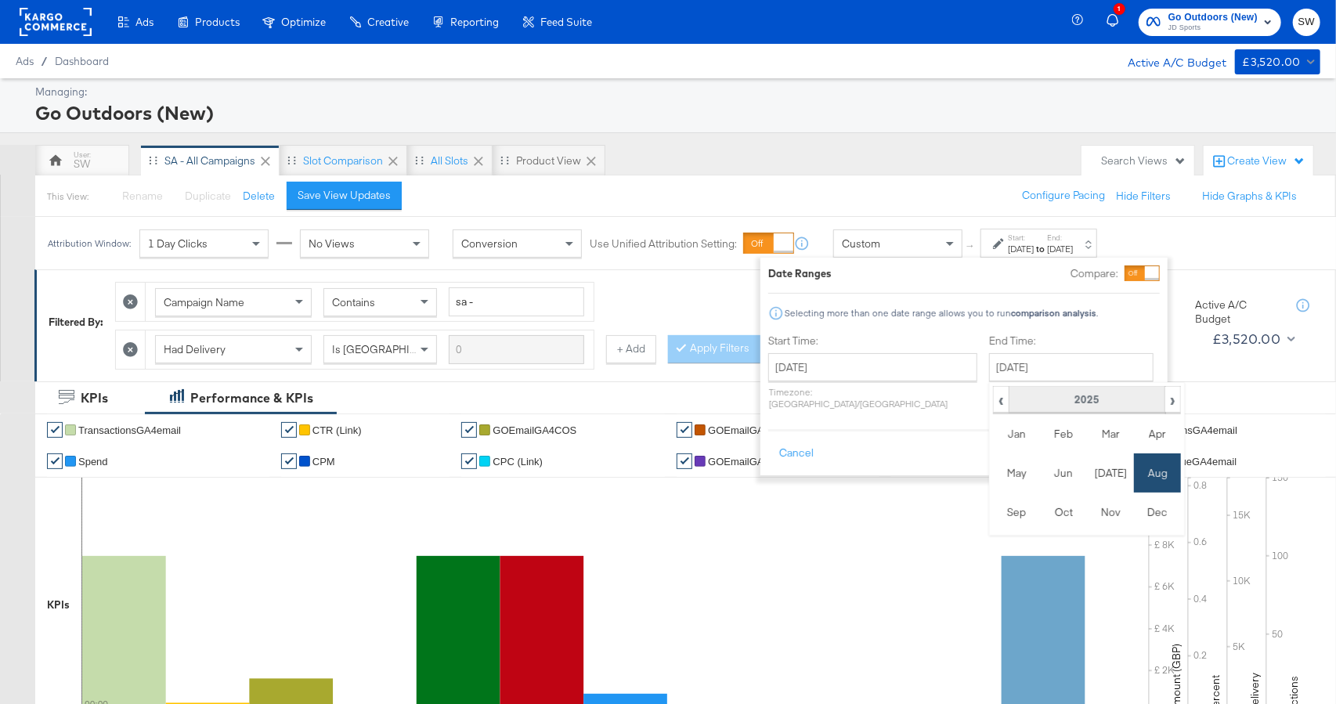
click at [1036, 402] on th "2025" at bounding box center [1086, 400] width 156 height 27
click at [1040, 471] on td "2024" at bounding box center [1063, 472] width 47 height 39
click at [1134, 473] on td "Aug" at bounding box center [1157, 472] width 47 height 39
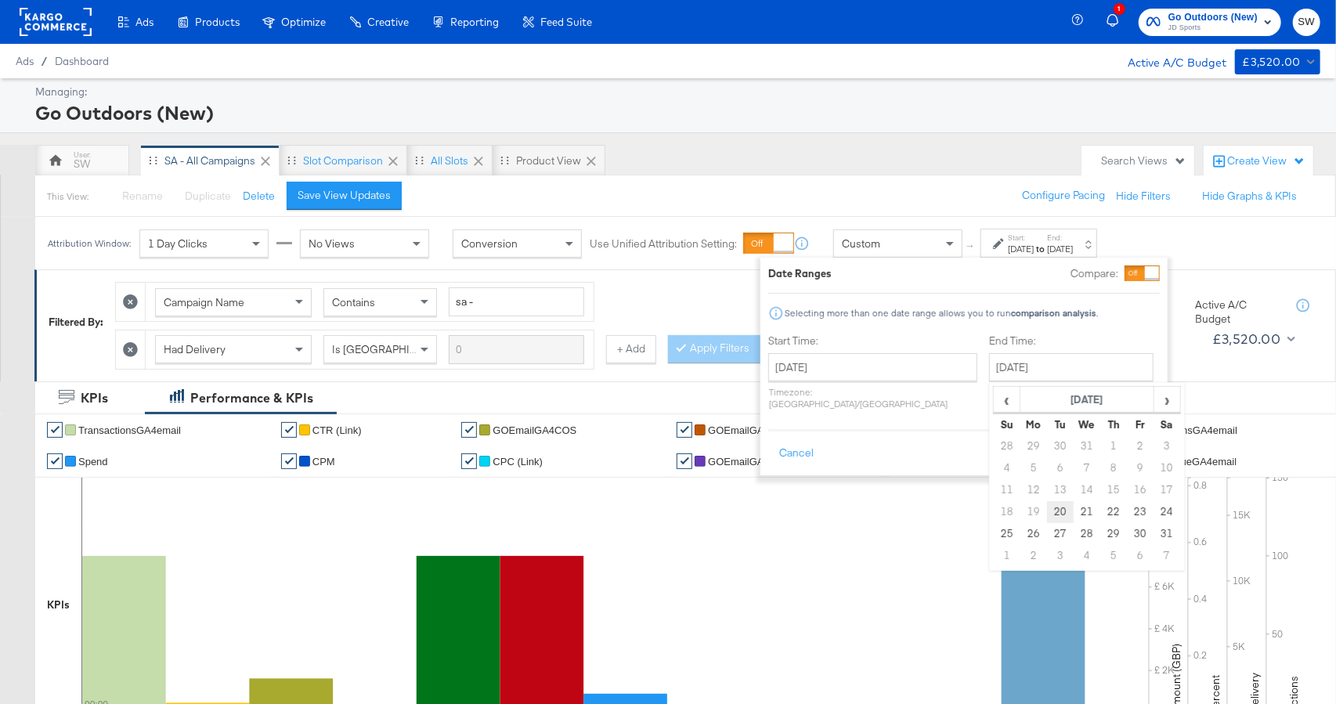
click at [1047, 516] on td "20" at bounding box center [1060, 512] width 27 height 22
type input "[DATE]"
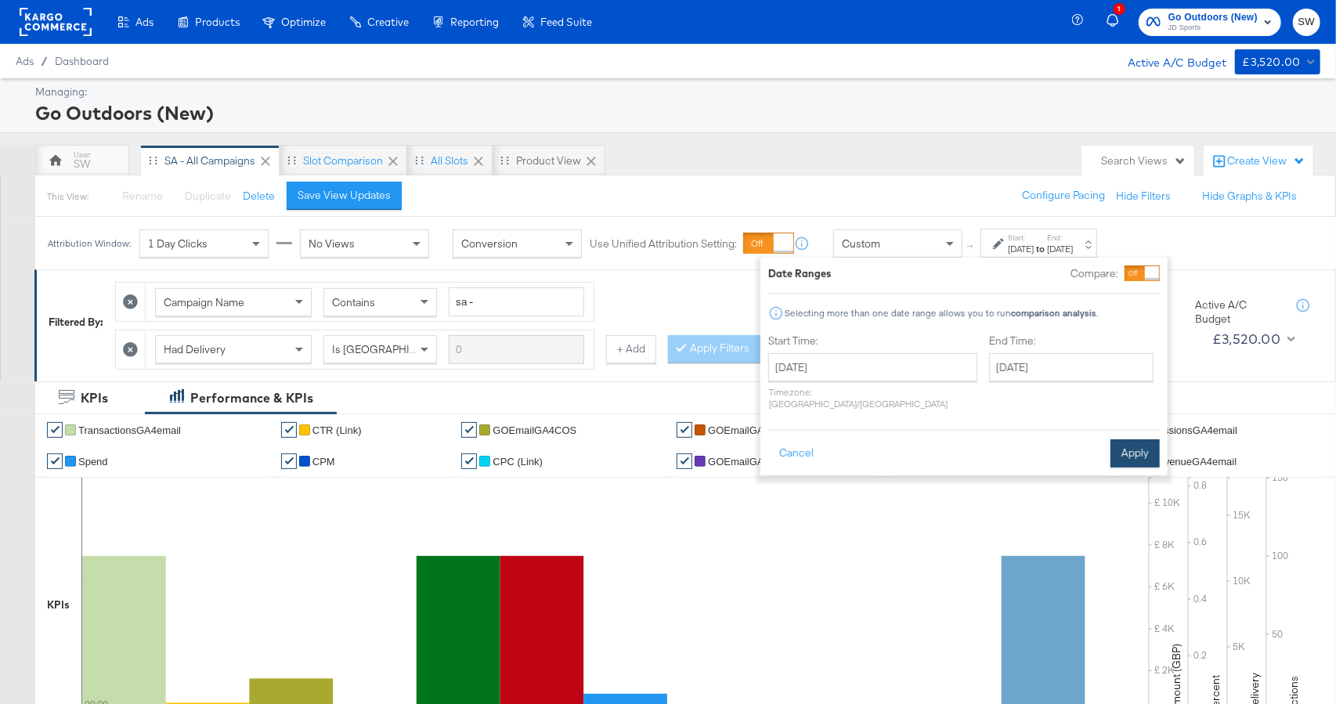
click at [1143, 439] on button "Apply" at bounding box center [1134, 453] width 49 height 28
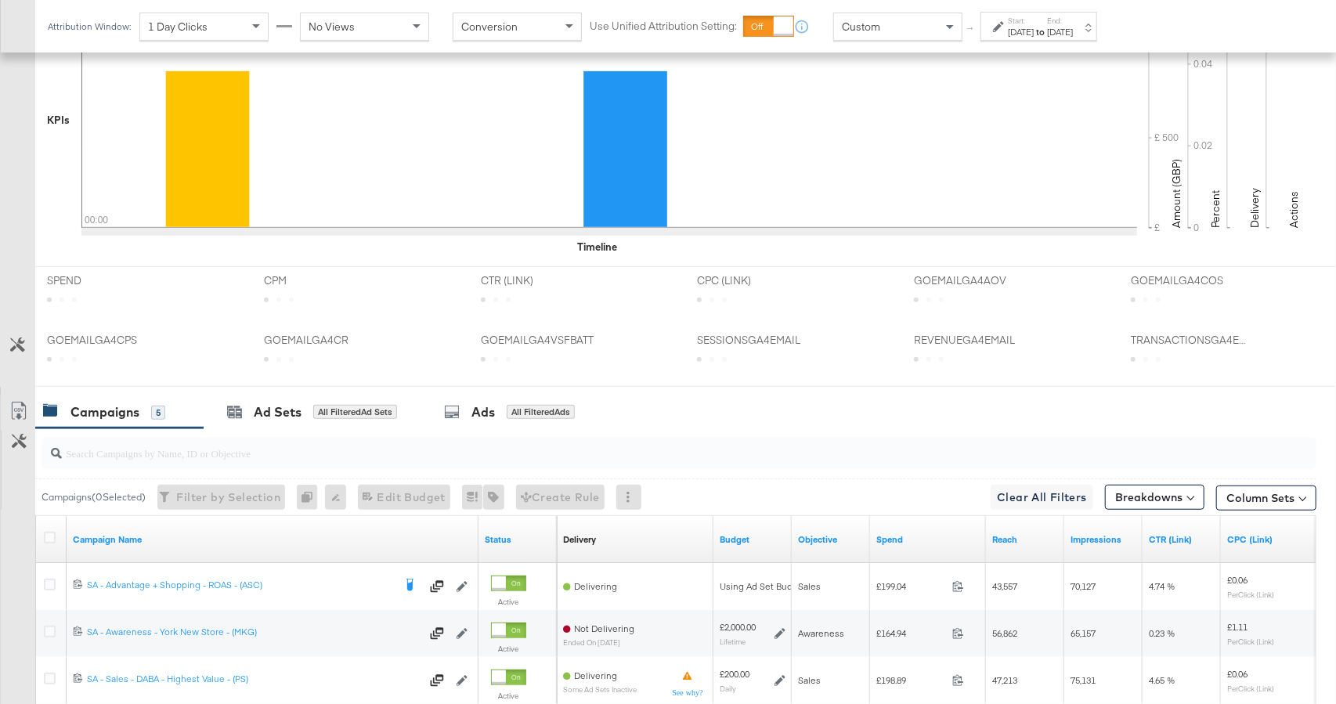
scroll to position [637, 0]
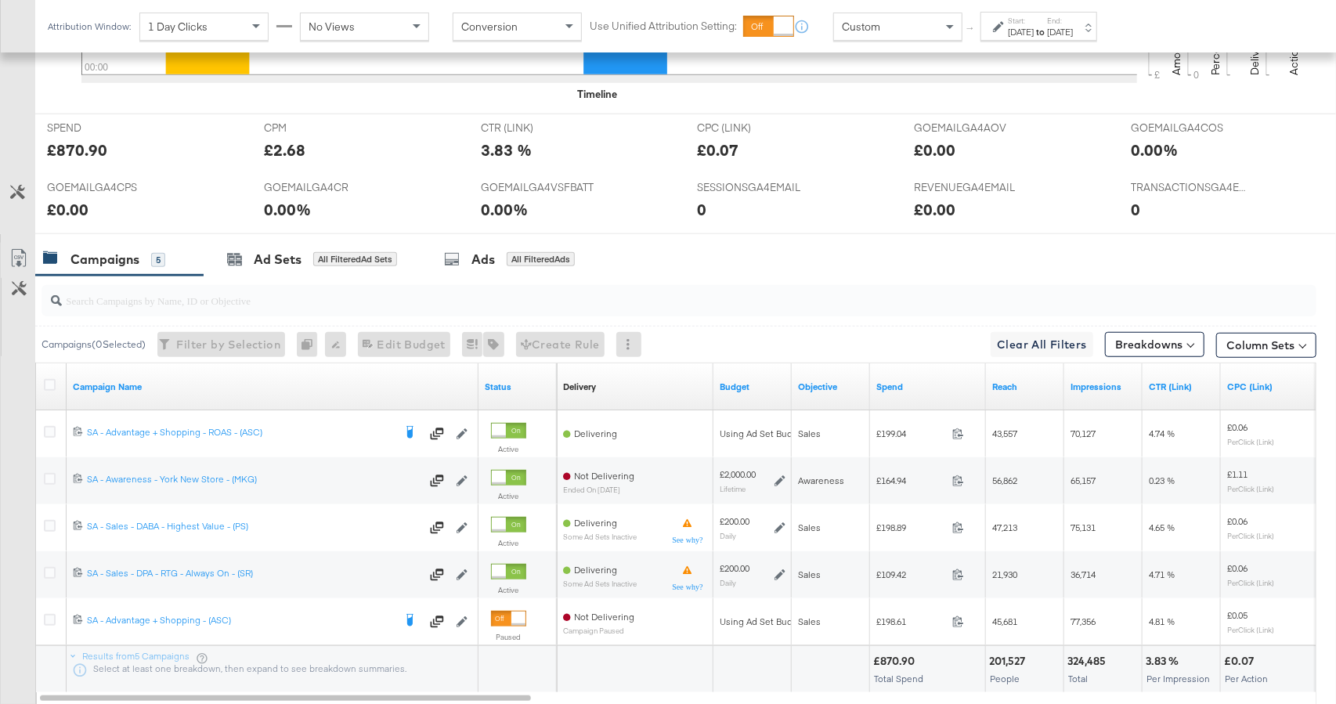
click at [905, 34] on div "Custom" at bounding box center [898, 26] width 128 height 27
click at [990, 30] on div "Start: [DATE] to End: [DATE]" at bounding box center [1038, 26] width 117 height 29
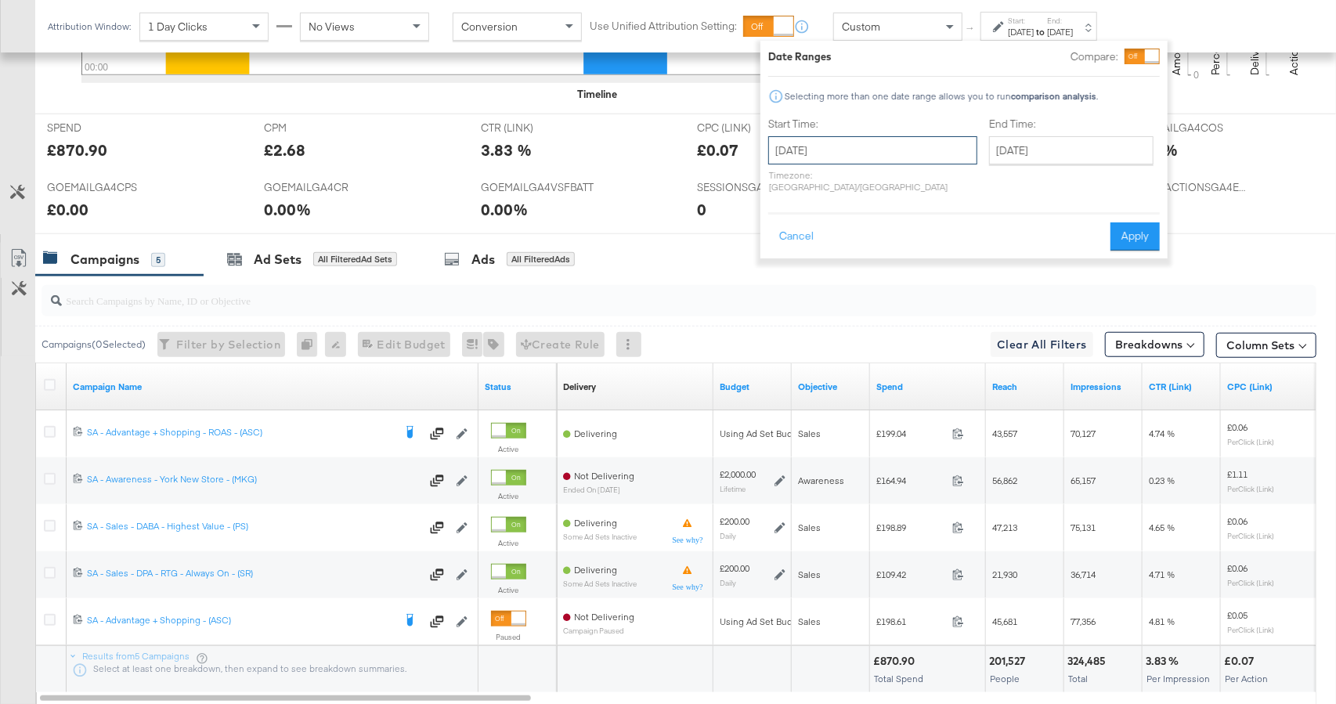
click at [857, 147] on input "[DATE]" at bounding box center [872, 150] width 209 height 28
click at [860, 290] on td "21" at bounding box center [866, 295] width 27 height 22
type input "[DATE]"
click at [1002, 134] on div "End Time: [DATE] ‹ [DATE] › Su Mo Tu We Th Fr Sa 28 29 30 31 1 2 3 4 5 6 7 8 9 …" at bounding box center [1072, 158] width 171 height 83
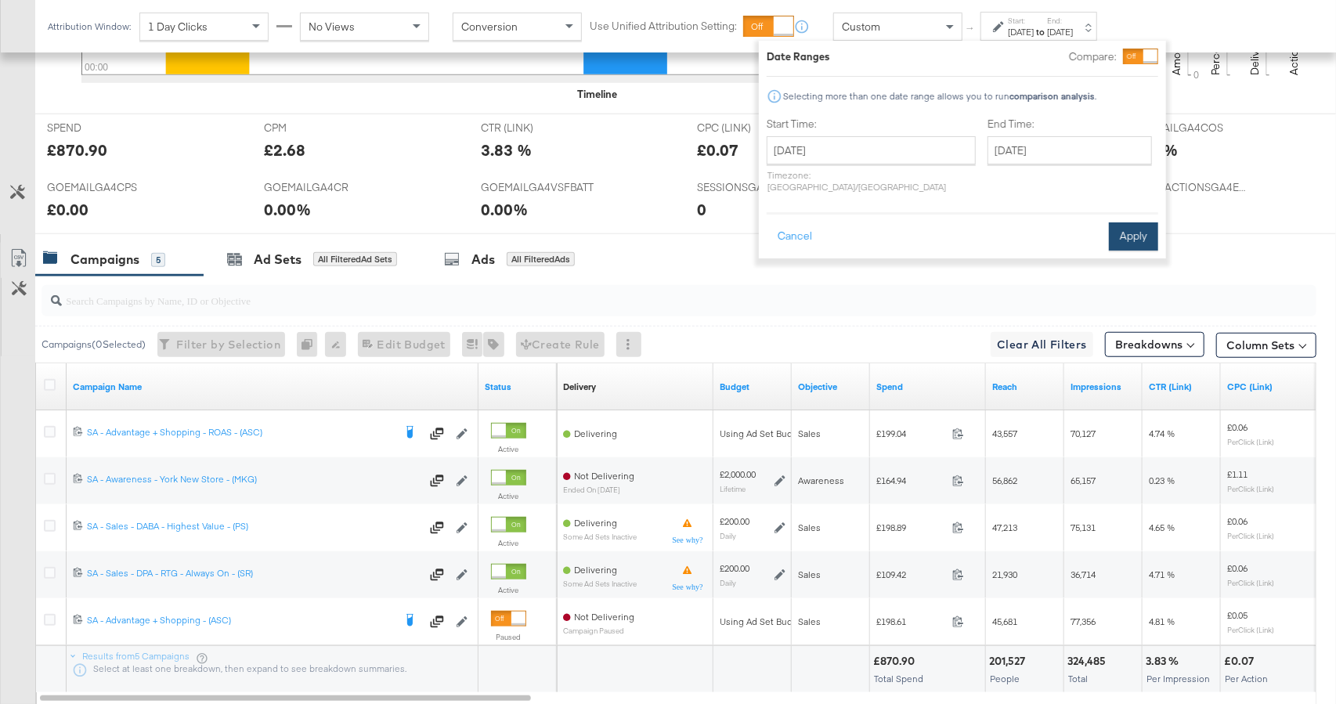
click at [1135, 230] on button "Apply" at bounding box center [1133, 236] width 49 height 28
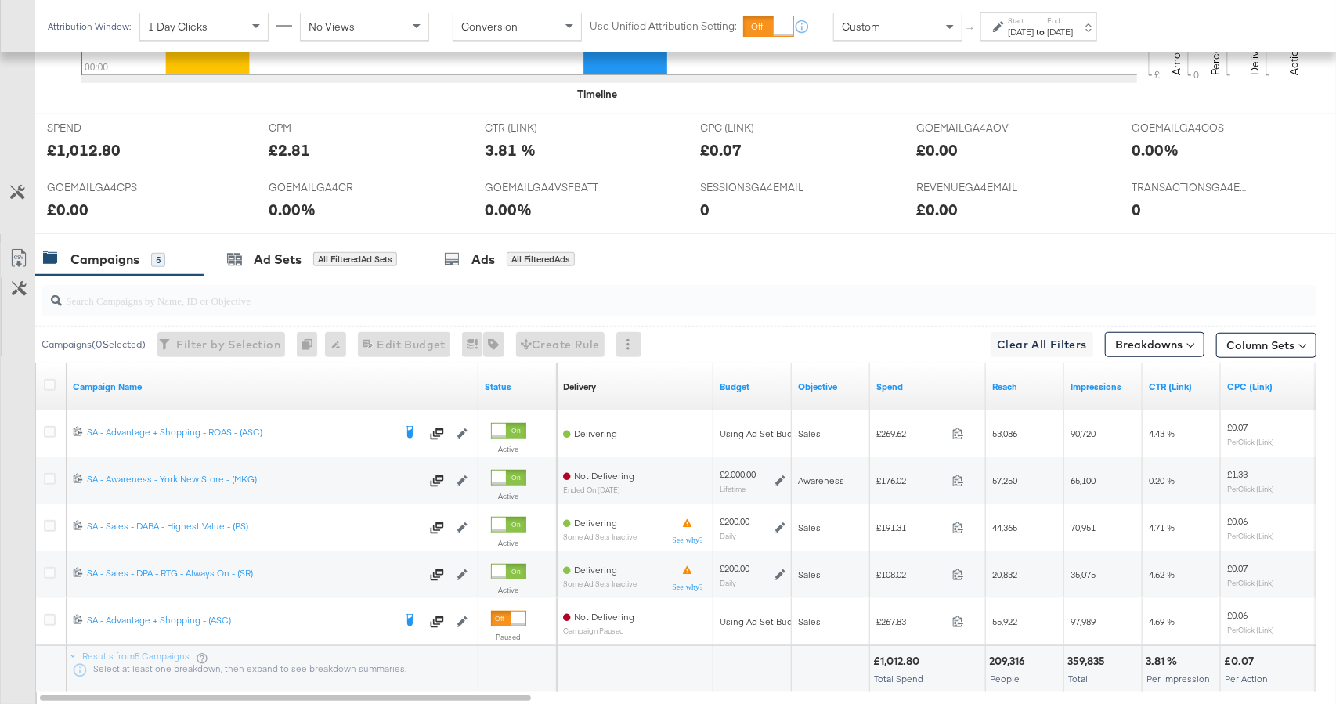
click at [885, 22] on div "Custom" at bounding box center [898, 26] width 128 height 27
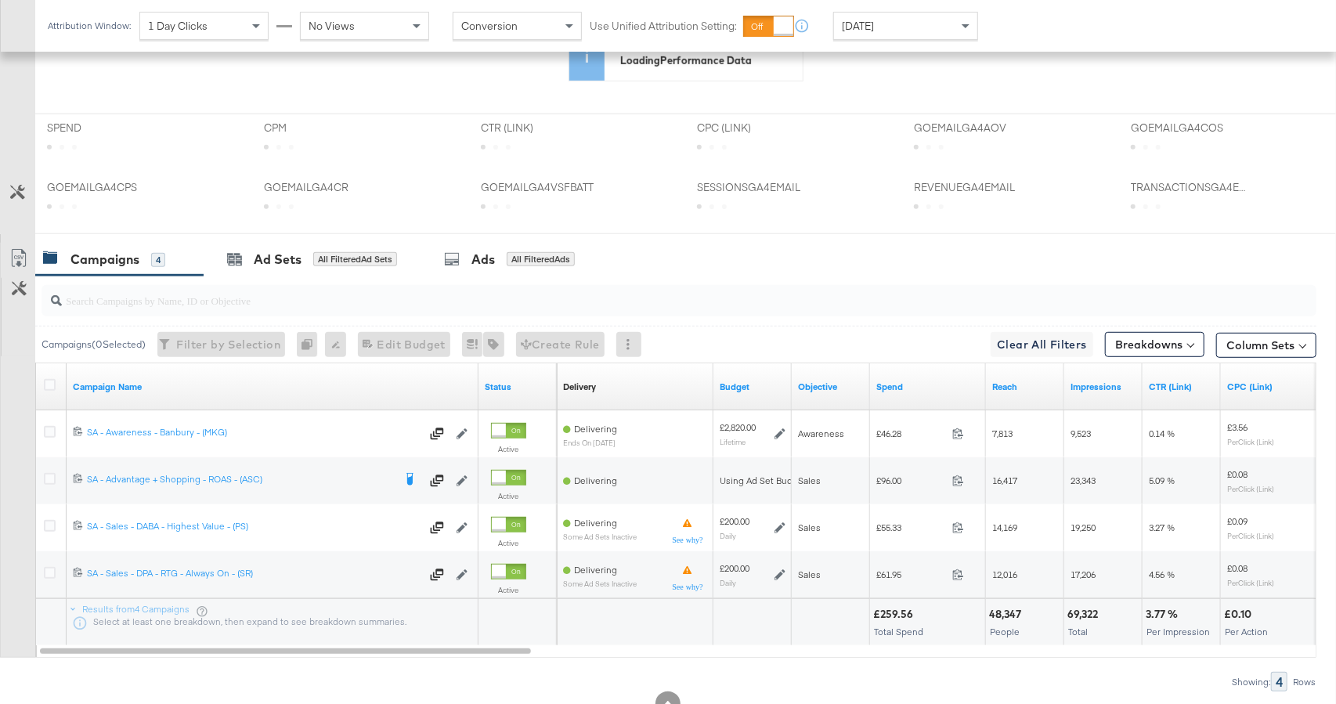
scroll to position [636, 0]
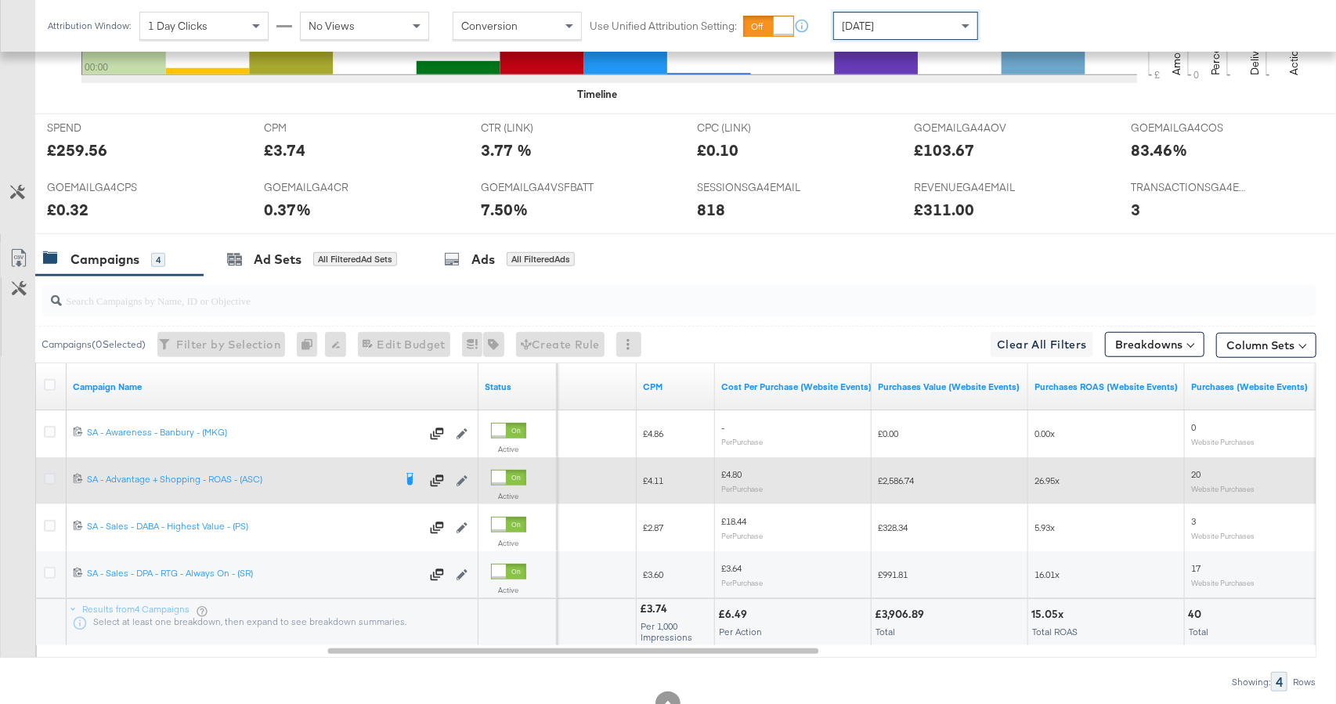
click at [44, 475] on icon at bounding box center [50, 479] width 12 height 12
click at [0, 0] on input "checkbox" at bounding box center [0, 0] width 0 height 0
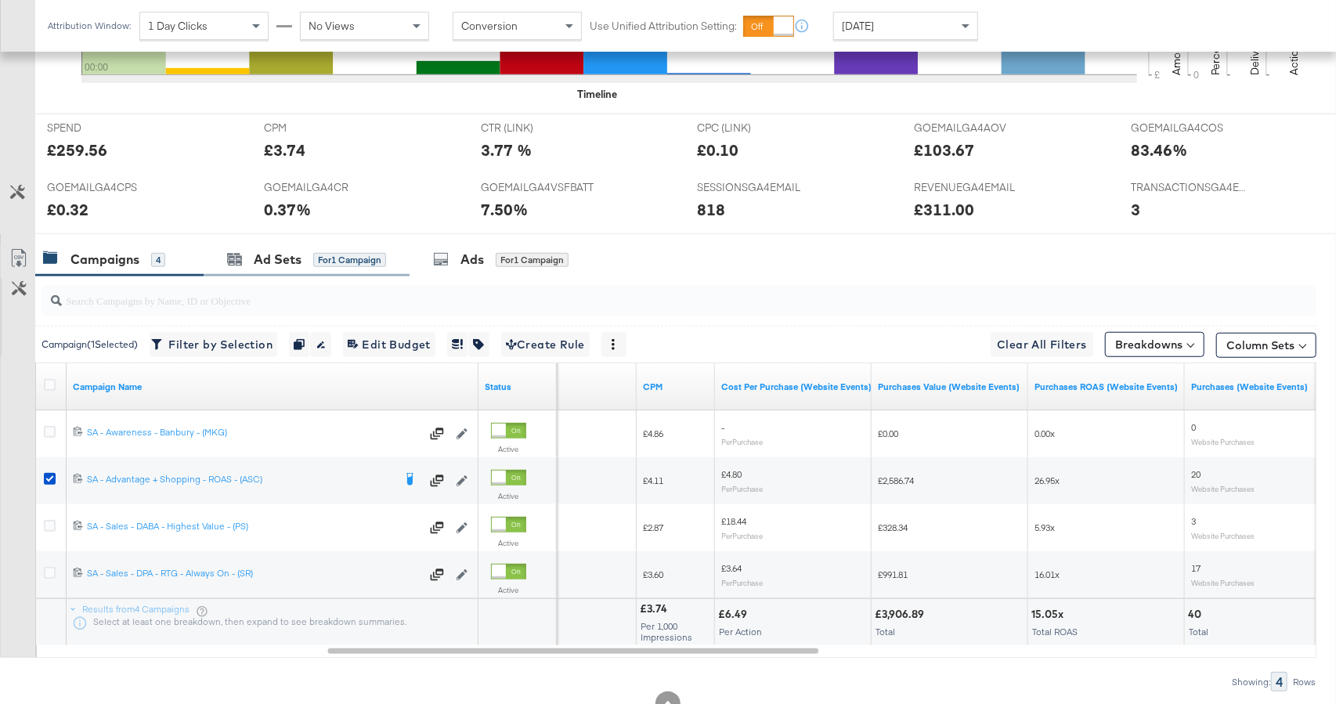
click at [271, 267] on div "Ad Sets for 1 Campaign" at bounding box center [307, 260] width 206 height 34
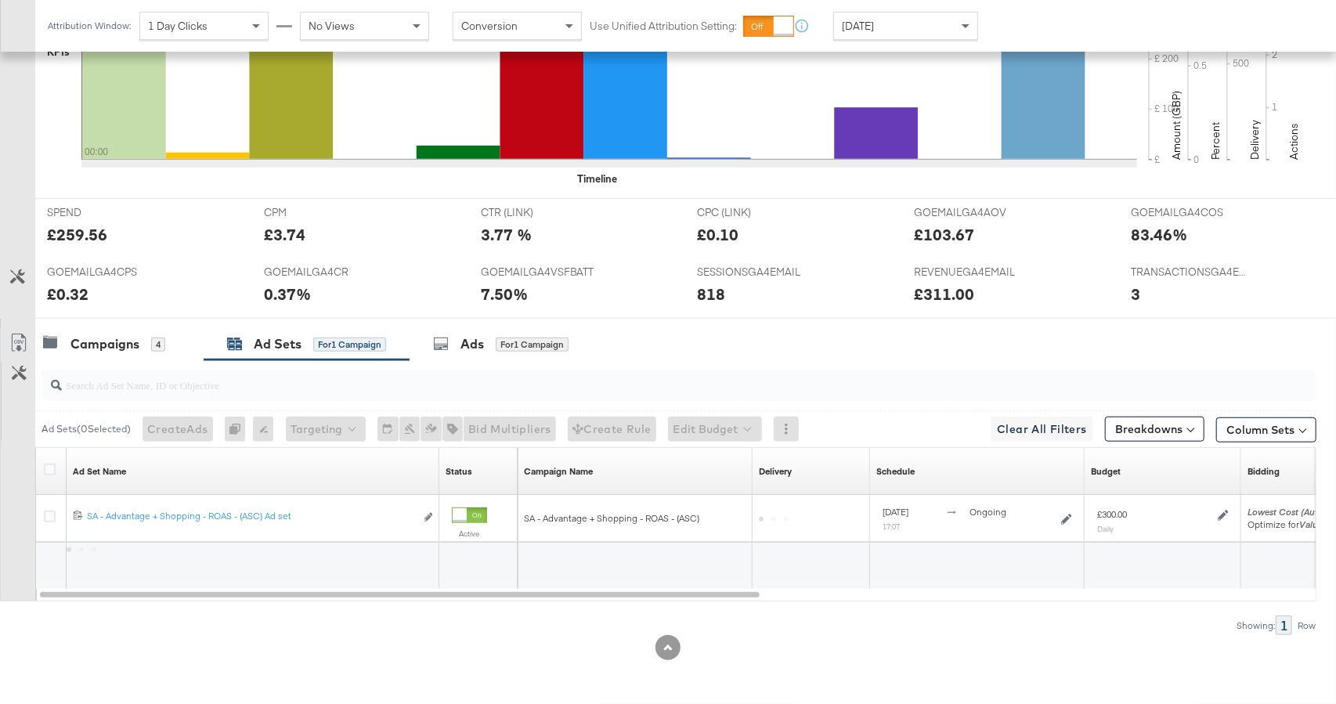
scroll to position [550, 0]
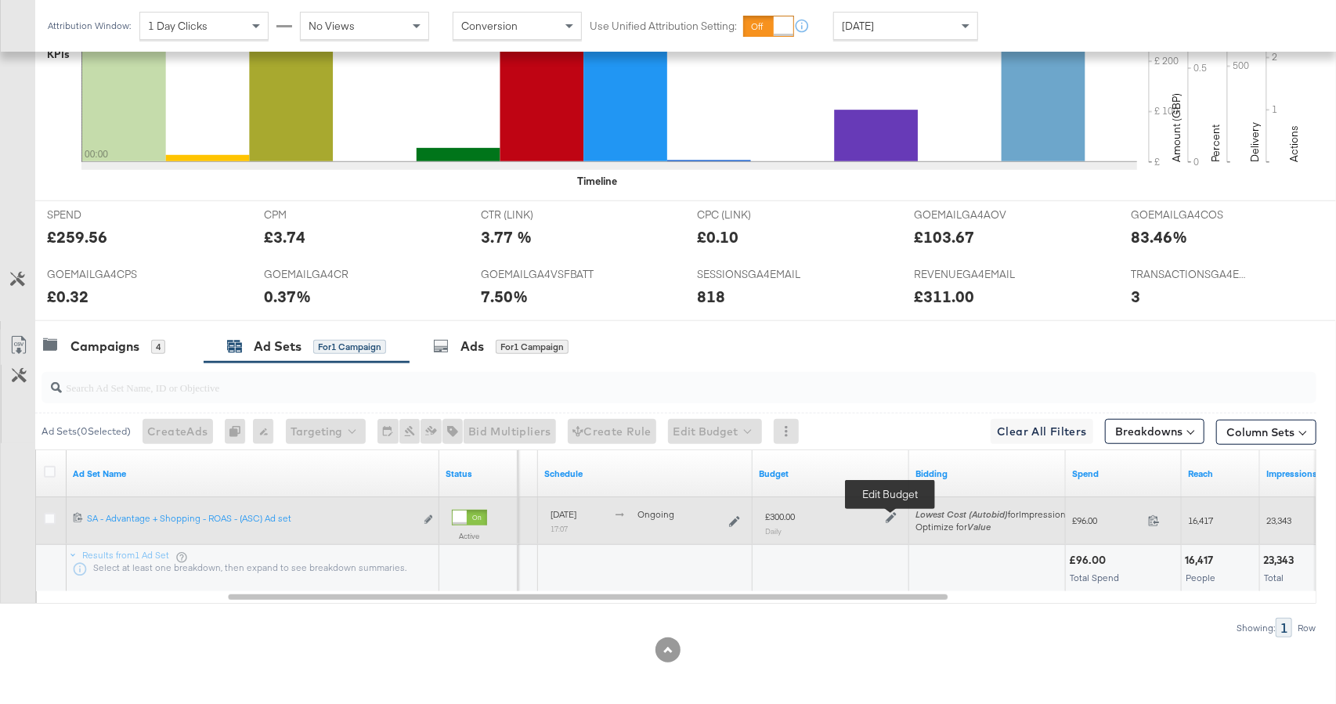
click at [891, 517] on icon at bounding box center [890, 517] width 11 height 11
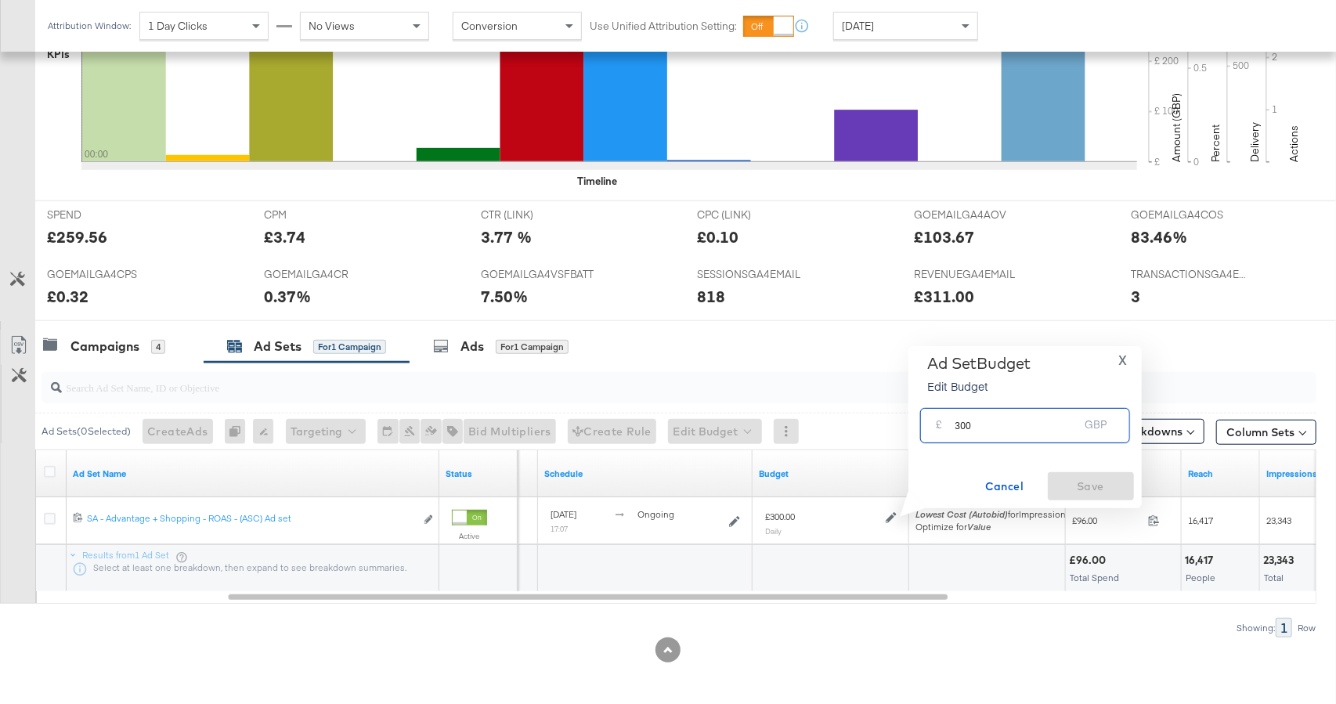
drag, startPoint x: 996, startPoint y: 429, endPoint x: 943, endPoint y: 429, distance: 53.2
click at [943, 429] on div "£ 300 GBP" at bounding box center [1025, 425] width 210 height 35
type input "450"
drag, startPoint x: 1095, startPoint y: 484, endPoint x: 1321, endPoint y: 528, distance: 229.8
click at [1095, 484] on span "Save" at bounding box center [1091, 487] width 74 height 20
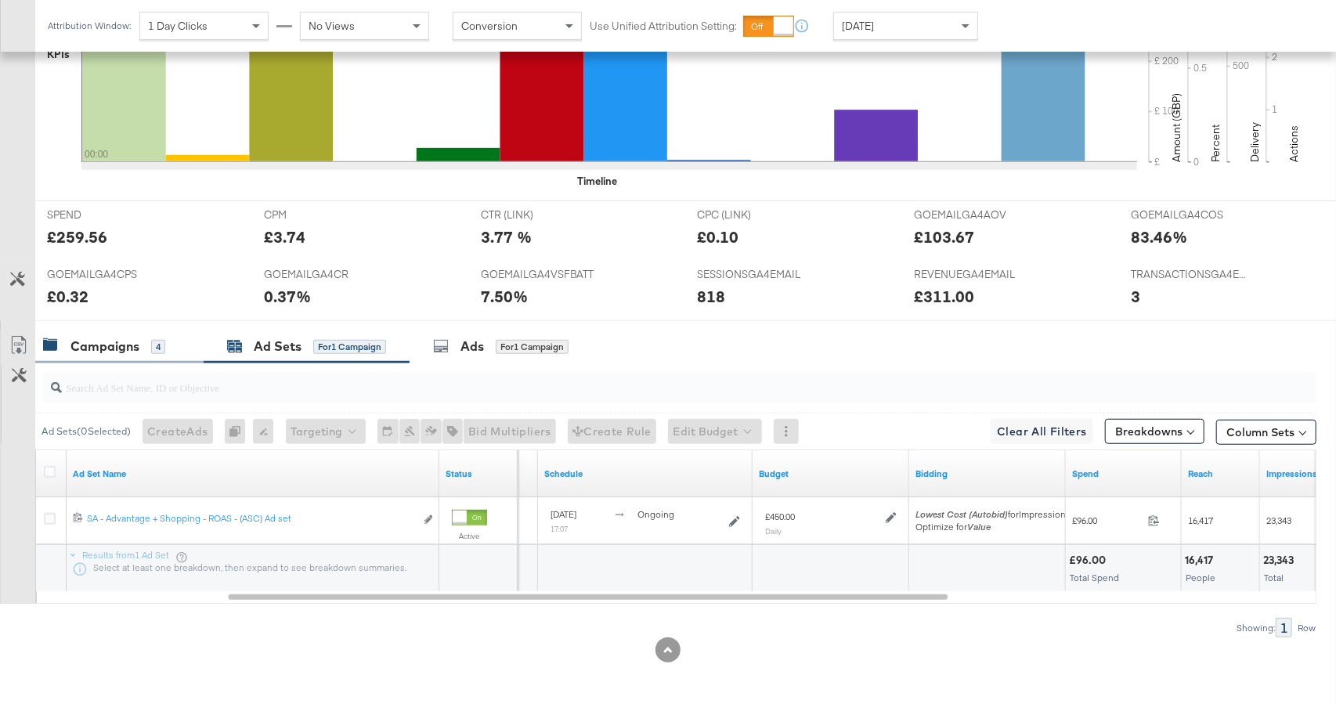
click at [139, 341] on div "Campaigns 4" at bounding box center [104, 346] width 122 height 18
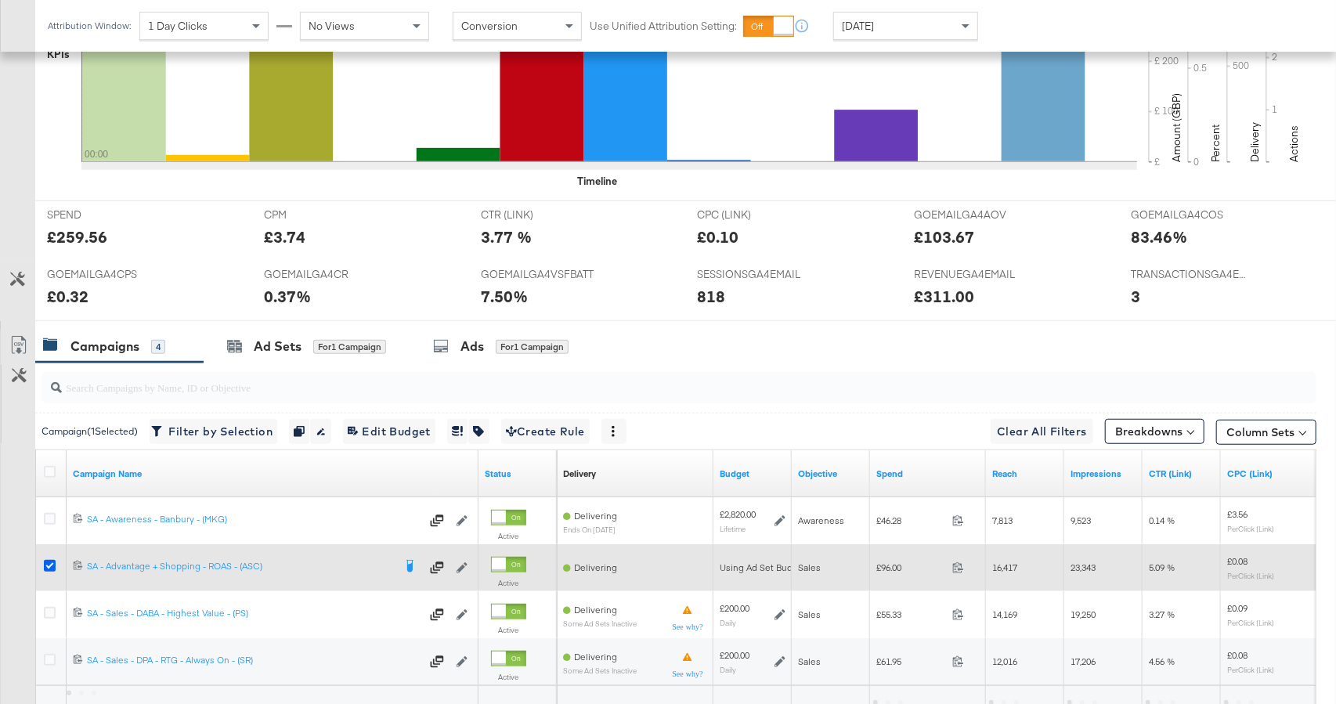
click at [49, 562] on icon at bounding box center [50, 566] width 12 height 12
click at [0, 0] on input "checkbox" at bounding box center [0, 0] width 0 height 0
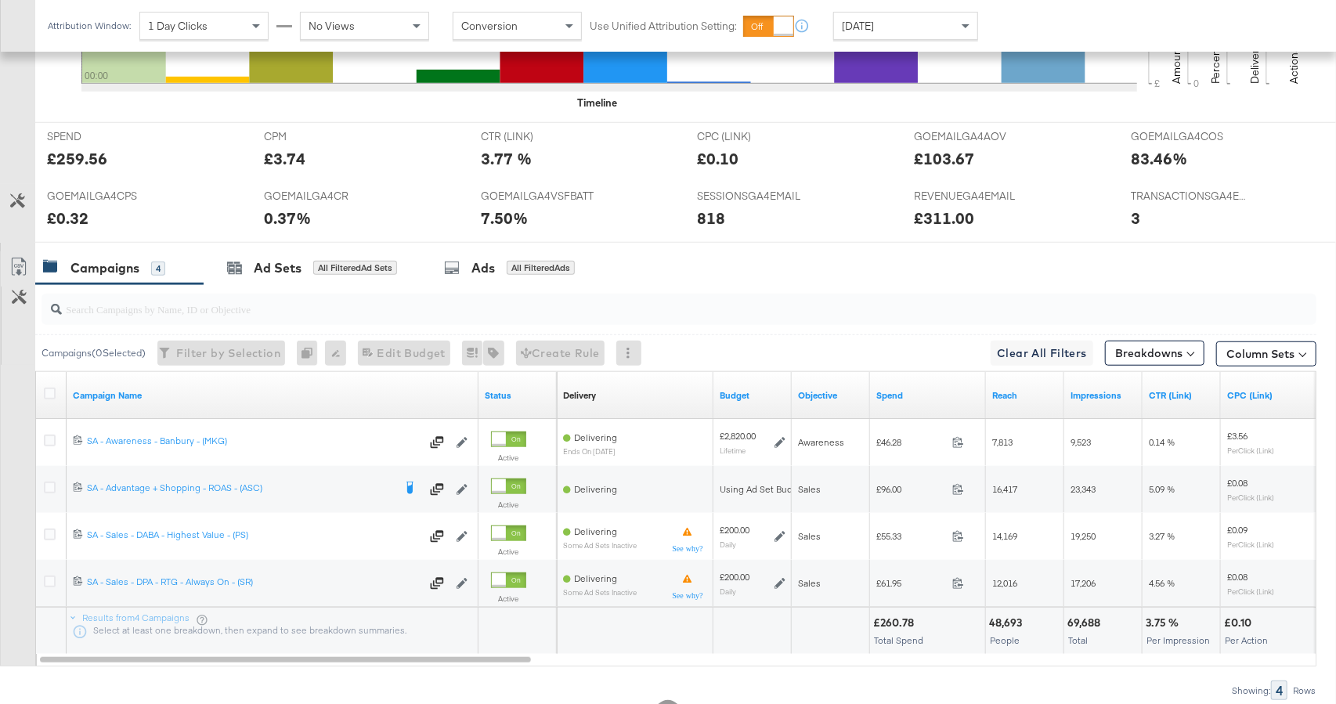
scroll to position [630, 0]
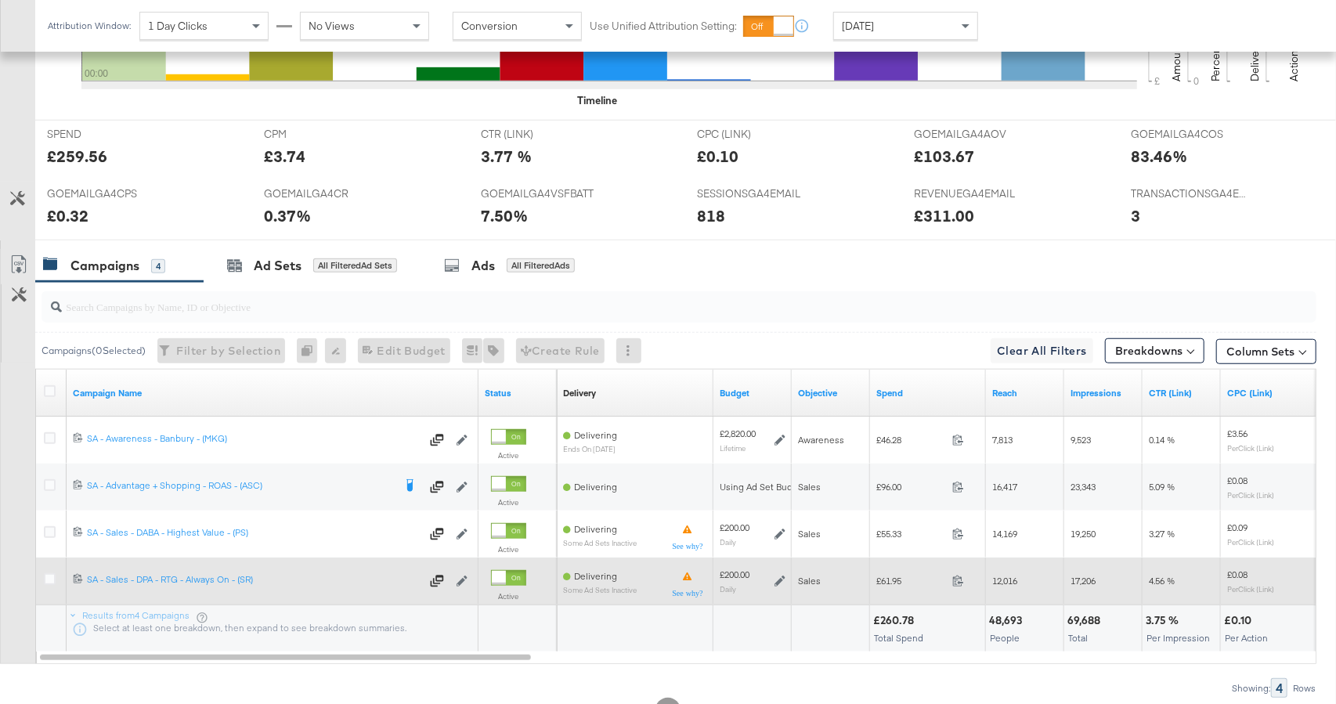
click at [776, 580] on icon at bounding box center [779, 580] width 11 height 11
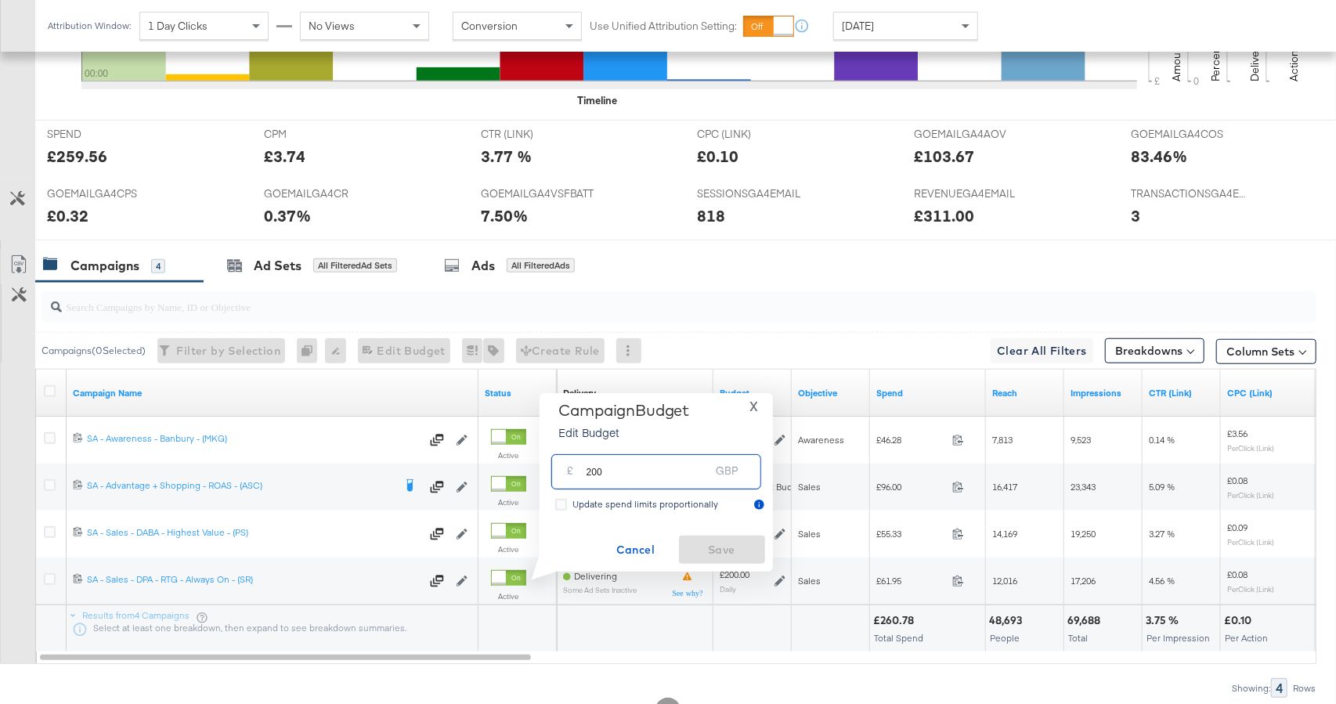
drag, startPoint x: 639, startPoint y: 473, endPoint x: 560, endPoint y: 469, distance: 79.2
click at [560, 469] on div "£ 200 GBP" at bounding box center [656, 471] width 210 height 35
type input "300"
drag, startPoint x: 731, startPoint y: 546, endPoint x: 716, endPoint y: 541, distance: 15.6
click at [730, 547] on span "Save" at bounding box center [722, 550] width 74 height 20
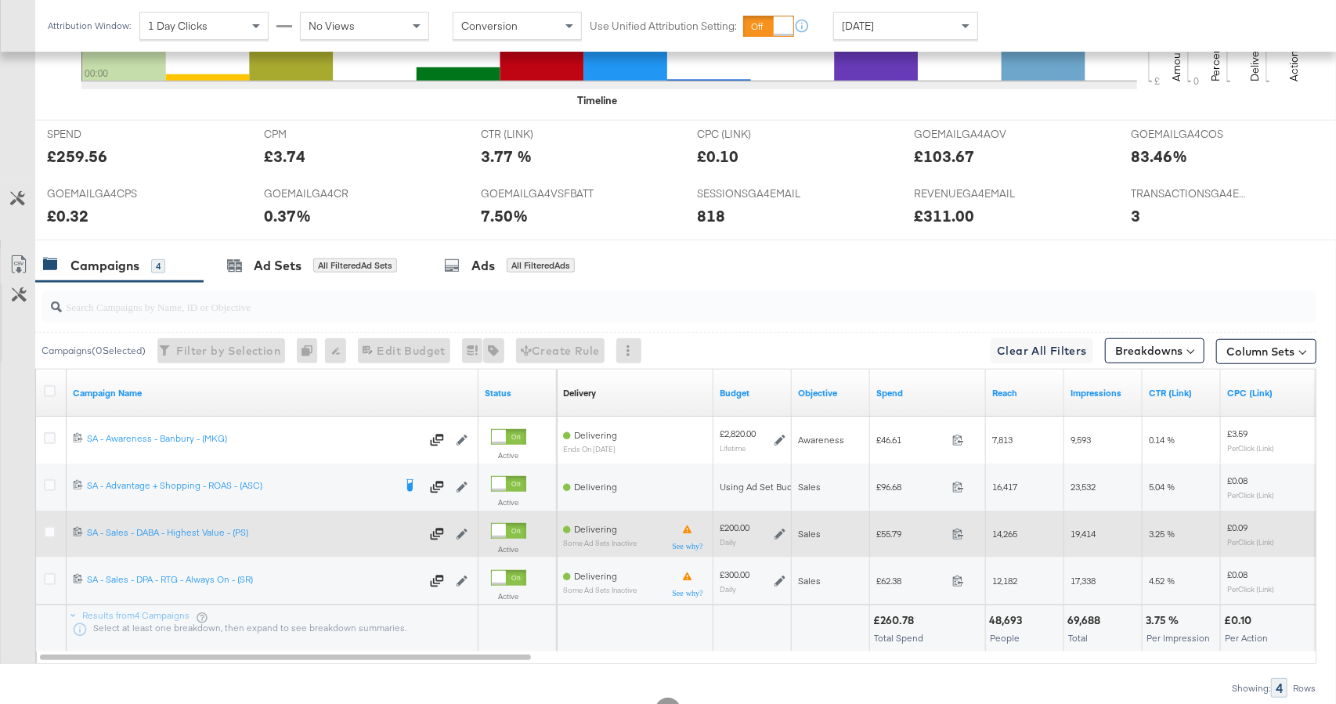
click at [783, 531] on icon at bounding box center [779, 533] width 11 height 11
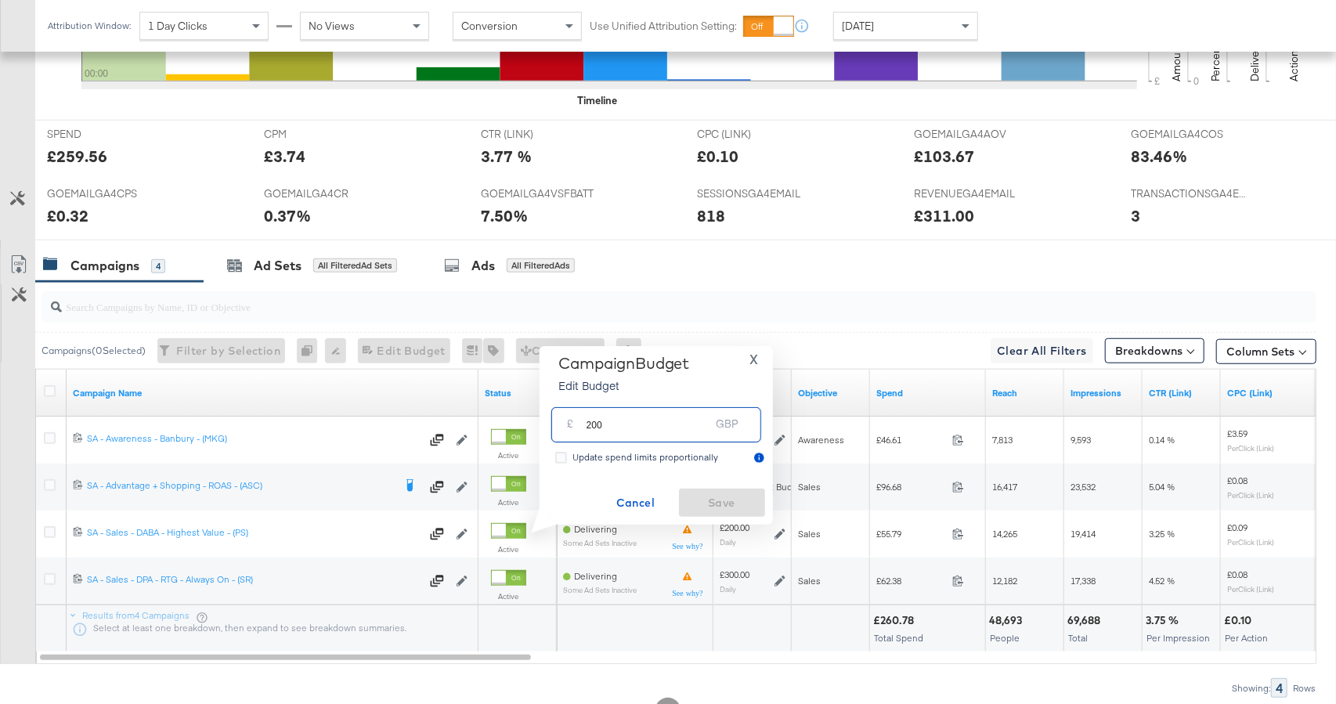
click at [628, 425] on input "200" at bounding box center [648, 419] width 124 height 34
type input "220"
click at [709, 499] on span "Save" at bounding box center [722, 503] width 74 height 20
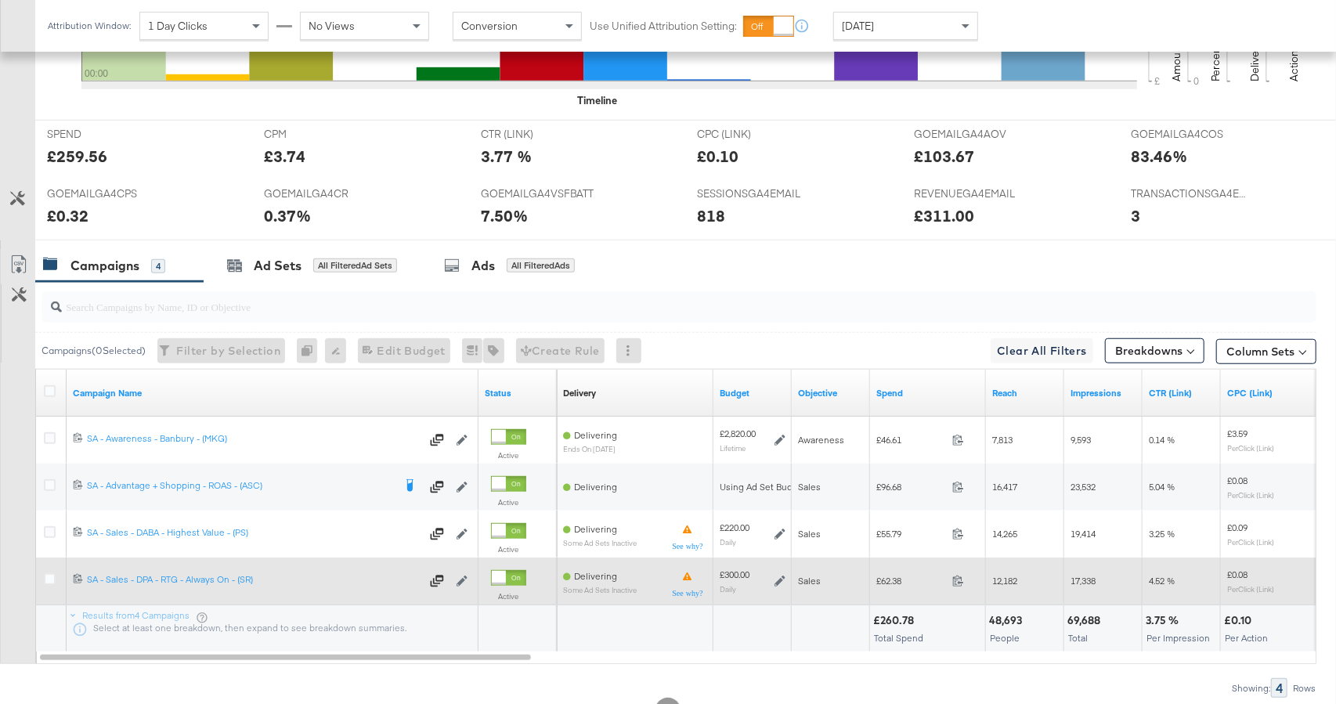
click at [779, 581] on icon at bounding box center [779, 580] width 11 height 11
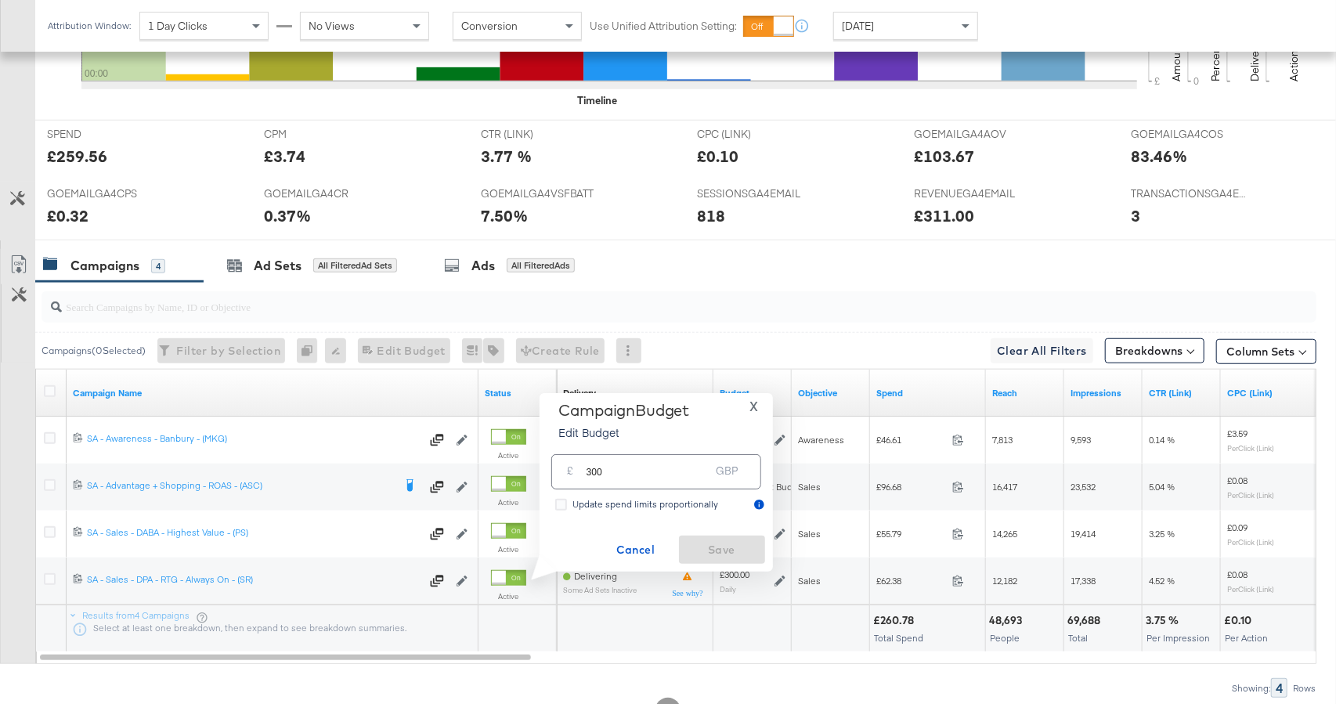
click at [594, 472] on input "300" at bounding box center [648, 466] width 124 height 34
type input "310"
click at [733, 545] on span "Save" at bounding box center [722, 550] width 74 height 20
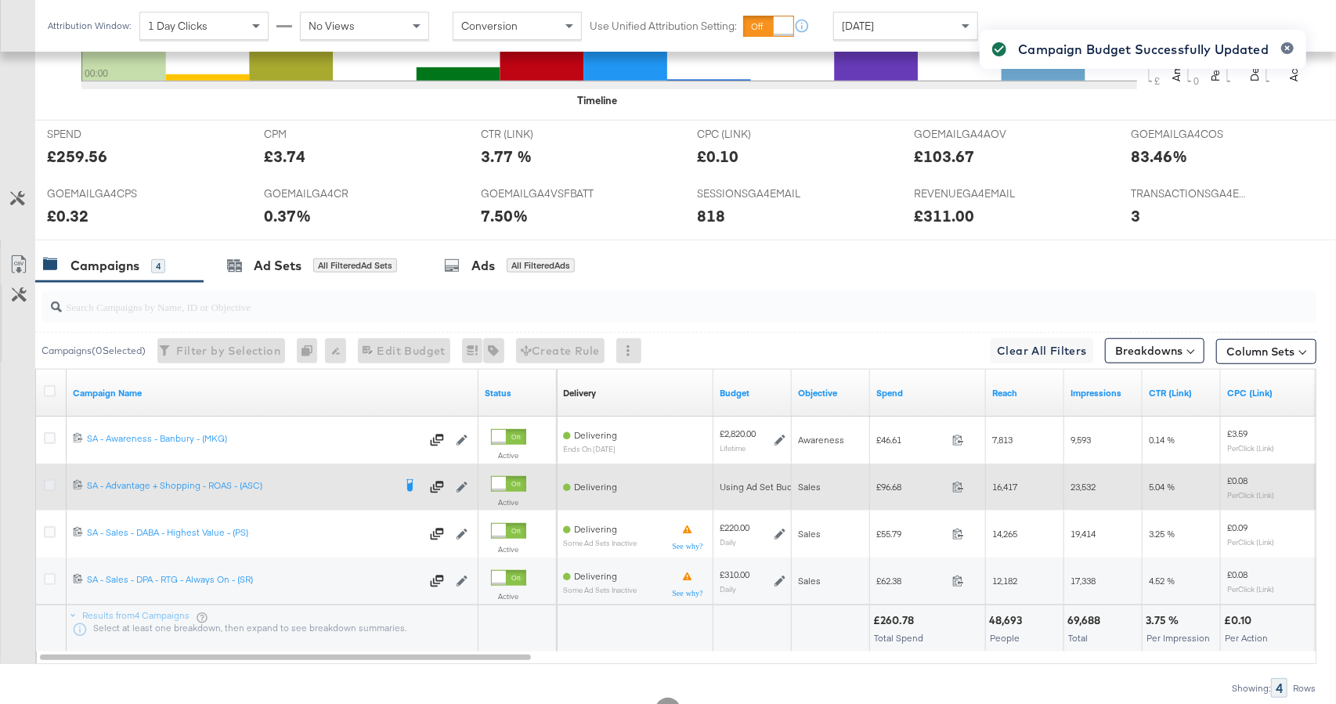
click at [46, 481] on icon at bounding box center [50, 485] width 12 height 12
click at [0, 0] on input "checkbox" at bounding box center [0, 0] width 0 height 0
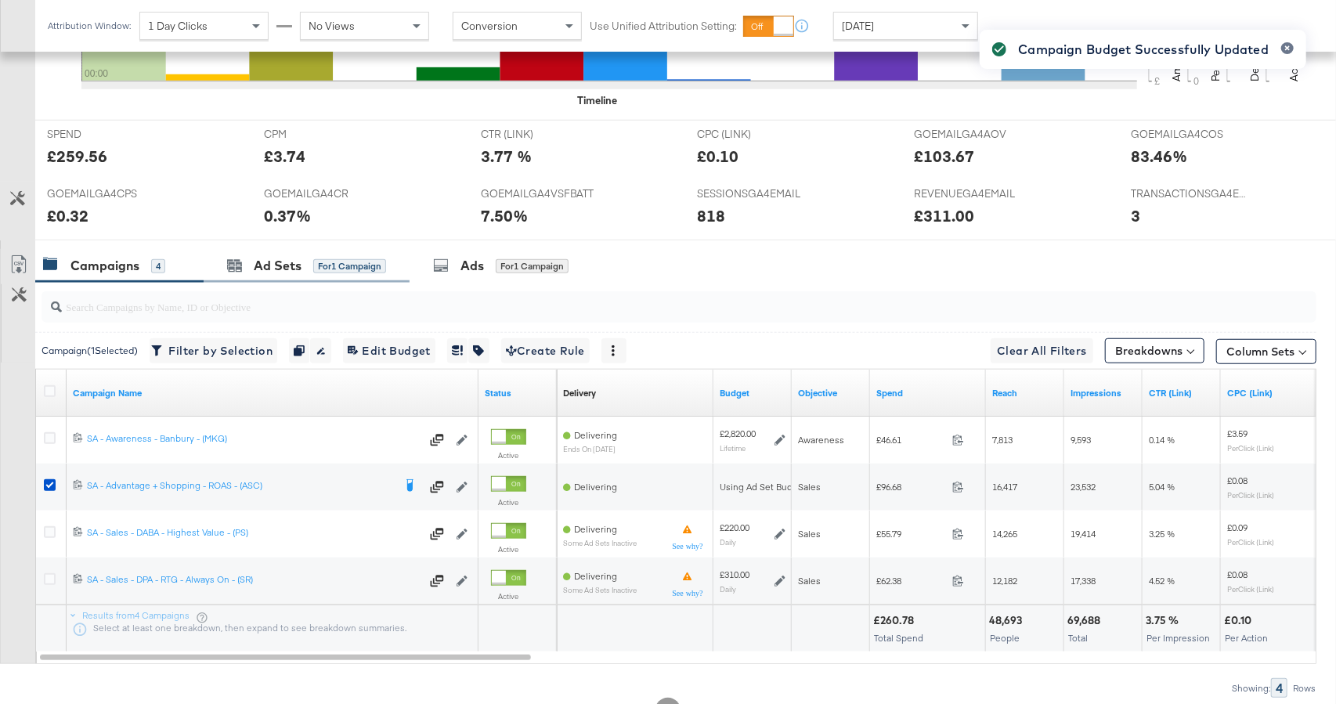
click at [277, 277] on div "Ad Sets for 1 Campaign" at bounding box center [307, 266] width 206 height 34
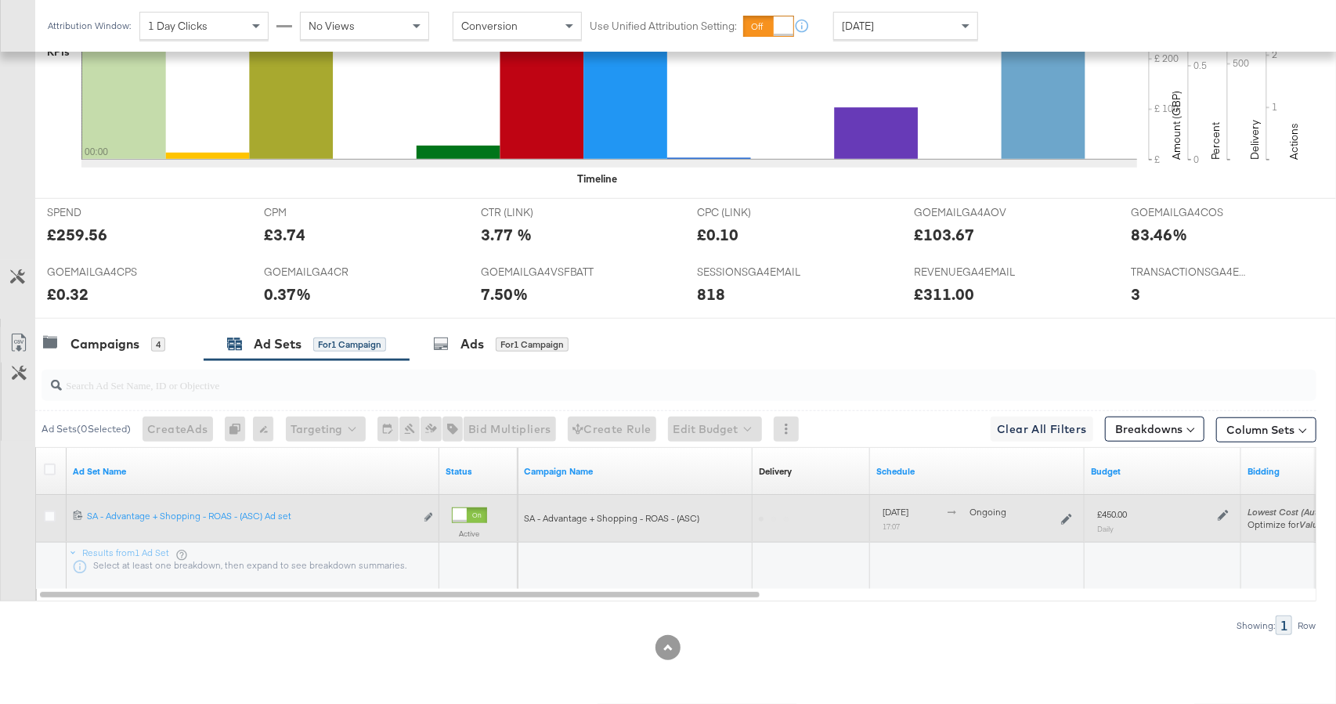
scroll to position [550, 0]
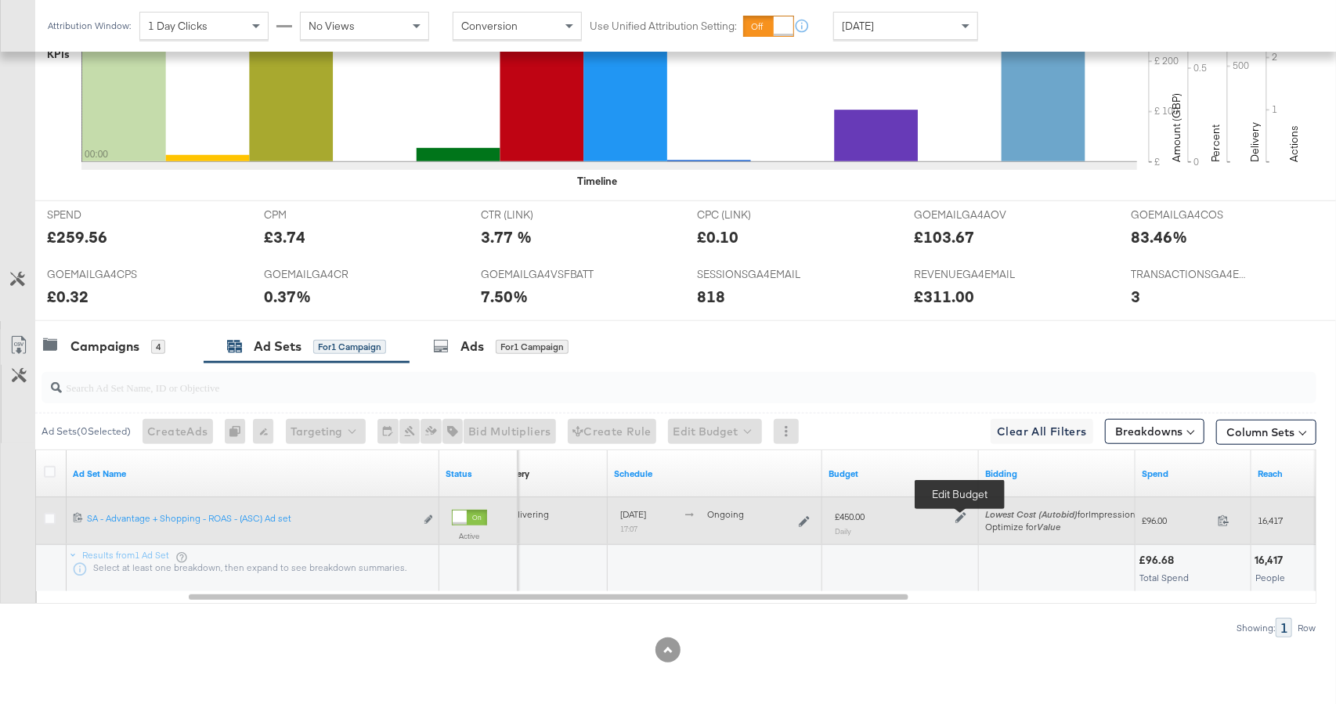
click at [965, 517] on icon at bounding box center [960, 517] width 11 height 11
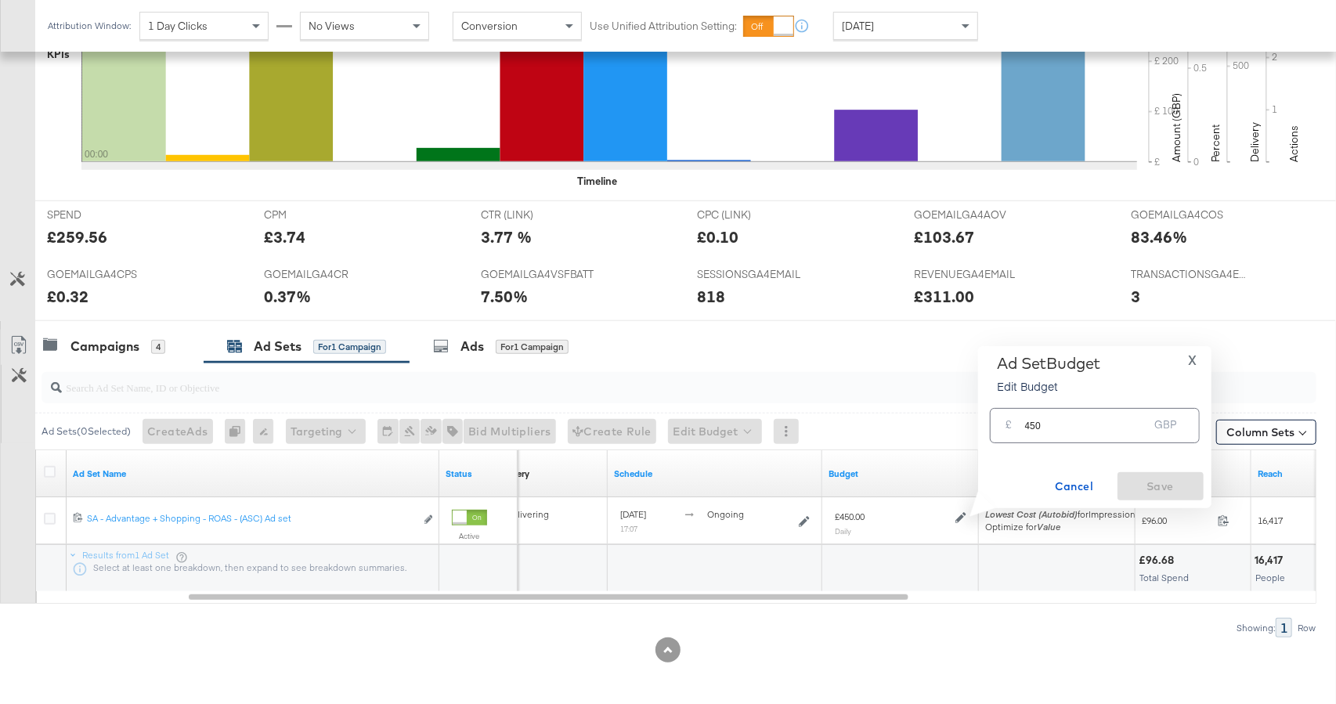
click at [1036, 424] on input "450" at bounding box center [1087, 419] width 124 height 34
type input "470"
click at [1181, 485] on span "Save" at bounding box center [1160, 487] width 74 height 20
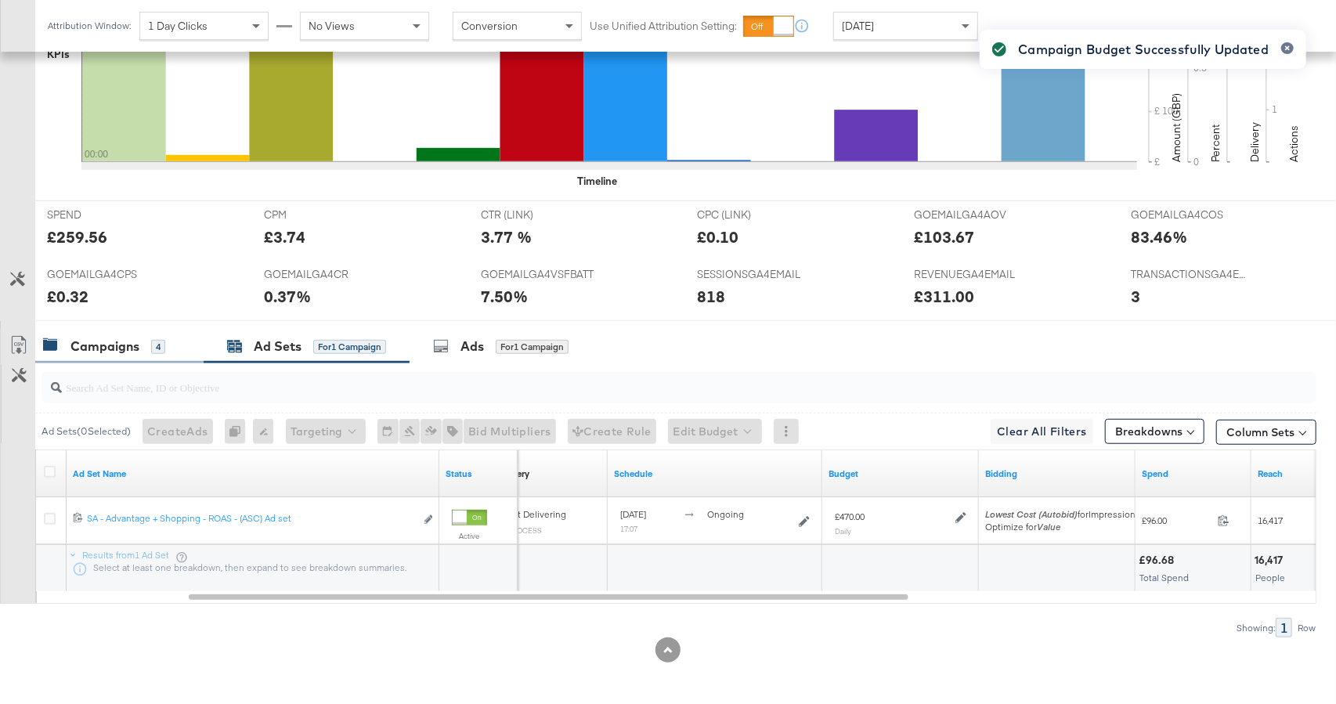
click at [109, 332] on div "Campaigns 4" at bounding box center [119, 347] width 168 height 34
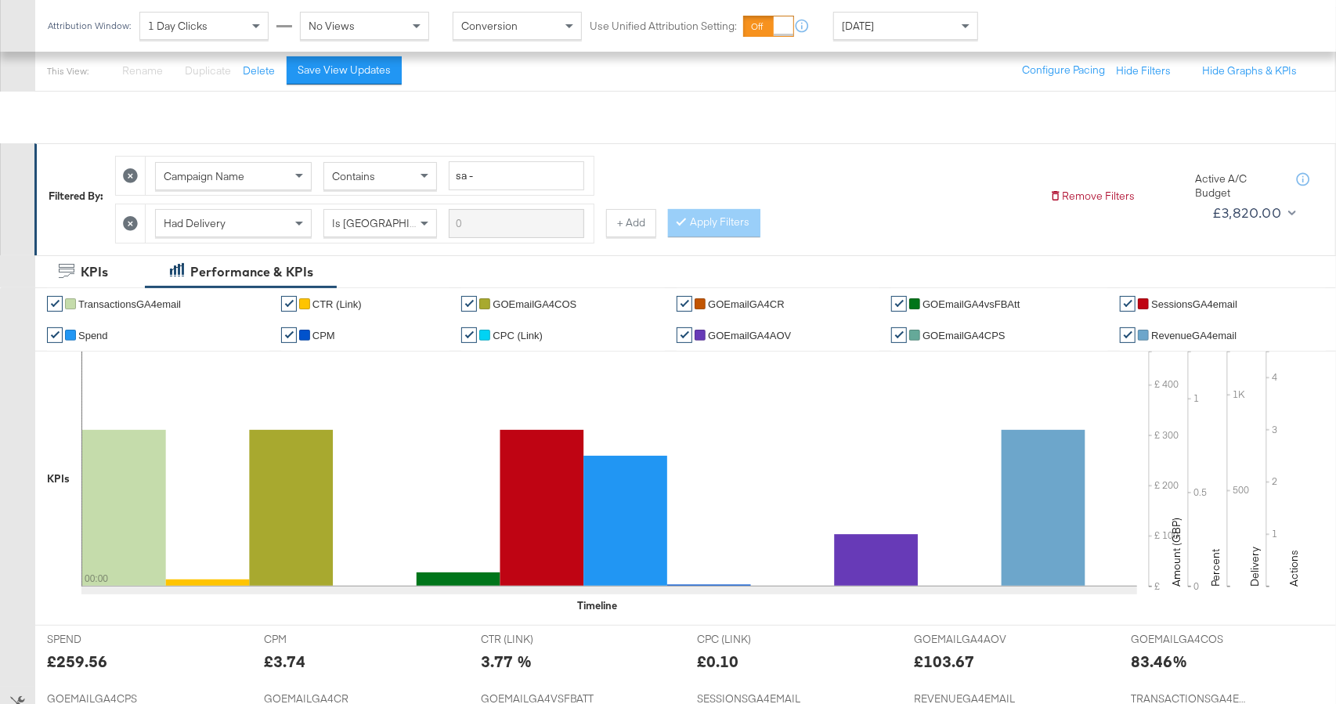
scroll to position [0, 0]
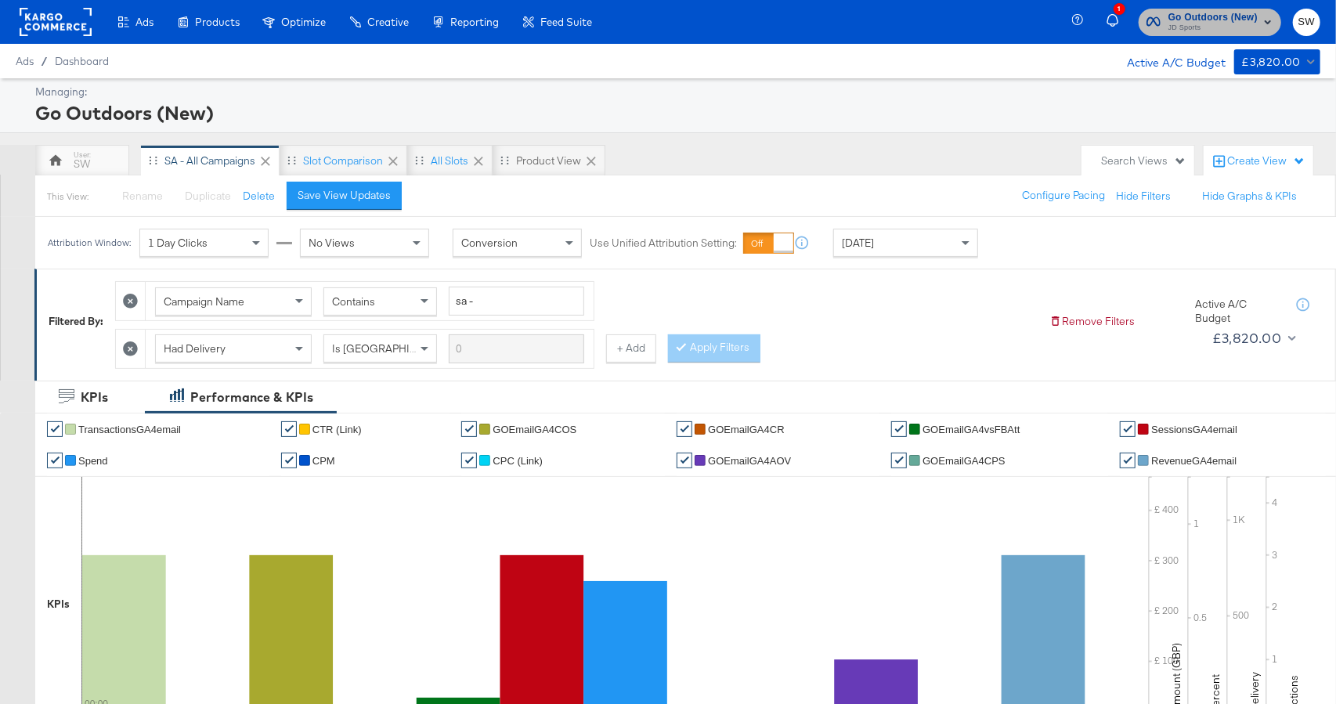
drag, startPoint x: 1192, startPoint y: 17, endPoint x: 1185, endPoint y: 31, distance: 16.1
click at [1192, 19] on span "Go Outdoors (New)" at bounding box center [1212, 17] width 89 height 16
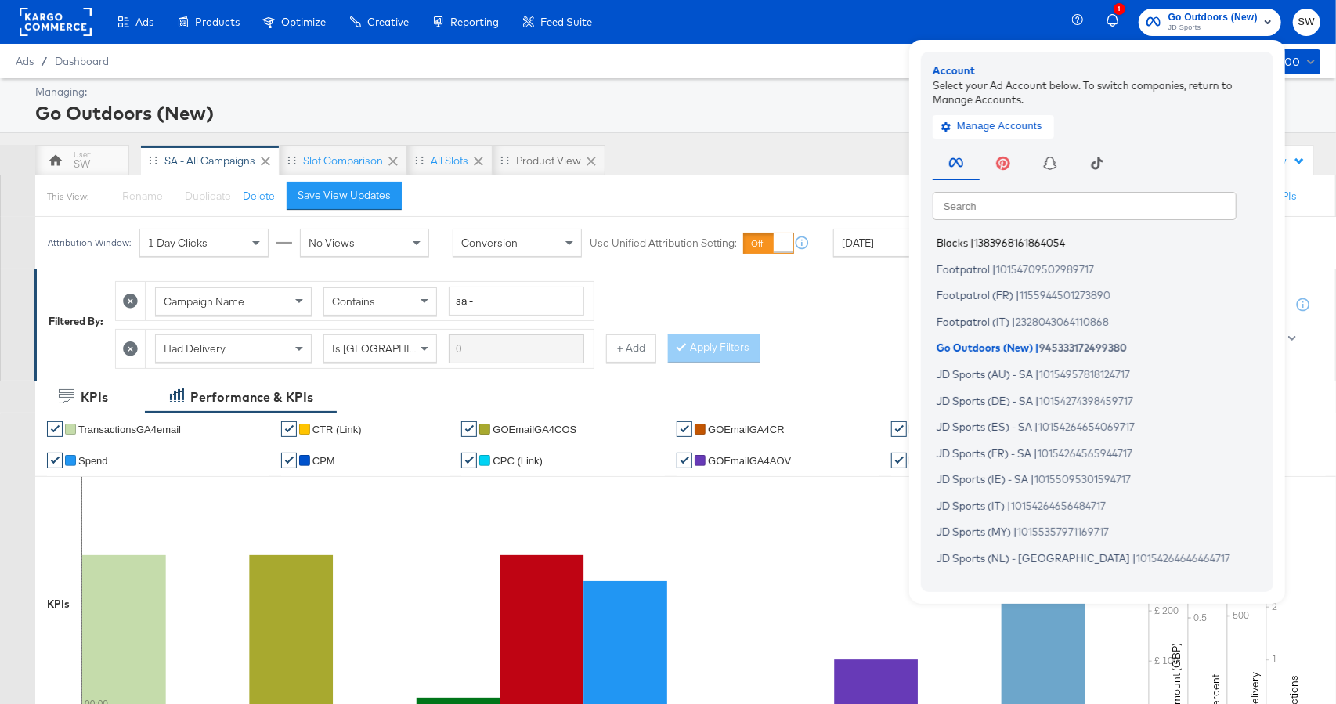
click at [974, 239] on span "|" at bounding box center [972, 242] width 4 height 13
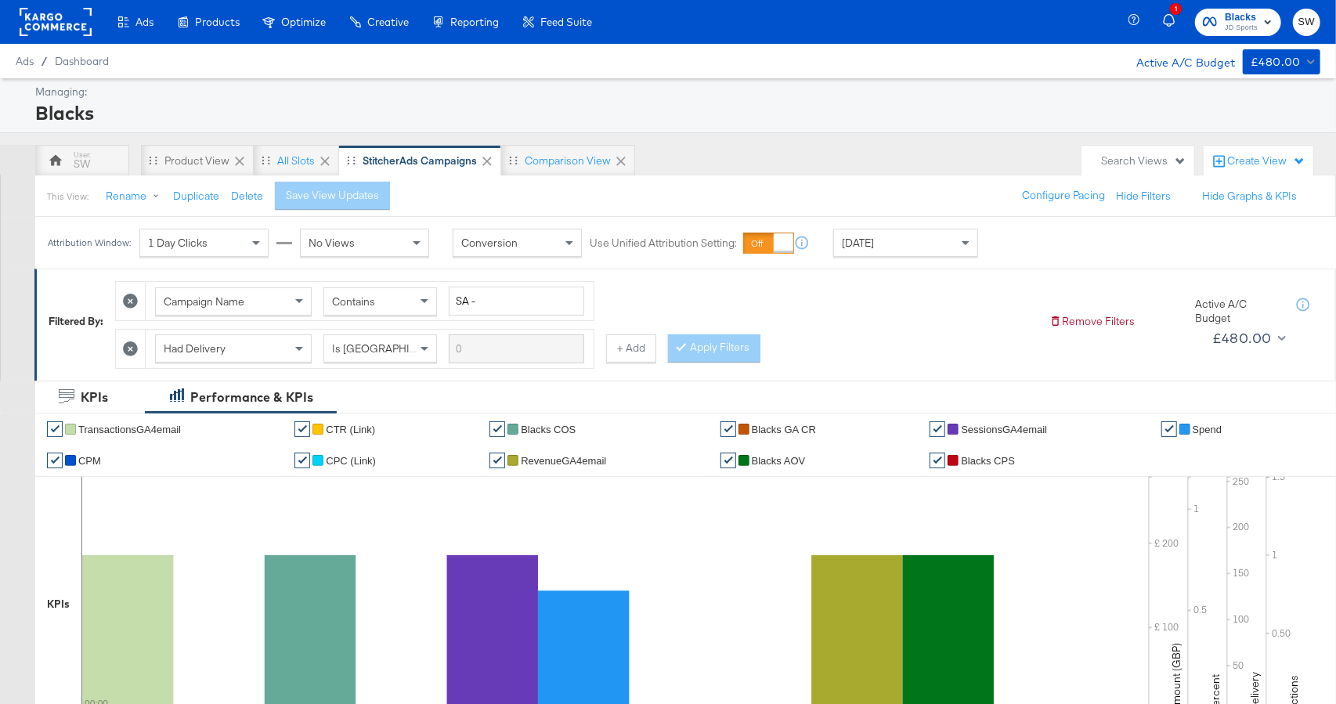
click at [935, 243] on div "[DATE]" at bounding box center [905, 242] width 143 height 27
click at [1022, 250] on div "Attribution Window: 1 Day Clicks No Views Conversion Use Unified Attribution Se…" at bounding box center [668, 243] width 1336 height 52
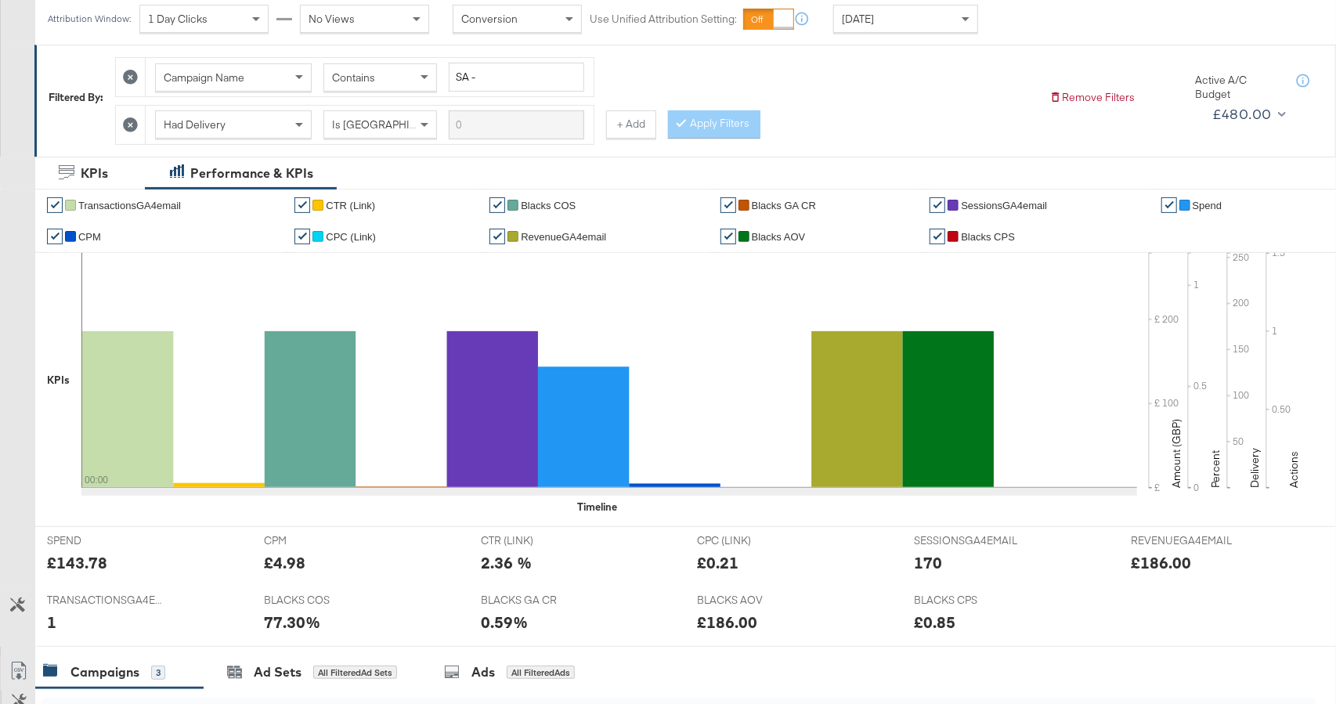
scroll to position [644, 0]
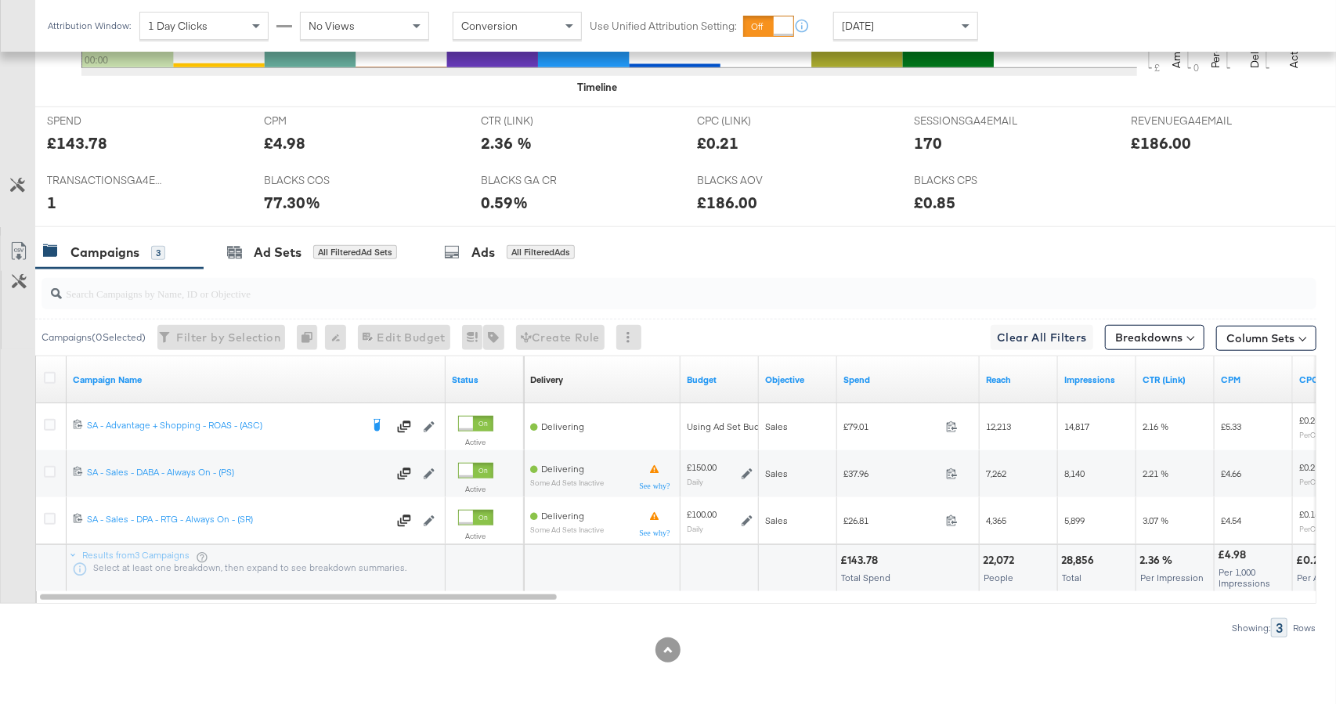
click at [889, 23] on div "[DATE]" at bounding box center [905, 26] width 143 height 27
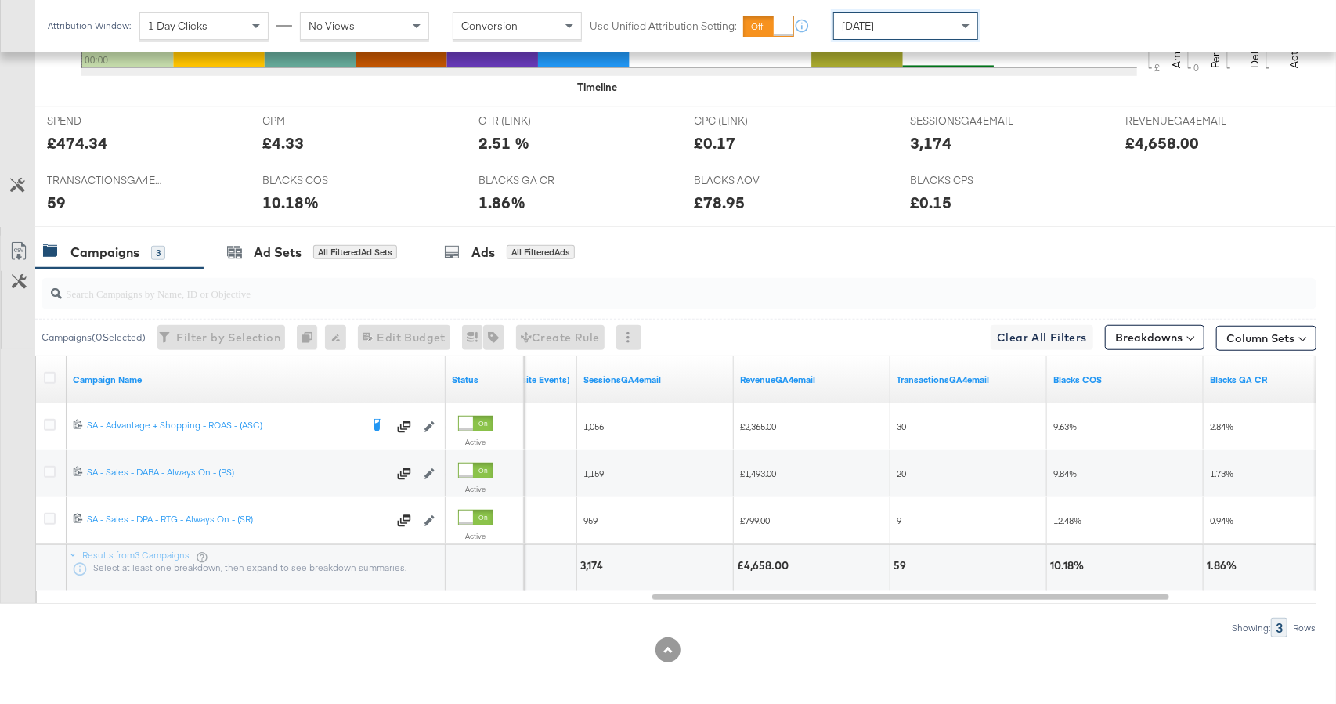
drag, startPoint x: 902, startPoint y: 24, endPoint x: 903, endPoint y: 38, distance: 13.3
click at [903, 26] on div "[DATE]" at bounding box center [905, 26] width 143 height 27
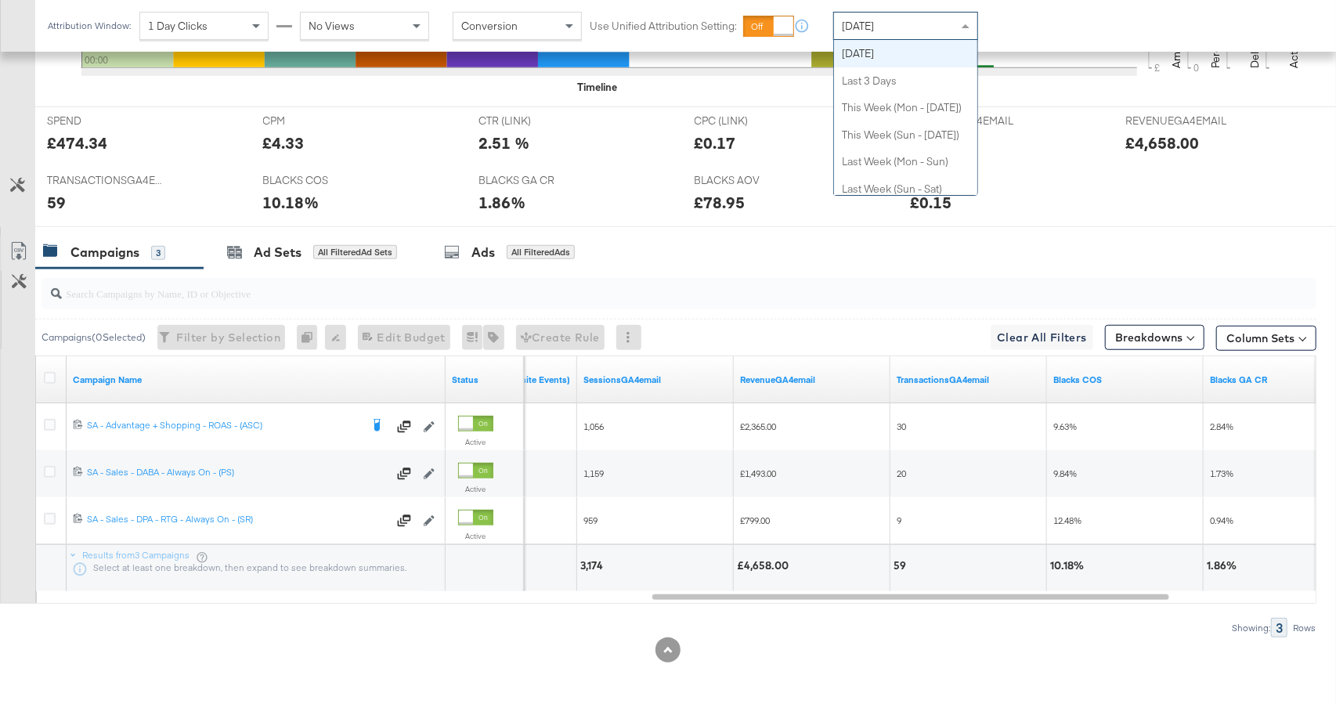
scroll to position [0, 0]
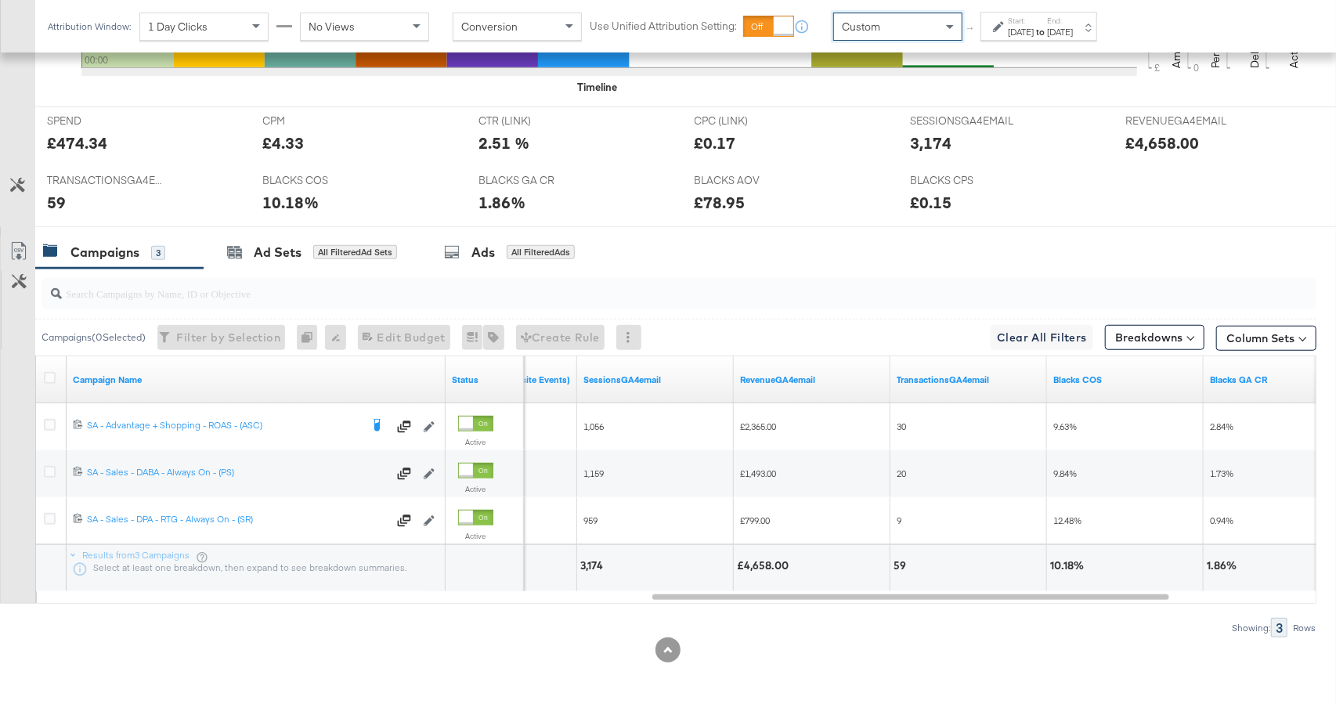
drag, startPoint x: 892, startPoint y: 57, endPoint x: 900, endPoint y: 56, distance: 7.9
click at [1012, 34] on div "[DATE]" at bounding box center [1021, 32] width 26 height 13
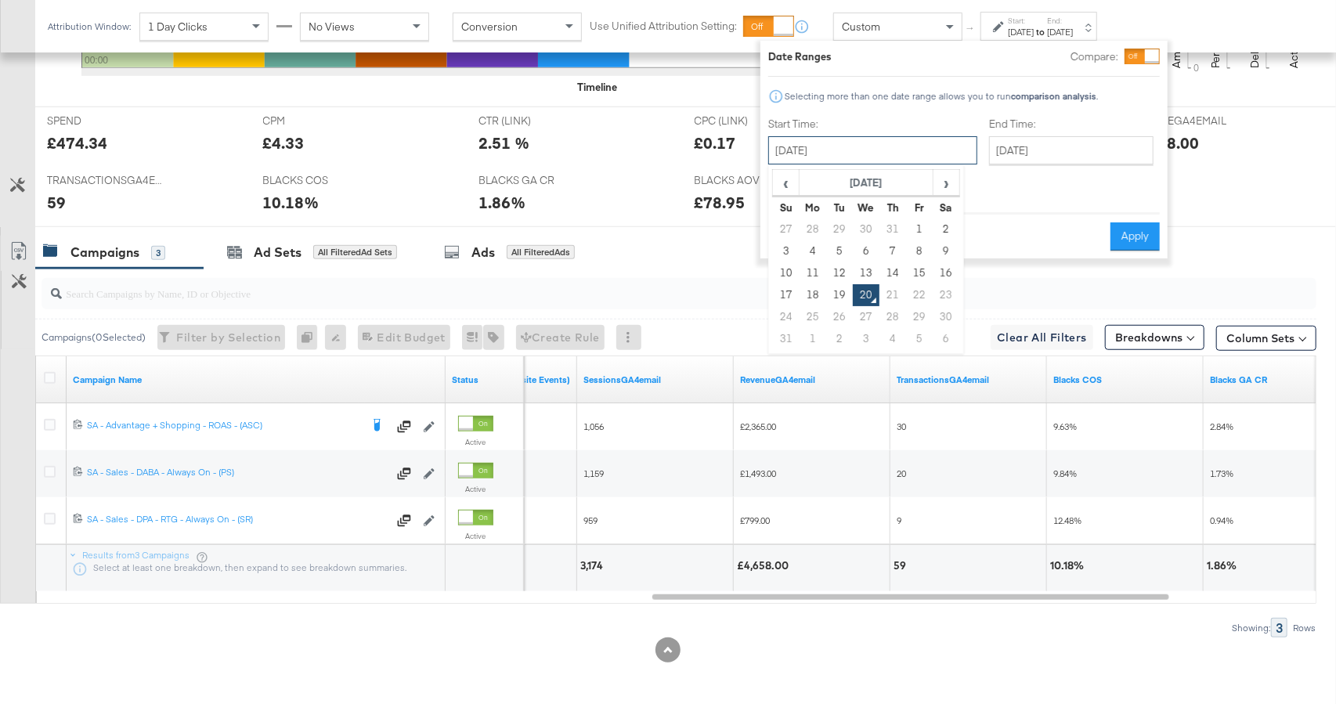
click at [856, 151] on input "[DATE]" at bounding box center [872, 150] width 209 height 28
click at [782, 296] on td "17" at bounding box center [786, 295] width 27 height 22
type input "[DATE]"
click at [1013, 161] on input "[DATE]" at bounding box center [1071, 150] width 164 height 28
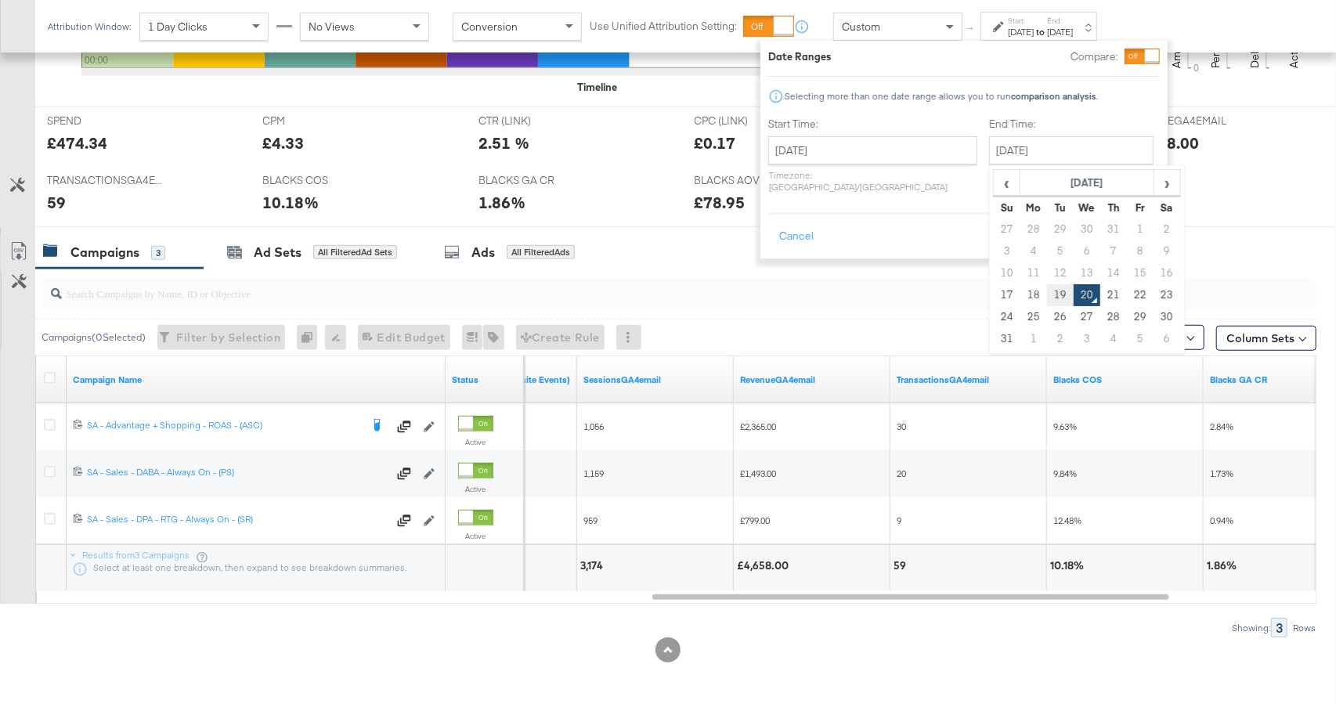
click at [1047, 290] on td "19" at bounding box center [1060, 295] width 27 height 22
type input "[DATE]"
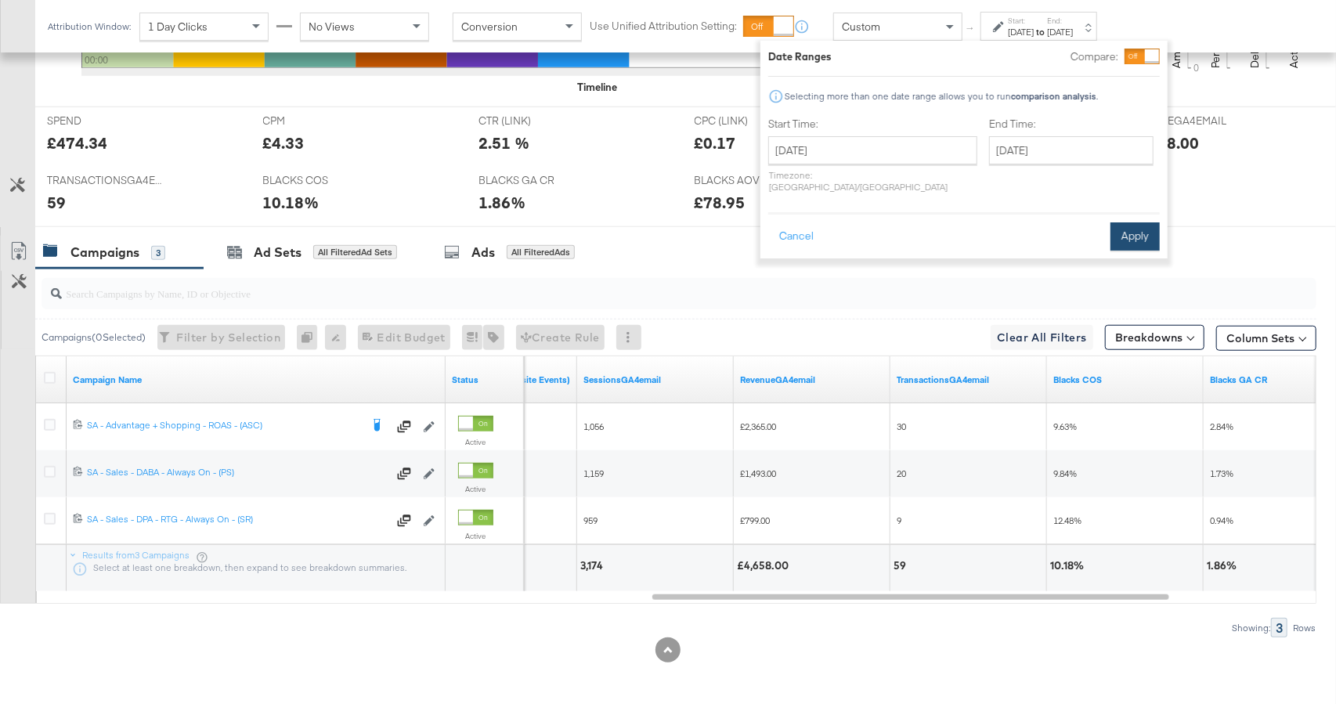
click at [1120, 222] on button "Apply" at bounding box center [1134, 236] width 49 height 28
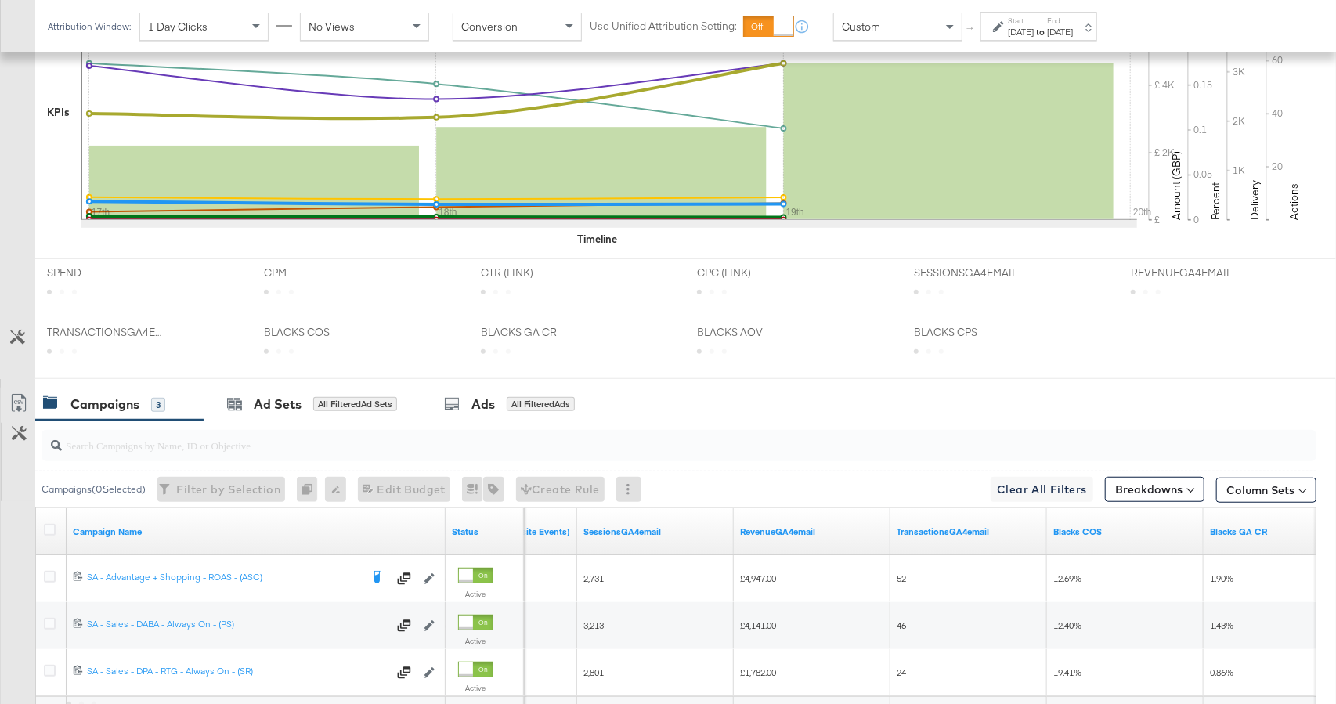
scroll to position [644, 0]
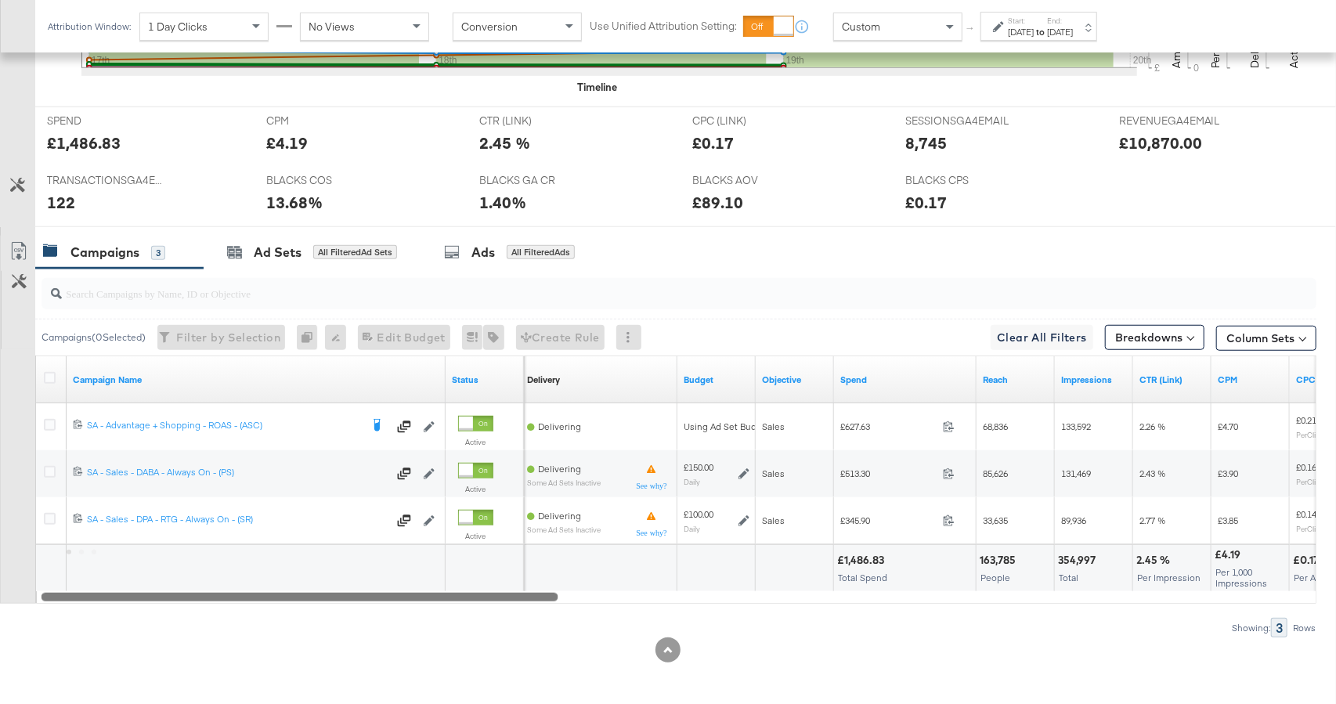
drag, startPoint x: 729, startPoint y: 593, endPoint x: -29, endPoint y: 579, distance: 757.9
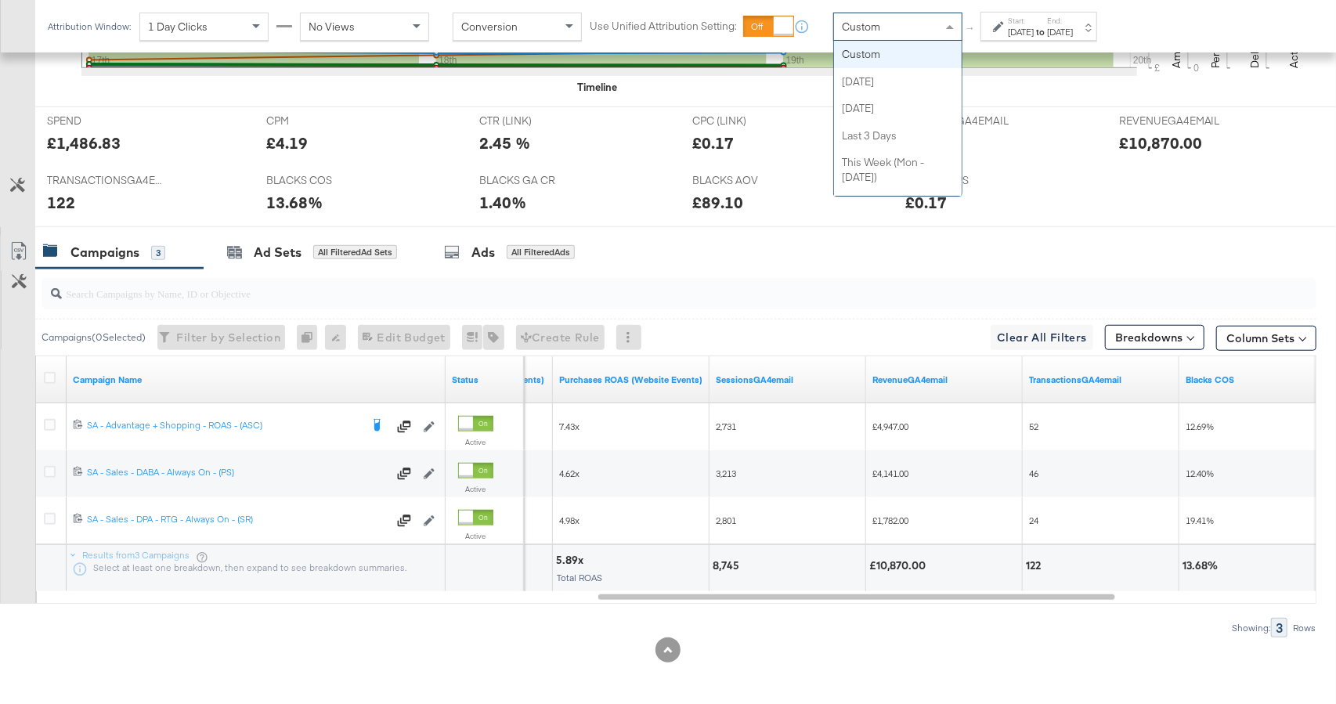
click at [899, 24] on div "Custom" at bounding box center [898, 26] width 128 height 27
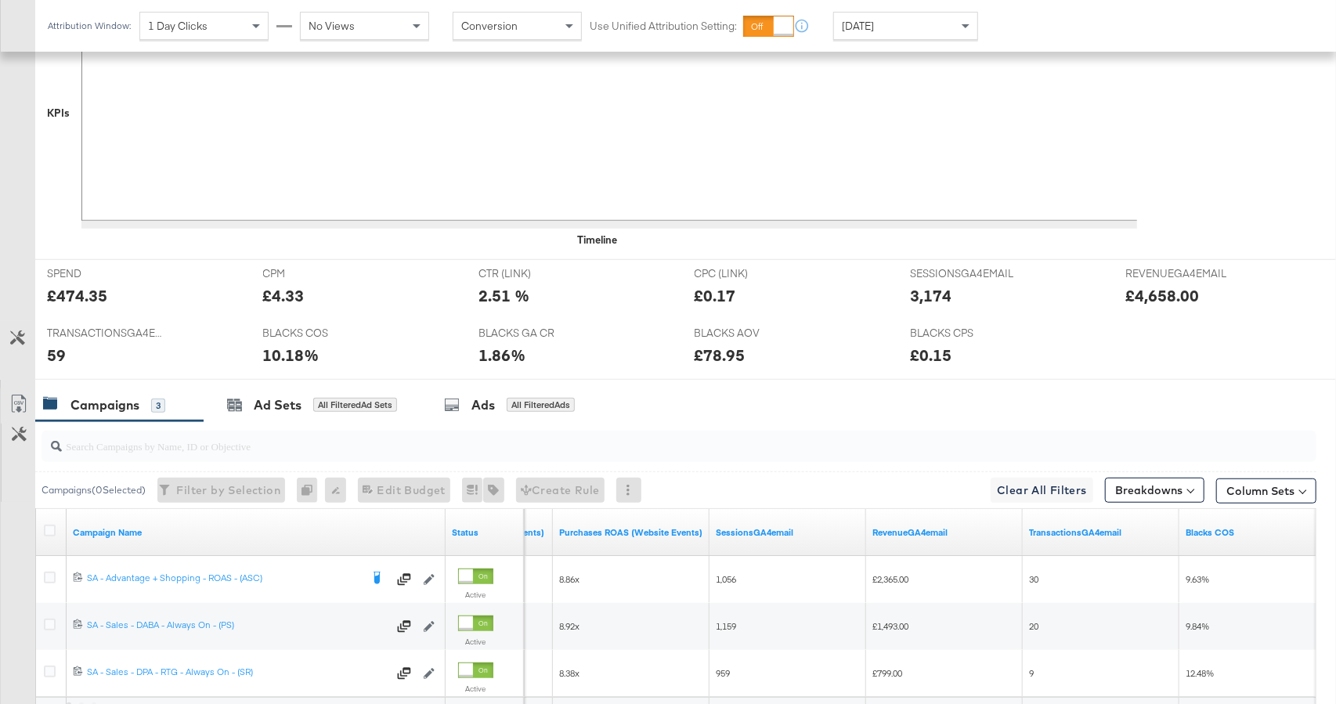
scroll to position [644, 0]
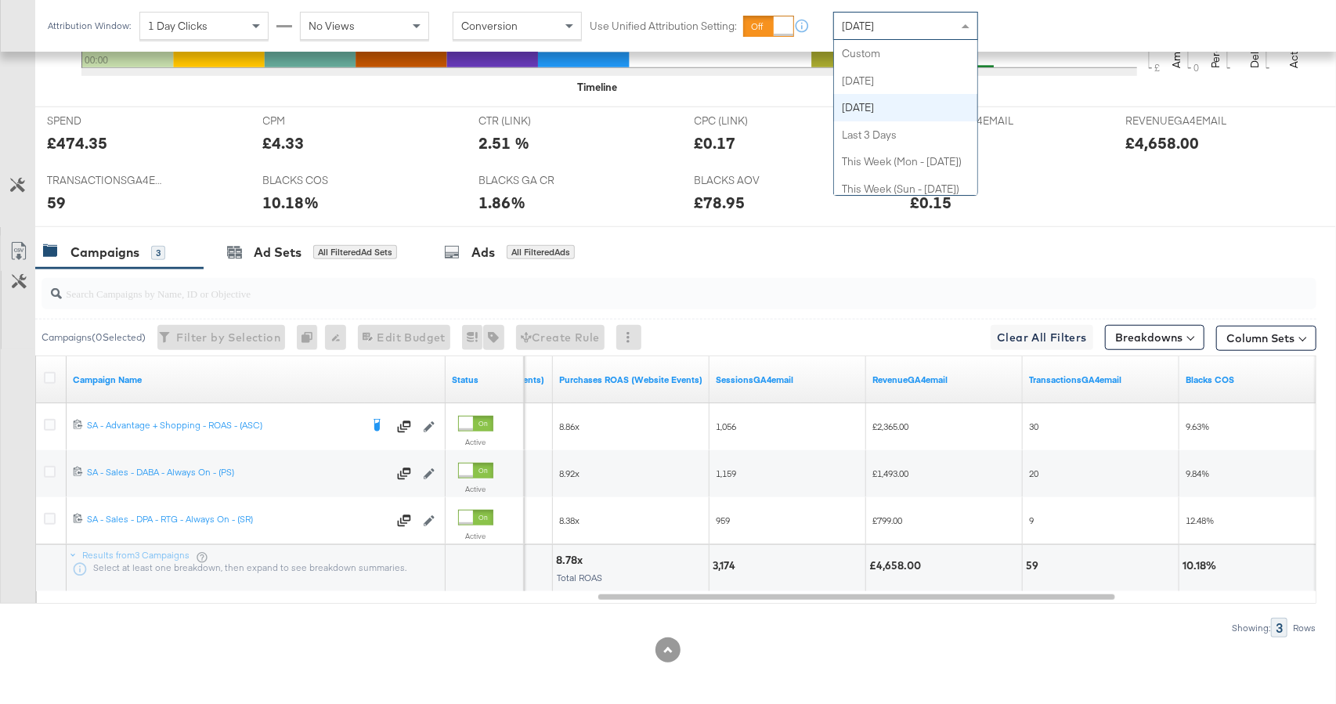
drag, startPoint x: 921, startPoint y: 26, endPoint x: 922, endPoint y: 40, distance: 14.1
click at [921, 27] on div "[DATE]" at bounding box center [905, 26] width 143 height 27
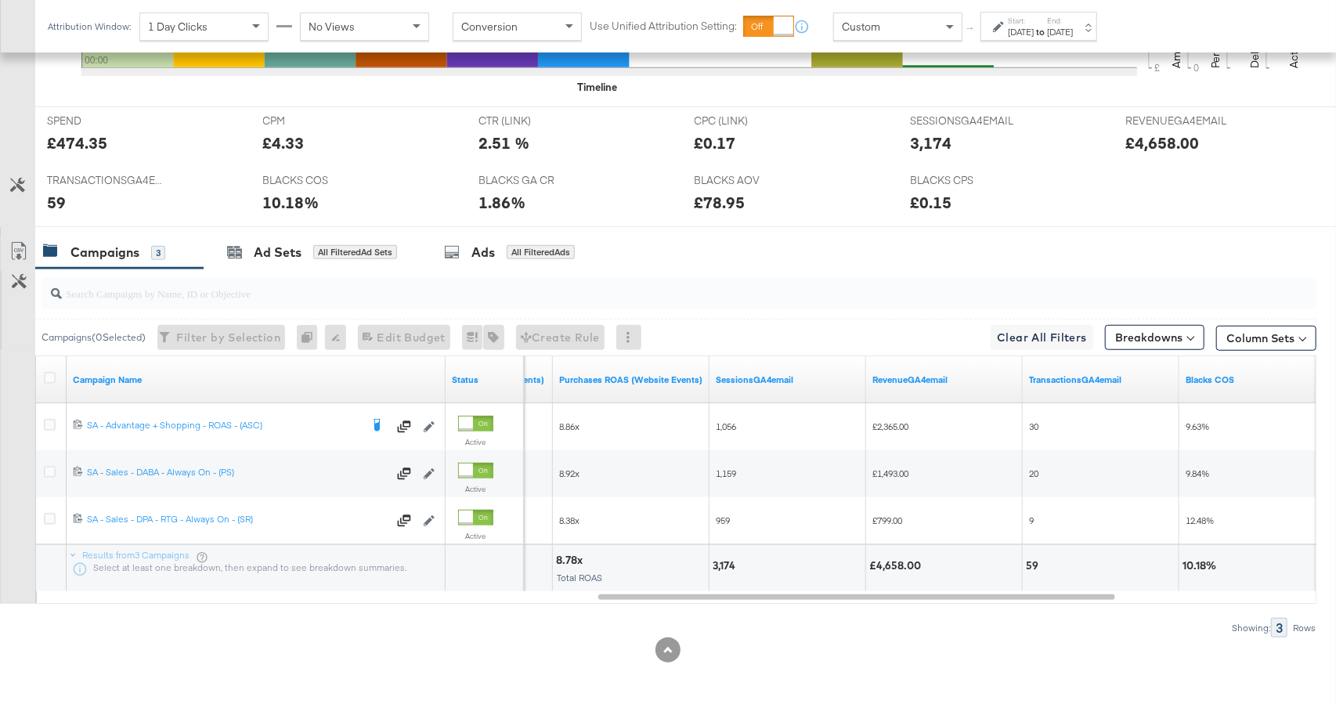
click at [1008, 28] on div "[DATE]" at bounding box center [1021, 32] width 26 height 13
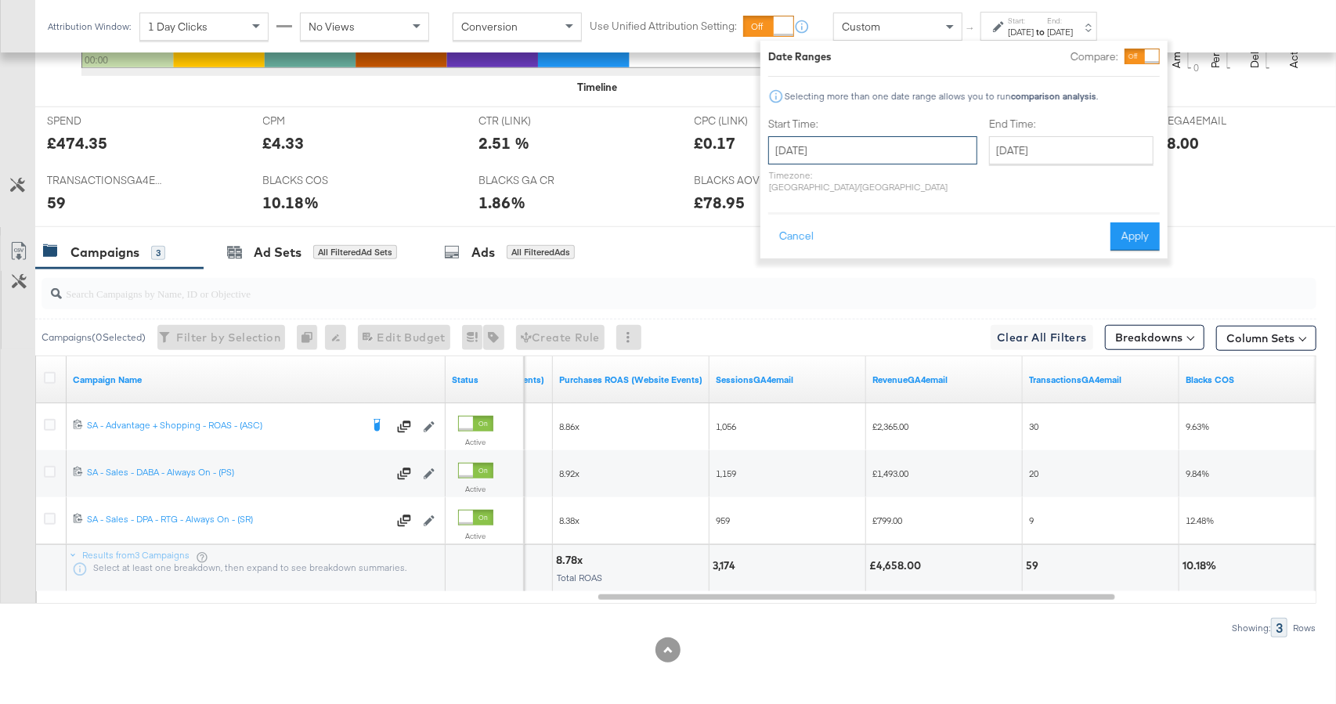
click at [863, 147] on input "[DATE]" at bounding box center [872, 150] width 209 height 28
drag, startPoint x: 869, startPoint y: 204, endPoint x: 867, endPoint y: 193, distance: 10.3
click at [867, 201] on th "We" at bounding box center [866, 208] width 27 height 22
click at [867, 187] on th "[DATE]" at bounding box center [866, 183] width 134 height 27
click at [874, 195] on th "2025" at bounding box center [866, 183] width 156 height 27
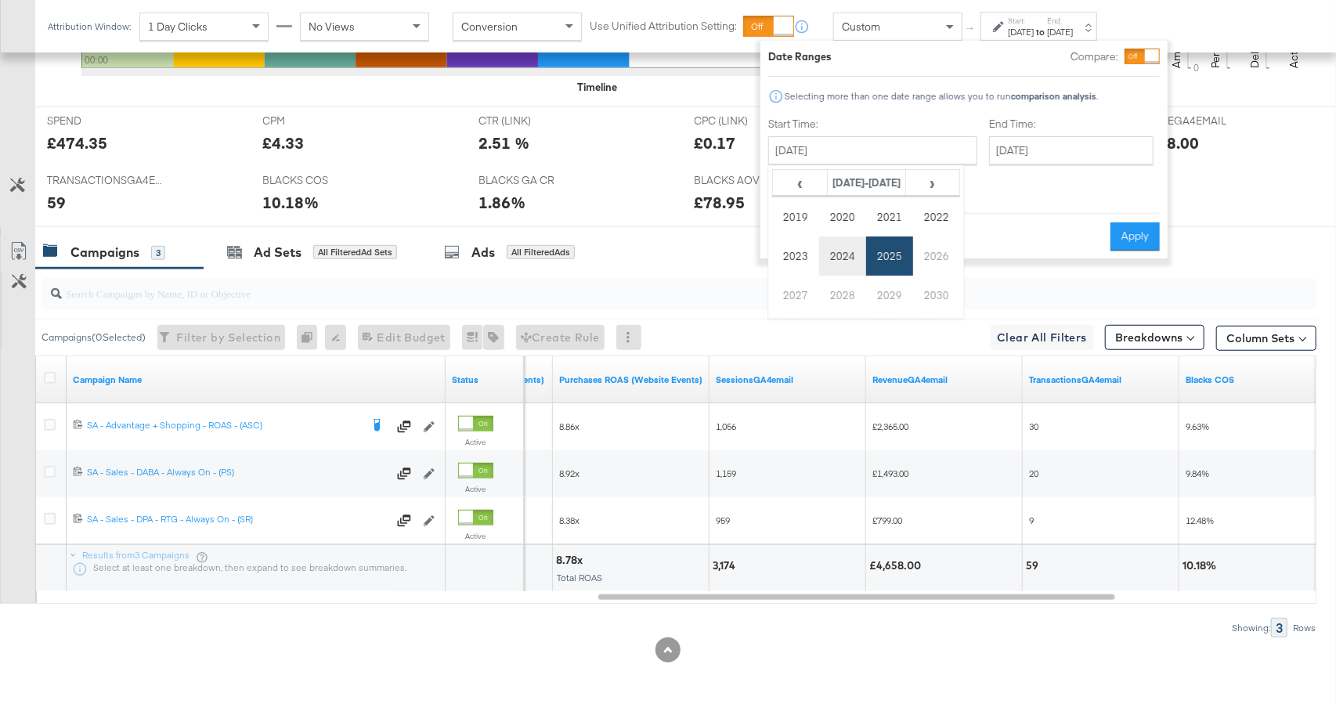
click at [839, 258] on td "2024" at bounding box center [842, 255] width 47 height 39
click at [939, 257] on td "Aug" at bounding box center [936, 255] width 47 height 39
drag, startPoint x: 832, startPoint y: 293, endPoint x: 975, endPoint y: 170, distance: 188.8
click at [832, 293] on td "20" at bounding box center [839, 295] width 27 height 22
type input "[DATE]"
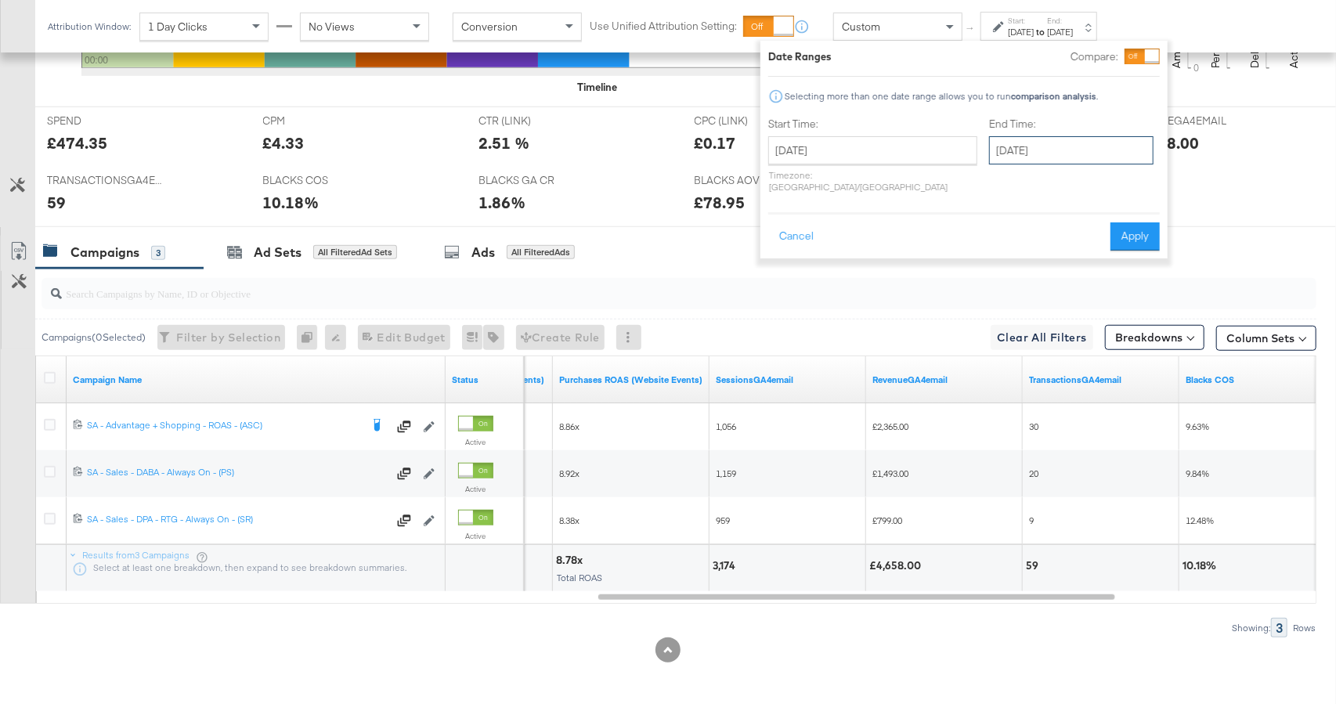
click at [1002, 147] on input "[DATE]" at bounding box center [1071, 150] width 164 height 28
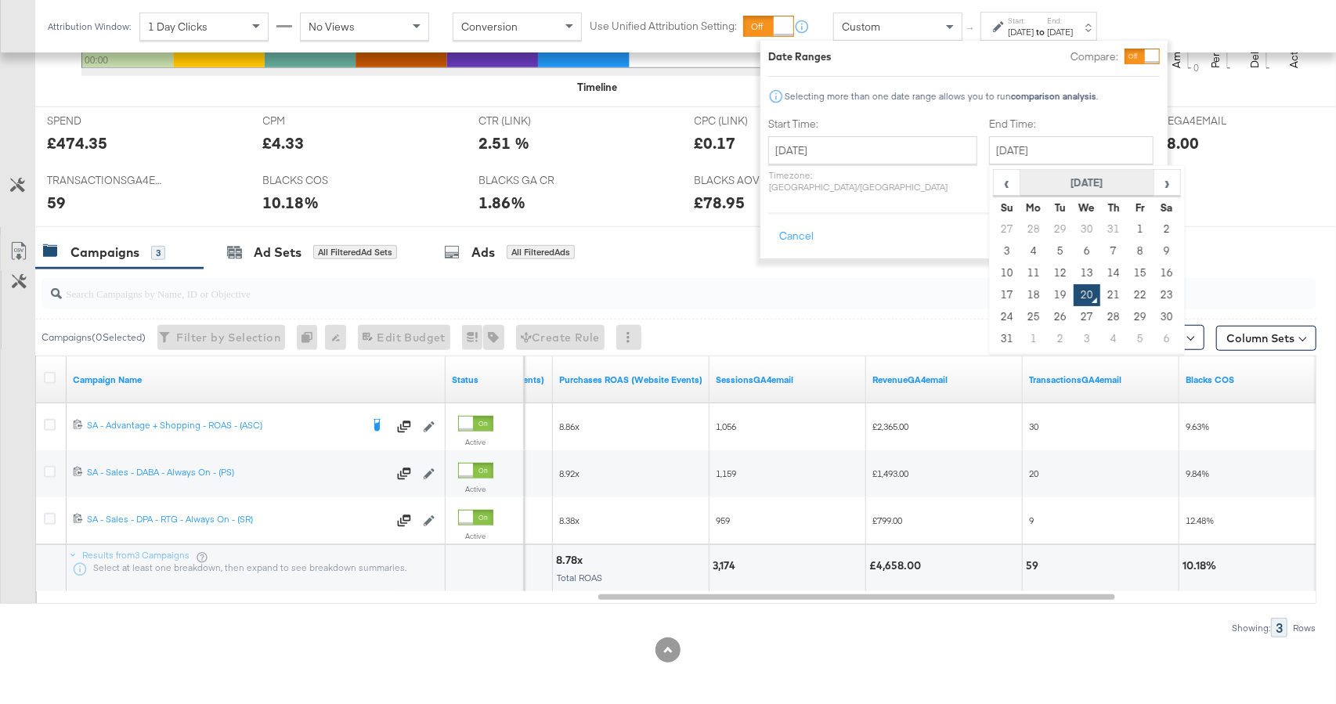
click at [1044, 189] on th "[DATE]" at bounding box center [1087, 183] width 134 height 27
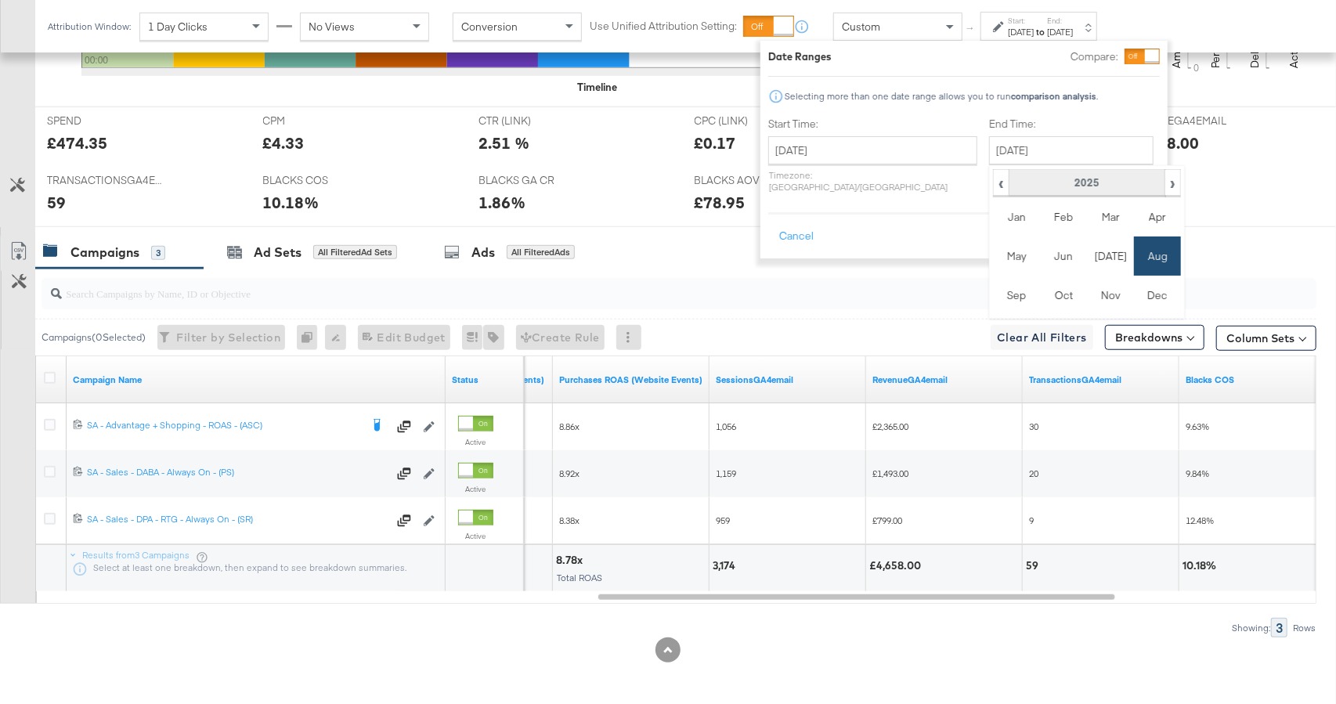
click at [1045, 182] on th "2025" at bounding box center [1086, 183] width 156 height 27
click at [1040, 260] on td "2024" at bounding box center [1063, 255] width 47 height 39
click at [1134, 255] on td "Aug" at bounding box center [1157, 255] width 47 height 39
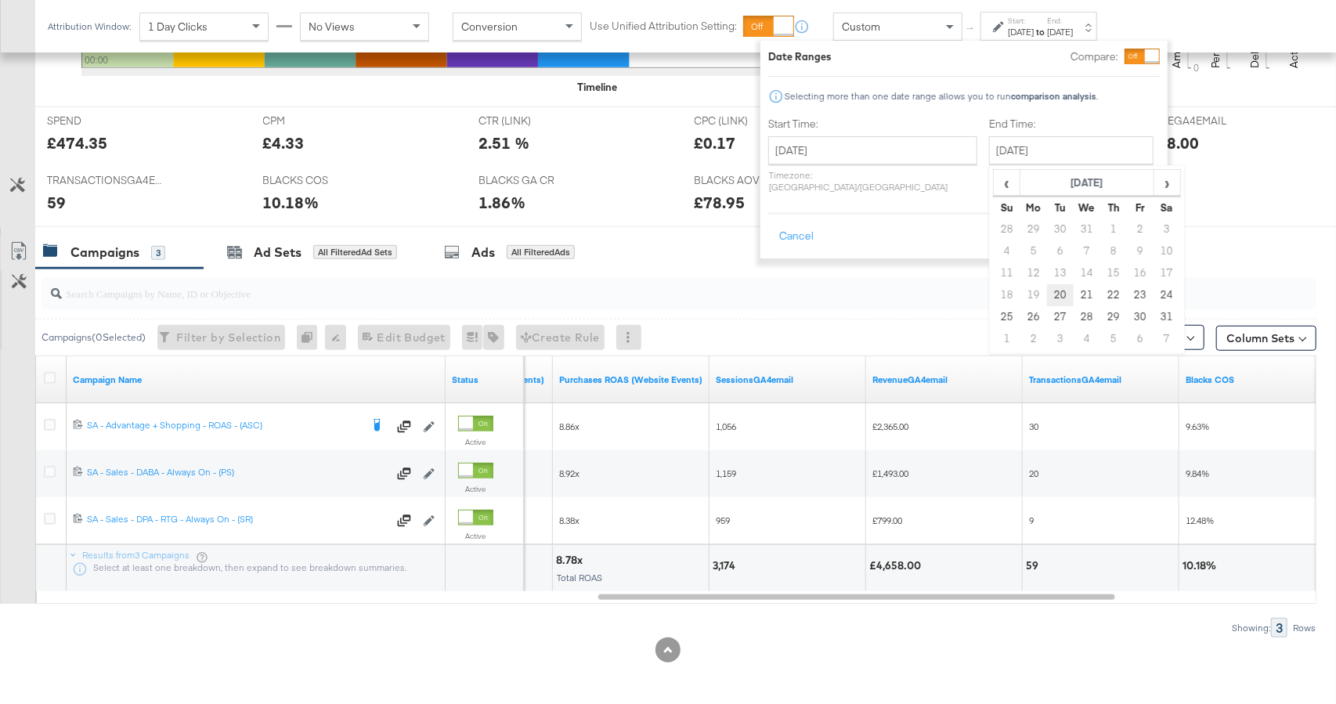
click at [1047, 290] on td "20" at bounding box center [1060, 295] width 27 height 22
type input "[DATE]"
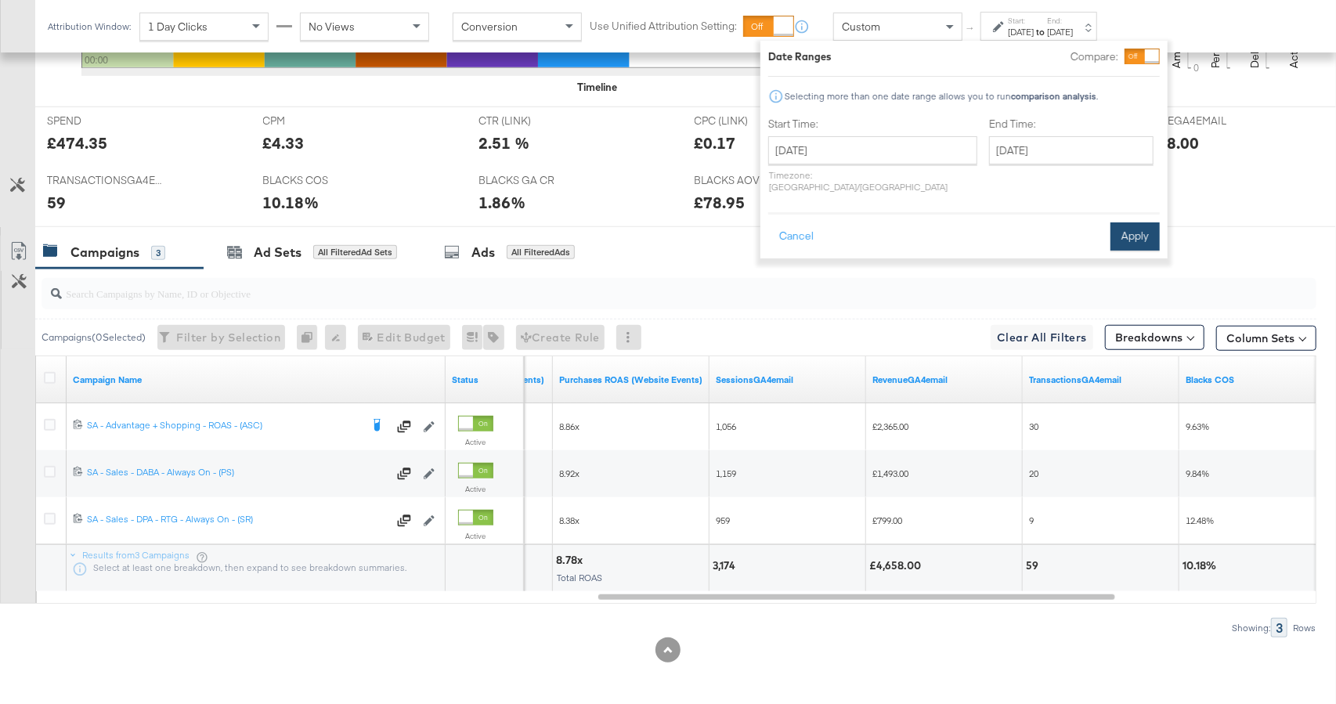
click at [1137, 222] on button "Apply" at bounding box center [1134, 236] width 49 height 28
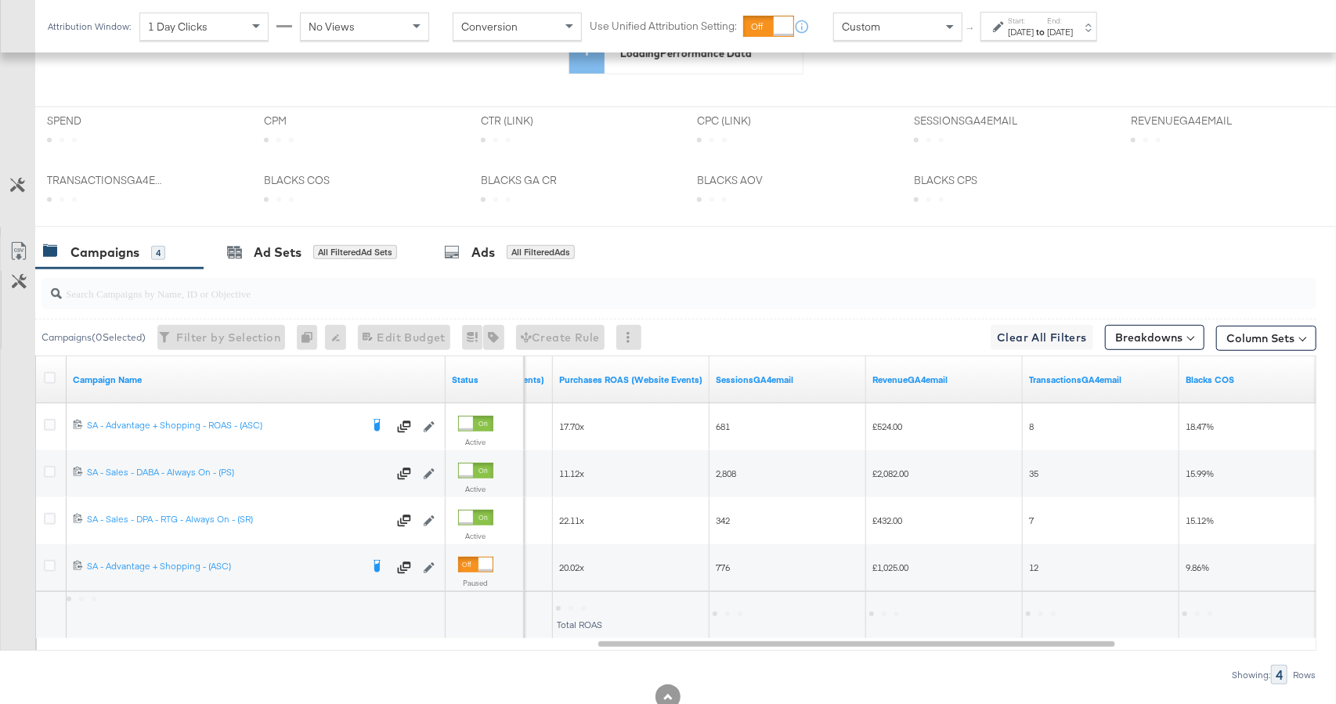
scroll to position [644, 0]
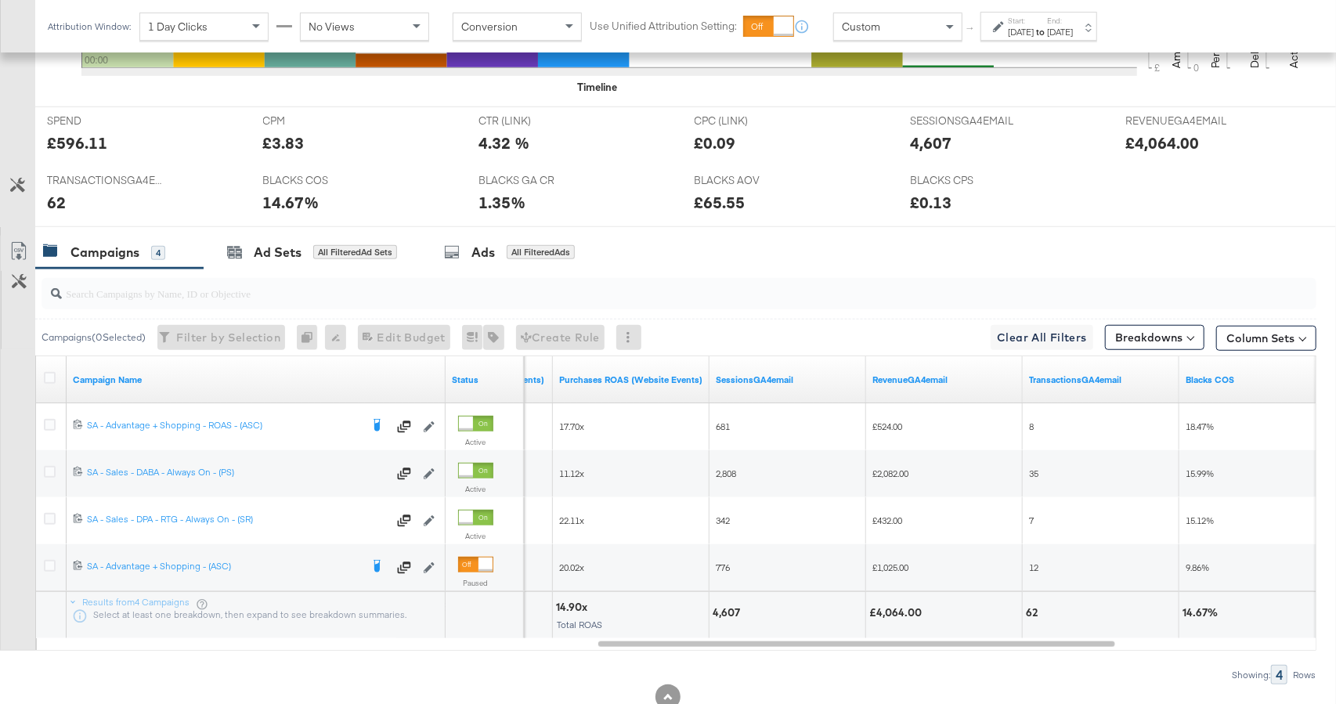
click at [1022, 34] on div "[DATE]" at bounding box center [1021, 32] width 26 height 13
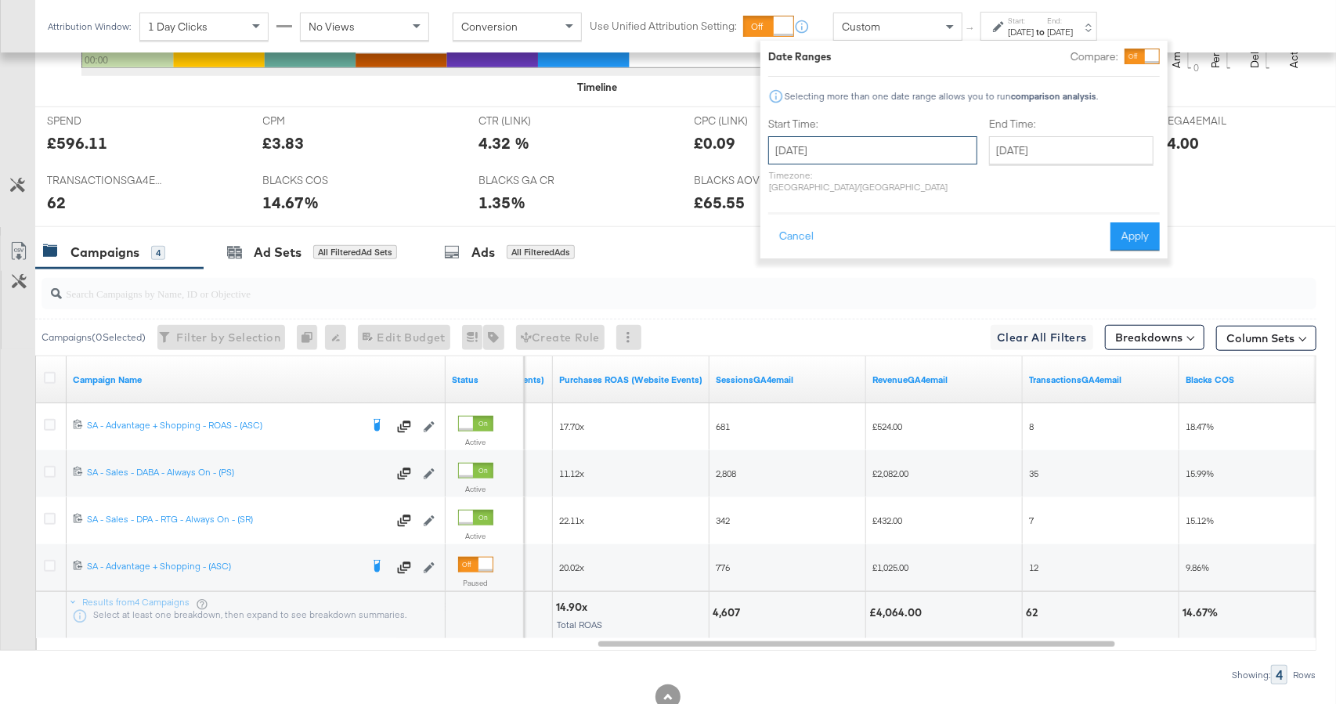
click at [868, 149] on input "[DATE]" at bounding box center [872, 150] width 209 height 28
click at [867, 293] on td "21" at bounding box center [866, 295] width 27 height 22
type input "[DATE]"
click at [1035, 142] on input "[DATE]" at bounding box center [1069, 150] width 164 height 28
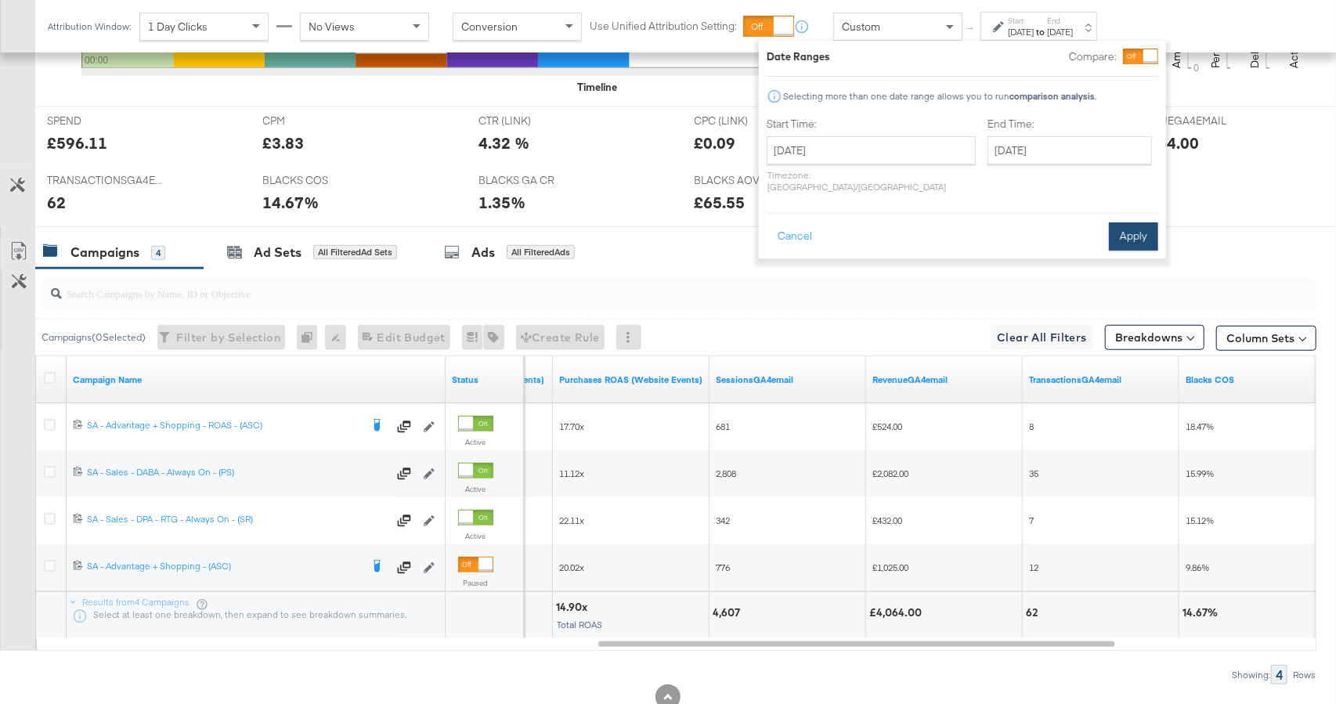
drag, startPoint x: 1146, startPoint y: 175, endPoint x: 1156, endPoint y: 218, distance: 43.3
click at [1147, 177] on div "Start Time: August 21st 2024 ‹ August 2024 › Su Mo Tu We Th Fr Sa 28 29 30 31 1…" at bounding box center [961, 158] width 391 height 83
click at [1156, 222] on button "Apply" at bounding box center [1133, 236] width 49 height 28
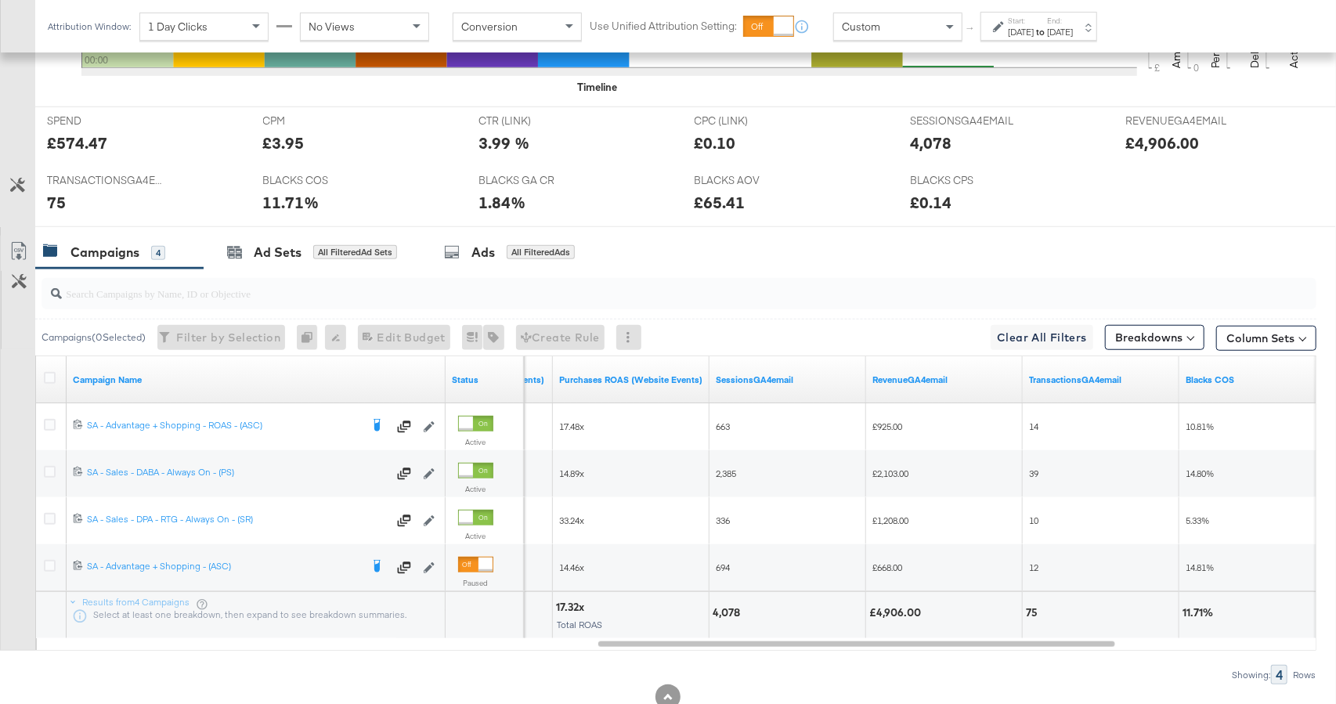
drag, startPoint x: 1018, startPoint y: 30, endPoint x: 1010, endPoint y: 36, distance: 10.0
click at [1018, 31] on div "[DATE]" at bounding box center [1021, 32] width 26 height 13
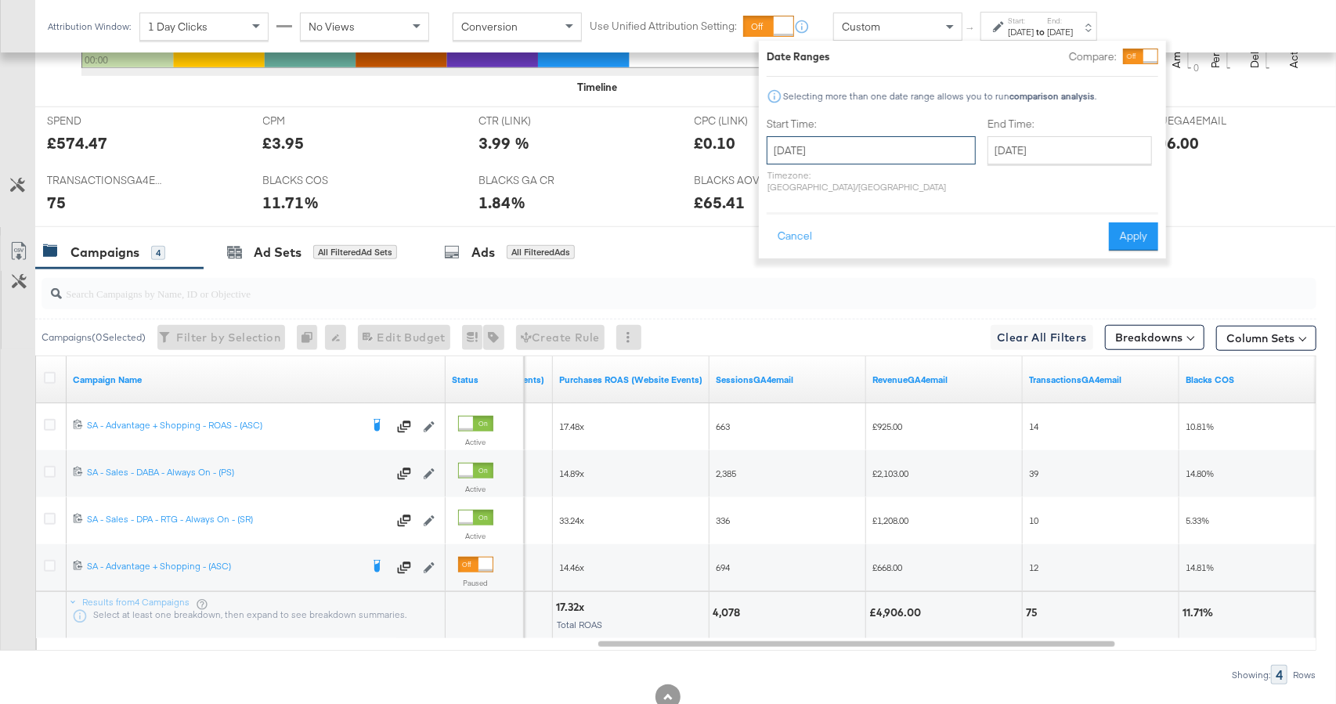
click at [830, 156] on input "[DATE]" at bounding box center [870, 150] width 209 height 28
click at [891, 288] on td "22" at bounding box center [891, 295] width 27 height 22
type input "[DATE]"
click at [1132, 227] on button "Apply" at bounding box center [1140, 236] width 49 height 28
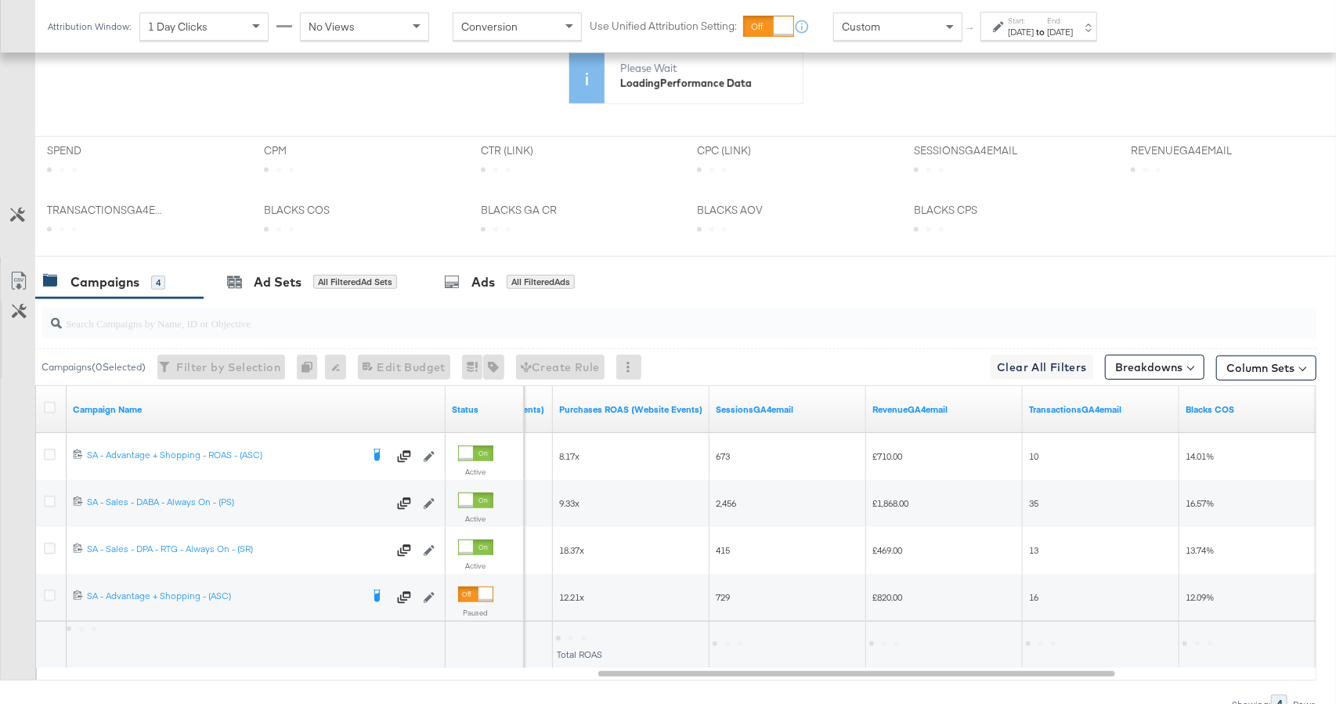
scroll to position [615, 0]
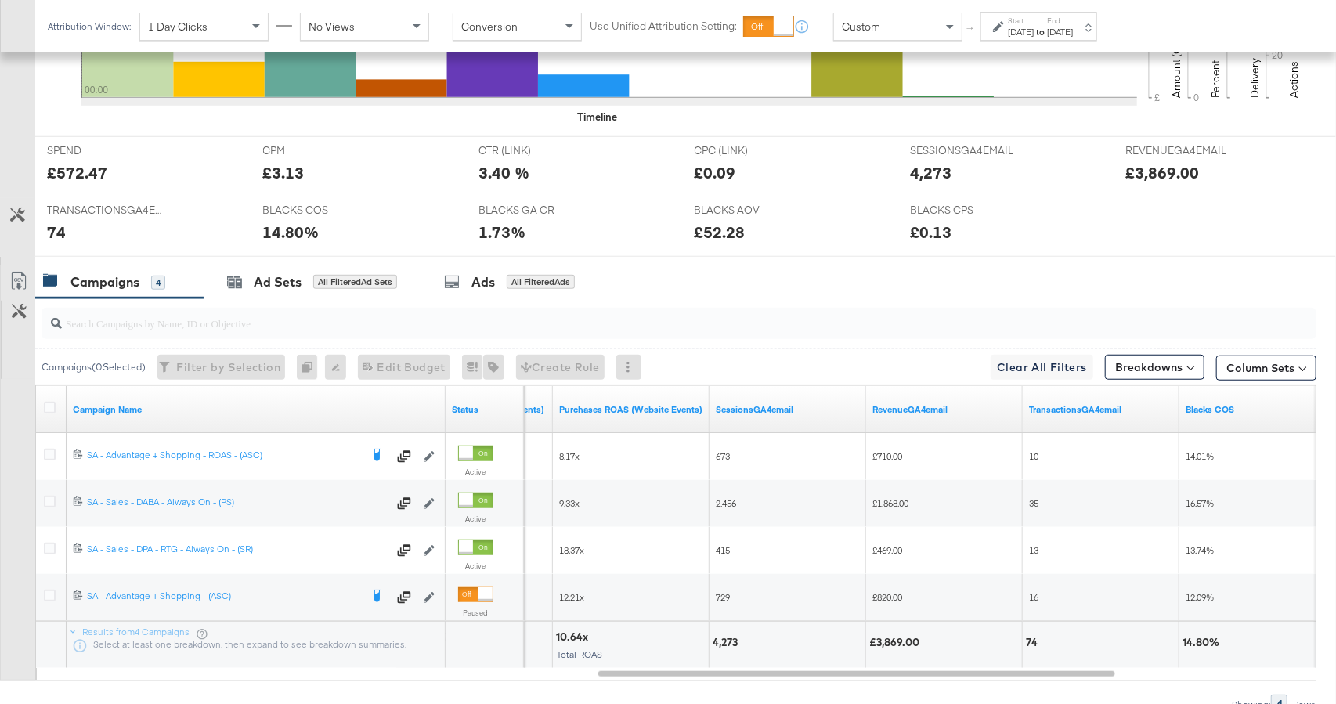
click at [1026, 33] on div "[DATE]" at bounding box center [1021, 32] width 26 height 13
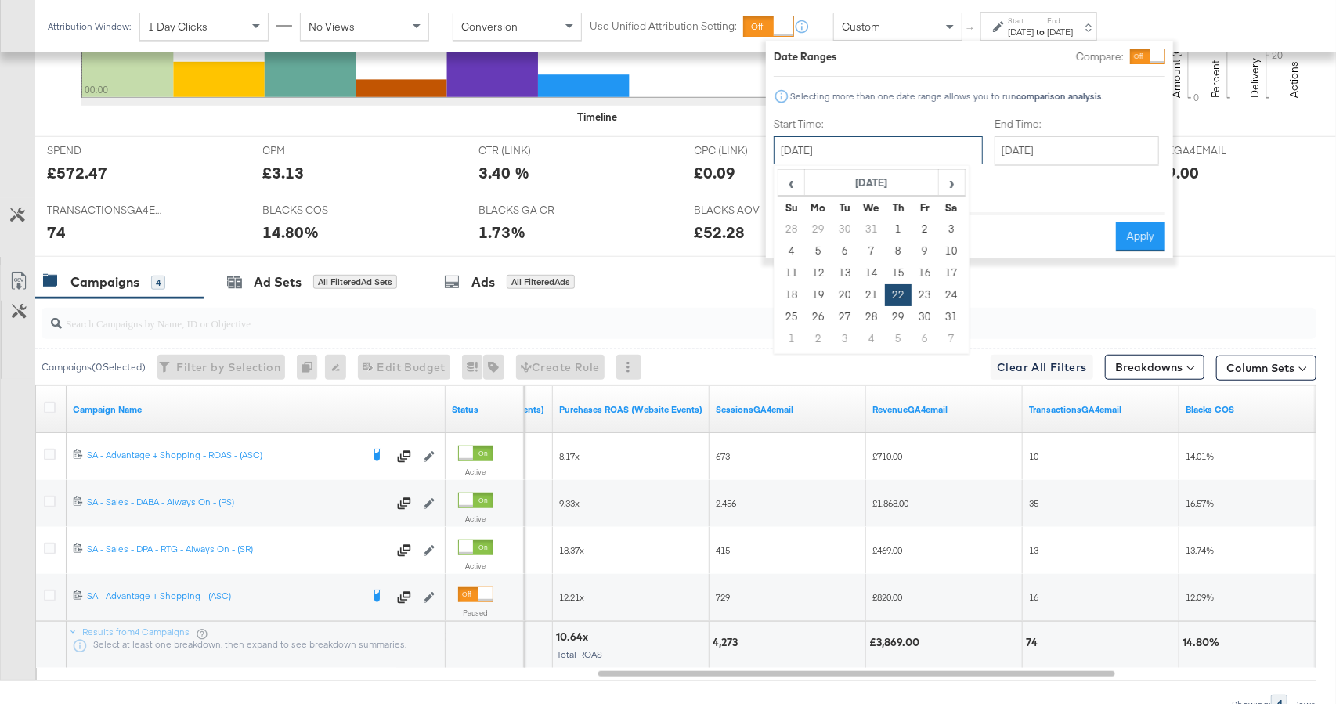
click at [924, 151] on input "[DATE]" at bounding box center [877, 150] width 209 height 28
click at [926, 291] on td "23" at bounding box center [924, 295] width 27 height 22
type input "August 23rd 2024"
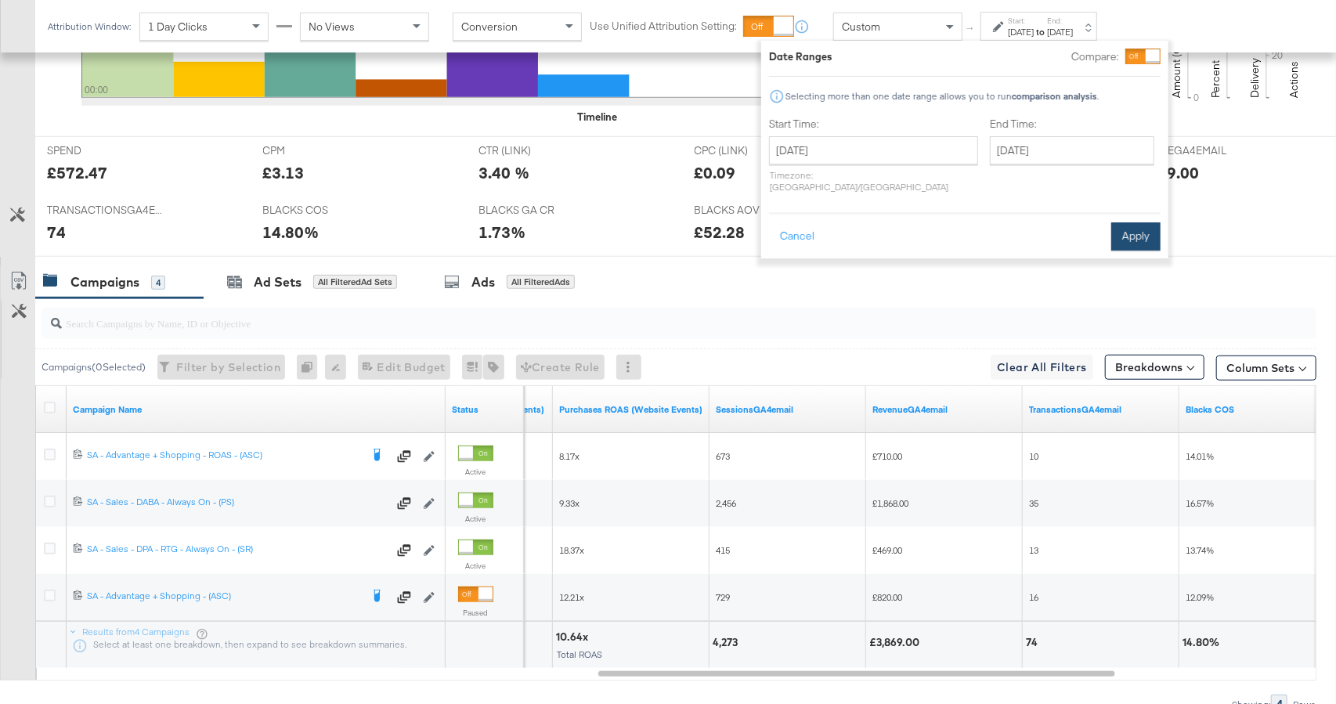
click at [1135, 222] on button "Apply" at bounding box center [1135, 236] width 49 height 28
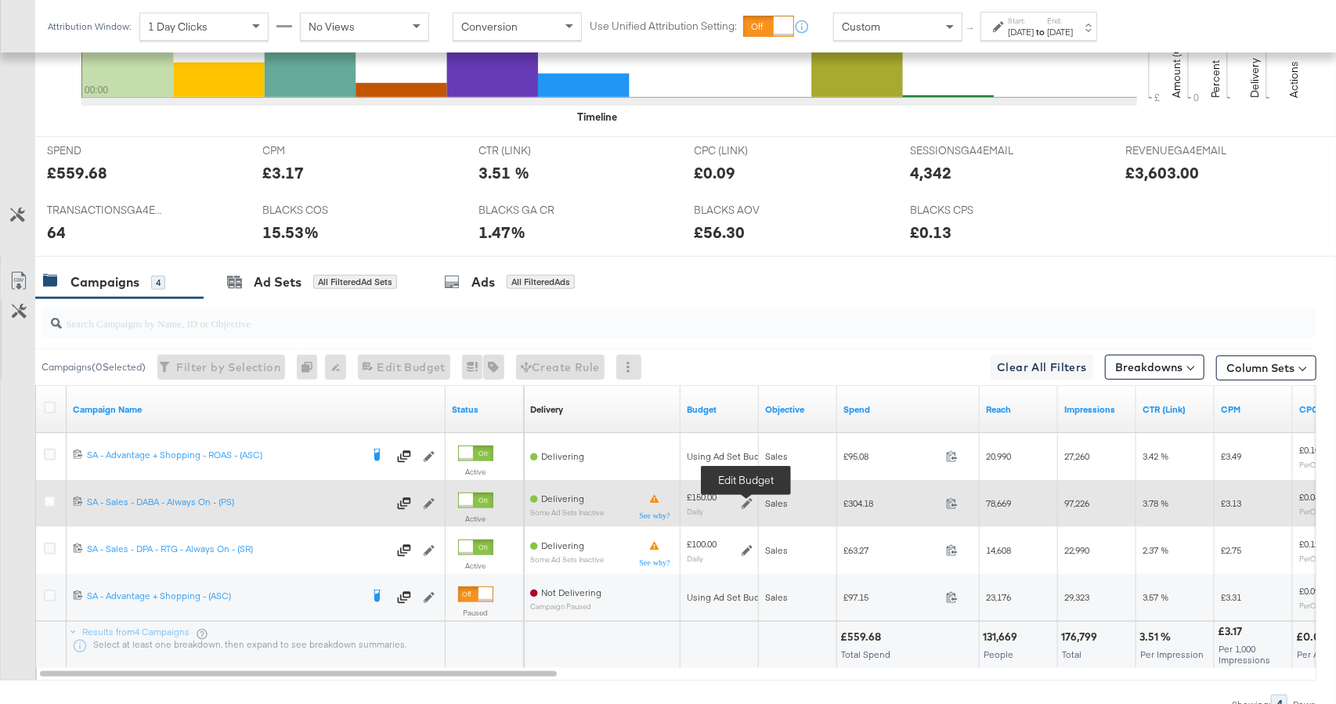
click at [747, 499] on icon at bounding box center [746, 503] width 11 height 11
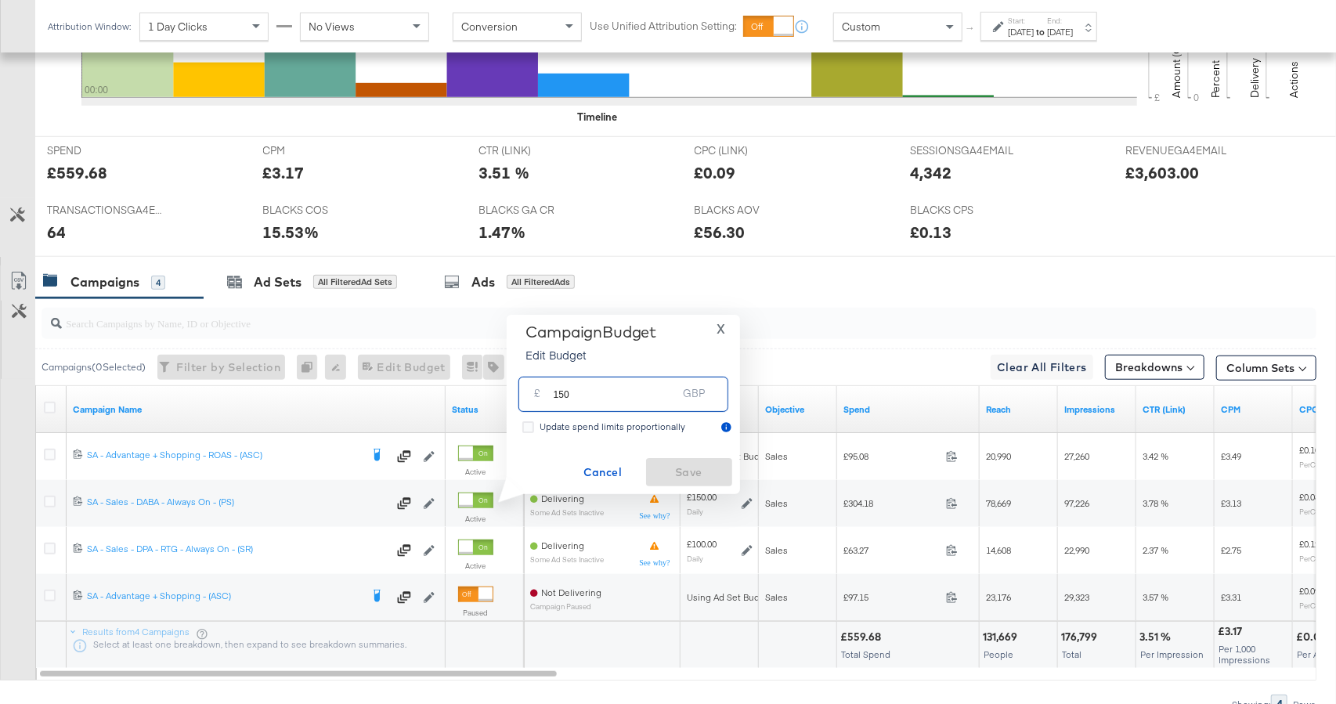
drag, startPoint x: 614, startPoint y: 388, endPoint x: 581, endPoint y: 397, distance: 34.0
click at [581, 397] on input "150" at bounding box center [615, 388] width 124 height 34
type input "200"
click at [691, 478] on span "Save" at bounding box center [689, 473] width 74 height 20
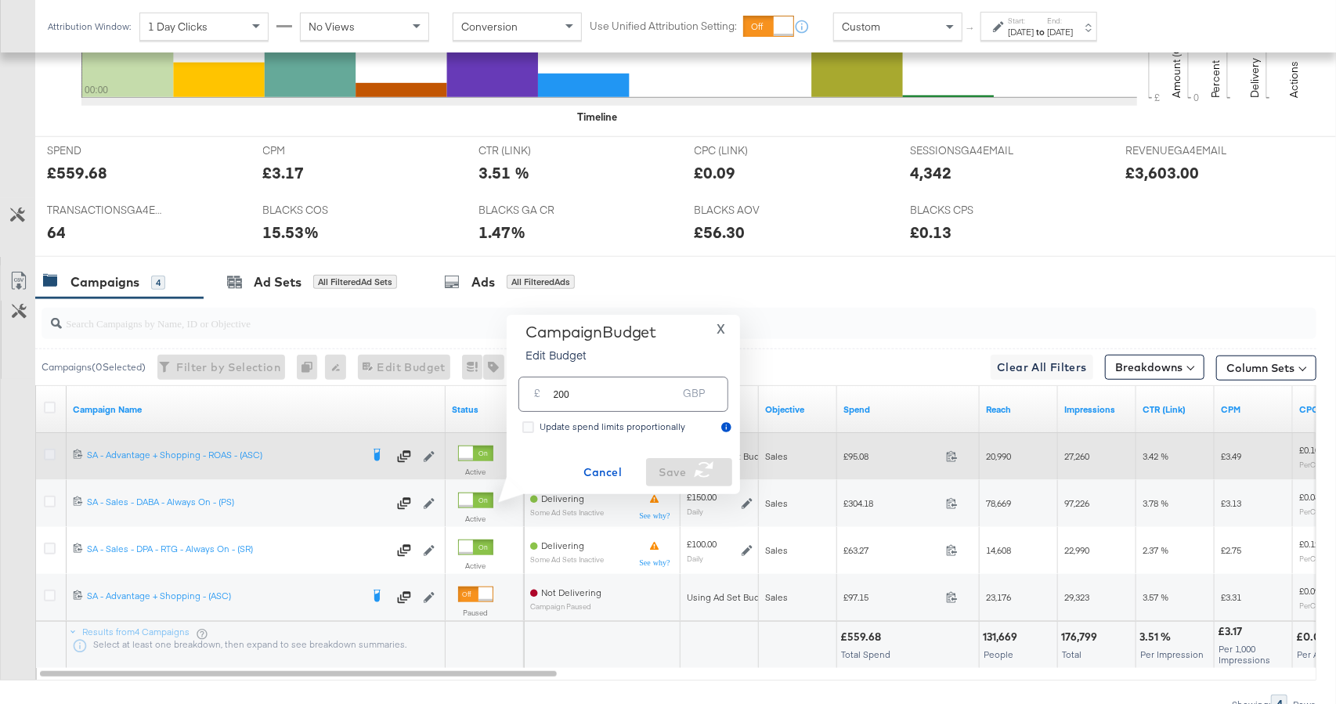
click at [49, 450] on icon at bounding box center [50, 455] width 12 height 12
click at [0, 0] on input "checkbox" at bounding box center [0, 0] width 0 height 0
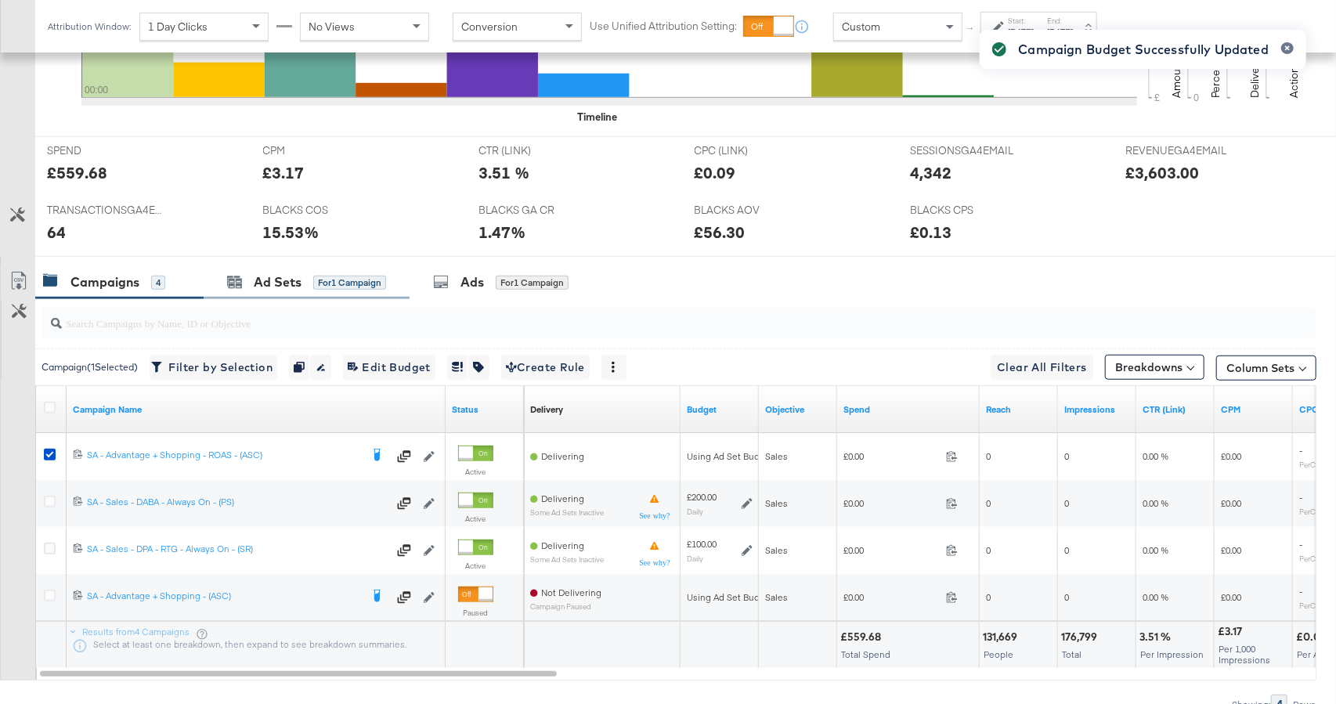
click at [269, 289] on div "Ad Sets for 1 Campaign" at bounding box center [307, 282] width 206 height 34
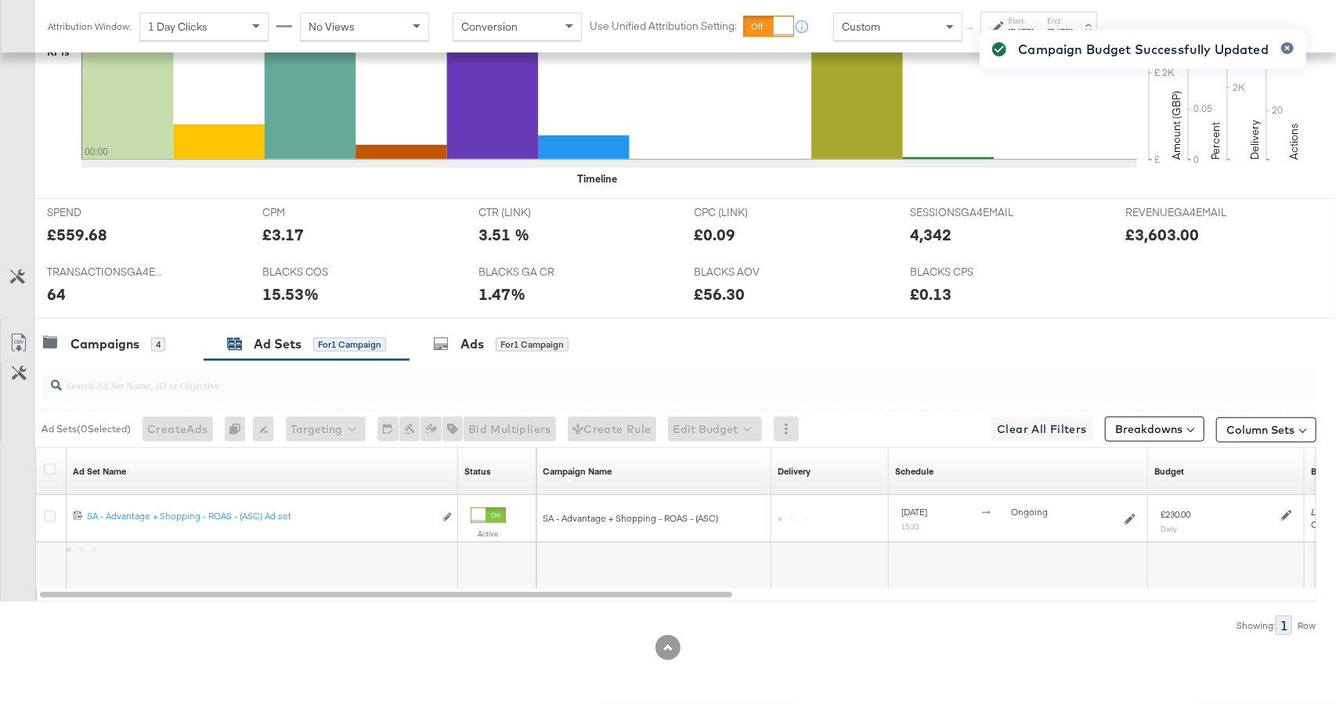
scroll to position [550, 0]
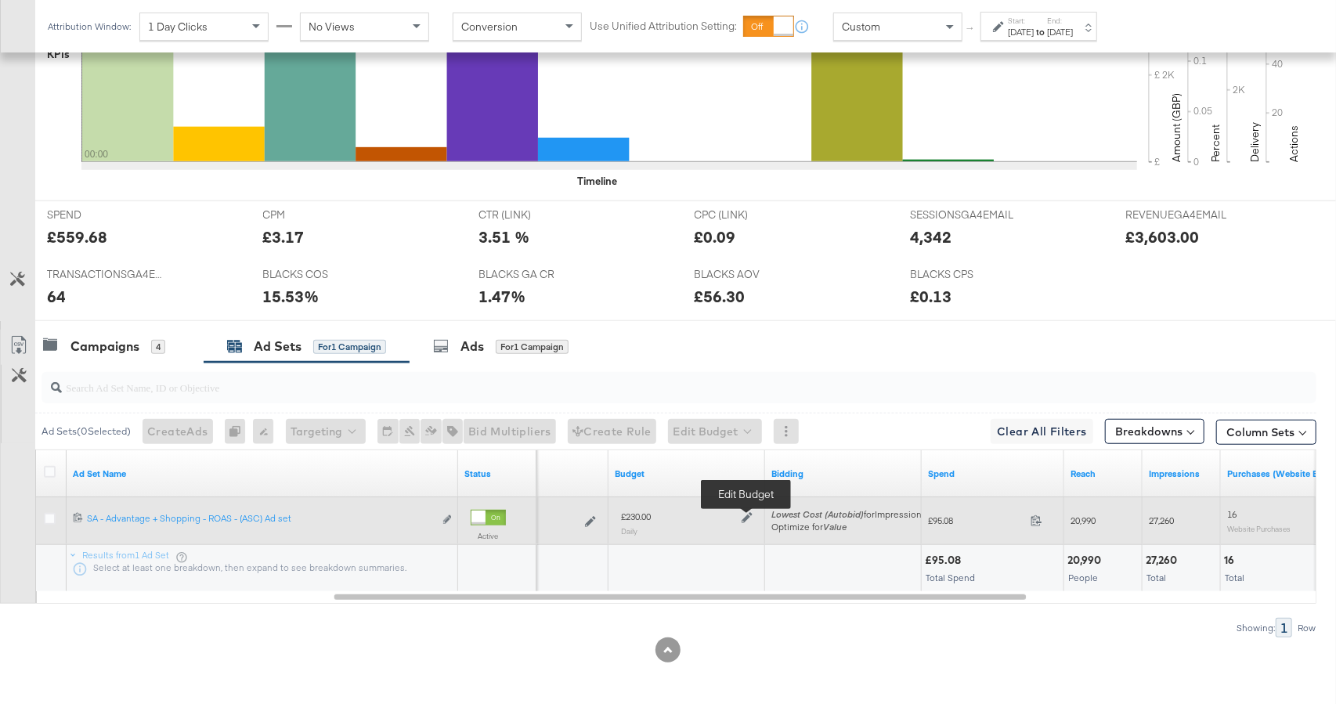
click at [751, 517] on icon at bounding box center [746, 517] width 11 height 11
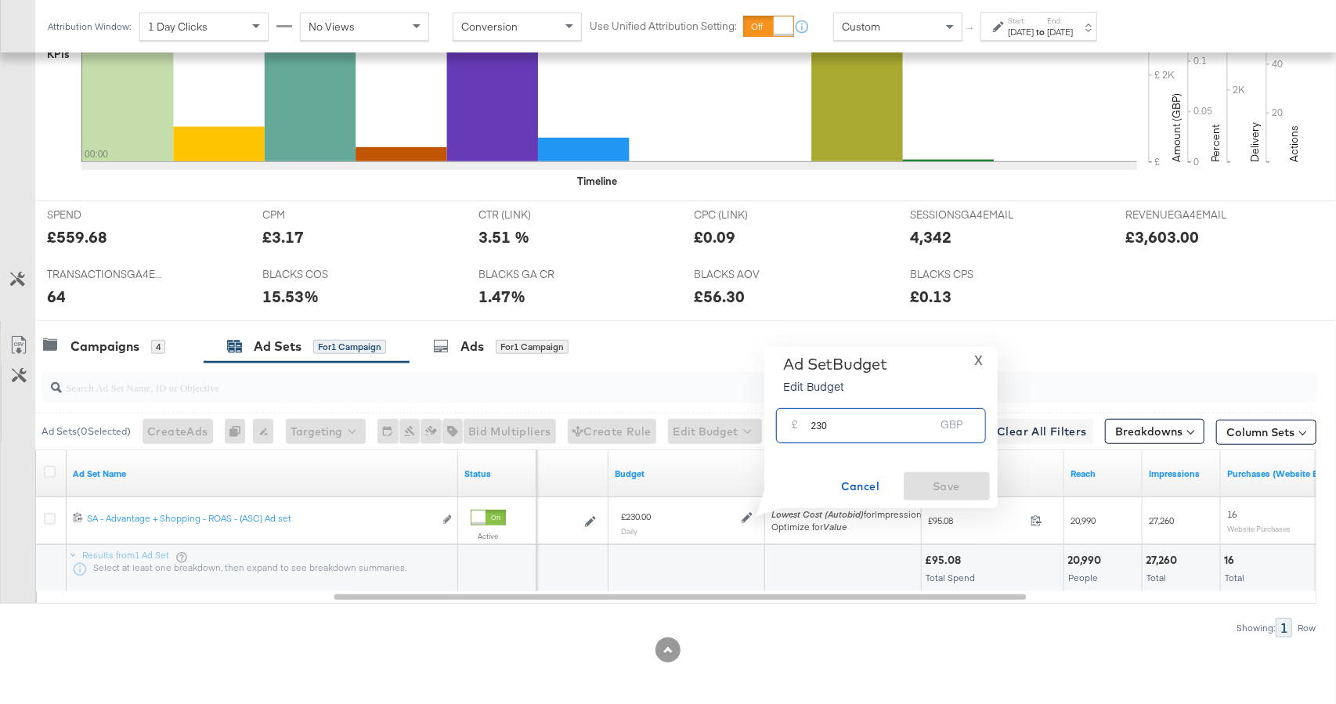
drag, startPoint x: 852, startPoint y: 426, endPoint x: 815, endPoint y: 427, distance: 36.8
click at [815, 427] on input "230" at bounding box center [873, 419] width 124 height 34
type input "280"
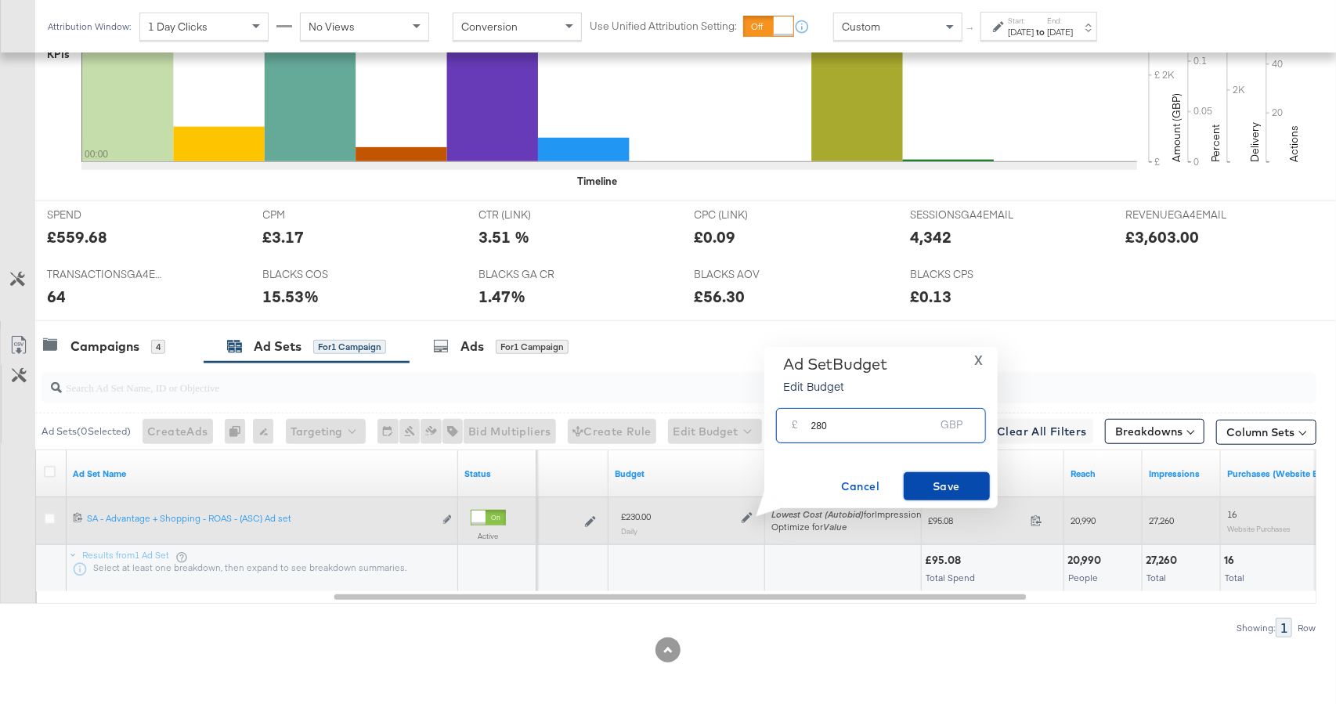
drag, startPoint x: 952, startPoint y: 482, endPoint x: 1232, endPoint y: 538, distance: 285.7
click at [958, 483] on span "Save" at bounding box center [947, 487] width 74 height 20
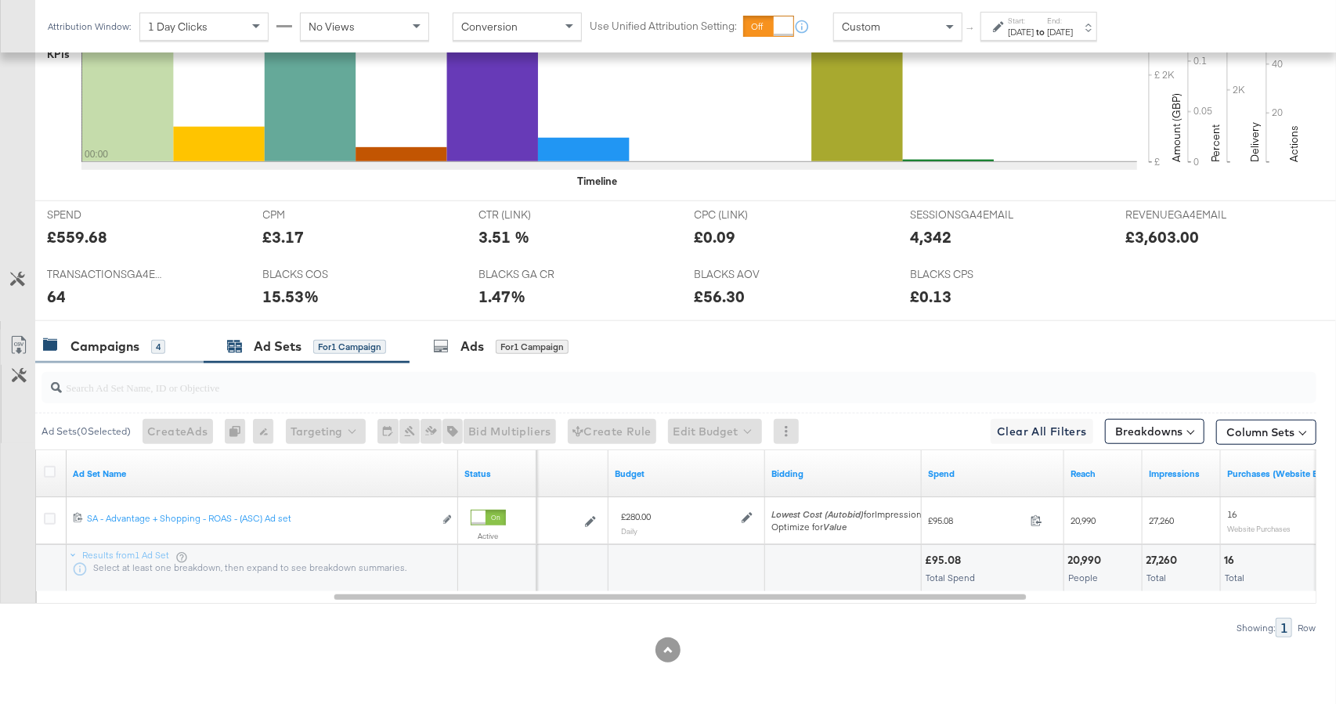
click at [131, 350] on div "Campaigns" at bounding box center [104, 346] width 69 height 18
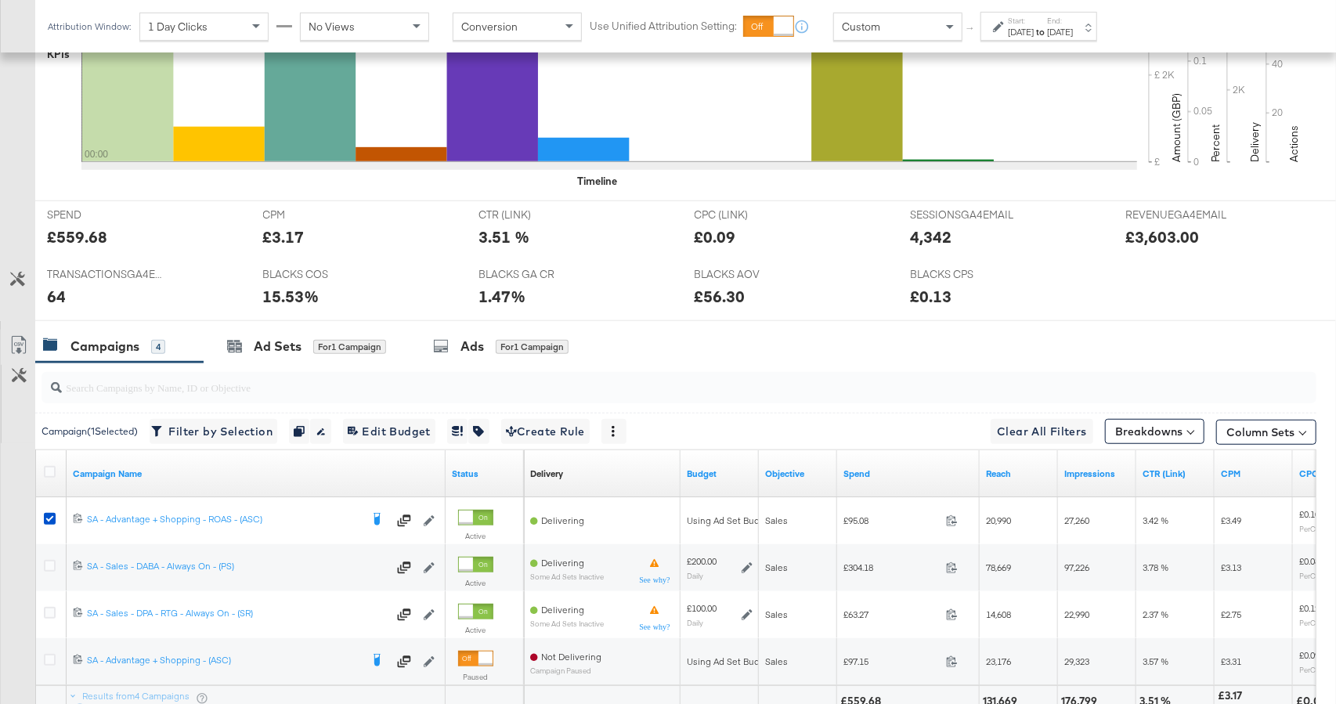
scroll to position [576, 0]
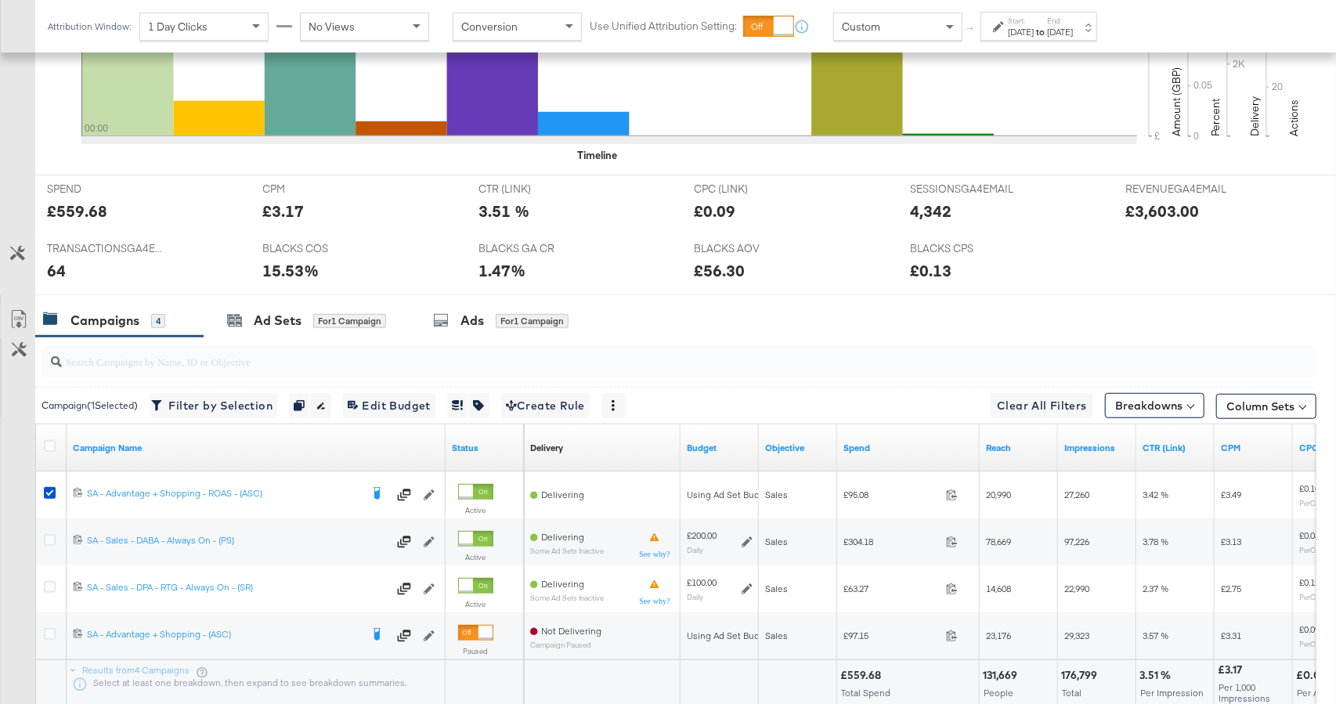
click at [266, 312] on div "Ad Sets" at bounding box center [278, 321] width 48 height 18
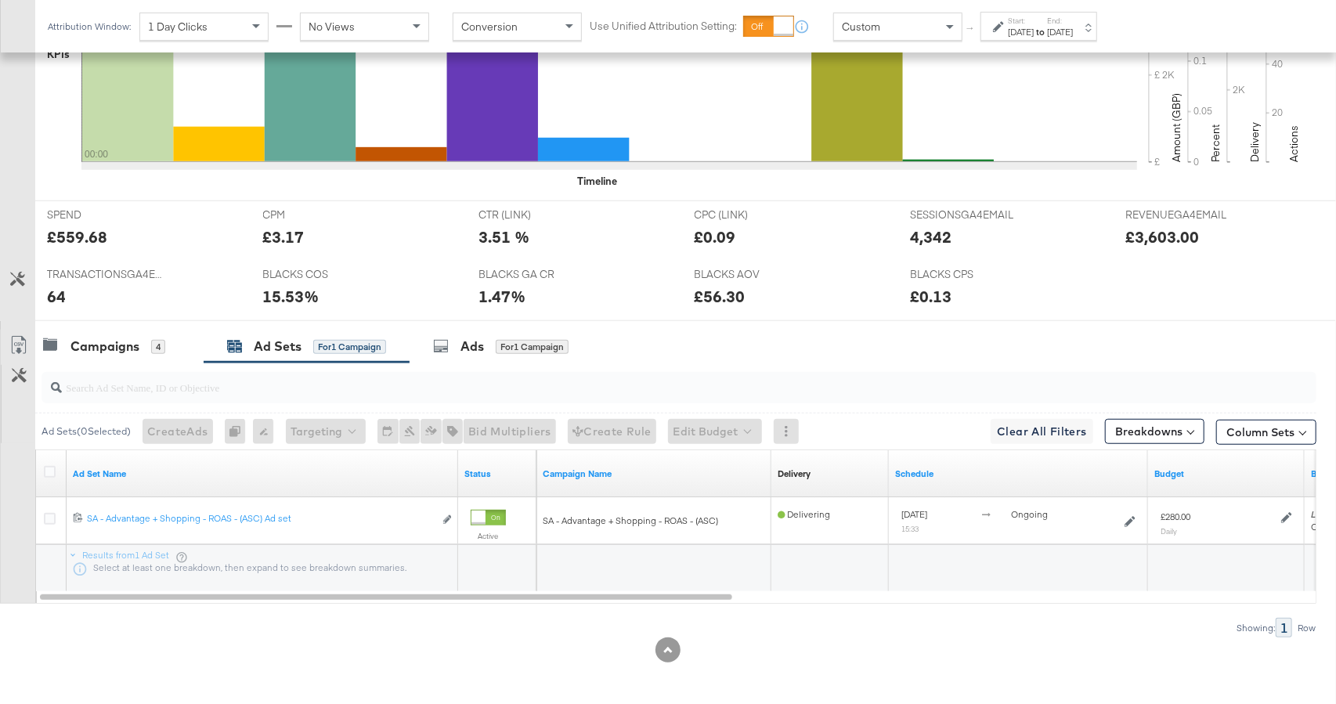
scroll to position [0, 0]
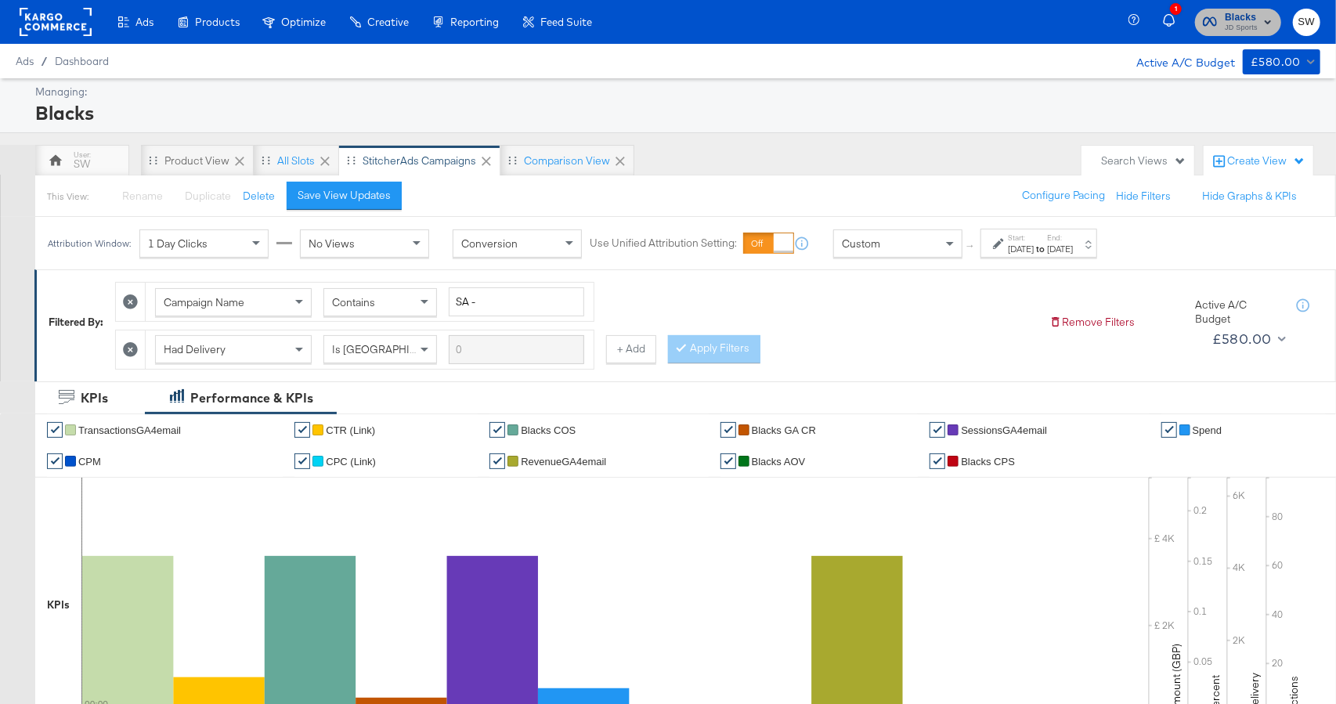
drag, startPoint x: 1242, startPoint y: 26, endPoint x: 1232, endPoint y: 38, distance: 16.1
click at [1243, 26] on span "JD Sports" at bounding box center [1240, 28] width 33 height 13
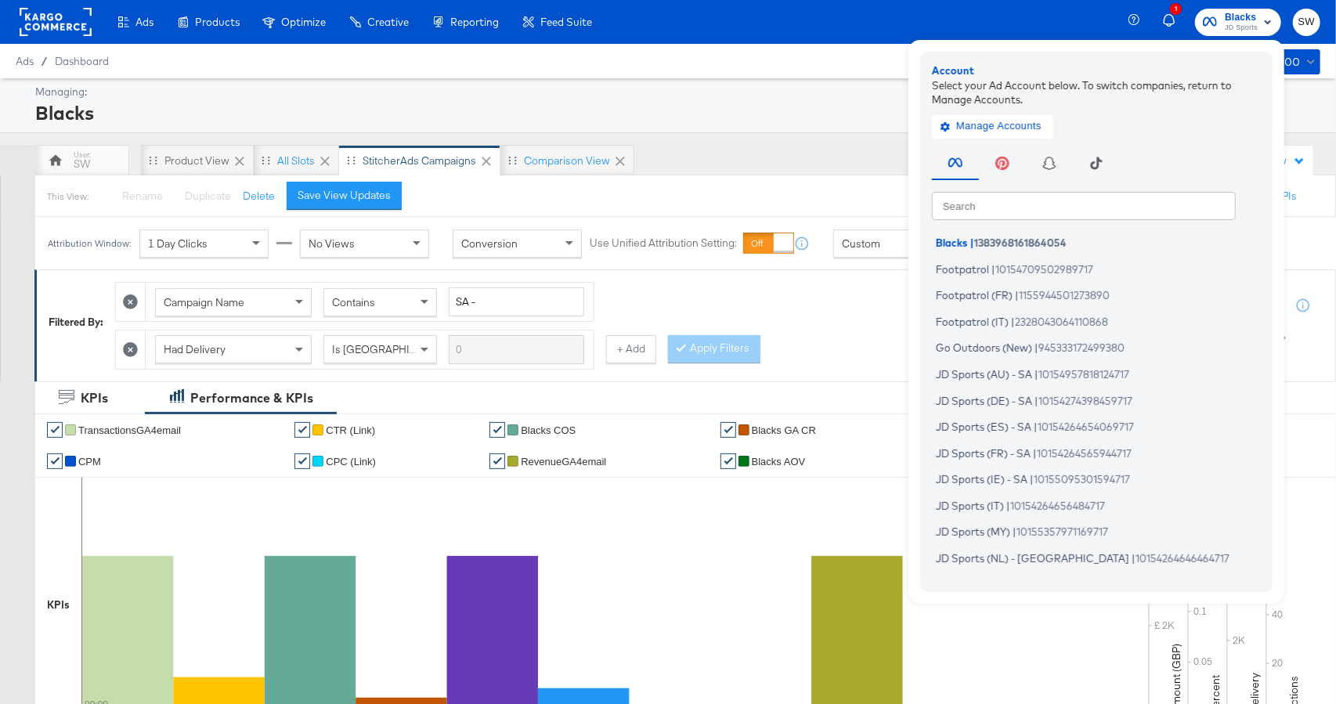
click at [1089, 213] on input "text" at bounding box center [1084, 205] width 304 height 28
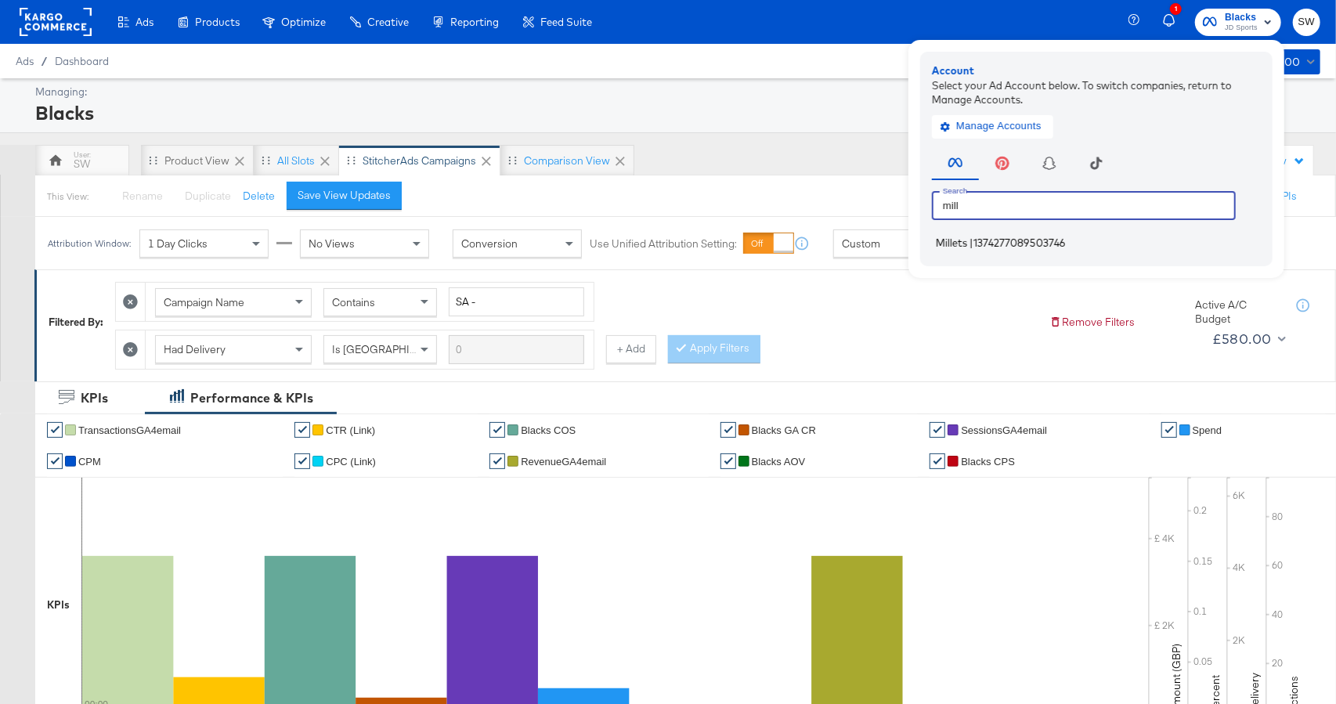
type input "mill"
click at [1109, 243] on li "Millets | 1374277089503746" at bounding box center [1100, 243] width 337 height 23
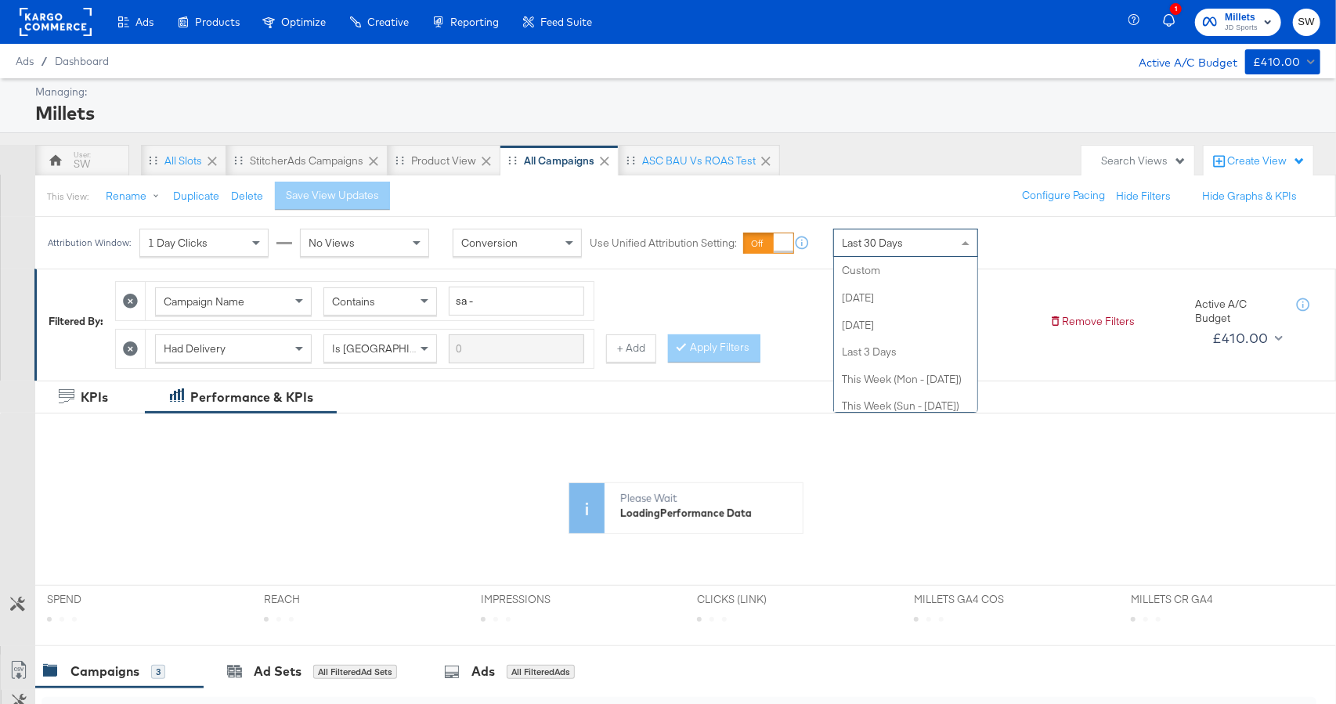
drag, startPoint x: 876, startPoint y: 243, endPoint x: 882, endPoint y: 290, distance: 48.1
click at [876, 243] on span "Last 30 Days" at bounding box center [872, 243] width 61 height 14
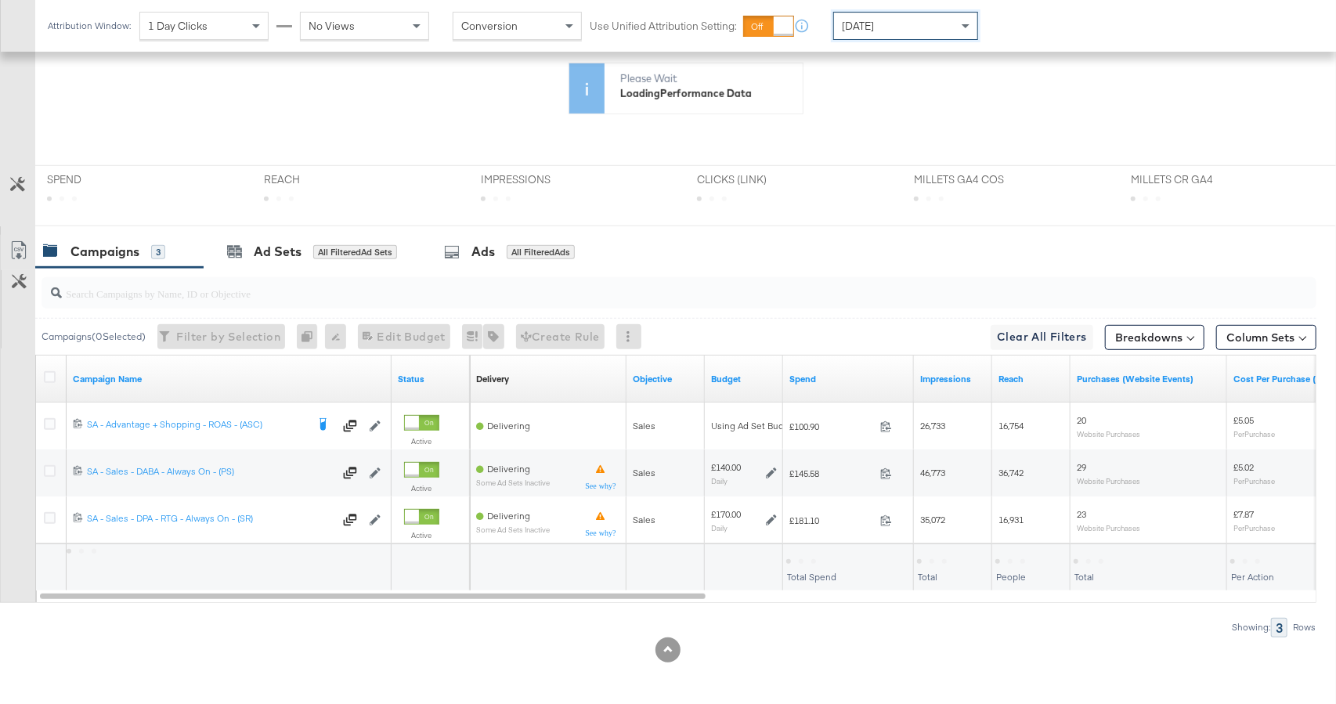
scroll to position [553, 0]
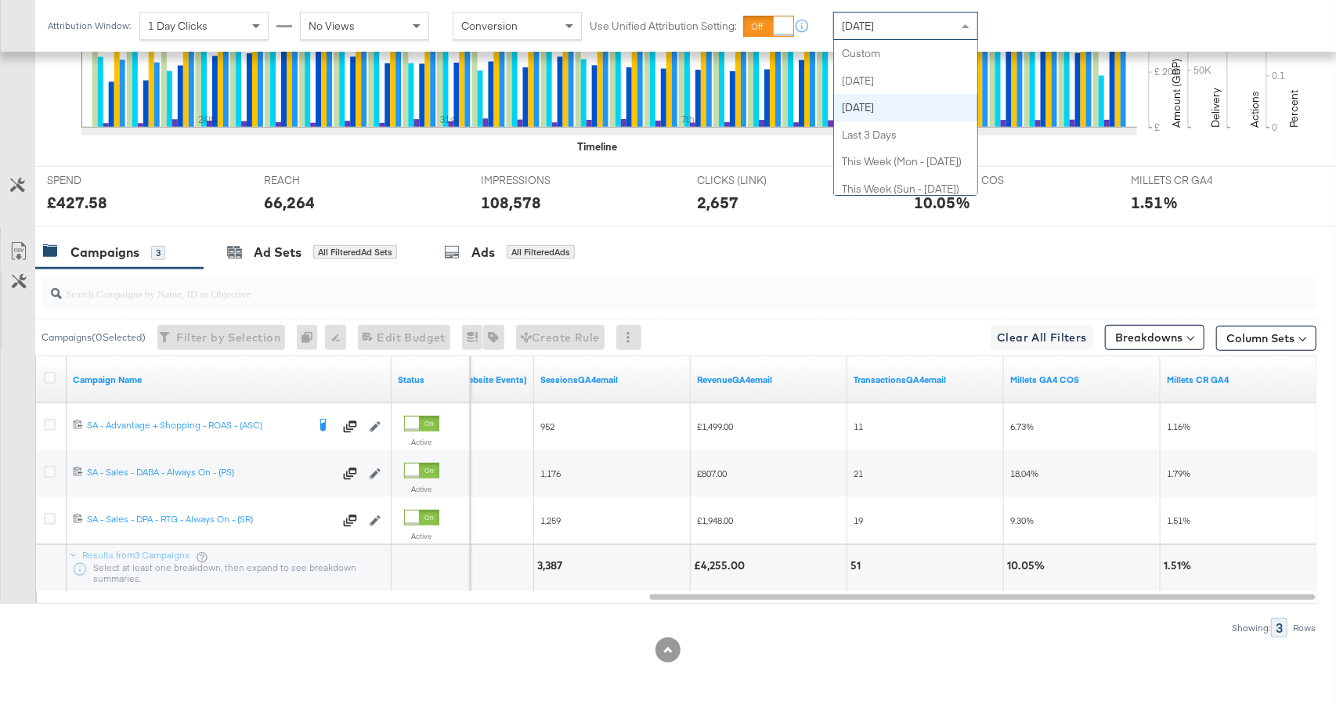
drag, startPoint x: 882, startPoint y: 25, endPoint x: 892, endPoint y: 50, distance: 27.0
click at [874, 26] on span "[DATE]" at bounding box center [858, 26] width 32 height 14
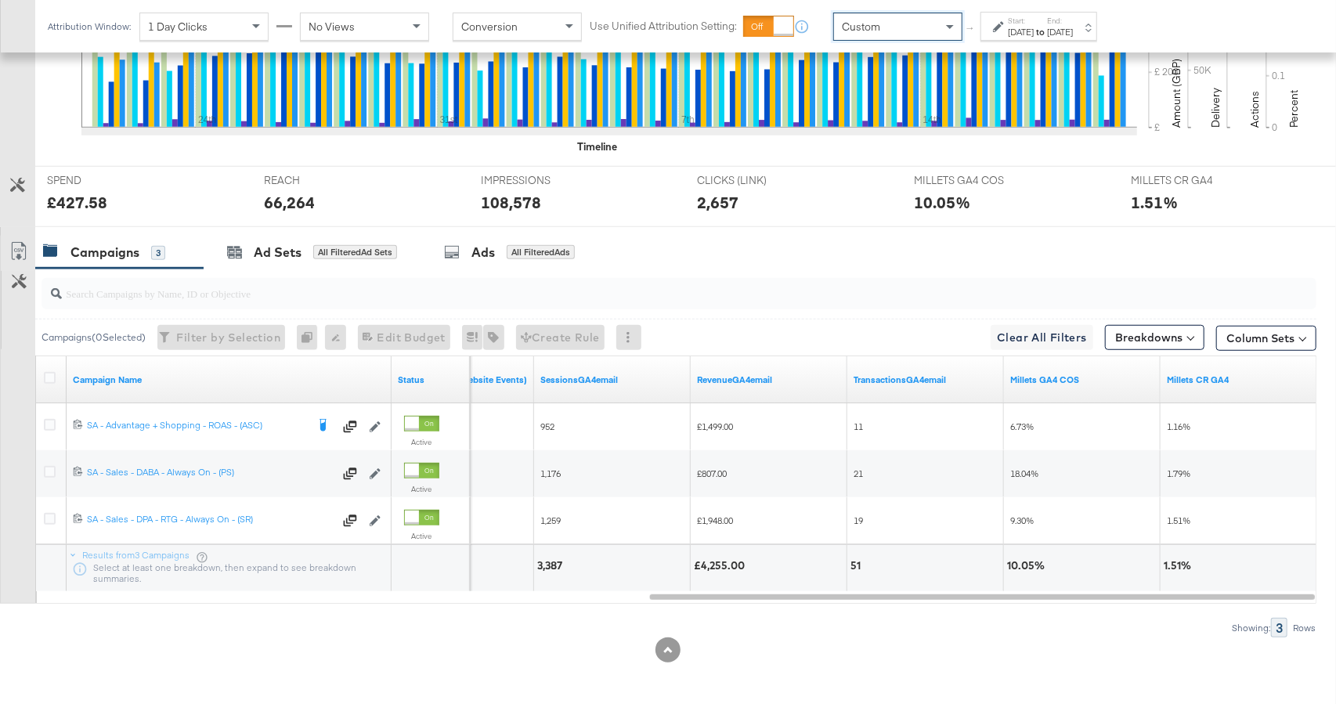
drag, startPoint x: 892, startPoint y: 52, endPoint x: 979, endPoint y: 47, distance: 87.1
click at [1017, 33] on div "[DATE]" at bounding box center [1021, 32] width 26 height 13
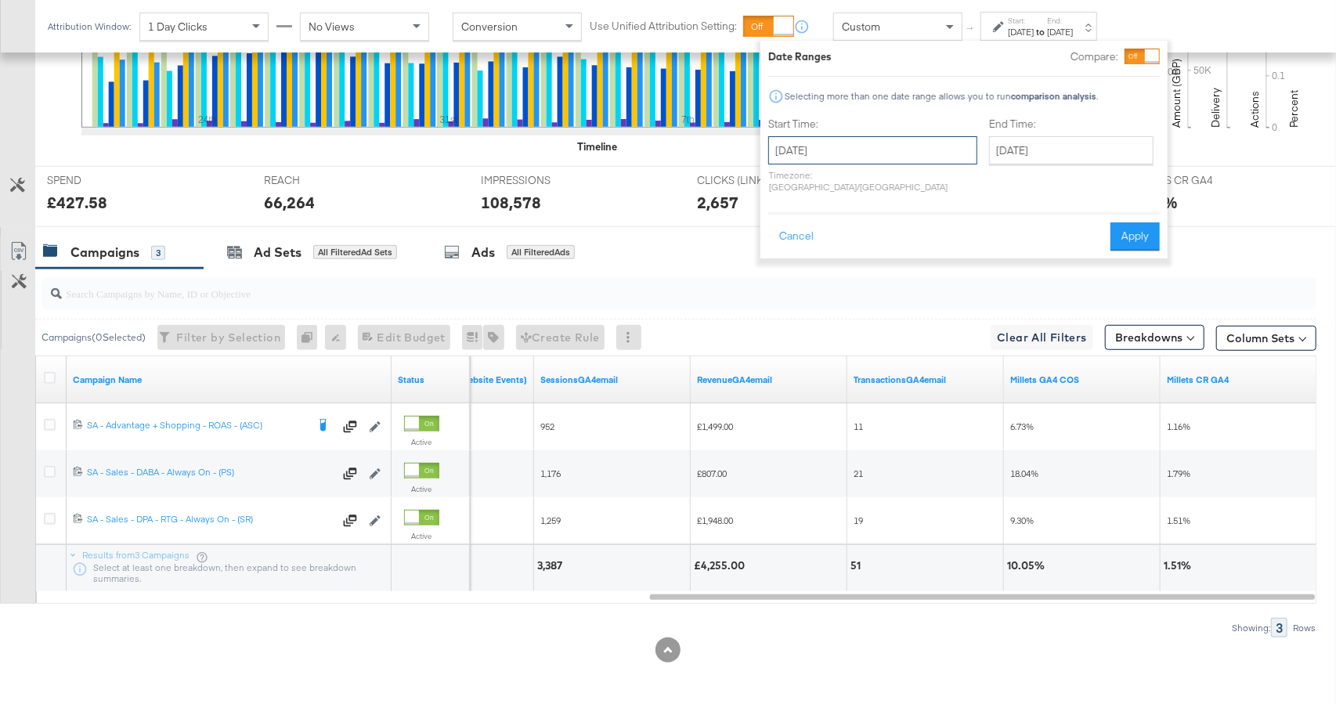
click at [855, 146] on input "[DATE]" at bounding box center [872, 150] width 209 height 28
click at [787, 291] on td "17" at bounding box center [786, 295] width 27 height 22
type input "[DATE]"
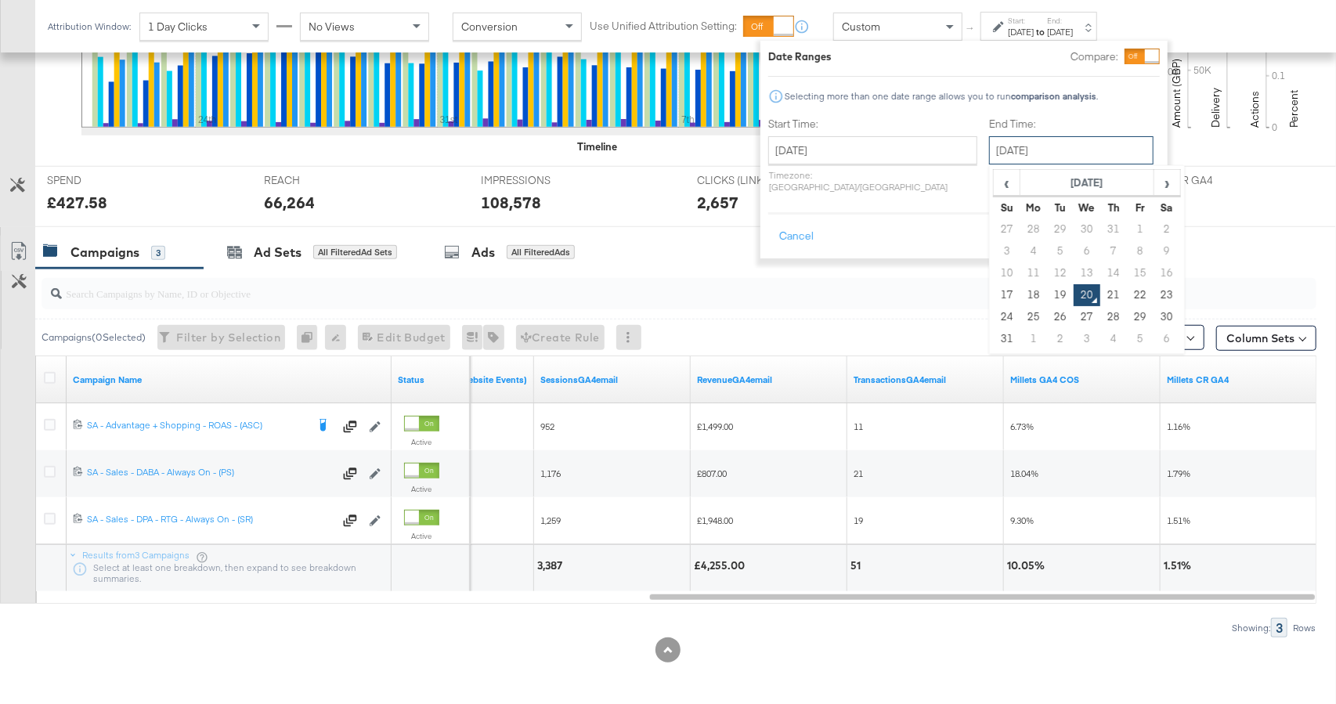
drag, startPoint x: 998, startPoint y: 142, endPoint x: 1009, endPoint y: 231, distance: 89.9
click at [999, 145] on input "[DATE]" at bounding box center [1071, 150] width 164 height 28
click at [1047, 294] on td "19" at bounding box center [1060, 295] width 27 height 22
type input "[DATE]"
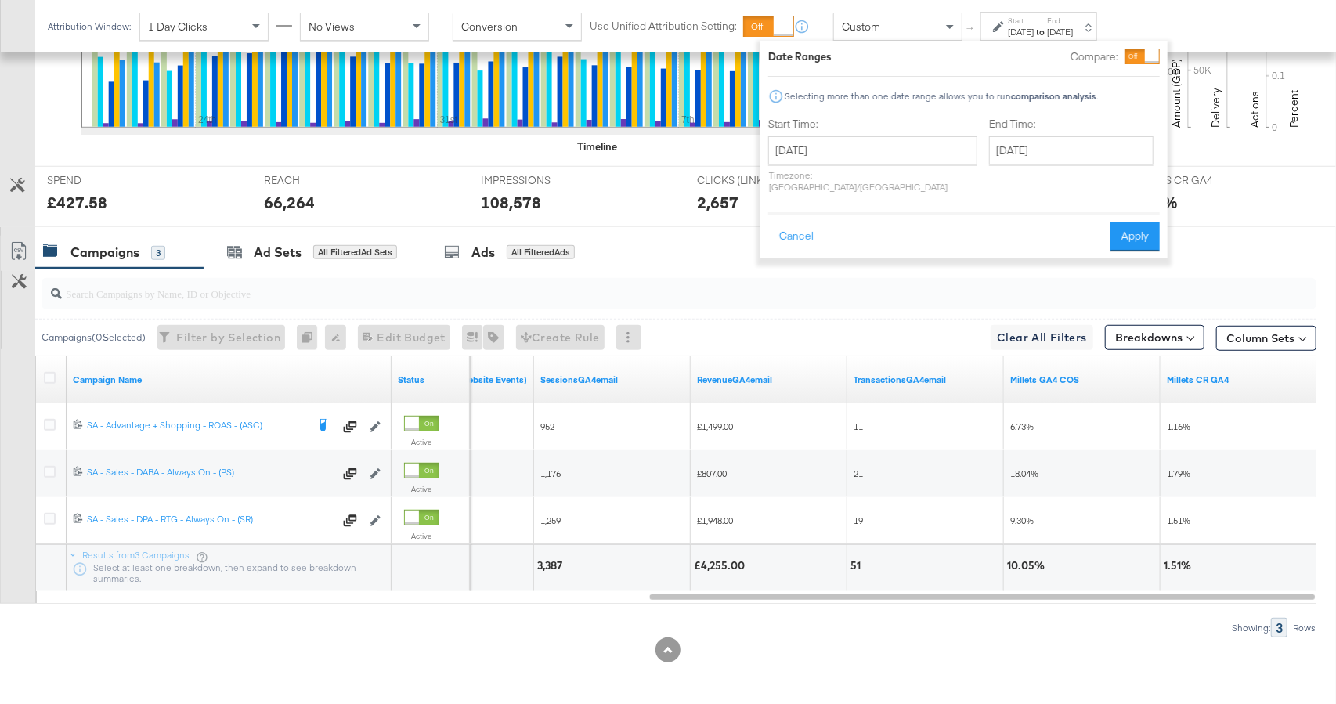
drag, startPoint x: 1148, startPoint y: 219, endPoint x: 1270, endPoint y: 239, distance: 123.7
click at [1148, 222] on button "Apply" at bounding box center [1134, 236] width 49 height 28
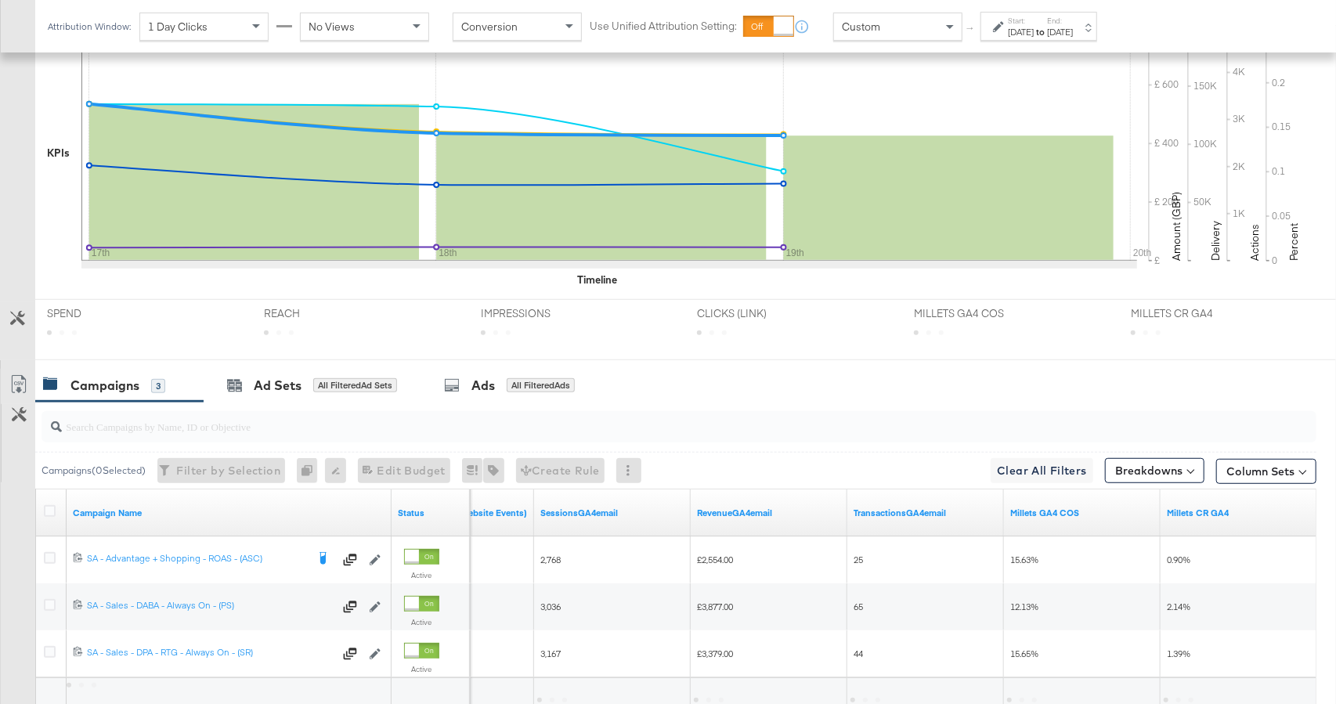
scroll to position [553, 0]
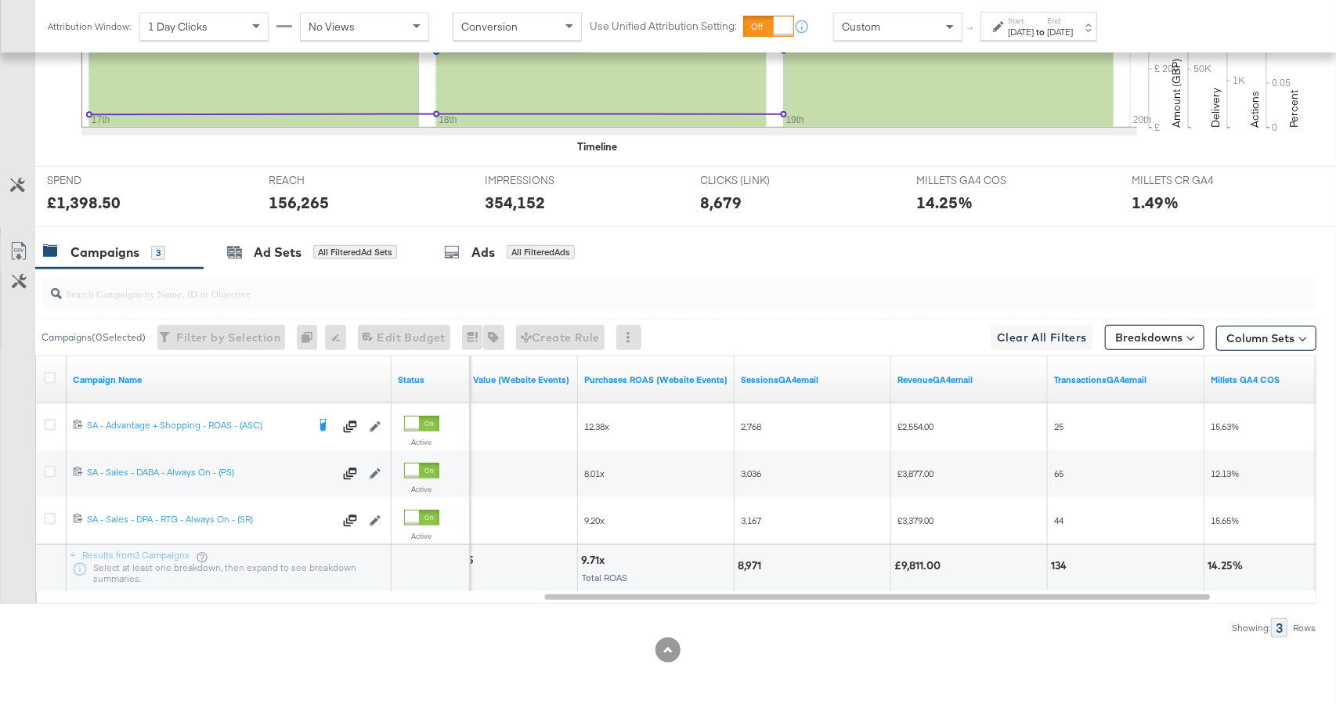
drag, startPoint x: 907, startPoint y: 21, endPoint x: 903, endPoint y: 39, distance: 18.4
click at [906, 22] on div "Custom" at bounding box center [898, 26] width 128 height 27
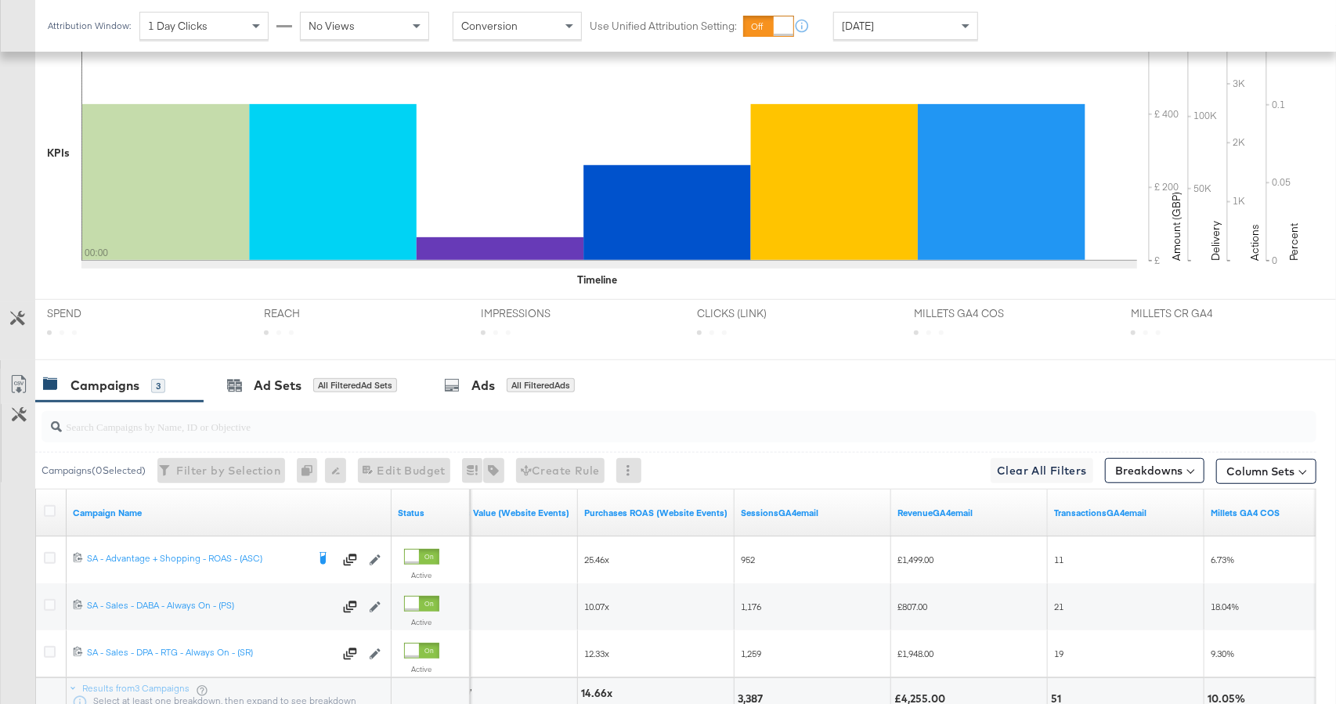
scroll to position [553, 0]
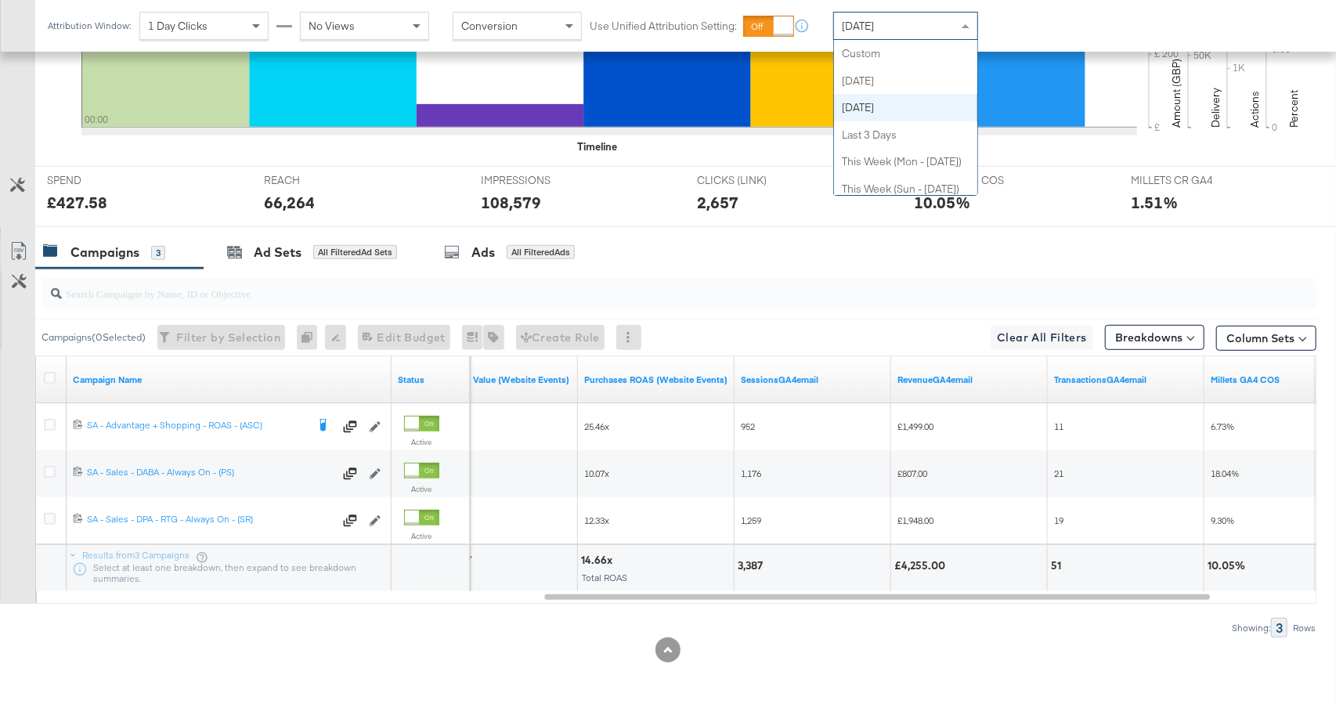
click at [905, 24] on div "[DATE]" at bounding box center [905, 26] width 143 height 27
drag, startPoint x: 906, startPoint y: 52, endPoint x: 967, endPoint y: 41, distance: 61.9
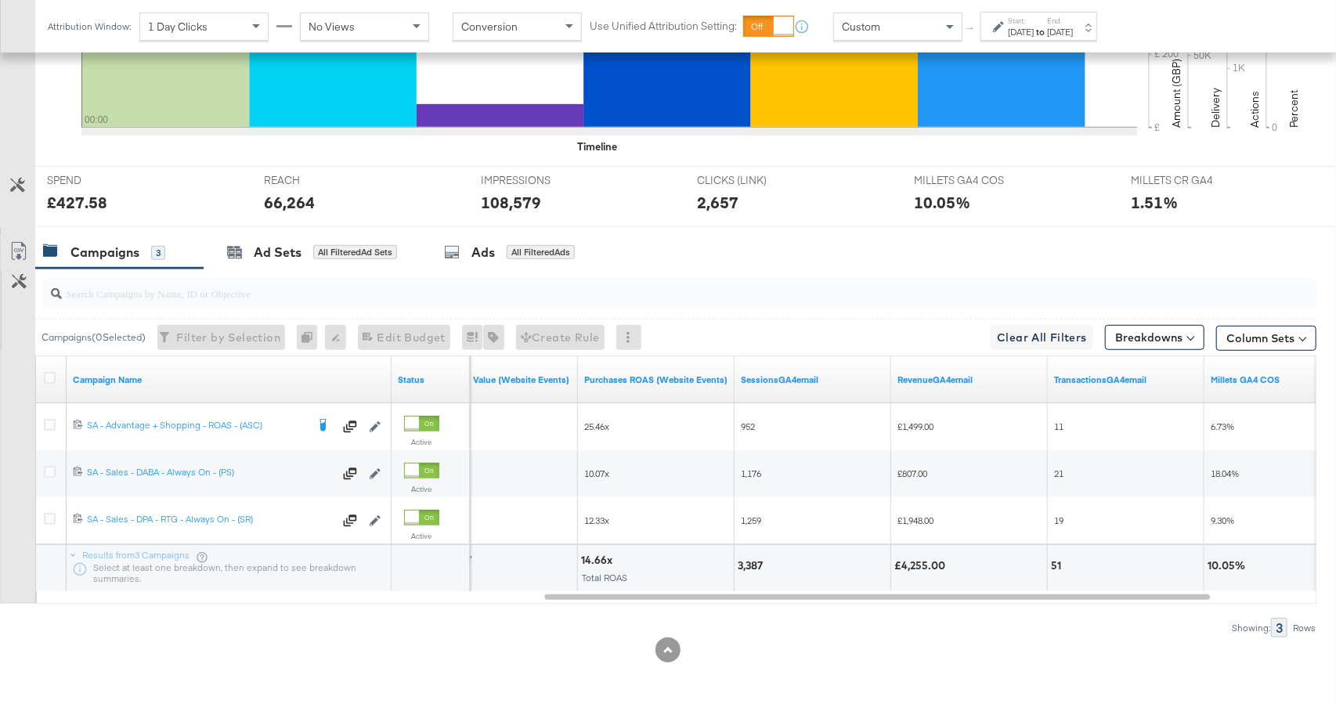
drag, startPoint x: 967, startPoint y: 41, endPoint x: 1034, endPoint y: 37, distance: 67.5
click at [1033, 34] on div "[DATE]" at bounding box center [1021, 32] width 26 height 13
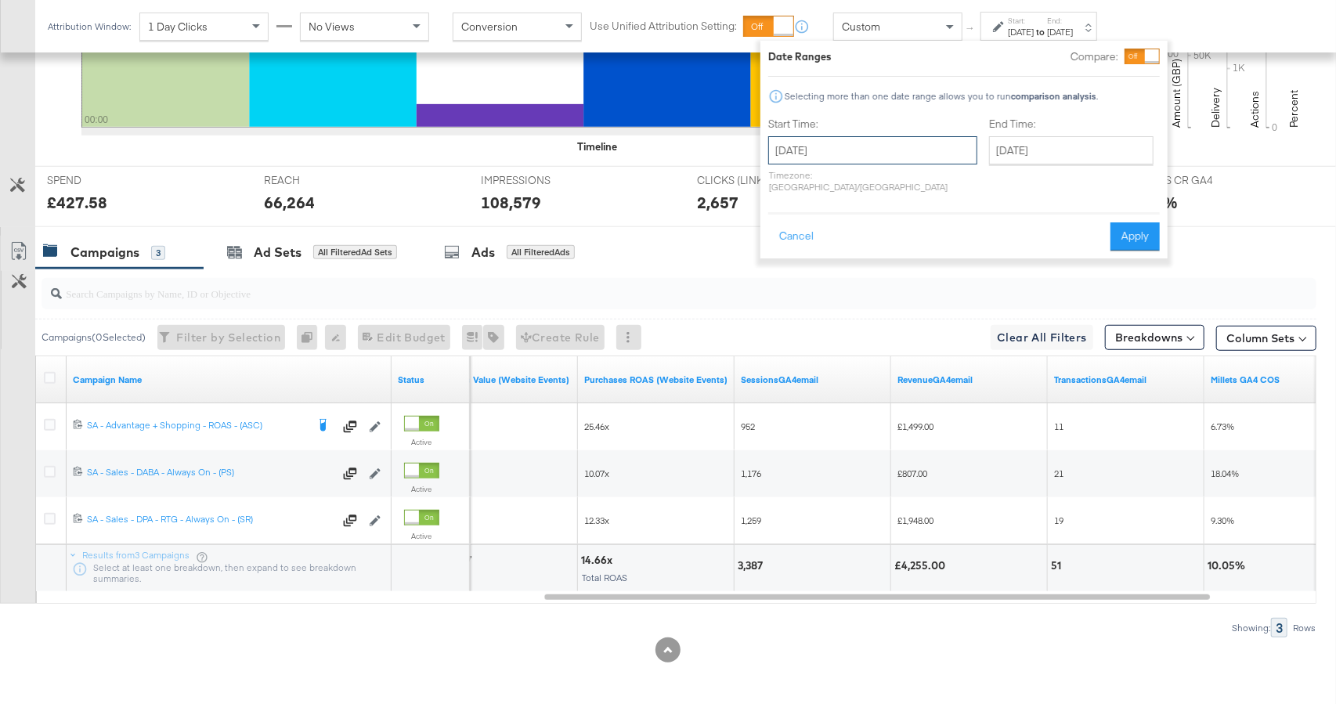
click at [841, 157] on input "[DATE]" at bounding box center [872, 150] width 209 height 28
click at [892, 175] on th "[DATE]" at bounding box center [866, 183] width 134 height 27
click at [866, 177] on th "2025" at bounding box center [866, 183] width 156 height 27
click at [847, 260] on td "2024" at bounding box center [842, 255] width 47 height 39
click at [928, 257] on td "Aug" at bounding box center [936, 255] width 47 height 39
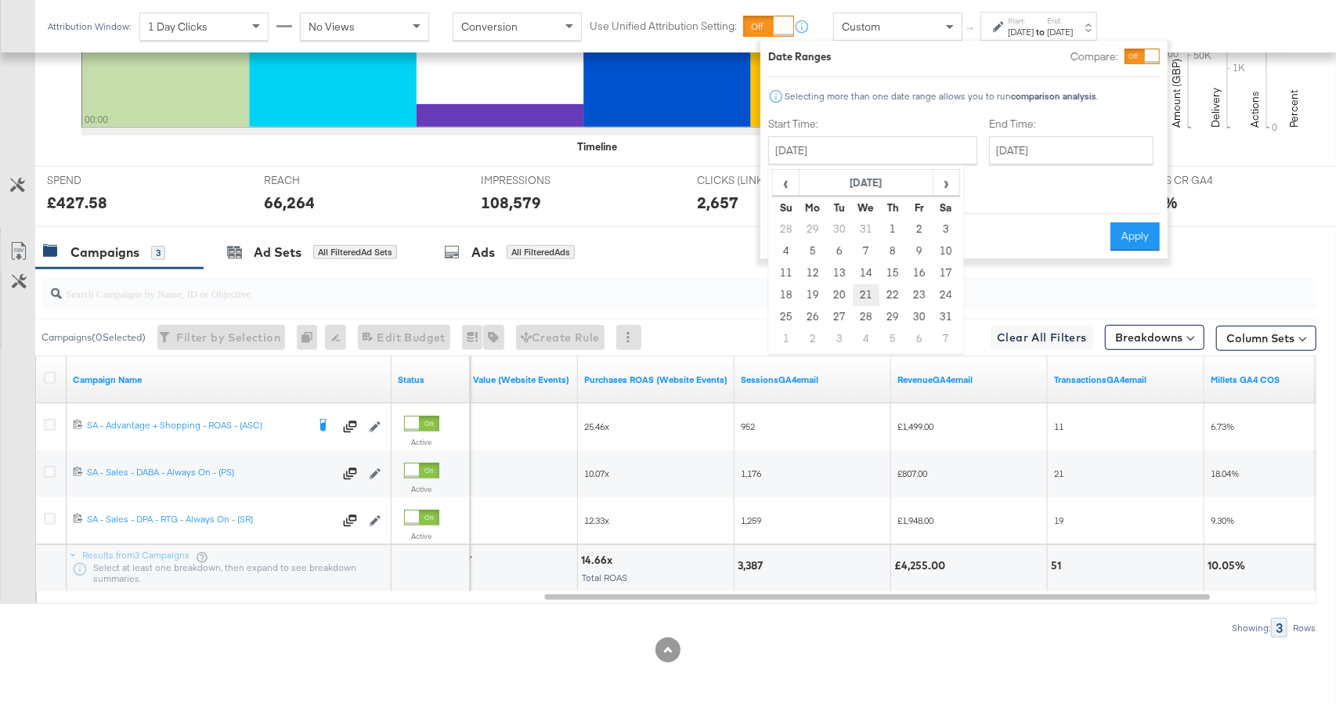
click at [859, 291] on td "21" at bounding box center [866, 295] width 27 height 22
type input "[DATE]"
click at [1001, 147] on input "[DATE]" at bounding box center [1070, 150] width 164 height 28
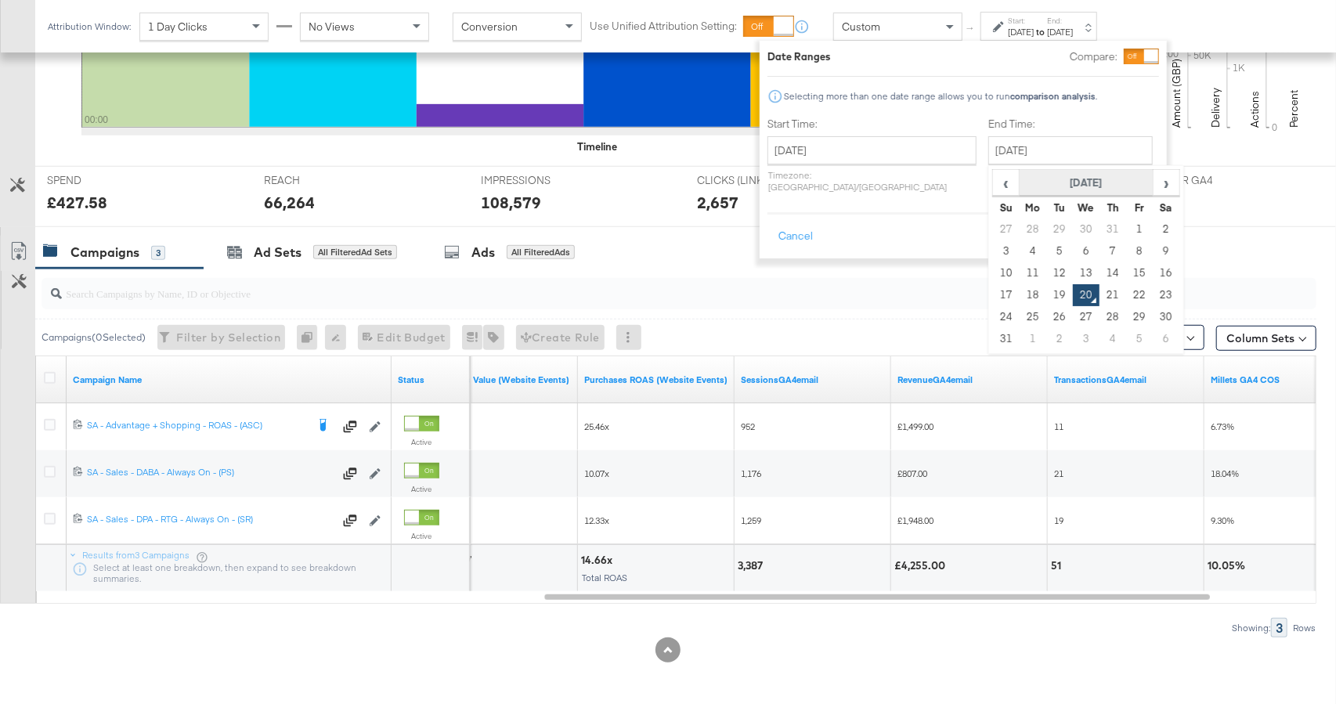
click at [1019, 186] on th "[DATE]" at bounding box center [1086, 183] width 134 height 27
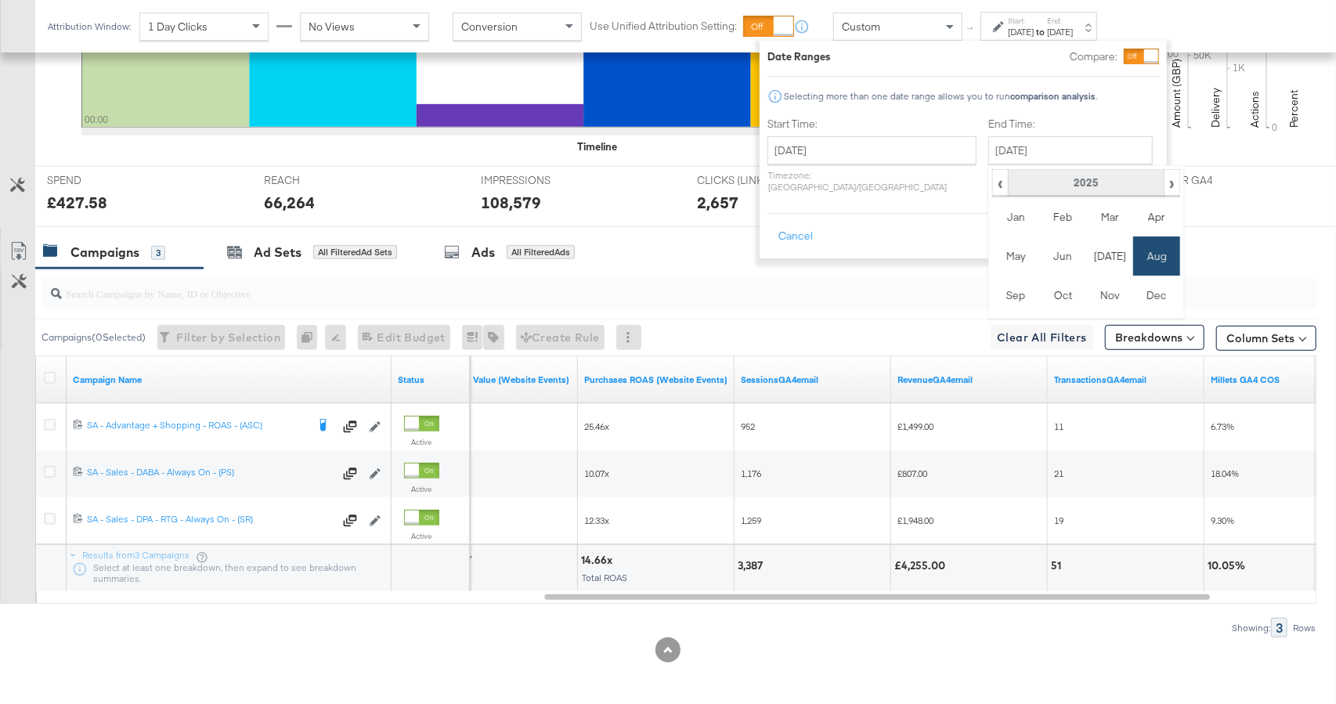
click at [1021, 182] on th "2025" at bounding box center [1086, 183] width 156 height 27
click at [1039, 261] on td "2024" at bounding box center [1062, 255] width 47 height 39
click at [1133, 259] on td "Aug" at bounding box center [1156, 255] width 47 height 39
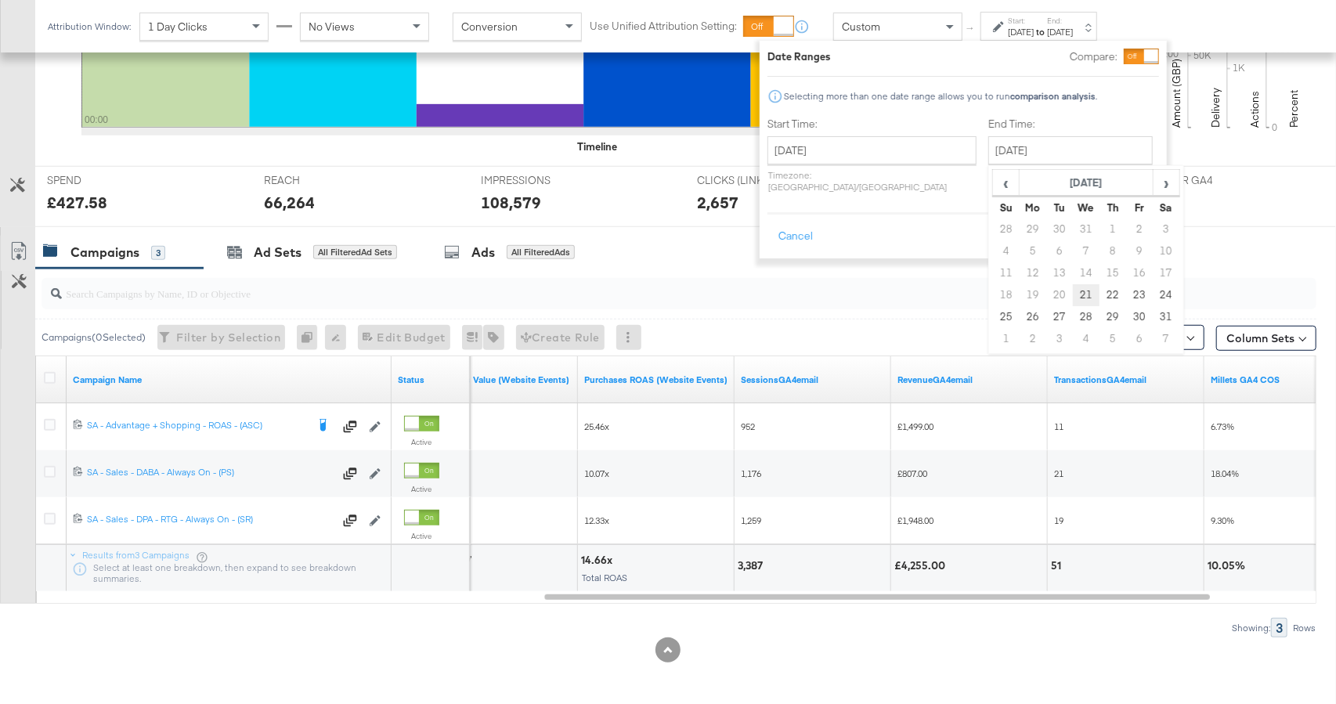
click at [1073, 292] on td "21" at bounding box center [1086, 295] width 27 height 22
type input "[DATE]"
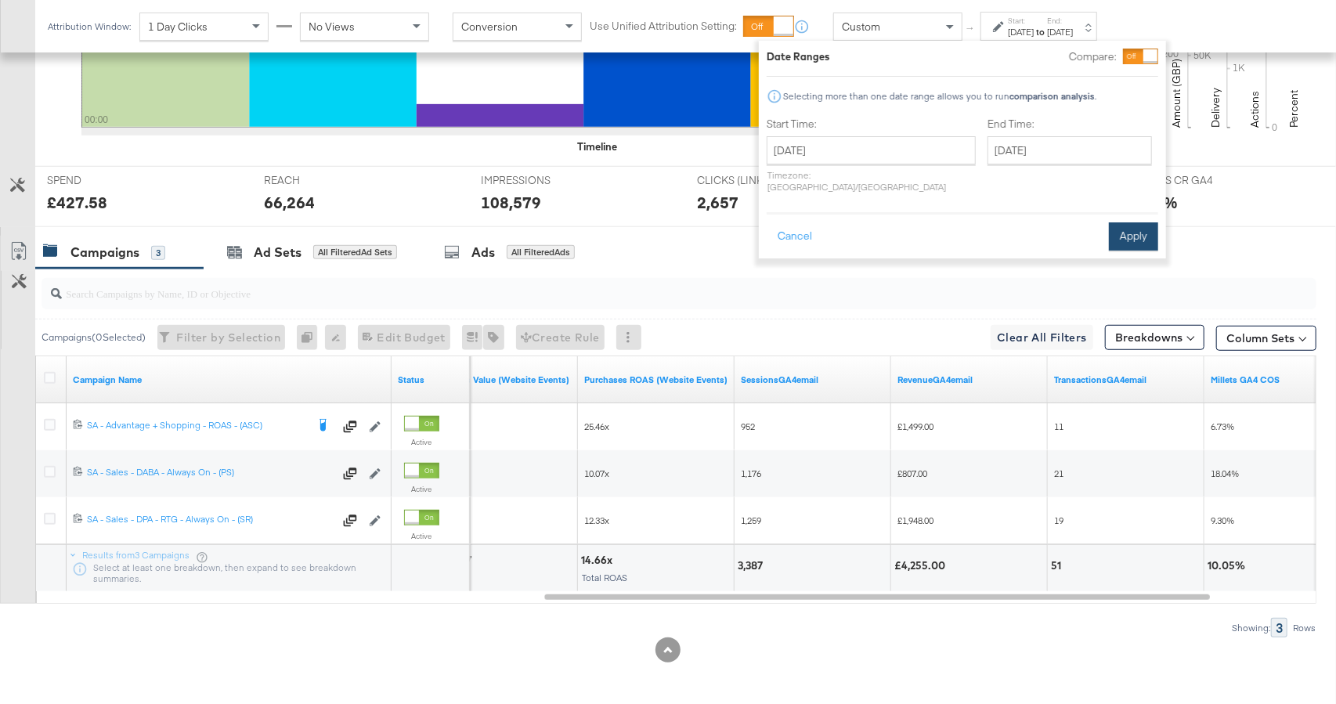
click at [1131, 222] on button "Apply" at bounding box center [1133, 236] width 49 height 28
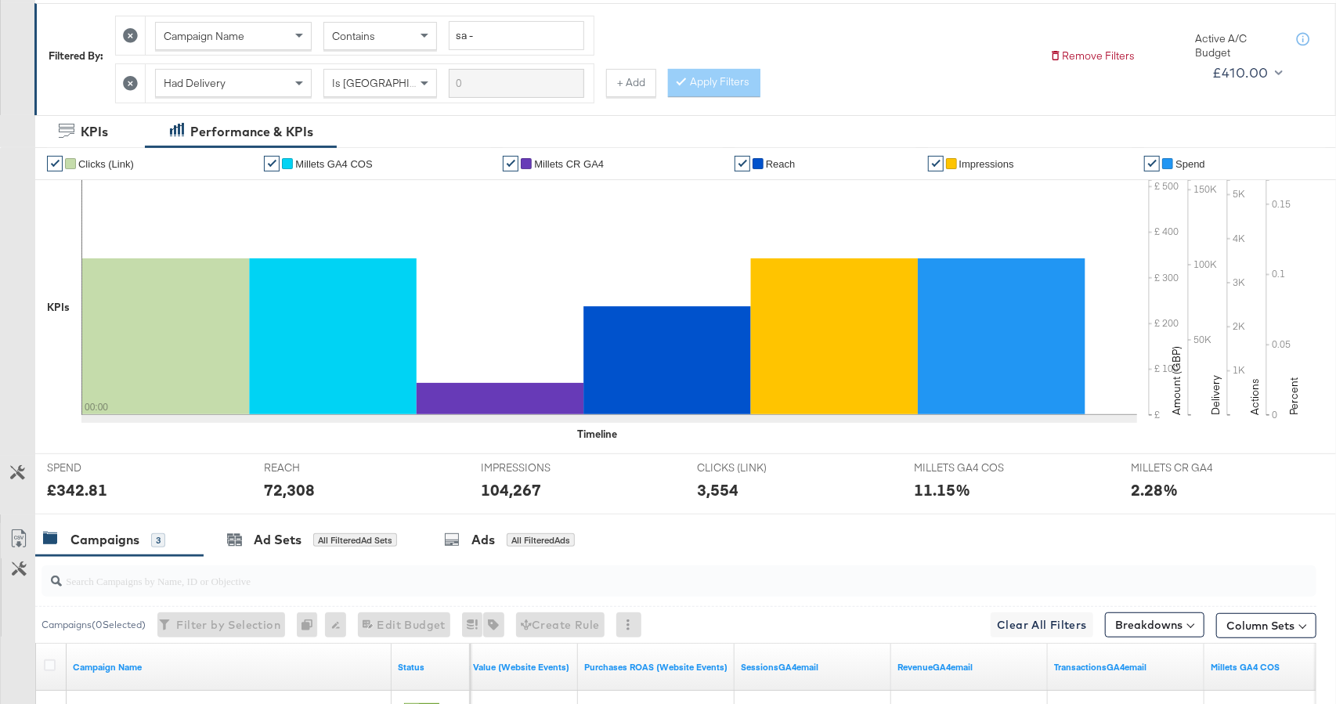
scroll to position [124, 0]
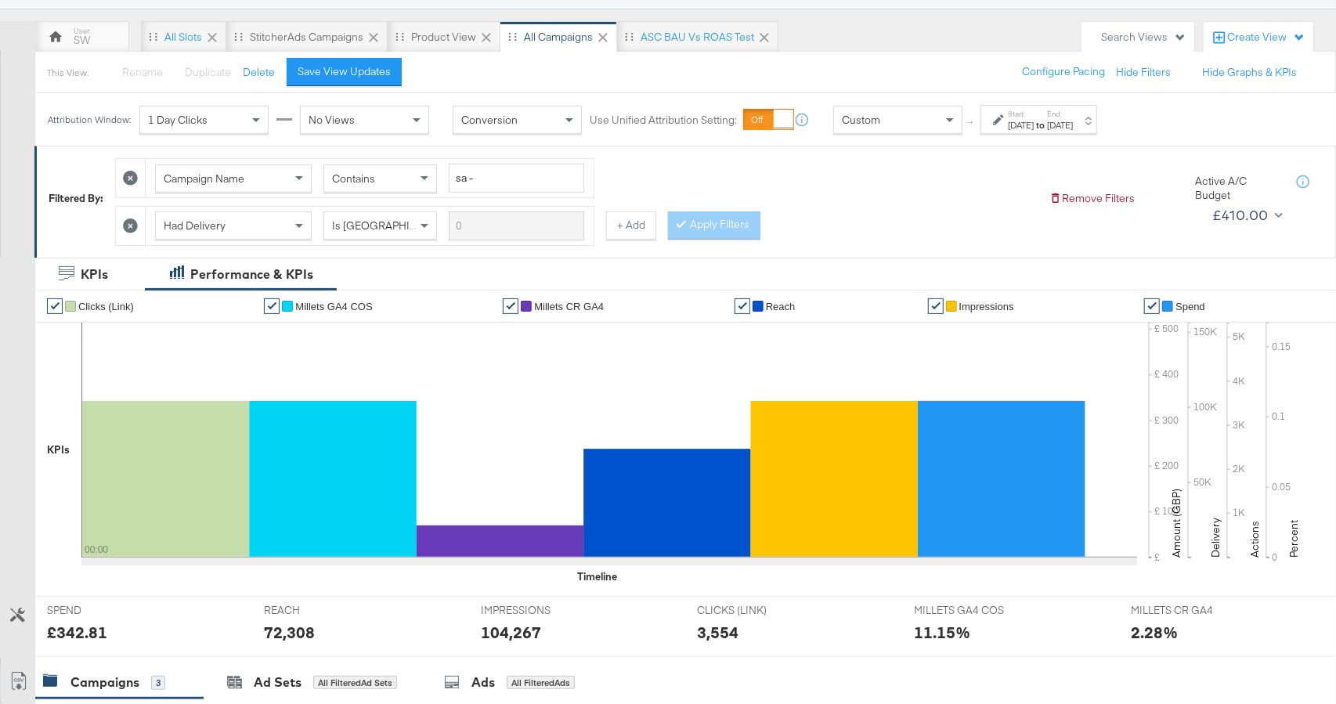
click at [136, 225] on icon at bounding box center [130, 225] width 15 height 15
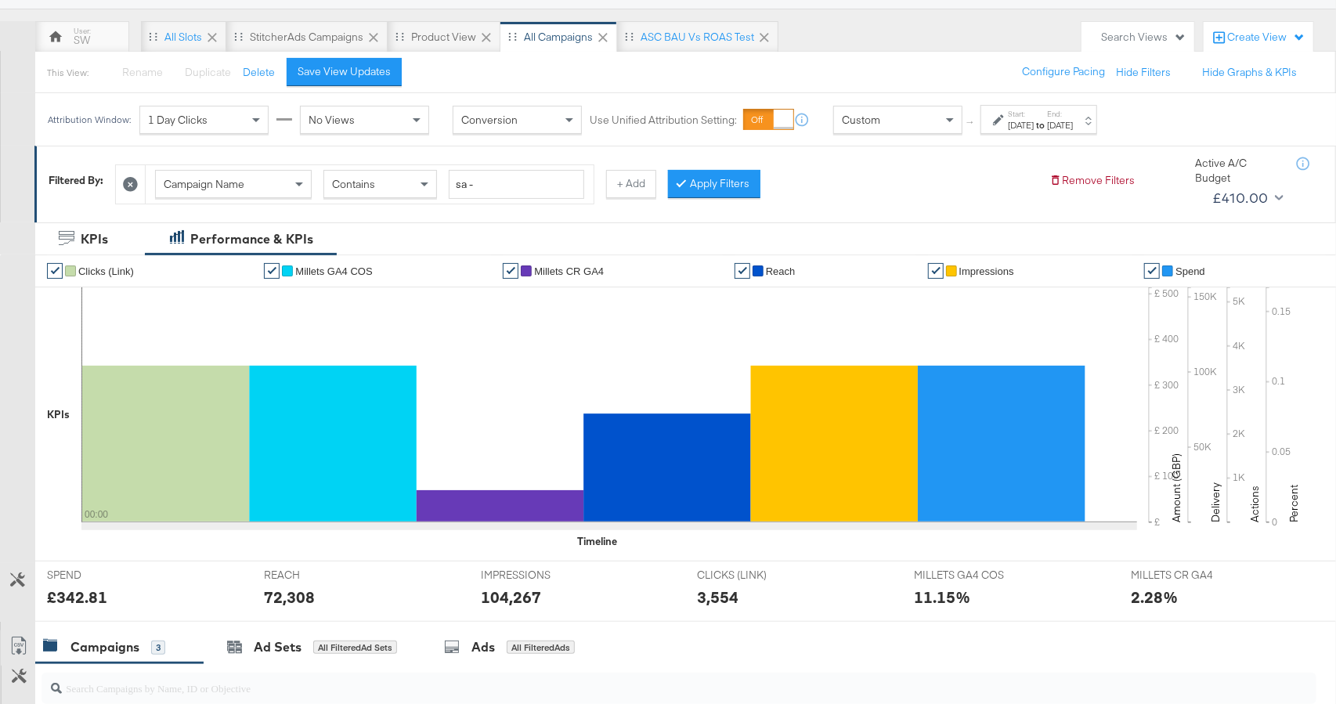
drag, startPoint x: 693, startPoint y: 194, endPoint x: 718, endPoint y: 219, distance: 35.4
click at [692, 195] on button "Apply Filters" at bounding box center [714, 184] width 92 height 28
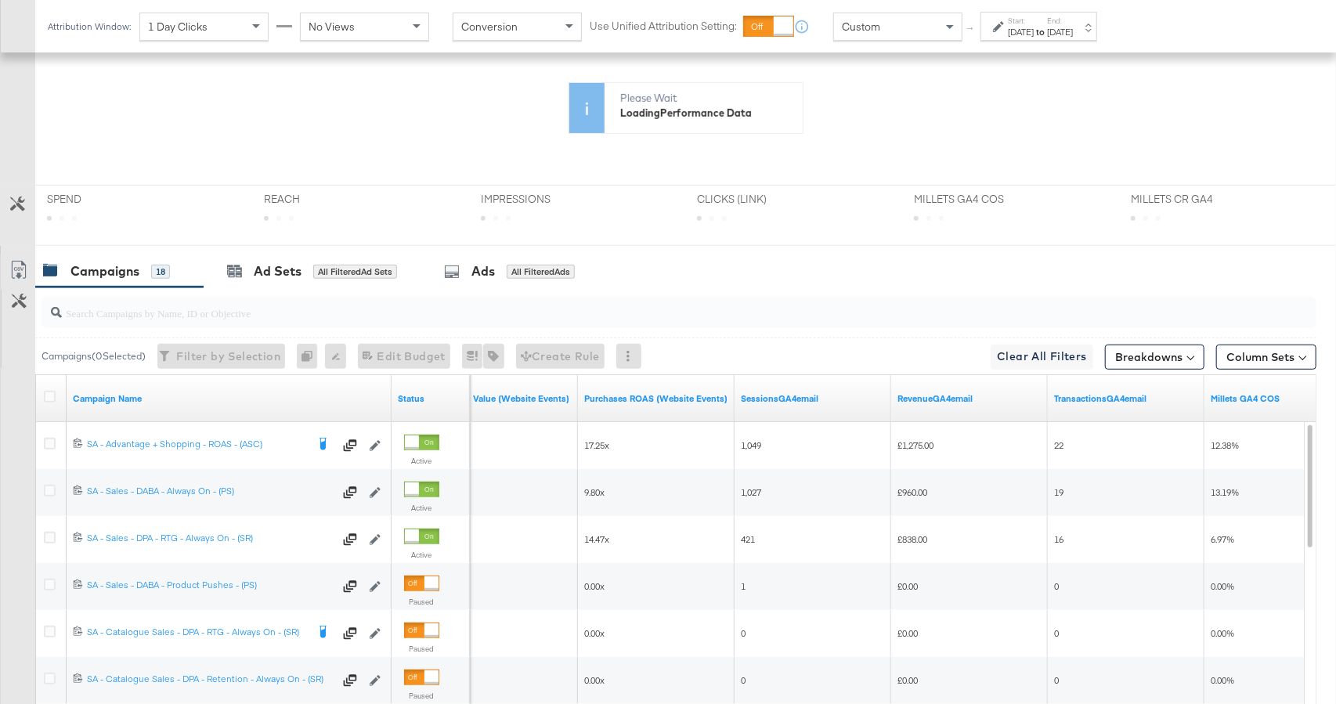
scroll to position [374, 0]
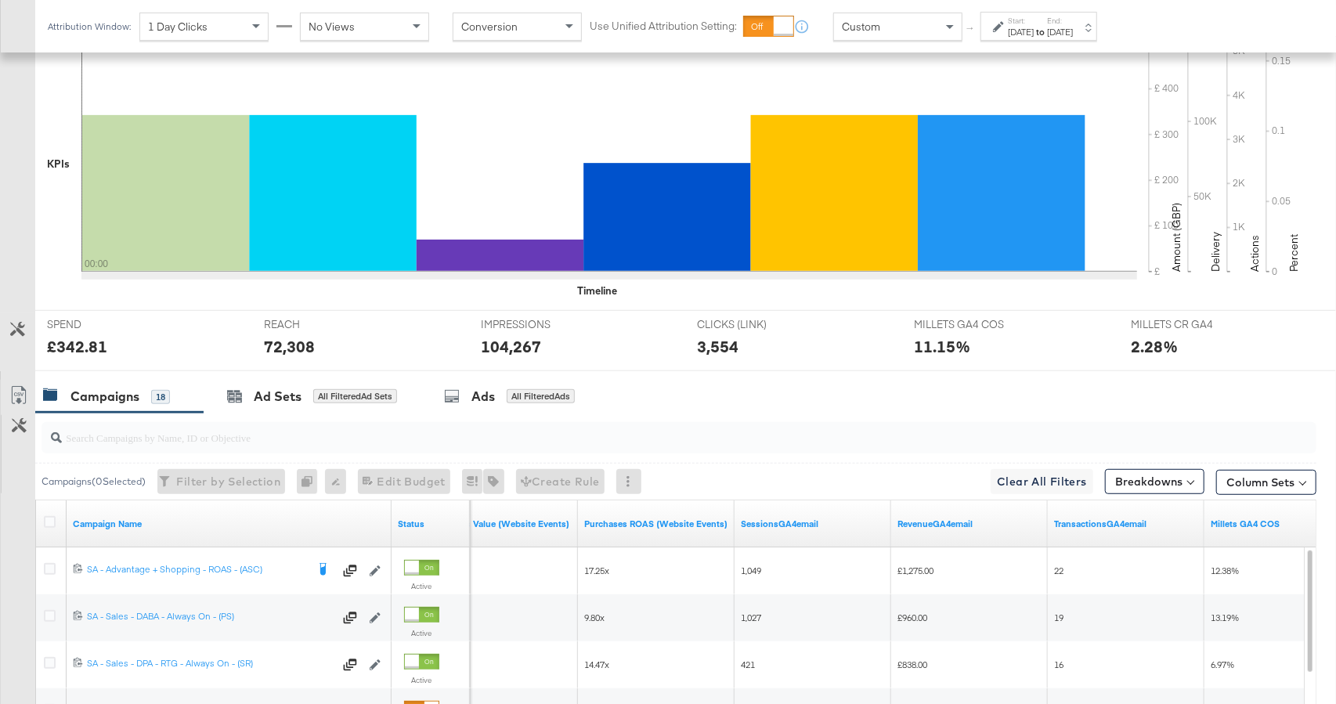
click at [1026, 31] on div "[DATE]" at bounding box center [1021, 32] width 26 height 13
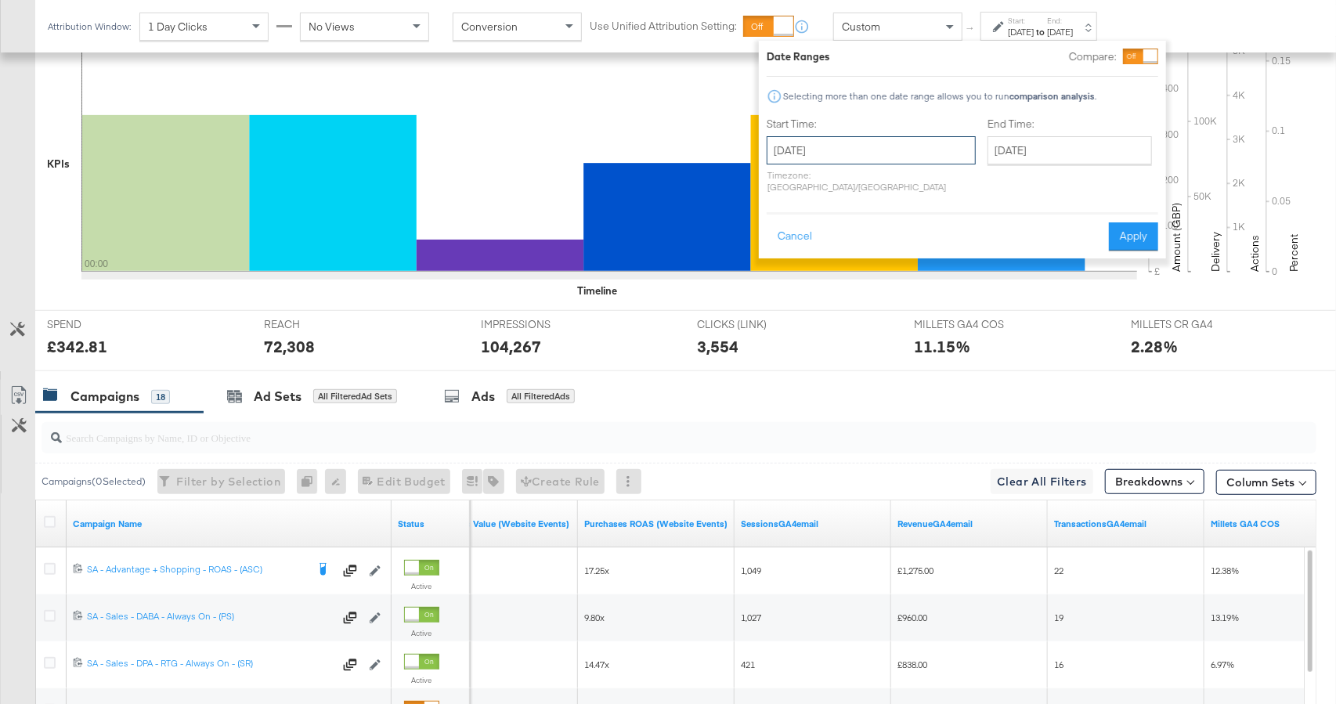
click at [824, 158] on input "[DATE]" at bounding box center [870, 150] width 209 height 28
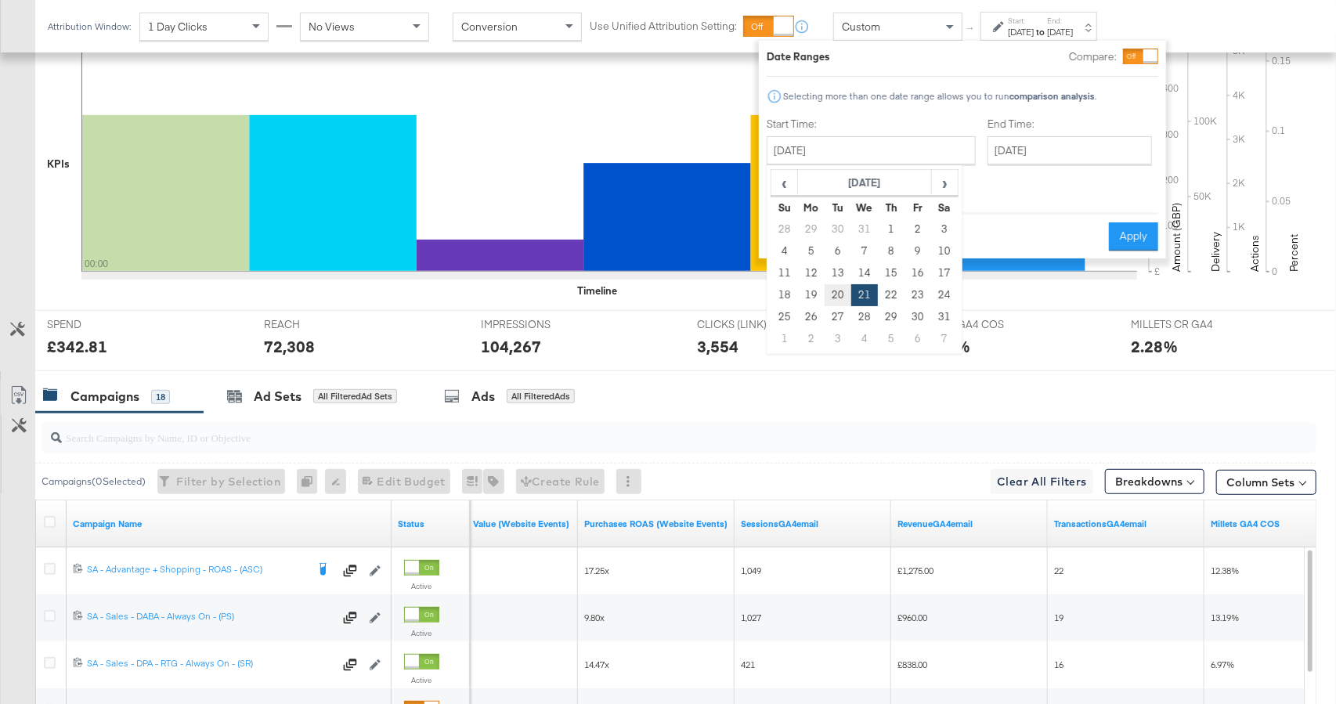
click at [836, 298] on td "20" at bounding box center [837, 295] width 27 height 22
type input "[DATE]"
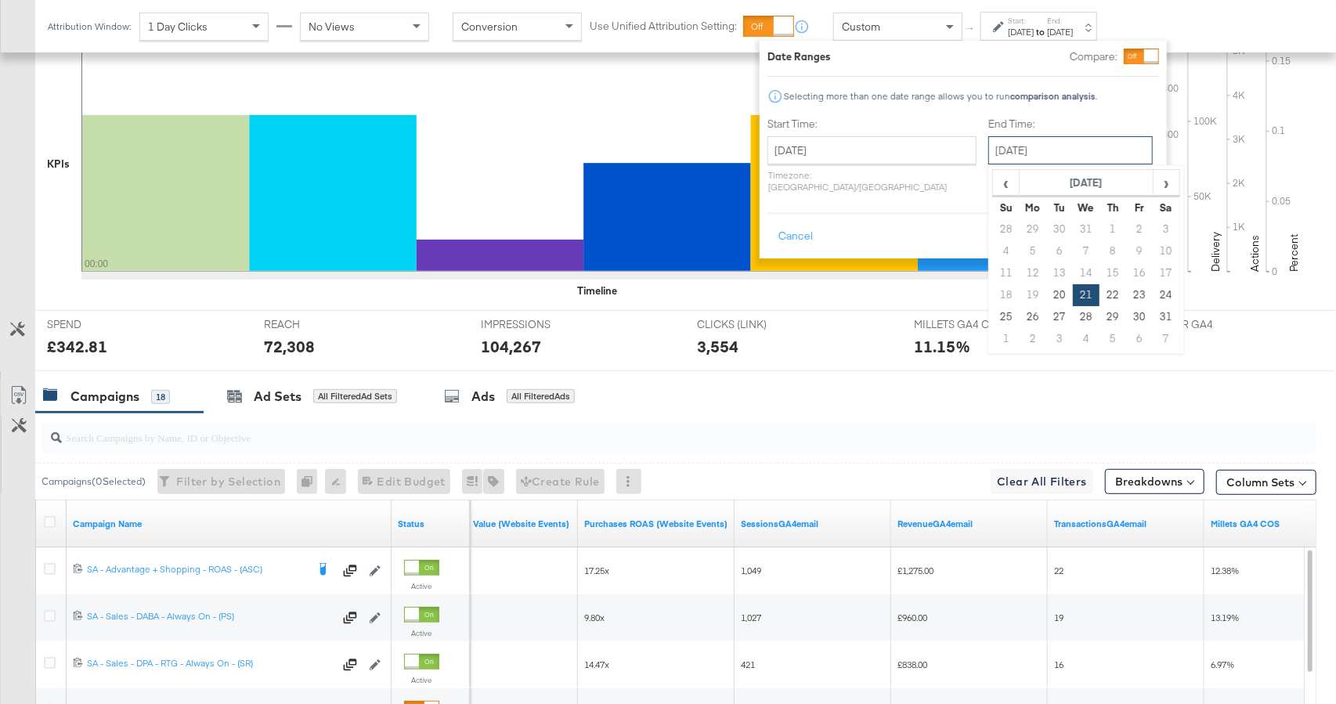
drag, startPoint x: 1019, startPoint y: 150, endPoint x: 1024, endPoint y: 268, distance: 117.6
click at [1019, 152] on input "[DATE]" at bounding box center [1070, 150] width 164 height 28
drag, startPoint x: 1019, startPoint y: 296, endPoint x: 1027, endPoint y: 287, distance: 12.2
click at [1046, 296] on td "20" at bounding box center [1059, 295] width 27 height 22
type input "[DATE]"
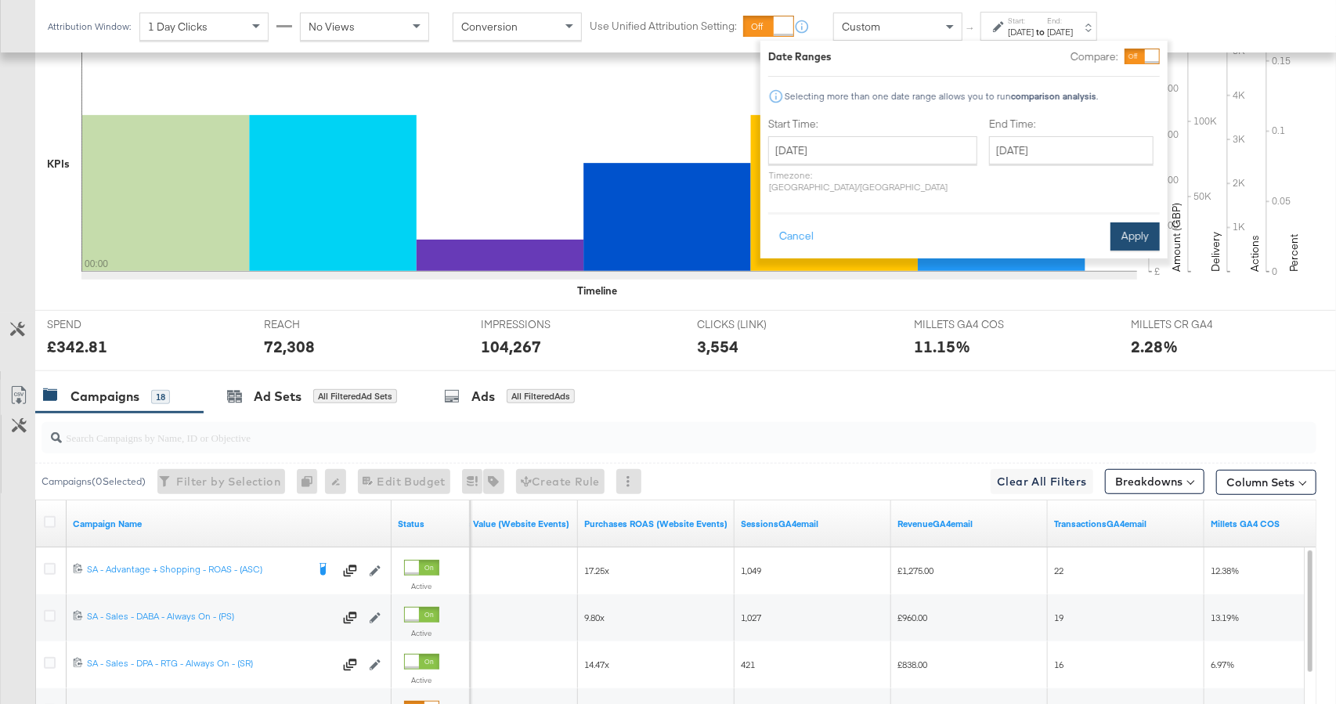
click at [1147, 224] on button "Apply" at bounding box center [1134, 236] width 49 height 28
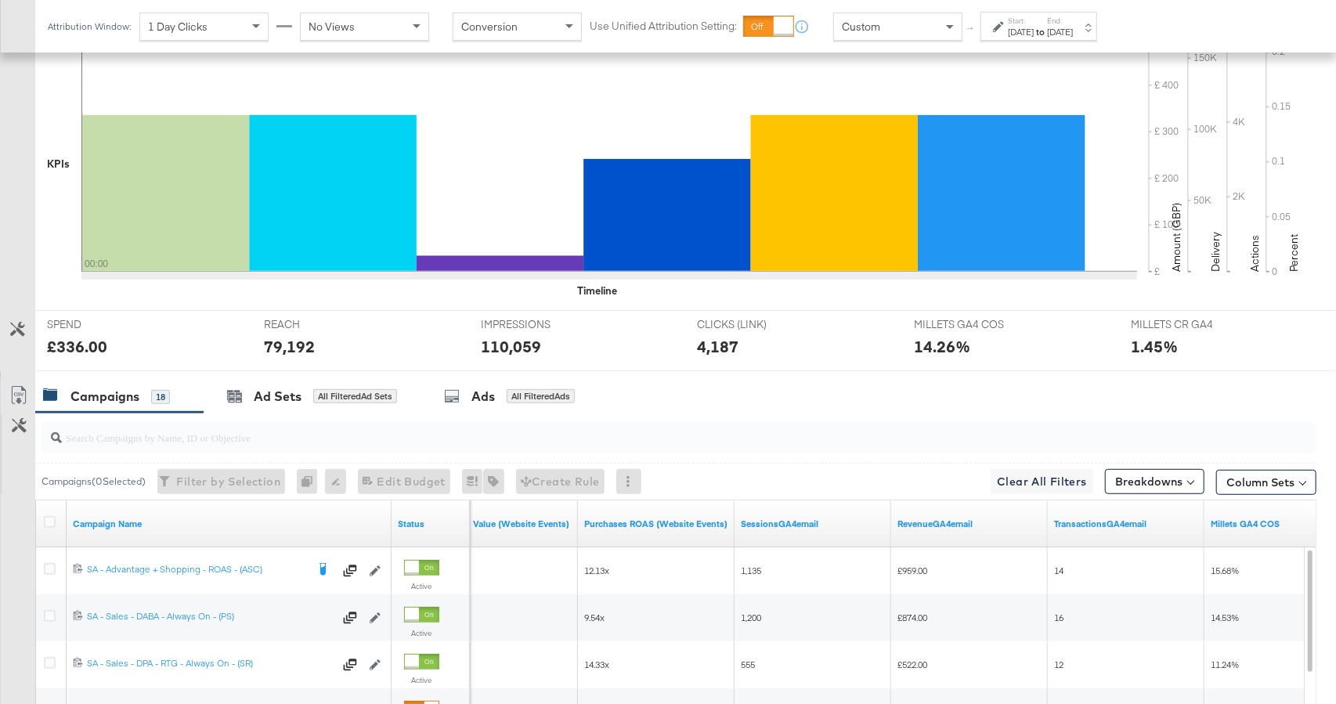
click at [1001, 27] on icon at bounding box center [998, 26] width 11 height 11
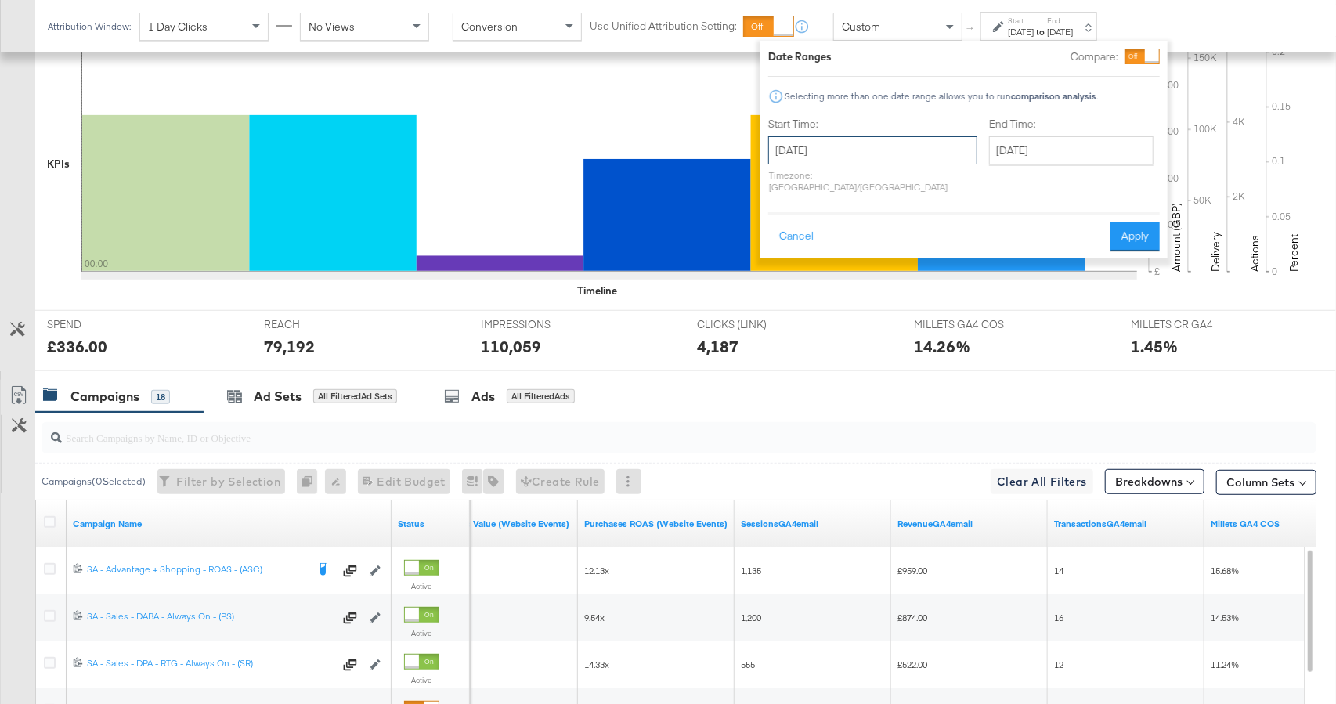
click at [908, 141] on input "[DATE]" at bounding box center [872, 150] width 209 height 28
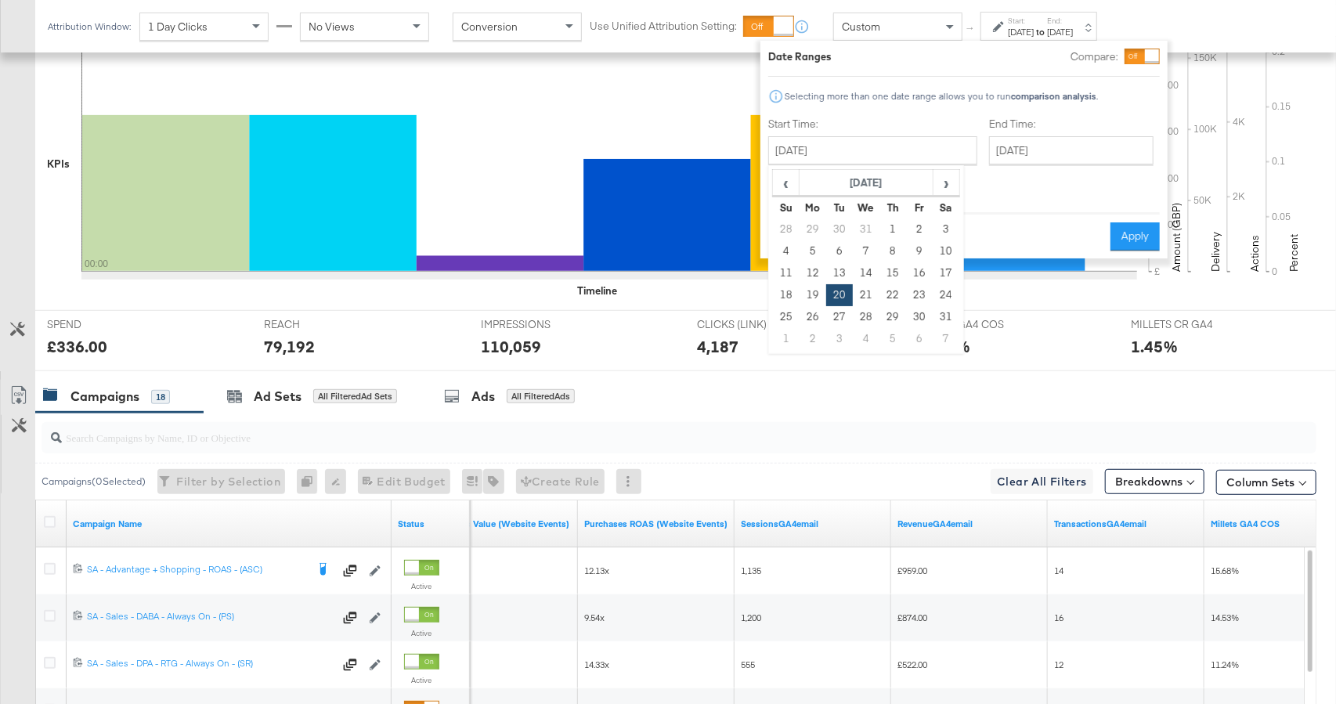
drag, startPoint x: 896, startPoint y: 292, endPoint x: 1021, endPoint y: 164, distance: 178.8
click at [897, 291] on td "22" at bounding box center [892, 295] width 27 height 22
type input "[DATE]"
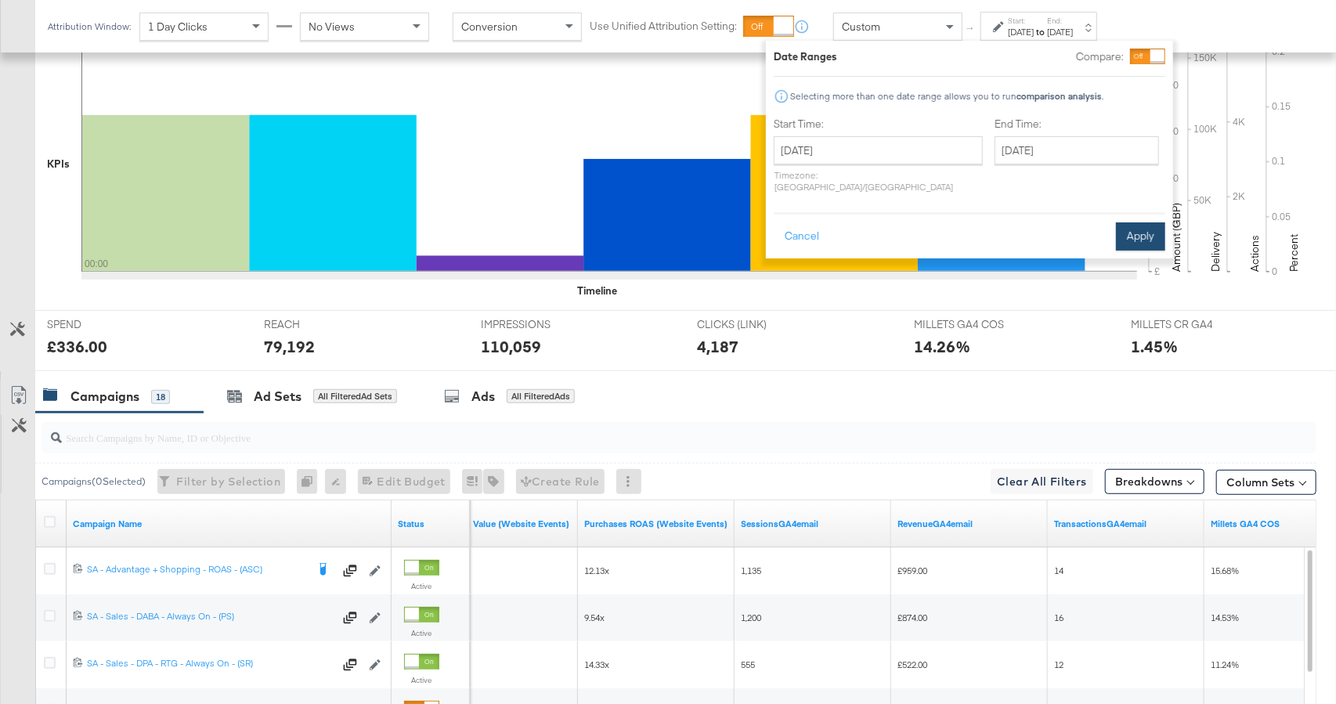
click at [1141, 224] on button "Apply" at bounding box center [1140, 236] width 49 height 28
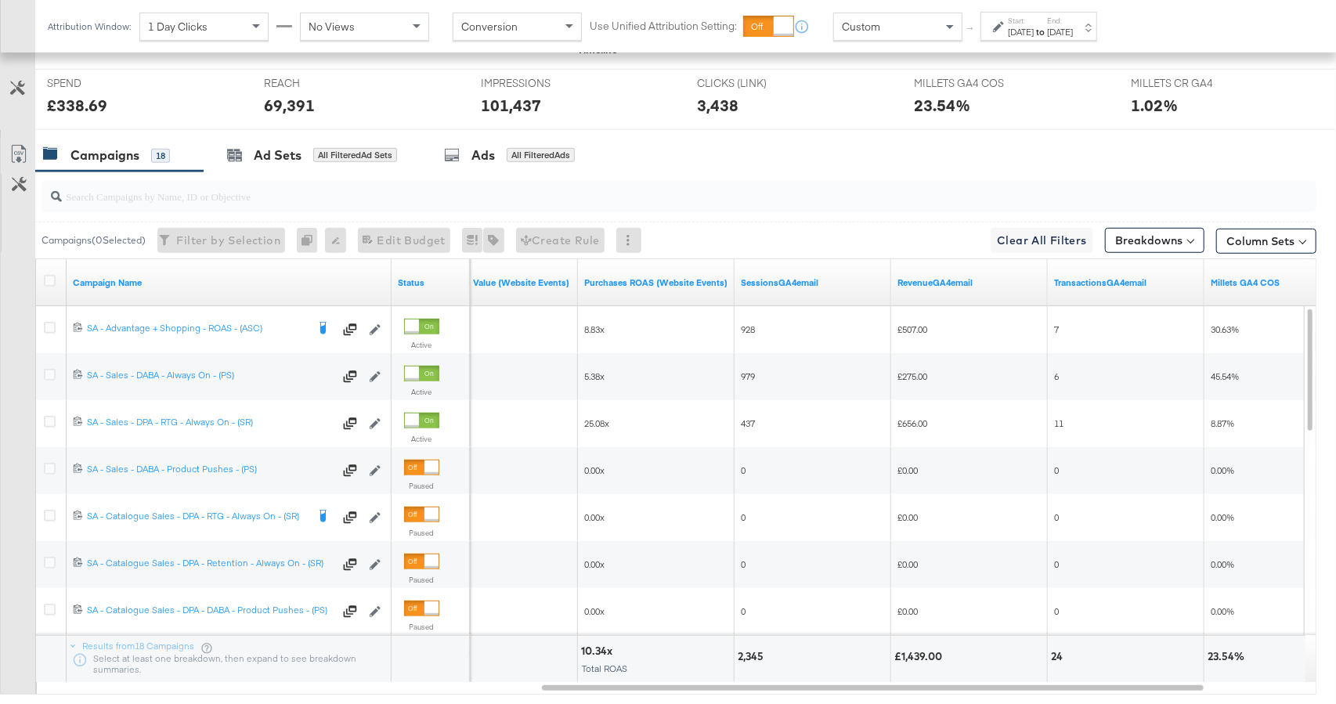
scroll to position [616, 0]
drag, startPoint x: 1026, startPoint y: 33, endPoint x: 1015, endPoint y: 38, distance: 12.3
click at [1025, 33] on div "[DATE]" at bounding box center [1021, 32] width 26 height 13
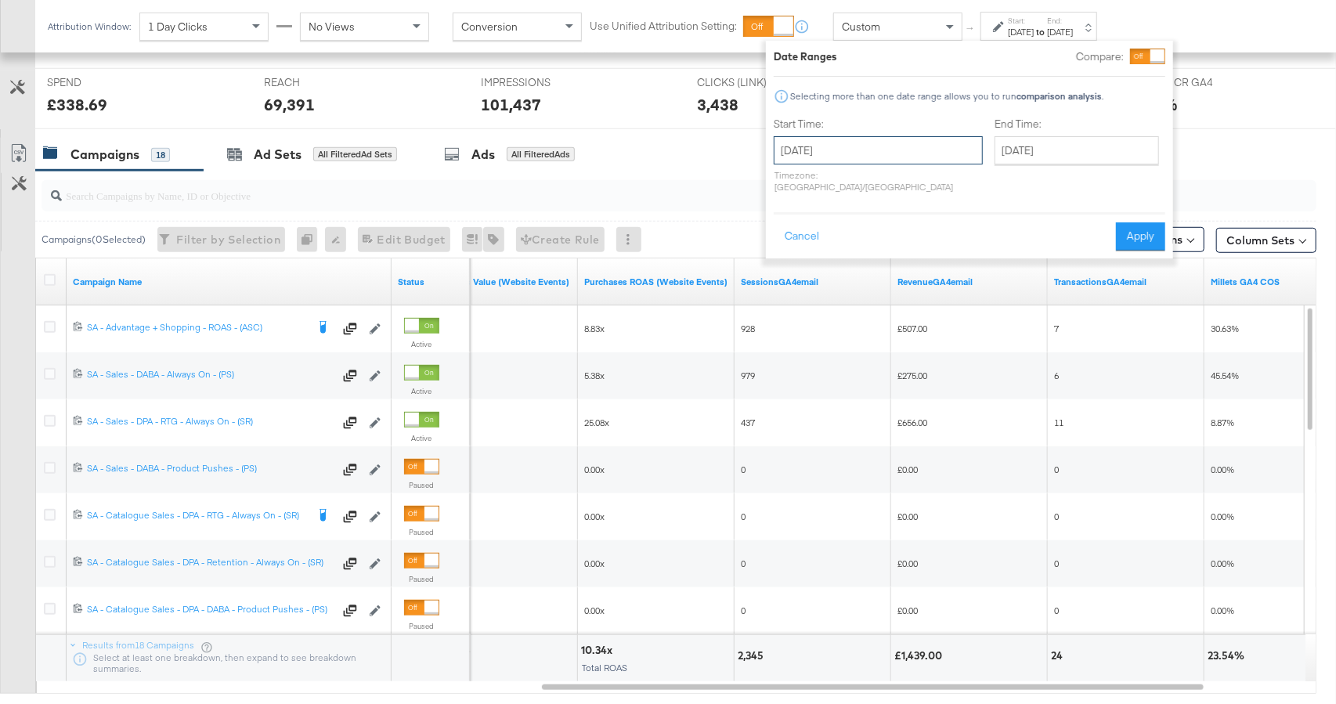
click at [878, 142] on input "[DATE]" at bounding box center [877, 150] width 209 height 28
click at [867, 288] on td "21" at bounding box center [871, 295] width 27 height 22
type input "[DATE]"
click at [1017, 138] on input "[DATE]" at bounding box center [1073, 150] width 164 height 28
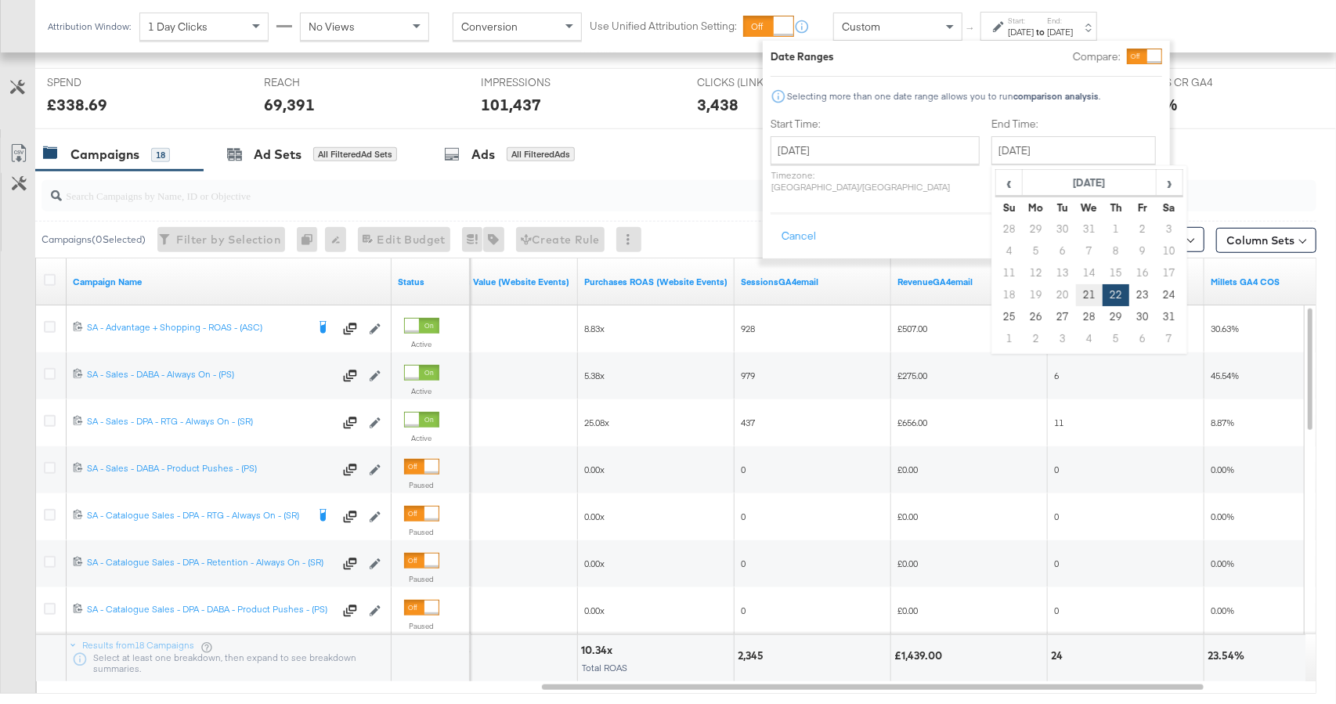
click at [1076, 290] on td "21" at bounding box center [1089, 295] width 27 height 22
type input "[DATE]"
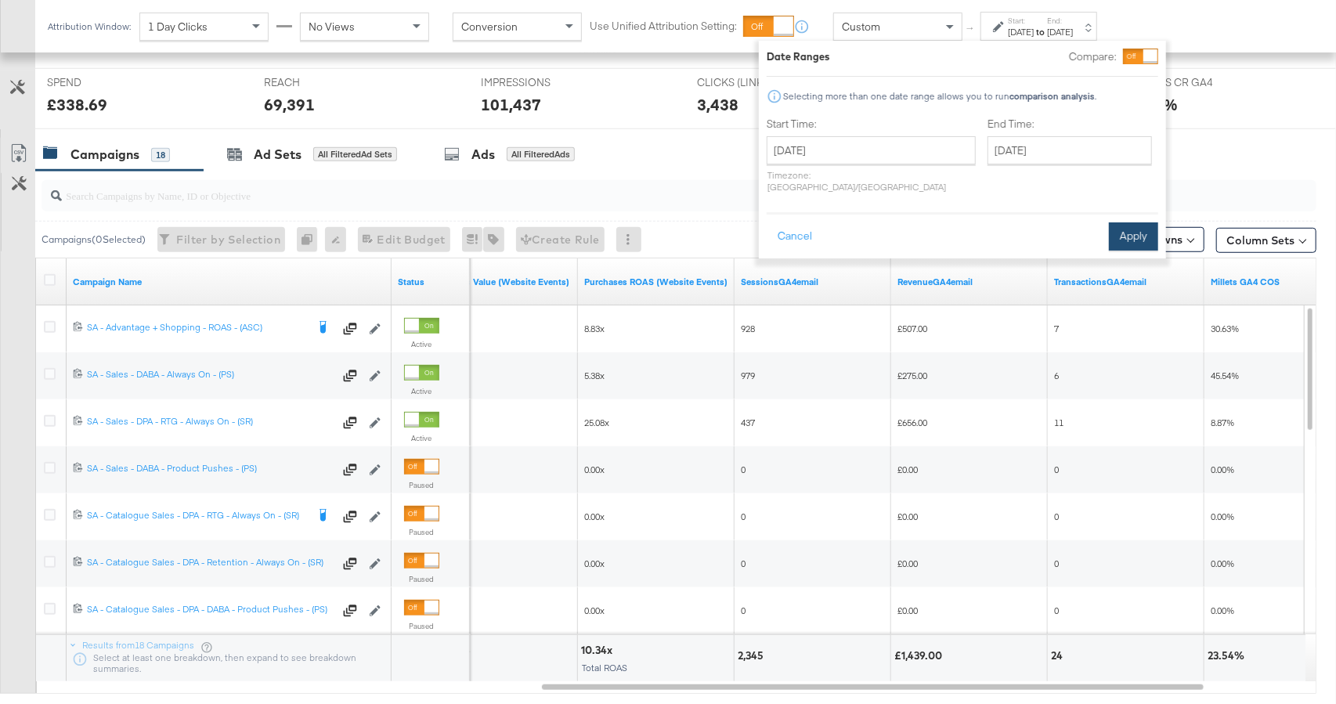
click at [1120, 232] on button "Apply" at bounding box center [1133, 236] width 49 height 28
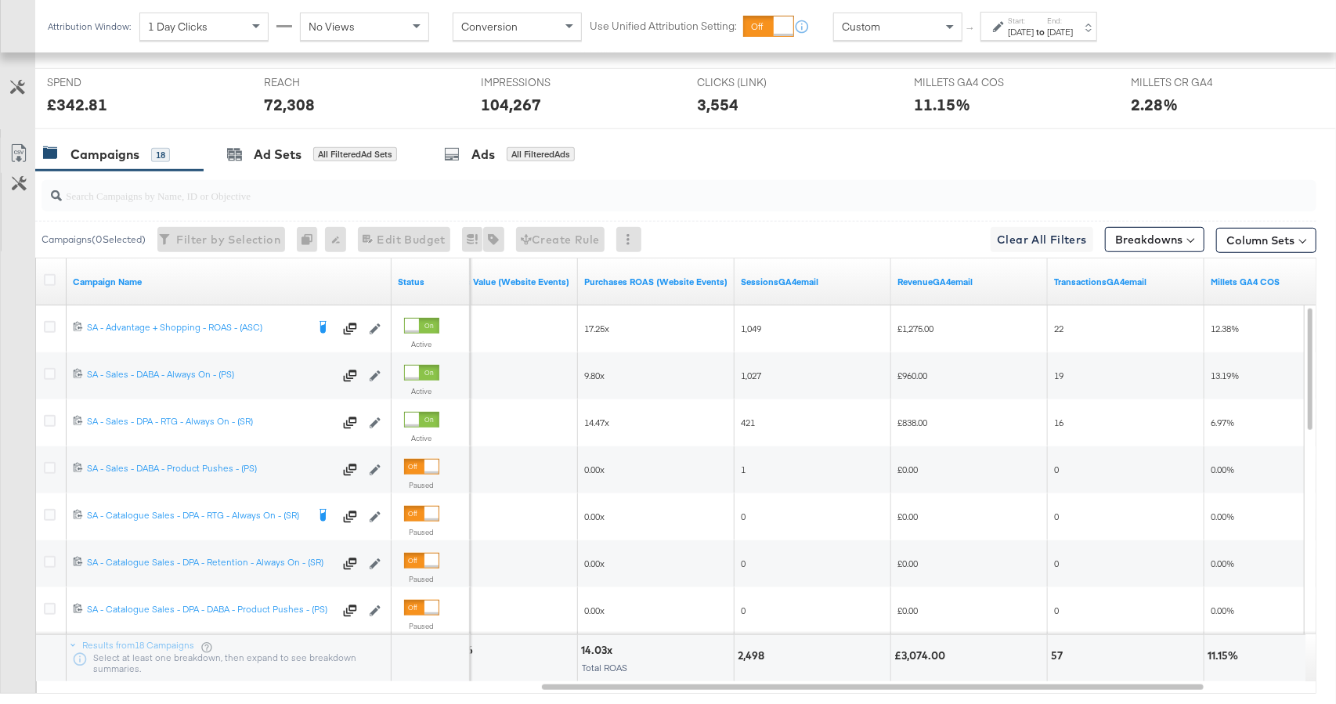
click at [897, 27] on div "Custom" at bounding box center [898, 26] width 128 height 27
drag, startPoint x: 897, startPoint y: 27, endPoint x: 893, endPoint y: 38, distance: 11.6
click at [897, 28] on div "Custom" at bounding box center [898, 26] width 128 height 27
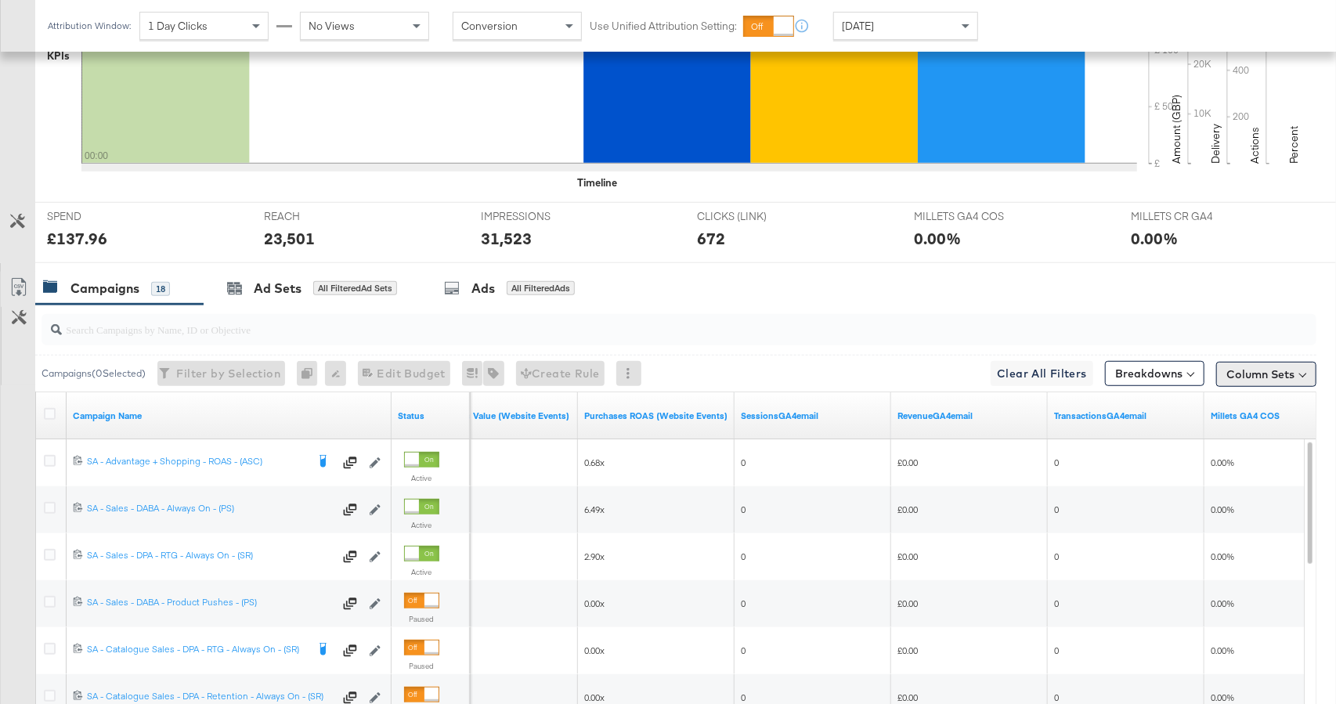
scroll to position [615, 0]
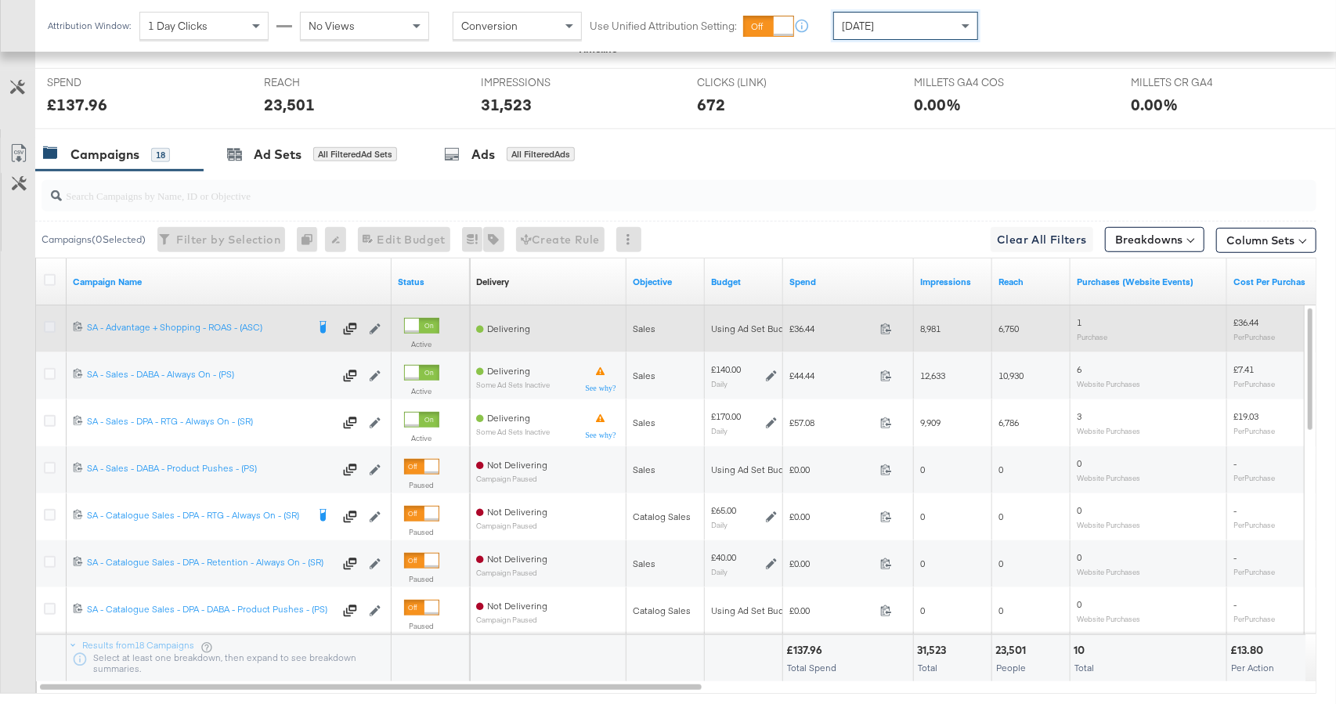
click at [49, 324] on icon at bounding box center [50, 327] width 12 height 12
click at [0, 0] on input "checkbox" at bounding box center [0, 0] width 0 height 0
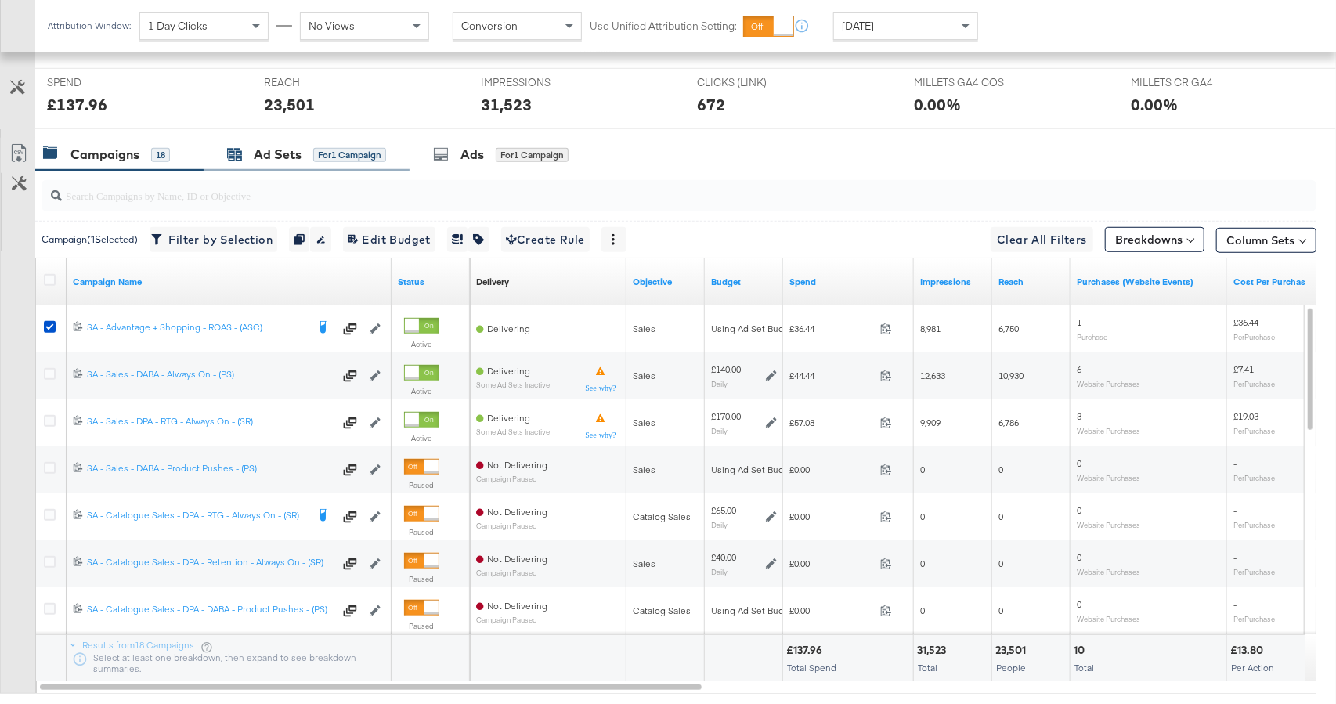
click at [303, 146] on div "Ad Sets for 1 Campaign" at bounding box center [306, 155] width 159 height 18
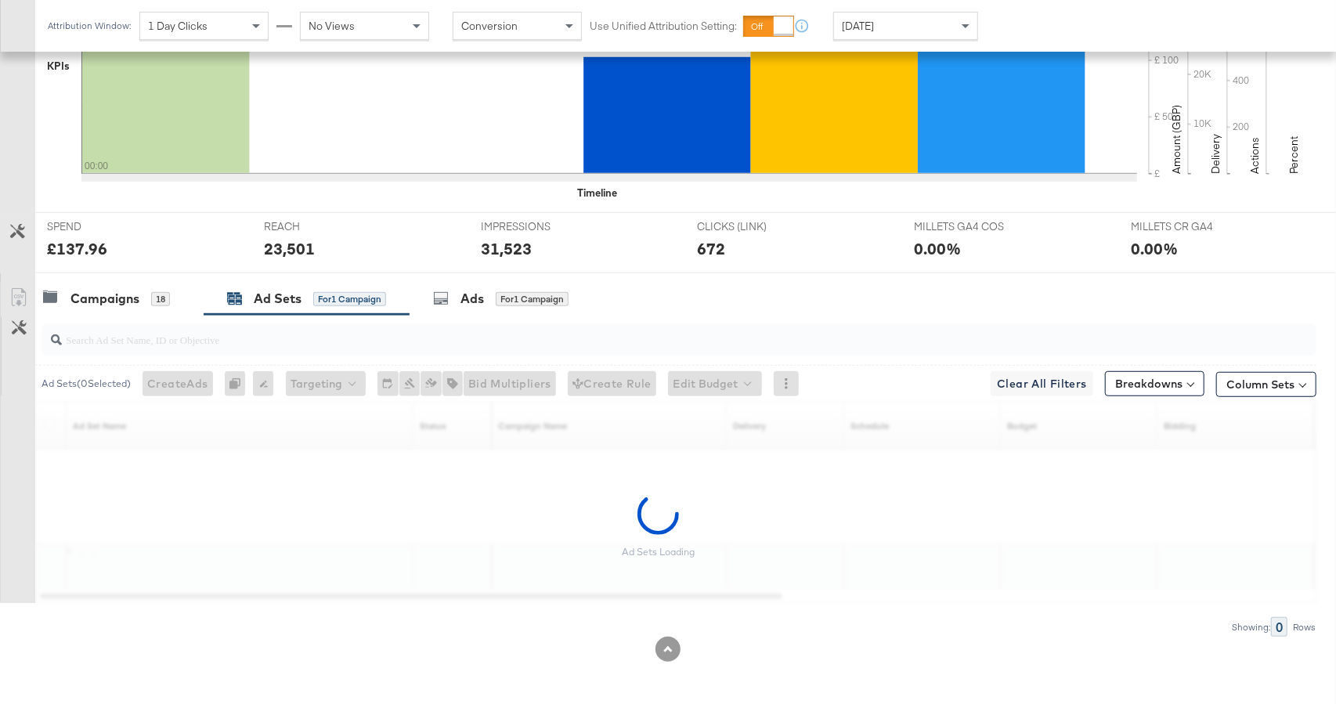
scroll to position [424, 0]
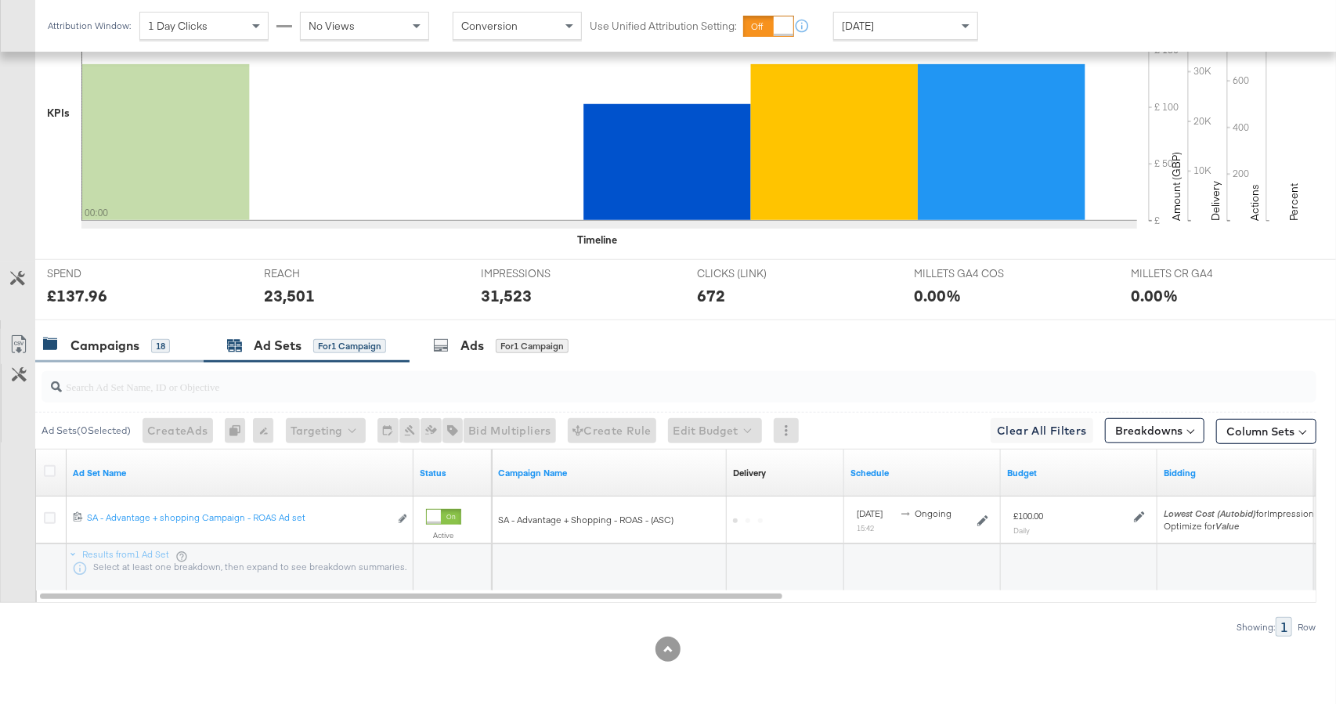
click at [142, 352] on div "Campaigns 18" at bounding box center [106, 346] width 127 height 18
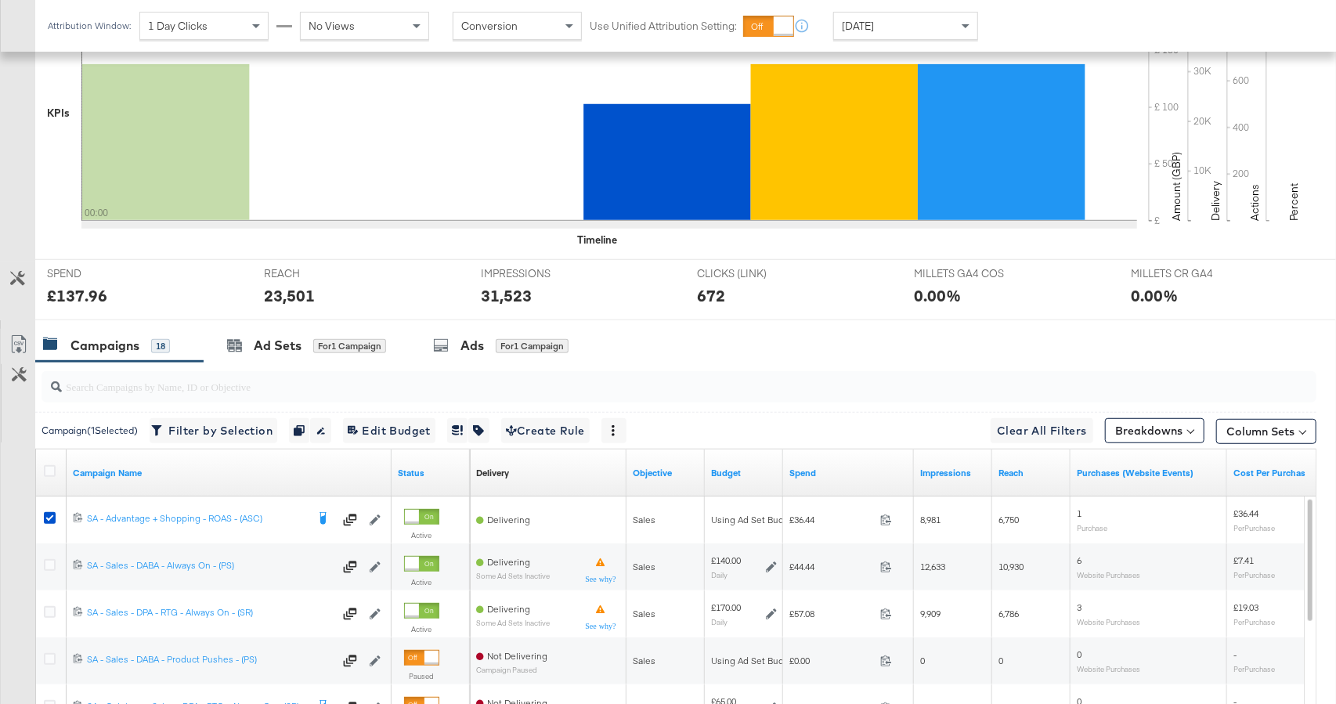
scroll to position [615, 0]
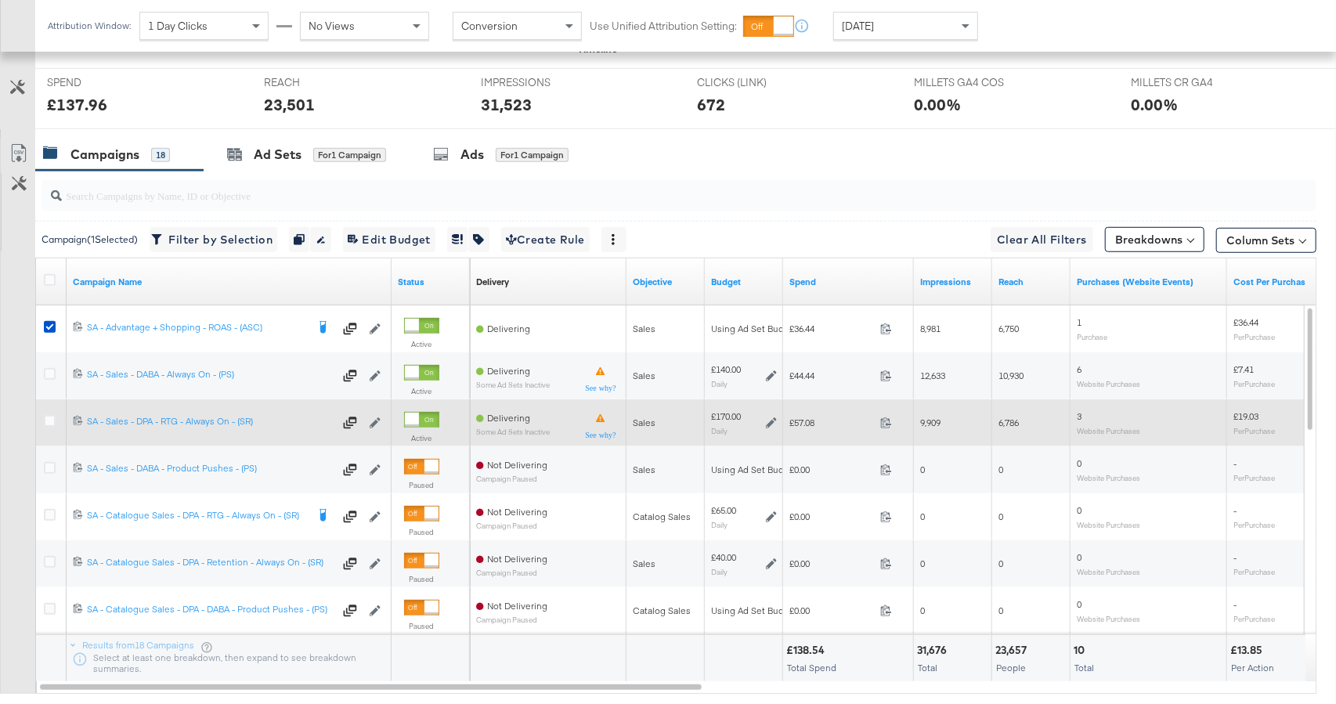
click at [771, 420] on icon at bounding box center [771, 422] width 11 height 11
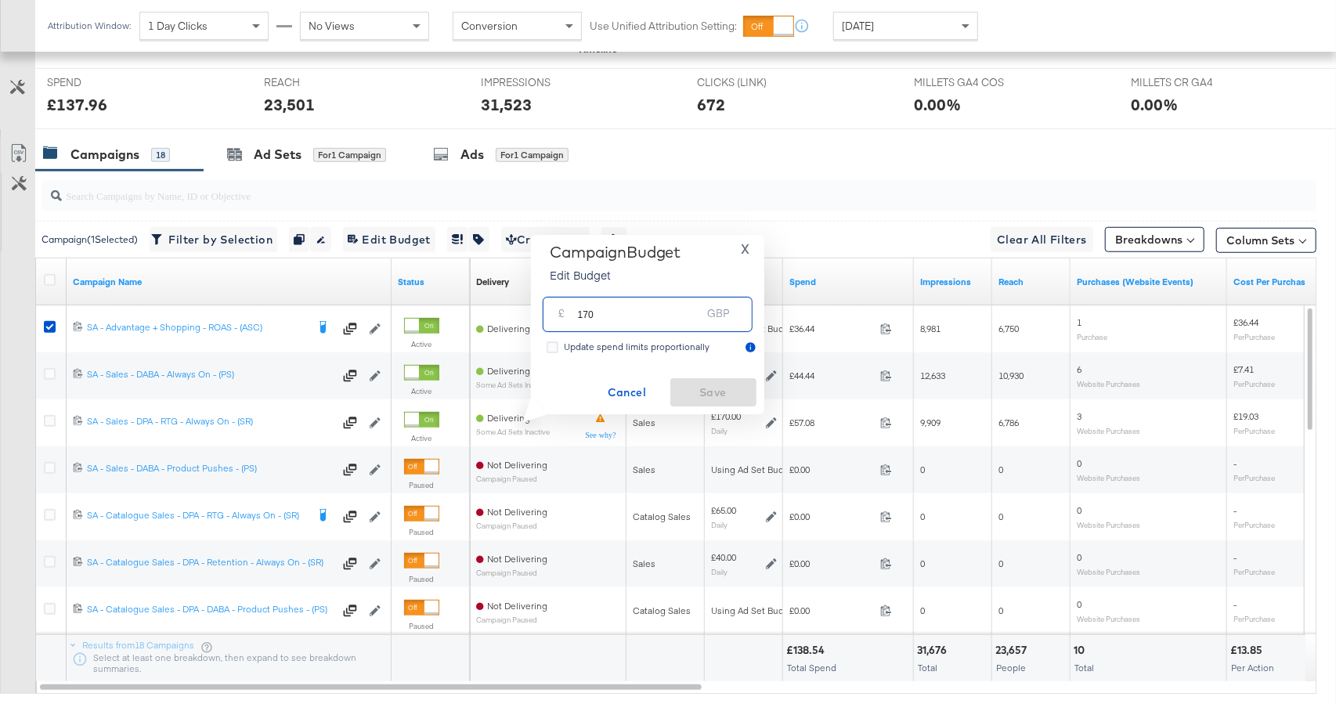
drag, startPoint x: 636, startPoint y: 323, endPoint x: 582, endPoint y: 317, distance: 53.5
click at [582, 317] on input "170" at bounding box center [640, 308] width 124 height 34
type input "100"
click at [728, 396] on span "Save" at bounding box center [713, 393] width 74 height 20
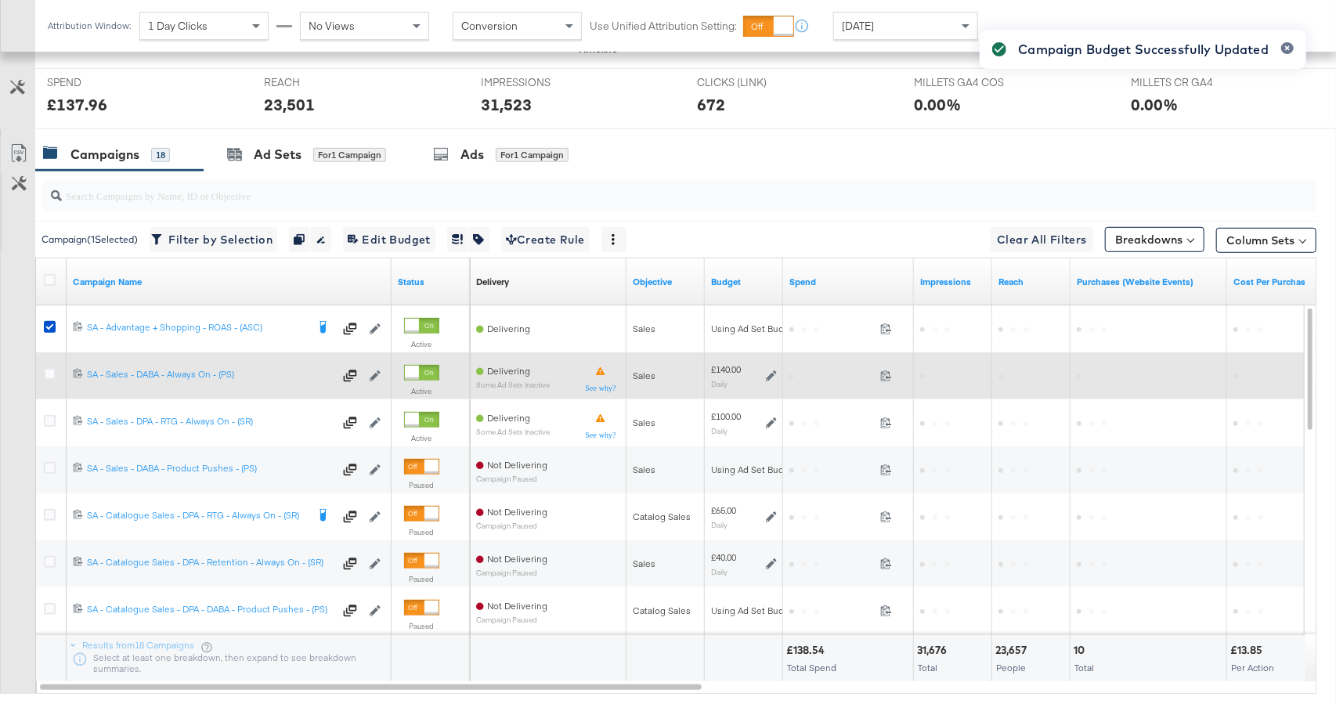
click at [767, 378] on icon at bounding box center [771, 375] width 11 height 11
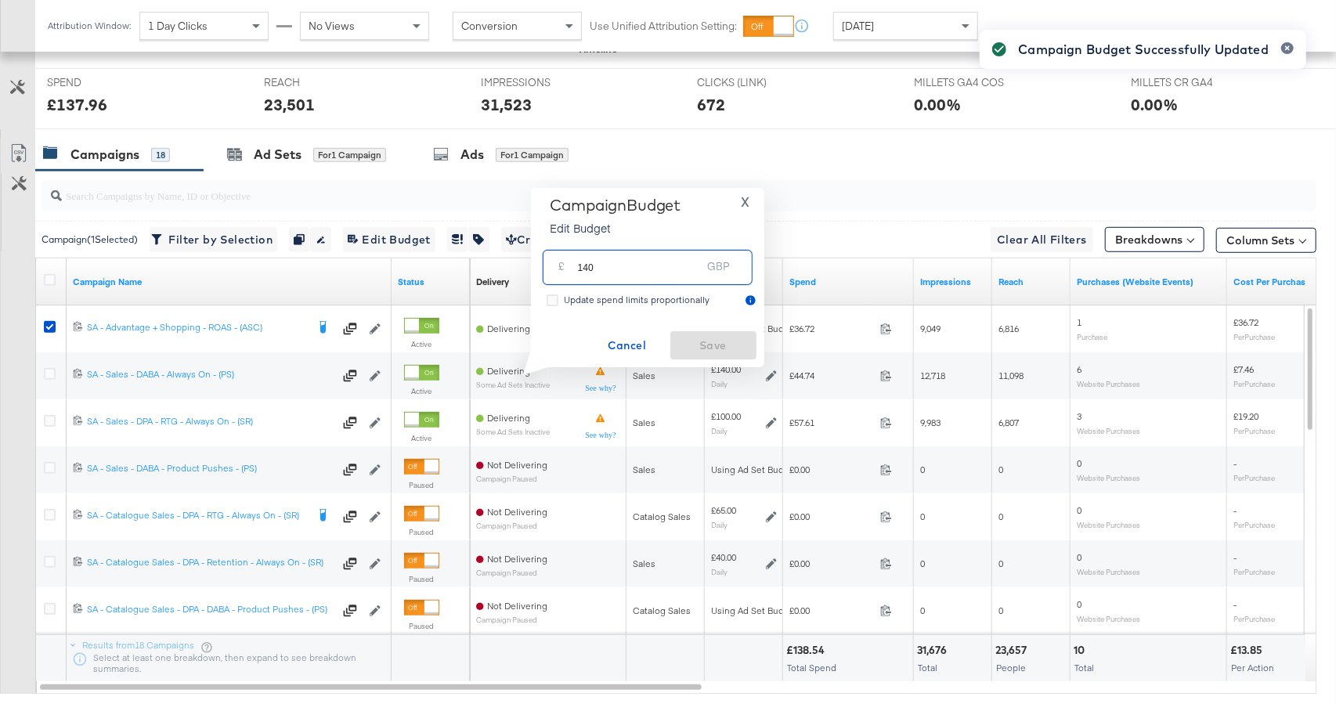
click at [588, 269] on input "140" at bounding box center [640, 261] width 124 height 34
type input "180"
click at [698, 334] on button "Save" at bounding box center [713, 345] width 86 height 28
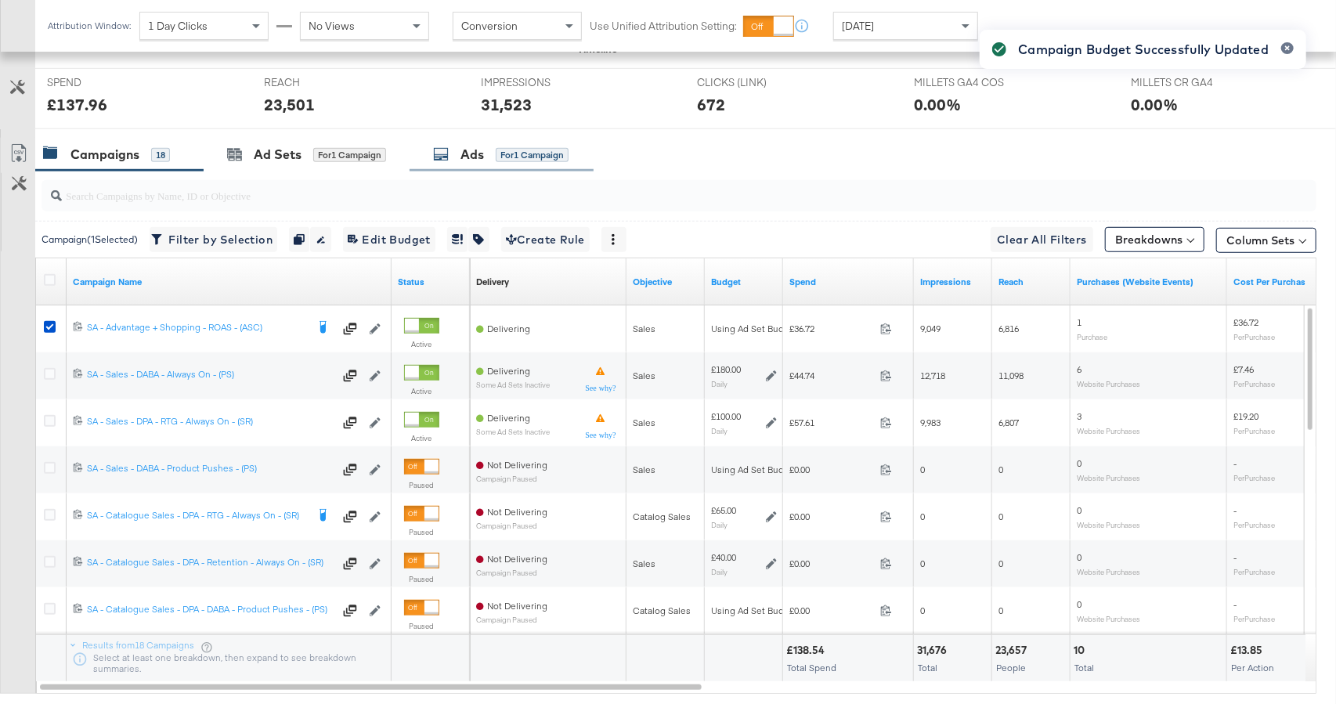
drag, startPoint x: 278, startPoint y: 157, endPoint x: 558, endPoint y: 327, distance: 327.7
click at [277, 158] on div "Ad Sets" at bounding box center [278, 155] width 48 height 18
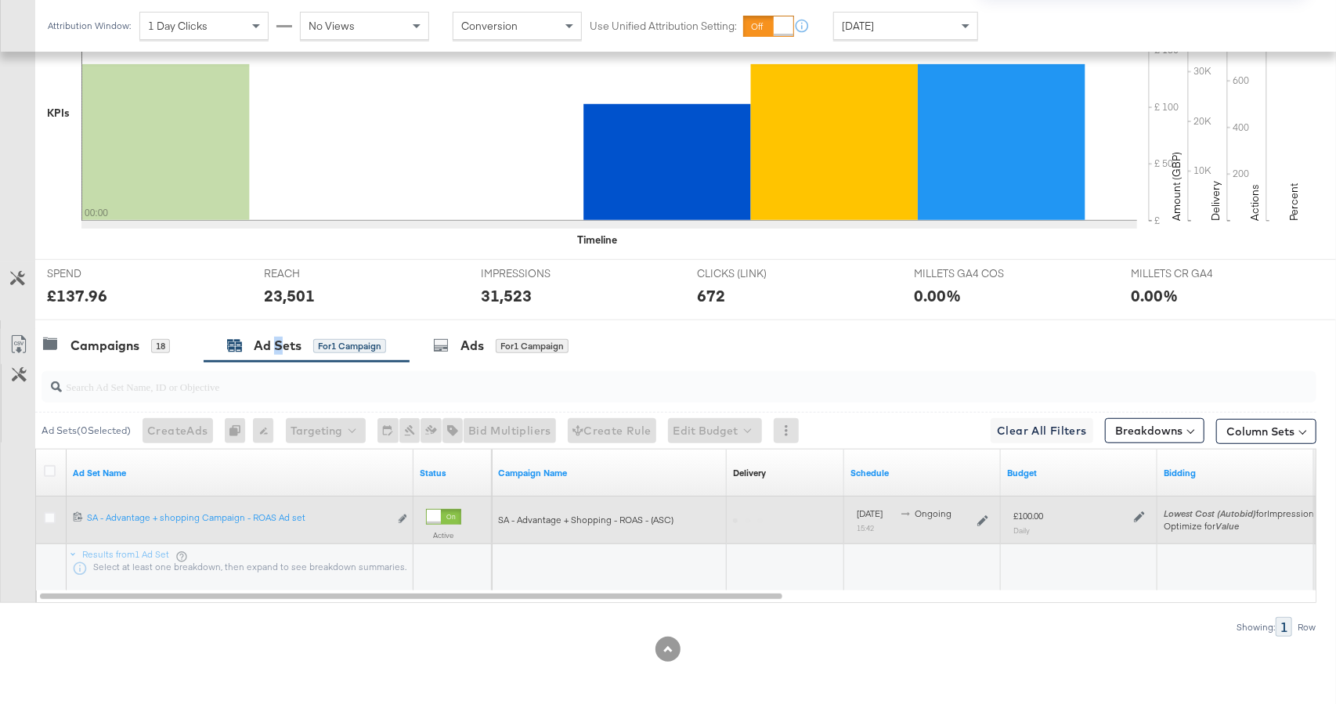
scroll to position [424, 0]
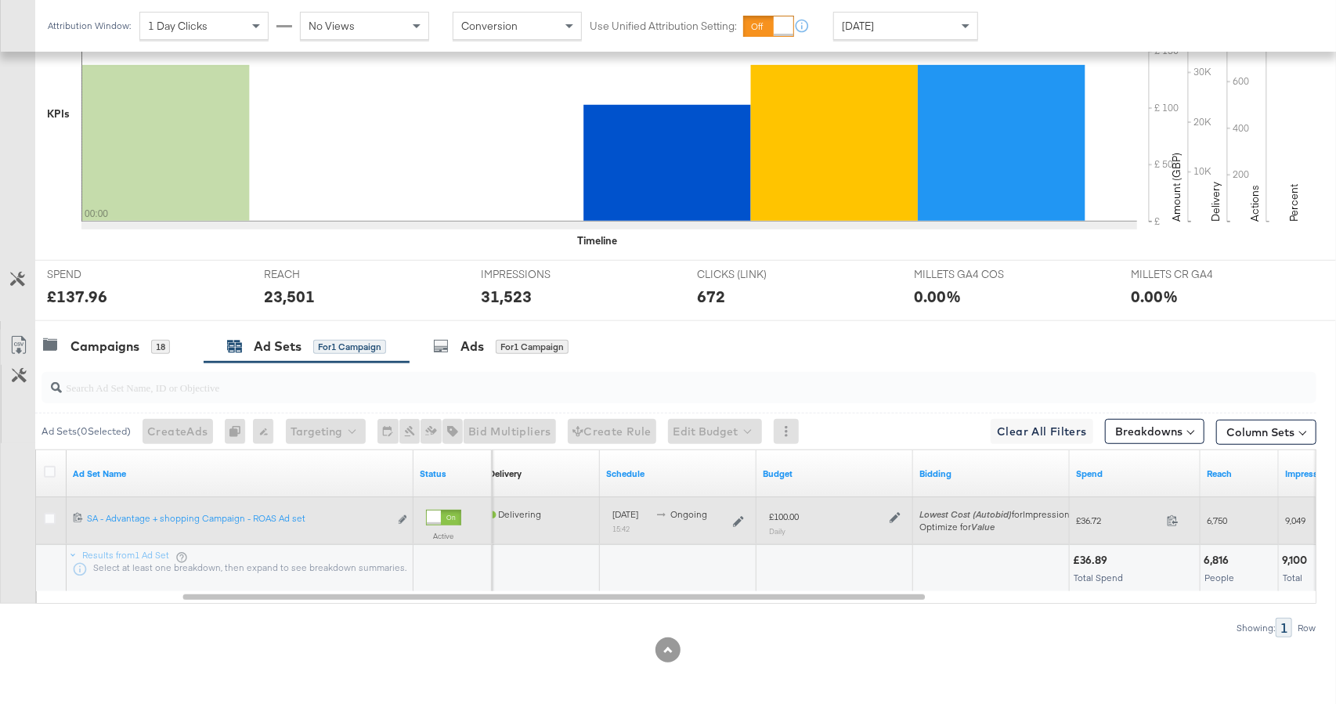
click at [899, 512] on icon at bounding box center [894, 517] width 11 height 11
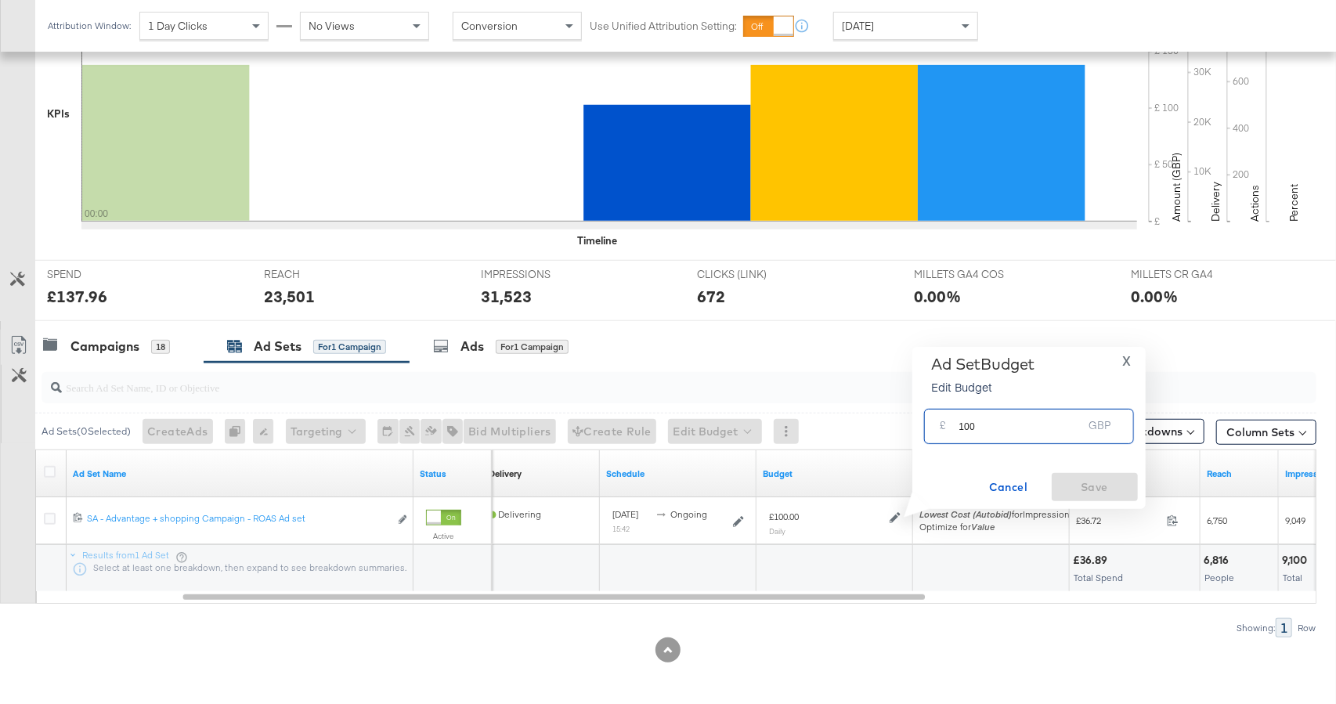
click at [966, 426] on input "100" at bounding box center [1021, 420] width 124 height 34
click at [968, 425] on input "100" at bounding box center [1021, 420] width 124 height 34
type input "130"
click at [1095, 485] on span "Save" at bounding box center [1095, 488] width 74 height 20
